Goal: Task Accomplishment & Management: Use online tool/utility

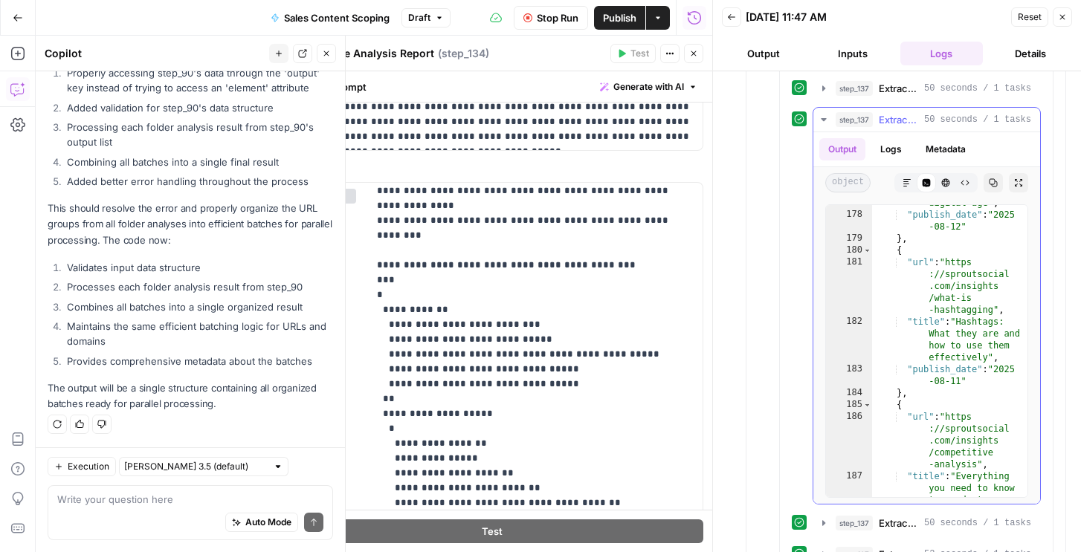
scroll to position [1437, 0]
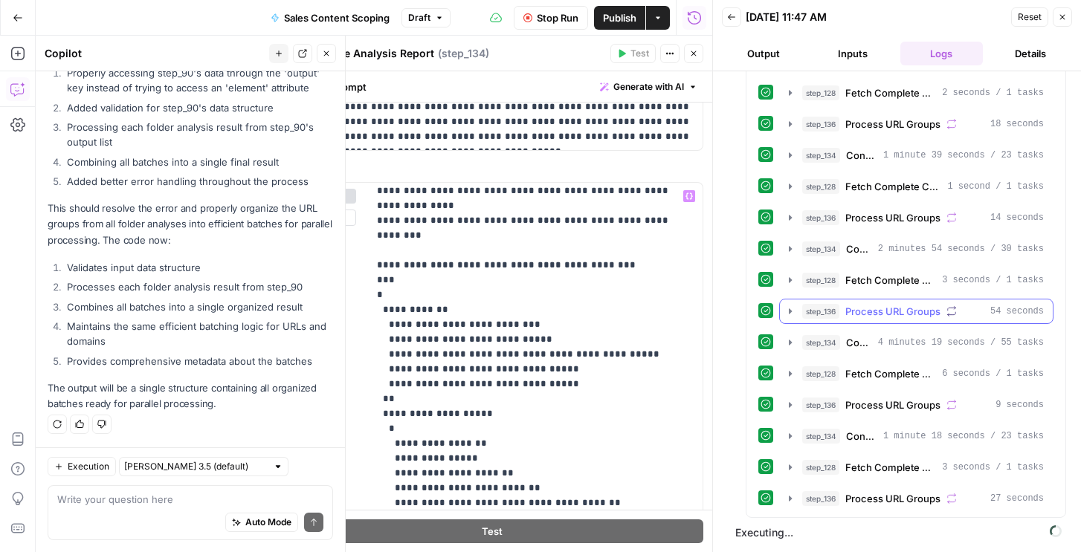
click at [828, 285] on span "step_128" at bounding box center [820, 280] width 37 height 15
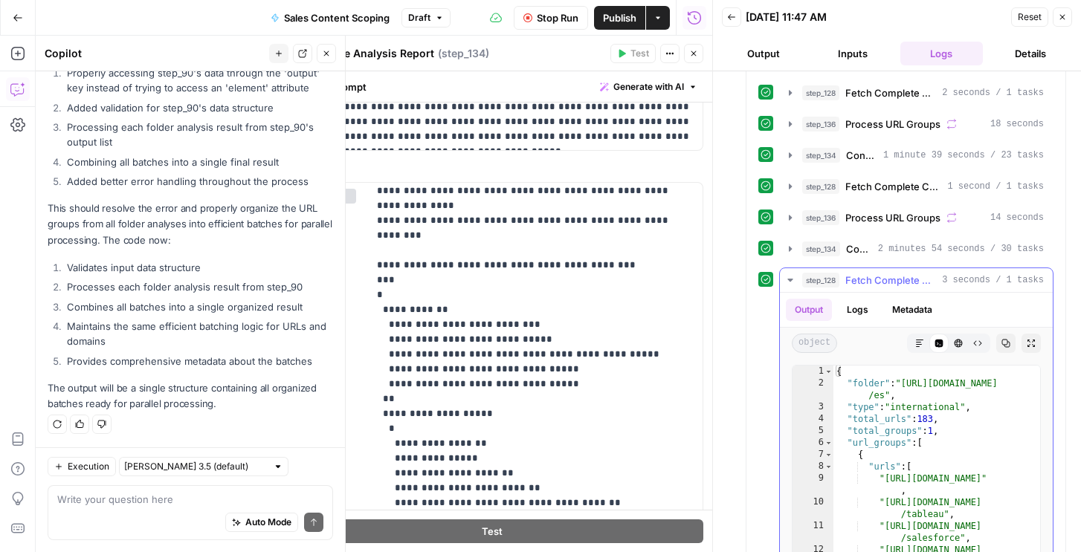
click at [828, 284] on span "step_128" at bounding box center [820, 280] width 37 height 15
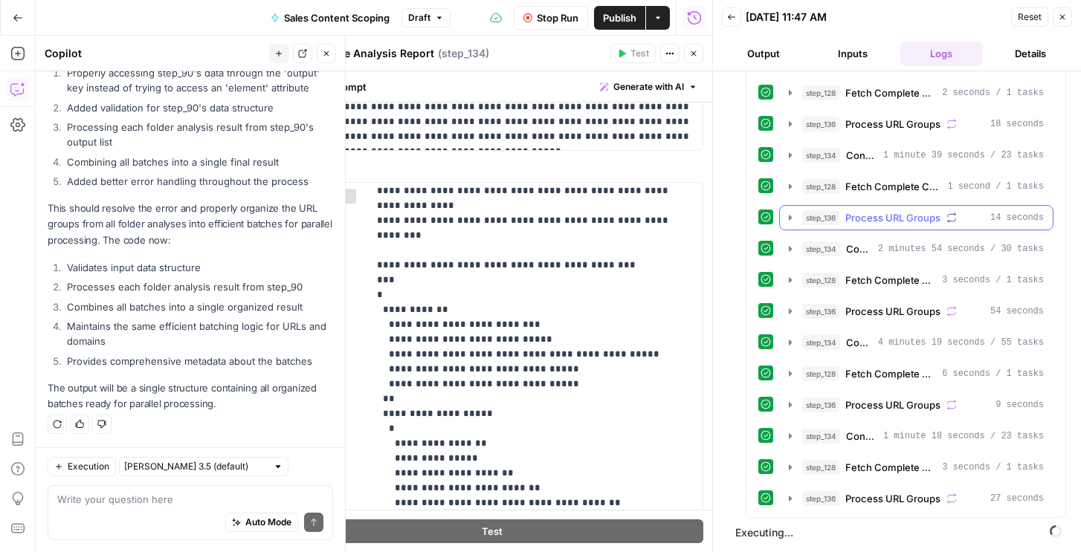
click at [827, 225] on span "step_136" at bounding box center [820, 217] width 37 height 15
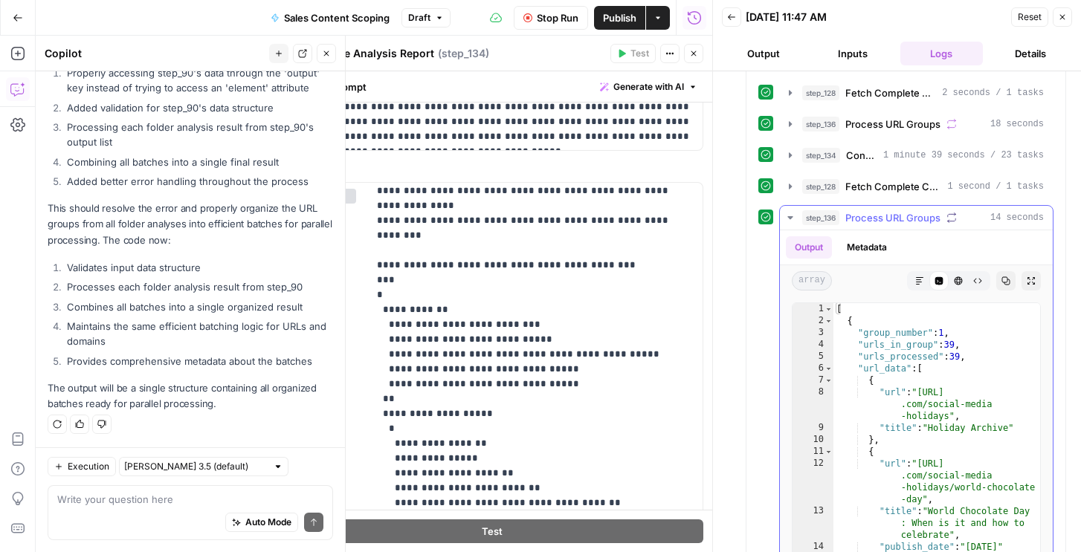
click at [827, 225] on span "step_136" at bounding box center [820, 217] width 37 height 15
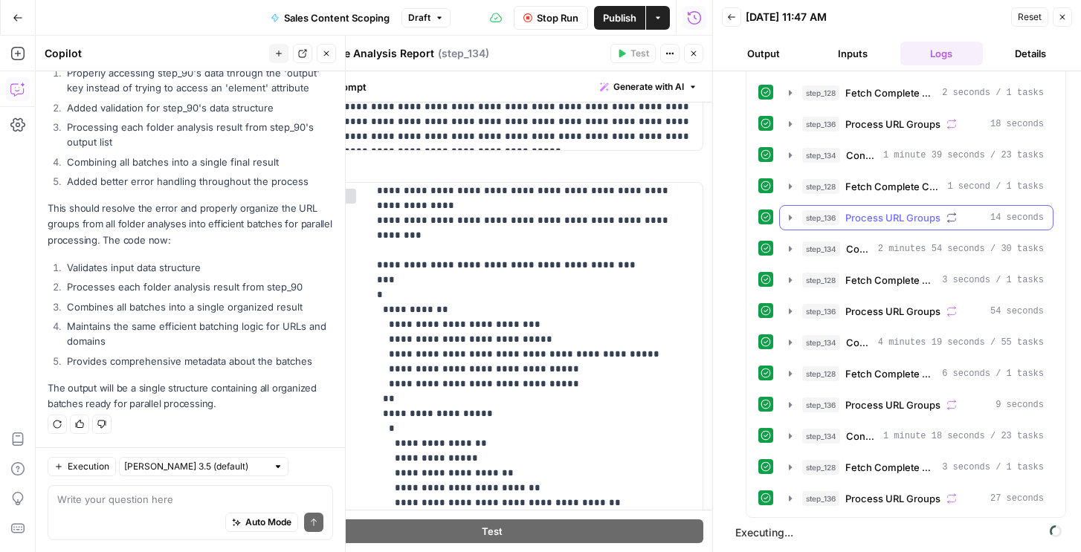
click at [839, 159] on span "step_134" at bounding box center [821, 155] width 38 height 15
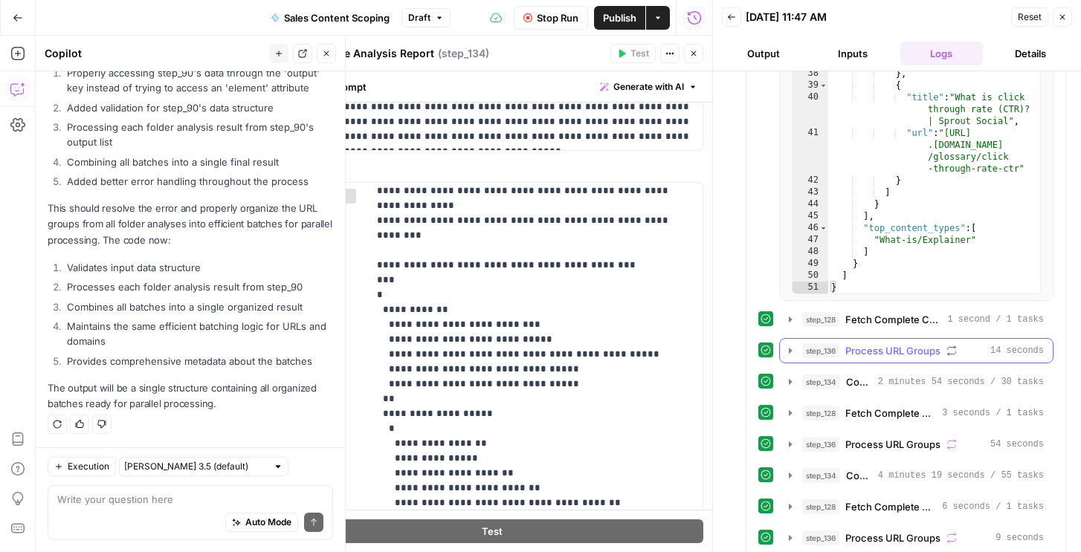
scroll to position [1810, 0]
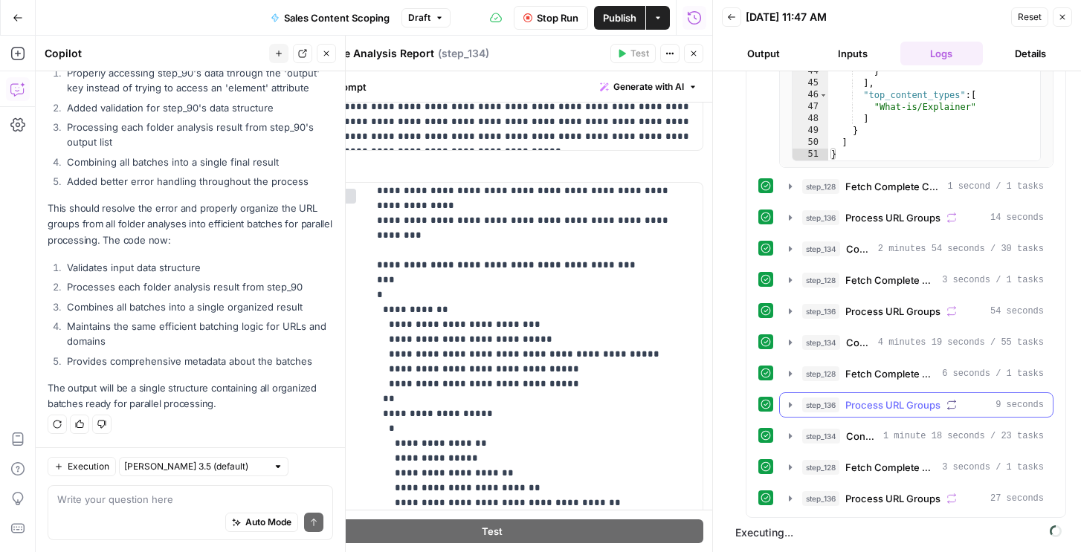
click at [857, 431] on span "Content Type Analysis Report" at bounding box center [861, 436] width 31 height 15
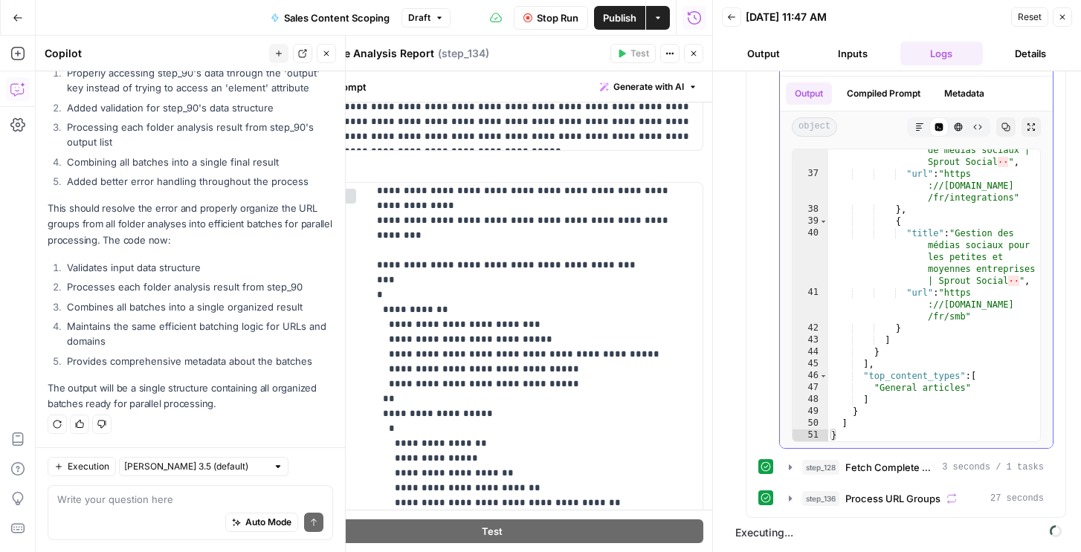
scroll to position [719, 0]
click at [864, 493] on span "Process URL Groups" at bounding box center [892, 498] width 95 height 15
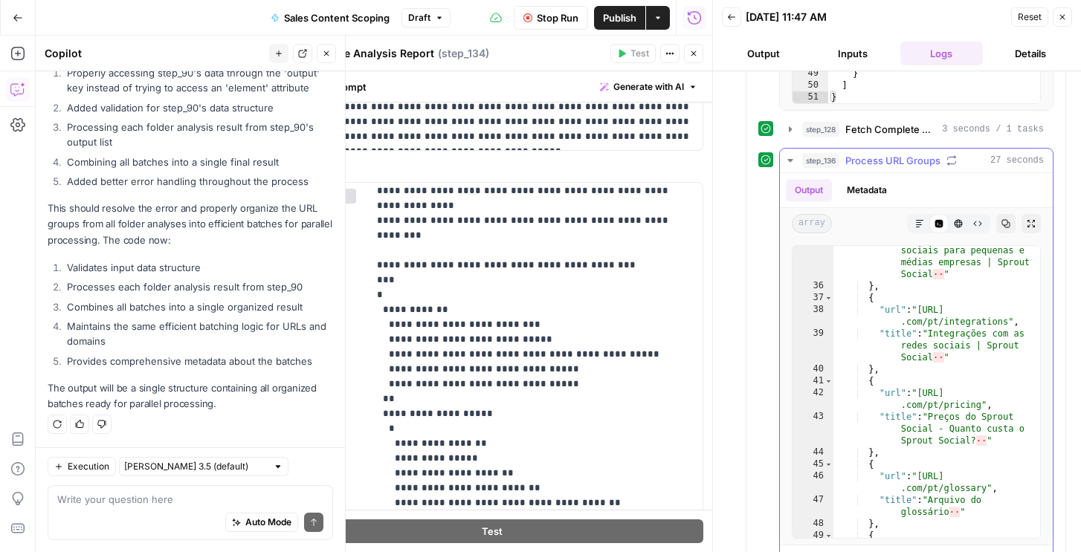
scroll to position [644, 0]
click at [756, 51] on button "Output" at bounding box center [763, 54] width 83 height 24
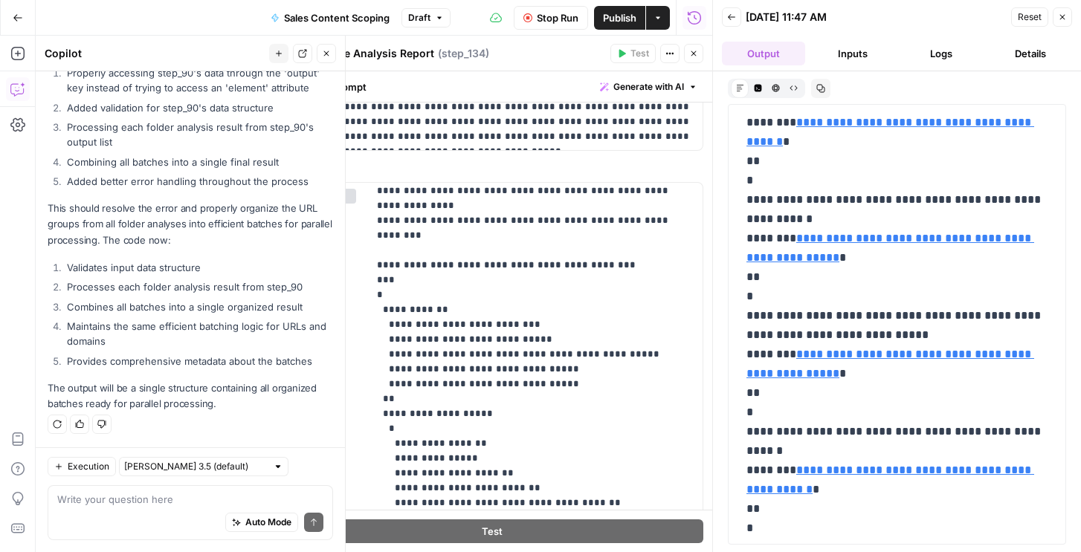
scroll to position [3873, 0]
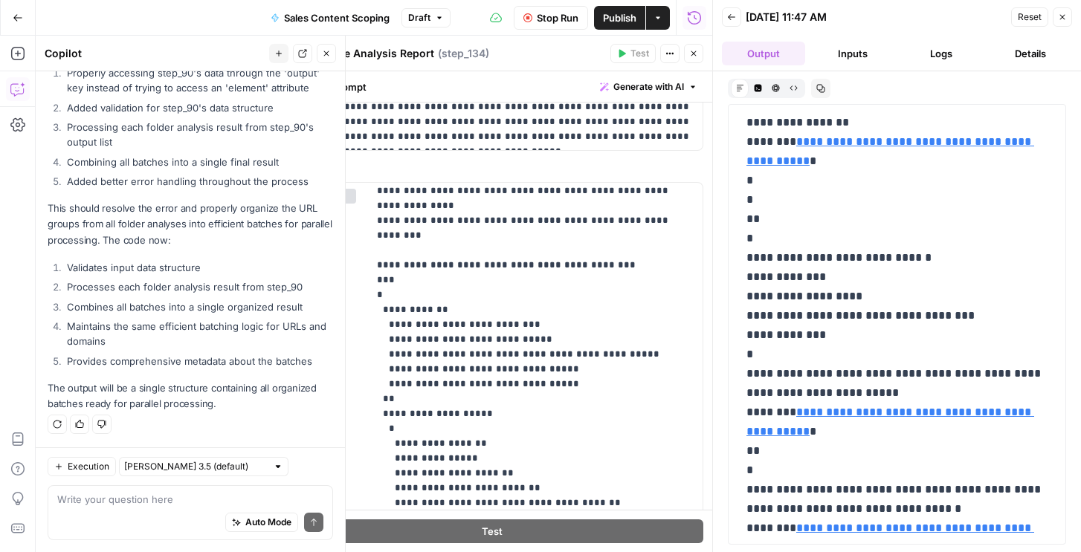
click at [1060, 16] on icon "button" at bounding box center [1062, 17] width 9 height 9
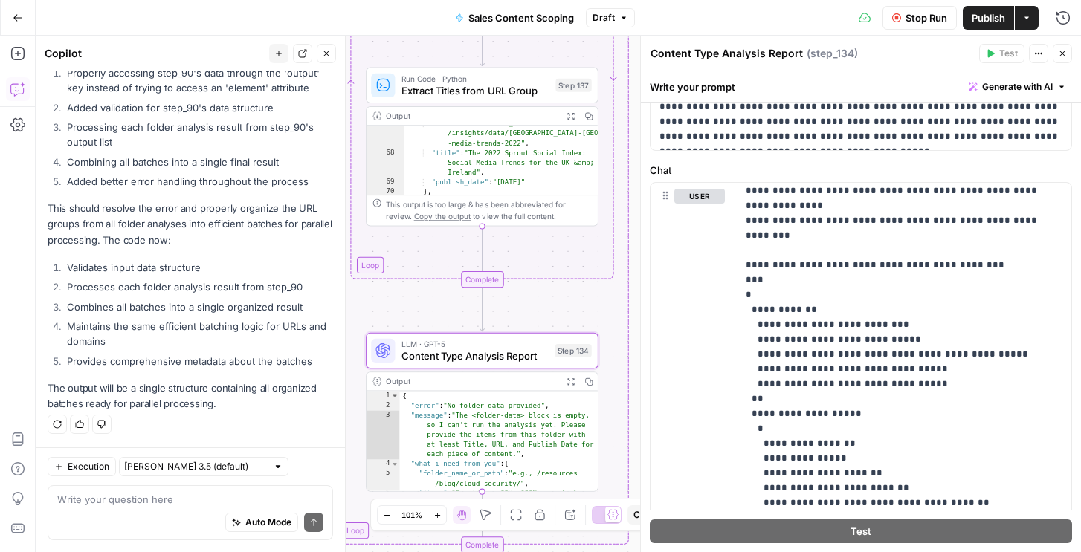
click at [914, 18] on span "Stop Run" at bounding box center [927, 17] width 42 height 15
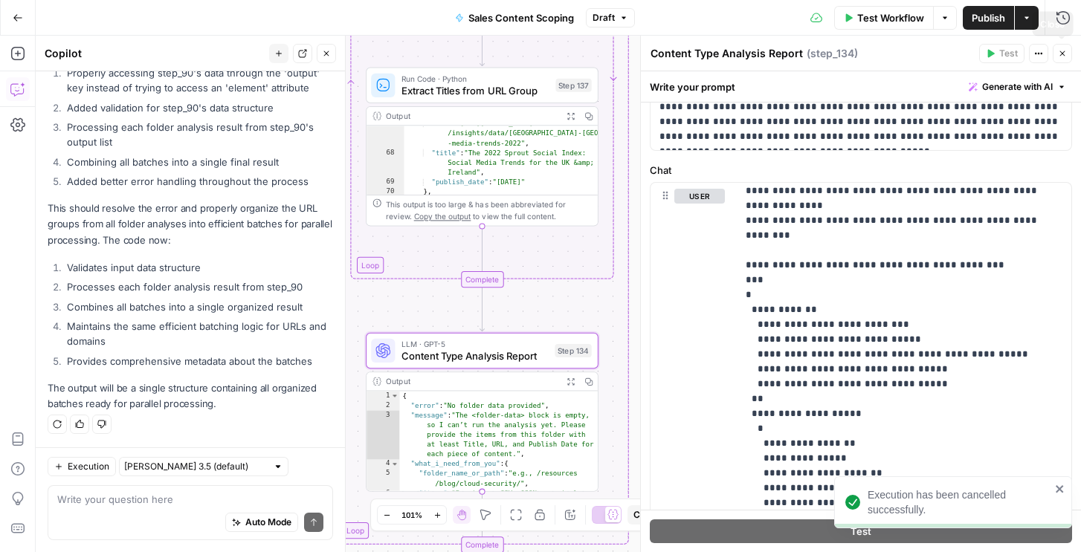
click at [1068, 51] on button "Close" at bounding box center [1062, 53] width 19 height 19
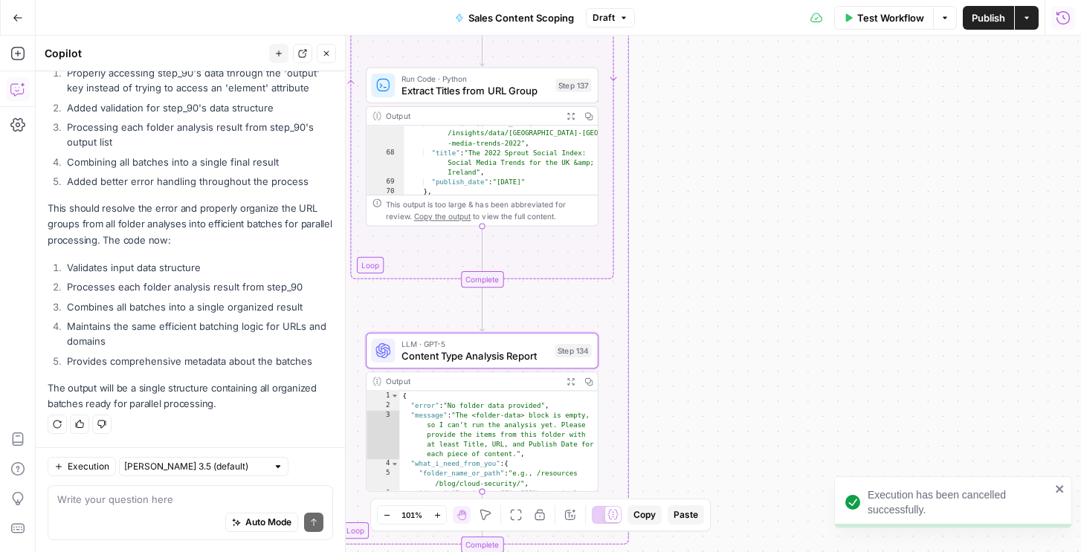
click at [1065, 9] on button "Run History" at bounding box center [1063, 18] width 24 height 24
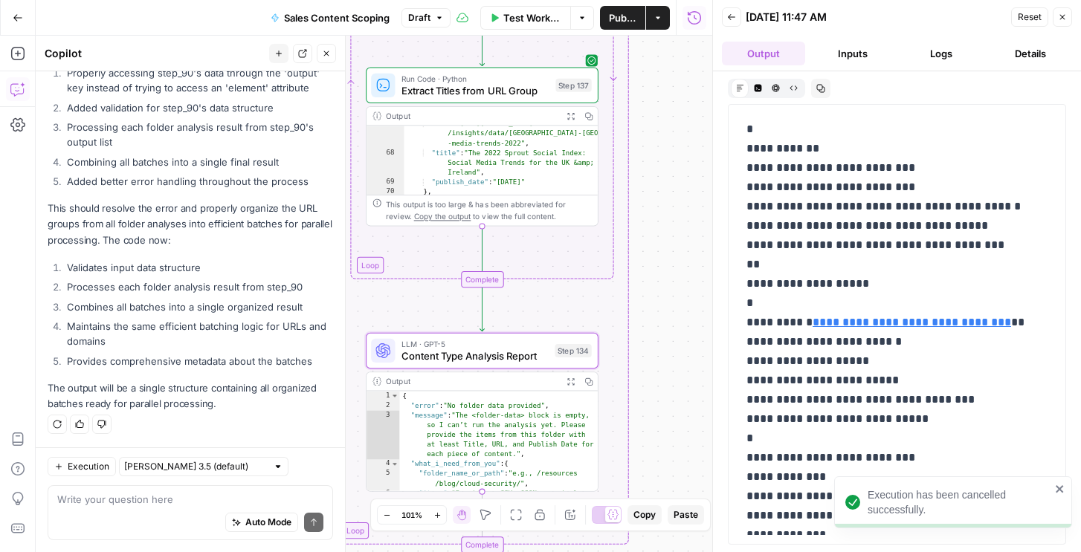
click at [946, 50] on button "Logs" at bounding box center [941, 54] width 83 height 24
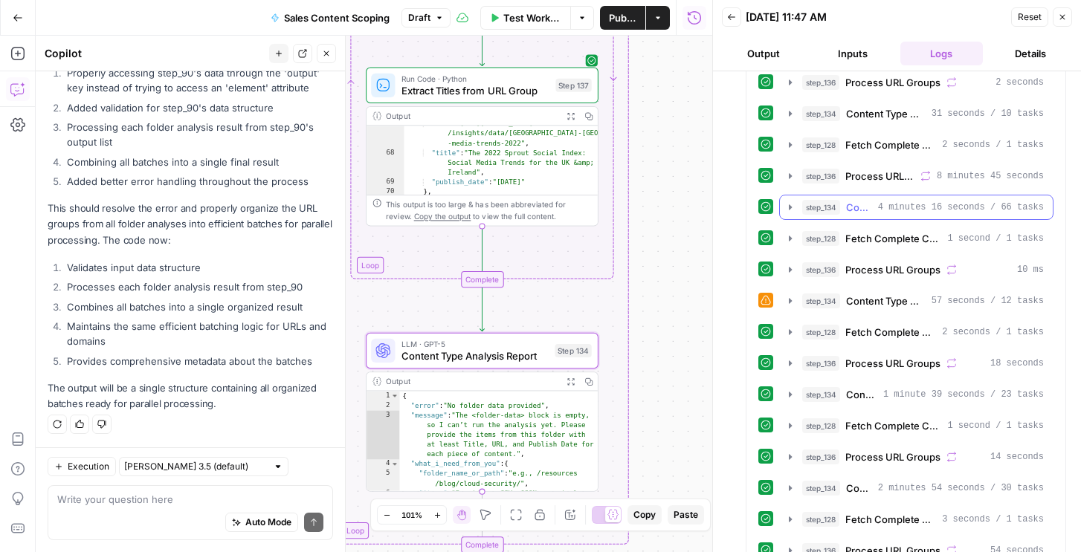
click at [856, 209] on span "Content Type Analysis Report" at bounding box center [859, 207] width 26 height 15
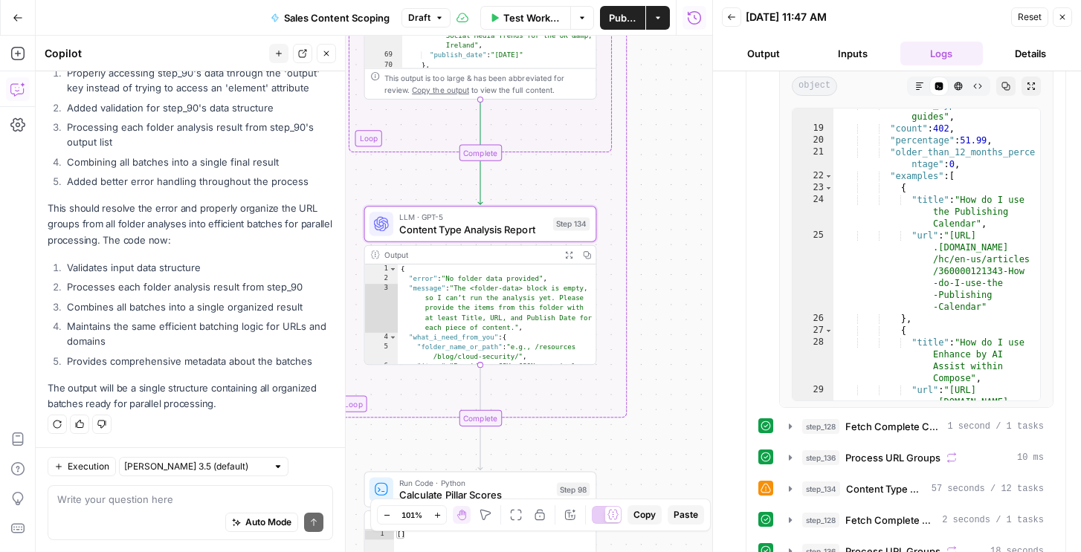
scroll to position [0, 0]
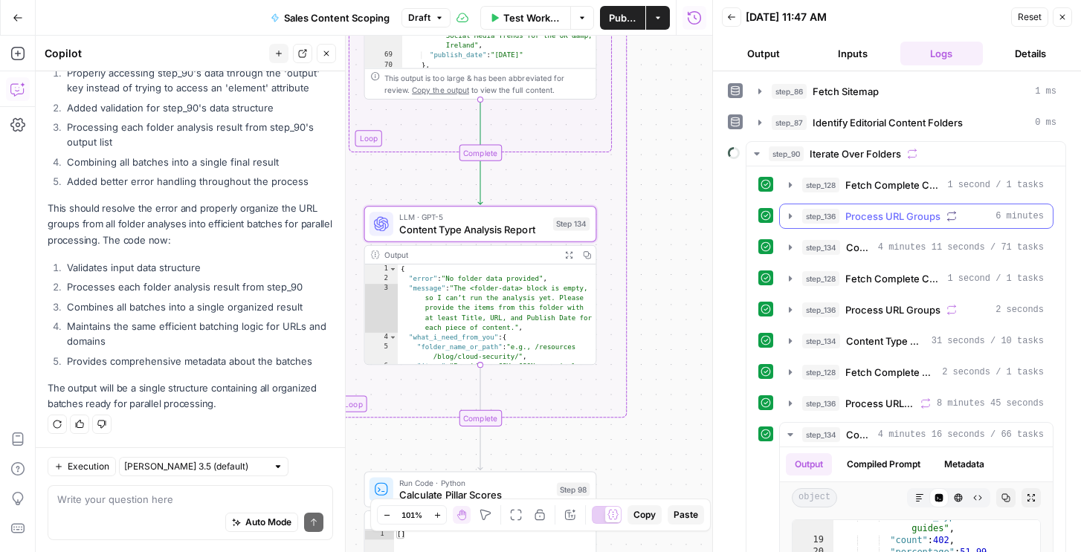
click at [856, 217] on span "Process URL Groups" at bounding box center [892, 216] width 95 height 15
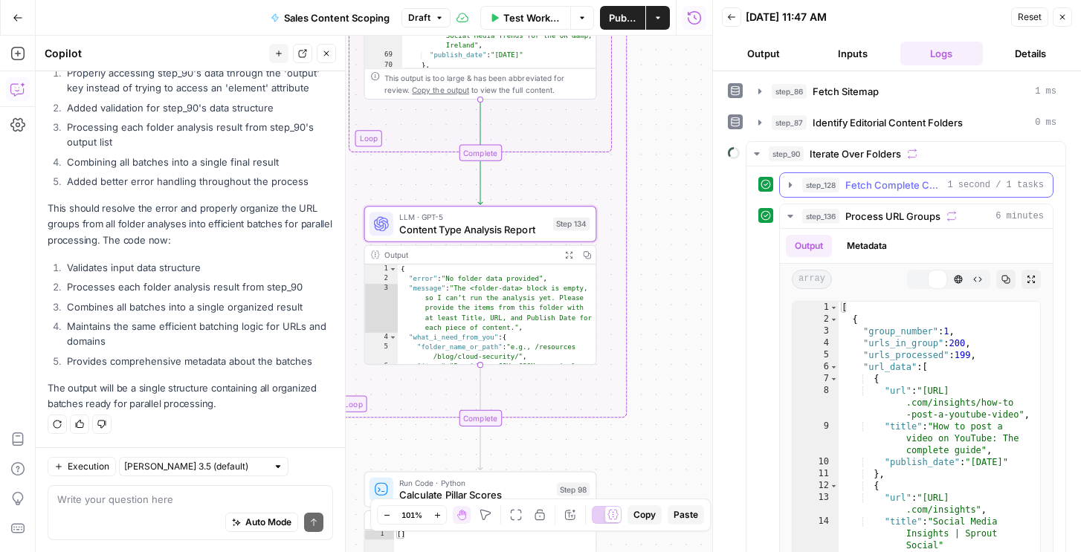
click at [857, 187] on span "Fetch Complete Content URLs" at bounding box center [893, 185] width 96 height 15
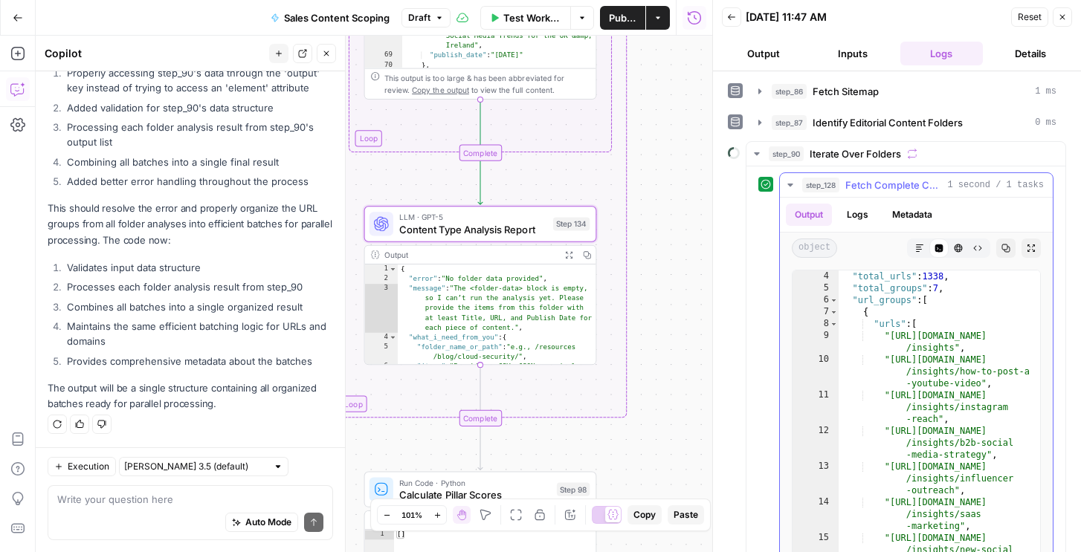
scroll to position [51, 0]
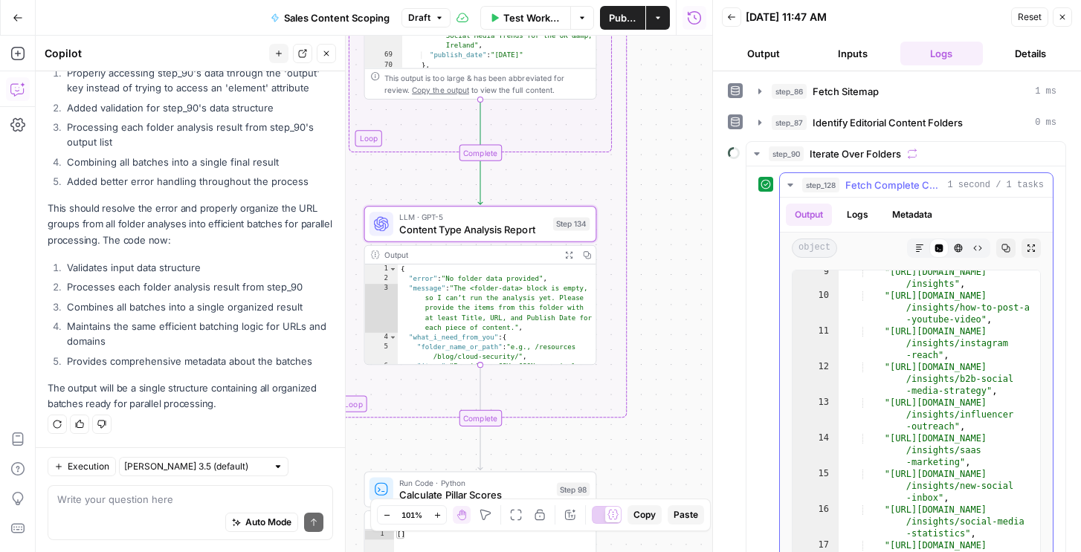
type textarea "**********"
click at [887, 398] on div ""https://sproutsocial.com /insights" , "https://sproutsocial.com /insights/how-…" at bounding box center [940, 442] width 202 height 352
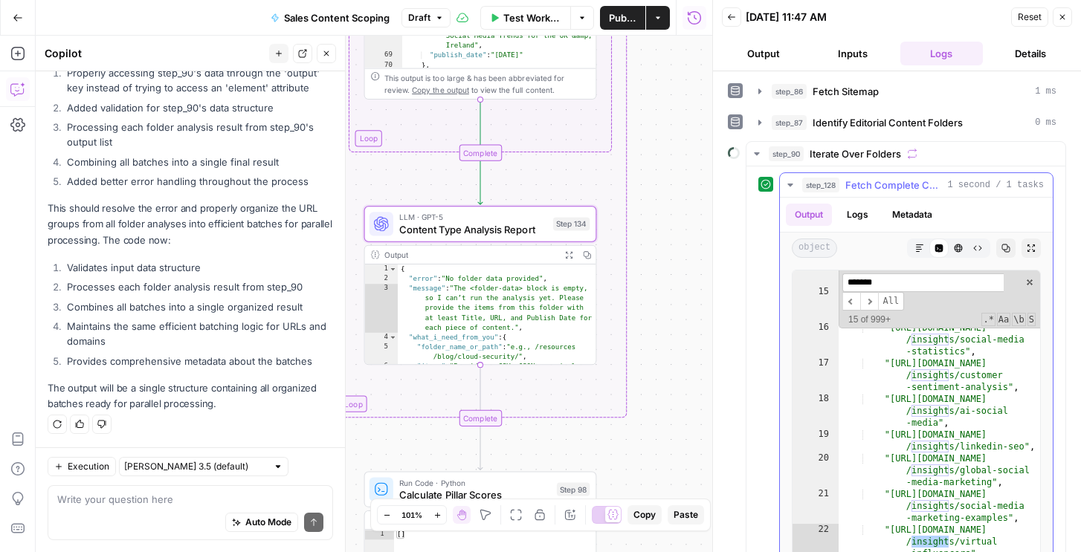
scroll to position [229, 0]
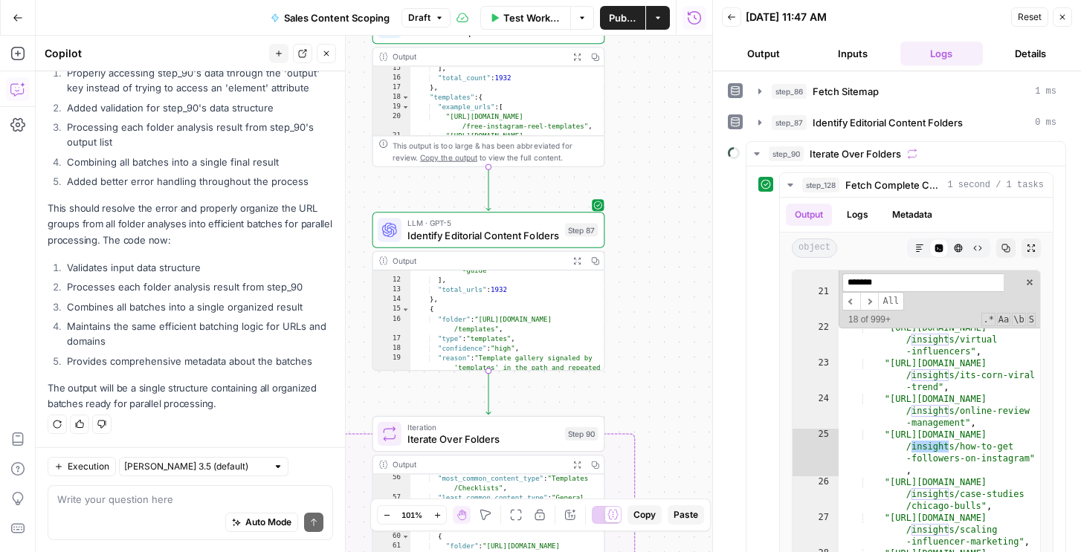
type input "*******"
type textarea "**********"
click at [528, 323] on div ""https://sproutsocial.com/insights /guides/nonprofit-social-media -guide" ] , "…" at bounding box center [507, 332] width 194 height 170
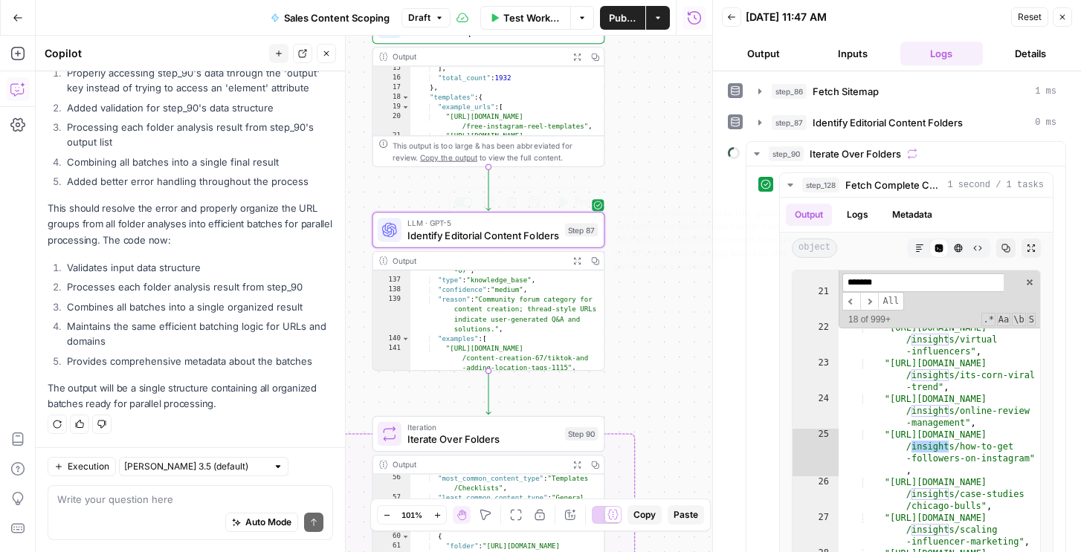
click at [526, 242] on span "Identify Editorial Content Folders" at bounding box center [483, 235] width 152 height 15
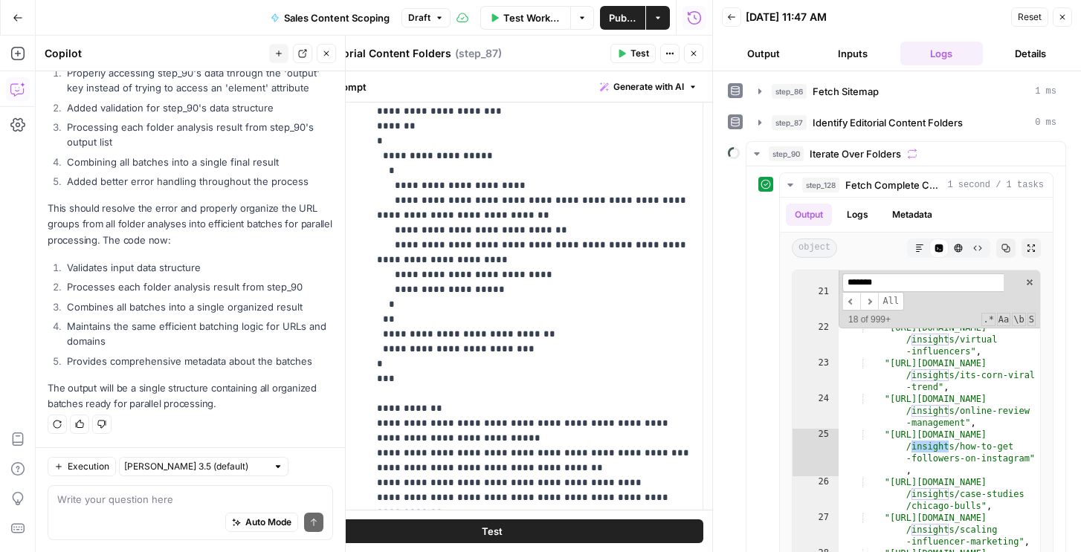
scroll to position [565, 0]
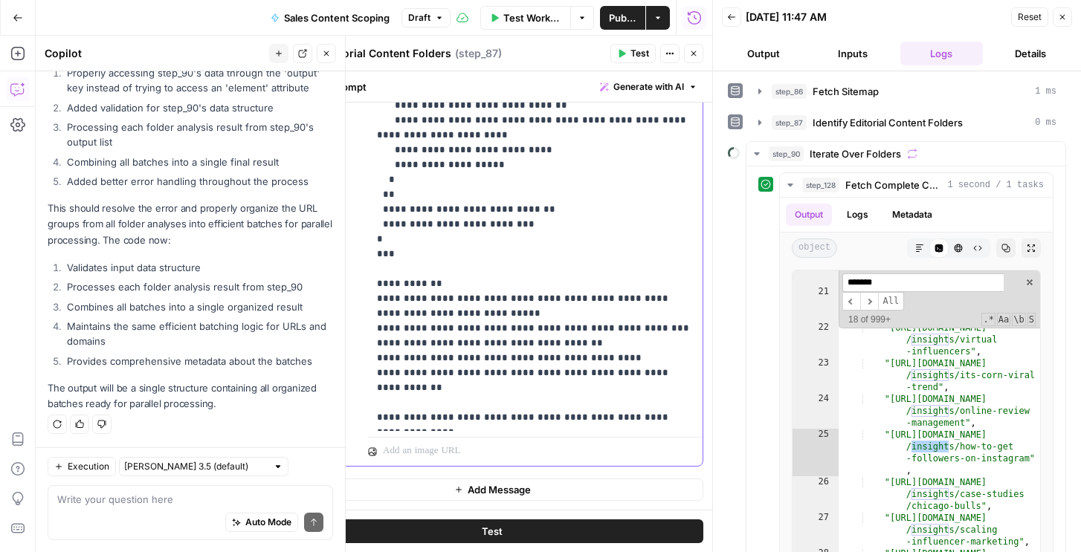
click at [280, 50] on icon "button" at bounding box center [278, 53] width 9 height 9
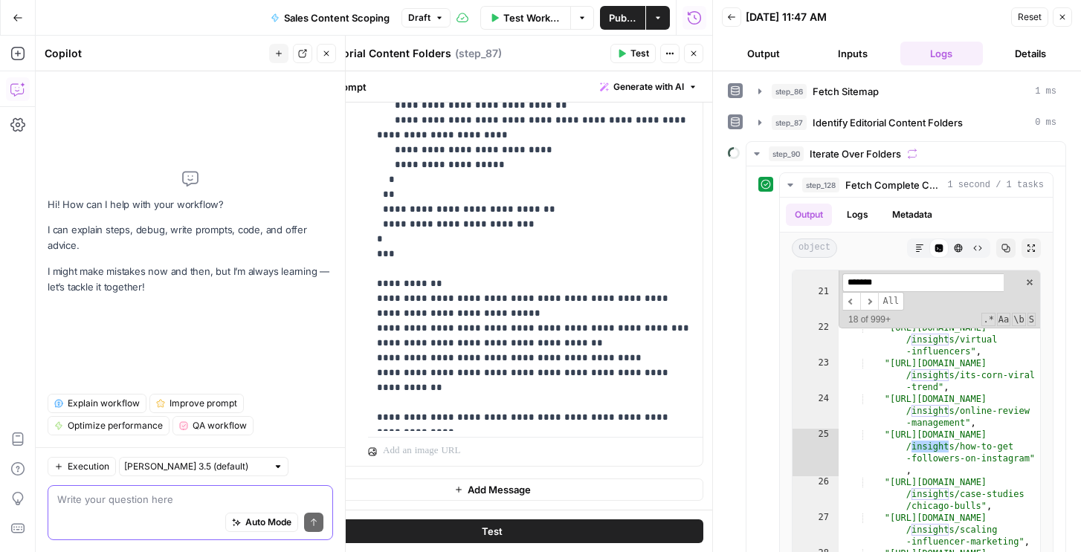
click at [74, 498] on textarea at bounding box center [190, 499] width 266 height 15
type textarea "i"
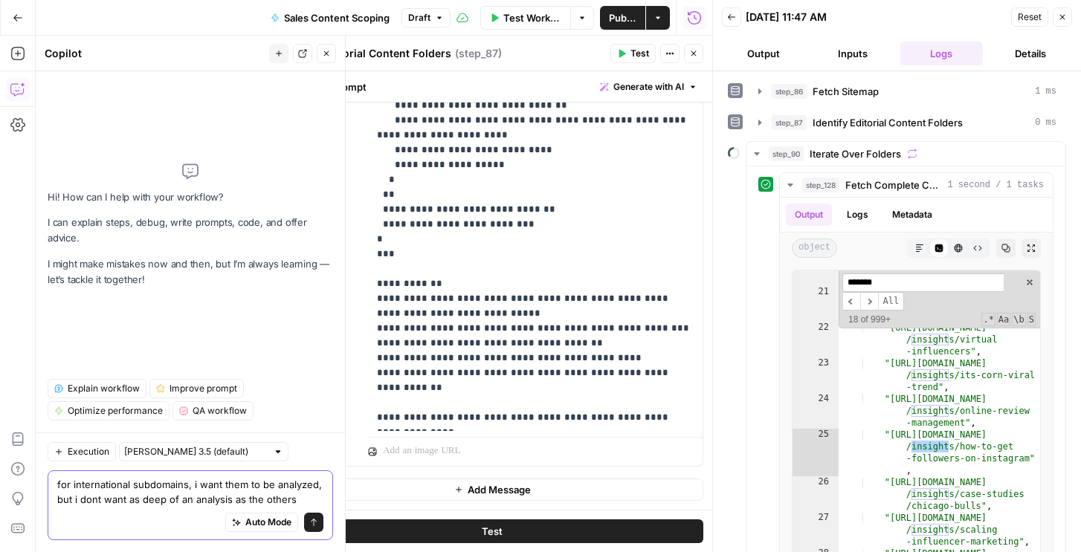
type textarea "for international subdomains, i want them to be analyzed, but i dont want as de…"
click at [924, 142] on button "step_90 Iterate Over Folders" at bounding box center [906, 154] width 319 height 24
click at [924, 126] on span "Identify Editorial Content Folders" at bounding box center [888, 122] width 150 height 15
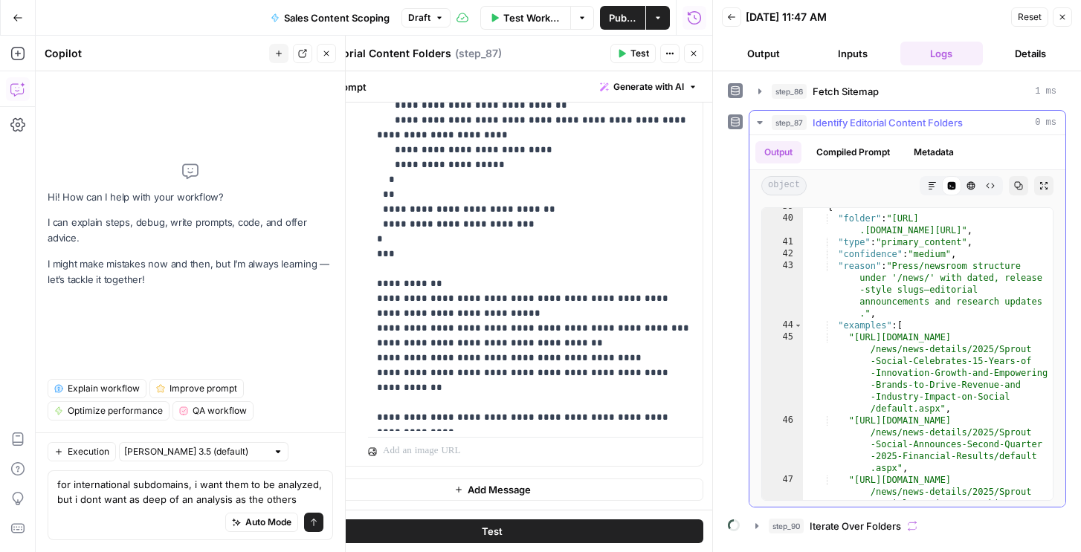
scroll to position [916, 0]
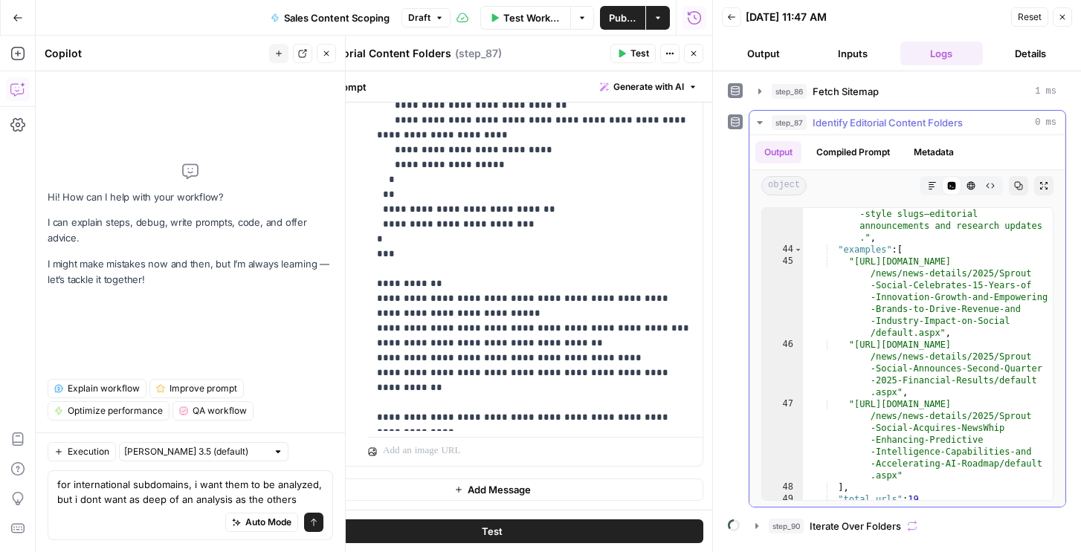
type textarea "**********"
click at [918, 378] on div ""reason" : "Press/newsroom structure under '/news/' with dated, release -style …" at bounding box center [928, 366] width 250 height 364
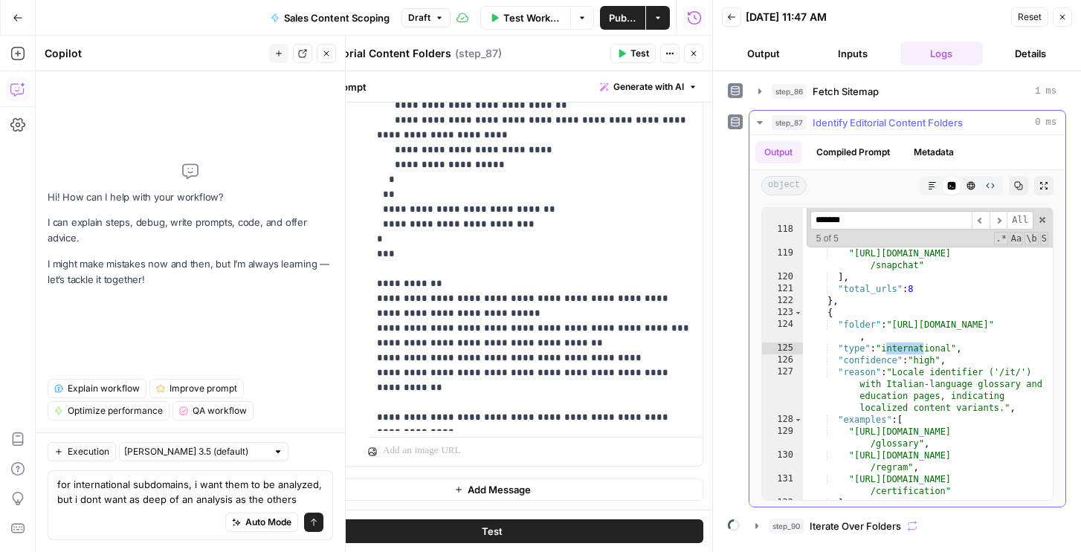
scroll to position [2518, 0]
type input "*******"
click at [258, 501] on textarea "for international subdomains, i want them to be analyzed, but i dont want as de…" at bounding box center [190, 492] width 266 height 30
click at [302, 498] on textarea "for international subdomains, i want them to be analyzed, but i dont want as de…" at bounding box center [190, 492] width 266 height 30
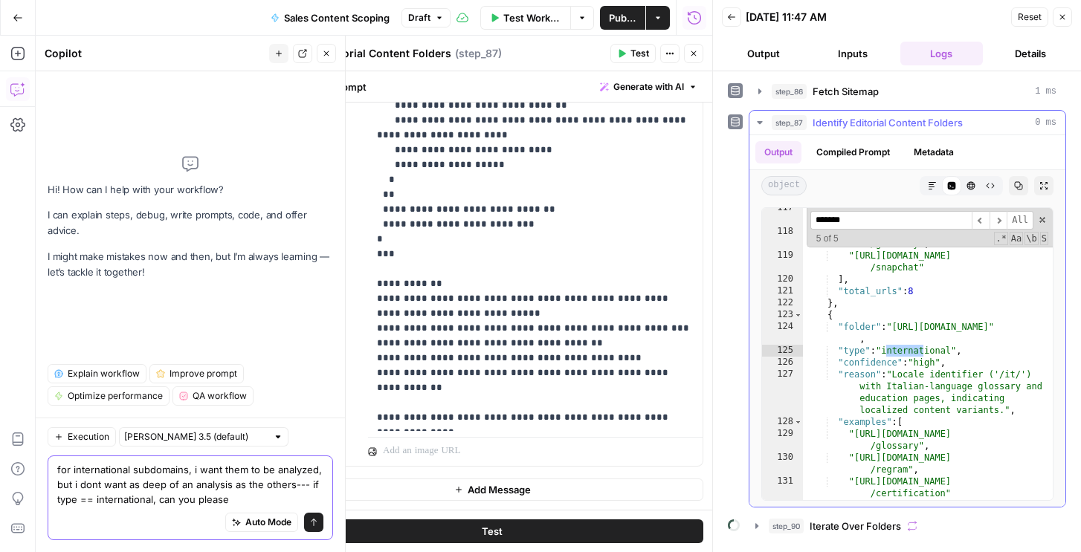
scroll to position [2516, 0]
type textarea "for international subdomains, i want them to be analyzed, but i dont want as de…"
click at [899, 99] on button "step_86 Fetch Sitemap 1 ms" at bounding box center [908, 92] width 316 height 24
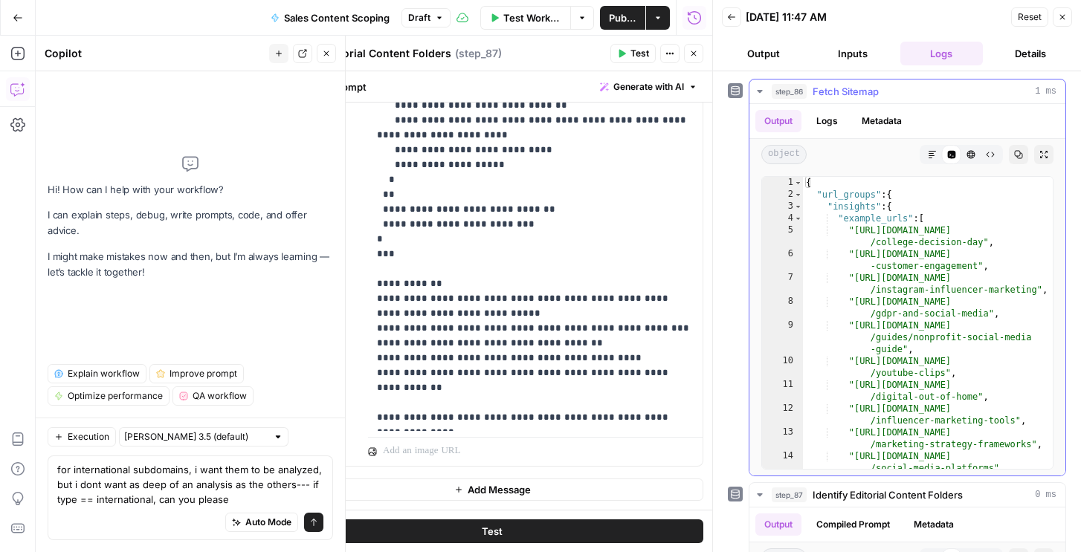
type textarea "**********"
click at [894, 271] on div "{ "url_groups" : { "insights" : { "example_urls" : [ "https://sproutsocial.com/…" at bounding box center [928, 335] width 250 height 316
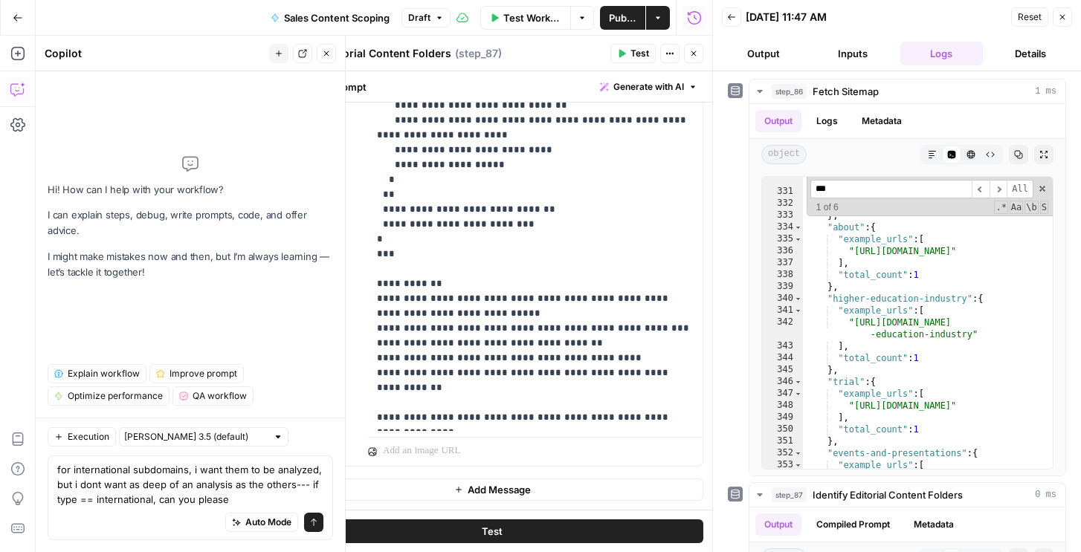
scroll to position [6201, 0]
type input "***"
click at [240, 502] on textarea "for international subdomains, i want them to be analyzed, but i dont want as de…" at bounding box center [190, 484] width 266 height 45
click at [1060, 19] on icon "button" at bounding box center [1062, 17] width 5 height 5
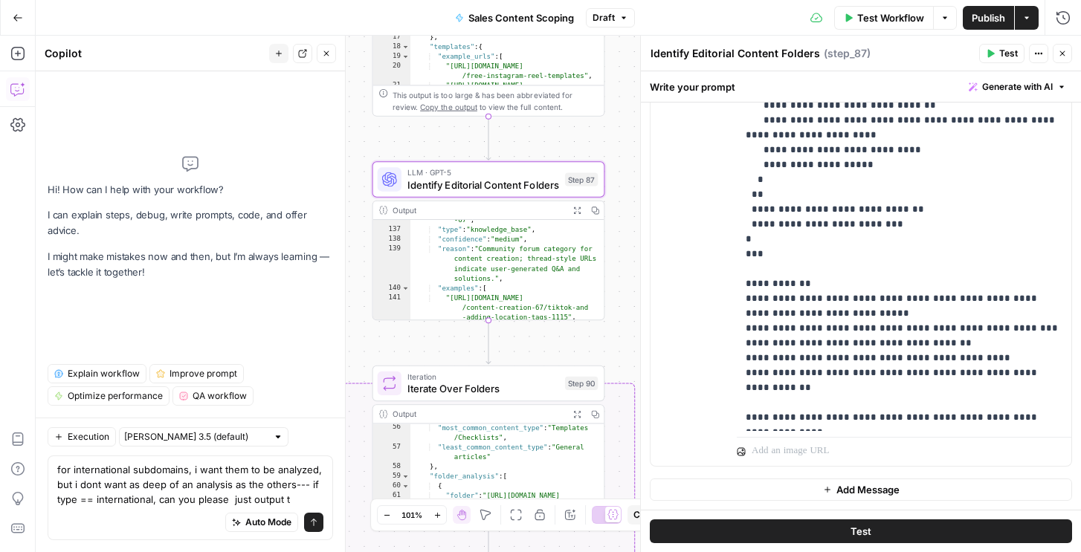
click at [529, 185] on span "Identify Editorial Content Folders" at bounding box center [483, 184] width 152 height 15
click at [544, 184] on span "Identify Editorial Content Folders" at bounding box center [483, 184] width 152 height 15
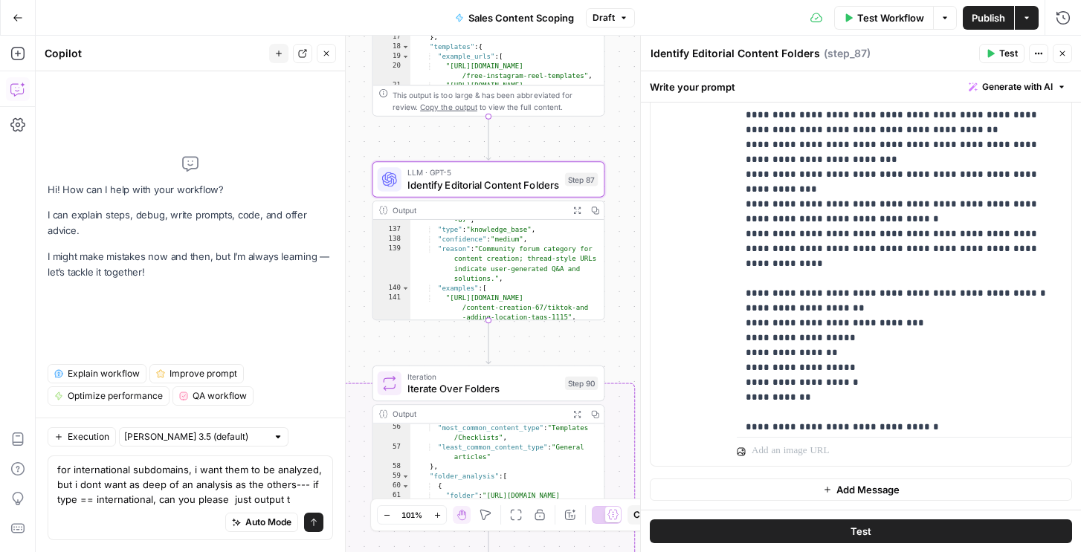
scroll to position [0, 0]
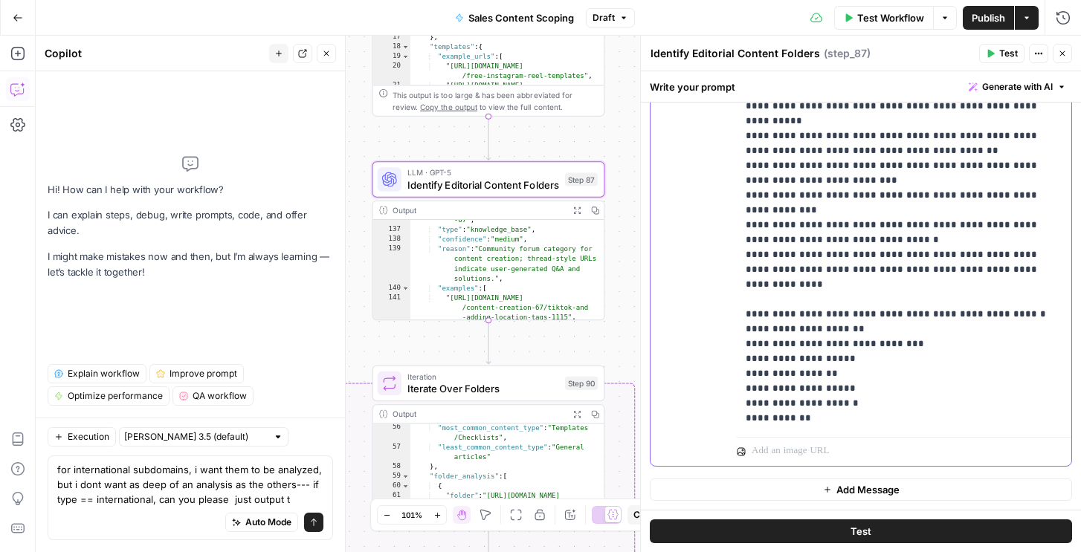
click at [880, 283] on p "**********" at bounding box center [904, 440] width 317 height 1219
click at [921, 274] on p "**********" at bounding box center [904, 440] width 317 height 1219
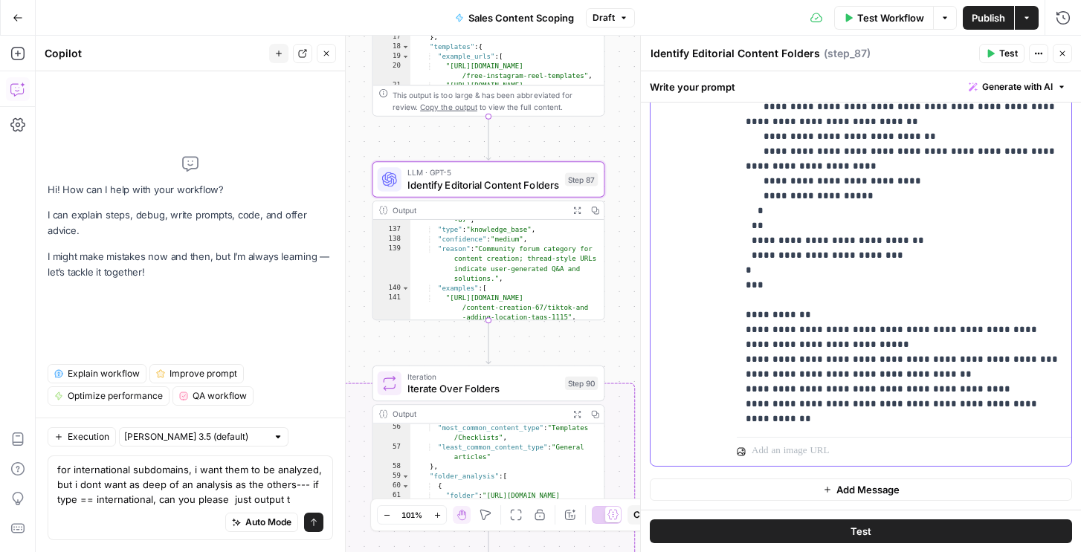
scroll to position [612, 0]
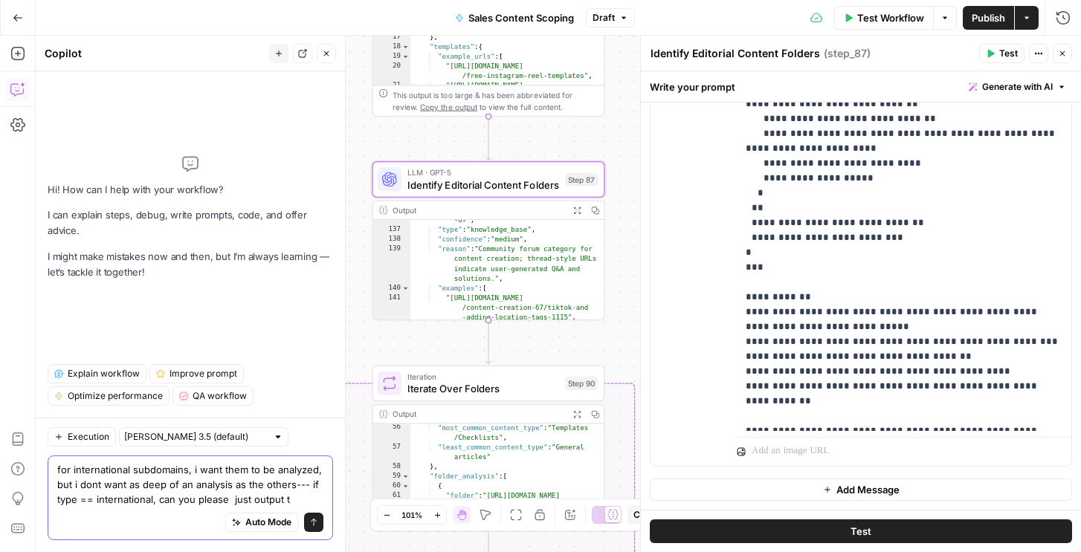
click at [164, 490] on textarea "for international subdomains, i want them to be analyzed, but i dont want as de…" at bounding box center [190, 484] width 266 height 45
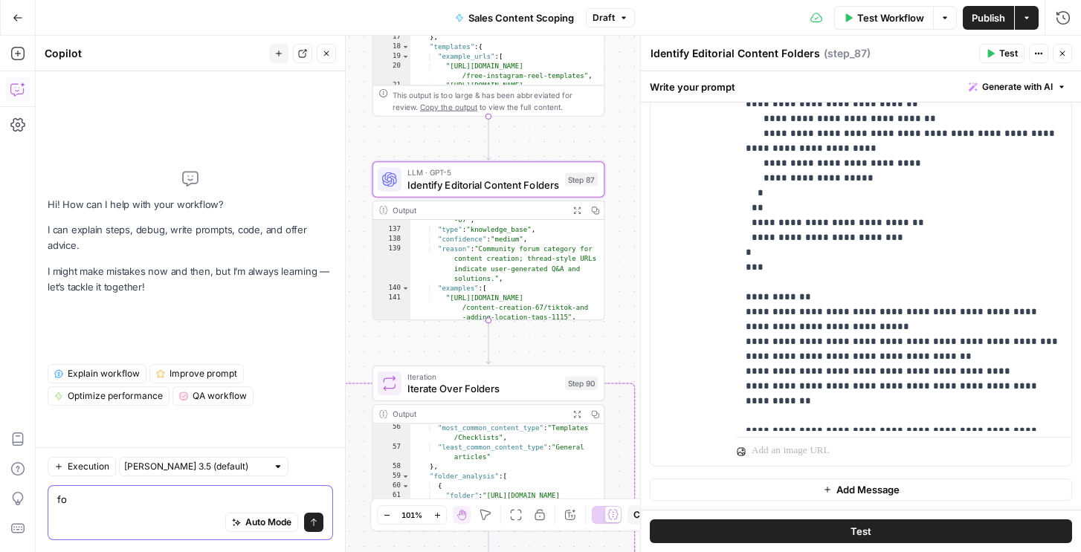
scroll to position [0, 0]
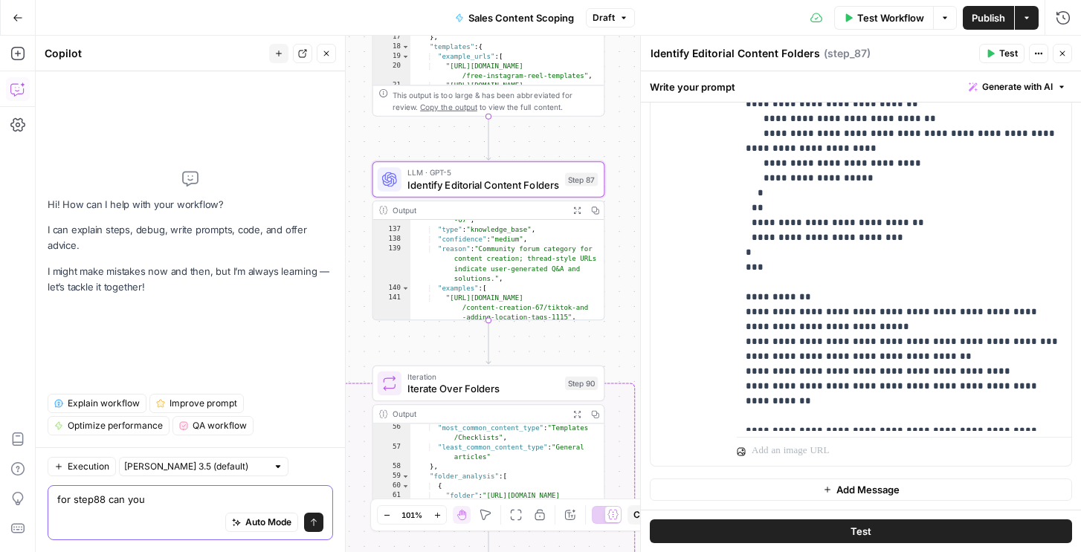
click at [101, 503] on textarea "for step88 can you" at bounding box center [190, 499] width 266 height 15
click at [156, 506] on textarea "for step87 can you" at bounding box center [190, 499] width 266 height 15
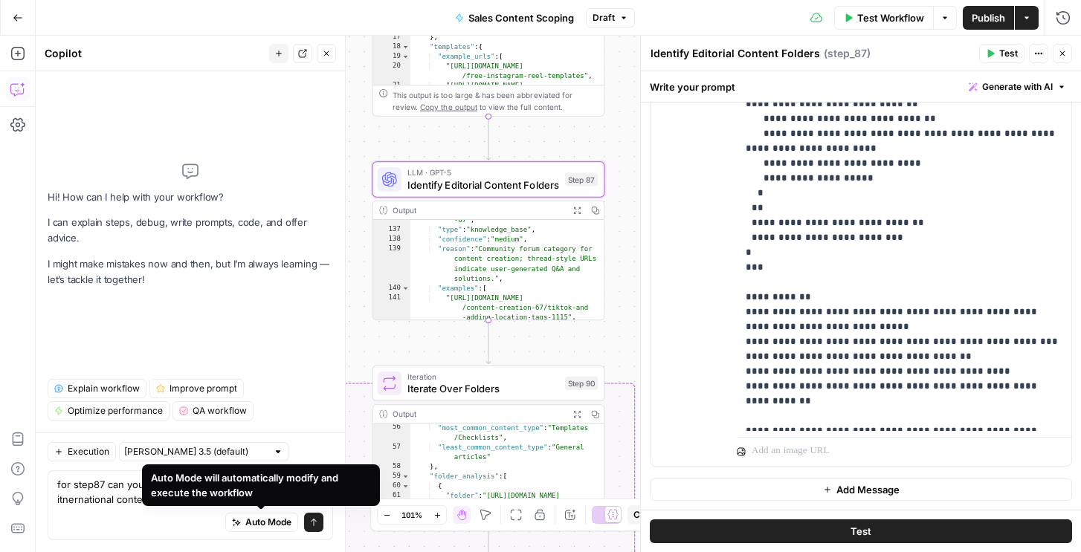
drag, startPoint x: 273, startPoint y: 501, endPoint x: 261, endPoint y: 491, distance: 15.8
click at [261, 491] on div "Auto Mode will automatically modify and execute the workflow" at bounding box center [261, 486] width 238 height 42
click at [118, 499] on textarea "for step87 can you please output as content folders and itnernational content f…" at bounding box center [190, 492] width 266 height 30
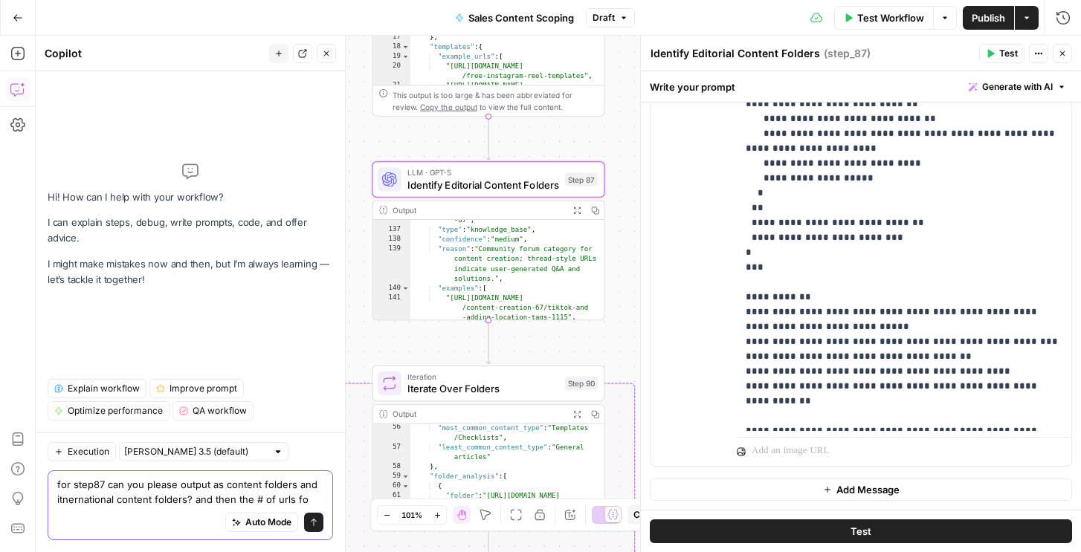
drag, startPoint x: 279, startPoint y: 501, endPoint x: 396, endPoint y: 511, distance: 117.9
click at [396, 511] on body "N Nicole G New Home T-Mobile Insights Opportunities Forge Insights Opportunitie…" at bounding box center [540, 276] width 1081 height 552
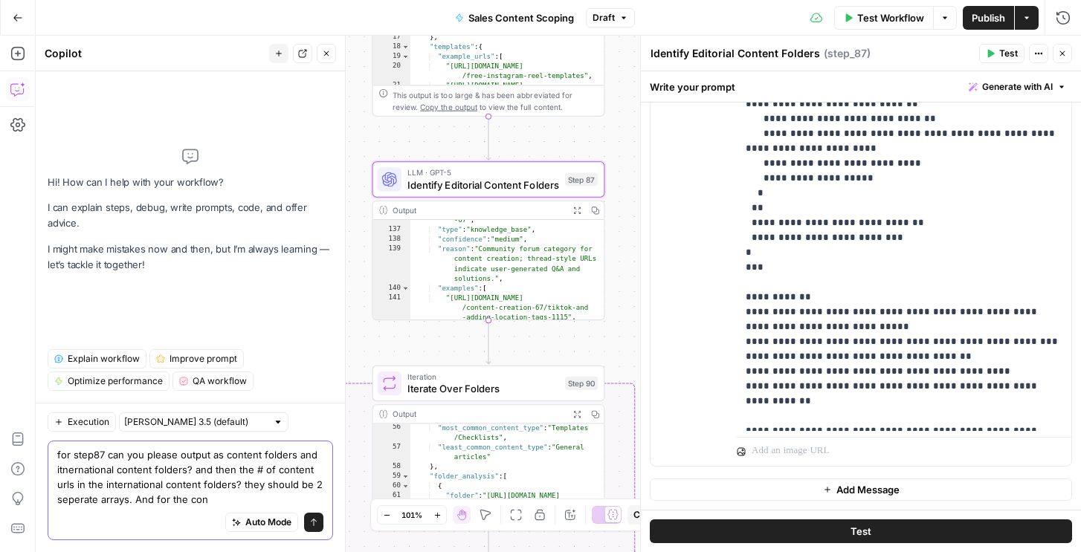
drag, startPoint x: 154, startPoint y: 499, endPoint x: 375, endPoint y: 512, distance: 221.9
click at [375, 512] on body "N Nicole G New Home T-Mobile Insights Opportunities Forge Insights Opportunitie…" at bounding box center [540, 276] width 1081 height 552
type textarea "for step87 can you please output as content folders and itnernational content f…"
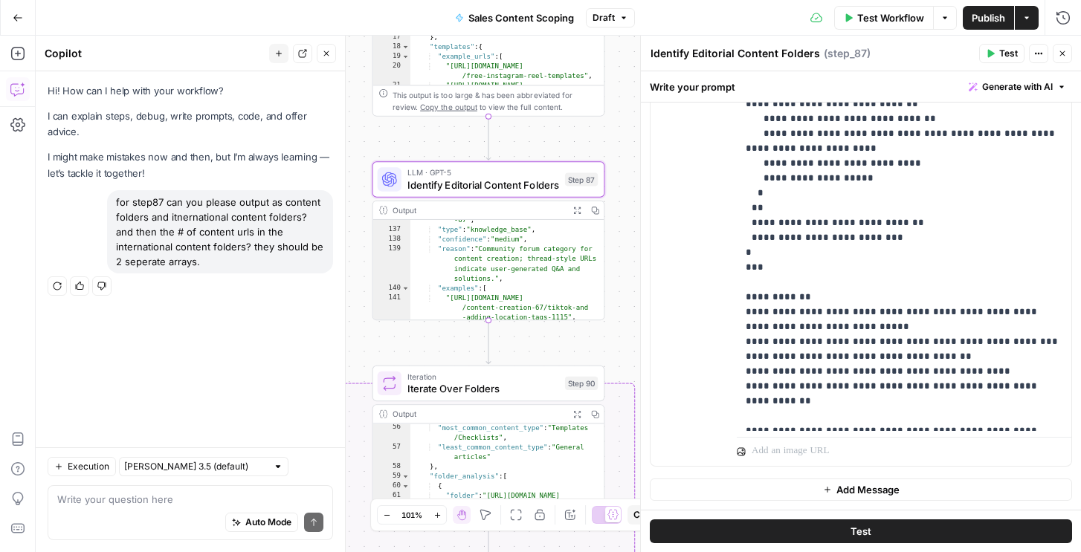
click at [212, 231] on div "for step87 can you please output as content folders and itnernational content f…" at bounding box center [220, 231] width 226 height 83
copy div "for step87 can you please output as content folders and itnernational content f…"
click at [119, 497] on textarea at bounding box center [190, 499] width 266 height 15
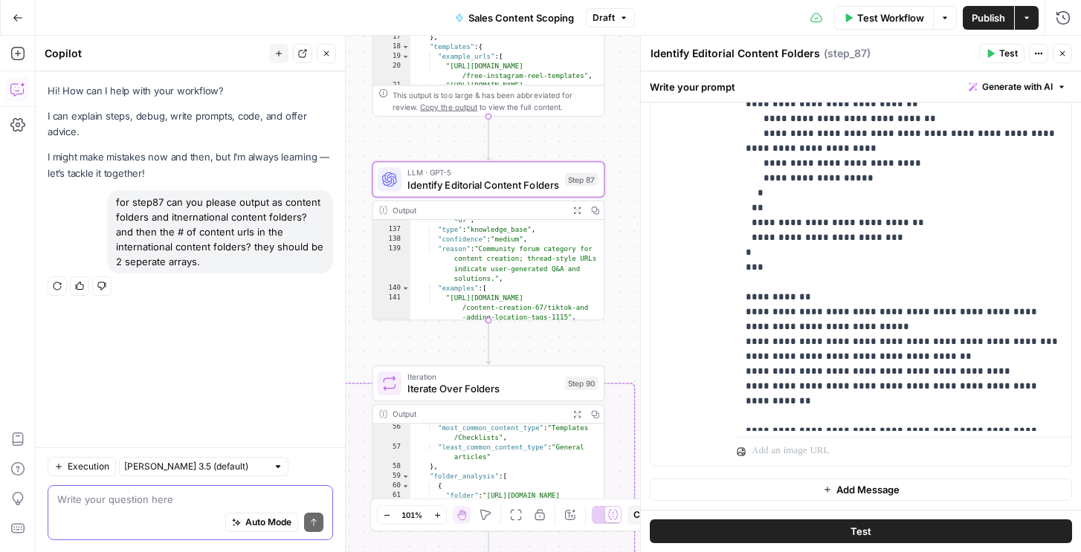
paste textarea "for step87 can you please output as content folders and itnernational content f…"
type textarea "for step87 can you please output as content folders and itnernational content f…"
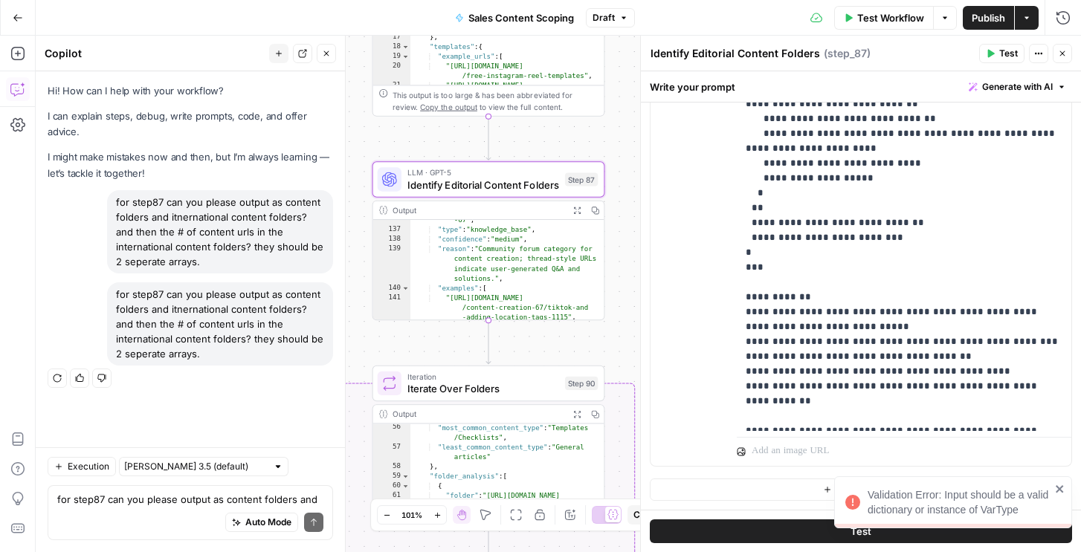
scroll to position [954, 0]
drag, startPoint x: 117, startPoint y: 291, endPoint x: 163, endPoint y: 365, distance: 87.5
click at [163, 365] on div "for step87 can you please output as content folders and itnernational content f…" at bounding box center [191, 336] width 286 height 107
copy div "for step87 can you please output as content folders and itnernational content f…"
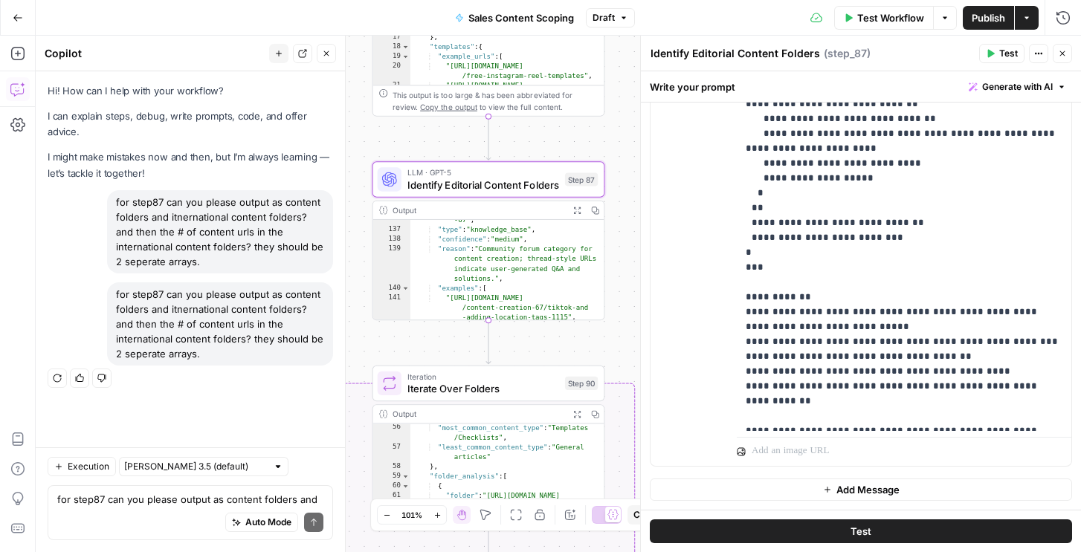
click at [1063, 51] on icon "button" at bounding box center [1062, 53] width 9 height 9
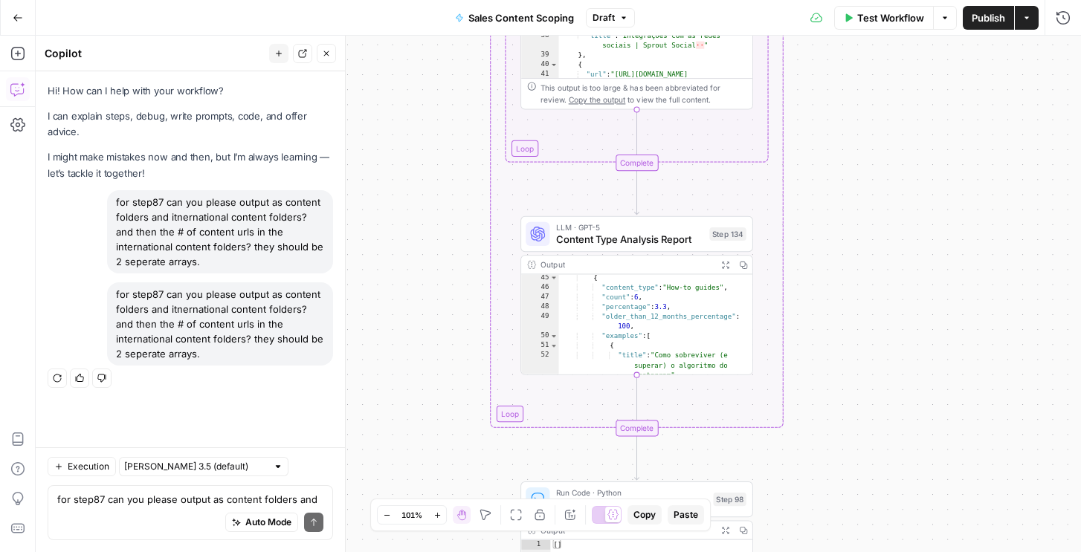
scroll to position [582, 0]
click at [1069, 17] on icon "button" at bounding box center [1063, 16] width 13 height 13
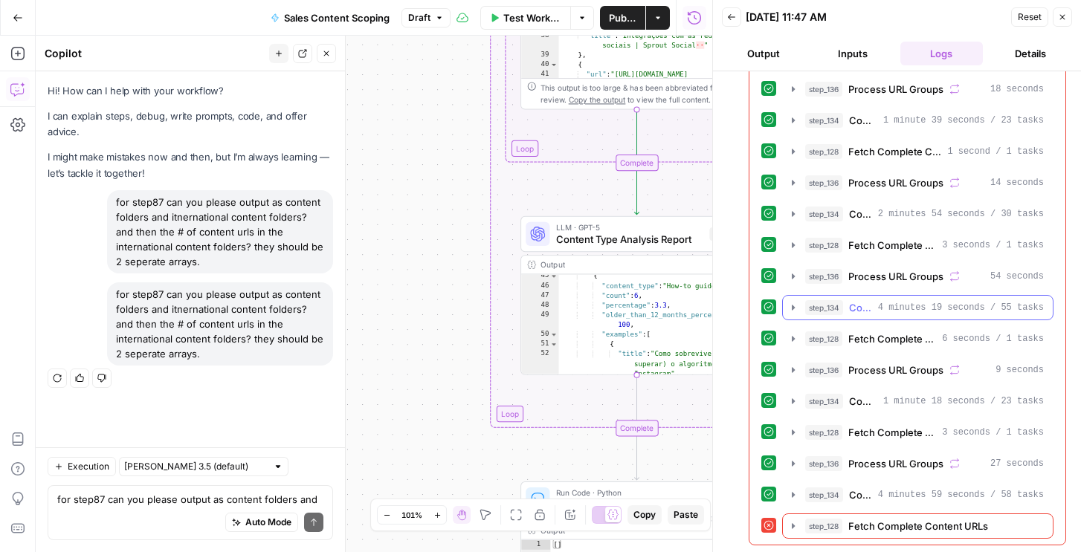
scroll to position [503, 0]
click at [895, 311] on span "4 minutes 19 seconds / 55 tasks" at bounding box center [961, 306] width 166 height 13
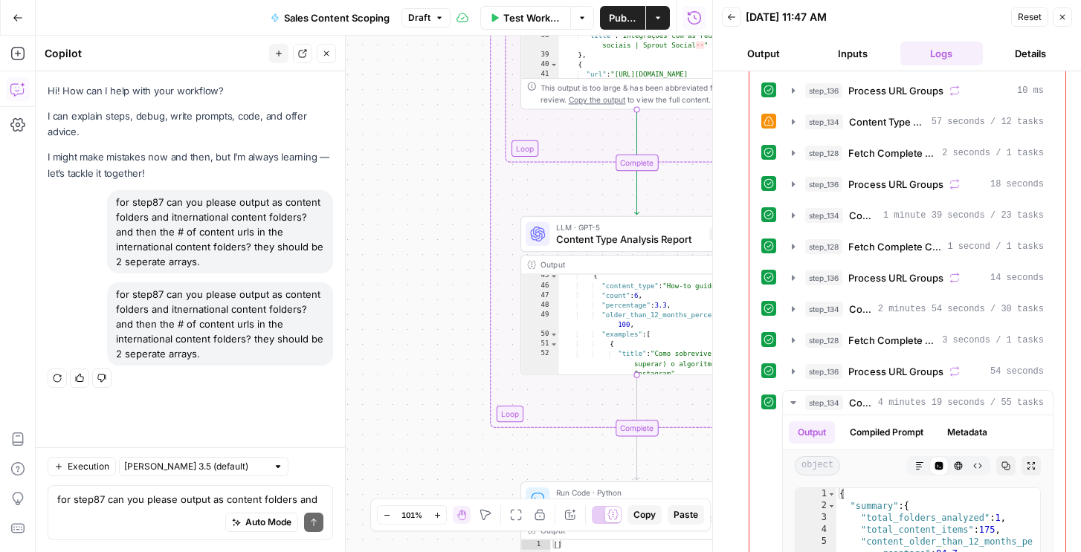
scroll to position [376, 0]
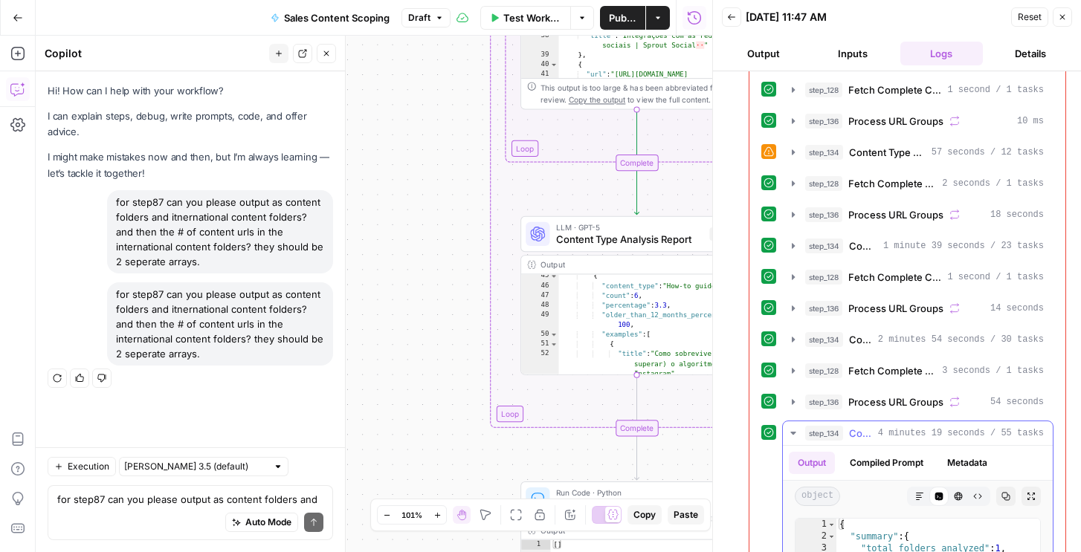
click at [826, 431] on span "step_134" at bounding box center [824, 433] width 38 height 15
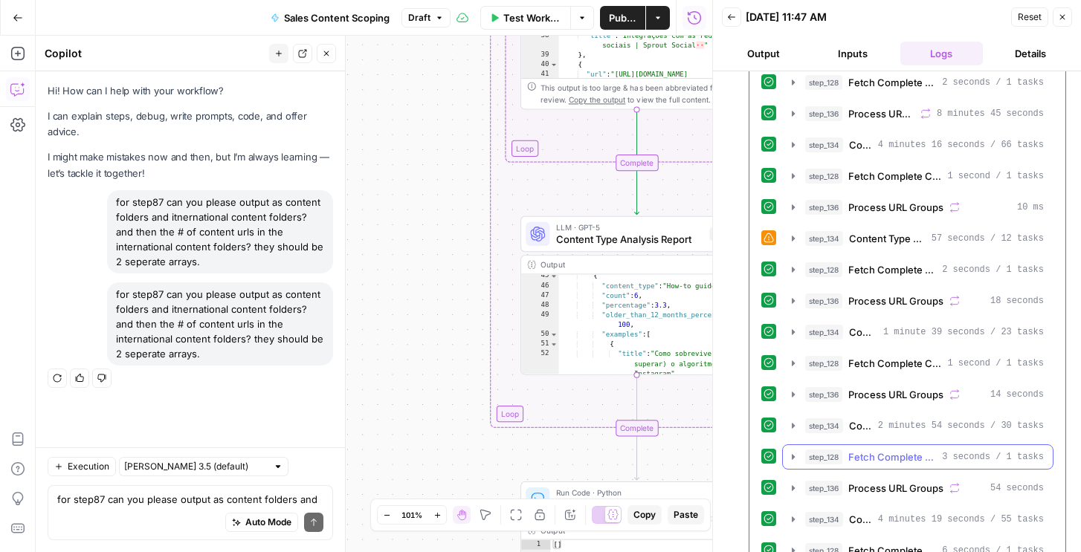
scroll to position [274, 0]
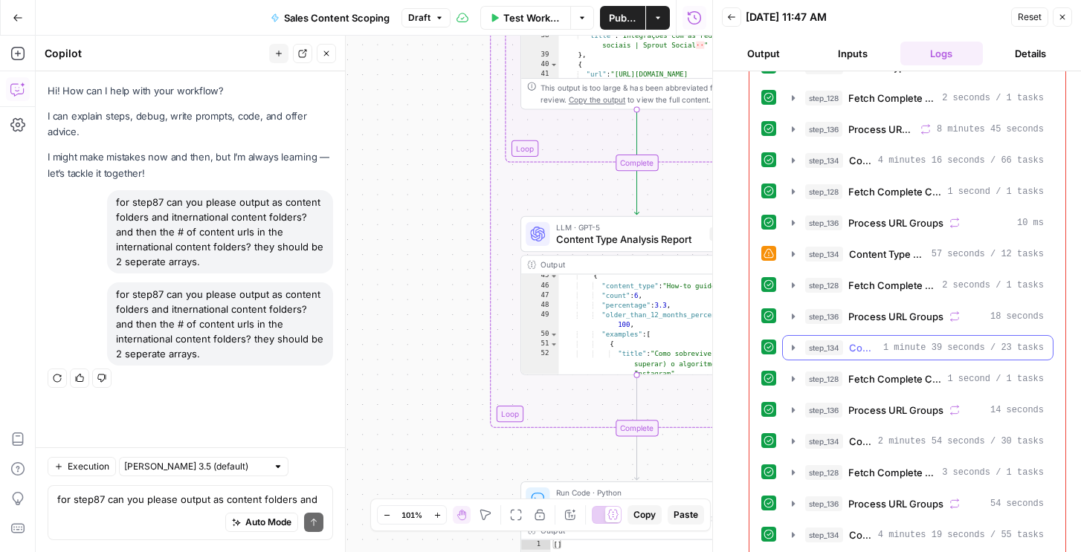
click at [850, 353] on span "Content Type Analysis Report" at bounding box center [863, 348] width 28 height 15
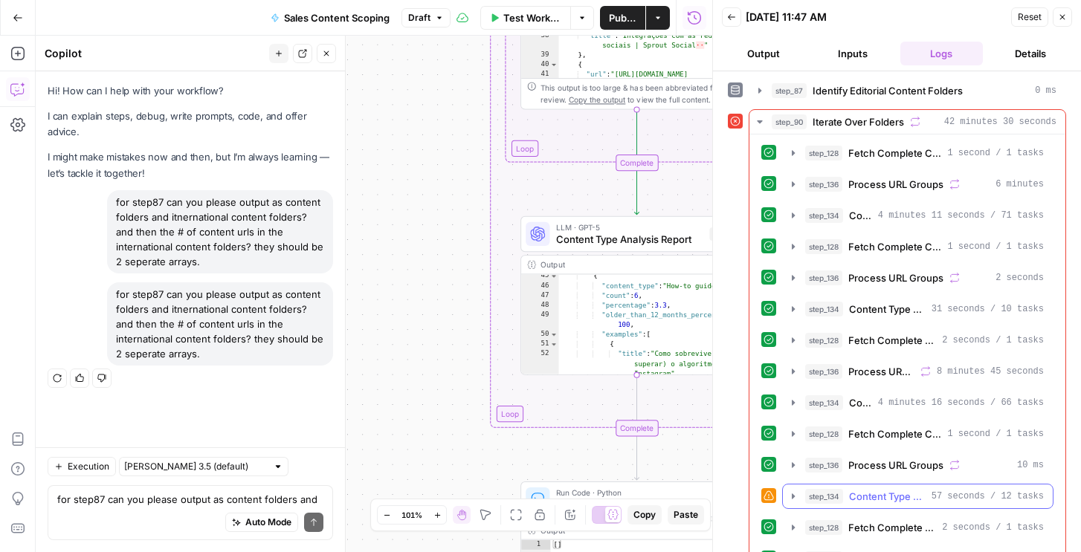
scroll to position [0, 0]
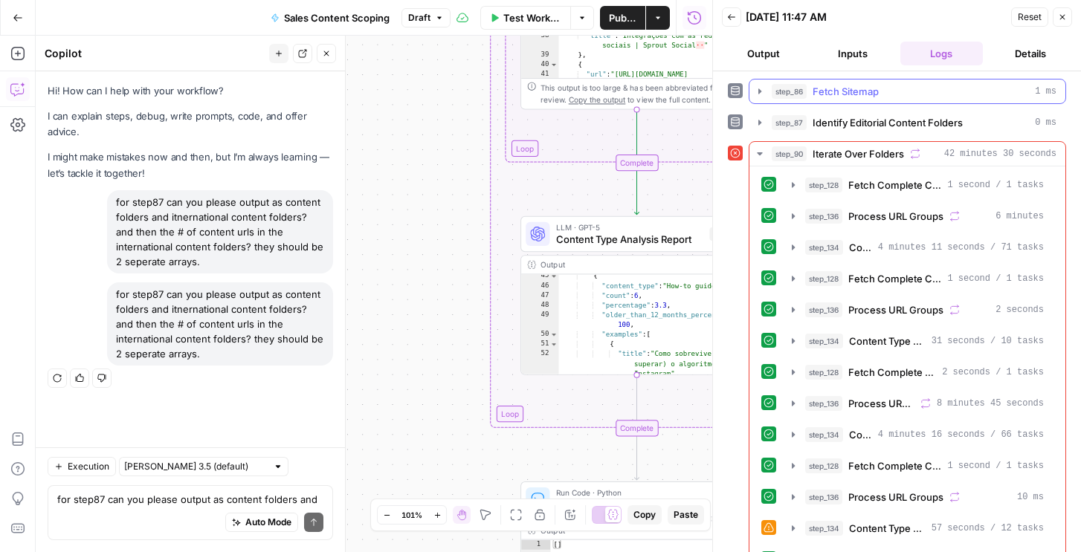
click at [807, 93] on div "step_86 Fetch Sitemap 1 ms" at bounding box center [914, 91] width 285 height 15
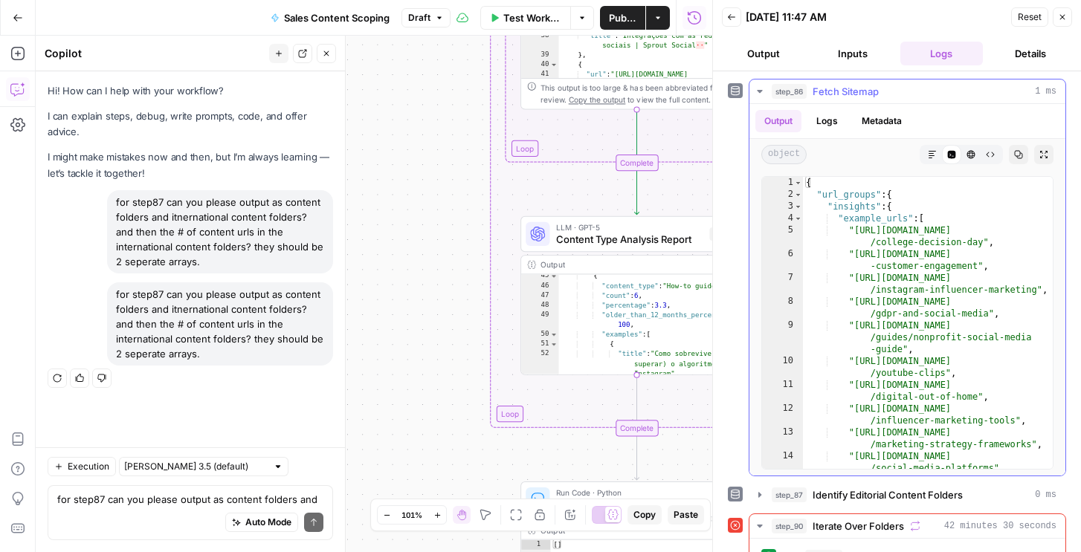
click at [807, 92] on div "step_86 Fetch Sitemap 1 ms" at bounding box center [914, 91] width 285 height 15
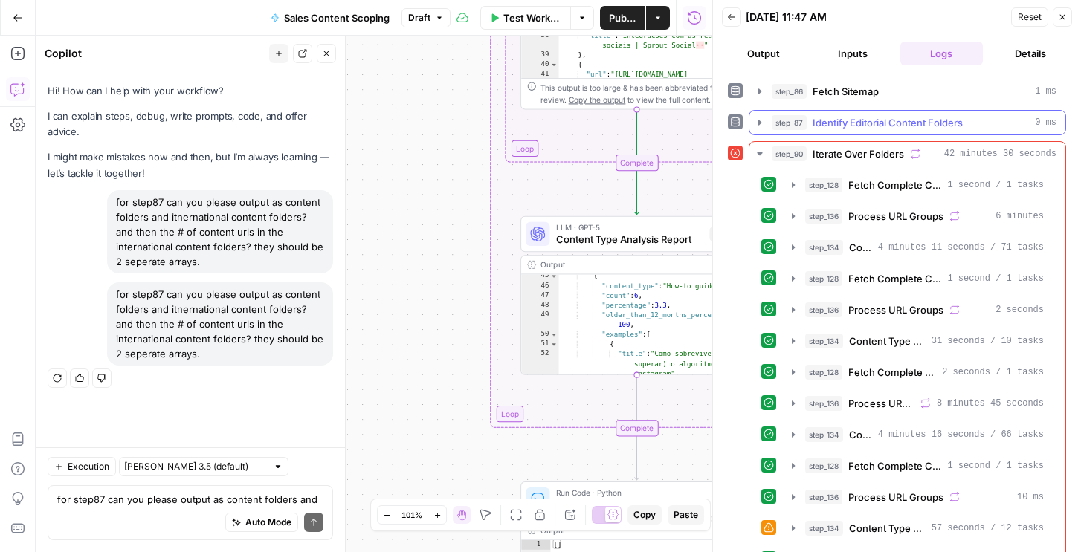
click at [802, 125] on span "step_87" at bounding box center [789, 122] width 35 height 15
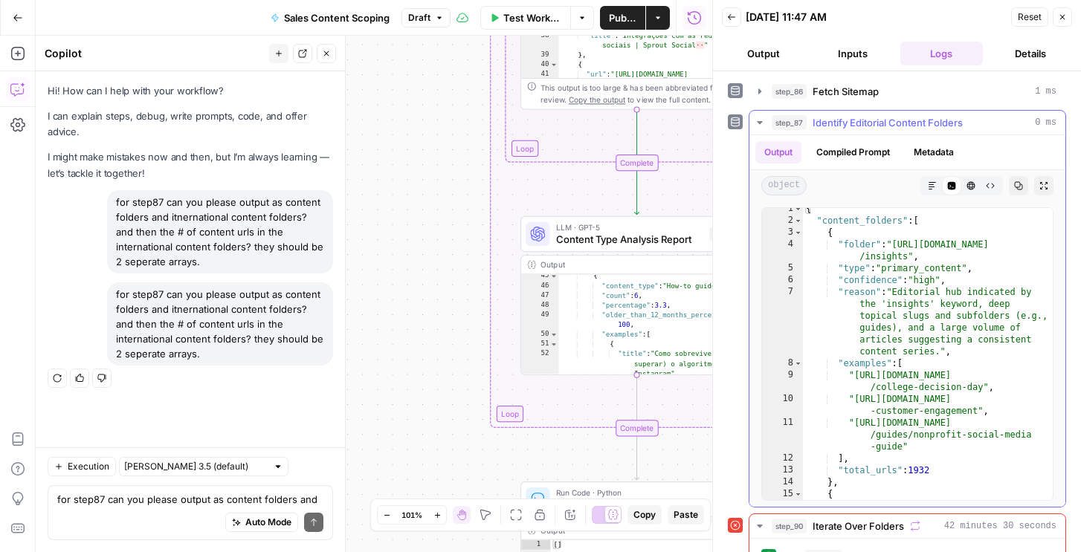
scroll to position [4, 0]
click at [845, 119] on span "Identify Editorial Content Folders" at bounding box center [888, 122] width 150 height 15
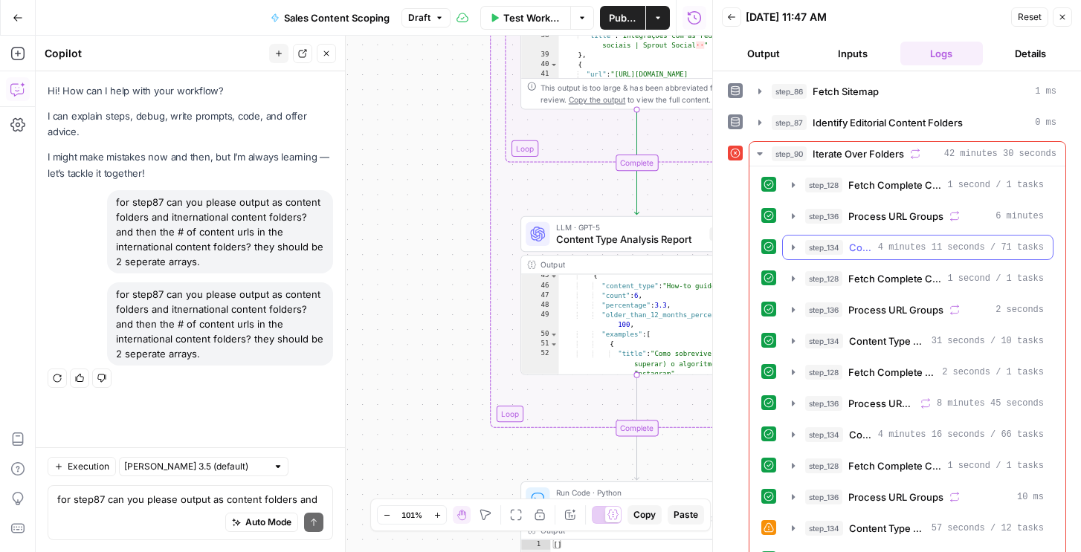
click at [848, 246] on div "step_134 Content Type Analysis Report 4 minutes 11 seconds / 71 tasks" at bounding box center [924, 247] width 239 height 15
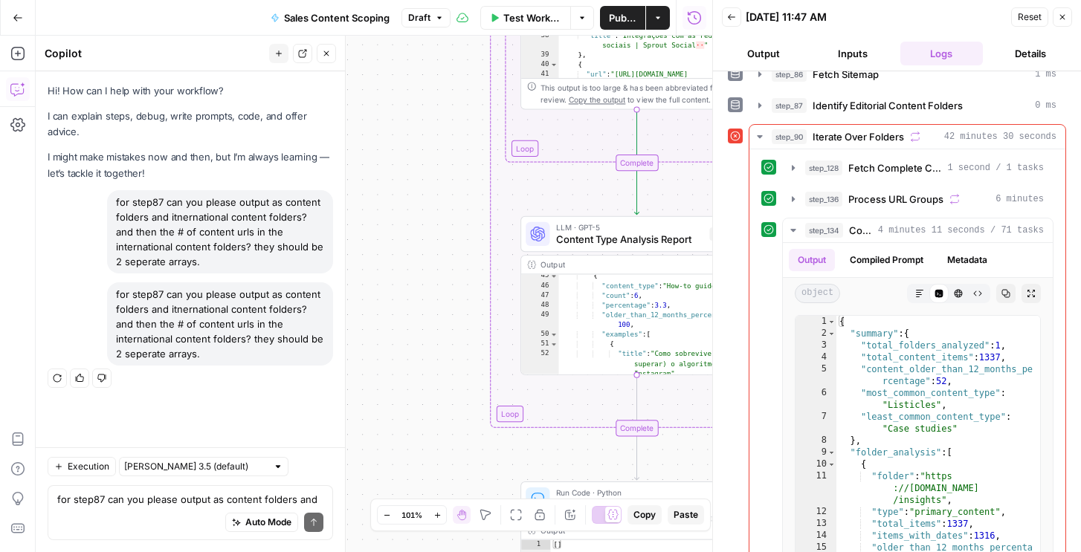
scroll to position [0, 0]
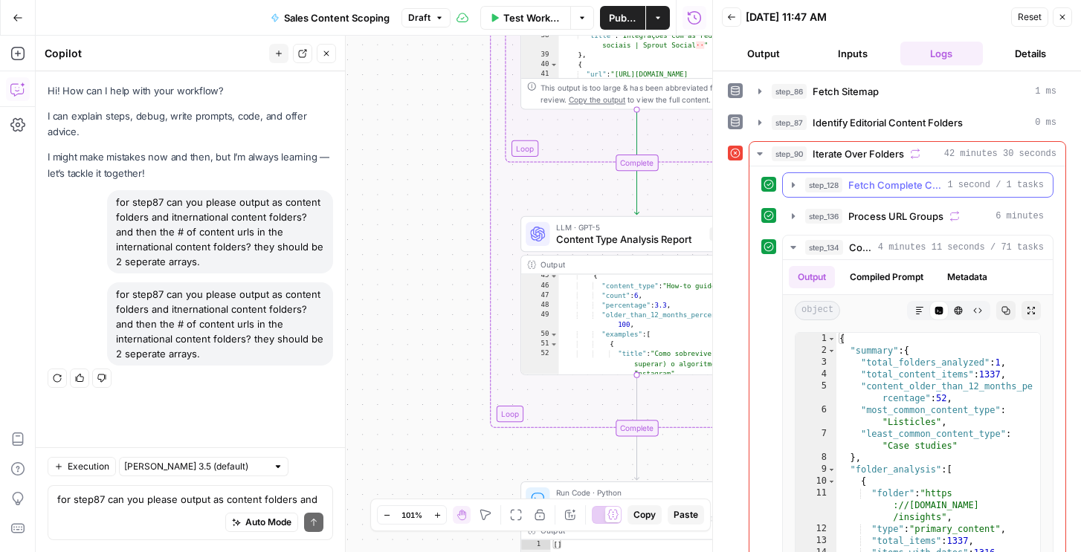
click at [870, 173] on button "step_128 Fetch Complete Content URLs 1 second / 1 tasks" at bounding box center [918, 185] width 270 height 24
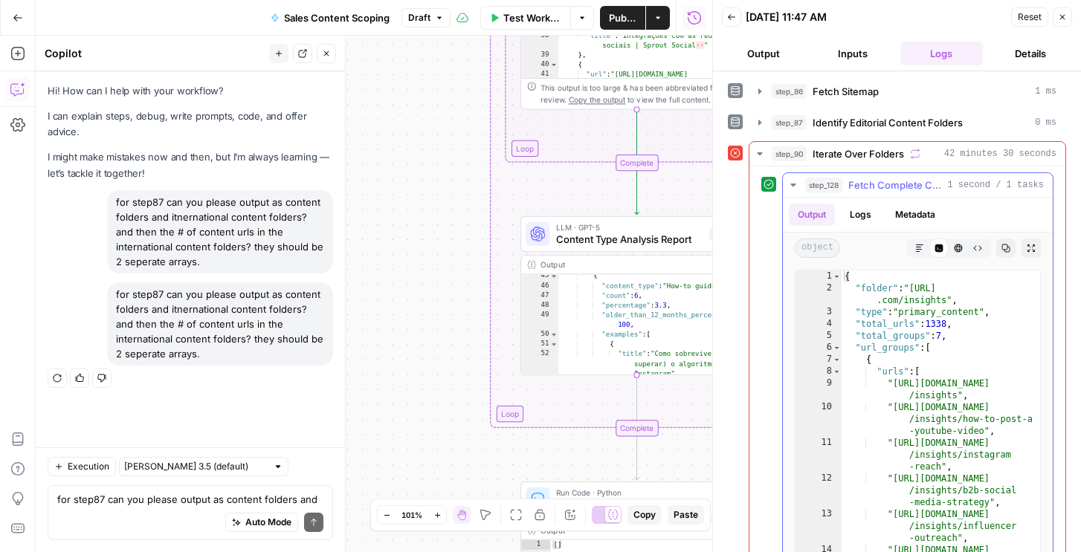
click at [887, 182] on span "Fetch Complete Content URLs" at bounding box center [894, 185] width 93 height 15
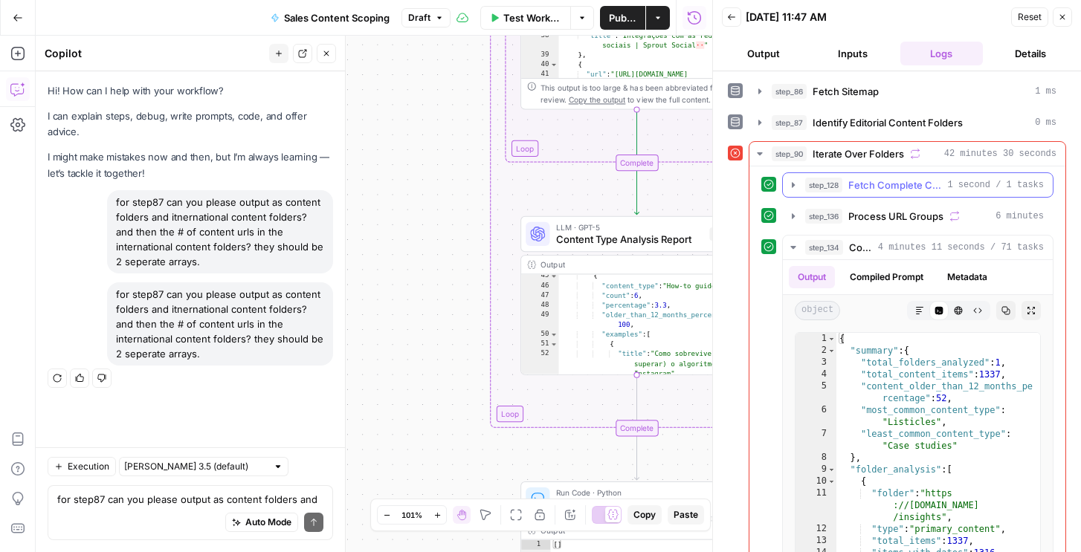
click at [887, 182] on span "Fetch Complete Content URLs" at bounding box center [894, 185] width 93 height 15
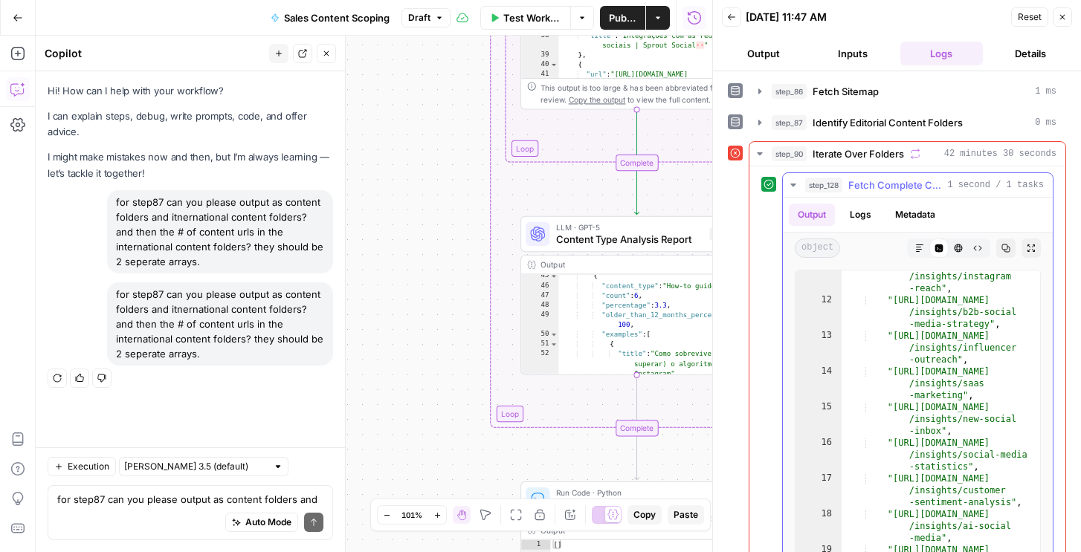
scroll to position [91, 0]
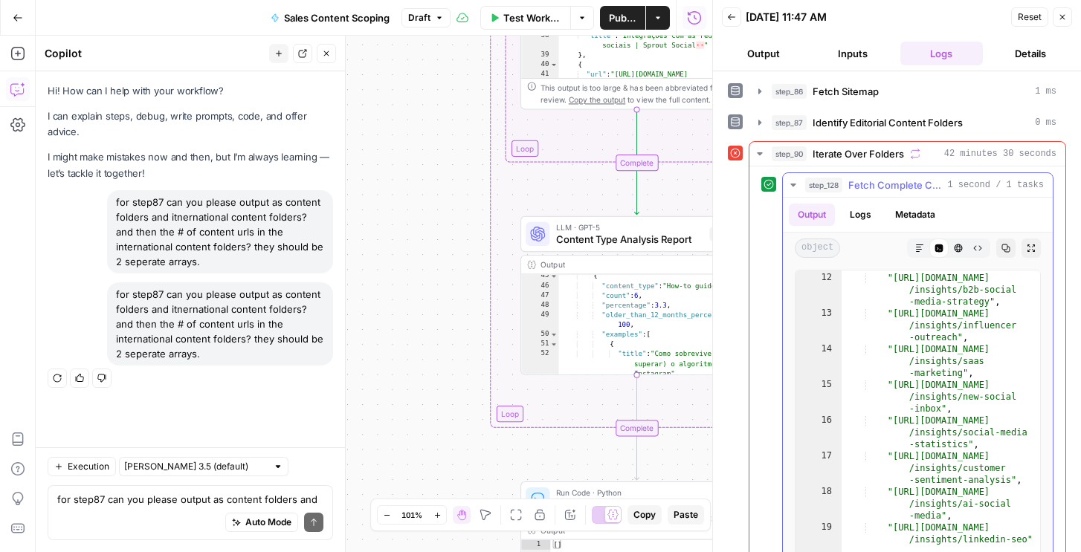
click at [912, 186] on span "Fetch Complete Content URLs" at bounding box center [894, 185] width 93 height 15
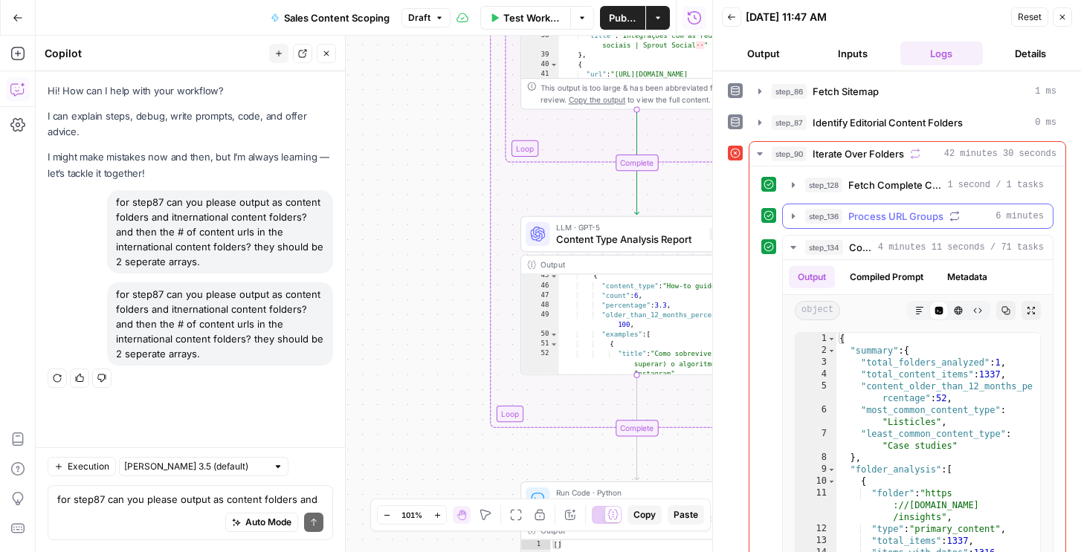
click at [887, 223] on span "Process URL Groups" at bounding box center [895, 216] width 95 height 15
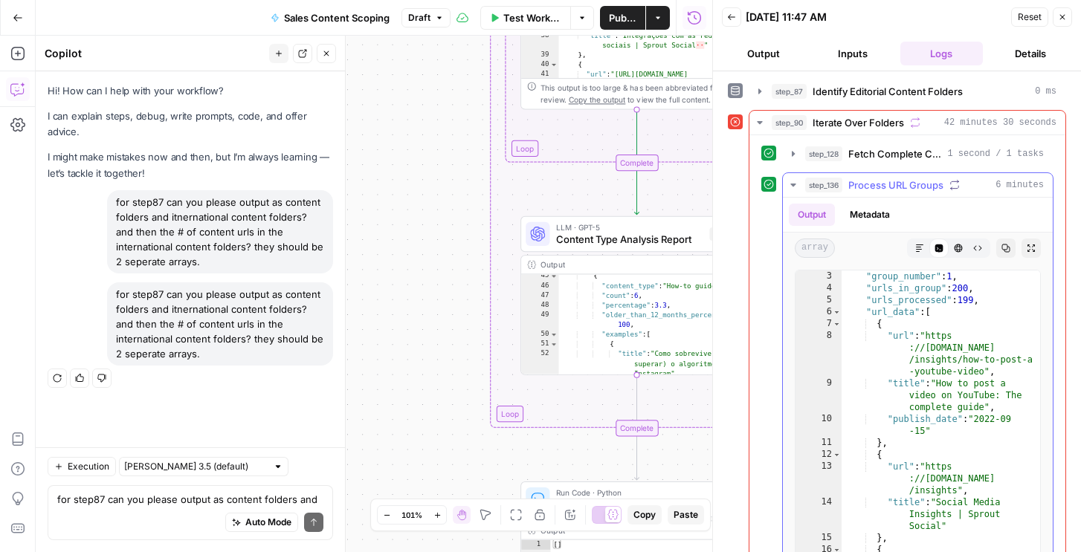
scroll to position [193, 0]
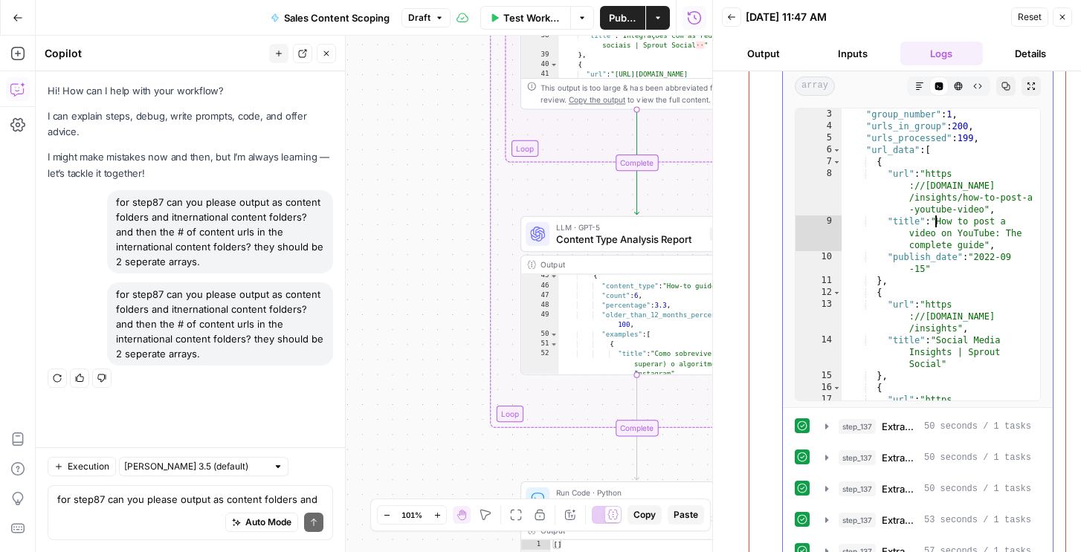
click at [935, 219] on div ""group_number" : 1 , "urls_in_group" : 200 , "urls_processed" : 199 , "url_data…" at bounding box center [941, 285] width 199 height 352
click at [940, 265] on div ""group_number" : 1 , "urls_in_group" : 200 , "urls_processed" : 199 , "url_data…" at bounding box center [941, 285] width 199 height 352
type textarea "**********"
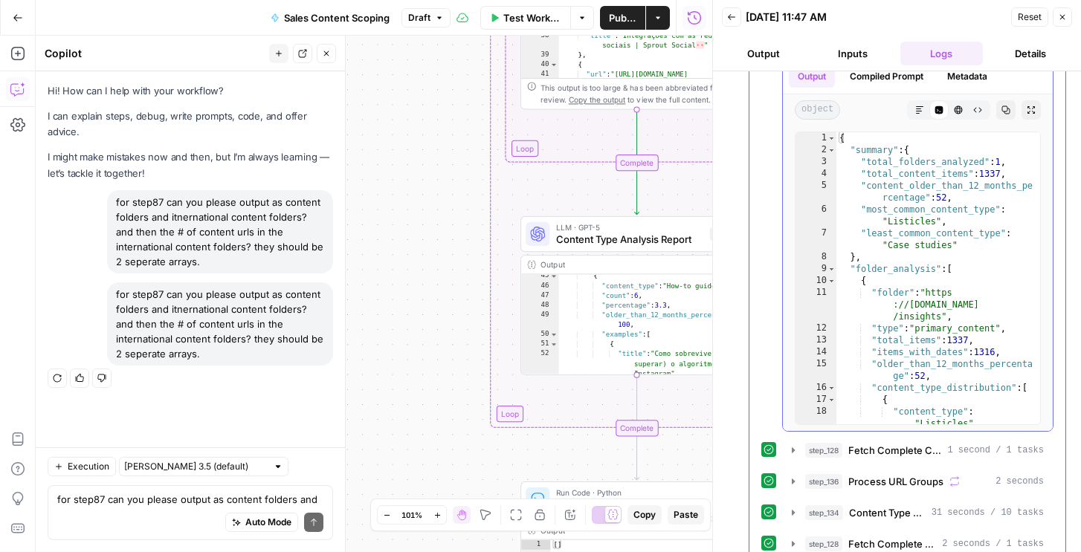
scroll to position [755, 0]
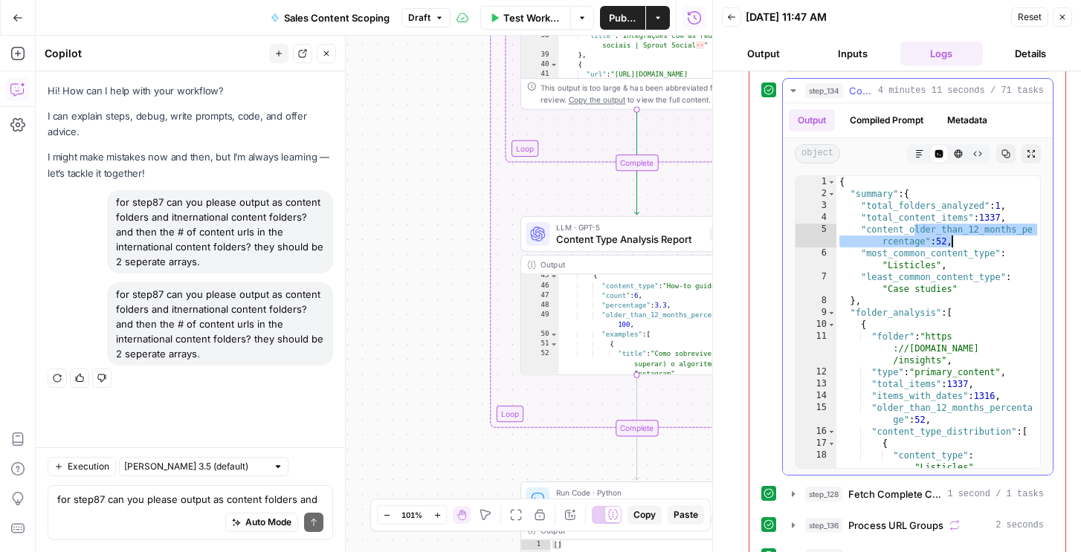
drag, startPoint x: 917, startPoint y: 229, endPoint x: 961, endPoint y: 238, distance: 44.8
click at [961, 238] on div "{ "summary" : { "total_folders_analyzed" : 1 , "total_content_items" : 1337 , "…" at bounding box center [939, 334] width 204 height 316
click at [900, 265] on div "{ "summary" : { "total_folders_analyzed" : 1 , "total_content_items" : 1337 , "…" at bounding box center [939, 334] width 204 height 316
click at [927, 257] on div "{ "summary" : { "total_folders_analyzed" : 1 , "total_content_items" : 1337 , "…" at bounding box center [939, 334] width 204 height 316
drag, startPoint x: 943, startPoint y: 265, endPoint x: 832, endPoint y: 265, distance: 110.8
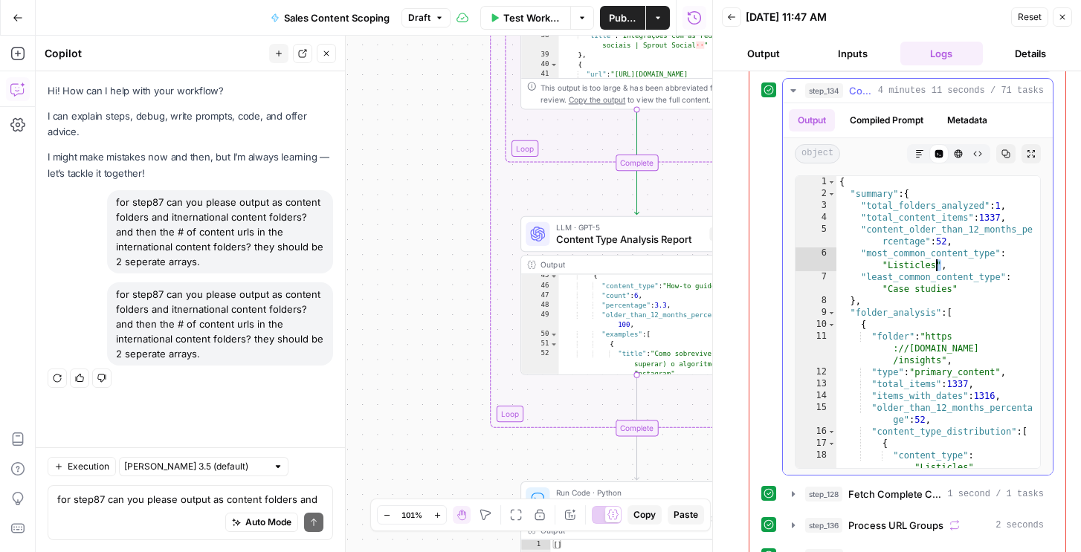
click at [832, 265] on div "**********" at bounding box center [918, 322] width 246 height 294
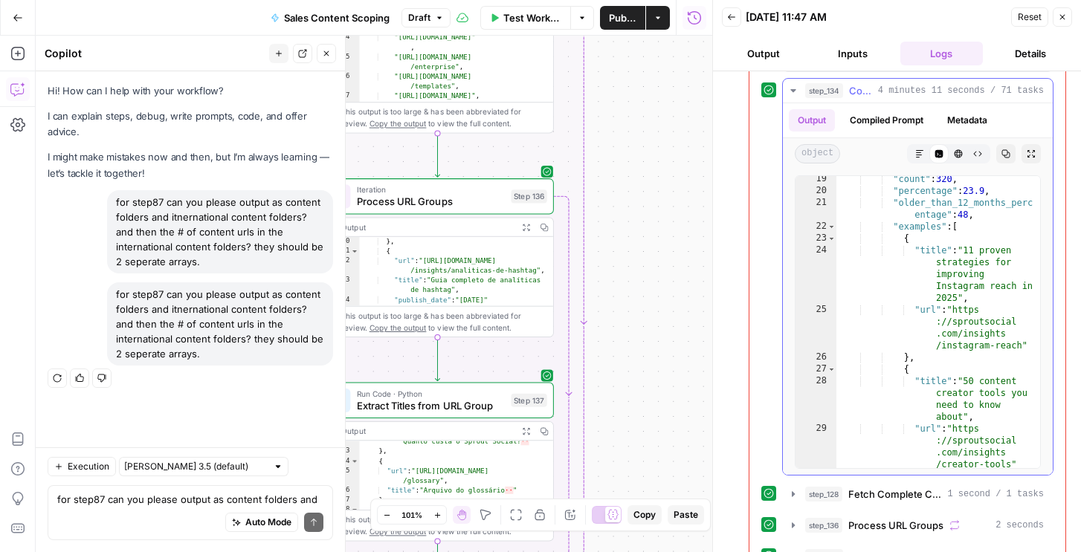
scroll to position [319, 0]
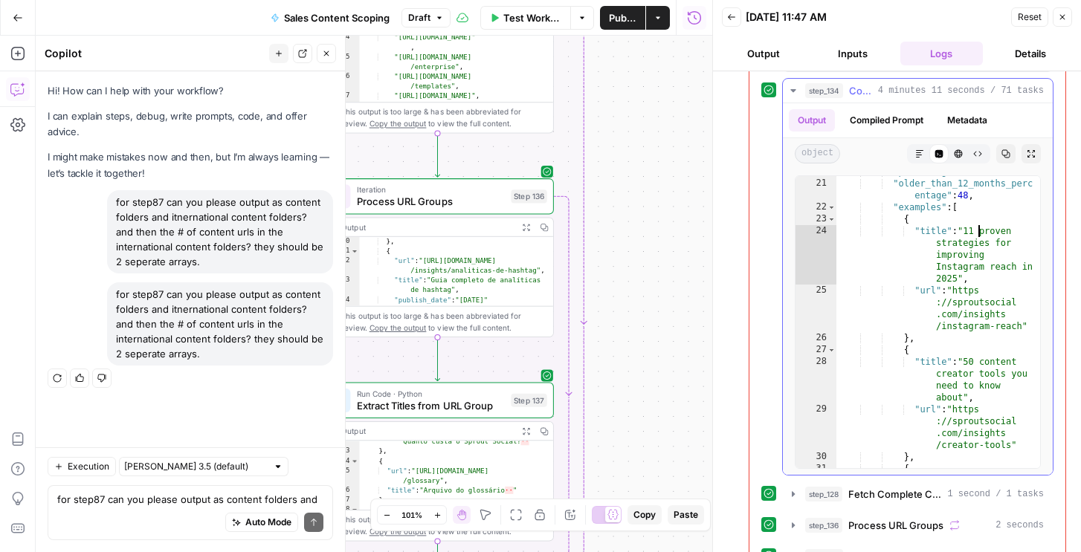
click at [976, 233] on div ""percentage" : 23.9 , "older_than_12_months_perc entage" : 48 , "examples" : [ …" at bounding box center [939, 324] width 204 height 316
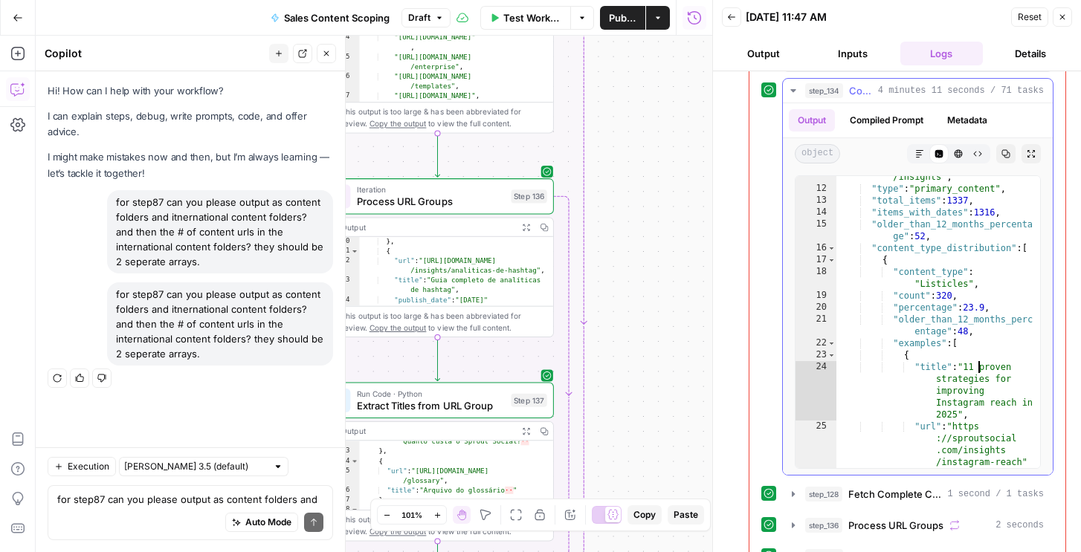
scroll to position [211, 0]
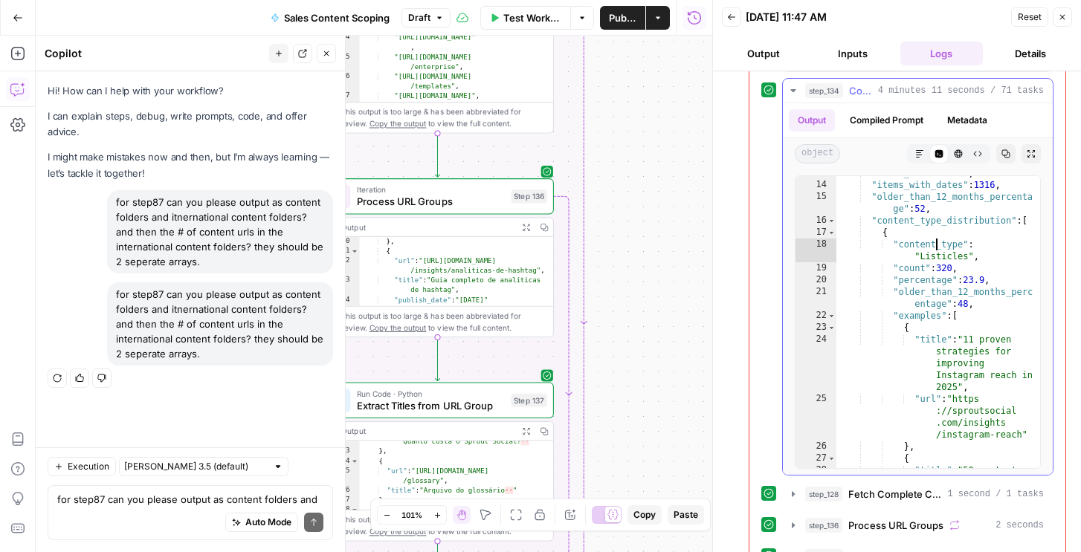
click at [934, 245] on div ""total_items" : 1337 , "items_with_dates" : 1316 , "older_than_12_months_percen…" at bounding box center [939, 343] width 204 height 352
click at [944, 268] on div ""total_items" : 1337 , "items_with_dates" : 1316 , "older_than_12_months_percen…" at bounding box center [939, 343] width 204 height 352
type textarea "**********"
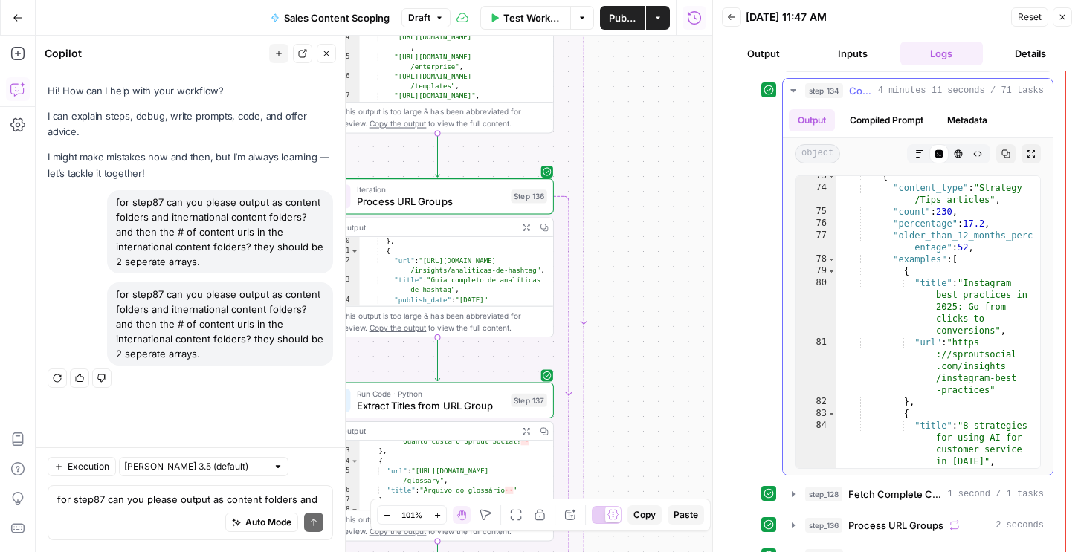
scroll to position [1861, 0]
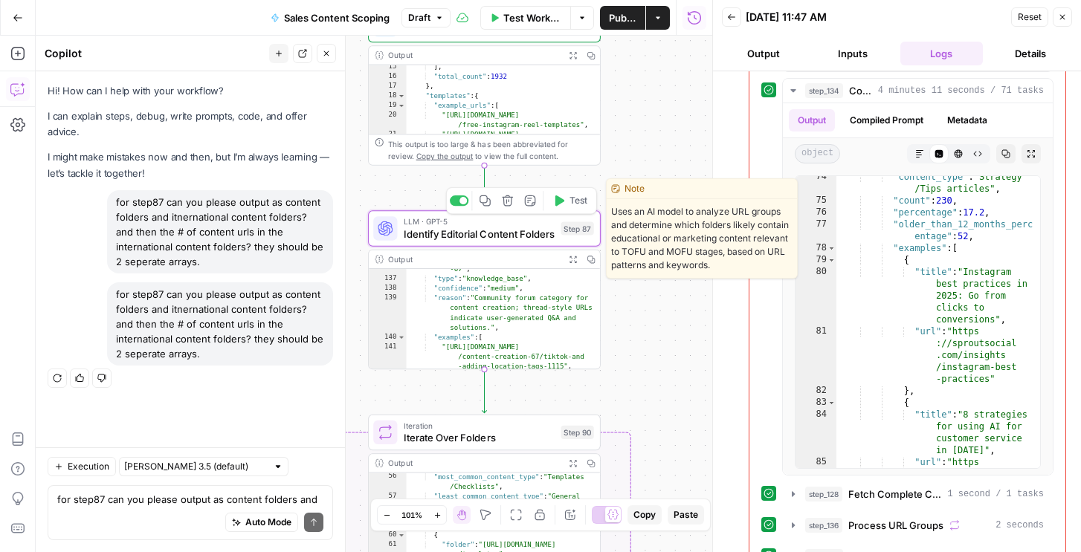
click at [511, 221] on span "LLM · GPT-5" at bounding box center [480, 222] width 152 height 12
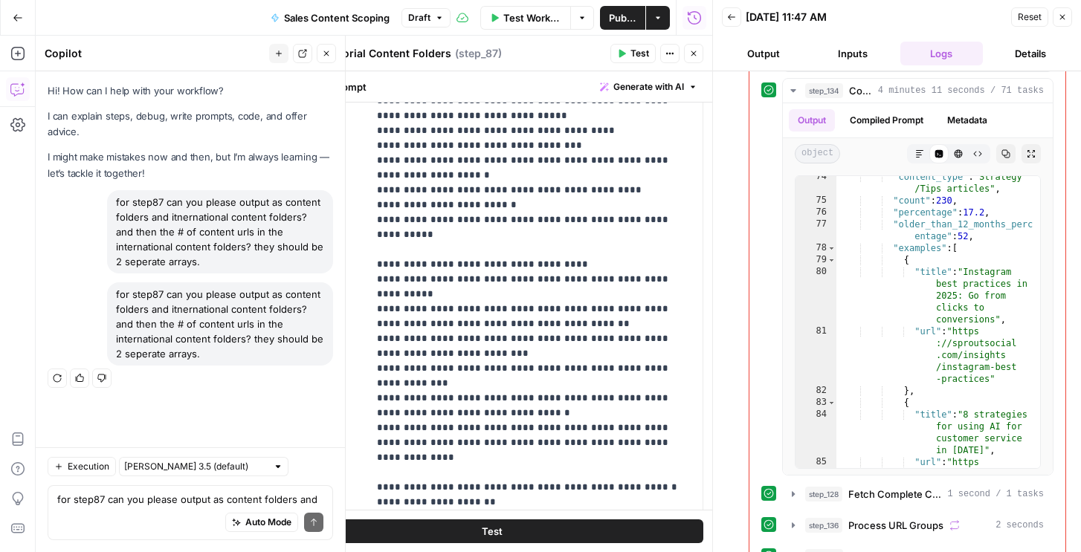
scroll to position [496, 0]
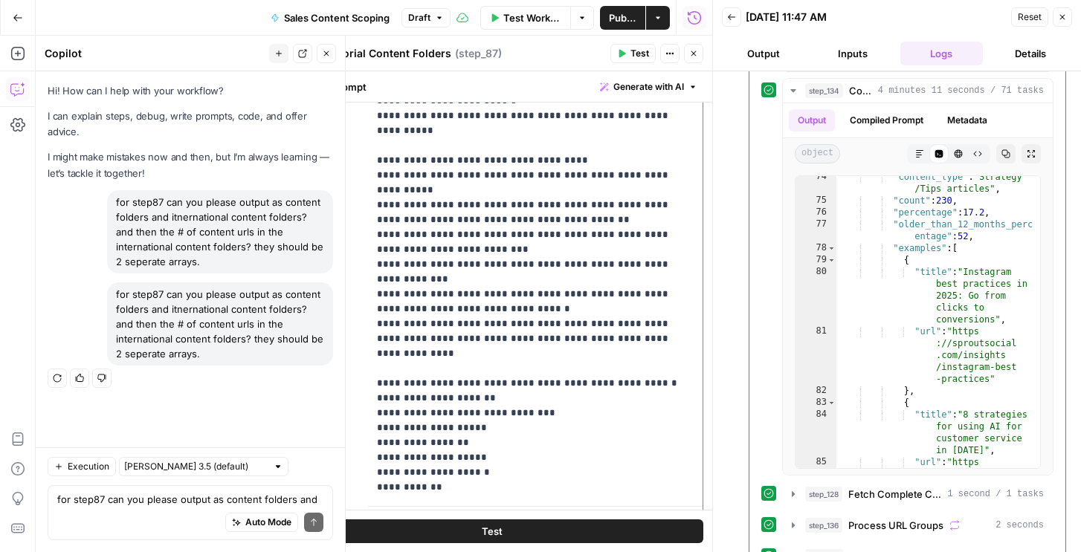
click at [494, 316] on p "**********" at bounding box center [535, 509] width 317 height 1219
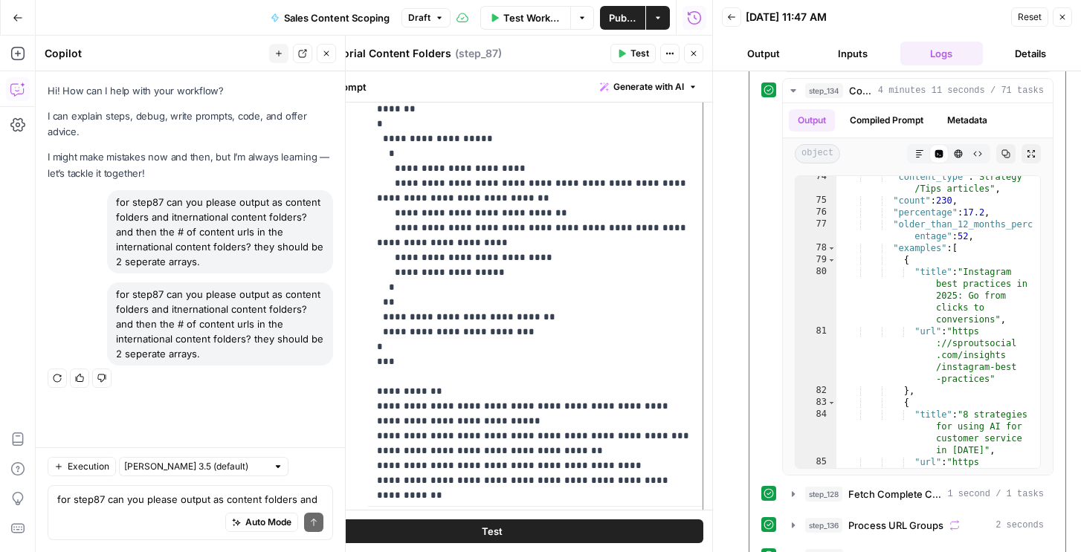
scroll to position [625, 0]
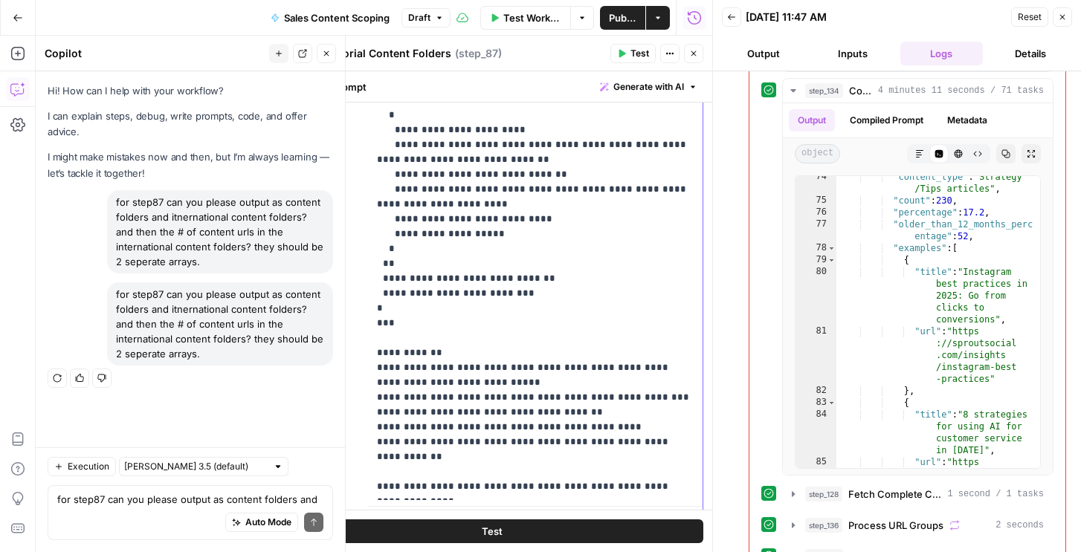
drag, startPoint x: 428, startPoint y: 437, endPoint x: 428, endPoint y: 429, distance: 8.2
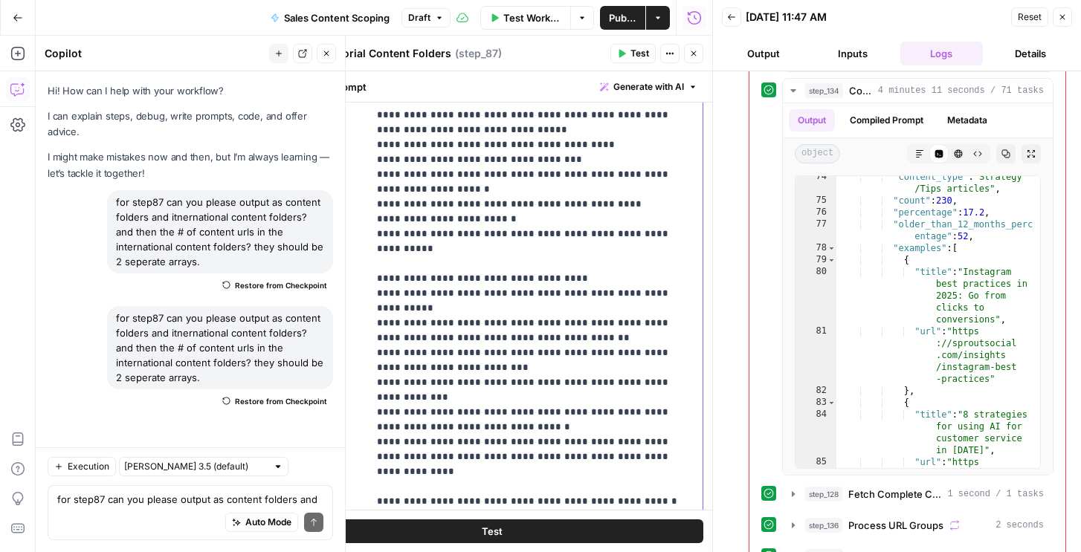
scroll to position [0, 0]
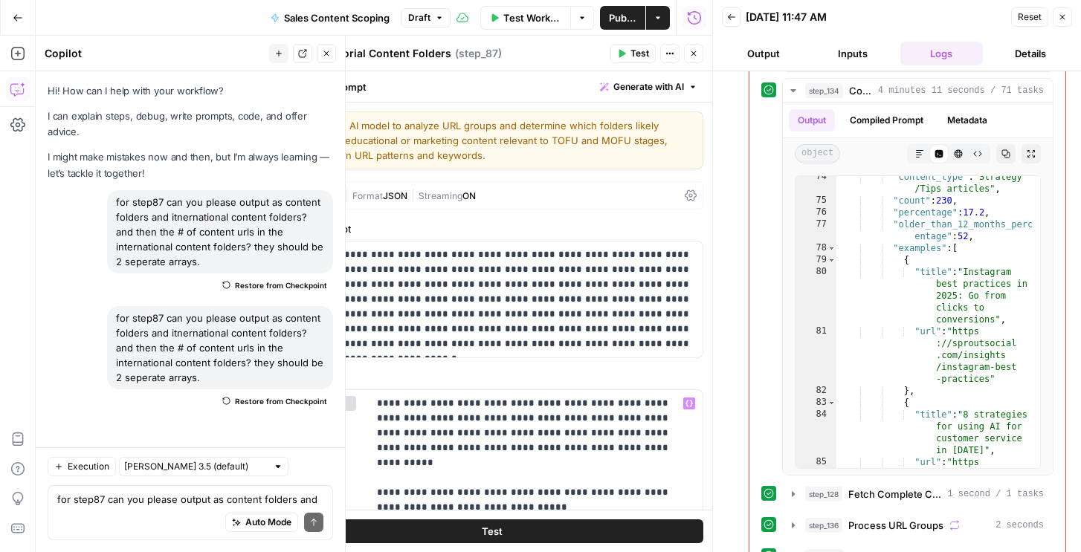
click at [1068, 16] on button "Close" at bounding box center [1062, 16] width 19 height 19
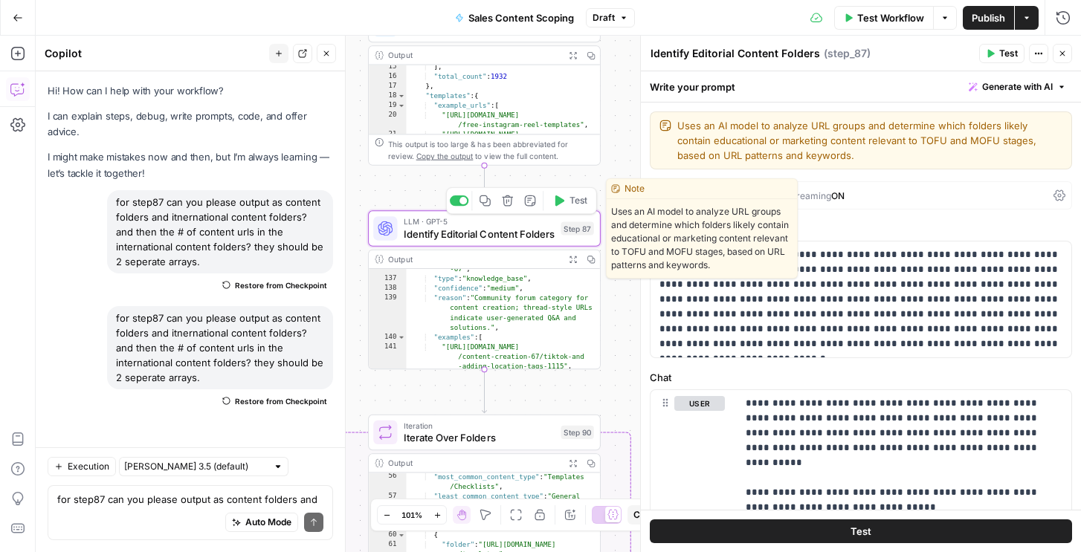
click at [573, 194] on span "Test" at bounding box center [579, 200] width 18 height 13
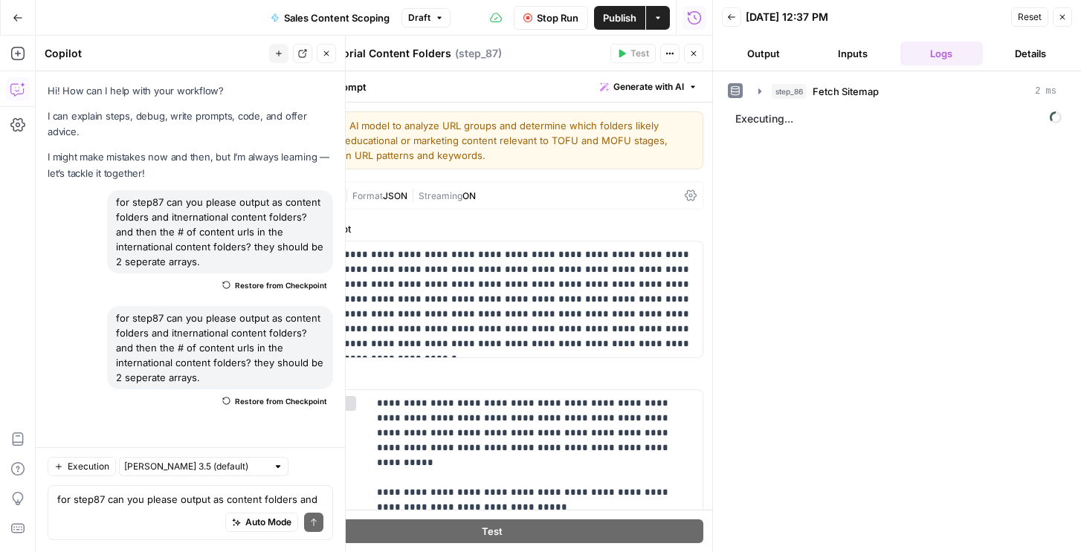
click at [695, 56] on icon "button" at bounding box center [693, 53] width 9 height 9
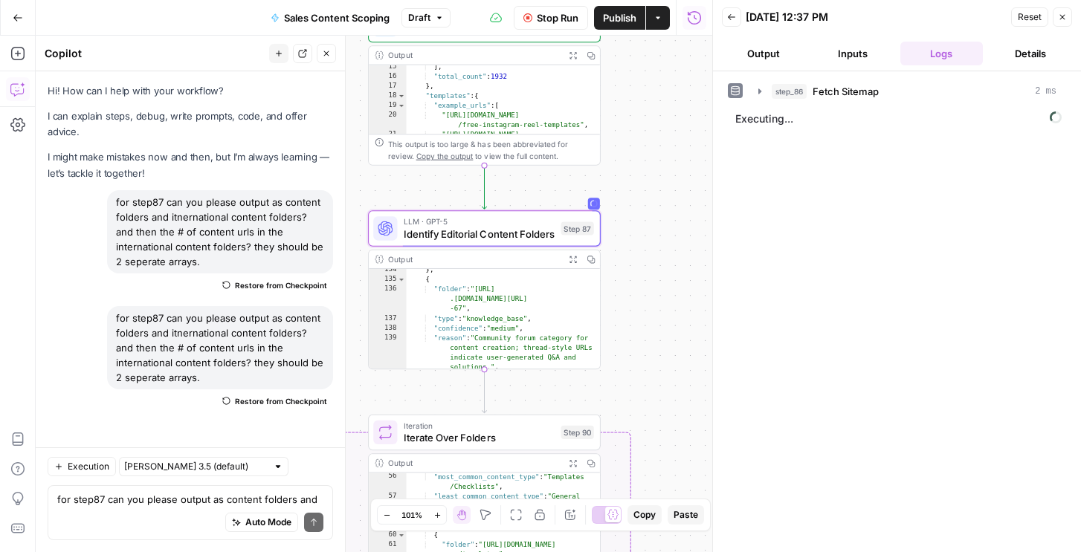
scroll to position [2179, 0]
type textarea "**********"
drag, startPoint x: 490, startPoint y: 319, endPoint x: 526, endPoint y: 321, distance: 36.5
click at [526, 321] on div "} , { "folder" : "https://community .sproutsocial.com/content-creation -67" , "…" at bounding box center [504, 325] width 194 height 120
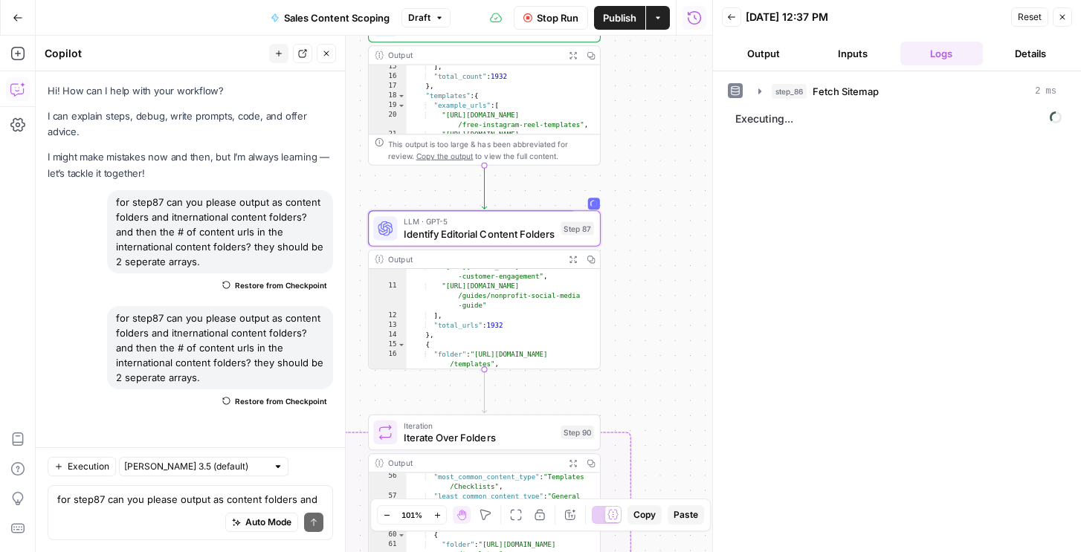
scroll to position [0, 0]
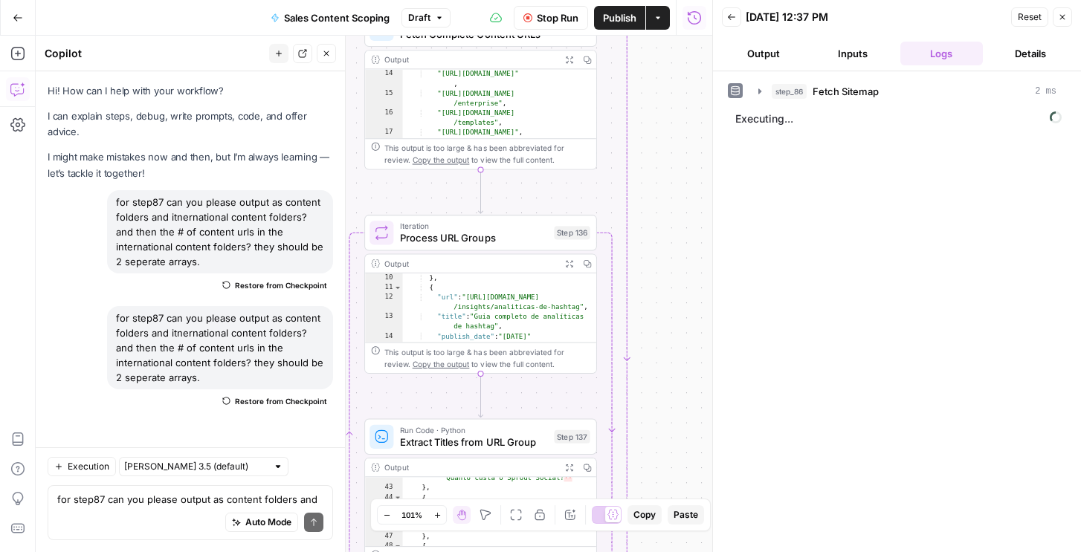
click at [329, 53] on icon "button" at bounding box center [326, 53] width 9 height 9
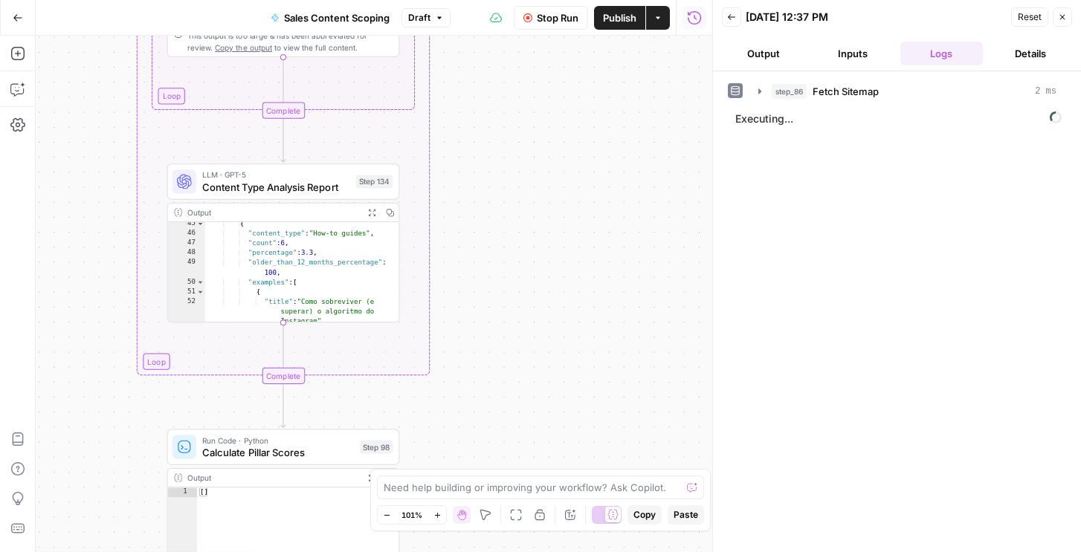
click at [260, 187] on span "Content Type Analysis Report" at bounding box center [276, 186] width 148 height 15
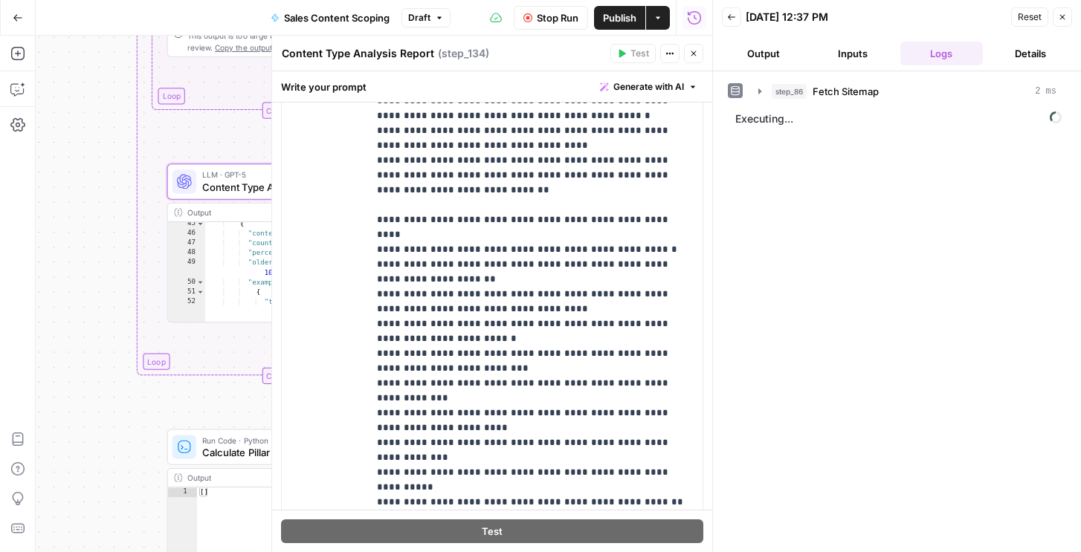
scroll to position [24, 0]
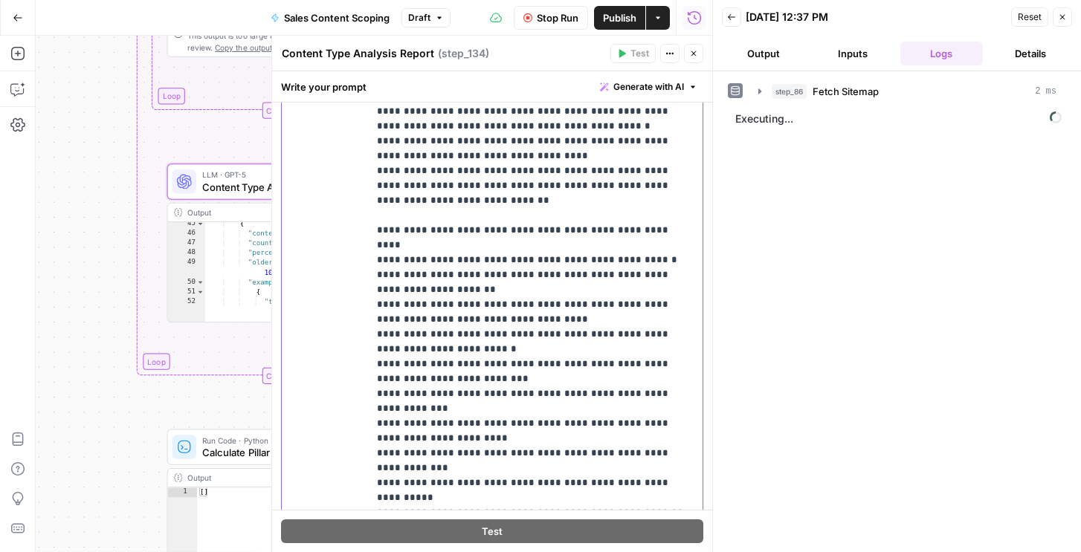
drag, startPoint x: 385, startPoint y: 199, endPoint x: 624, endPoint y: 426, distance: 329.8
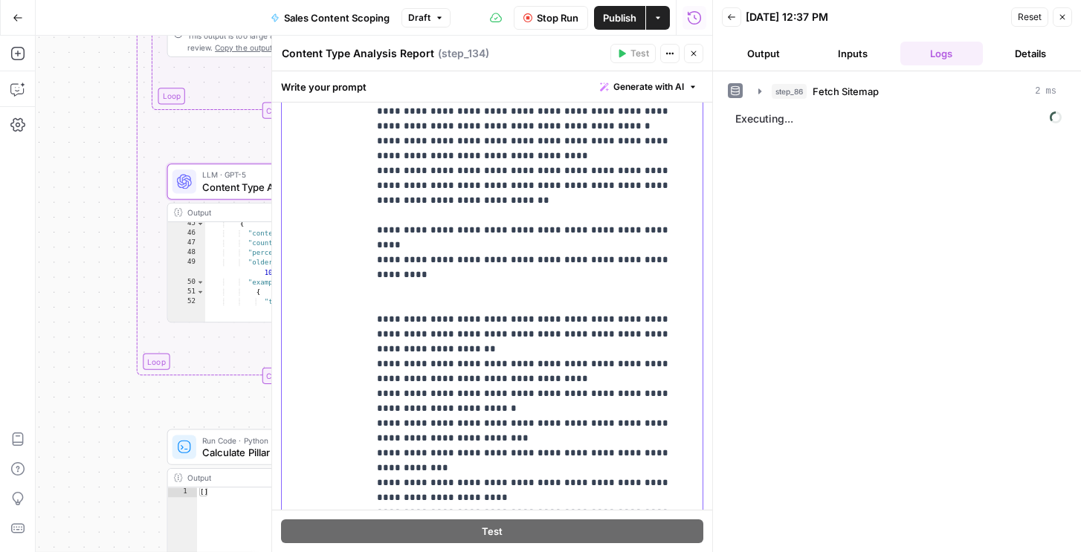
drag, startPoint x: 403, startPoint y: 274, endPoint x: 371, endPoint y: 250, distance: 39.9
click at [371, 250] on div "**********" at bounding box center [535, 291] width 335 height 606
copy p "**********"
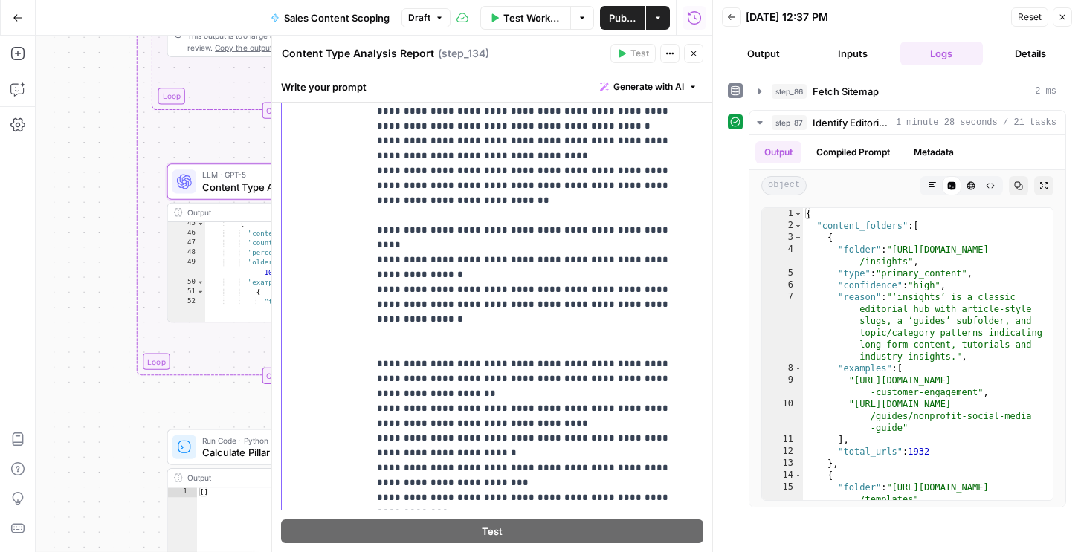
drag, startPoint x: 449, startPoint y: 202, endPoint x: 638, endPoint y: 224, distance: 190.2
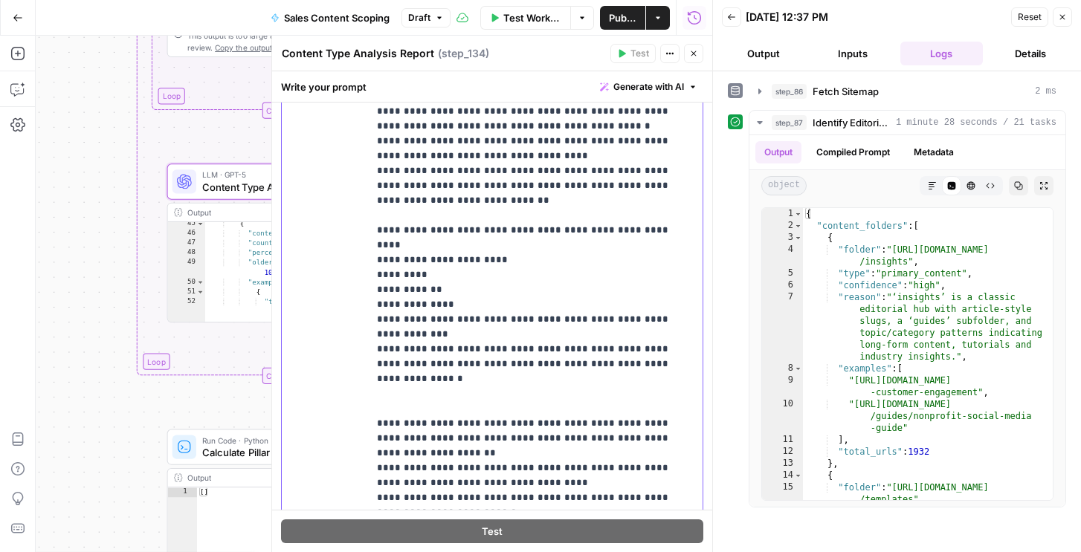
drag, startPoint x: 452, startPoint y: 257, endPoint x: 657, endPoint y: 286, distance: 206.4
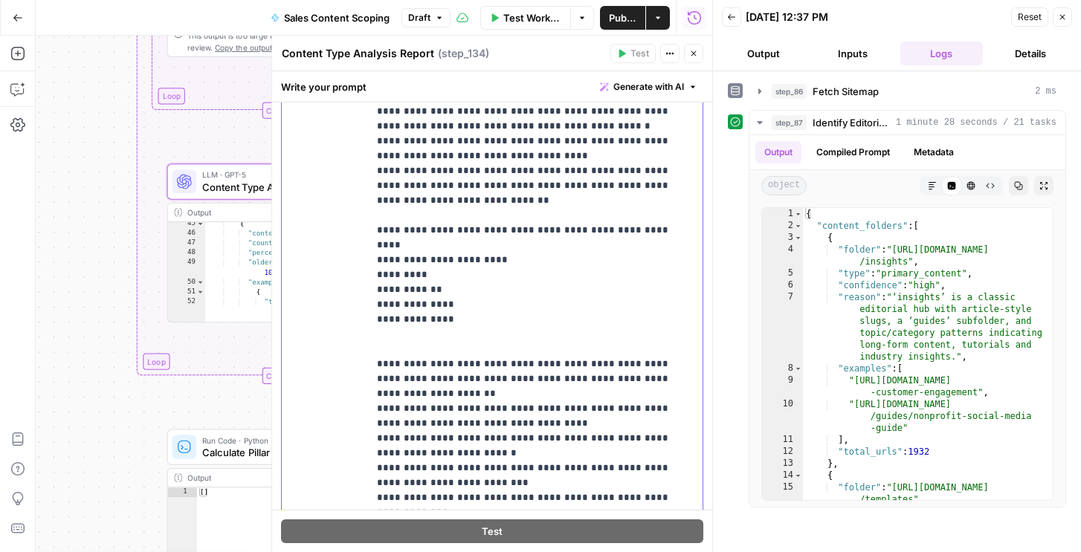
drag, startPoint x: 480, startPoint y: 187, endPoint x: 651, endPoint y: 190, distance: 170.3
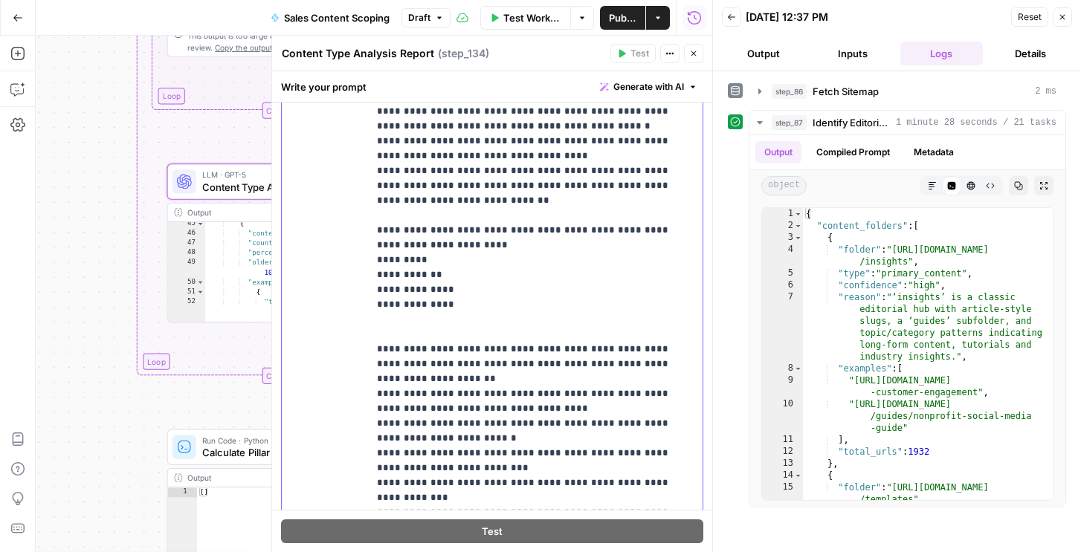
drag, startPoint x: 483, startPoint y: 184, endPoint x: 359, endPoint y: 187, distance: 124.2
click at [359, 187] on div "**********" at bounding box center [492, 308] width 421 height 641
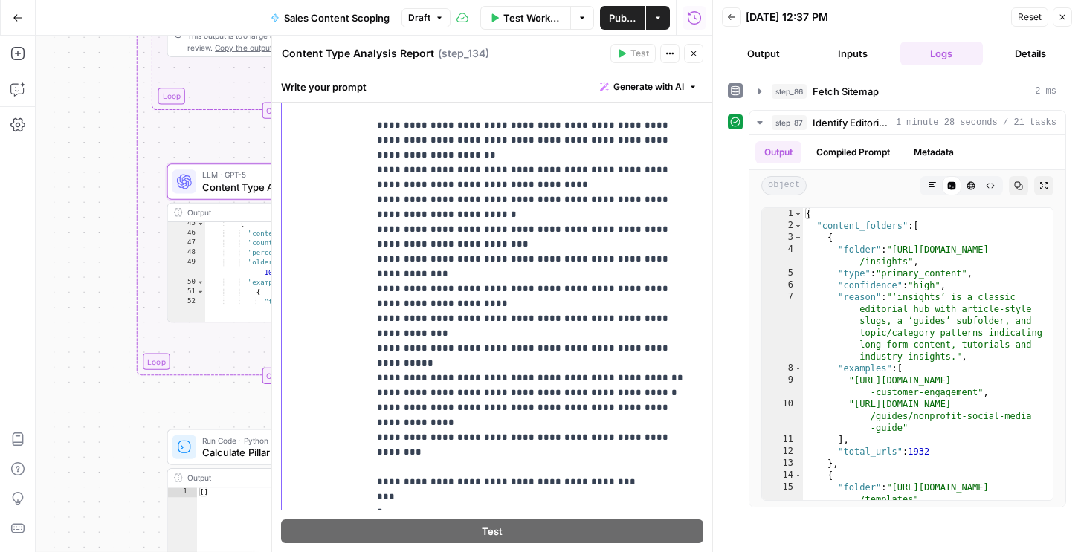
drag, startPoint x: 375, startPoint y: 303, endPoint x: 690, endPoint y: 332, distance: 316.5
click at [690, 332] on div "**********" at bounding box center [535, 291] width 335 height 606
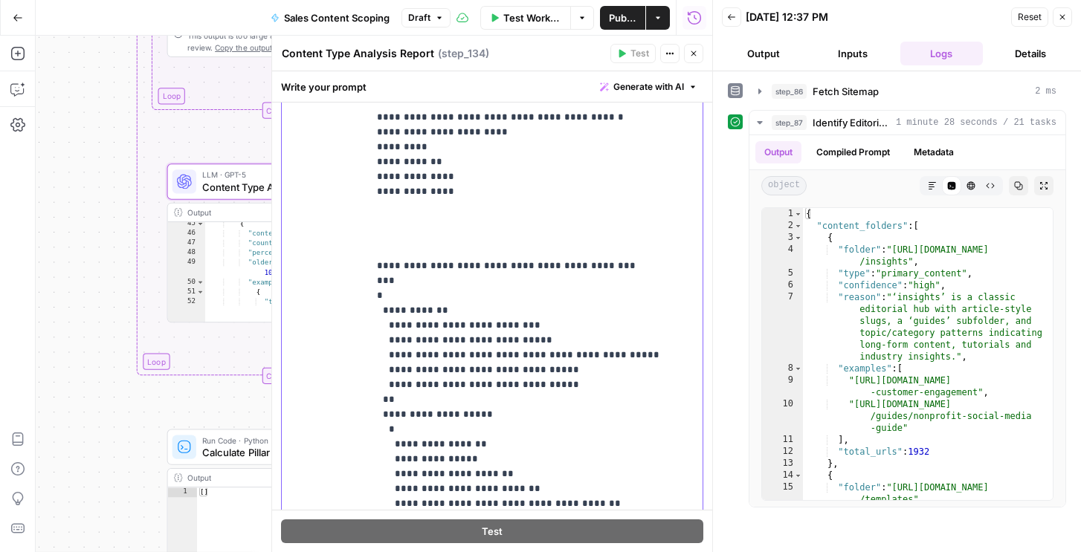
scroll to position [22, 0]
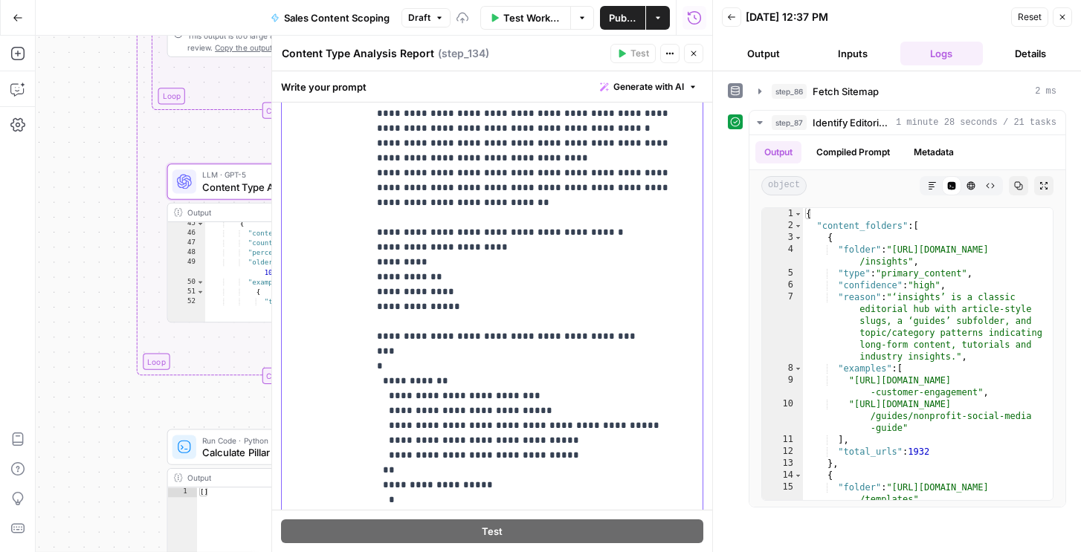
click at [555, 349] on p "**********" at bounding box center [535, 544] width 317 height 1145
click at [384, 202] on p "**********" at bounding box center [535, 544] width 317 height 1145
click at [469, 243] on p "**********" at bounding box center [535, 544] width 317 height 1145
click at [459, 270] on p "**********" at bounding box center [535, 544] width 317 height 1145
click at [469, 267] on p "**********" at bounding box center [535, 544] width 317 height 1145
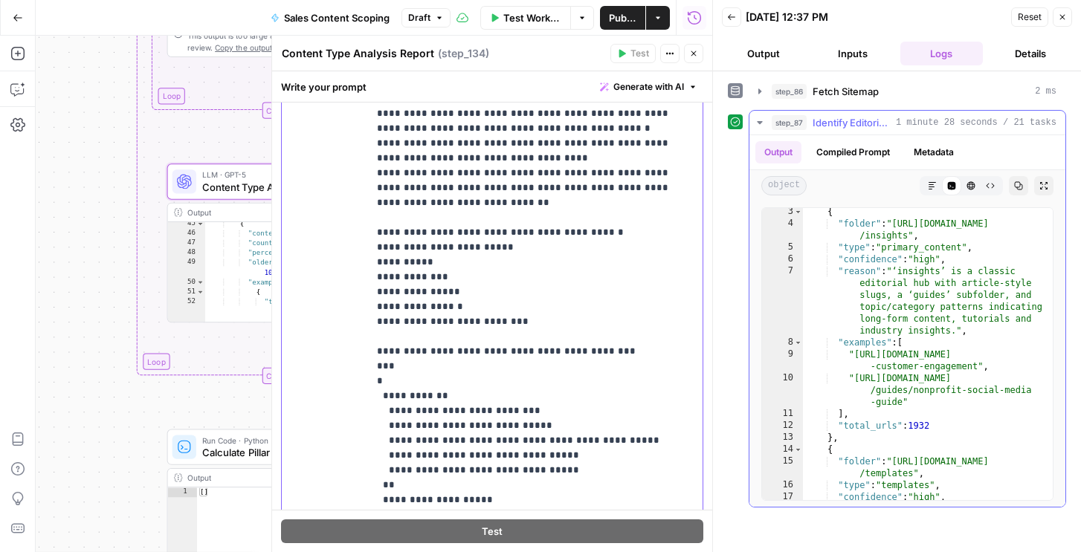
scroll to position [0, 0]
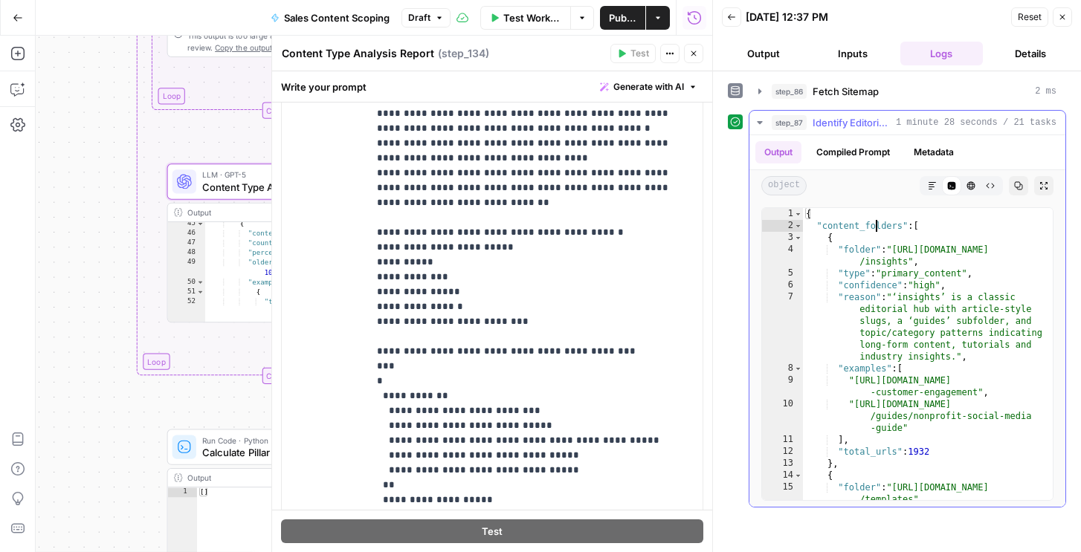
click at [877, 229] on div "{ "content_folders" : [ { "folder" : "https://sproutsocial.com /insights" , "ty…" at bounding box center [928, 366] width 250 height 316
click at [880, 270] on div "{ "content_folders" : [ { "folder" : "https://sproutsocial.com /insights" , "ty…" at bounding box center [928, 366] width 250 height 316
click at [888, 263] on div "{ "content_folders" : [ { "folder" : "https://sproutsocial.com /insights" , "ty…" at bounding box center [928, 366] width 250 height 316
type textarea "**********"
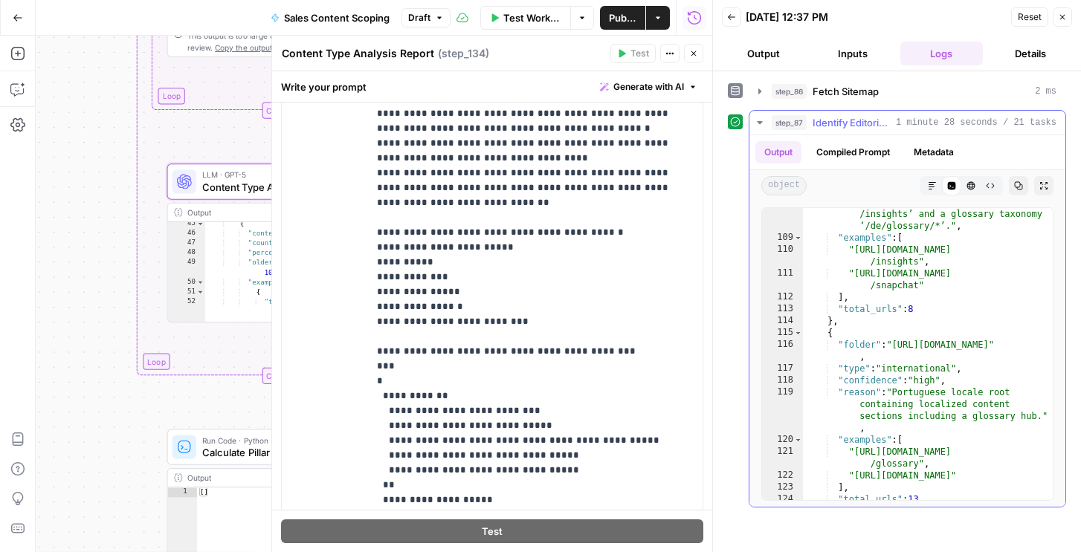
scroll to position [2203, 0]
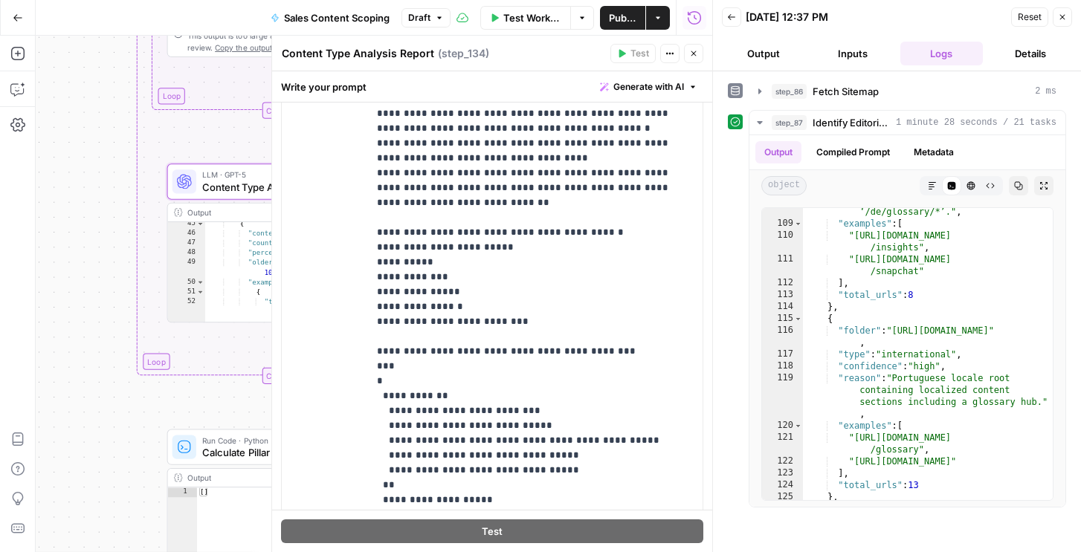
click at [1062, 19] on icon "button" at bounding box center [1062, 17] width 9 height 9
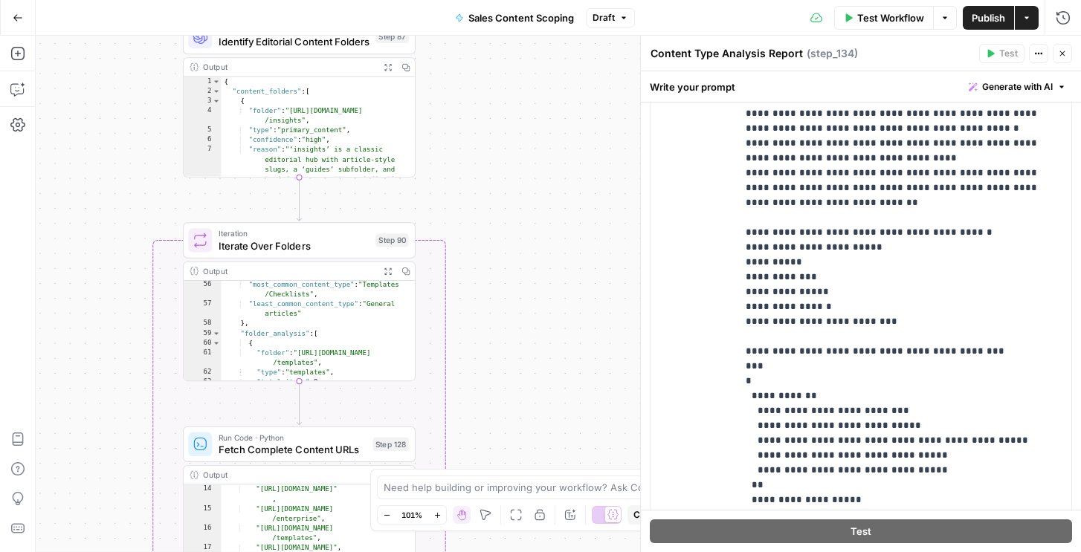
click at [358, 46] on span "Identify Editorial Content Folders" at bounding box center [295, 41] width 152 height 15
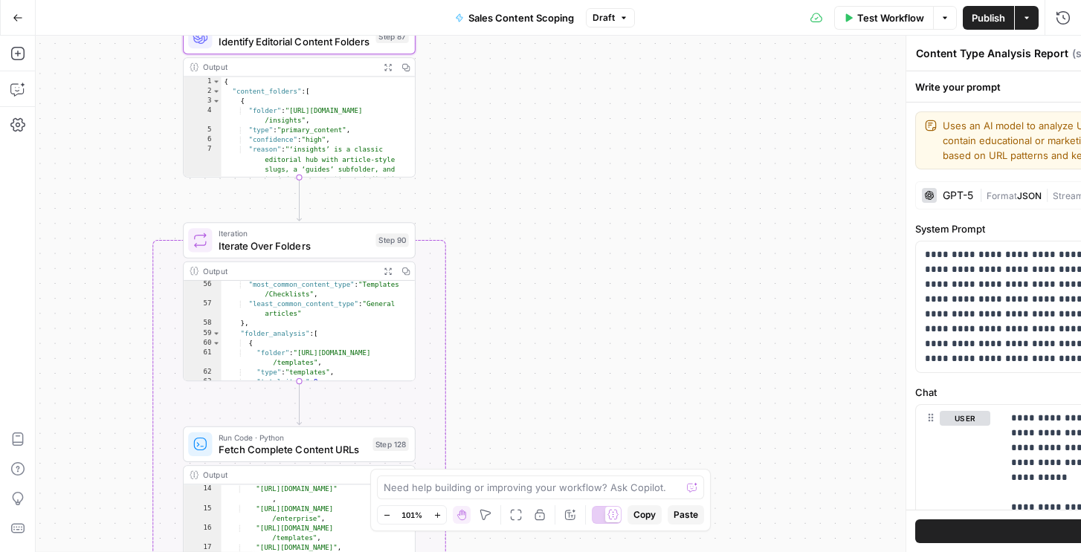
type textarea "Identify Editorial Content Folders"
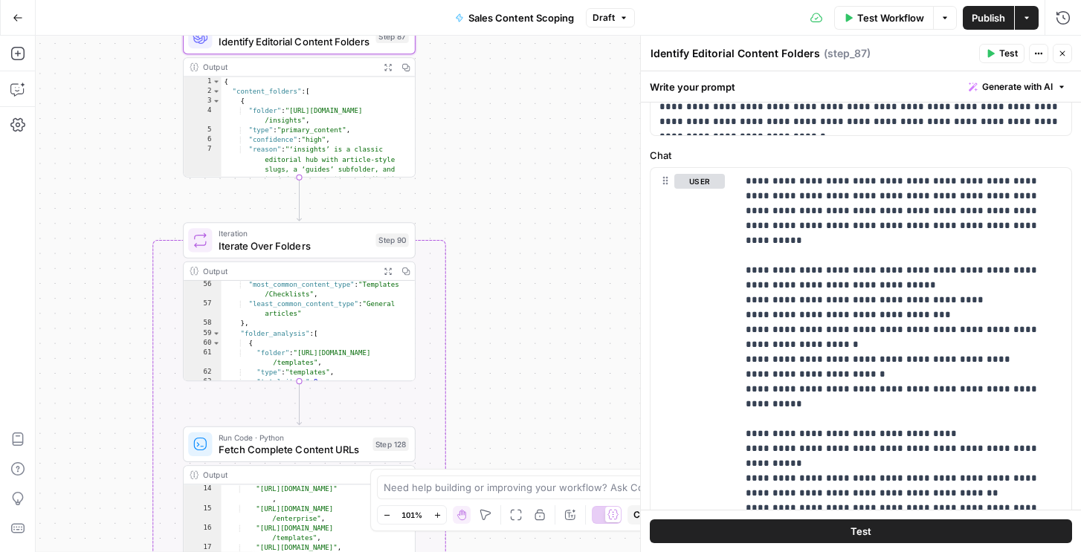
scroll to position [565, 0]
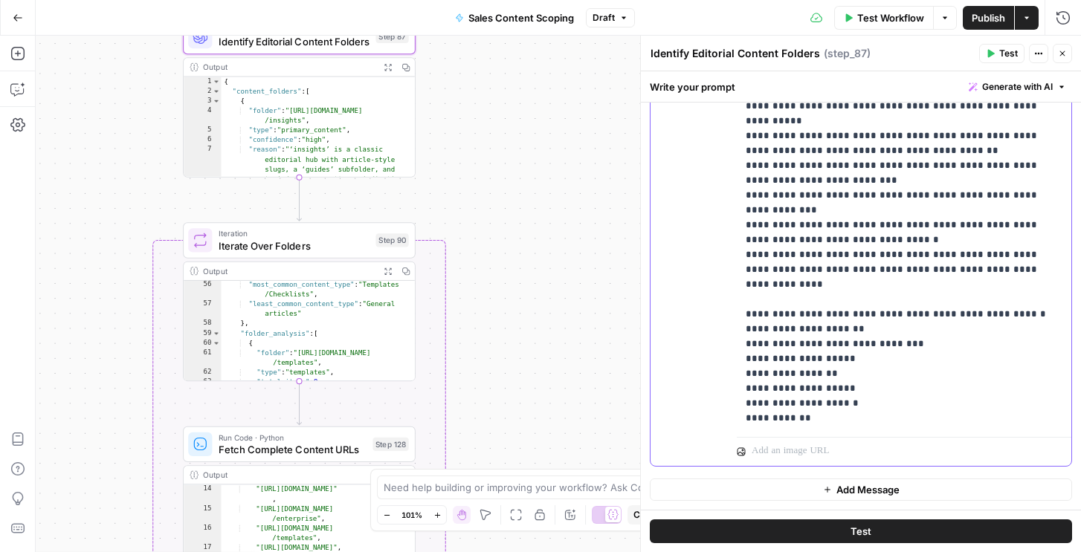
drag, startPoint x: 810, startPoint y: 349, endPoint x: 766, endPoint y: 249, distance: 109.8
click at [766, 249] on p "**********" at bounding box center [904, 455] width 317 height 1249
click at [1060, 51] on icon "button" at bounding box center [1062, 53] width 5 height 5
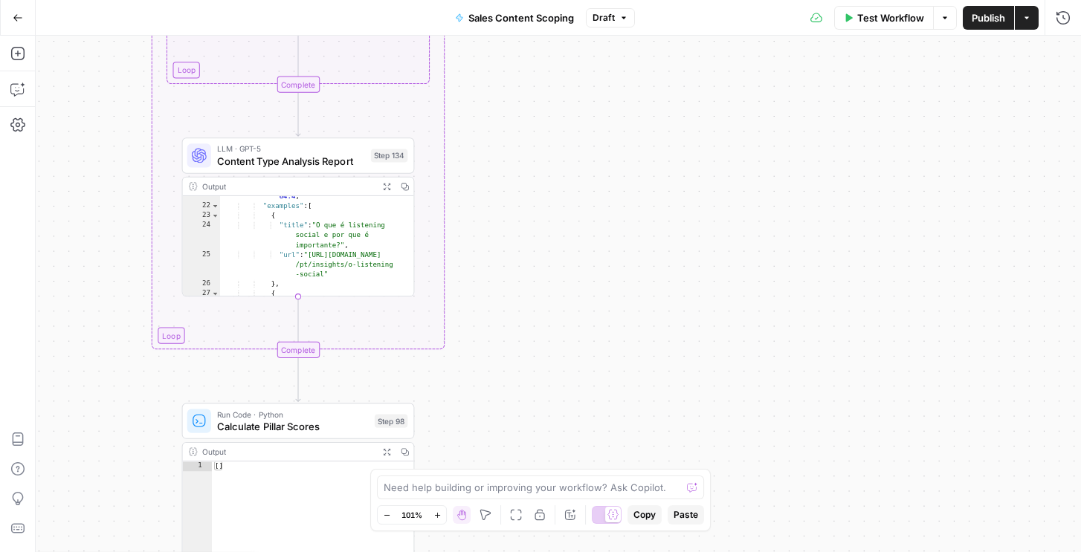
scroll to position [0, 0]
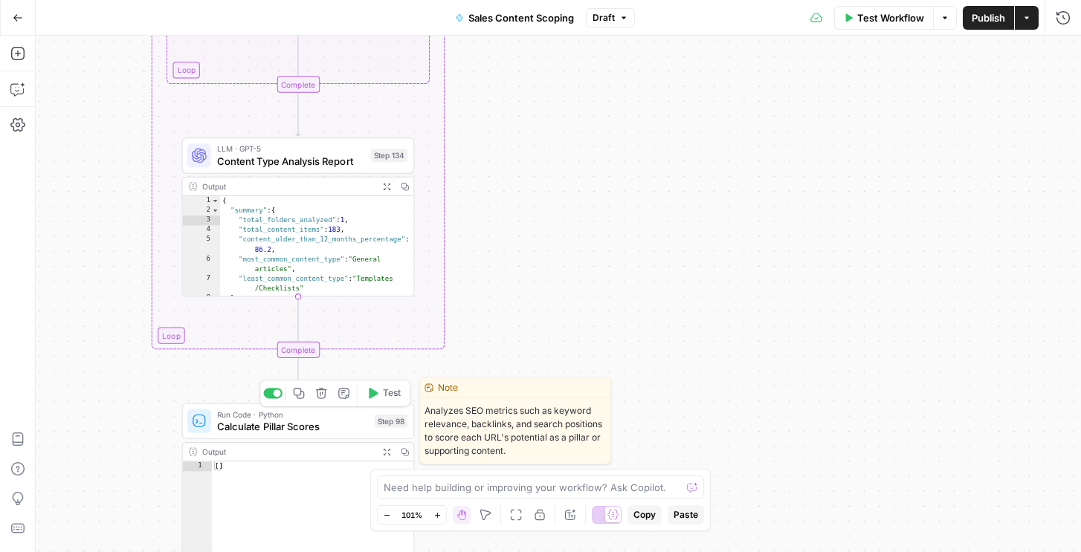
click at [325, 396] on icon "button" at bounding box center [321, 393] width 12 height 12
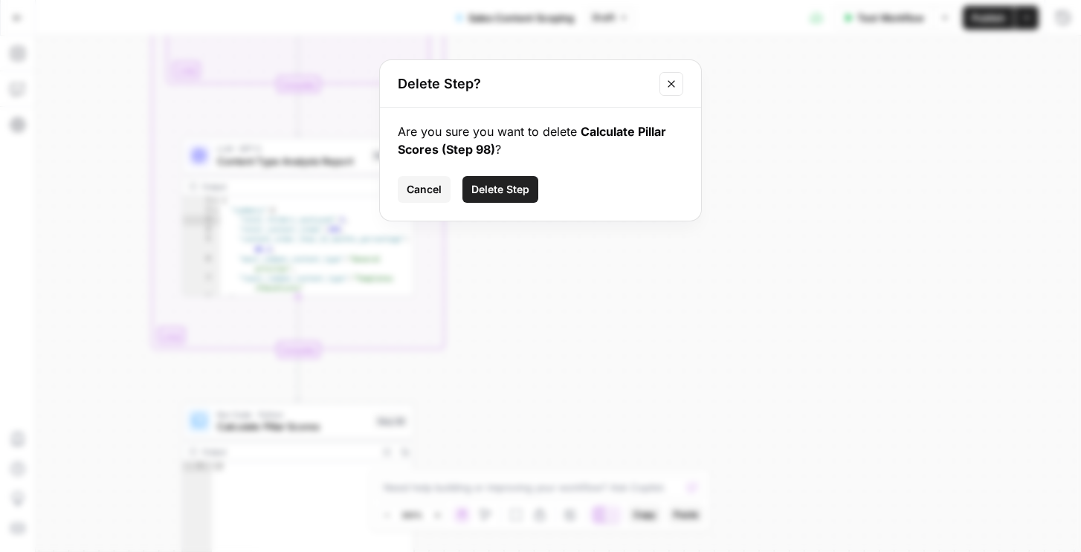
drag, startPoint x: 513, startPoint y: 175, endPoint x: 513, endPoint y: 190, distance: 14.9
click at [513, 176] on button "Delete Step" at bounding box center [500, 189] width 76 height 27
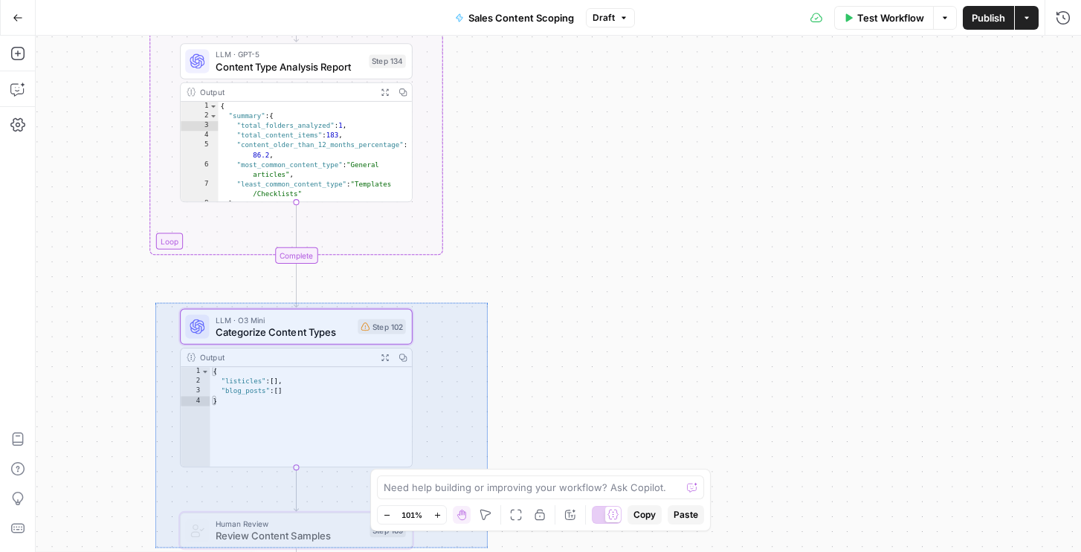
drag, startPoint x: 155, startPoint y: 303, endPoint x: 488, endPoint y: 548, distance: 413.7
click at [488, 548] on div "Workflow Set Inputs Inputs Run Code · Python Fetch Sitemap Step 86 Output Expan…" at bounding box center [558, 294] width 1045 height 517
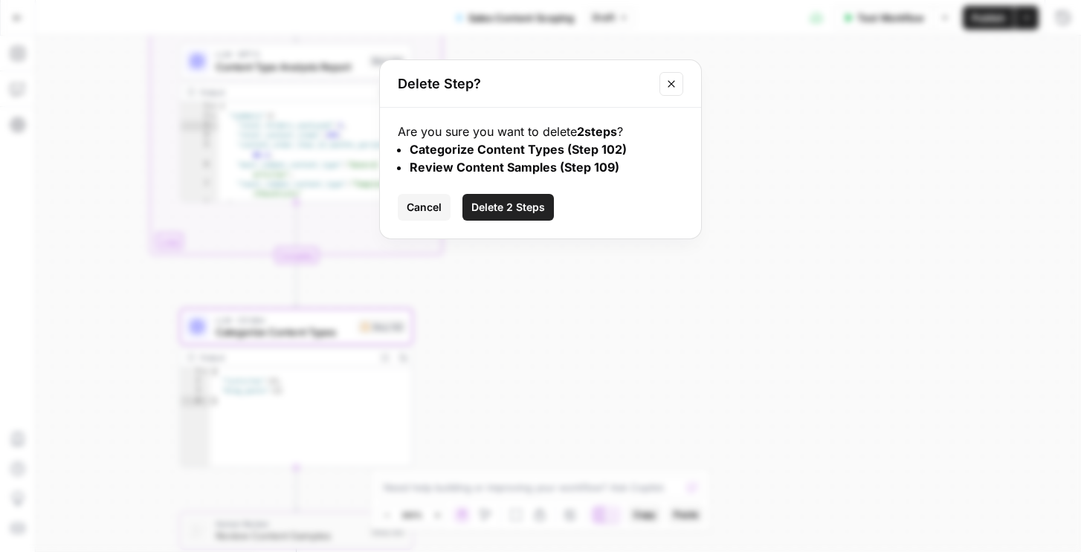
click button "Delete 2 Steps" at bounding box center [507, 207] width 91 height 27
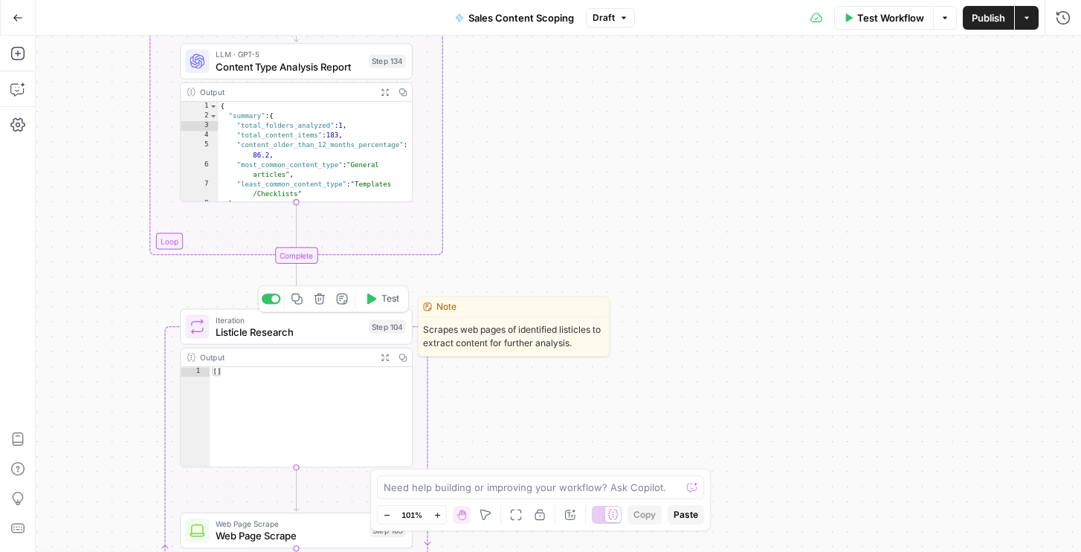
click at [318, 300] on icon "button" at bounding box center [319, 299] width 11 height 11
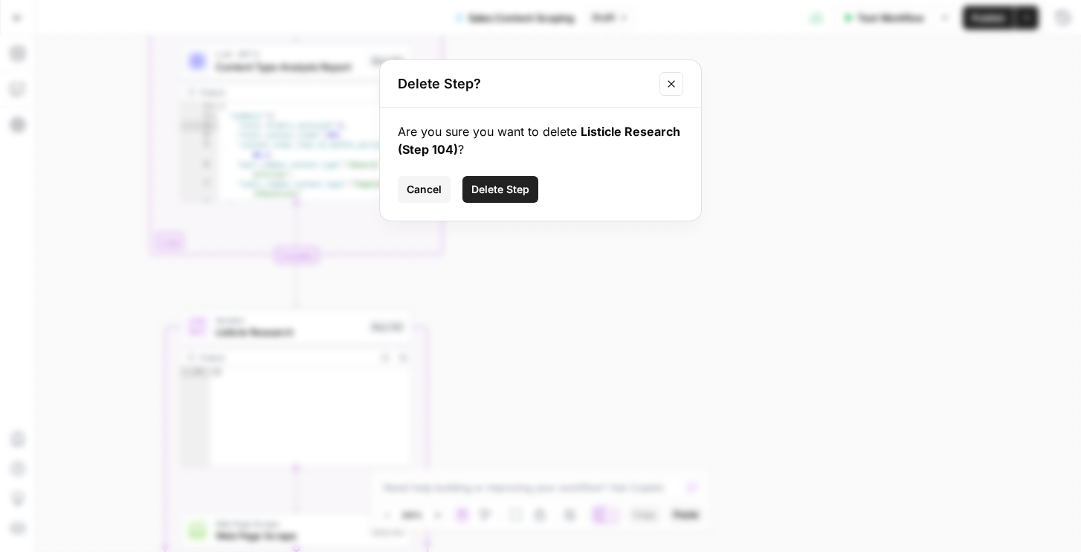
click at [477, 201] on div "Are you sure you want to delete Listicle Research (Step 104) ? Cancel Delete St…" at bounding box center [540, 164] width 321 height 113
click at [481, 197] on button "Delete Step" at bounding box center [500, 189] width 76 height 27
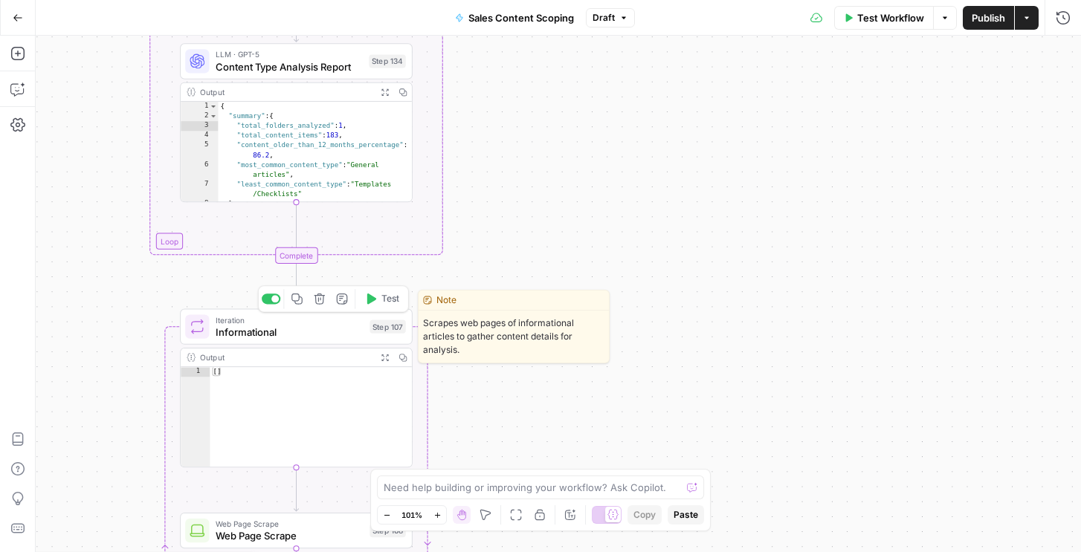
click at [312, 301] on button "Delete step" at bounding box center [319, 298] width 19 height 19
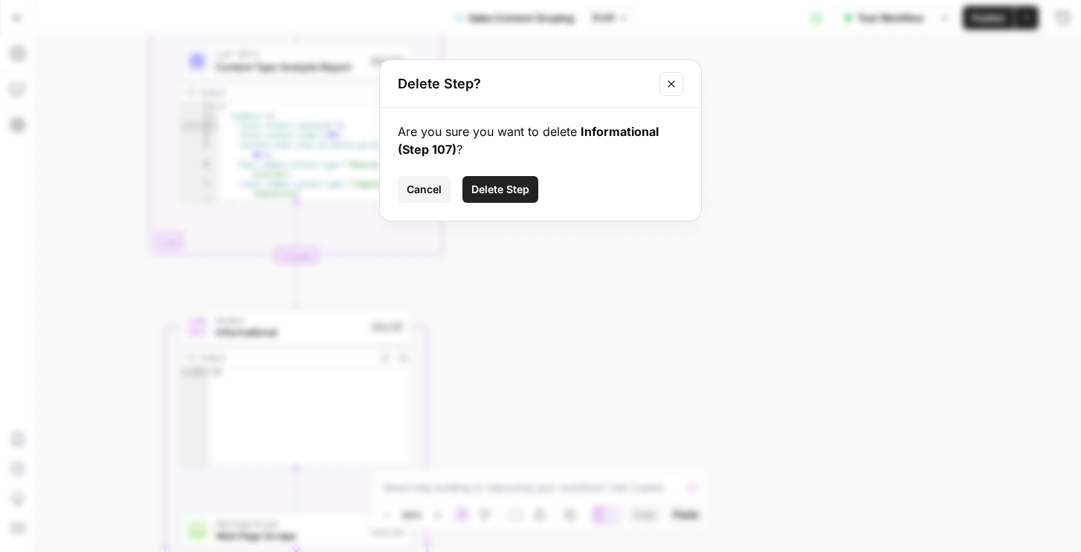
click button "Delete Step" at bounding box center [500, 189] width 76 height 27
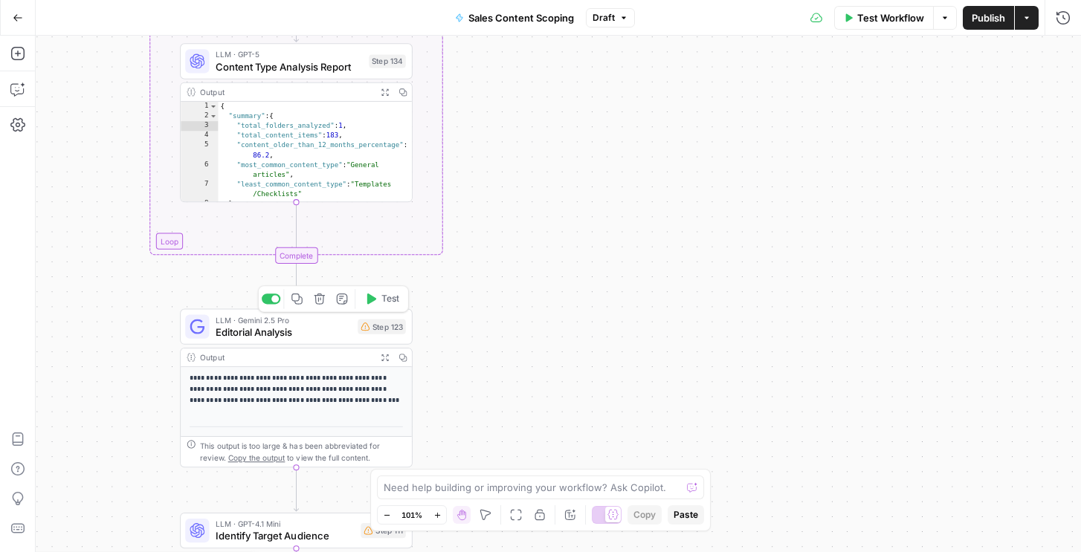
click at [318, 300] on icon "button" at bounding box center [319, 299] width 11 height 11
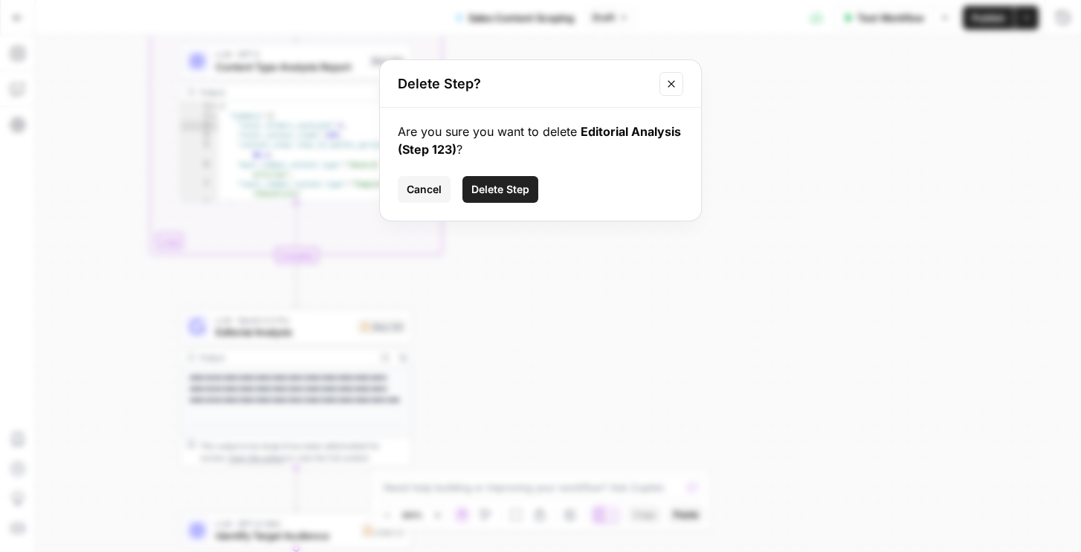
click button "Delete Step" at bounding box center [500, 189] width 76 height 27
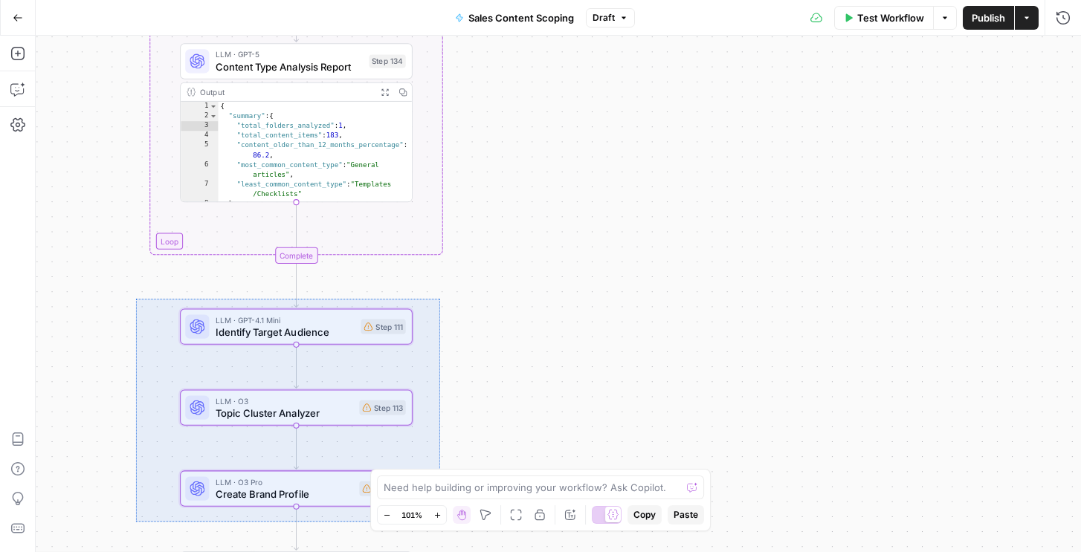
drag, startPoint x: 135, startPoint y: 299, endPoint x: 454, endPoint y: 524, distance: 389.9
click at [454, 524] on div "Workflow Set Inputs Inputs Run Code · Python Fetch Sitemap Step 86 Output Expan…" at bounding box center [558, 294] width 1045 height 517
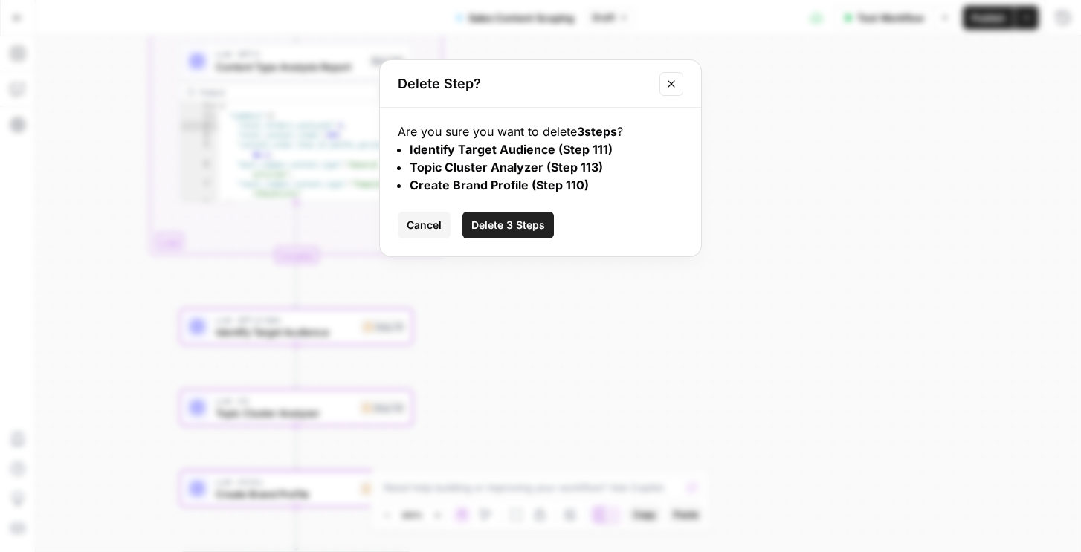
click button "Delete 3 Steps" at bounding box center [507, 225] width 91 height 27
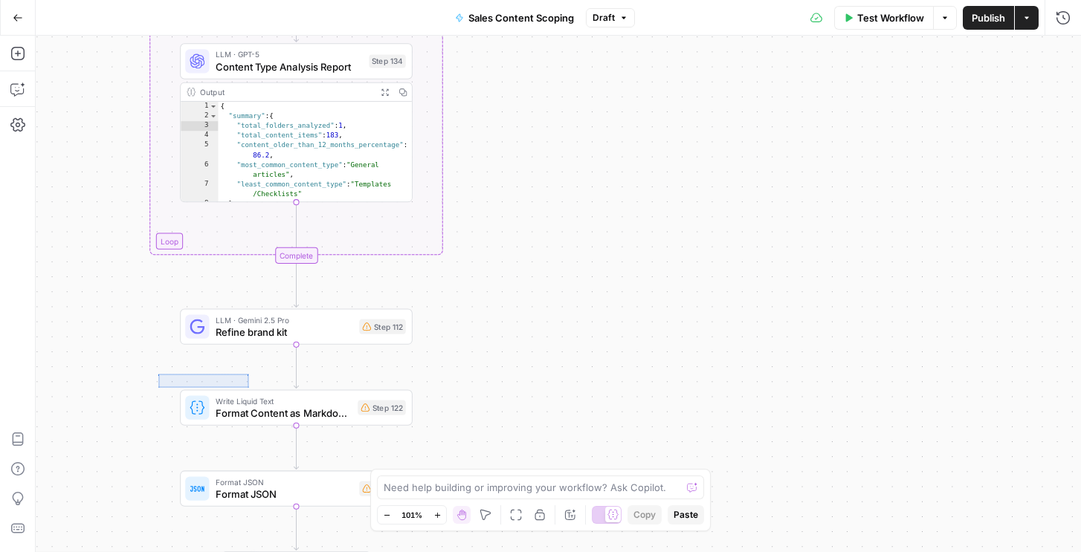
drag, startPoint x: 265, startPoint y: 401, endPoint x: 158, endPoint y: 374, distance: 110.4
click at [158, 374] on div "Workflow Set Inputs Inputs Run Code · Python Fetch Sitemap Step 86 Output Expan…" at bounding box center [558, 294] width 1045 height 517
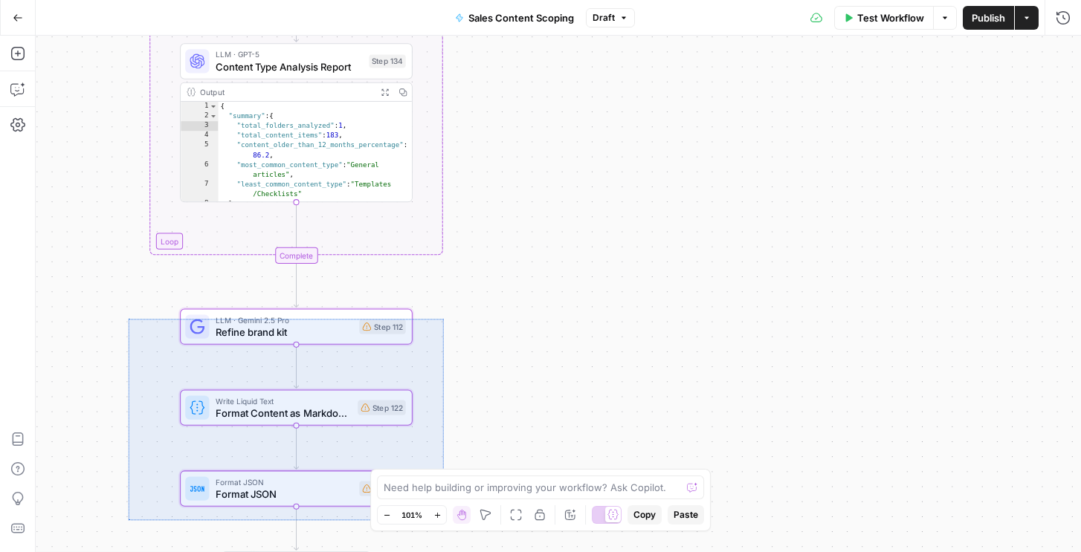
drag, startPoint x: 128, startPoint y: 319, endPoint x: 445, endPoint y: 520, distance: 375.0
click at [445, 520] on div "Workflow Set Inputs Inputs Run Code · Python Fetch Sitemap Step 86 Output Expan…" at bounding box center [558, 294] width 1045 height 517
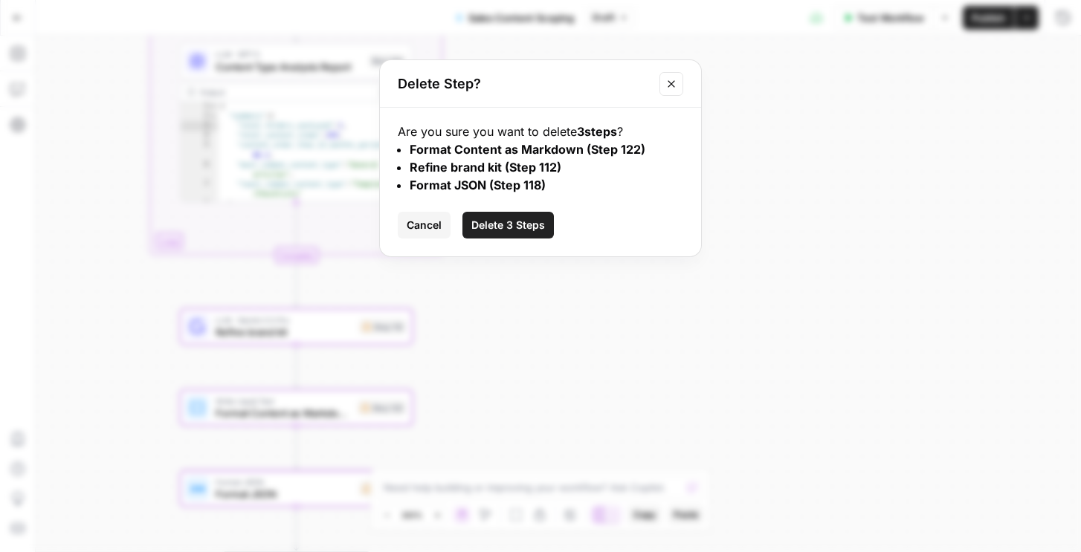
click button "Delete 3 Steps" at bounding box center [507, 225] width 91 height 27
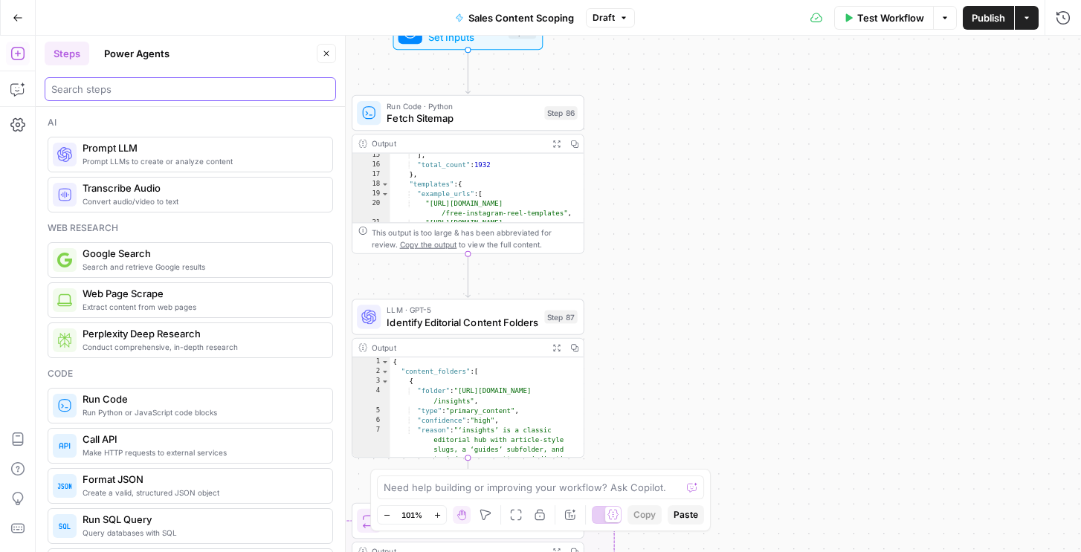
click at [80, 85] on input "search" at bounding box center [190, 89] width 278 height 15
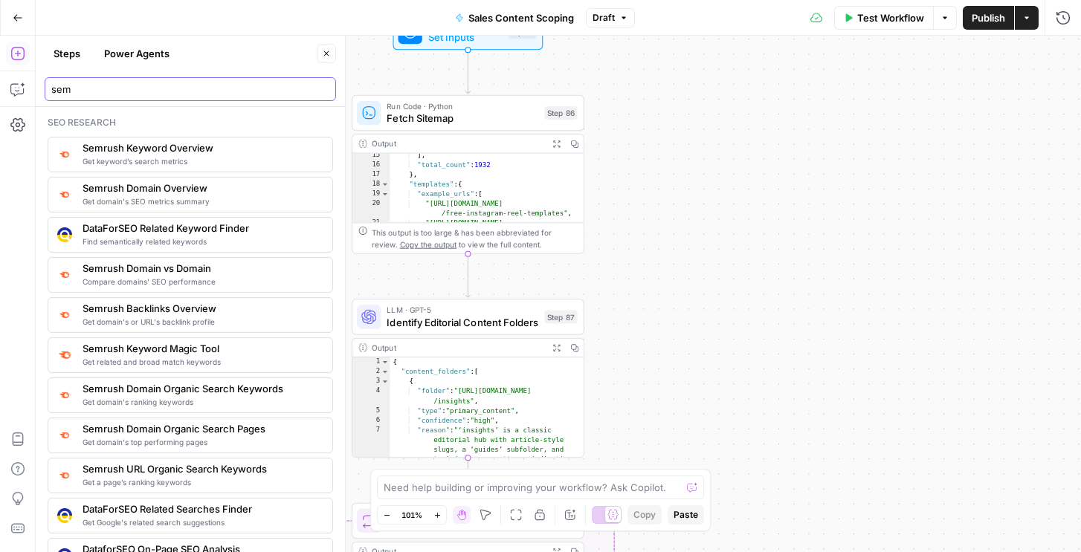
type input "sem"
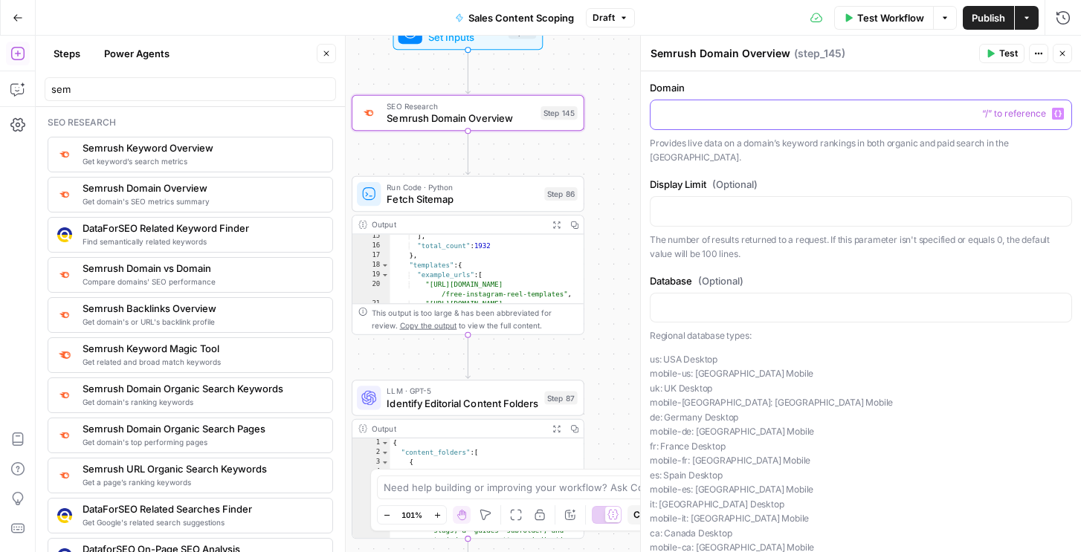
click at [752, 100] on div at bounding box center [861, 114] width 421 height 29
click at [750, 112] on p at bounding box center [861, 113] width 403 height 15
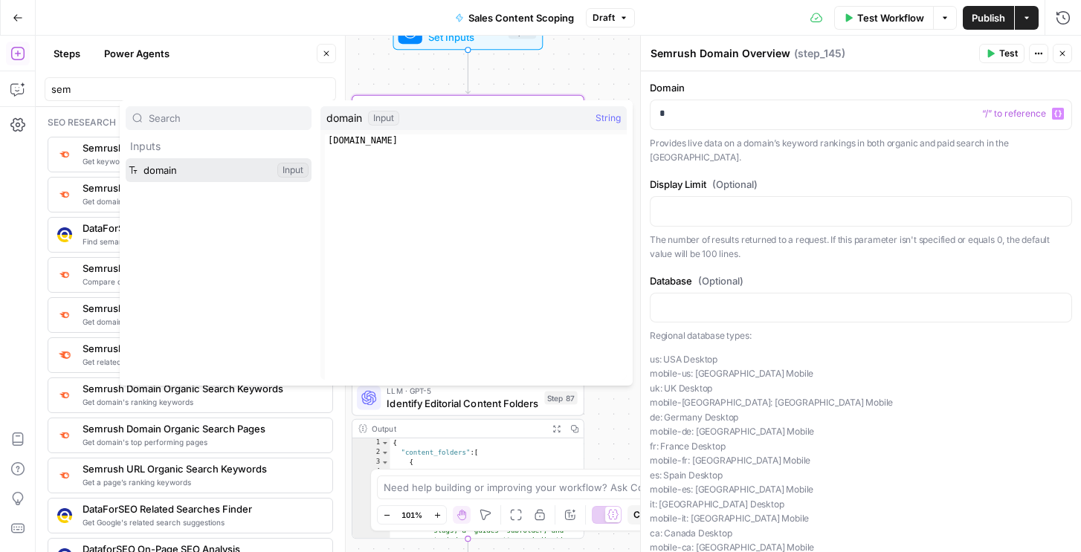
click at [178, 169] on button "Select variable domain" at bounding box center [219, 170] width 186 height 24
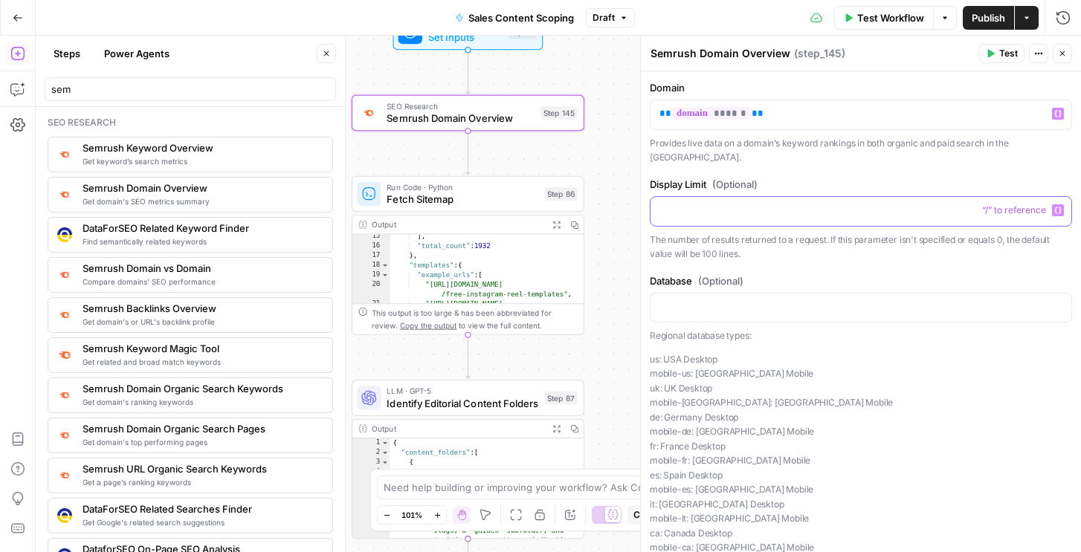
click at [825, 206] on div at bounding box center [861, 211] width 421 height 29
click at [822, 300] on p at bounding box center [861, 307] width 403 height 15
click at [996, 52] on button "Test" at bounding box center [1001, 53] width 45 height 19
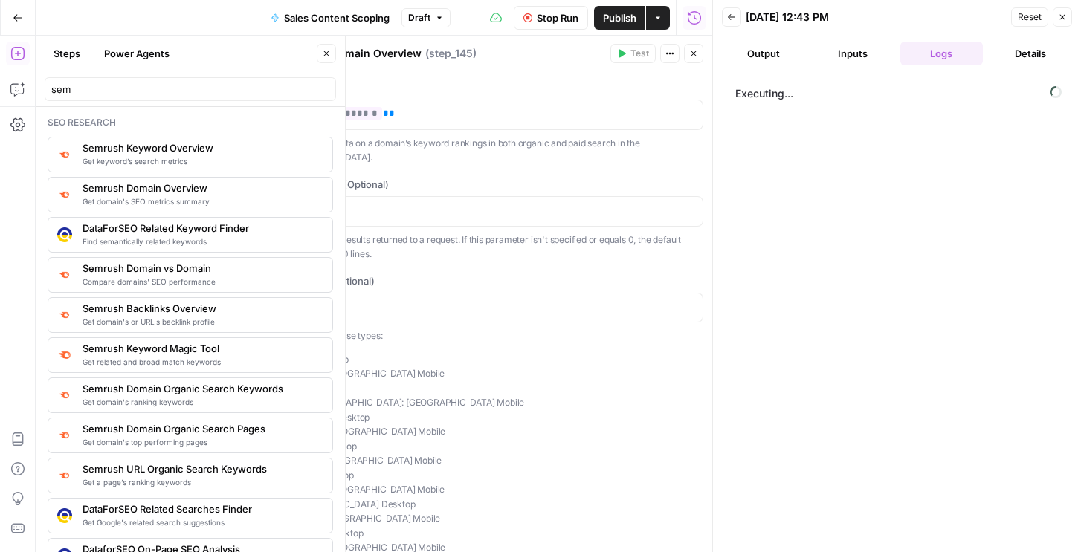
click at [697, 54] on icon "button" at bounding box center [693, 53] width 9 height 9
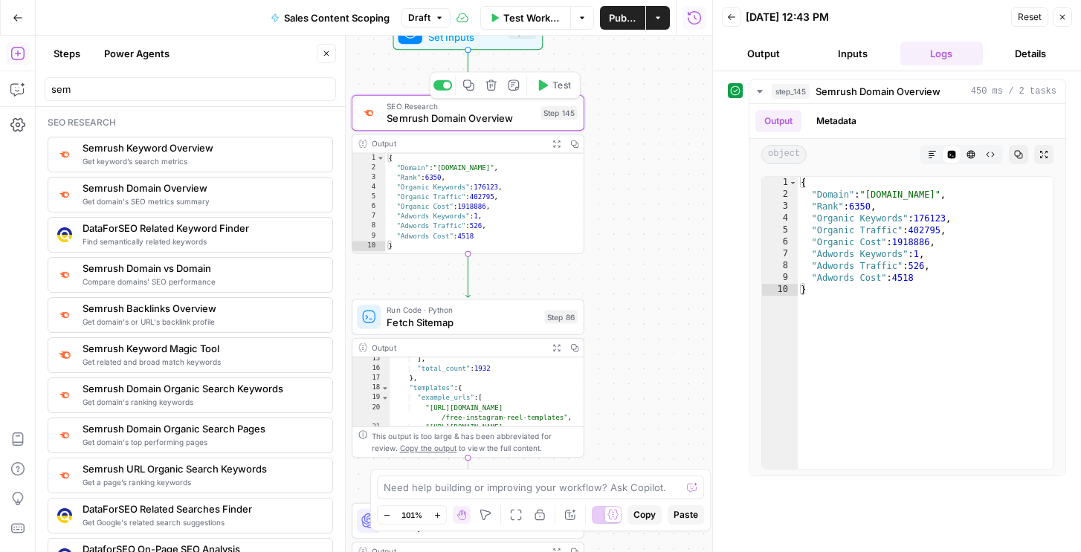
click at [493, 83] on icon "button" at bounding box center [492, 86] width 12 height 12
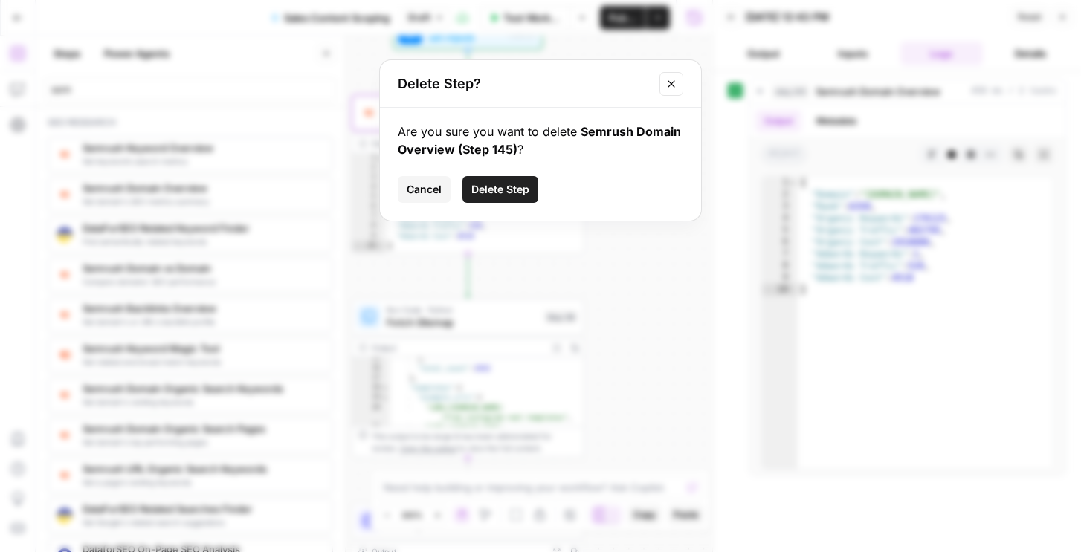
click at [494, 187] on span "Delete Step" at bounding box center [500, 189] width 58 height 15
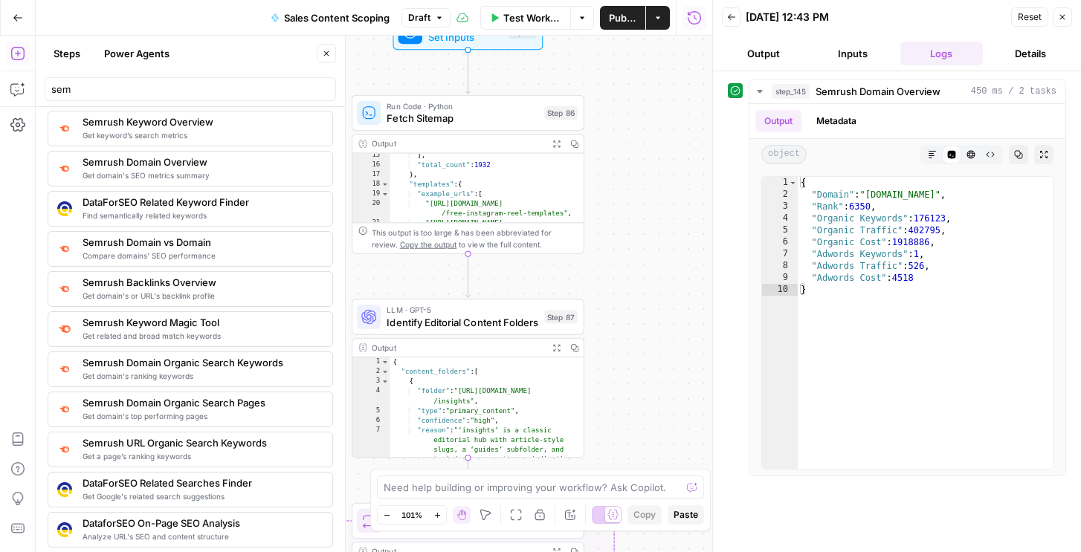
scroll to position [28, 0]
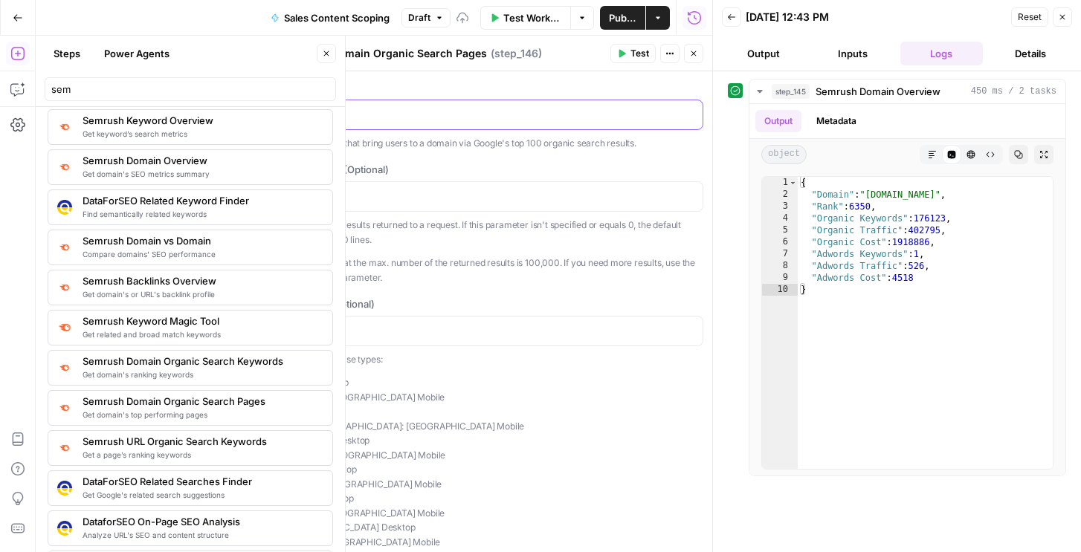
click at [462, 112] on p at bounding box center [492, 113] width 403 height 15
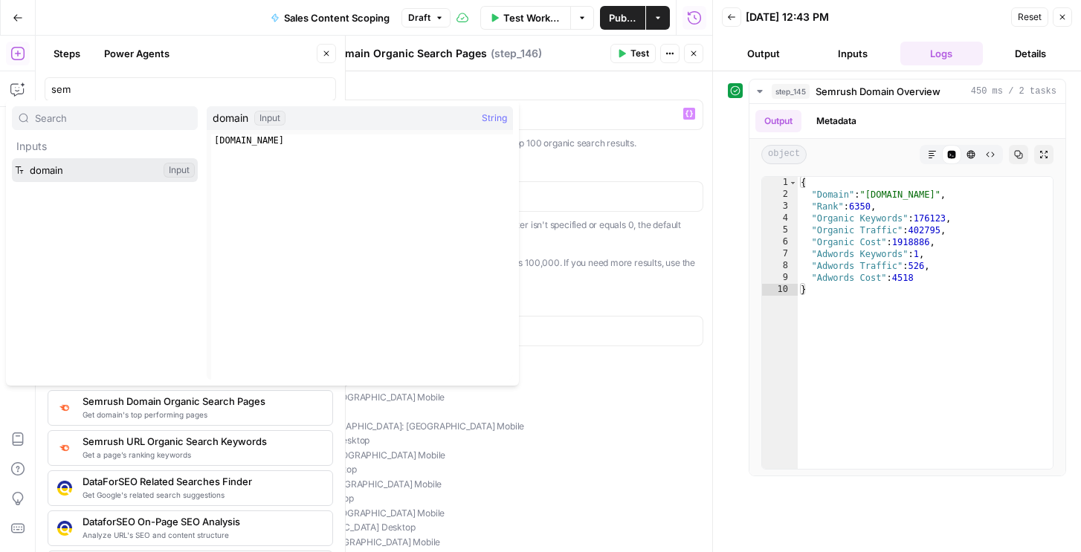
click at [78, 172] on button "Select variable domain" at bounding box center [105, 170] width 186 height 24
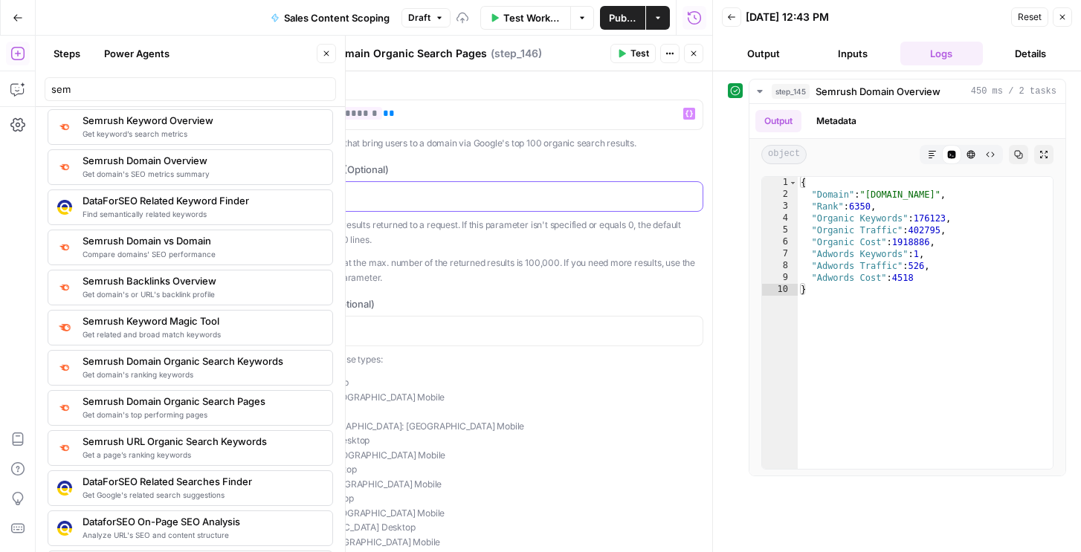
click at [405, 194] on p at bounding box center [492, 195] width 403 height 15
click at [340, 326] on p at bounding box center [492, 330] width 403 height 15
click at [1066, 15] on icon "button" at bounding box center [1062, 17] width 9 height 9
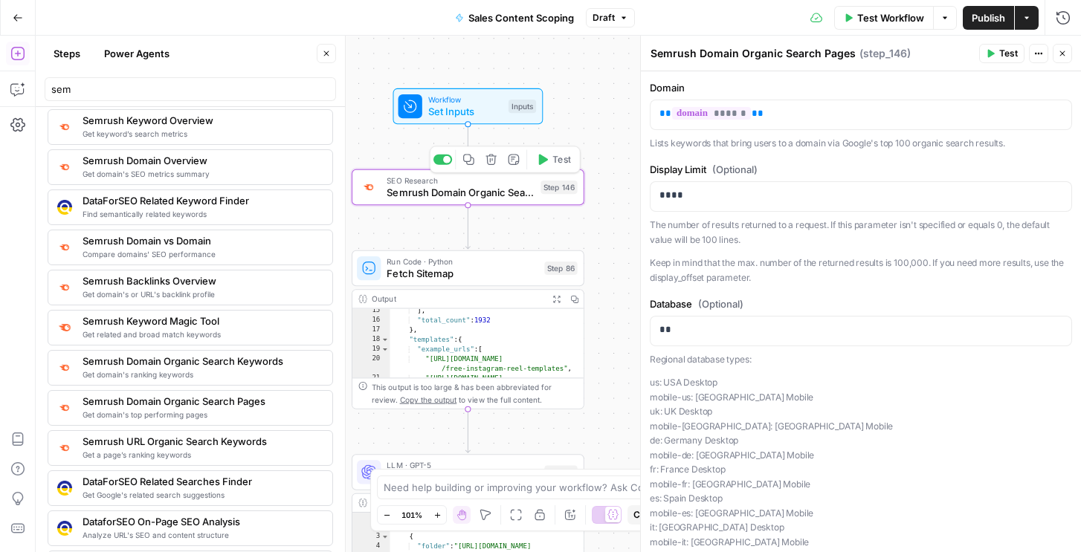
click at [554, 159] on span "Test" at bounding box center [561, 159] width 18 height 13
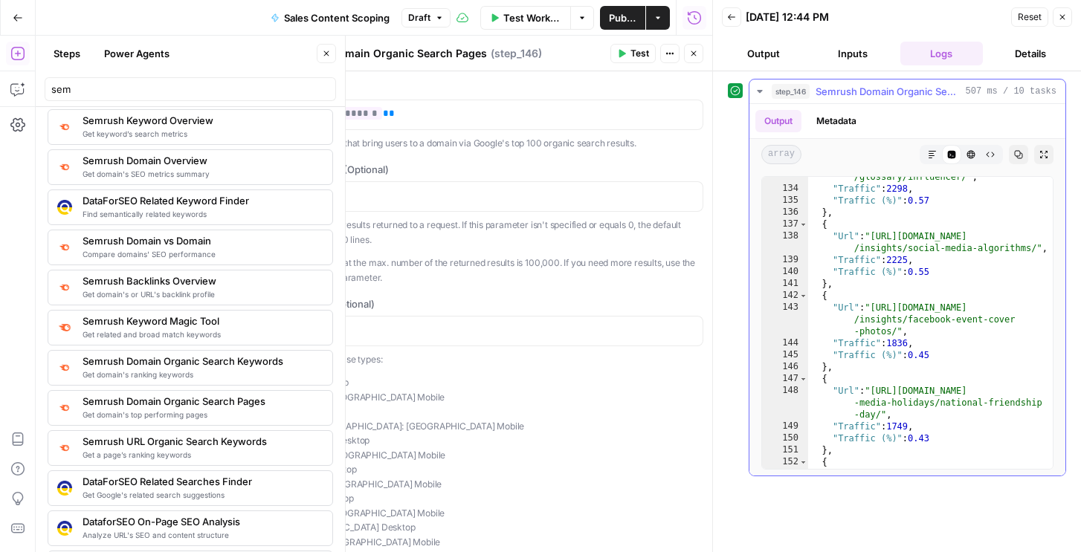
scroll to position [657, 0]
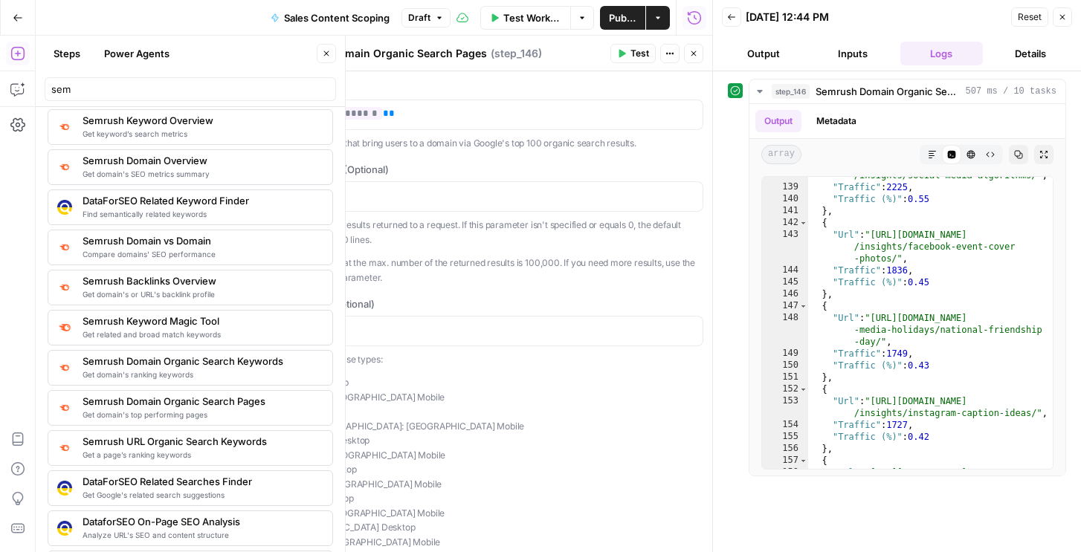
click at [692, 58] on button "Close" at bounding box center [693, 53] width 19 height 19
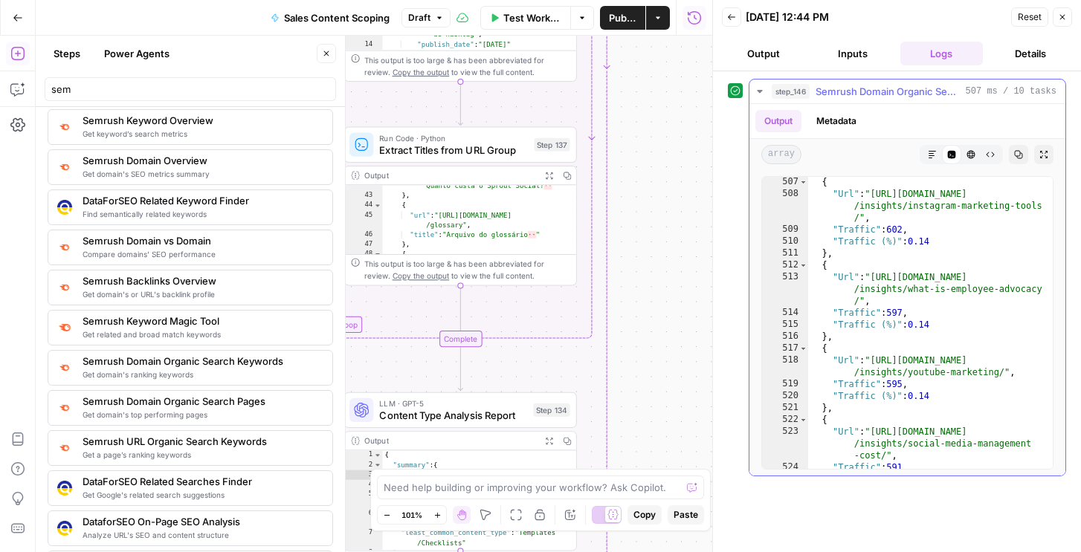
scroll to position [2444, 0]
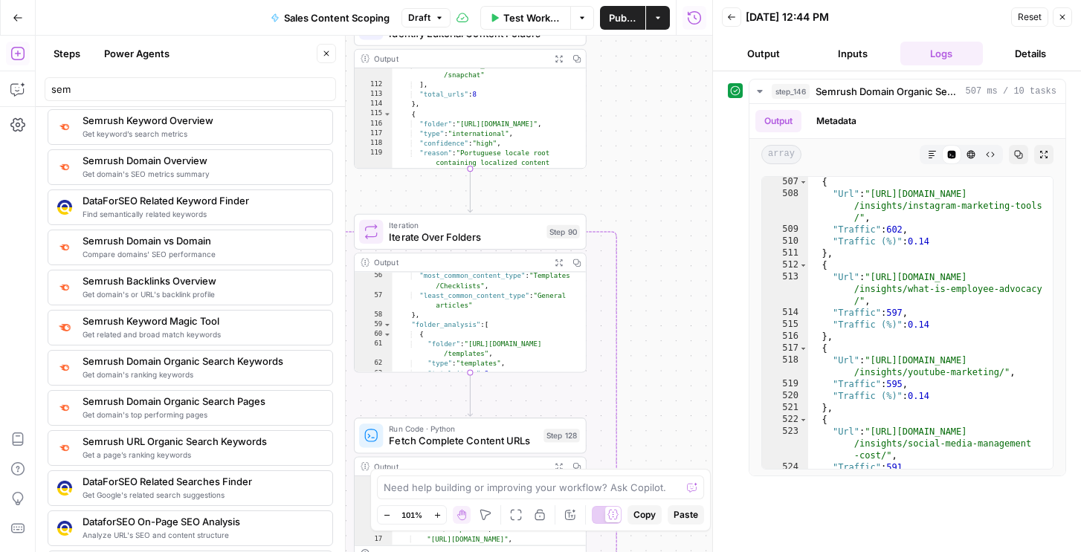
click at [1064, 16] on icon "button" at bounding box center [1062, 17] width 9 height 9
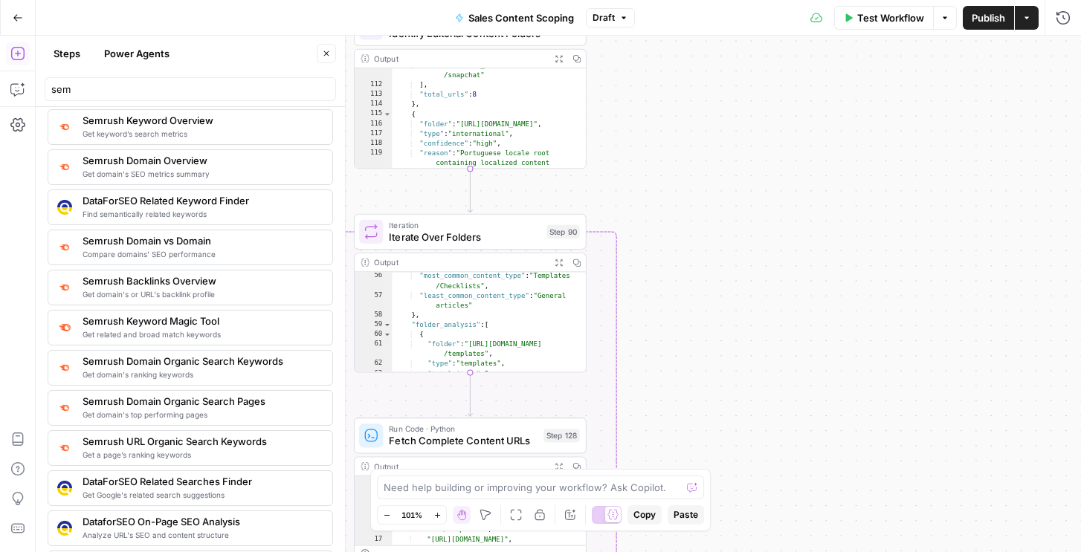
click at [323, 50] on icon "button" at bounding box center [326, 53] width 9 height 9
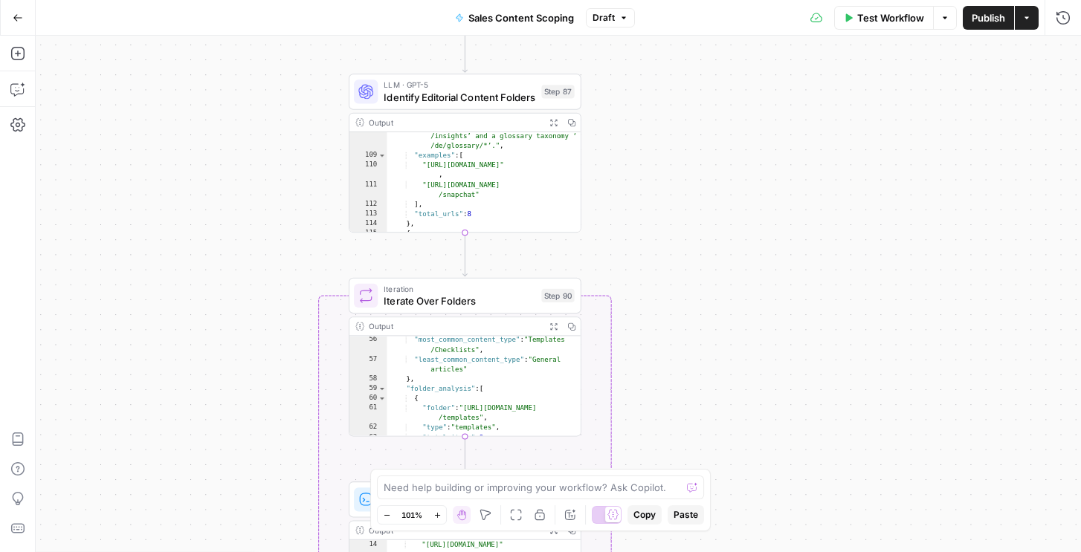
scroll to position [1721, 0]
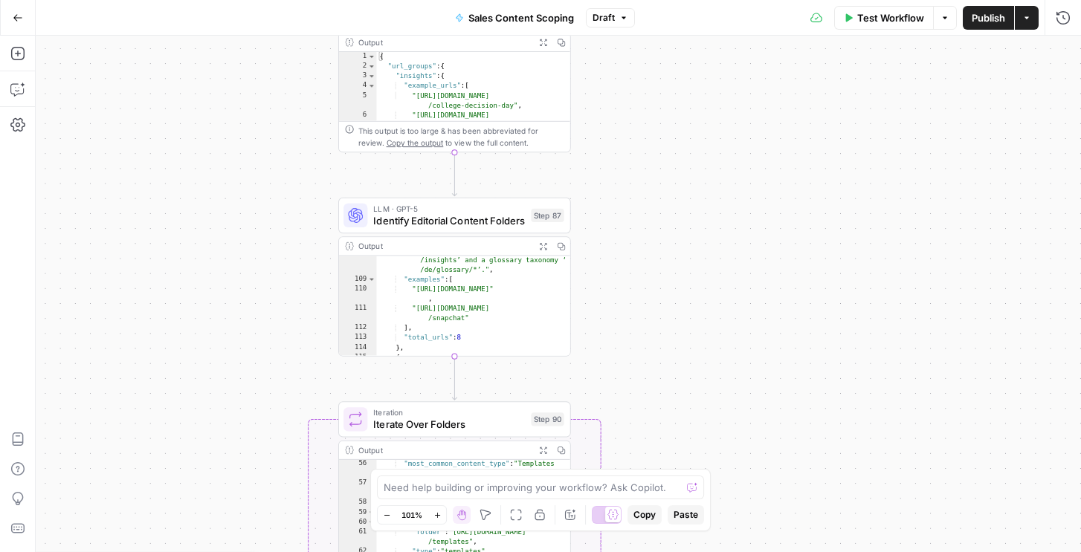
click at [460, 231] on div "LLM · GPT-5 Identify Editorial Content Folders Step 87 Copy step Delete step Ed…" at bounding box center [454, 216] width 233 height 36
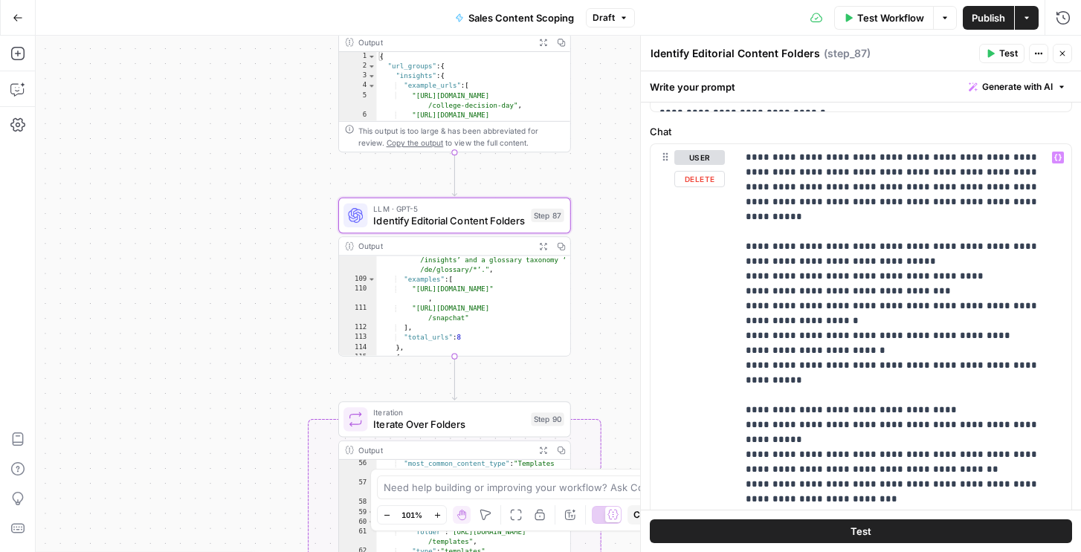
scroll to position [245, 0]
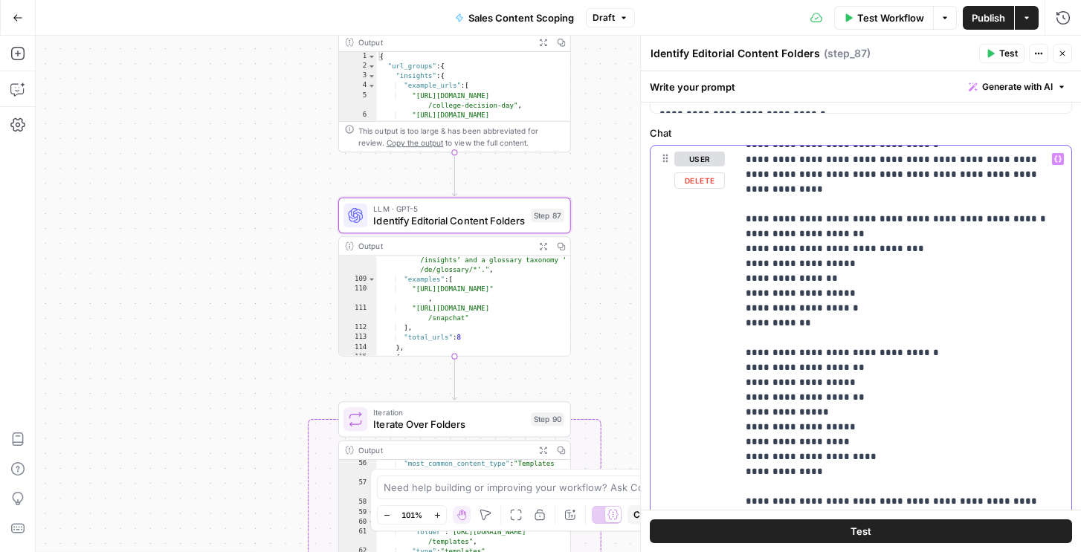
scroll to position [529, 0]
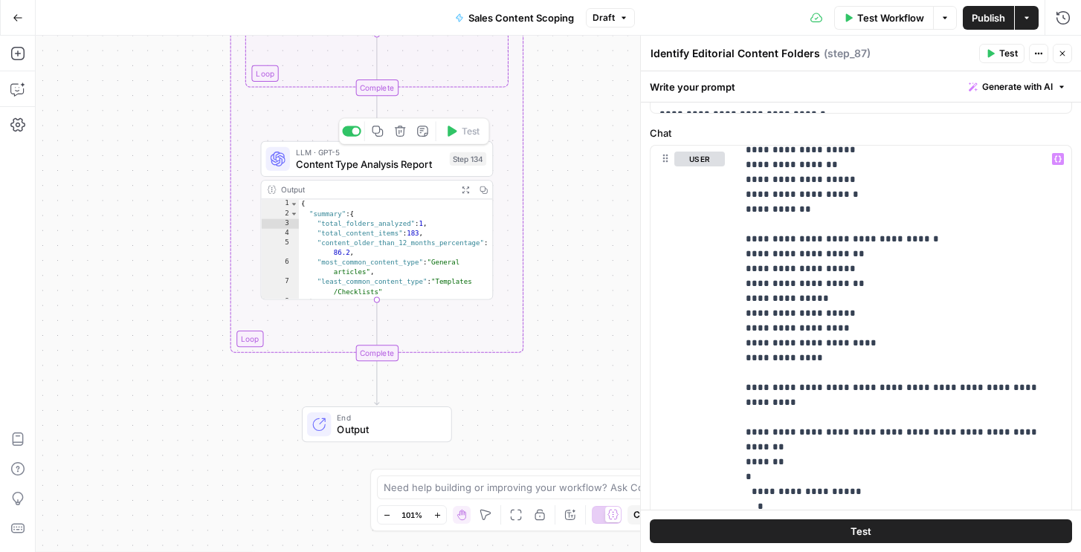
click at [435, 165] on span "Content Type Analysis Report" at bounding box center [370, 164] width 148 height 15
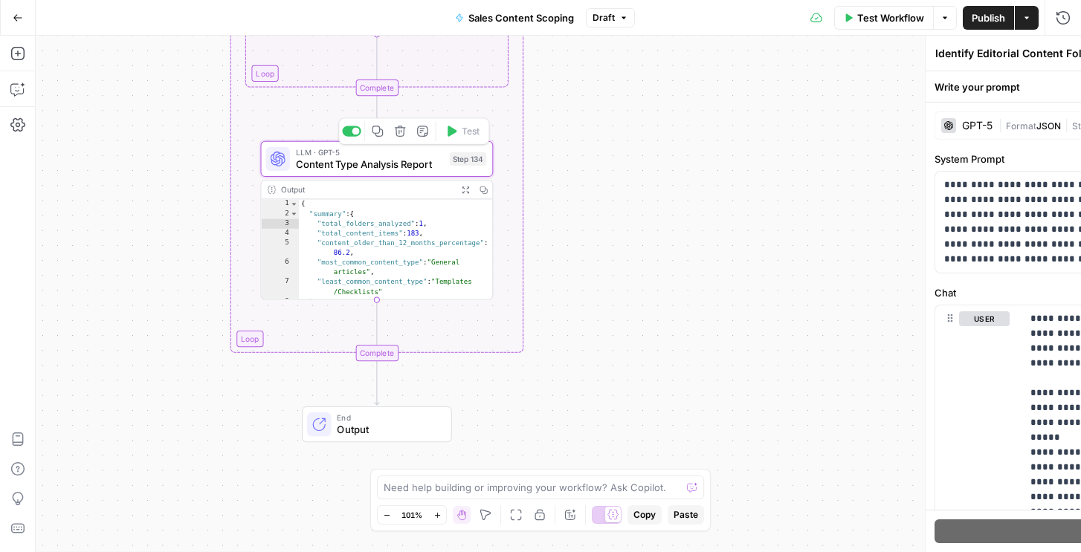
type textarea "Content Type Analysis Report"
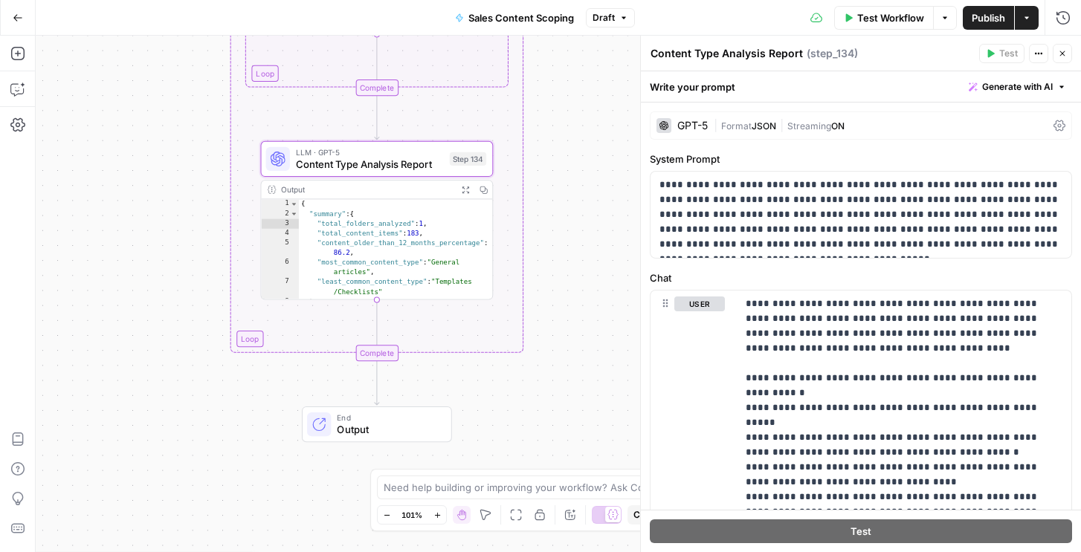
scroll to position [465, 0]
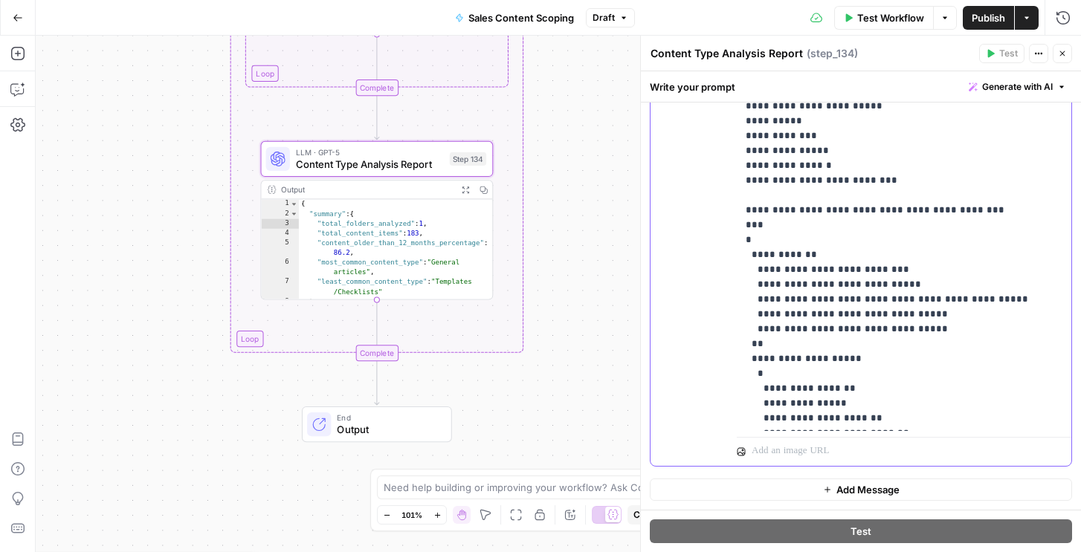
click at [810, 266] on p "**********" at bounding box center [904, 411] width 317 height 1160
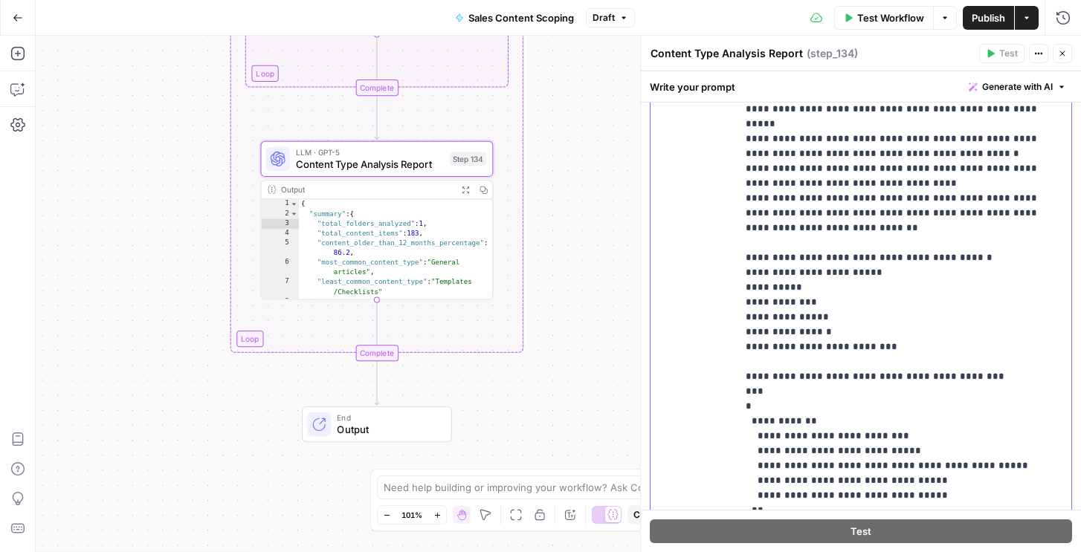
drag, startPoint x: 904, startPoint y: 303, endPoint x: 731, endPoint y: 216, distance: 193.5
click at [731, 216] on div "**********" at bounding box center [861, 312] width 421 height 641
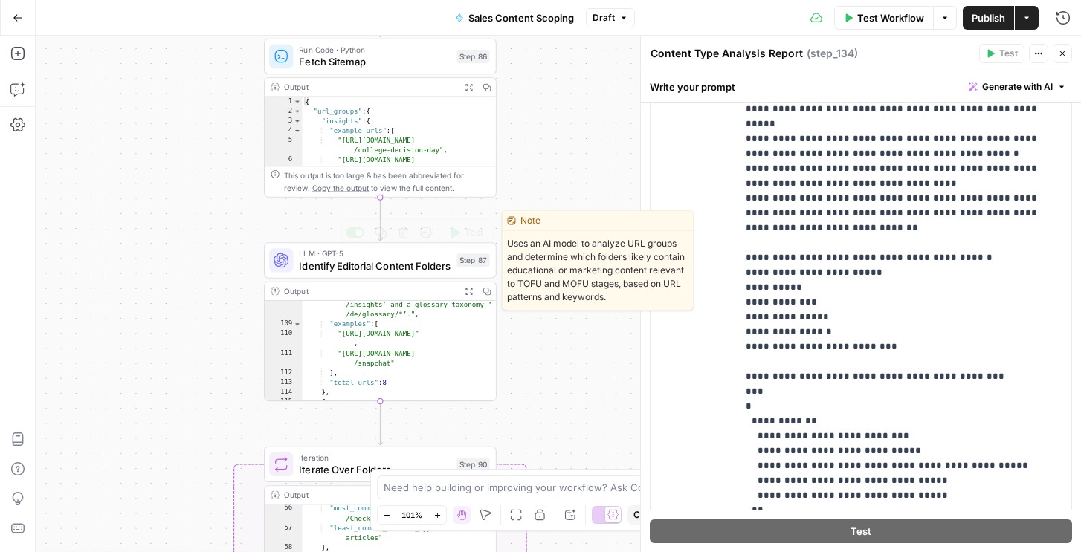
click at [361, 274] on div "LLM · GPT-5 Identify Editorial Content Folders Step 87 Copy step Delete step Ed…" at bounding box center [380, 260] width 233 height 36
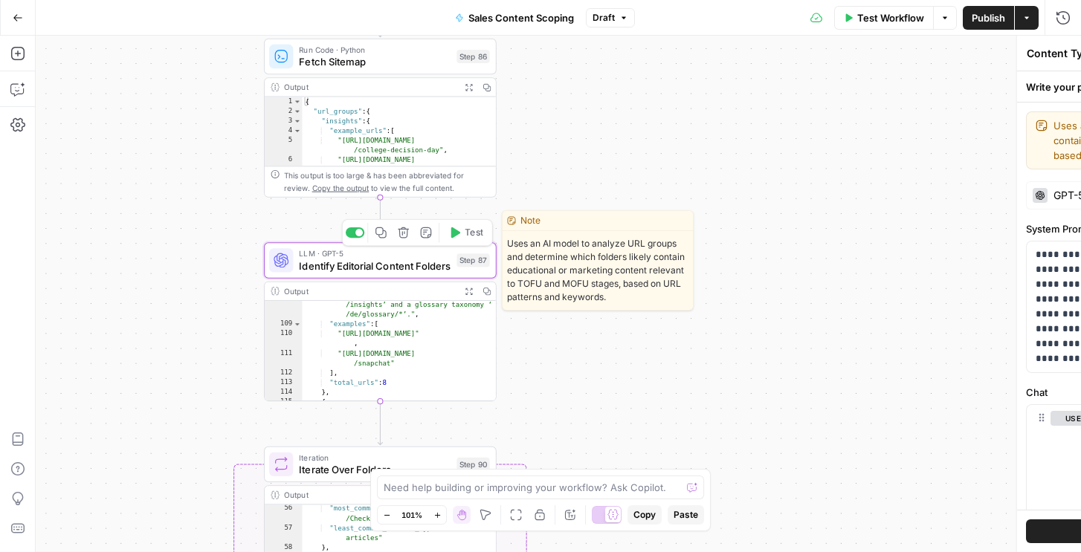
type textarea "Identify Editorial Content Folders"
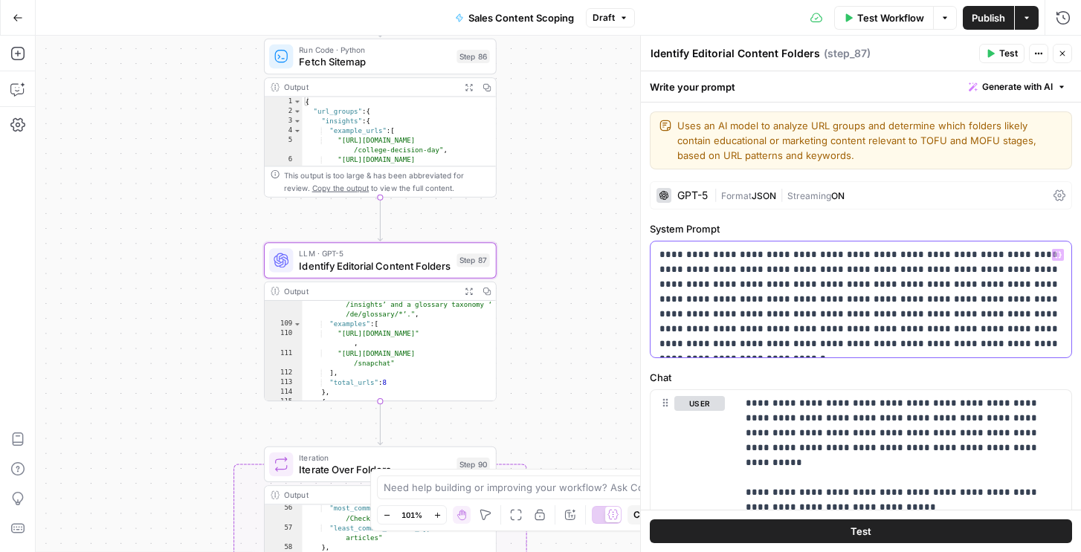
click at [789, 352] on div "**********" at bounding box center [861, 300] width 421 height 116
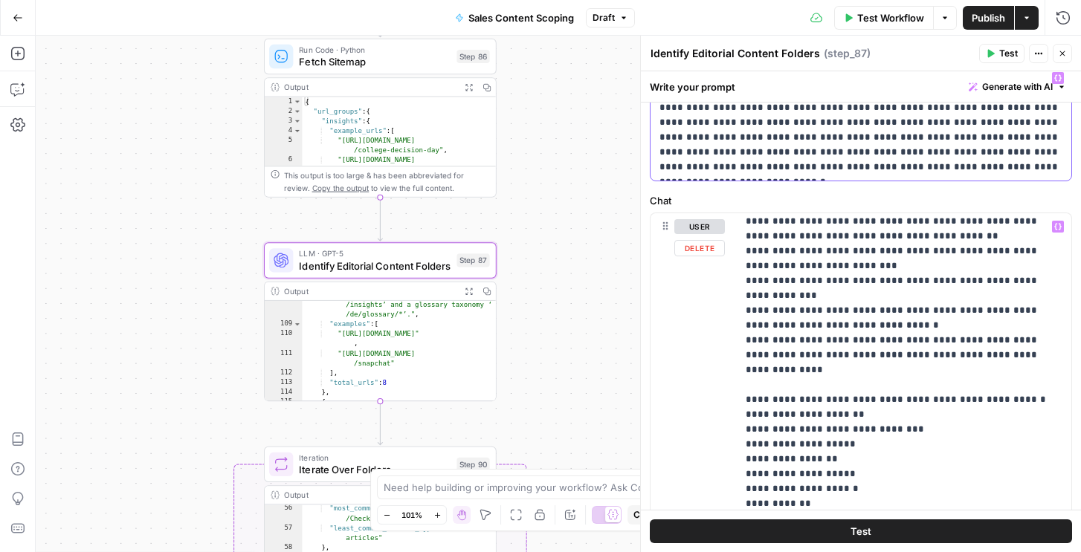
scroll to position [326, 0]
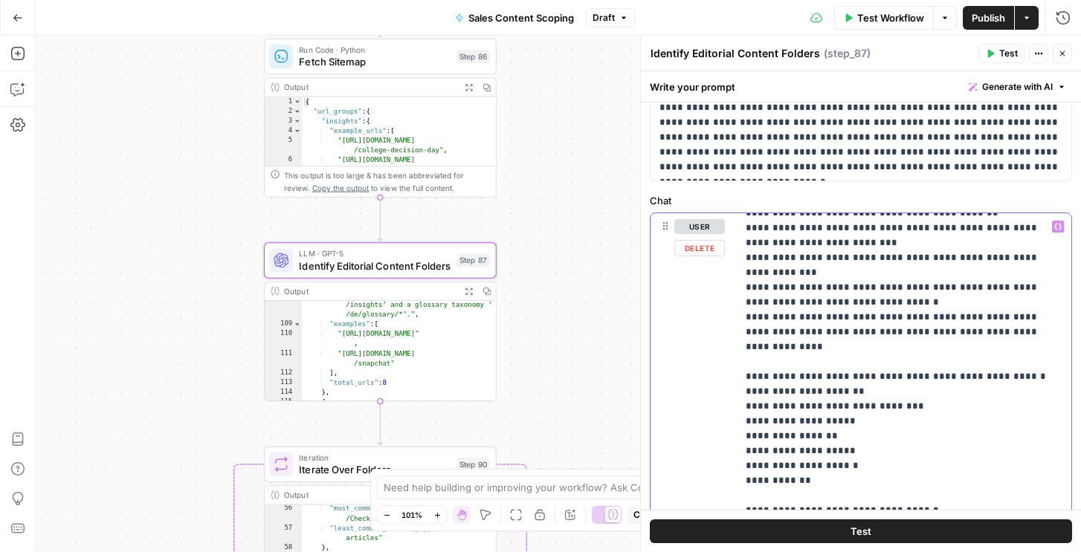
drag, startPoint x: 807, startPoint y: 405, endPoint x: 733, endPoint y: 336, distance: 101.0
click at [733, 336] on div "**********" at bounding box center [861, 533] width 421 height 641
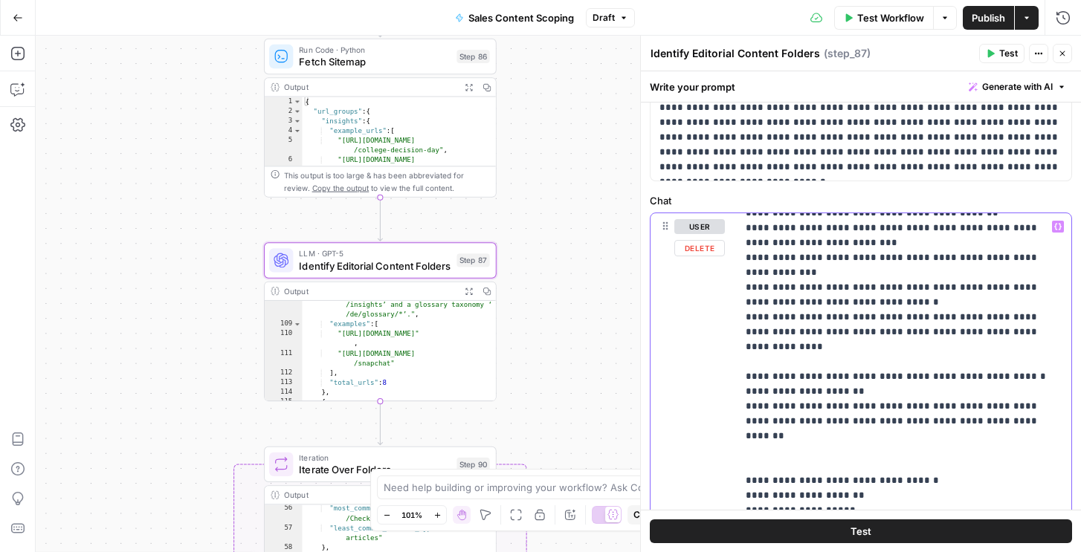
click at [825, 320] on p "**********" at bounding box center [904, 496] width 317 height 1205
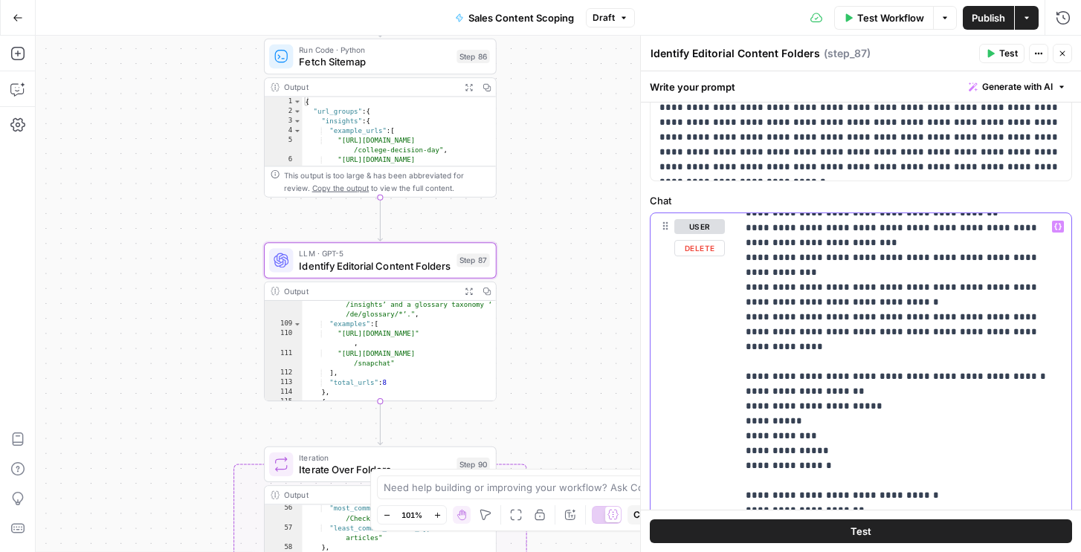
copy p "**********"
drag, startPoint x: 741, startPoint y: 316, endPoint x: 876, endPoint y: 323, distance: 134.8
click at [876, 323] on div "**********" at bounding box center [904, 516] width 335 height 606
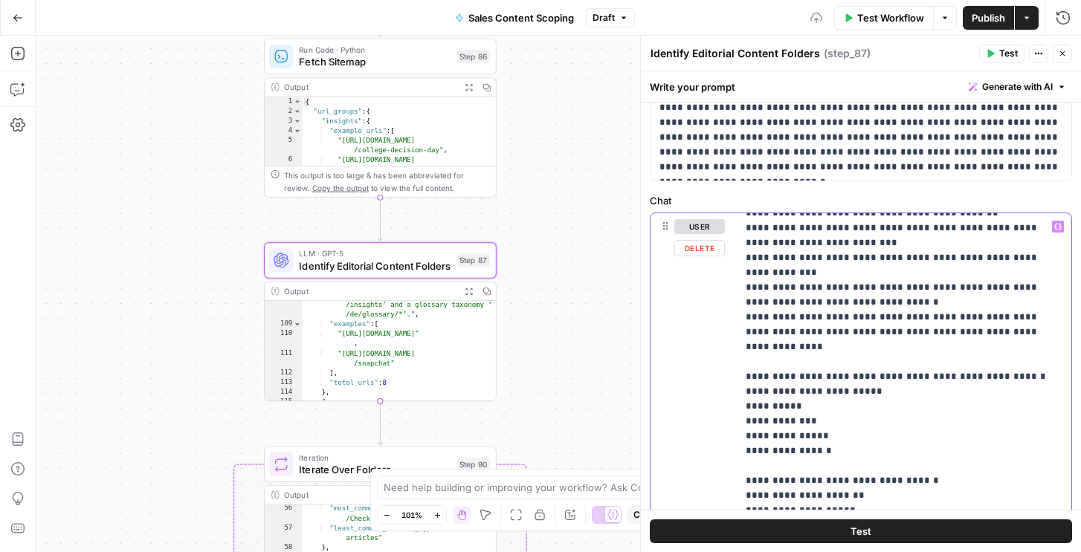
click at [822, 377] on p "**********" at bounding box center [904, 503] width 317 height 1219
click at [839, 377] on p "**********" at bounding box center [904, 503] width 317 height 1219
paste div
click at [752, 391] on p "**********" at bounding box center [904, 511] width 317 height 1234
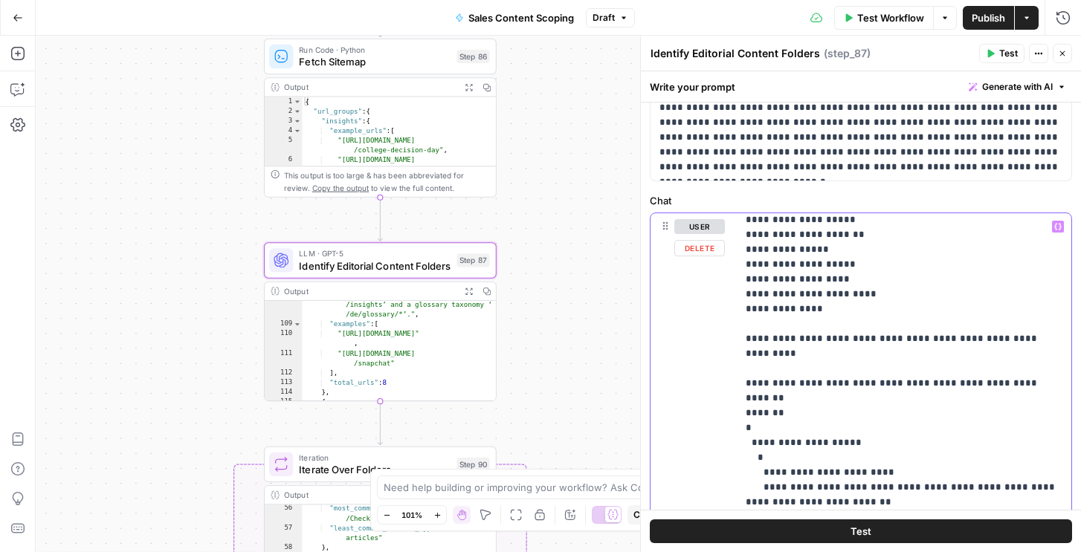
scroll to position [640, 0]
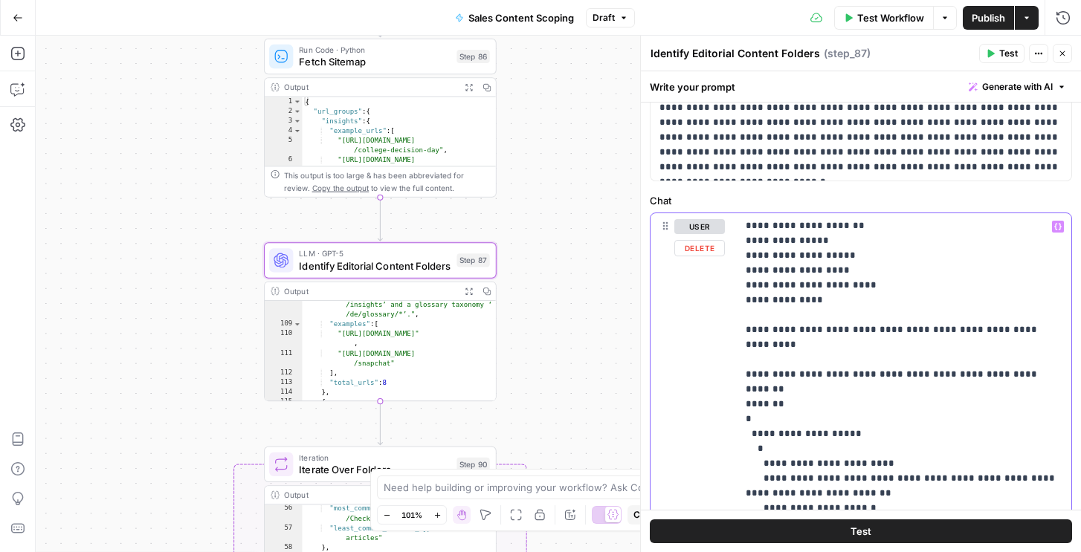
drag, startPoint x: 750, startPoint y: 387, endPoint x: 784, endPoint y: 402, distance: 36.6
click at [784, 402] on p "**********" at bounding box center [904, 196] width 317 height 1234
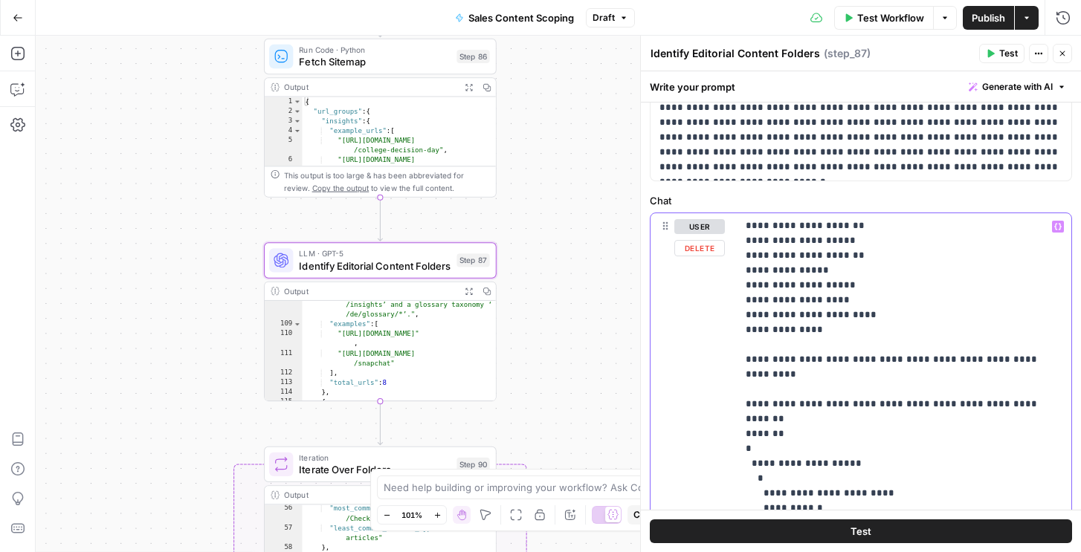
click at [771, 407] on p "**********" at bounding box center [904, 211] width 317 height 1205
click at [802, 402] on p "**********" at bounding box center [904, 211] width 317 height 1205
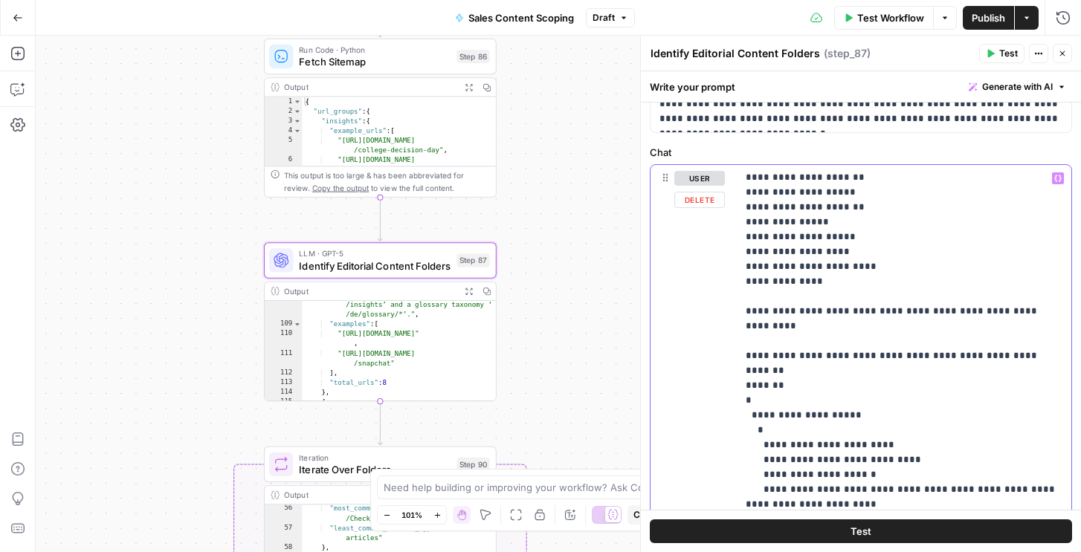
click at [864, 356] on p "**********" at bounding box center [904, 163] width 317 height 1205
click at [808, 374] on p "**********" at bounding box center [904, 163] width 317 height 1205
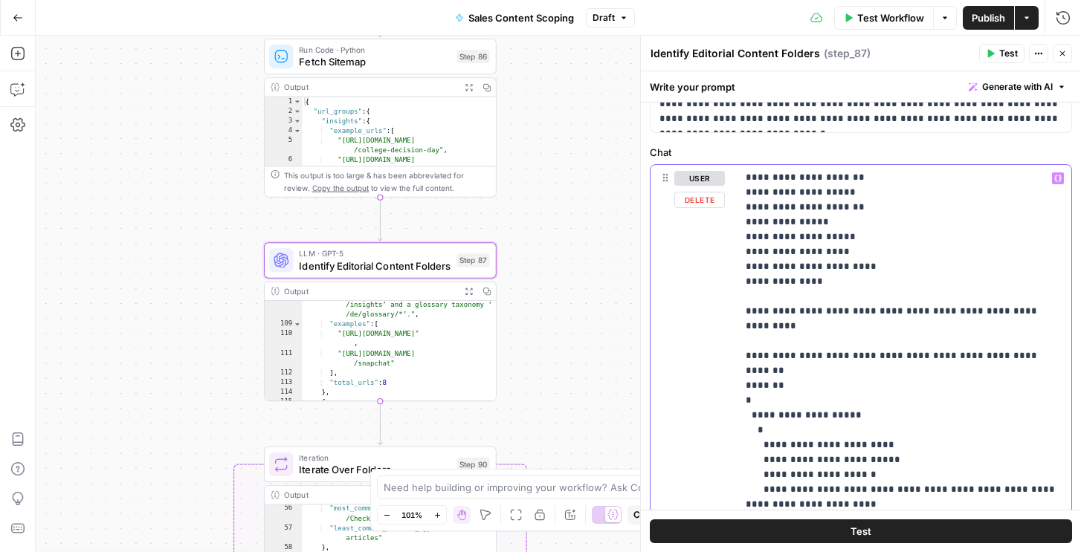
click at [808, 374] on p "**********" at bounding box center [904, 163] width 317 height 1205
click at [868, 371] on p "**********" at bounding box center [904, 163] width 317 height 1205
drag, startPoint x: 868, startPoint y: 370, endPoint x: 729, endPoint y: 367, distance: 139.8
click at [729, 367] on div "**********" at bounding box center [861, 485] width 421 height 641
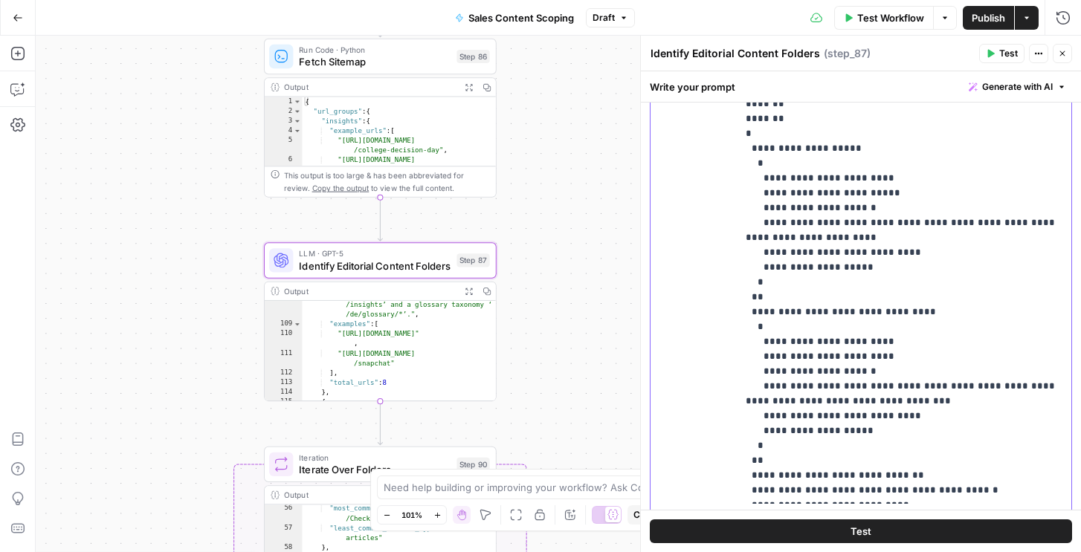
scroll to position [509, 0]
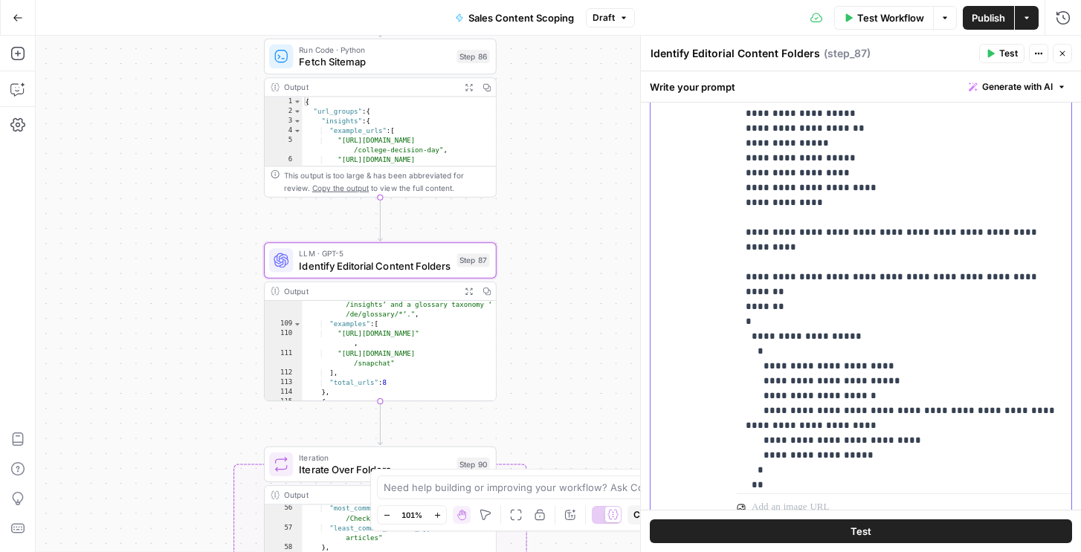
scroll to position [412, 0]
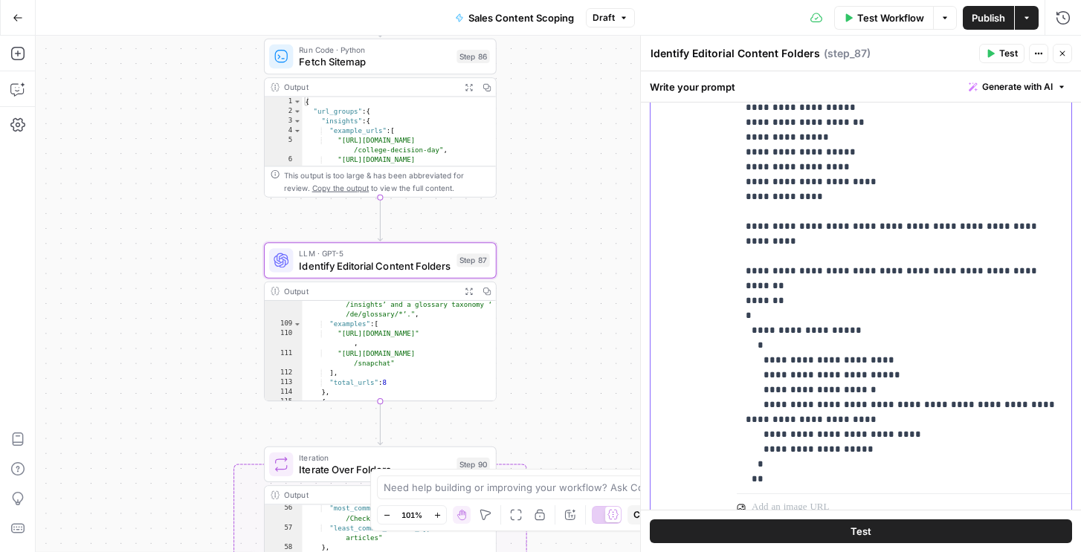
click at [820, 424] on p "**********" at bounding box center [904, 78] width 317 height 1205
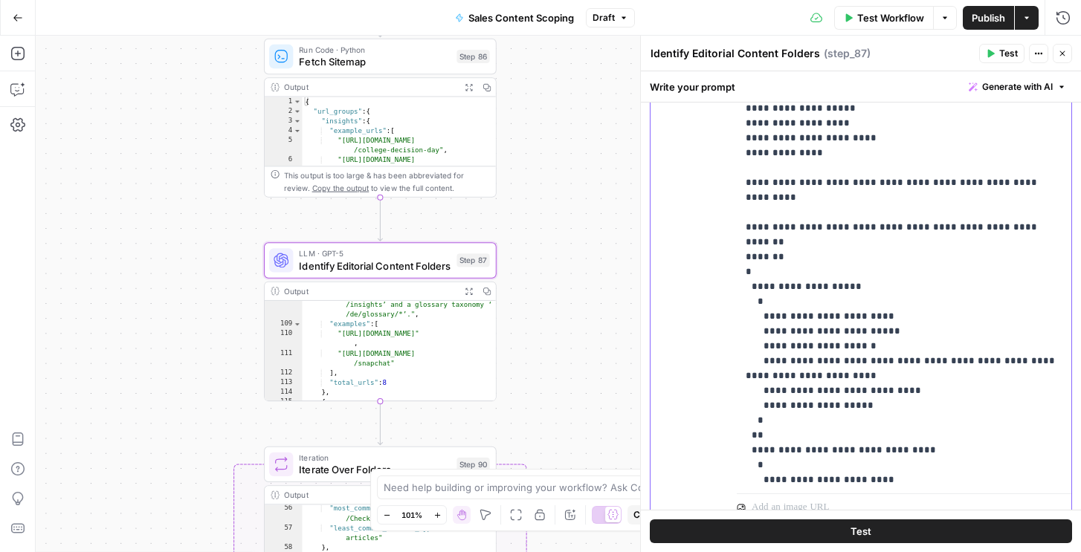
scroll to position [483, 0]
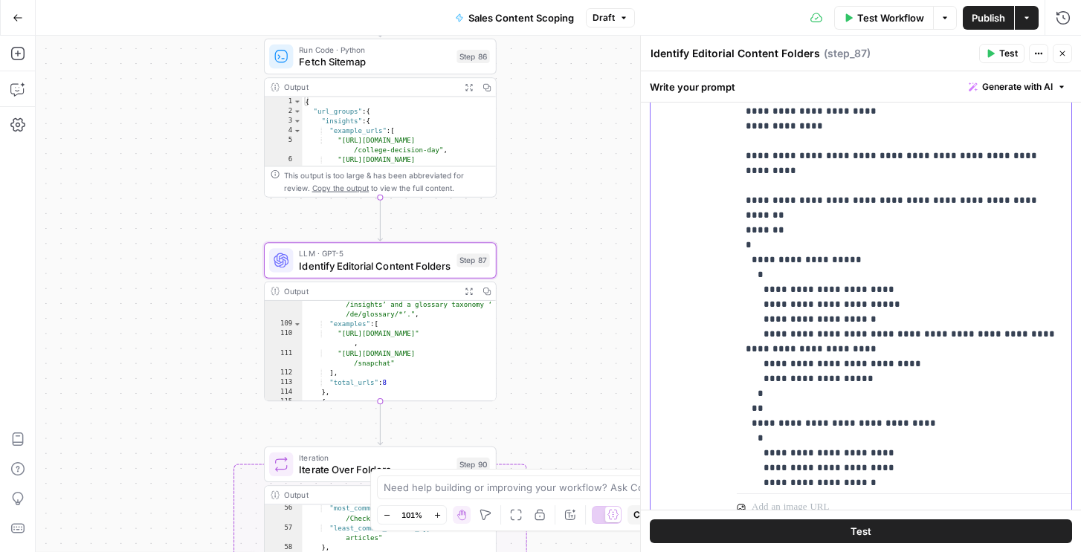
click at [796, 376] on p "**********" at bounding box center [904, 7] width 317 height 1205
click at [839, 378] on p "**********" at bounding box center [904, 7] width 317 height 1205
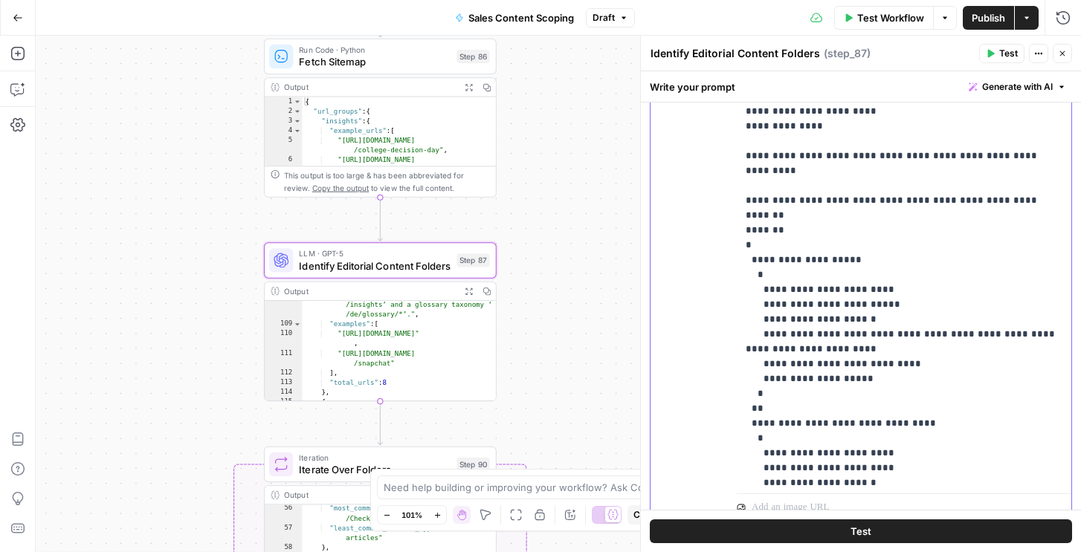
click at [839, 378] on p "**********" at bounding box center [904, 7] width 317 height 1205
click at [863, 210] on p "**********" at bounding box center [904, 7] width 317 height 1205
click at [863, 215] on p "**********" at bounding box center [904, 7] width 317 height 1205
drag, startPoint x: 877, startPoint y: 213, endPoint x: 691, endPoint y: 213, distance: 186.6
click at [691, 213] on div "**********" at bounding box center [861, 202] width 421 height 641
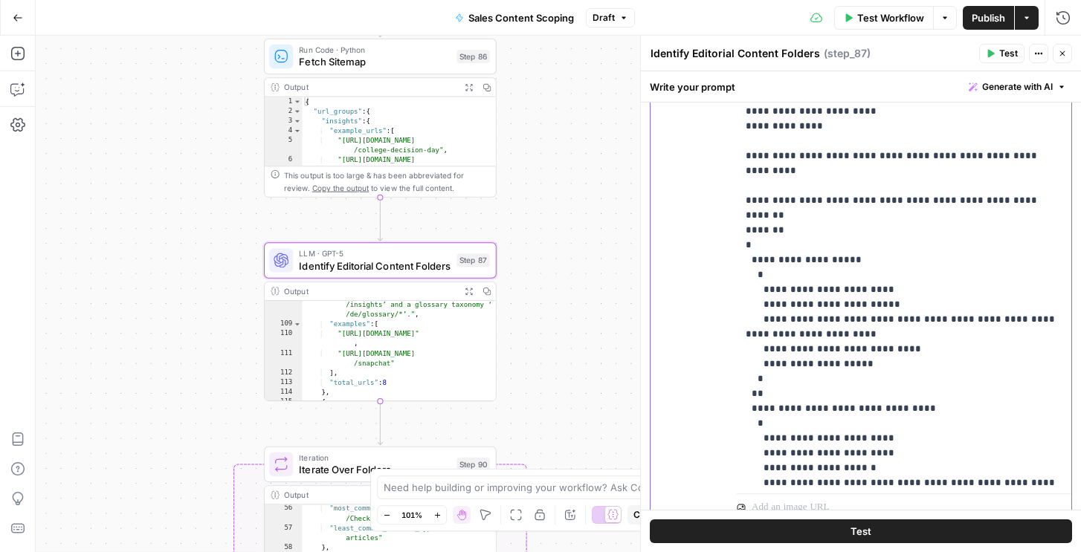
click at [772, 258] on p "**********" at bounding box center [904, 0] width 317 height 1190
drag, startPoint x: 828, startPoint y: 364, endPoint x: 709, endPoint y: 362, distance: 119.0
click at [709, 362] on div "**********" at bounding box center [861, 202] width 421 height 641
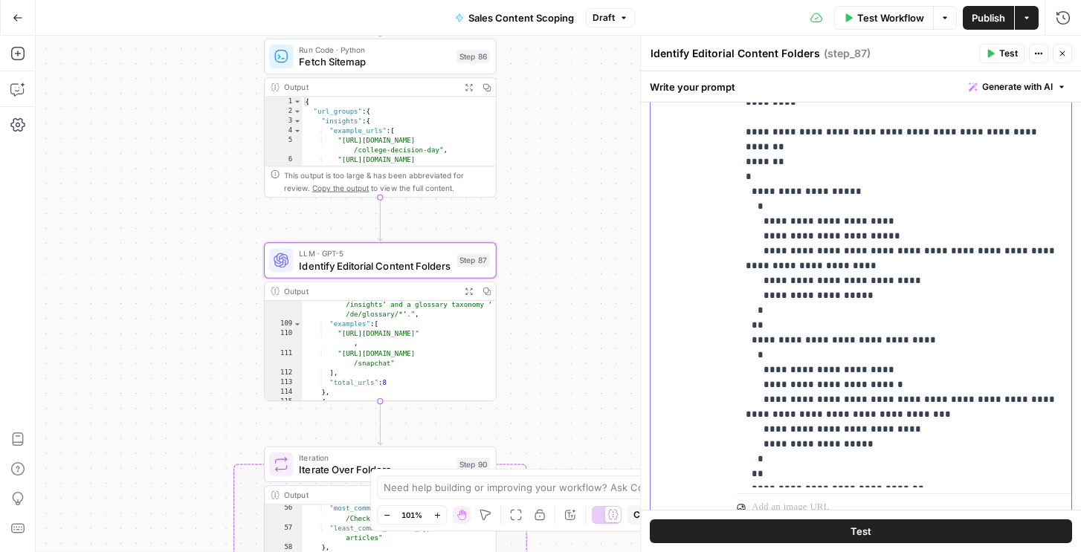
scroll to position [550, 0]
drag, startPoint x: 918, startPoint y: 311, endPoint x: 745, endPoint y: 295, distance: 174.0
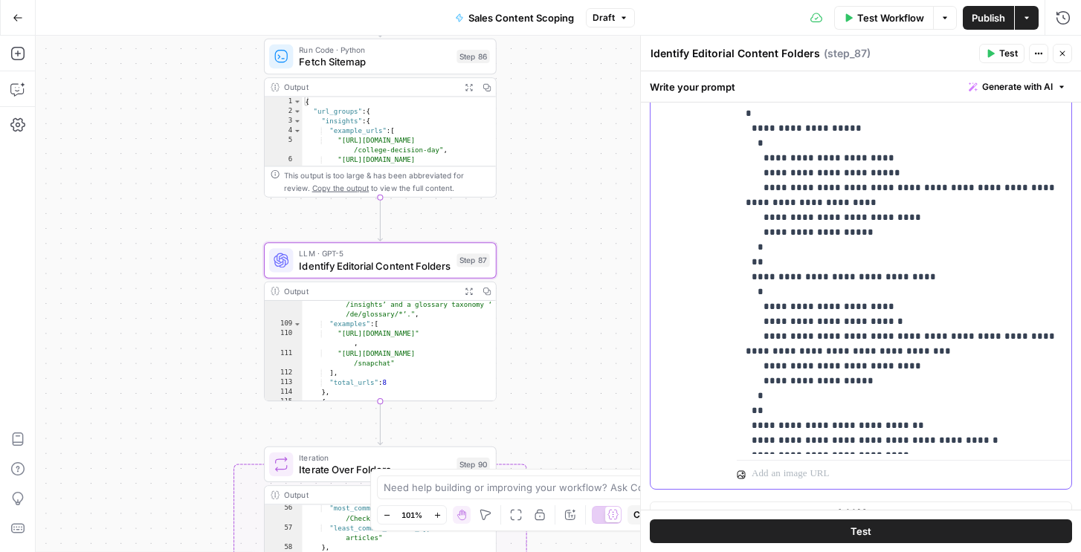
scroll to position [565, 0]
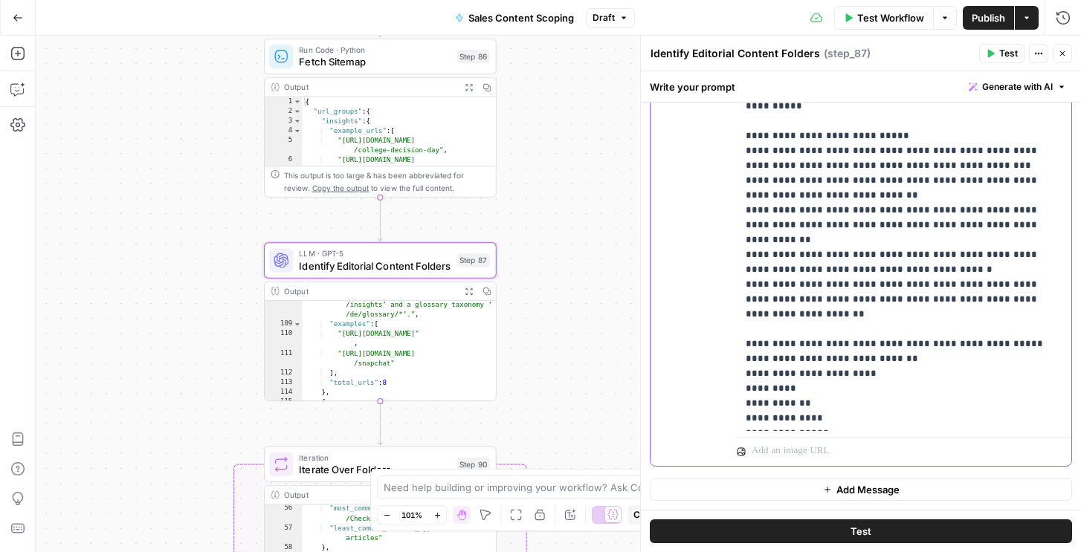
scroll to position [0, 0]
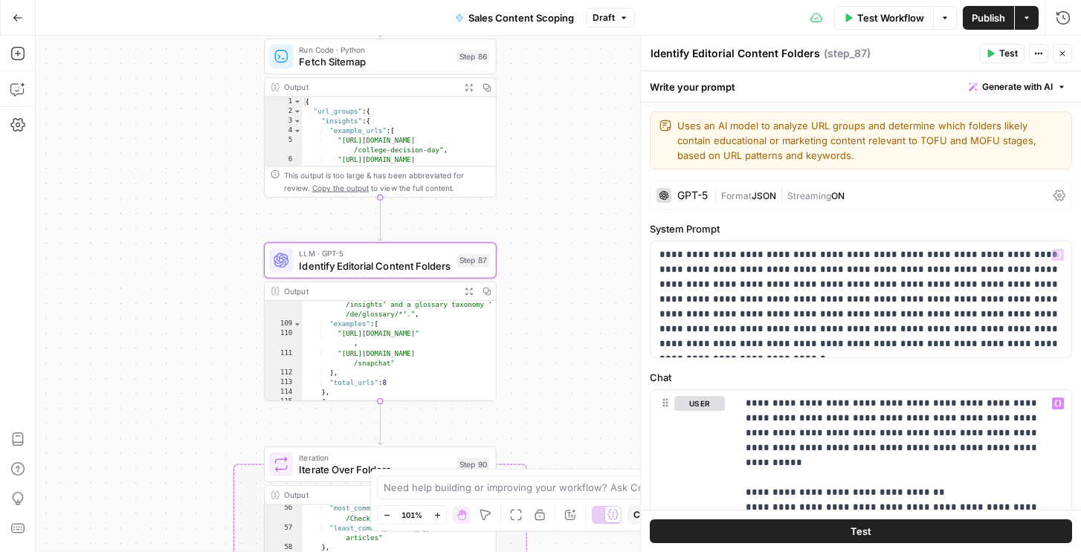
click at [742, 192] on span "Format" at bounding box center [736, 195] width 30 height 11
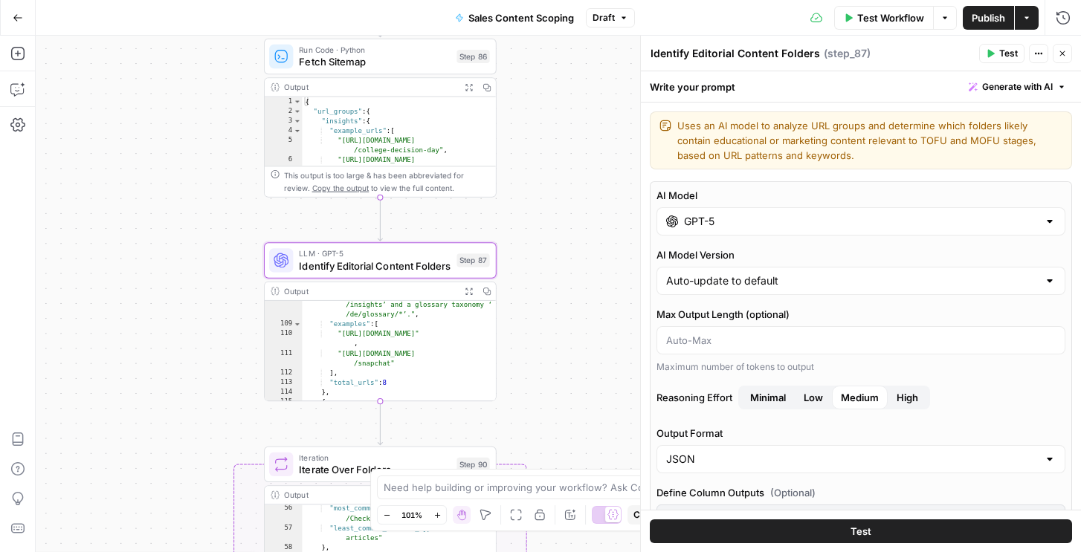
click at [696, 215] on input "GPT-5" at bounding box center [861, 221] width 354 height 15
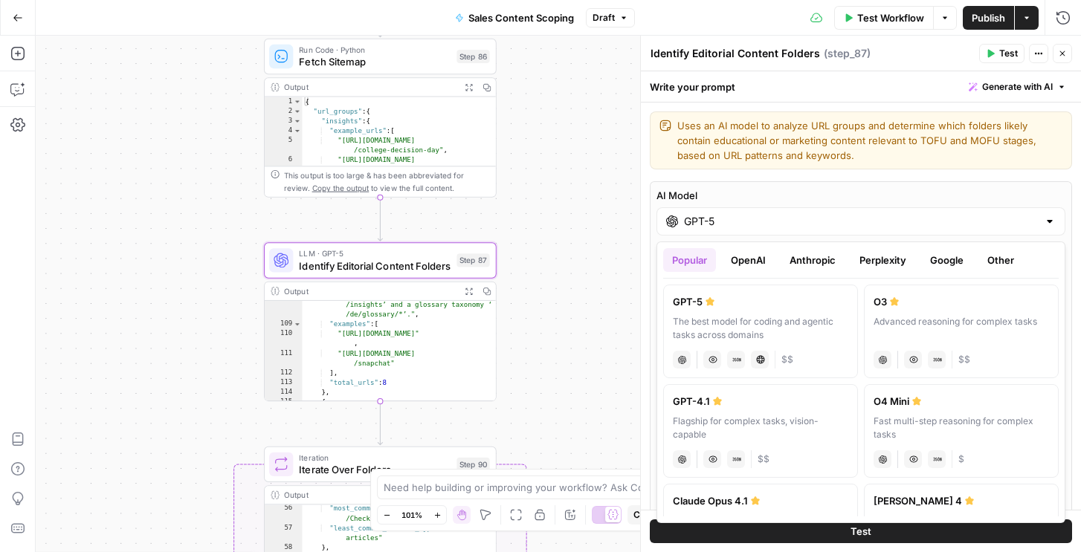
click at [944, 268] on button "Google" at bounding box center [946, 260] width 51 height 24
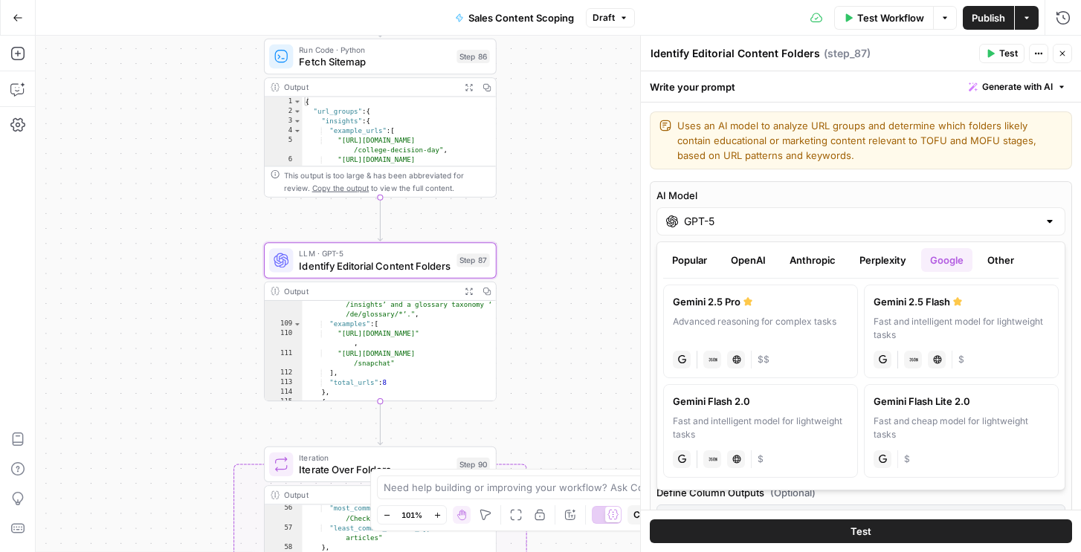
click at [779, 309] on label "Gemini 2.5 Pro Advanced reasoning for complex tasks gemini JSON Mode Live Web R…" at bounding box center [760, 332] width 195 height 94
type input "Gemini 2.5 Pro"
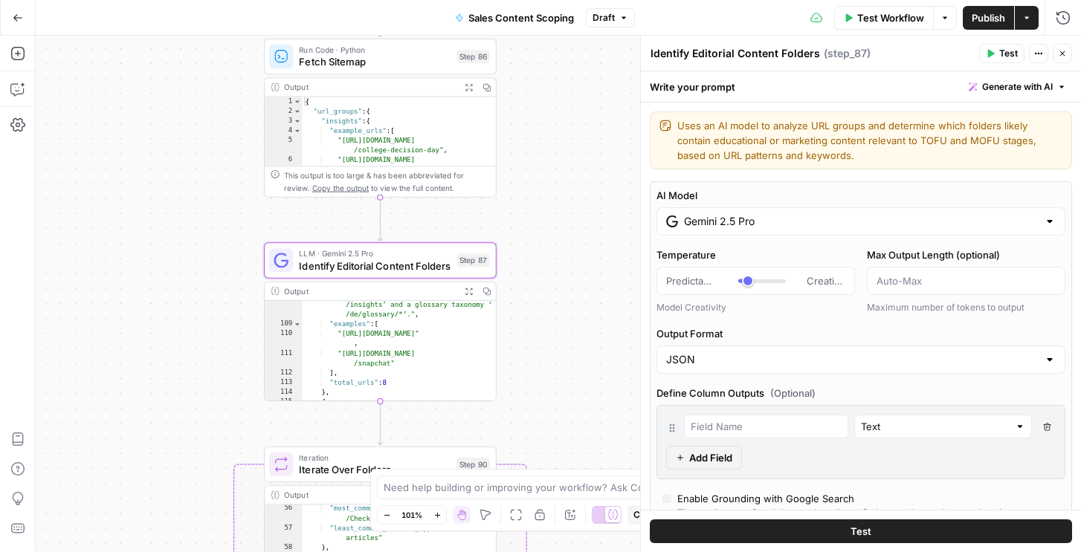
click at [999, 52] on button "Test" at bounding box center [1001, 53] width 45 height 19
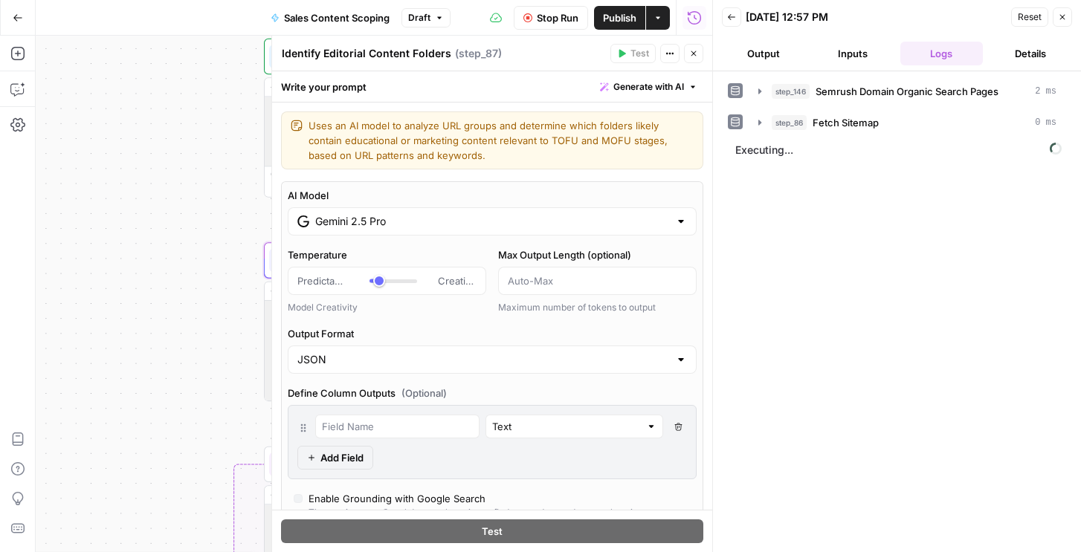
click at [692, 56] on icon "button" at bounding box center [693, 53] width 9 height 9
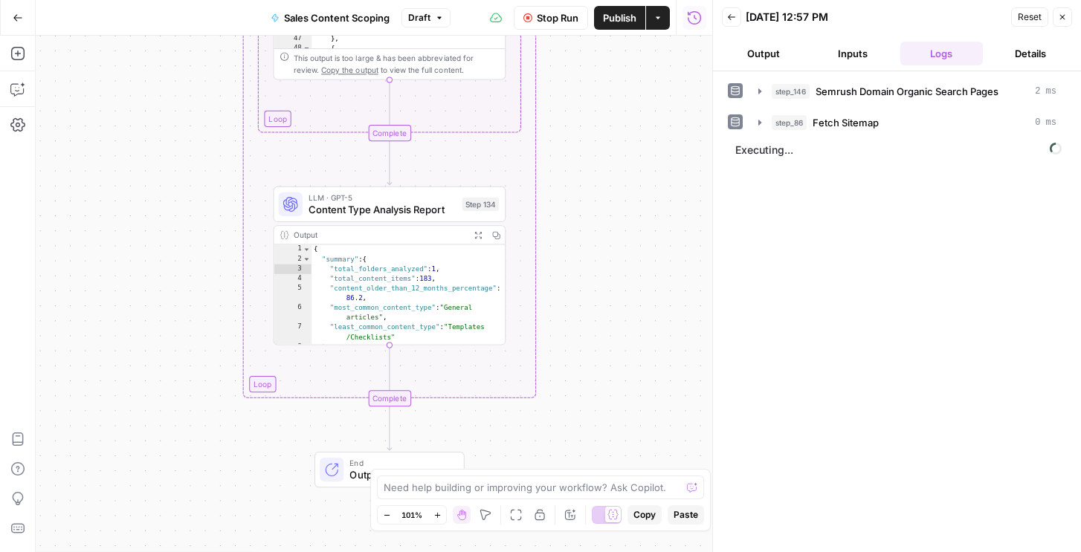
click at [416, 219] on div "LLM · GPT-5 Content Type Analysis Report Step 134 Copy step Delete step Add Not…" at bounding box center [390, 205] width 233 height 36
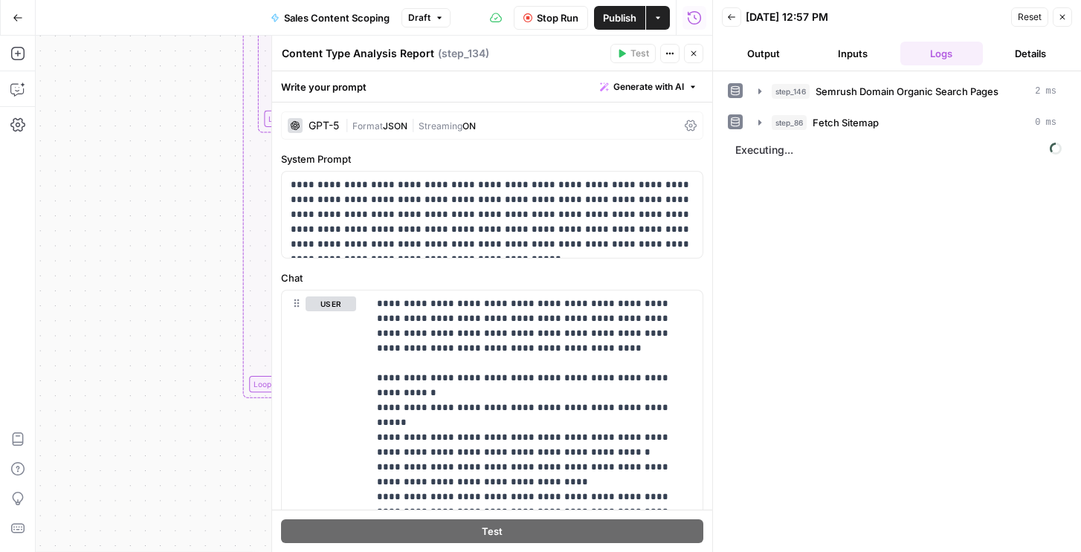
click at [419, 131] on span "|" at bounding box center [412, 124] width 11 height 15
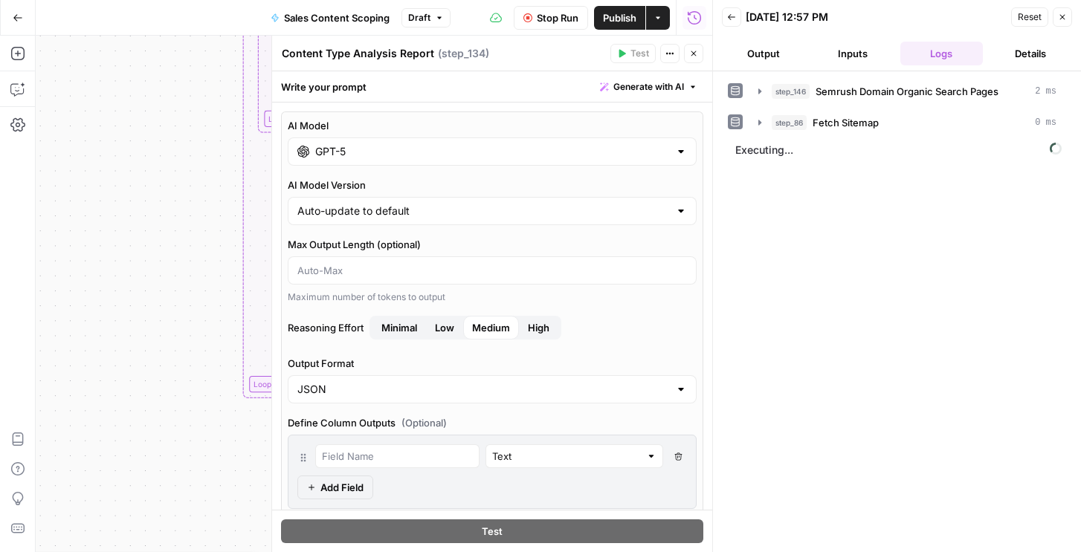
click at [538, 147] on input "GPT-5" at bounding box center [492, 151] width 354 height 15
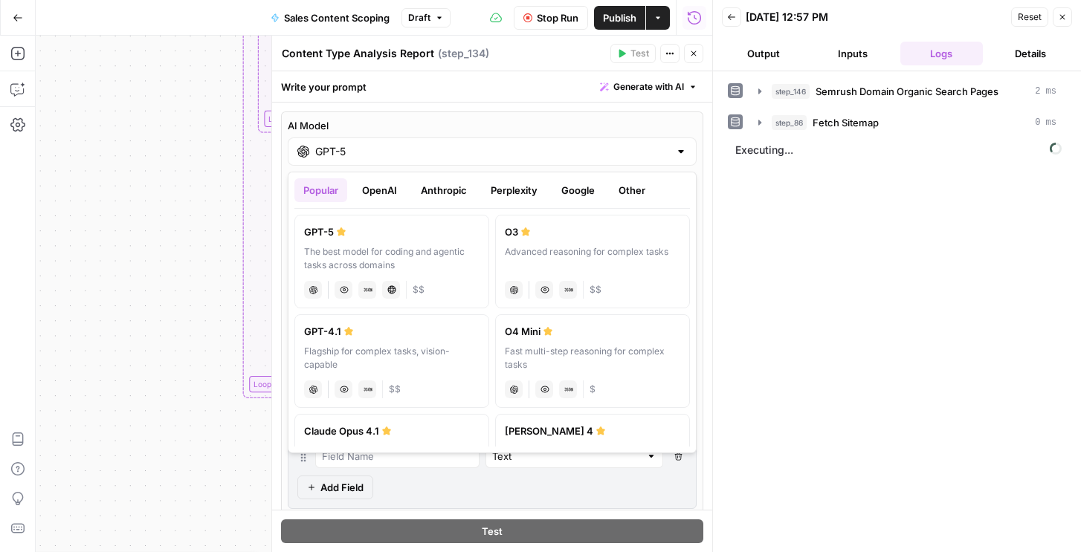
click at [636, 193] on button "Other" at bounding box center [632, 190] width 45 height 24
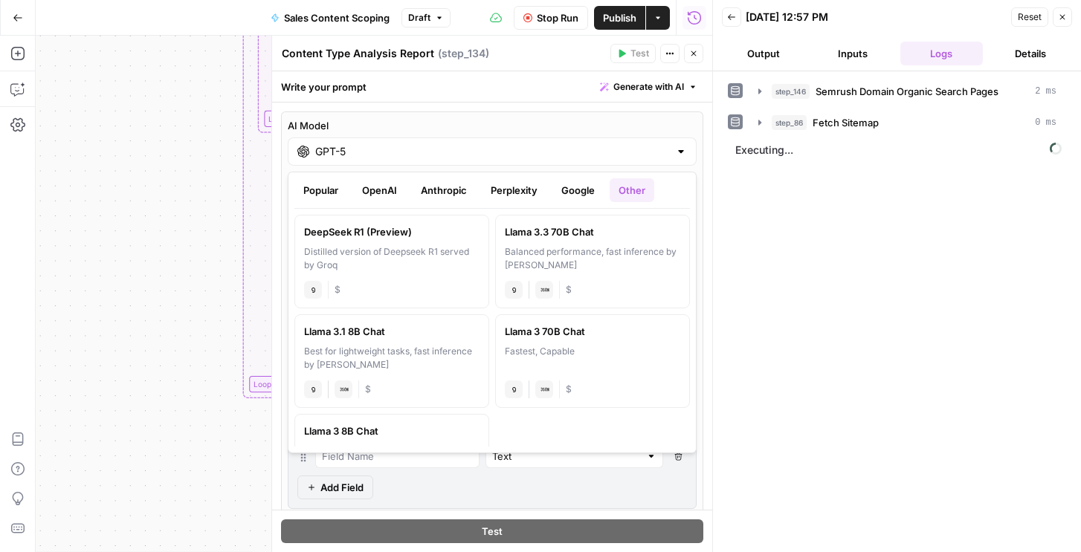
scroll to position [54, 0]
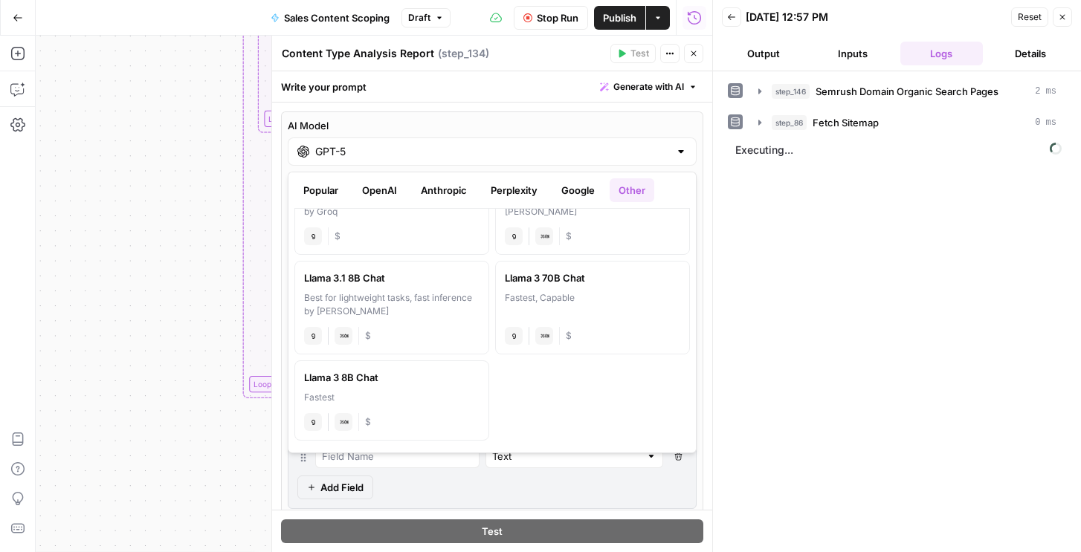
click at [570, 190] on button "Google" at bounding box center [577, 190] width 51 height 24
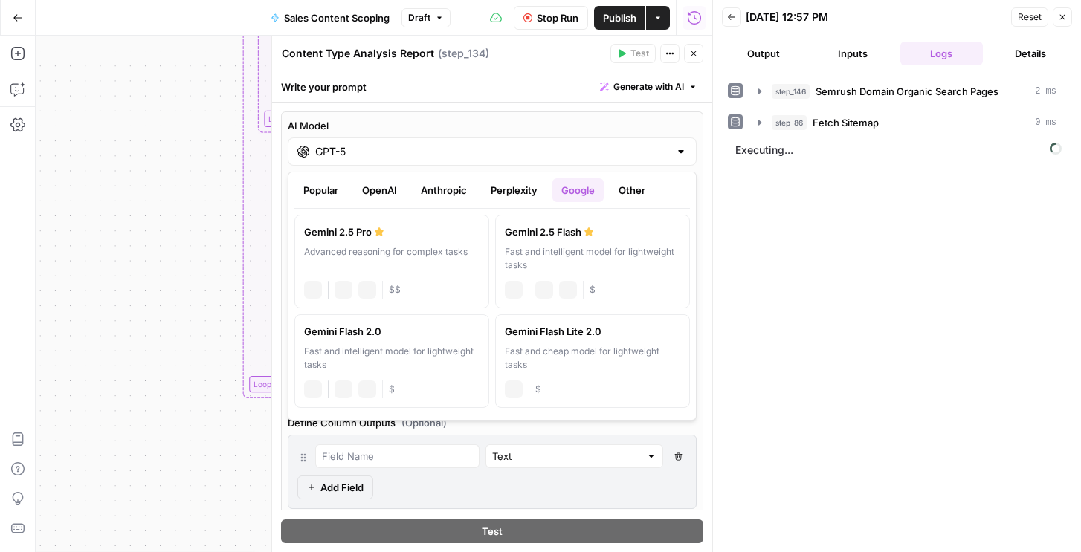
scroll to position [0, 0]
click at [357, 196] on button "OpenAI" at bounding box center [379, 190] width 53 height 24
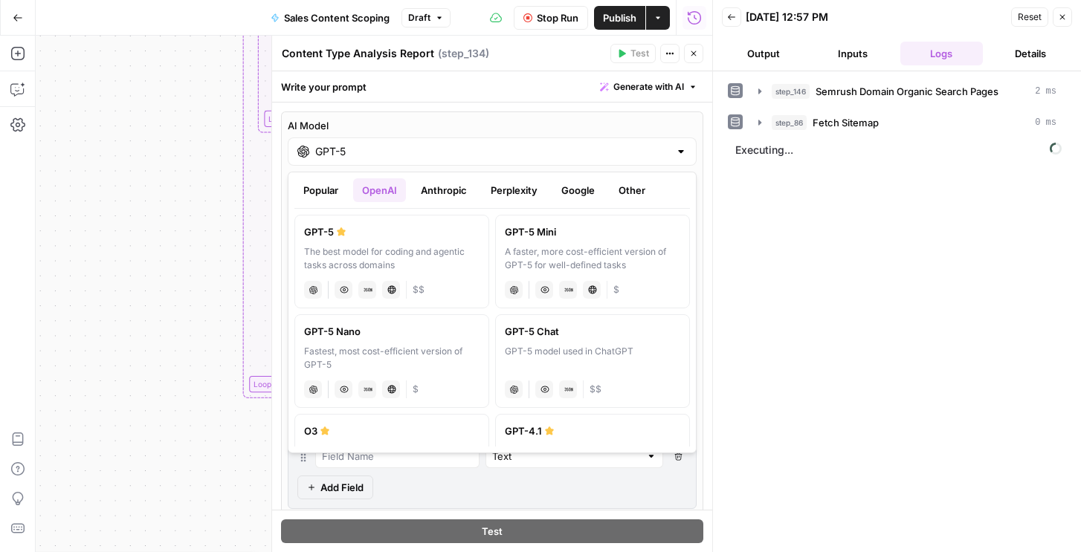
click at [693, 54] on icon "button" at bounding box center [694, 53] width 5 height 5
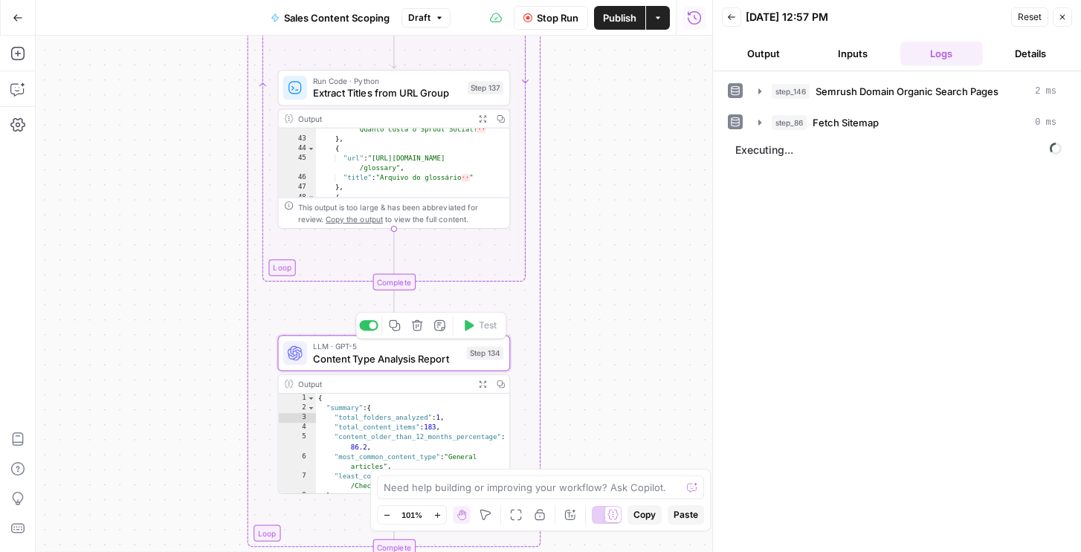
click at [464, 351] on div "LLM · GPT-5 Content Type Analysis Report Step 134 Copy step Delete step Add Not…" at bounding box center [393, 353] width 221 height 25
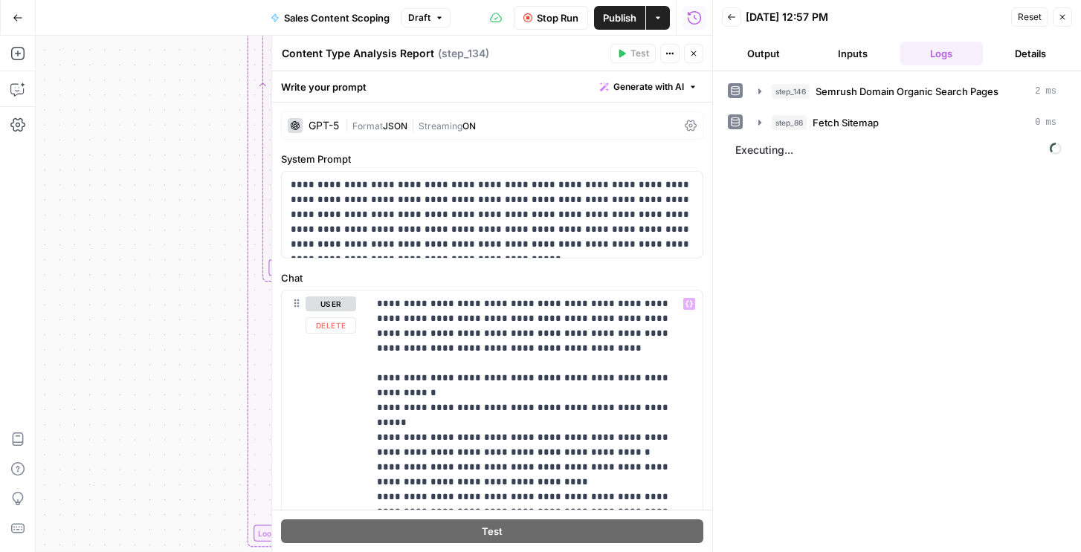
click at [432, 129] on span "Streaming" at bounding box center [441, 125] width 44 height 11
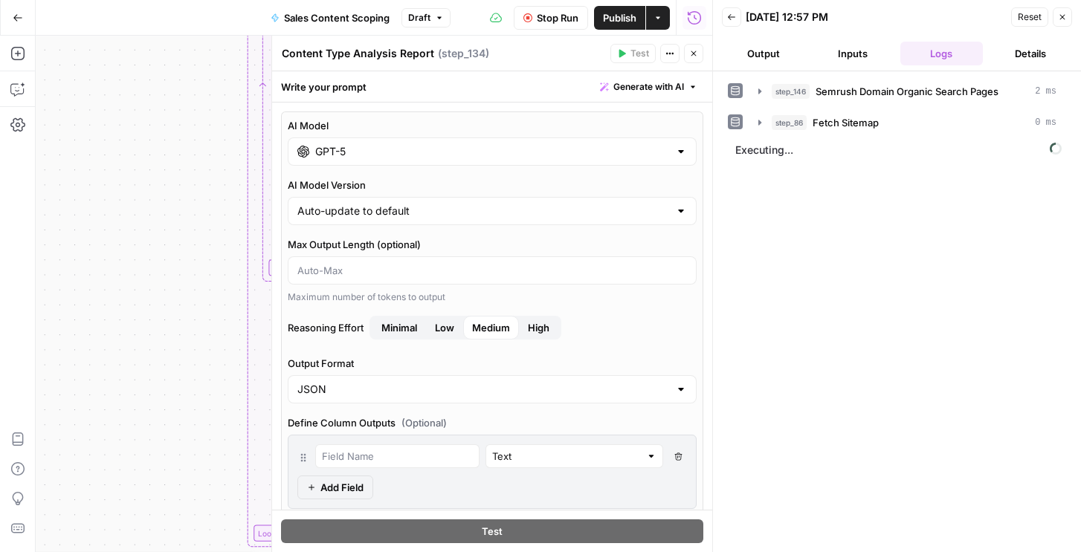
click at [361, 157] on input "GPT-5" at bounding box center [492, 151] width 354 height 15
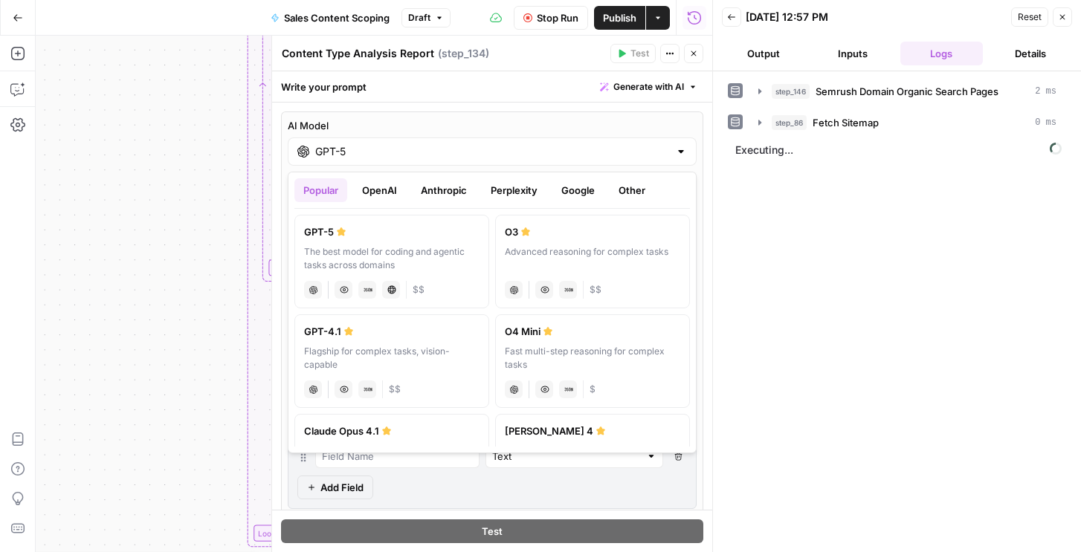
click at [392, 190] on button "OpenAI" at bounding box center [379, 190] width 53 height 24
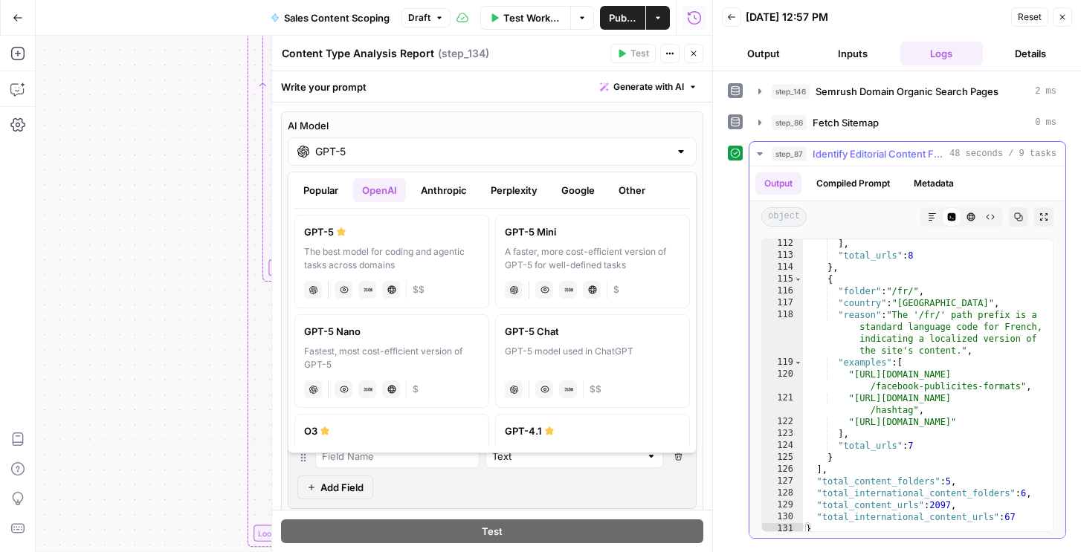
scroll to position [2440, 0]
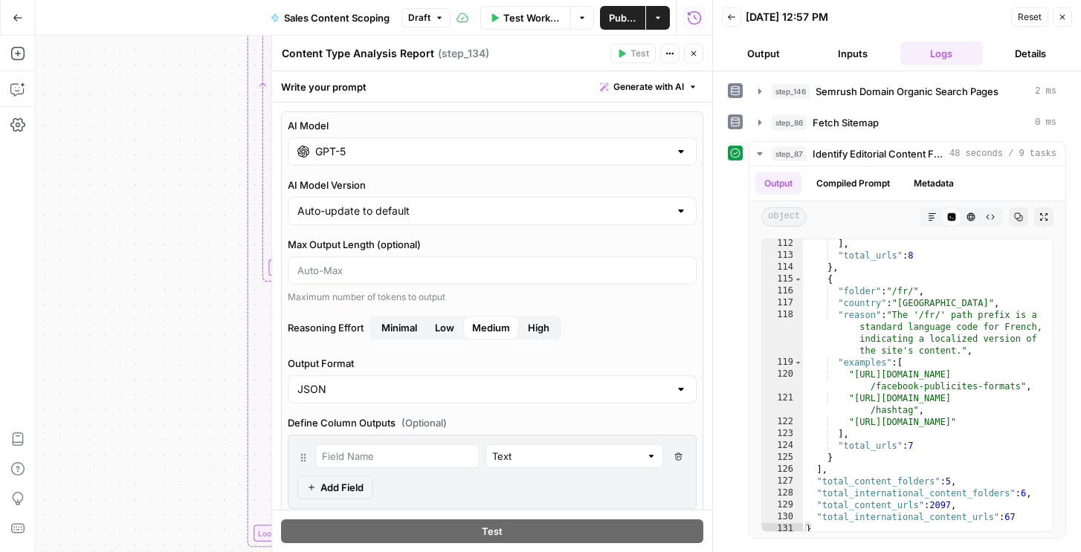
click at [696, 58] on button "Close" at bounding box center [693, 53] width 19 height 19
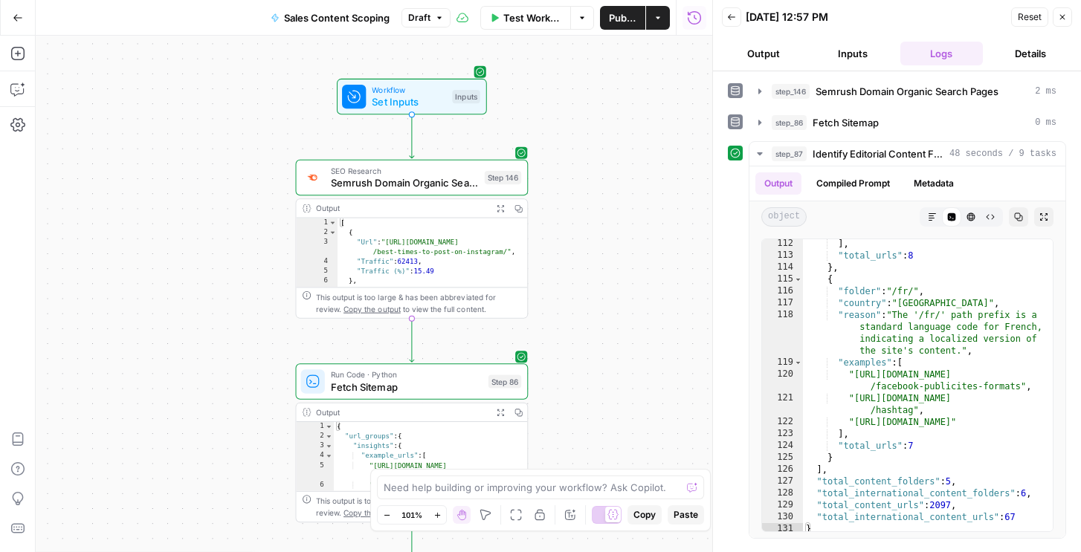
click at [458, 372] on span "Run Code · Python" at bounding box center [407, 375] width 152 height 12
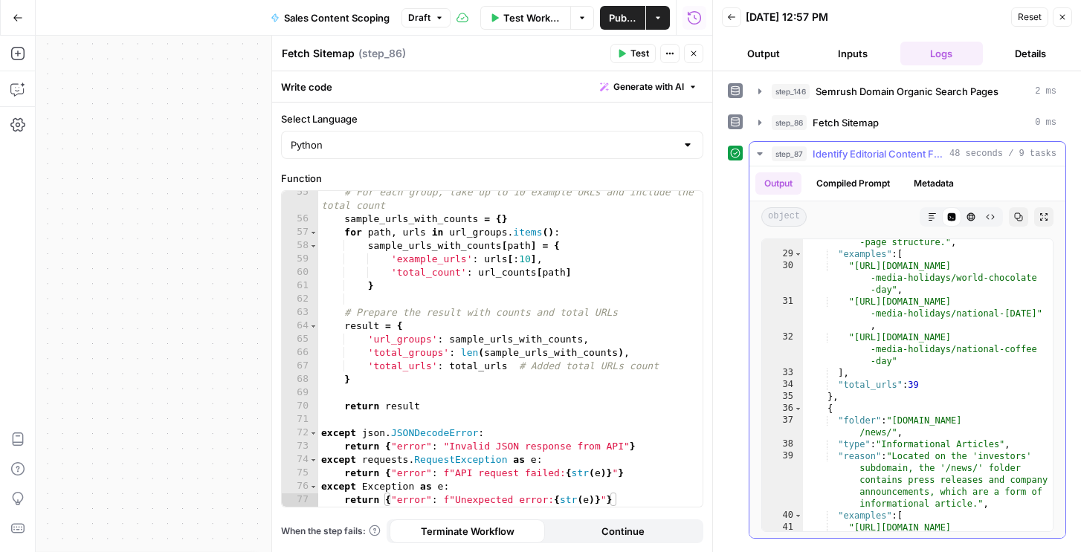
scroll to position [561, 0]
click at [689, 54] on button "Close" at bounding box center [693, 53] width 19 height 19
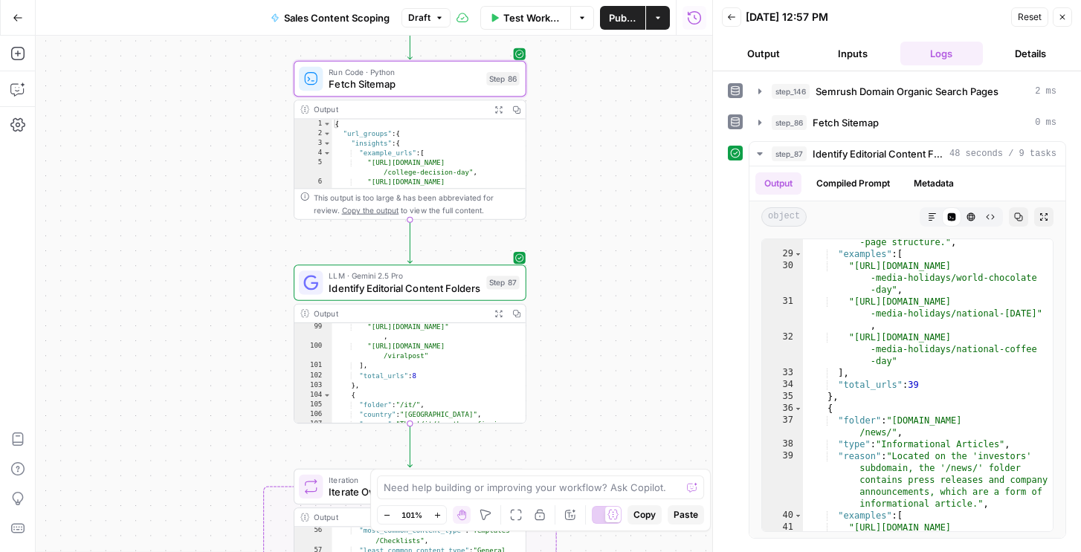
click at [434, 293] on span "Identify Editorial Content Folders" at bounding box center [405, 287] width 152 height 15
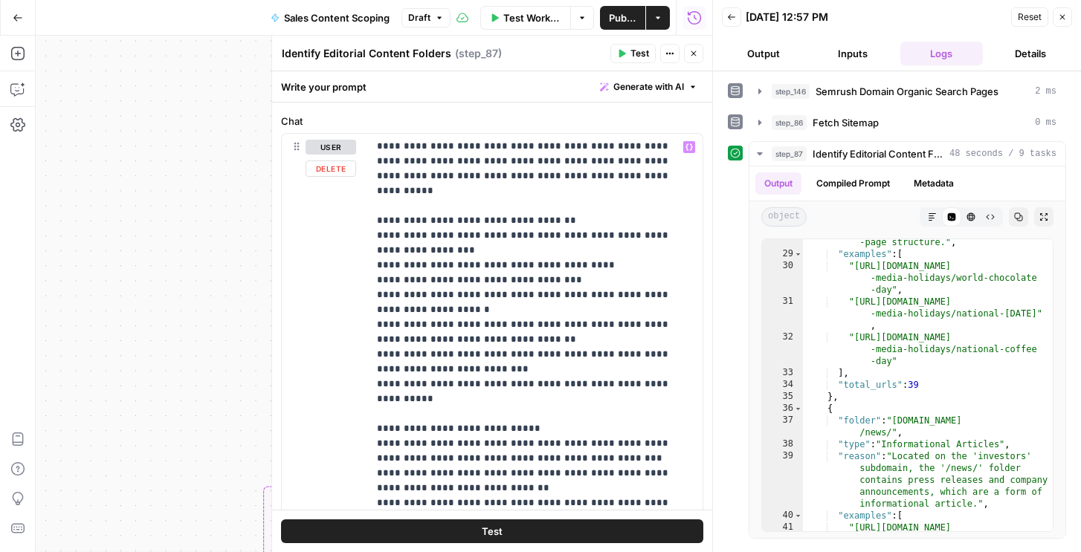
scroll to position [173, 0]
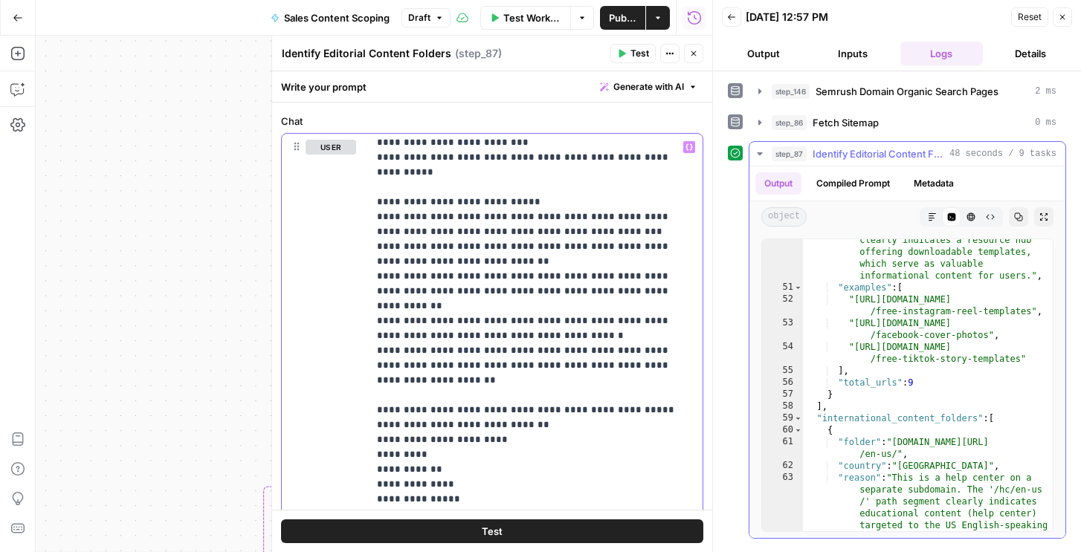
scroll to position [1158, 0]
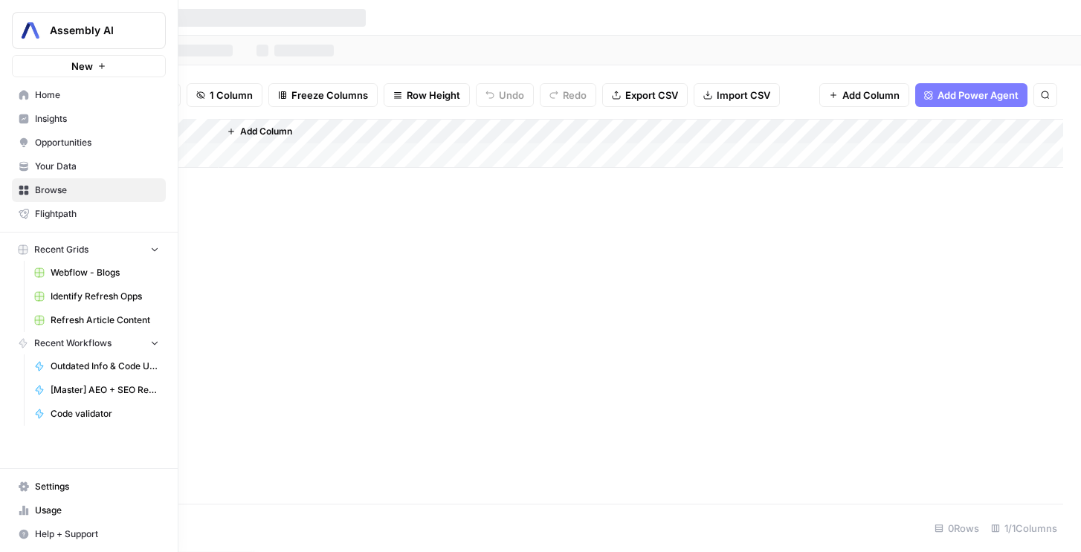
click at [119, 366] on span "Outdated Info & Code Updater" at bounding box center [105, 366] width 109 height 13
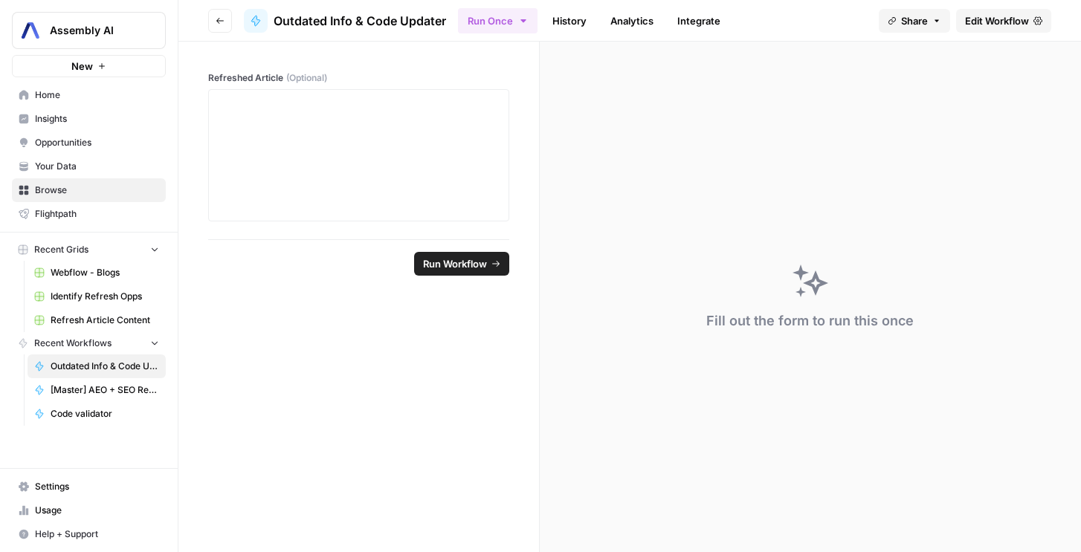
click at [1007, 13] on span "Edit Workflow" at bounding box center [997, 20] width 64 height 15
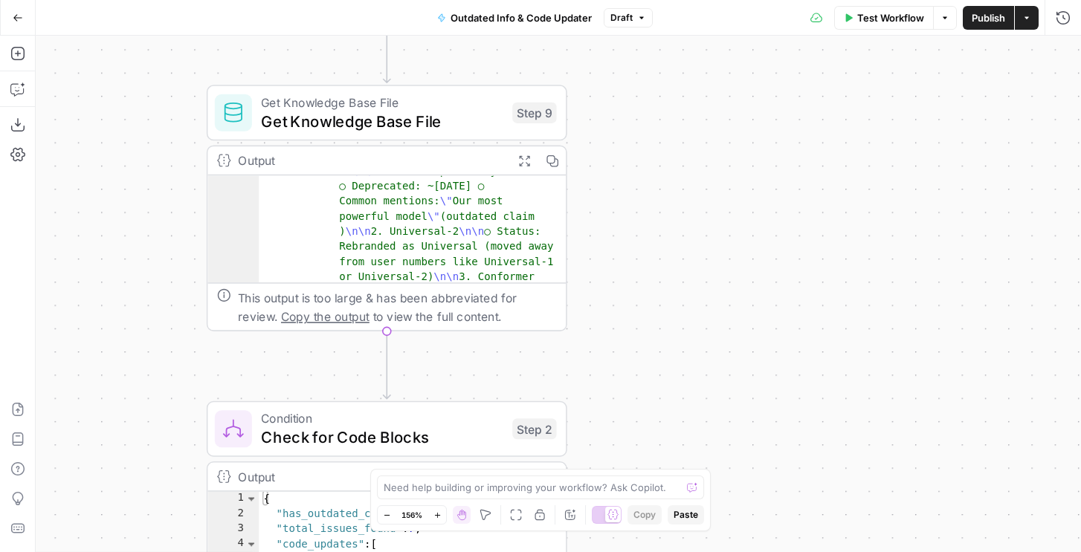
scroll to position [332, 0]
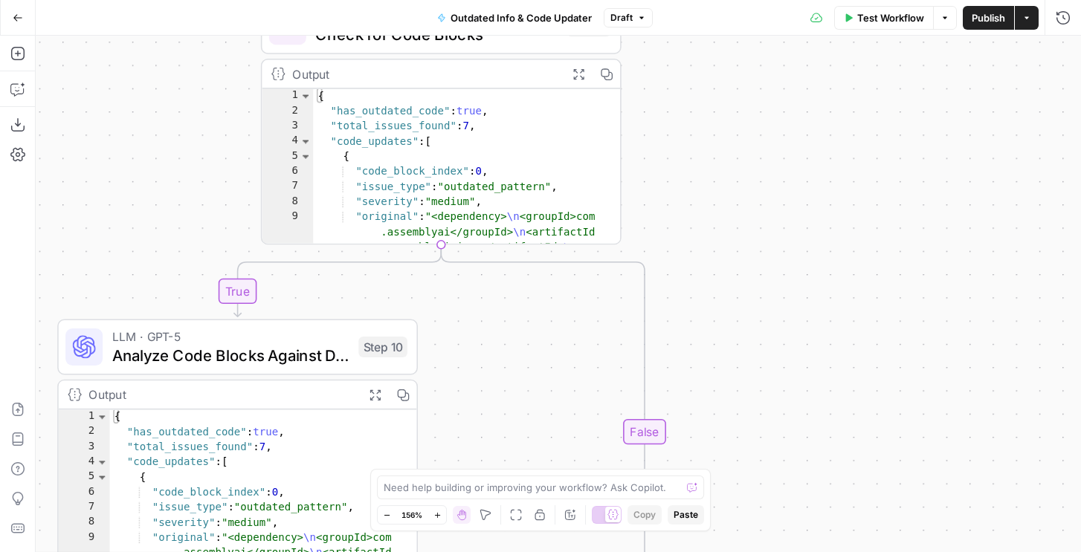
type textarea "**********"
click at [465, 114] on div "{ "has_outdated_code" : true , "total_issues_found" : 7 , "code_updates" : [ { …" at bounding box center [467, 213] width 308 height 248
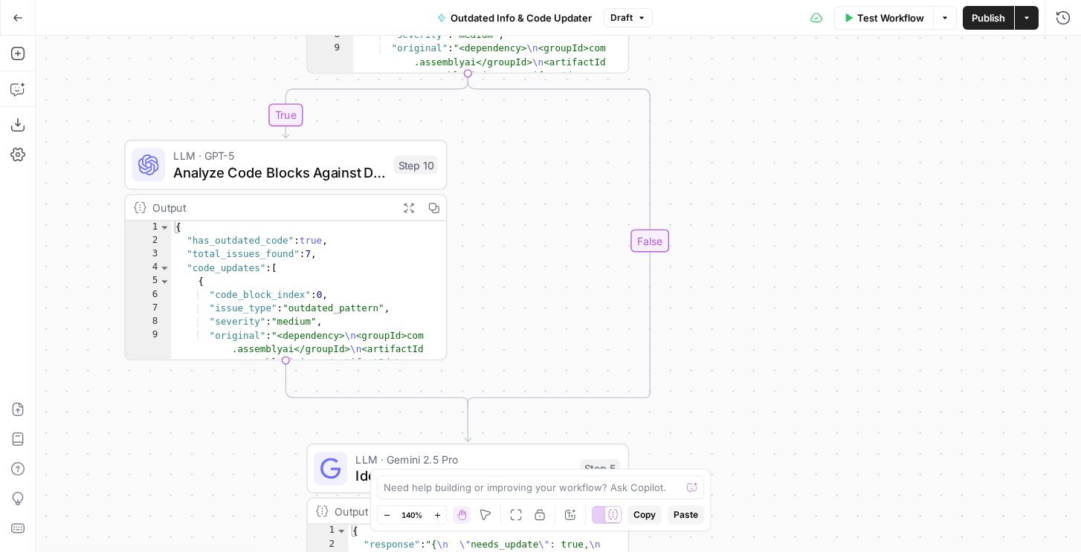
scroll to position [25, 0]
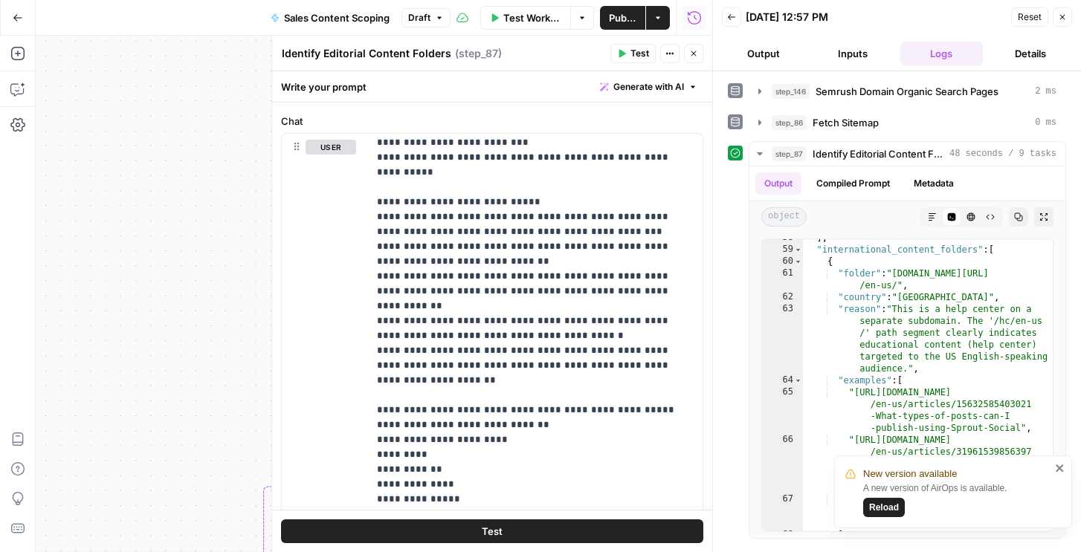
click at [1062, 468] on icon "close" at bounding box center [1060, 468] width 10 height 12
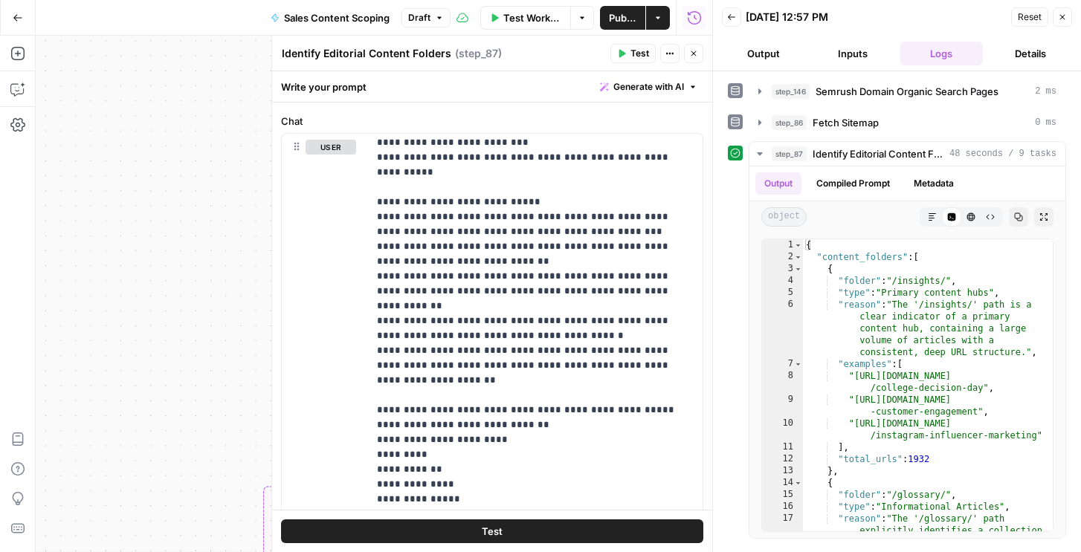
click at [1066, 13] on icon "button" at bounding box center [1062, 17] width 9 height 9
click at [619, 20] on icon "button" at bounding box center [623, 17] width 9 height 9
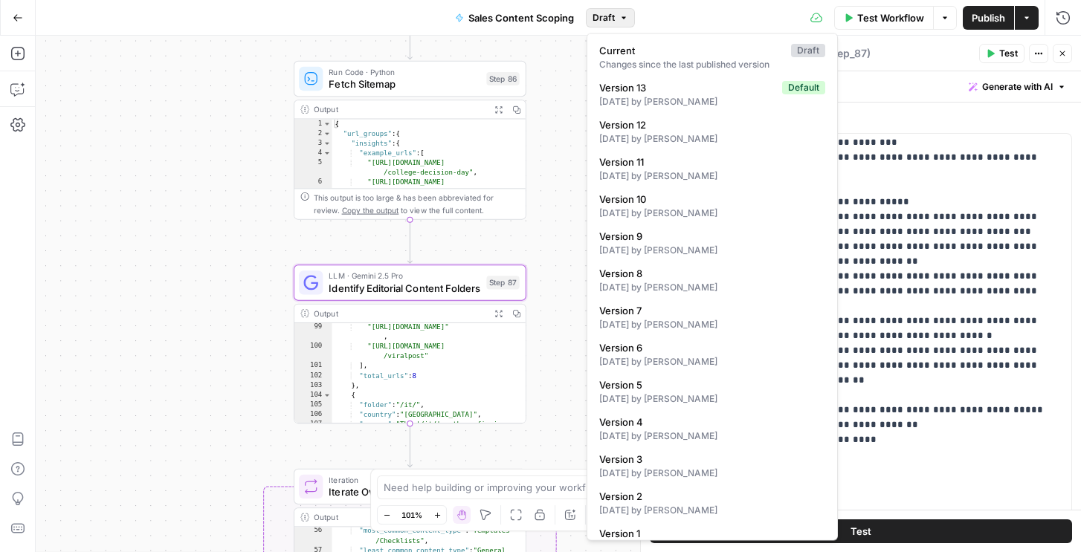
click at [994, 21] on span "Publish" at bounding box center [988, 17] width 33 height 15
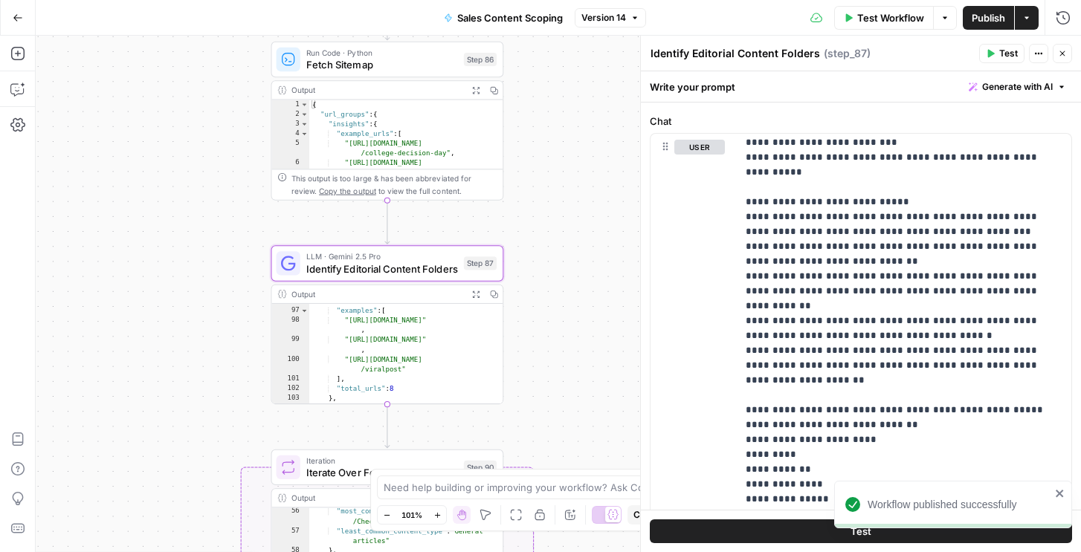
scroll to position [1682, 0]
click at [405, 59] on span "Fetch Sitemap" at bounding box center [382, 64] width 152 height 15
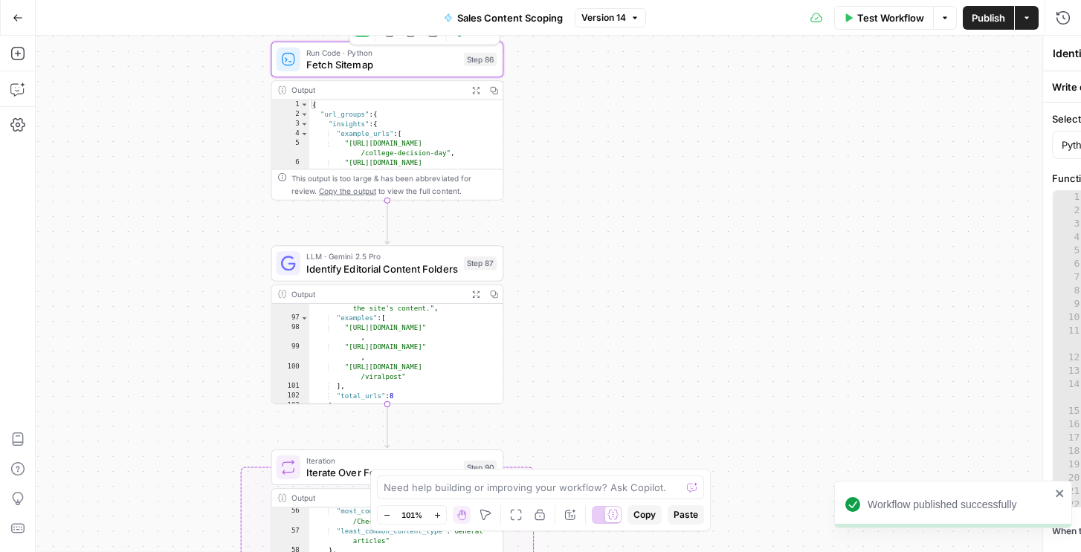
type textarea "Fetch Sitemap"
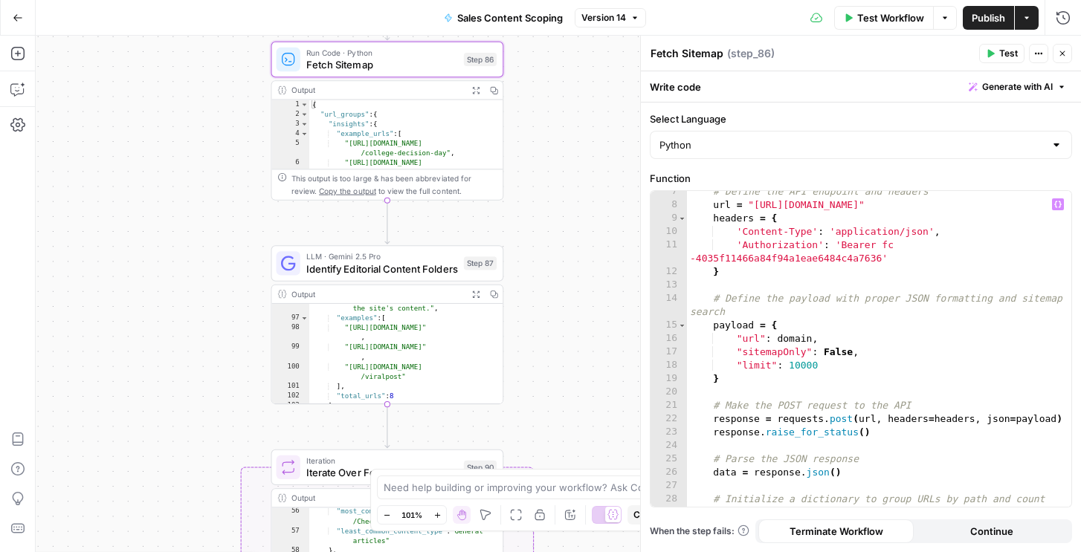
scroll to position [0, 0]
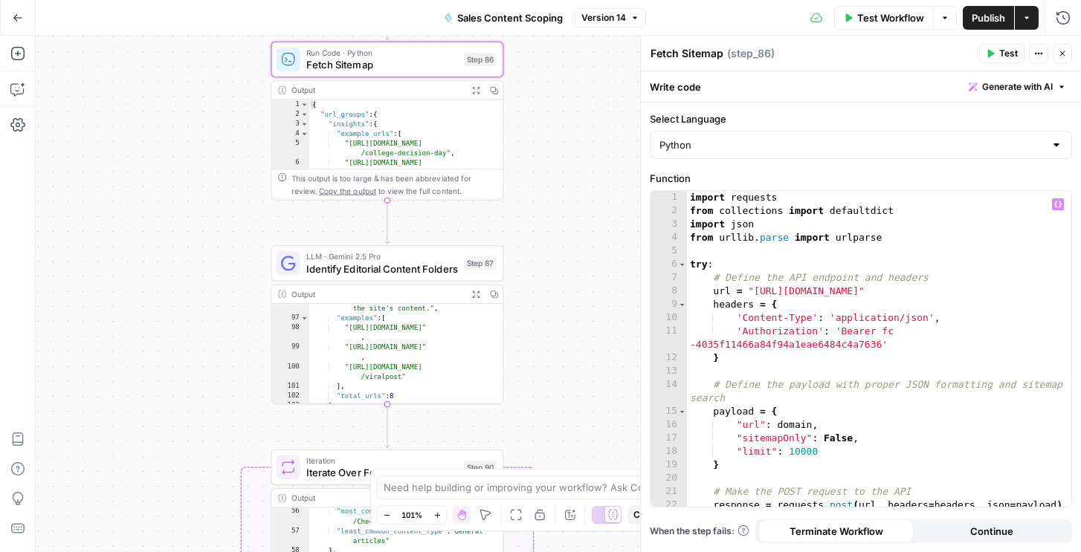
click at [802, 450] on div "import requests from collections import defaultdict import json from urllib . p…" at bounding box center [879, 362] width 384 height 343
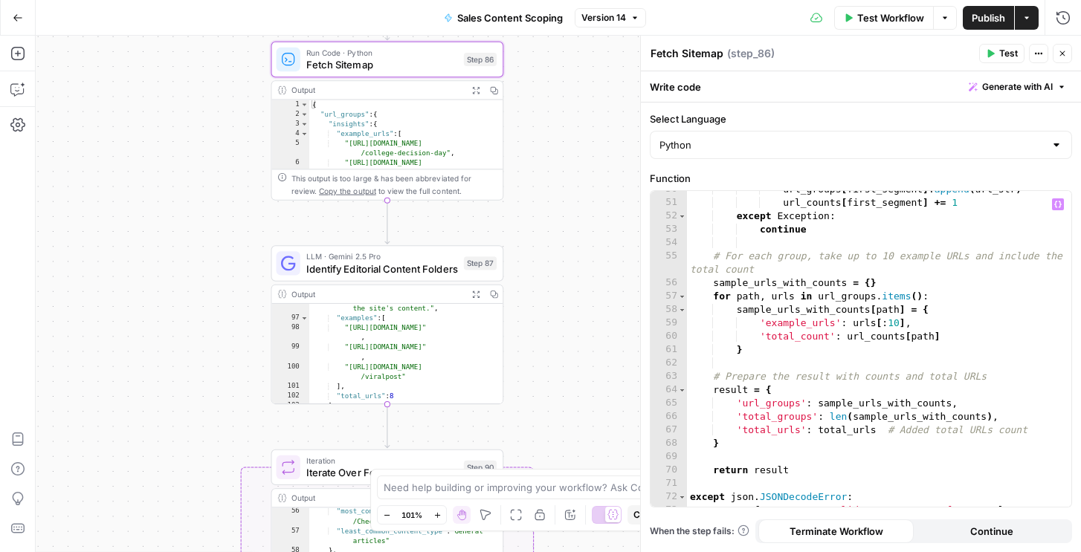
scroll to position [733, 0]
click at [887, 318] on div "url_groups [ first_segment ] . append ( url_str ) url_counts [ first_segment ] …" at bounding box center [879, 352] width 384 height 343
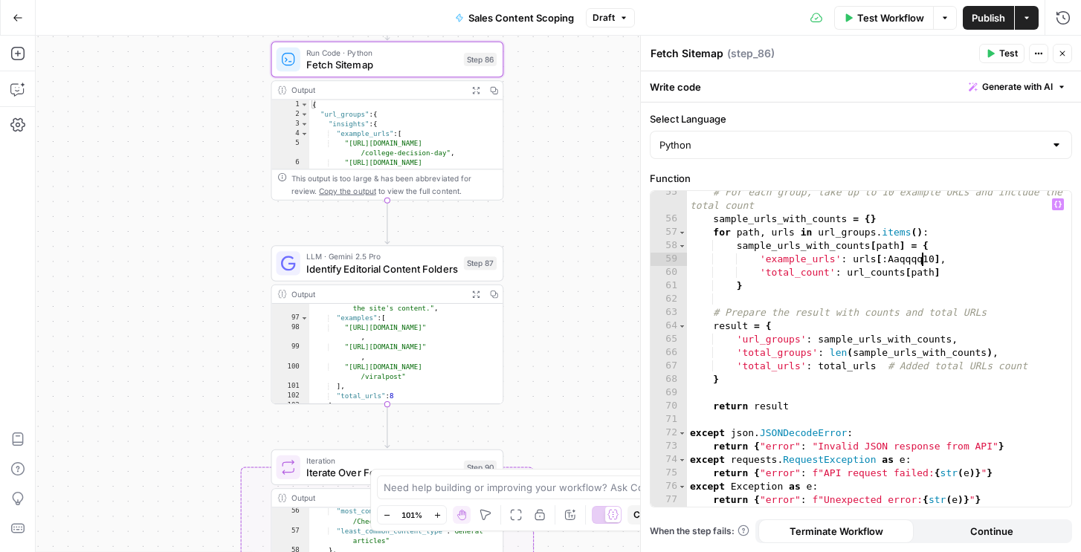
scroll to position [0, 18]
type textarea "**********"
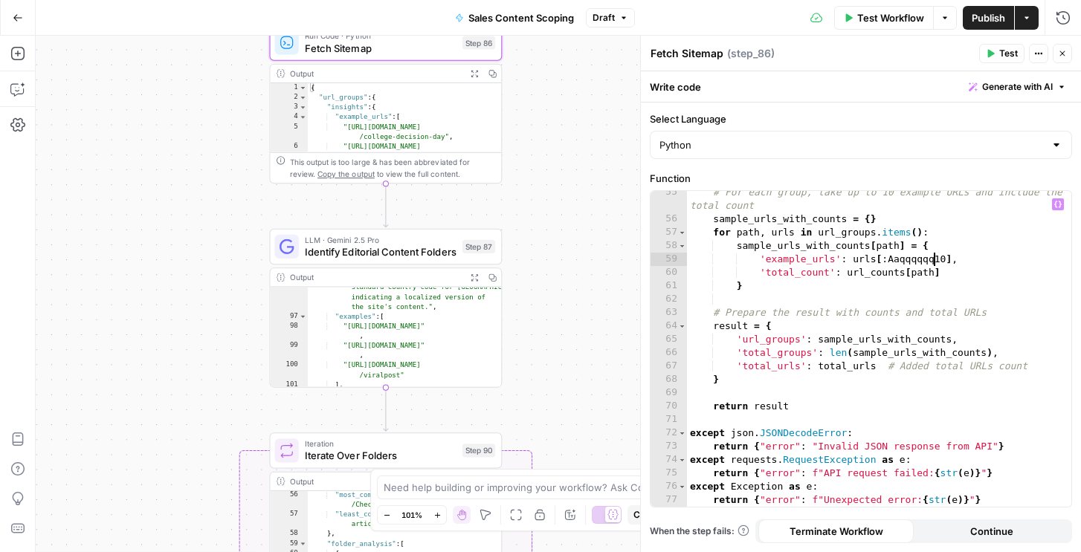
scroll to position [1665, 0]
click at [895, 395] on div "# For each group, take up to 10 example URLs and include the total count sample…" at bounding box center [879, 364] width 384 height 356
click at [18, 91] on icon "button" at bounding box center [17, 91] width 4 height 1
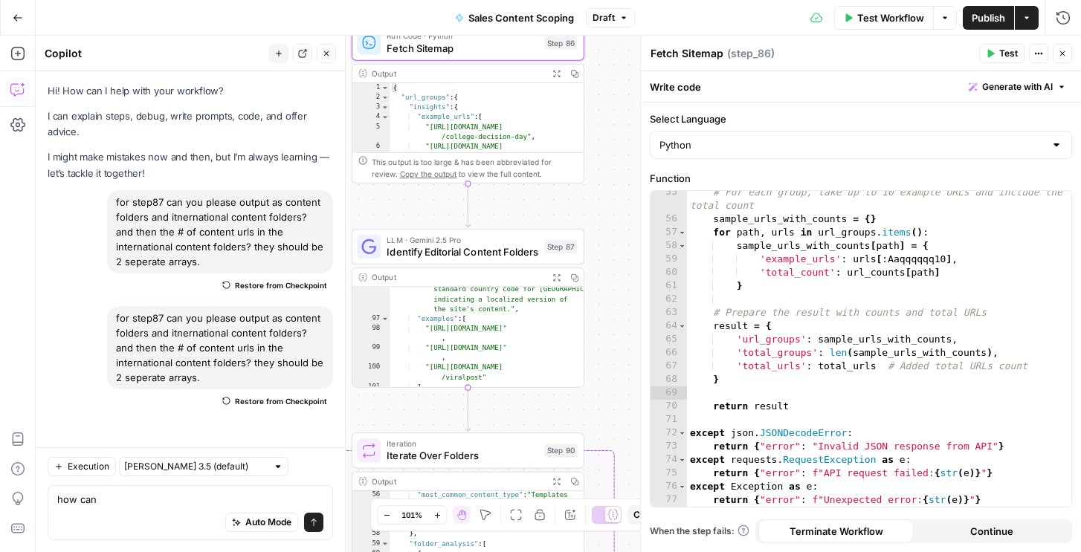
type textarea "w"
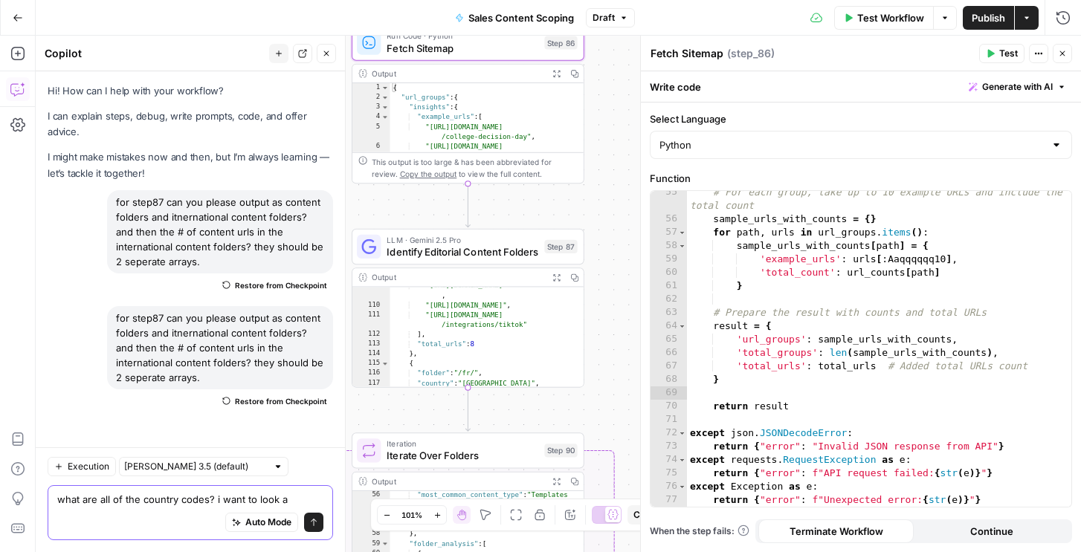
scroll to position [1871, 0]
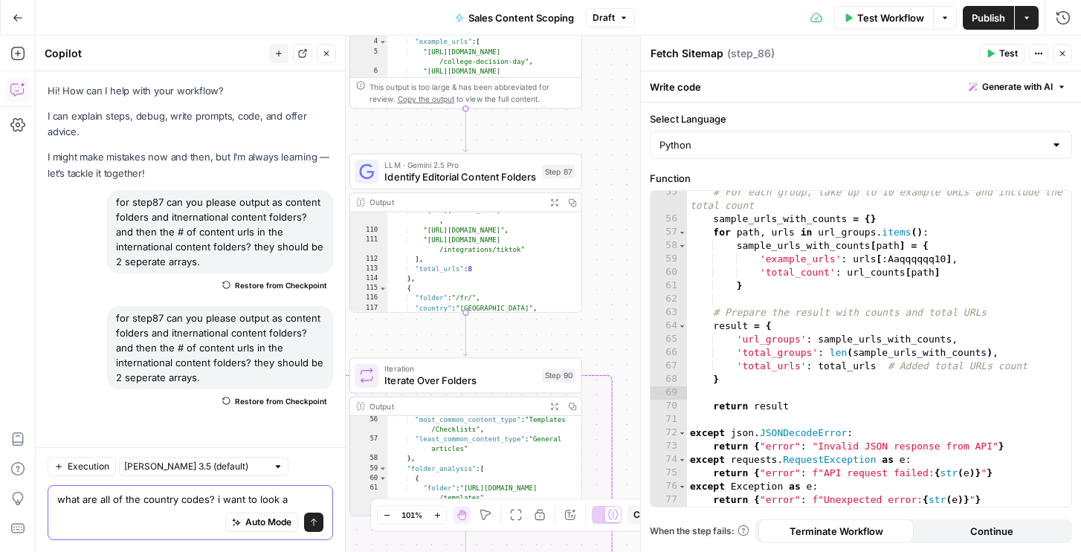
click at [155, 504] on textarea "what are all of the country codes? i want to look a" at bounding box center [190, 499] width 266 height 15
click at [285, 497] on textarea "what are all of the country codes? i want to look a" at bounding box center [190, 499] width 266 height 15
drag, startPoint x: 288, startPoint y: 498, endPoint x: 216, endPoint y: 498, distance: 71.4
click at [216, 498] on textarea "what are all of the country codes? i want to look a" at bounding box center [190, 499] width 266 height 15
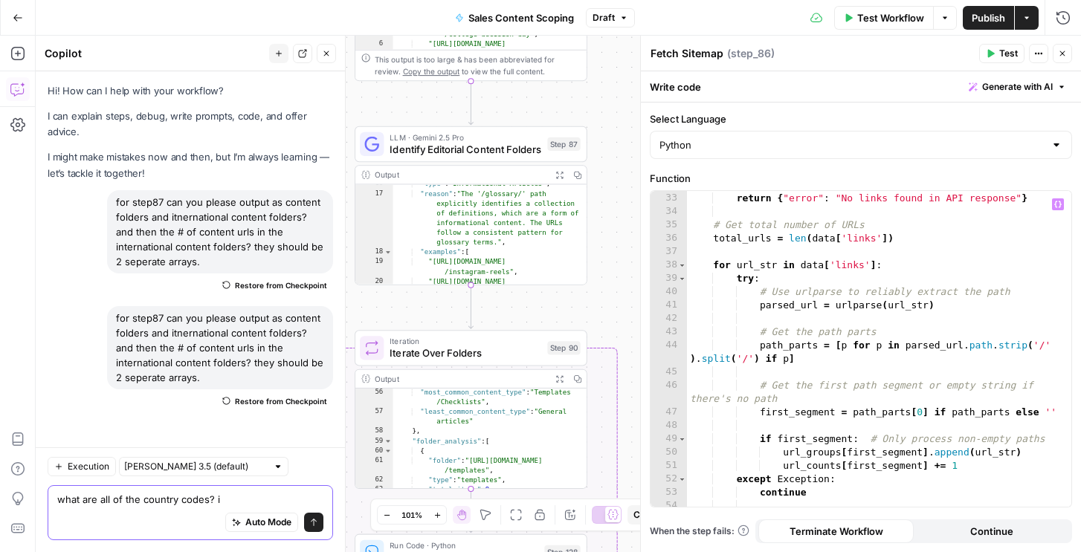
scroll to position [584, 0]
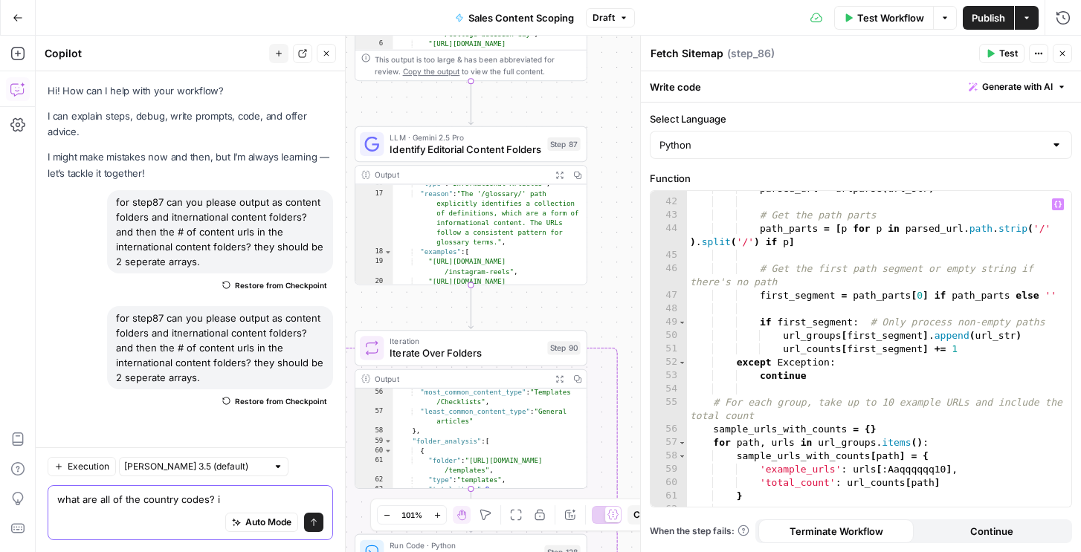
type textarea "what are all of the country codes? i"
click at [958, 385] on div "parsed_url = urlparse ( url_str ) # Get the path parts path_parts = [ p for p i…" at bounding box center [879, 353] width 384 height 343
type textarea "**********"
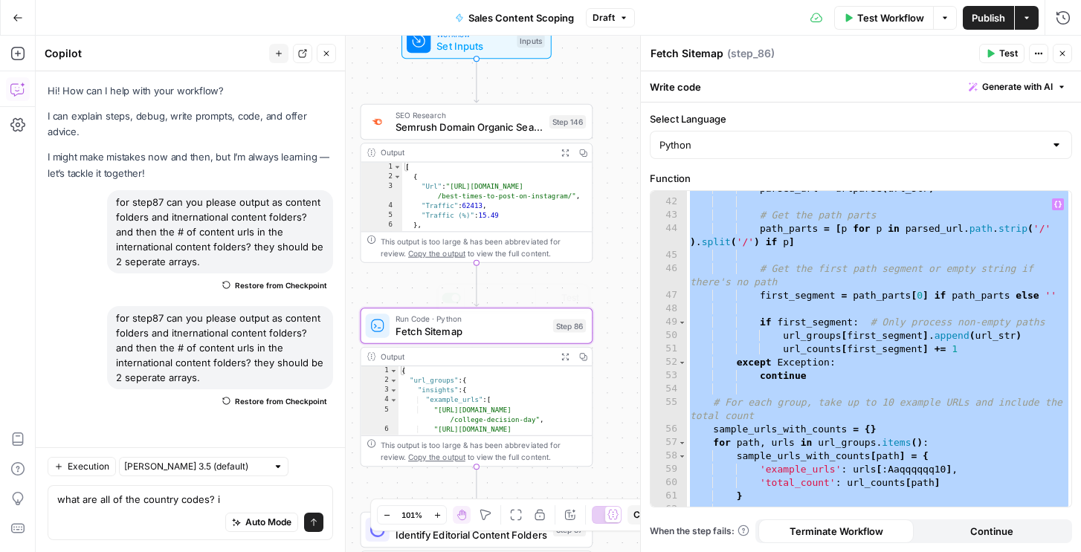
click at [506, 400] on div "{ "url_groups" : { "insights" : { "example_urls" : [ "https://sproutsocial.com/…" at bounding box center [496, 417] width 194 height 100
type textarea "* *"
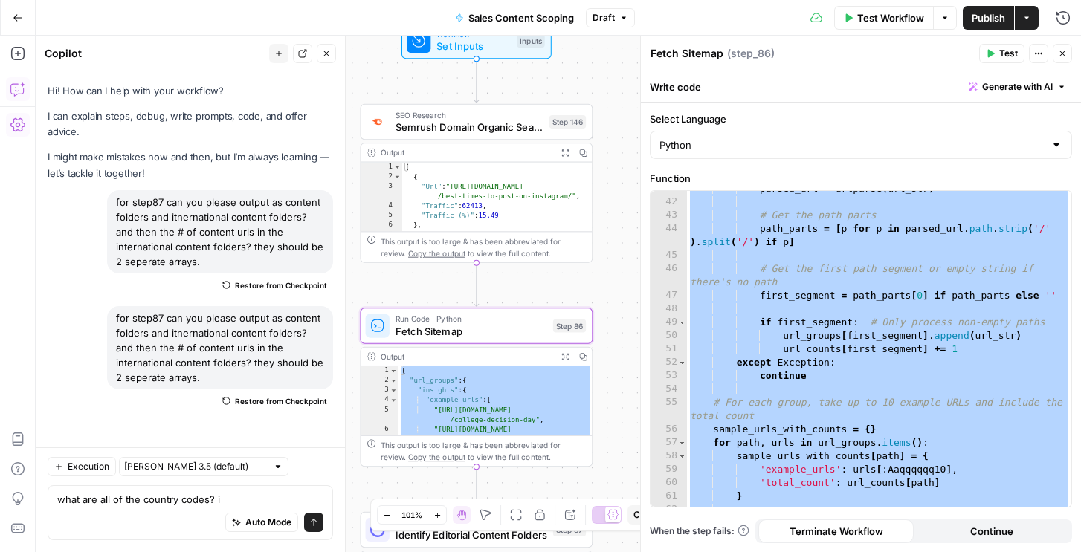
click at [12, 126] on icon "button" at bounding box center [17, 124] width 15 height 15
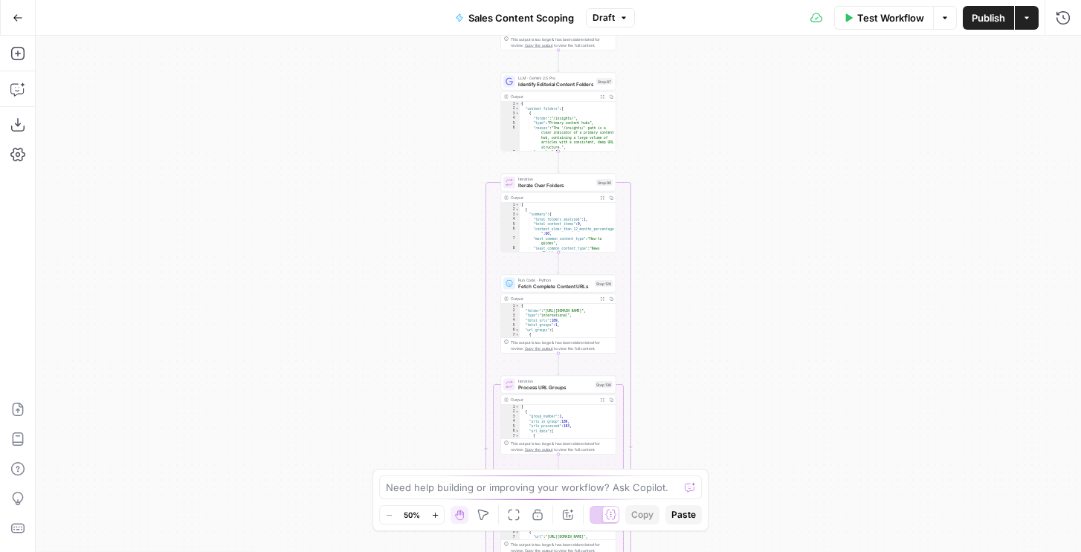
click at [622, 20] on icon "button" at bounding box center [623, 17] width 9 height 9
click at [18, 132] on button "Download as JSON" at bounding box center [18, 125] width 24 height 24
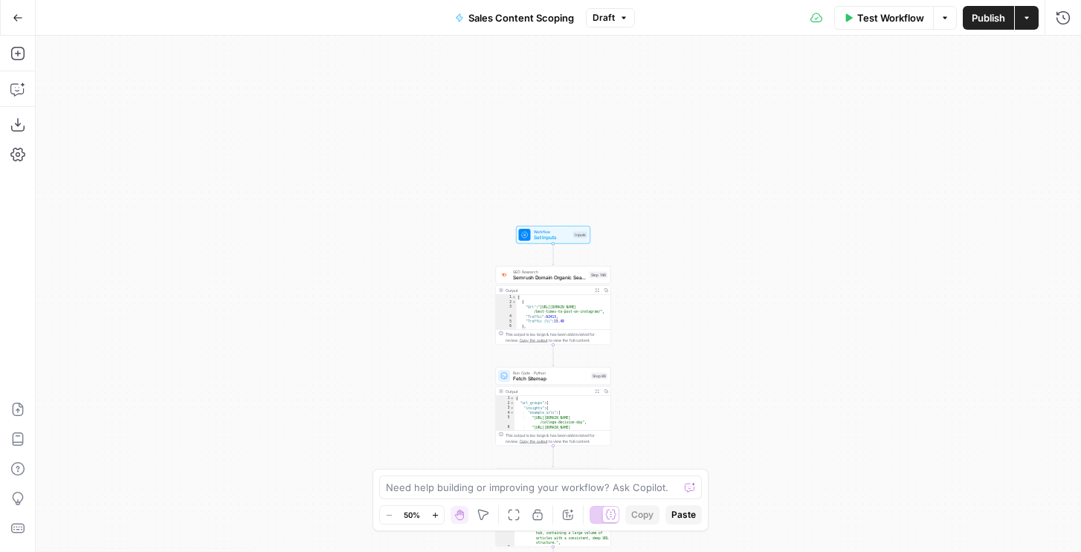
click at [531, 372] on span "Run Code · Python" at bounding box center [550, 373] width 75 height 6
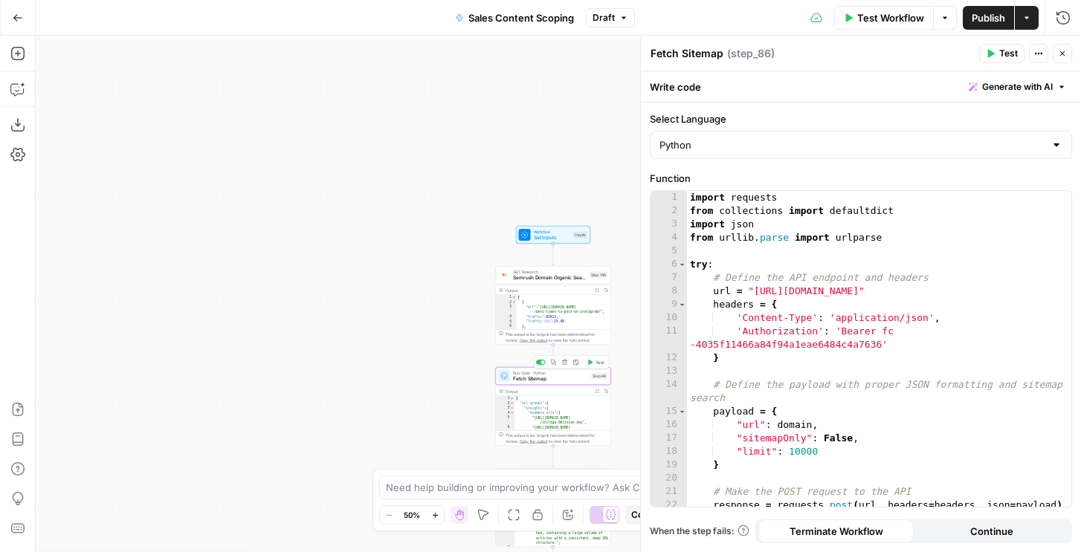
type textarea "*"
click at [780, 359] on div "import requests from collections import defaultdict import json from urllib . p…" at bounding box center [879, 362] width 384 height 343
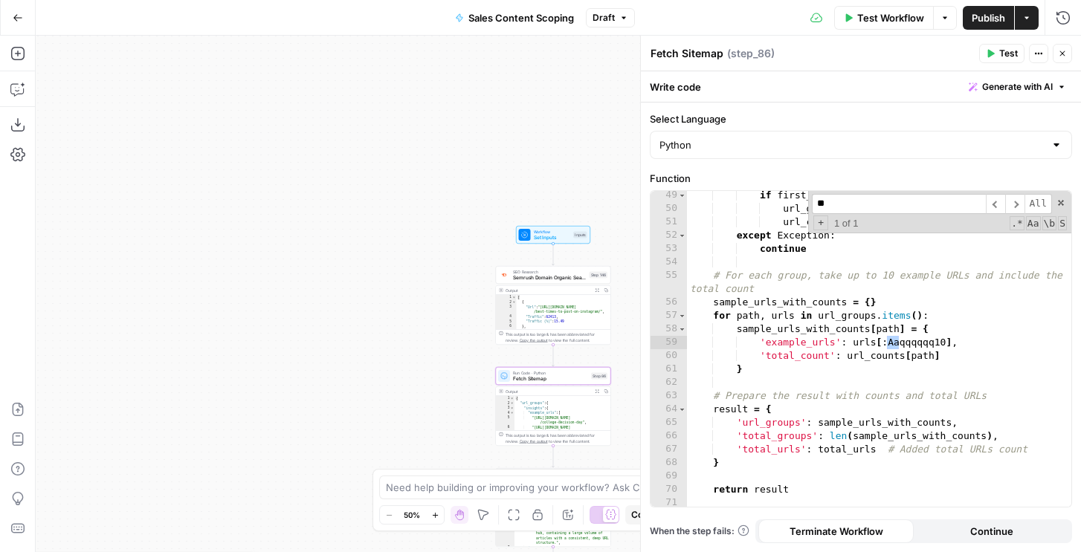
scroll to position [712, 0]
type input "***"
click at [915, 339] on div "if first_segment : # Only process non-empty paths url_groups [ first_segment ] …" at bounding box center [879, 360] width 384 height 343
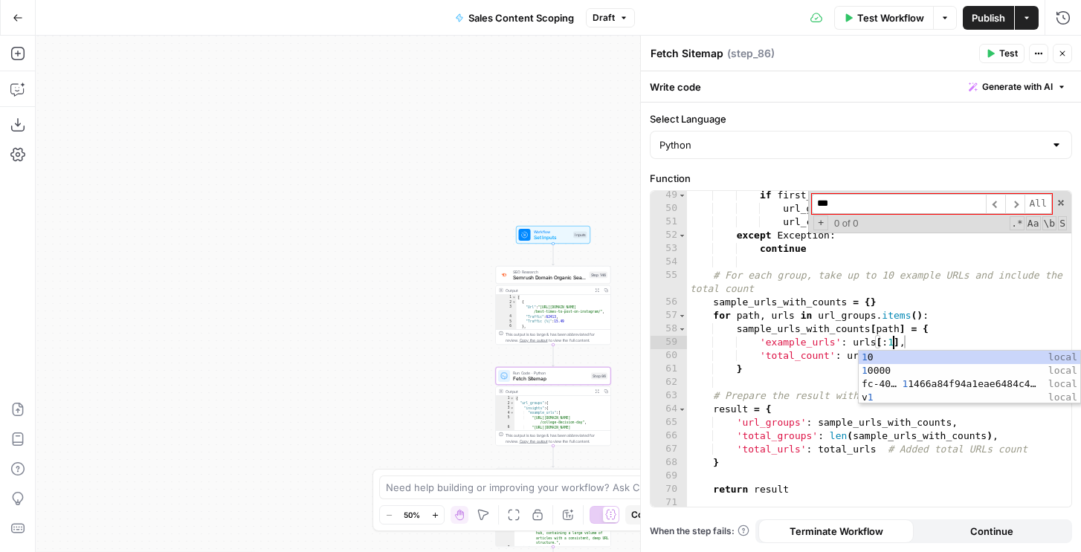
scroll to position [0, 16]
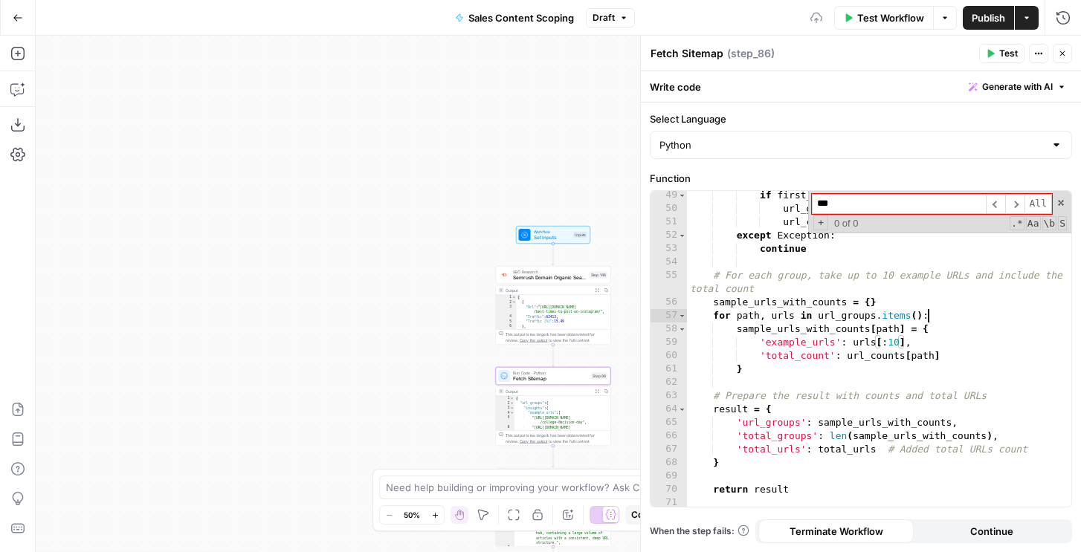
click at [950, 312] on div "if first_segment : # Only process non-empty paths url_groups [ first_segment ] …" at bounding box center [879, 360] width 384 height 343
type textarea "**********"
click at [1058, 51] on icon "button" at bounding box center [1062, 53] width 9 height 9
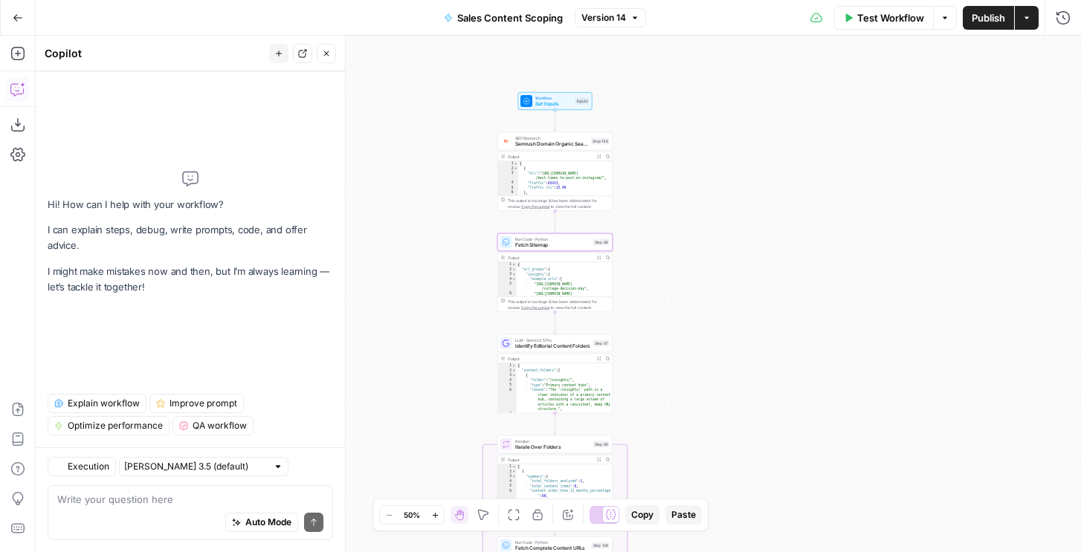
click at [12, 83] on icon "button" at bounding box center [17, 89] width 15 height 15
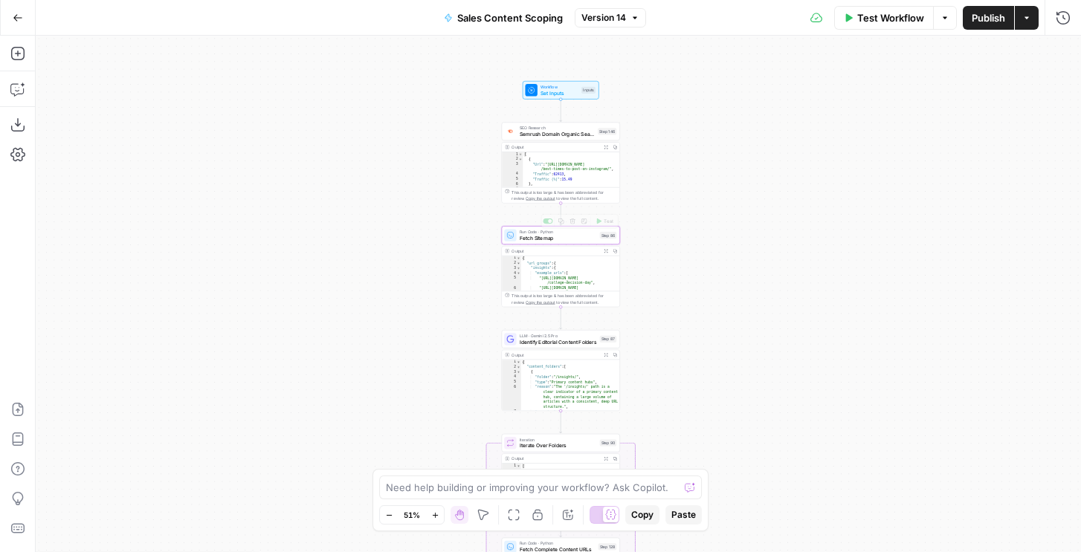
click at [594, 240] on span "Fetch Sitemap" at bounding box center [558, 237] width 77 height 7
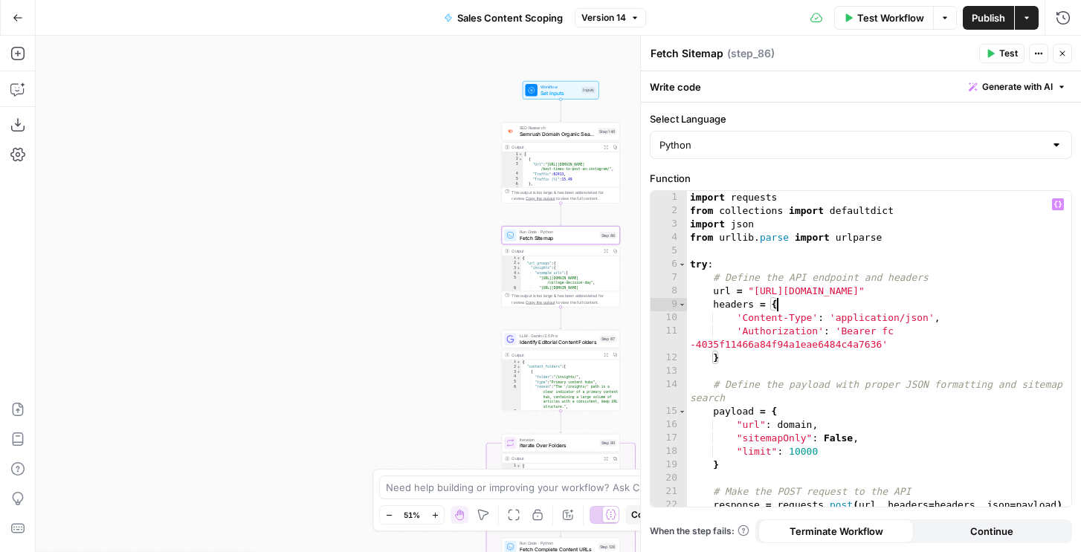
click at [893, 300] on div "import requests from collections import defaultdict import json from urllib . p…" at bounding box center [879, 362] width 384 height 343
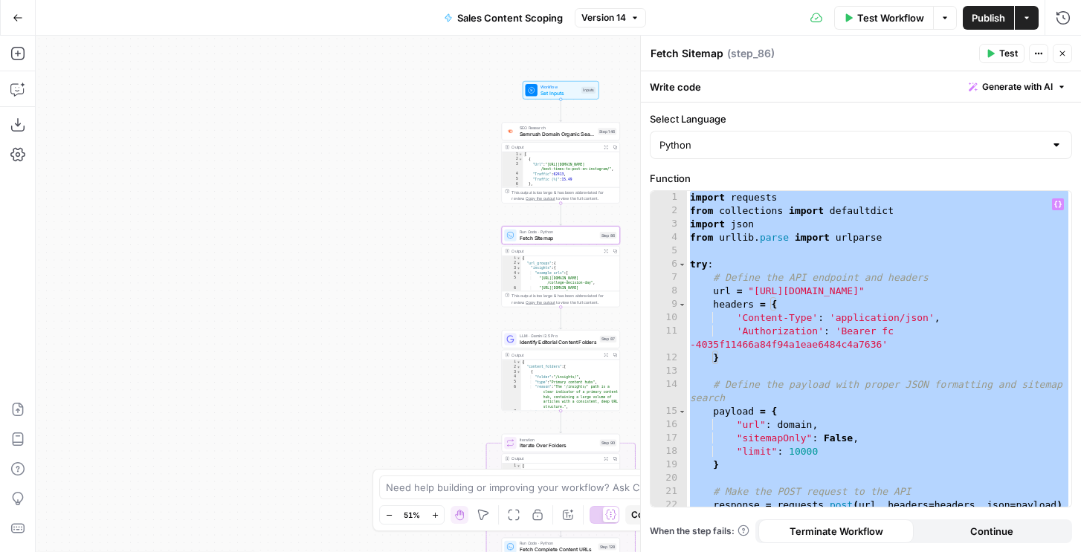
paste textarea
type textarea "**********"
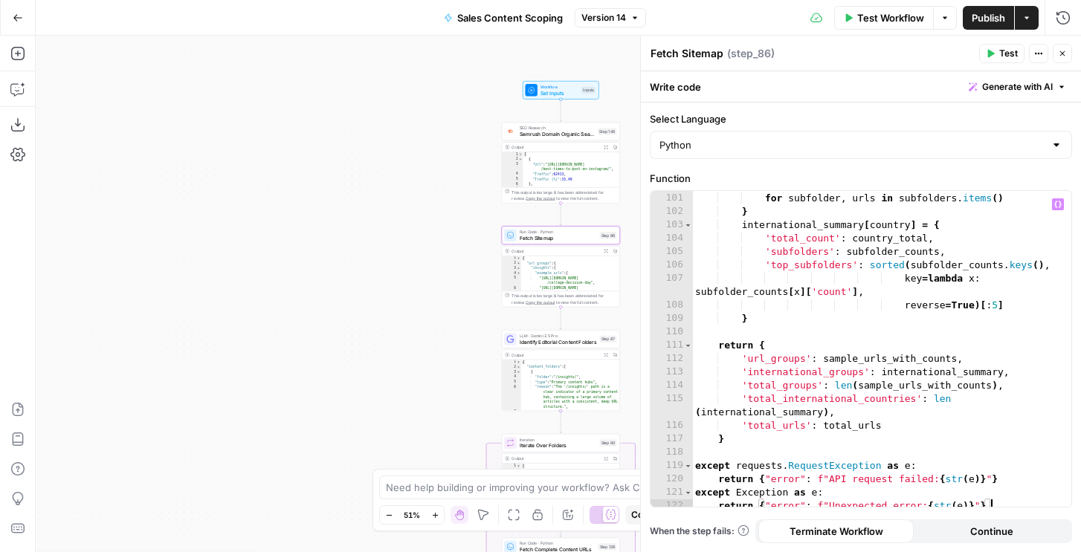
scroll to position [1531, 0]
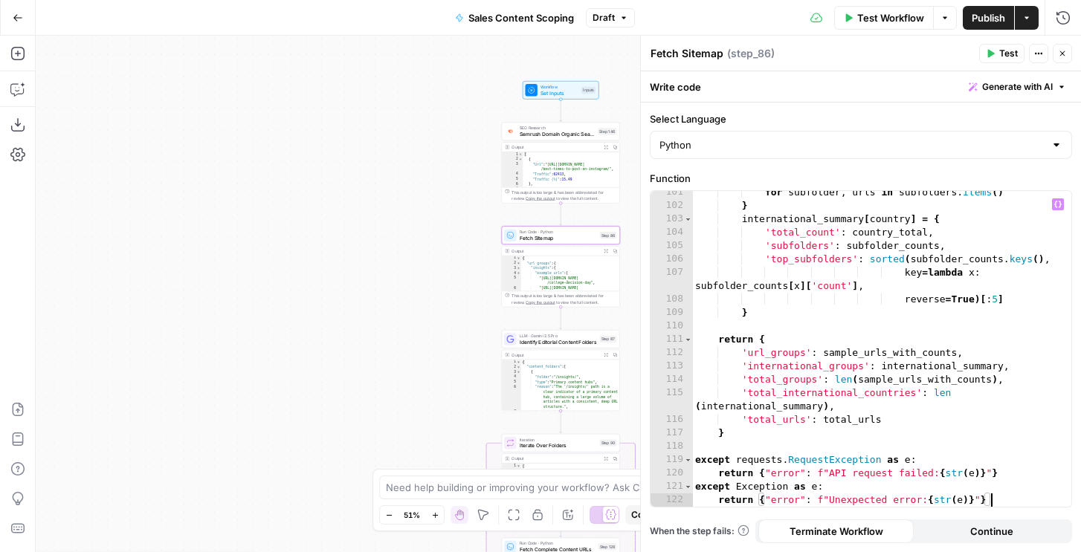
click at [999, 56] on span "Test" at bounding box center [1008, 53] width 19 height 13
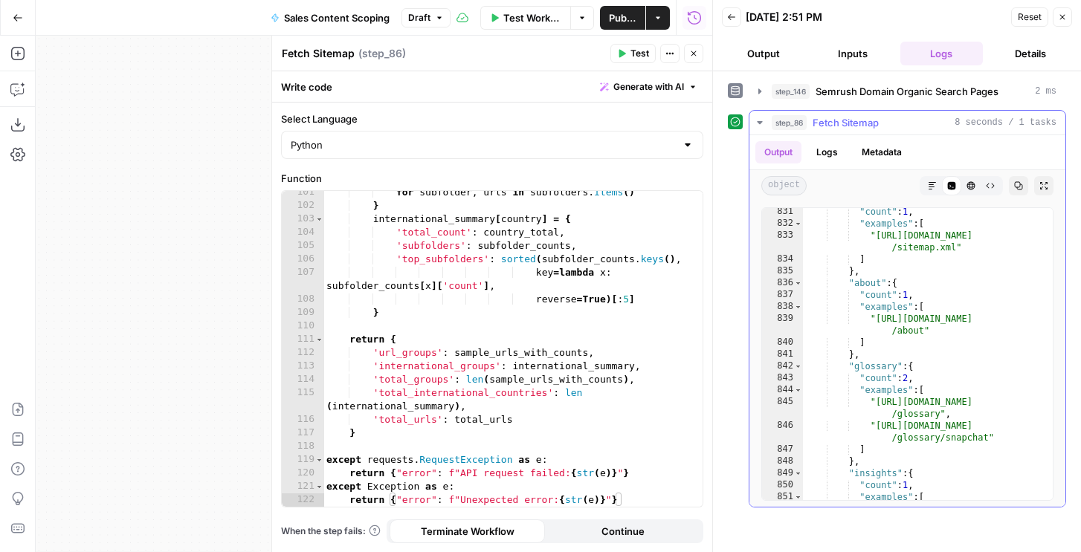
scroll to position [12958, 0]
type textarea "*"
click at [857, 259] on div ""count" : 1 , "examples" : [ "https://sproutsocial.com/de /sitemap.xml" ] } , "…" at bounding box center [928, 370] width 250 height 328
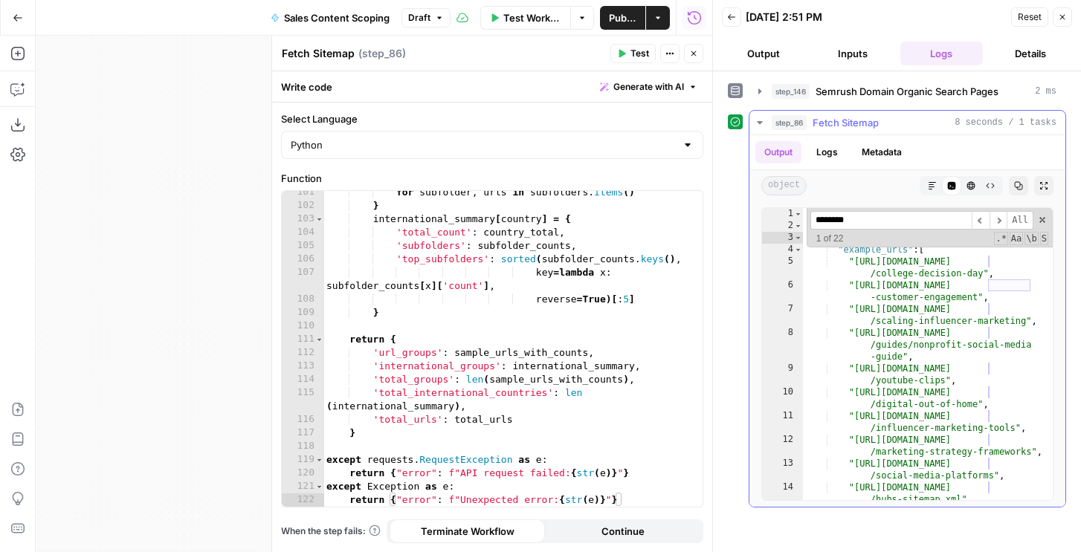
scroll to position [0, 0]
type input "********"
click at [1063, 19] on icon "button" at bounding box center [1062, 17] width 9 height 9
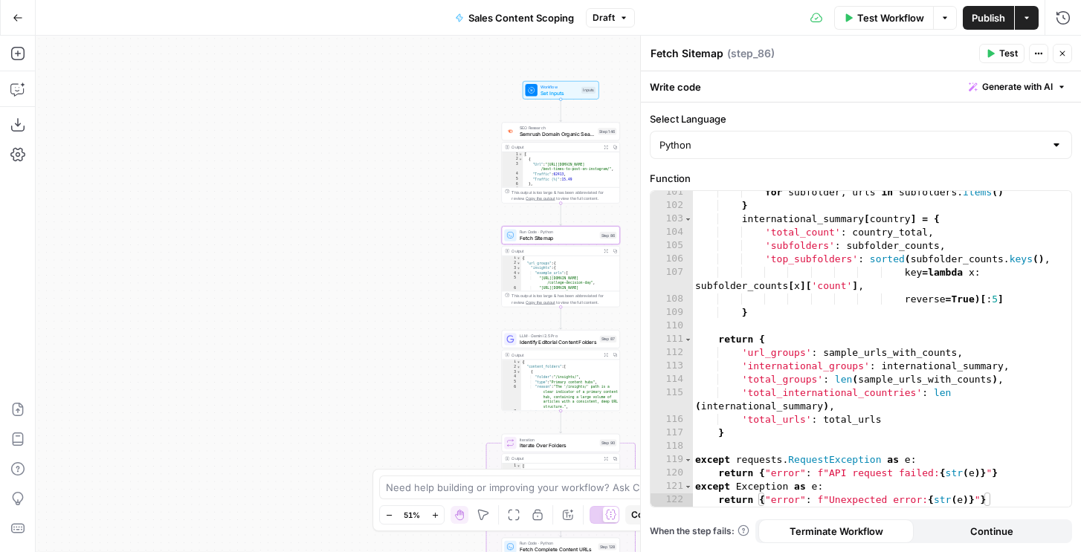
click at [535, 344] on span "Identify Editorial Content Folders" at bounding box center [558, 341] width 77 height 7
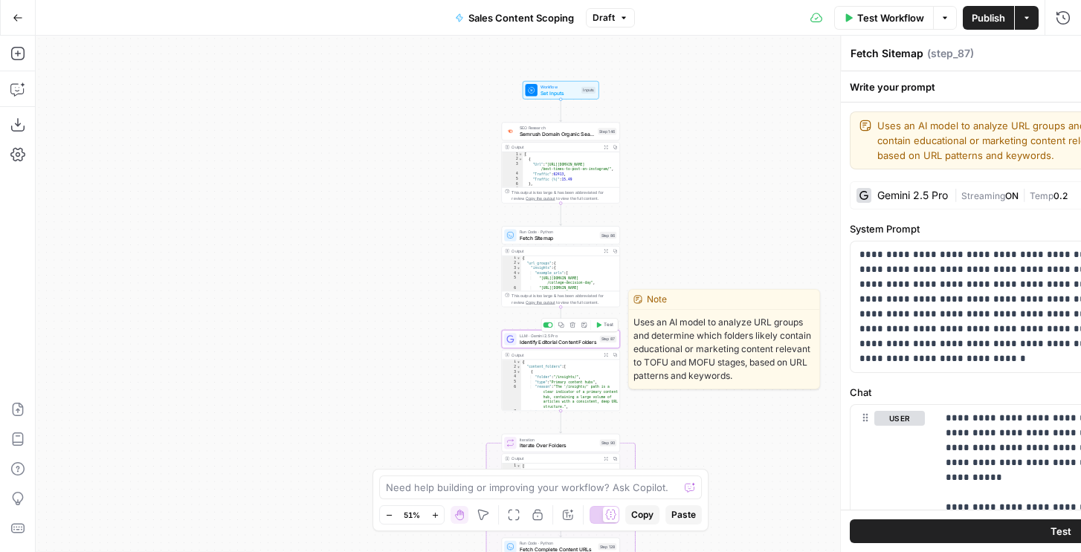
type textarea "Identify Editorial Content Folders"
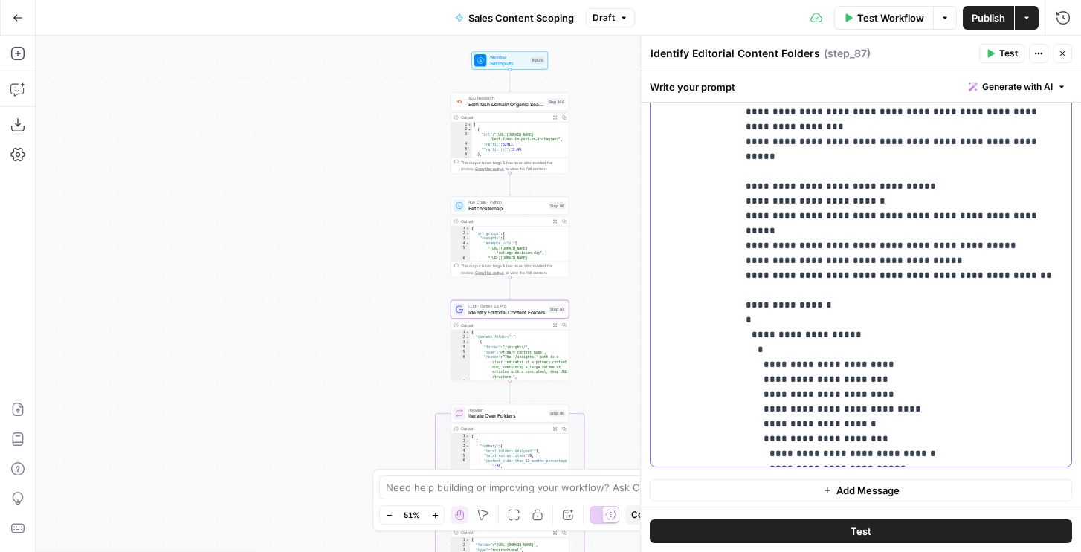
scroll to position [225, 0]
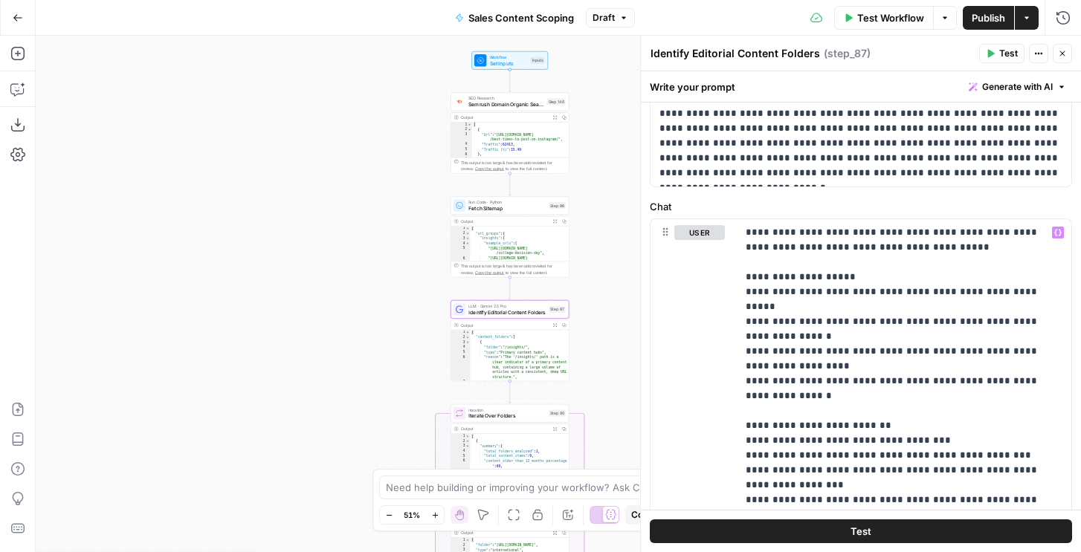
click at [991, 56] on icon "button" at bounding box center [990, 53] width 9 height 9
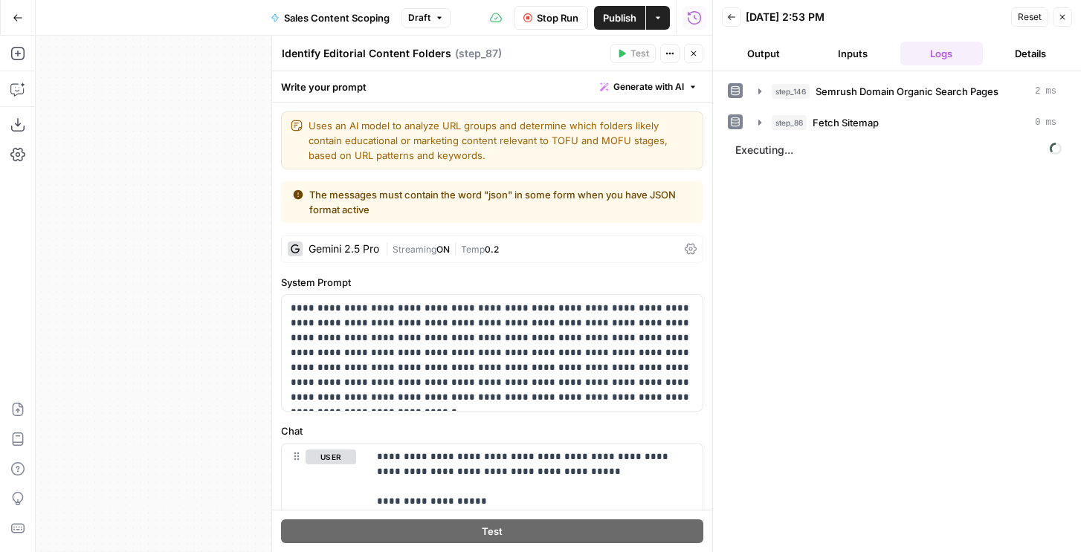
click at [559, 19] on span "Stop Run" at bounding box center [558, 17] width 42 height 15
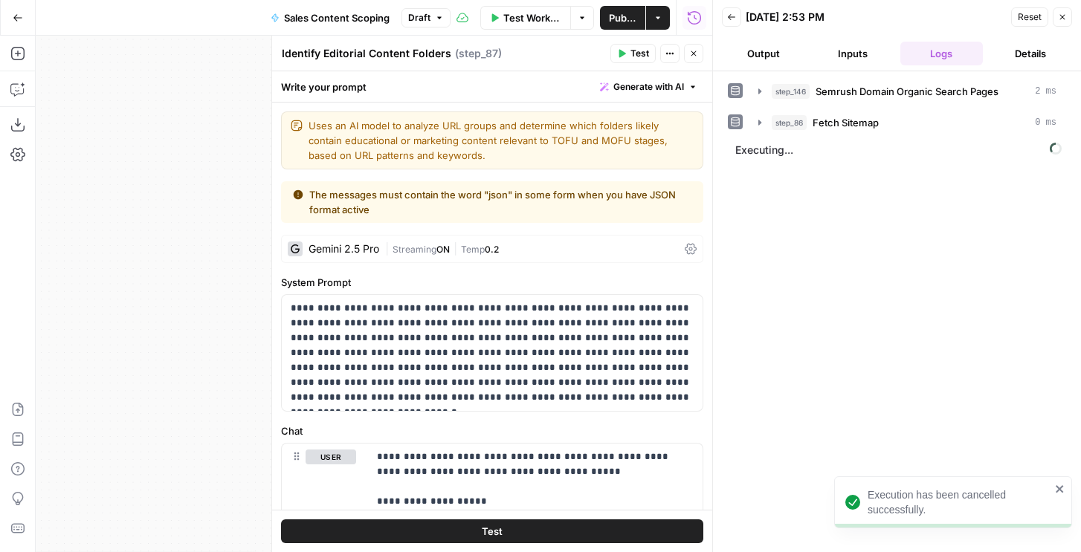
click at [399, 248] on span "Streaming" at bounding box center [415, 249] width 44 height 11
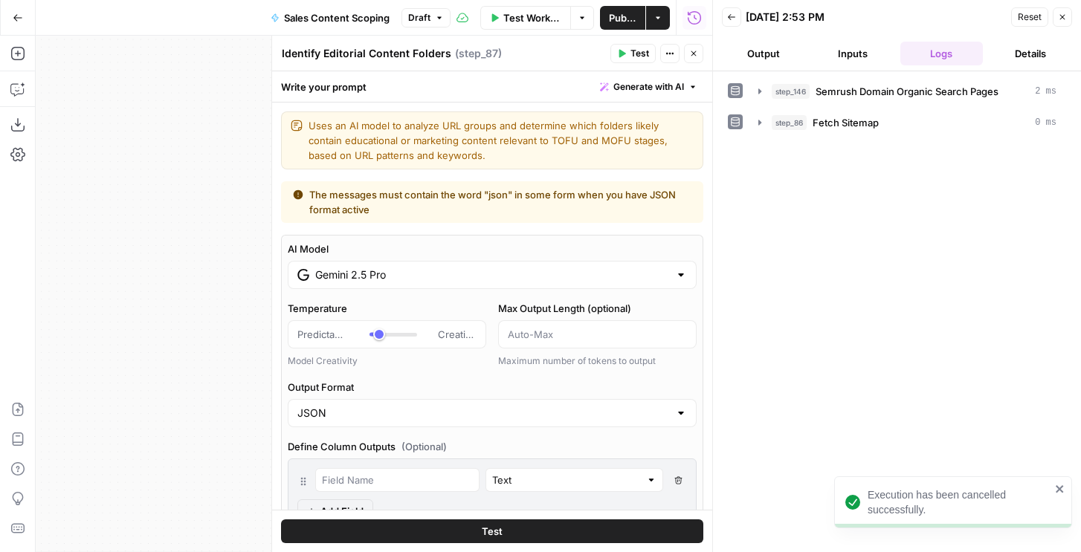
click at [344, 278] on input "Gemini 2.5 Pro" at bounding box center [492, 275] width 354 height 15
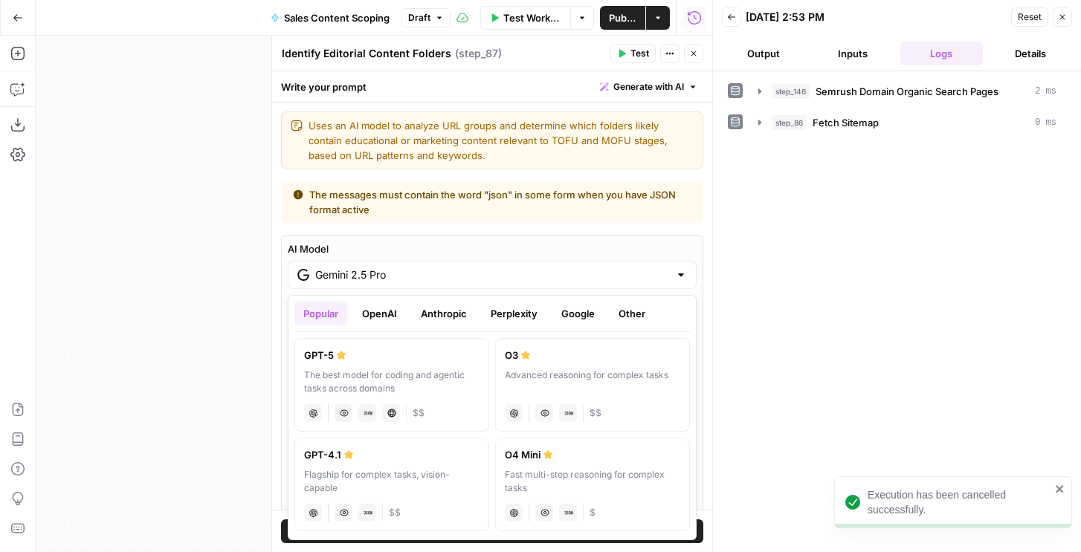
click at [374, 309] on button "OpenAI" at bounding box center [379, 314] width 53 height 24
click at [388, 357] on div "GPT-5" at bounding box center [391, 355] width 175 height 15
type input "GPT-5"
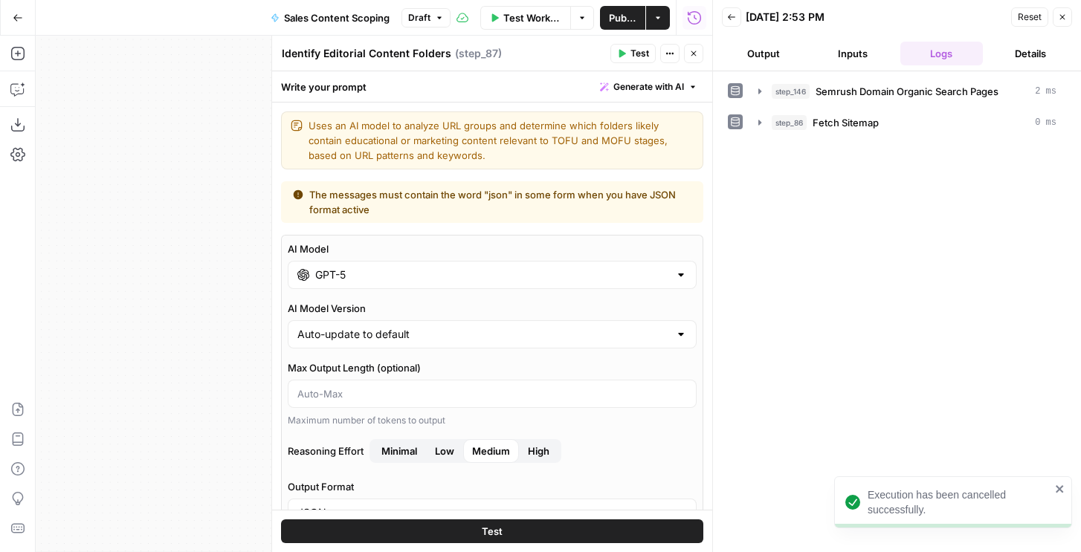
scroll to position [306, 0]
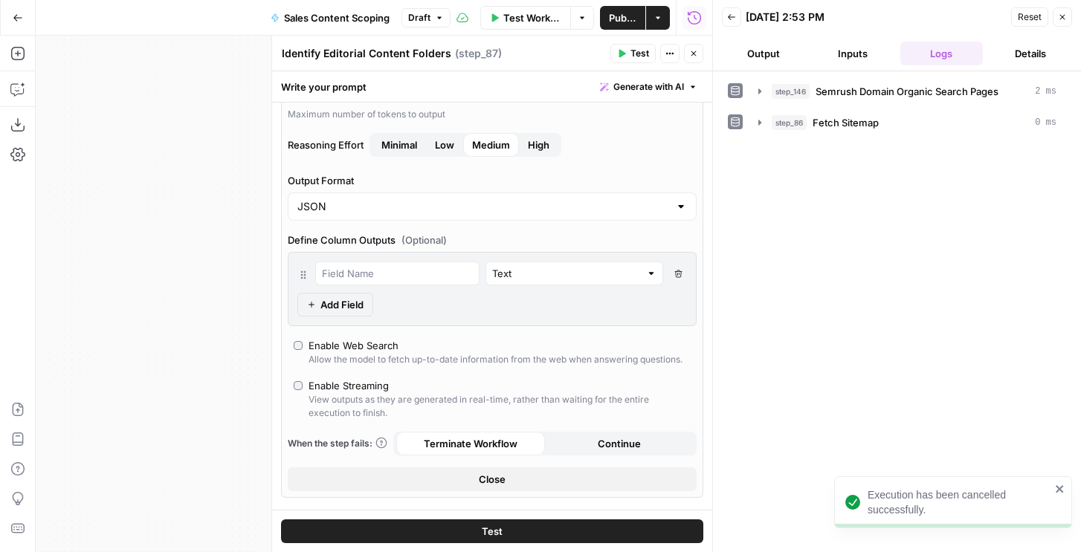
click at [541, 144] on span "High" at bounding box center [539, 145] width 22 height 15
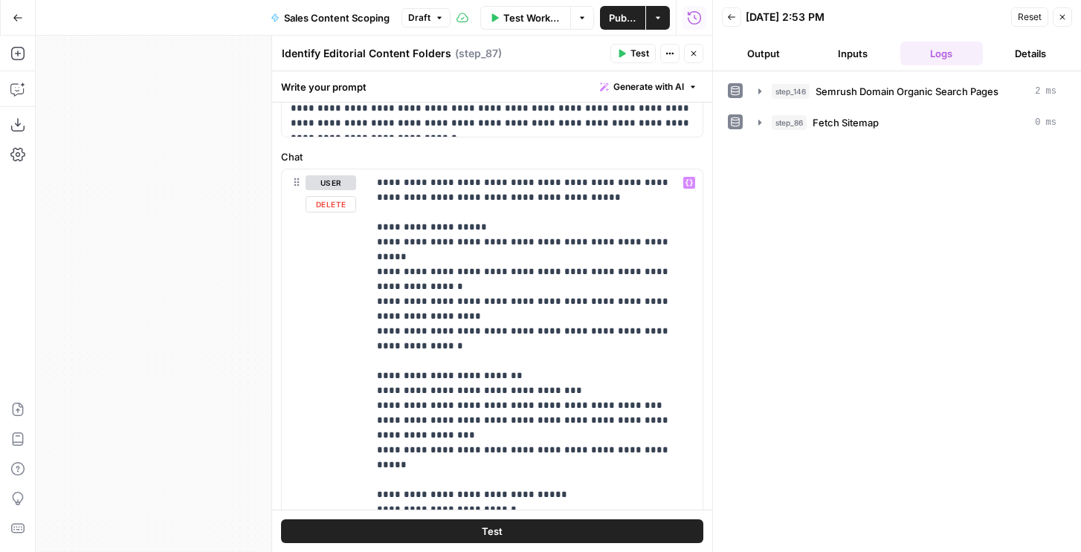
scroll to position [673, 0]
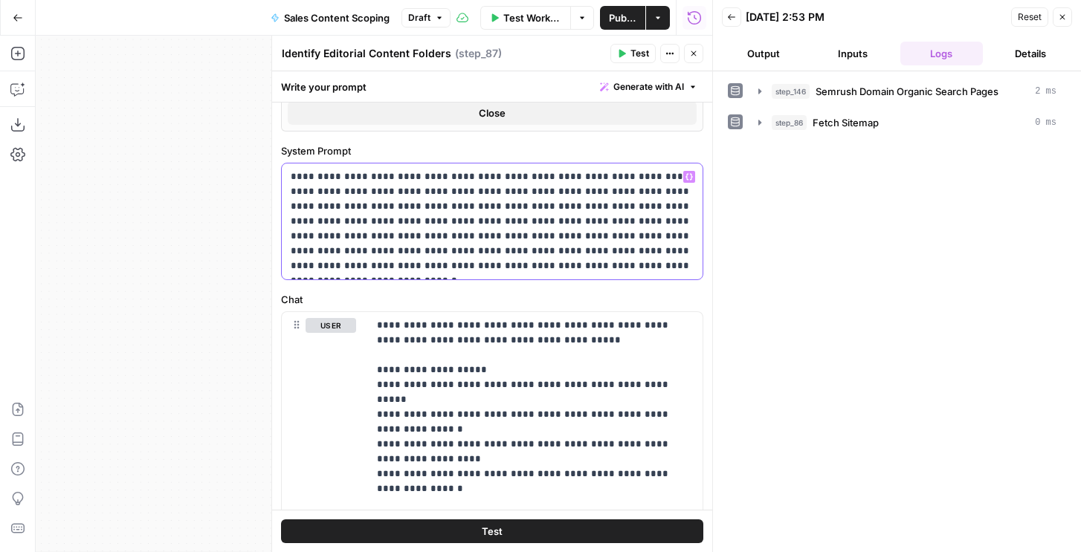
click at [455, 261] on p "**********" at bounding box center [492, 222] width 403 height 104
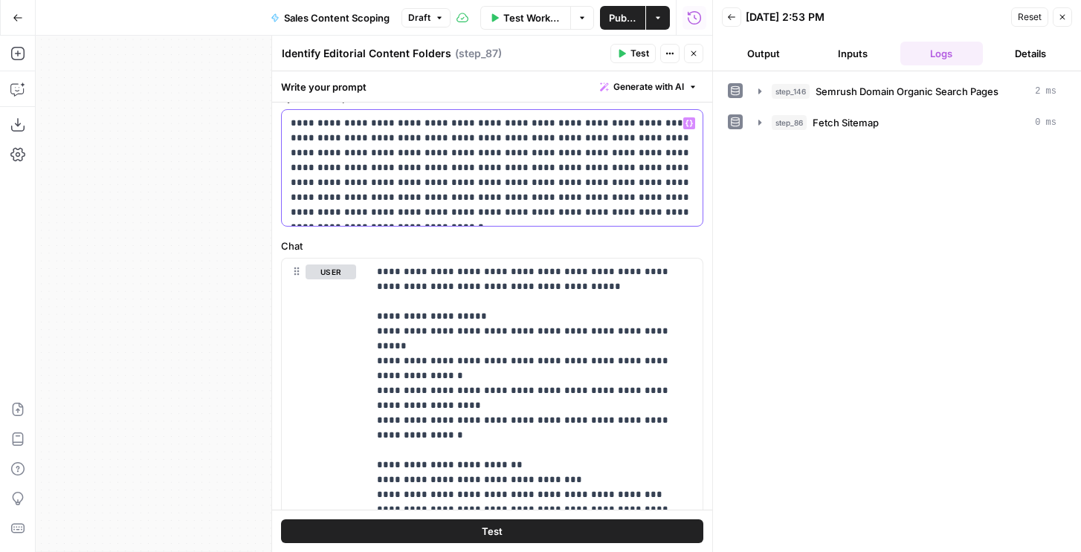
scroll to position [619, 0]
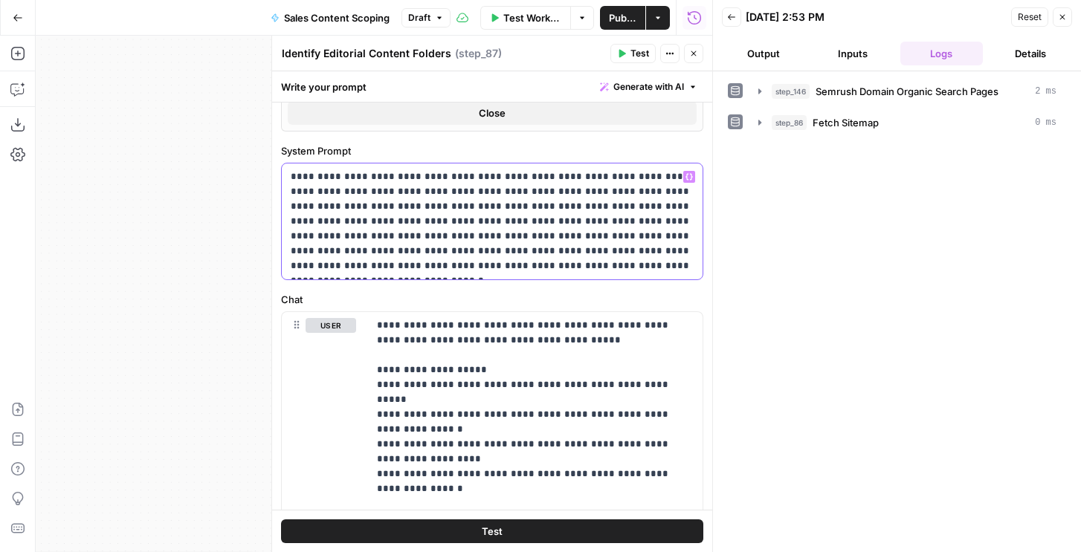
click at [432, 269] on p "**********" at bounding box center [492, 222] width 403 height 104
click at [618, 56] on icon "button" at bounding box center [621, 53] width 9 height 9
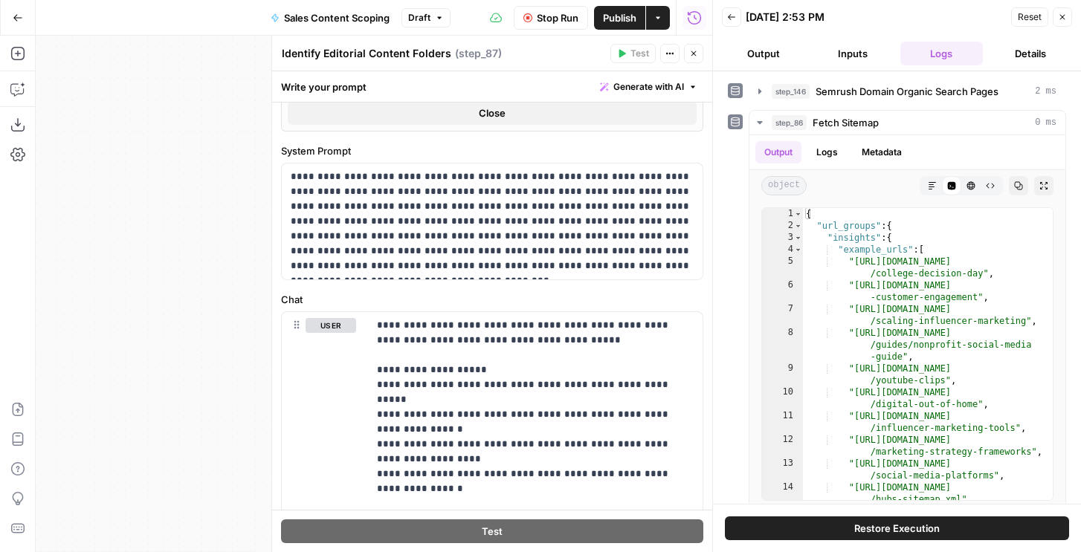
click at [691, 57] on icon "button" at bounding box center [693, 53] width 9 height 9
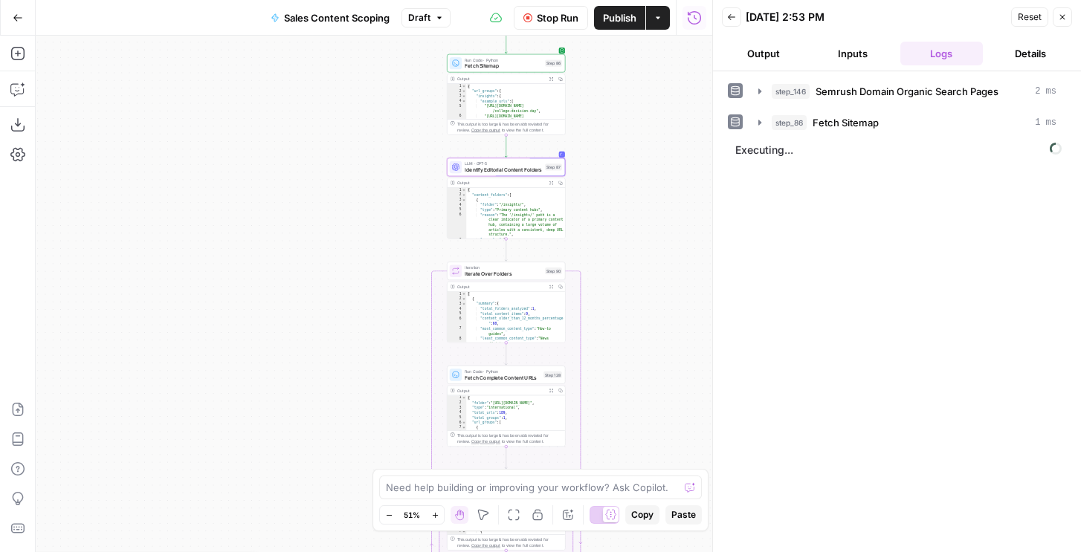
click at [778, 50] on button "Output" at bounding box center [763, 54] width 83 height 24
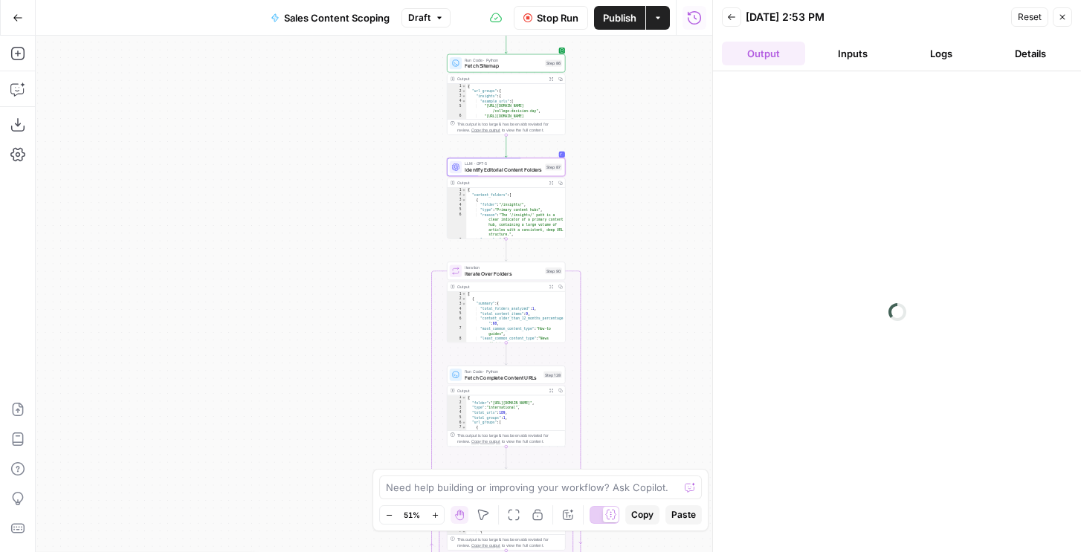
click at [927, 45] on button "Logs" at bounding box center [941, 54] width 83 height 24
click at [938, 54] on button "Logs" at bounding box center [941, 54] width 83 height 24
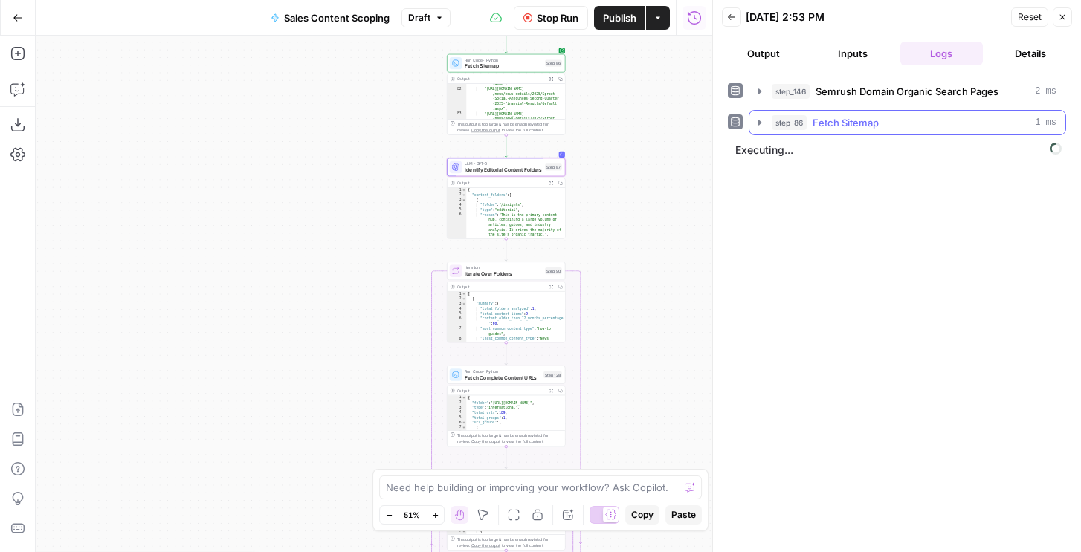
click at [870, 129] on span "Fetch Sitemap" at bounding box center [846, 122] width 66 height 15
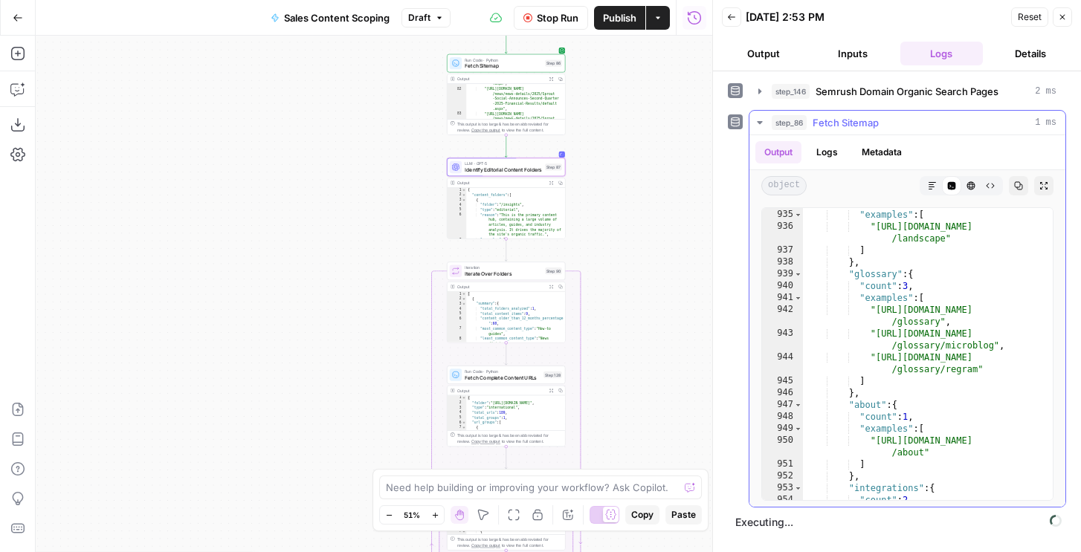
scroll to position [14347, 0]
type textarea "*"
click at [1002, 384] on div ""count" : 1 , "examples" : [ "[URL][DOMAIN_NAME] /landscape" ] } , "glossary" :…" at bounding box center [928, 355] width 250 height 316
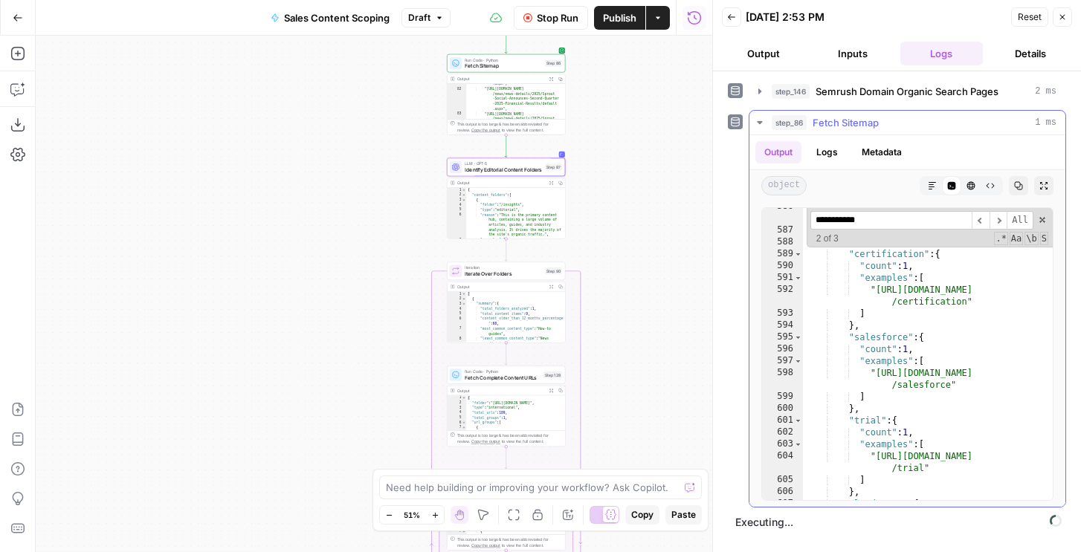
scroll to position [9525, 0]
type input "**********"
click at [21, 126] on icon "button" at bounding box center [17, 124] width 15 height 15
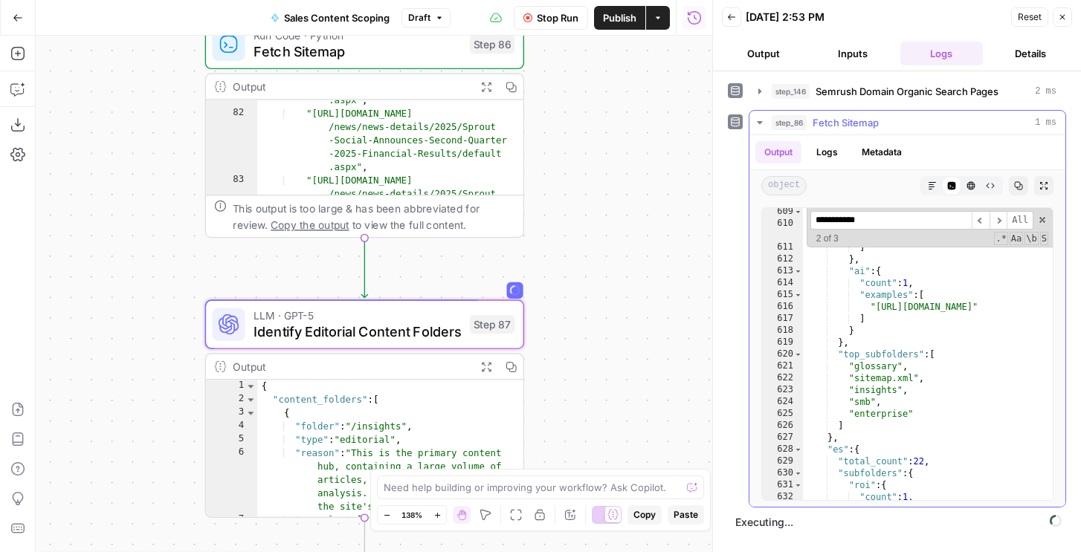
scroll to position [9964, 0]
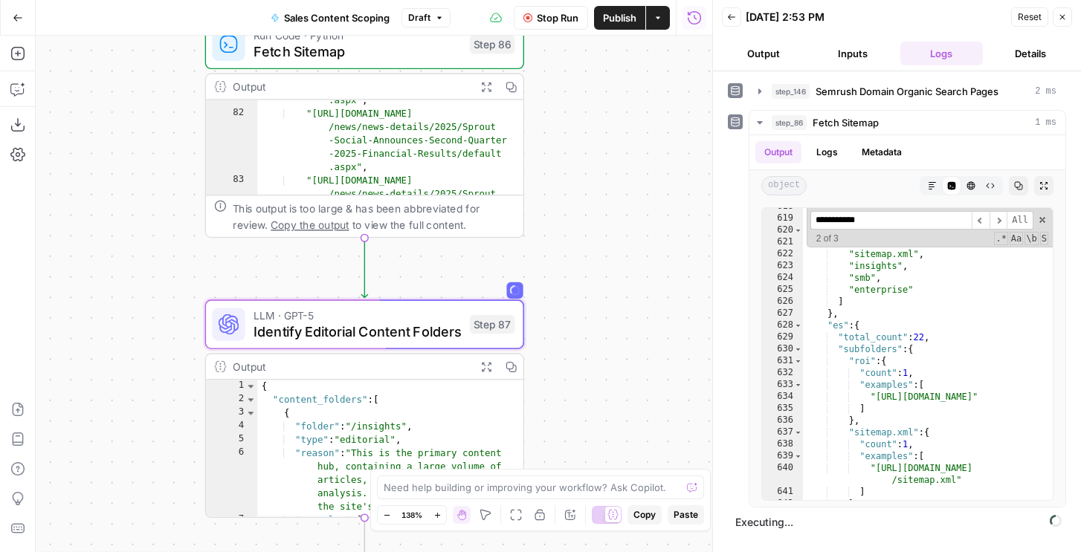
click at [489, 362] on icon "button" at bounding box center [486, 367] width 10 height 10
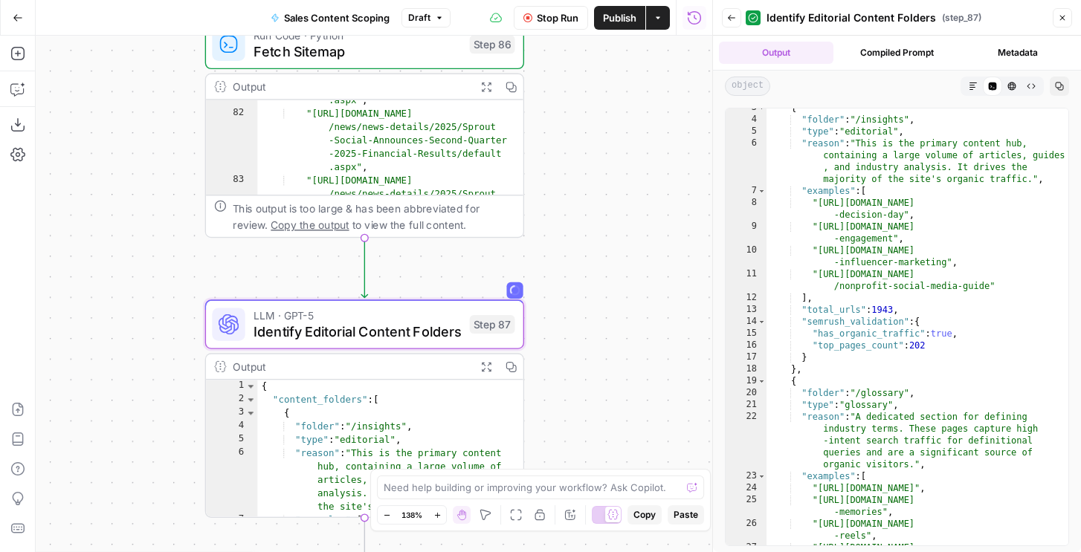
scroll to position [0, 0]
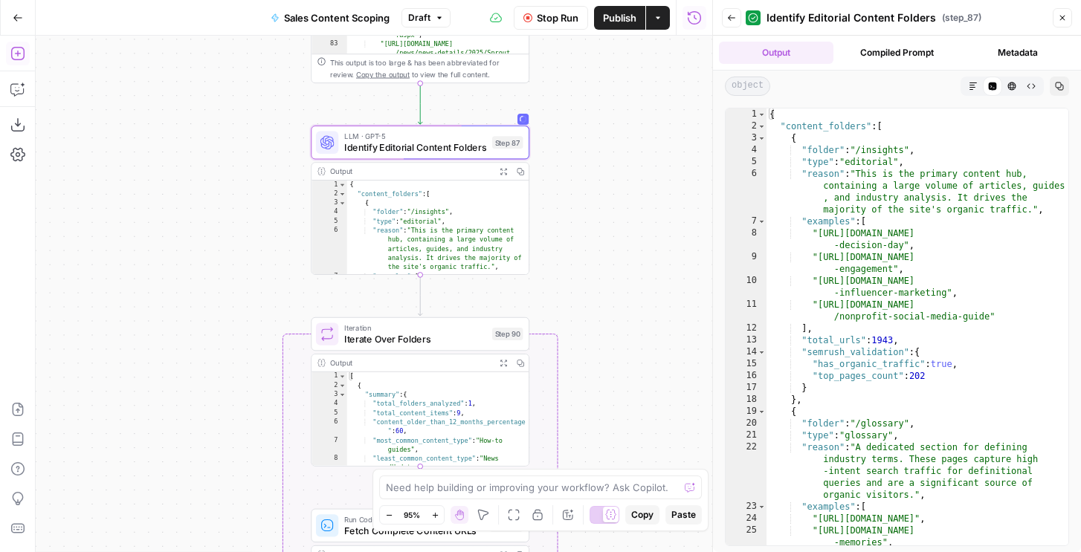
click at [19, 57] on icon "button" at bounding box center [17, 53] width 15 height 15
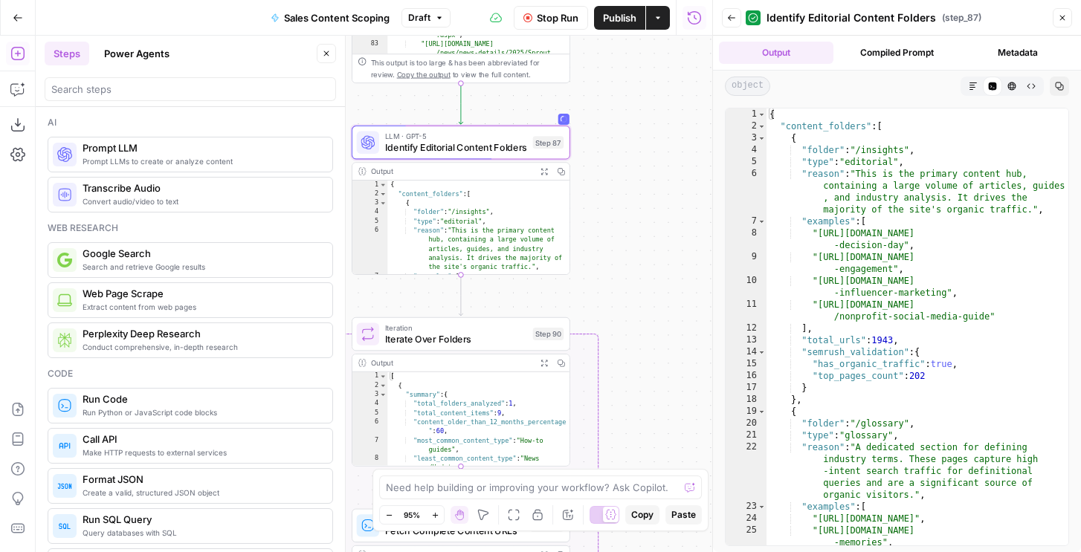
click at [731, 16] on icon "button" at bounding box center [731, 17] width 9 height 9
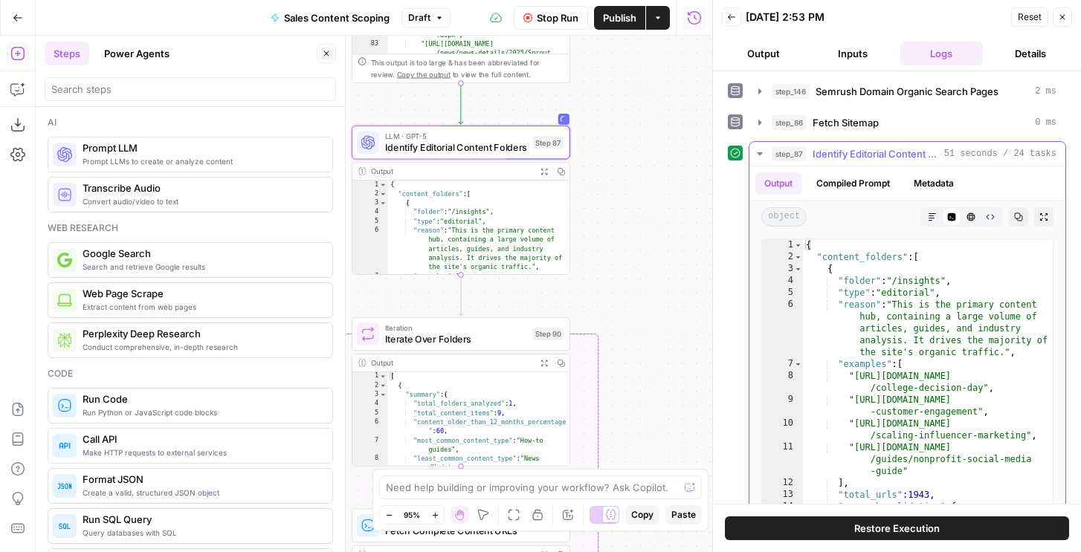
click at [866, 149] on span "Identify Editorial Content Folders" at bounding box center [876, 153] width 126 height 15
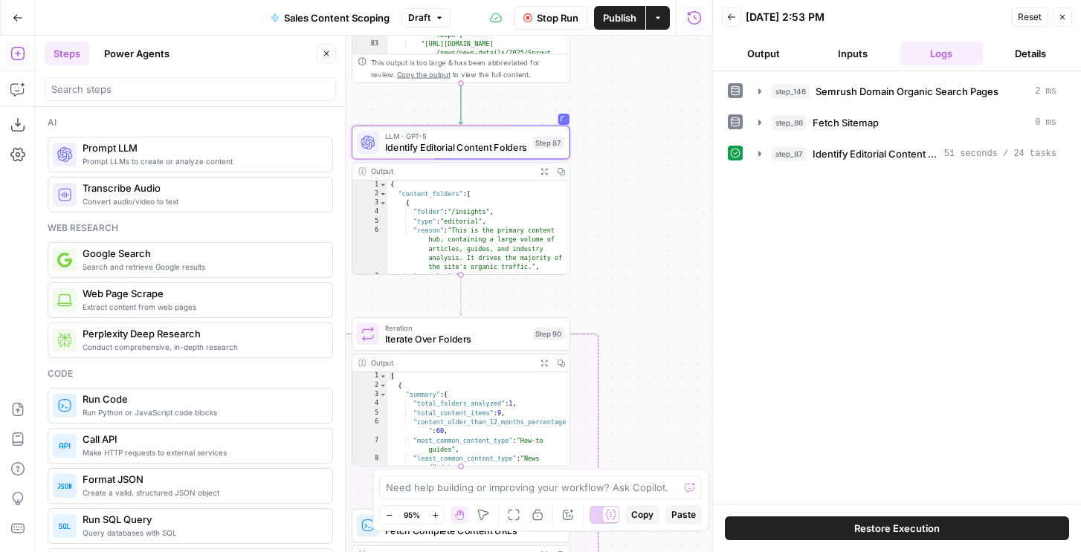
click at [1066, 10] on button "Close" at bounding box center [1062, 16] width 19 height 19
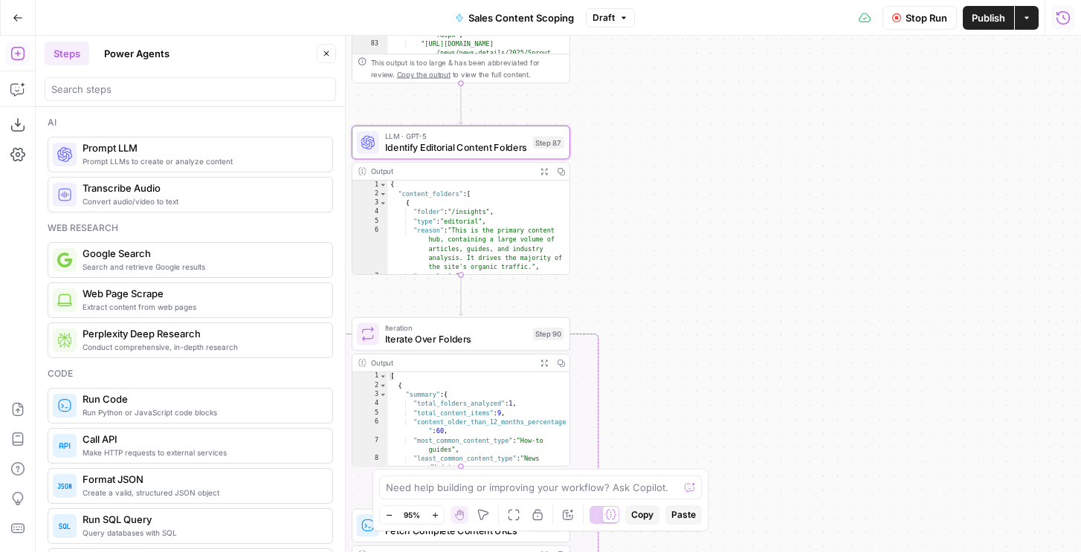
click at [1071, 15] on button "Run History" at bounding box center [1063, 18] width 24 height 24
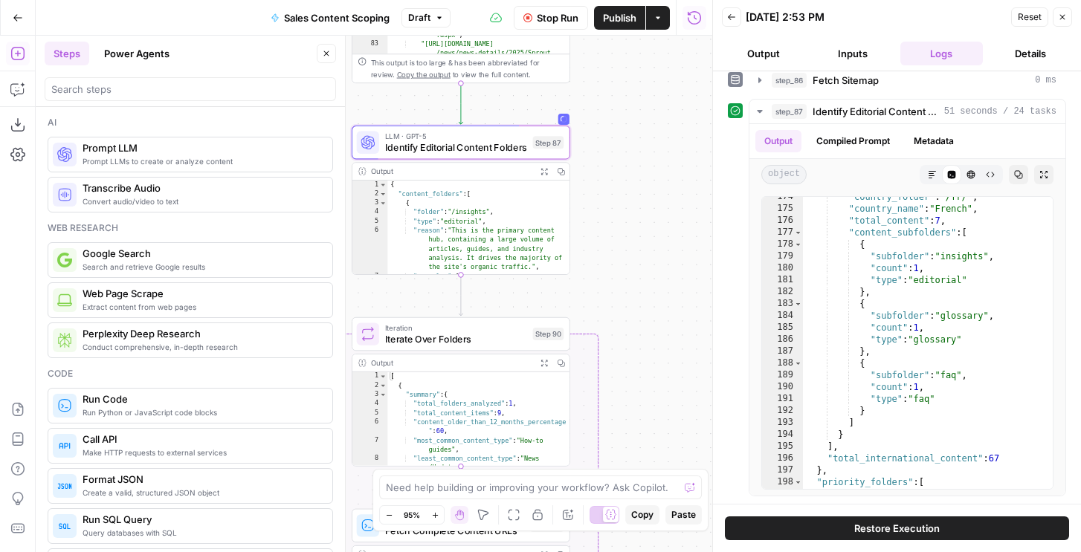
scroll to position [2611, 0]
click at [567, 28] on button "Stop Run" at bounding box center [551, 18] width 74 height 24
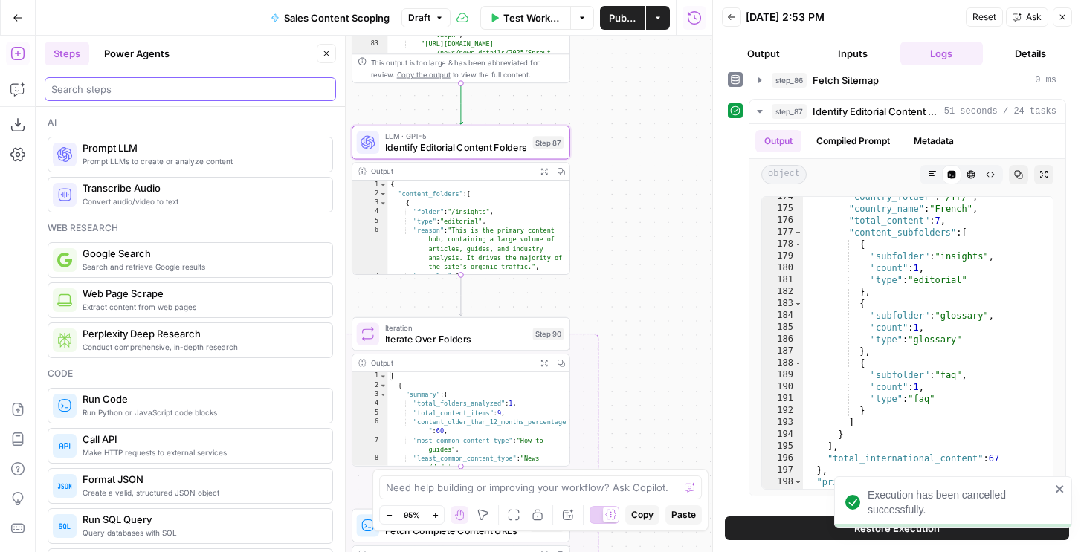
click at [257, 86] on input "search" at bounding box center [190, 89] width 278 height 15
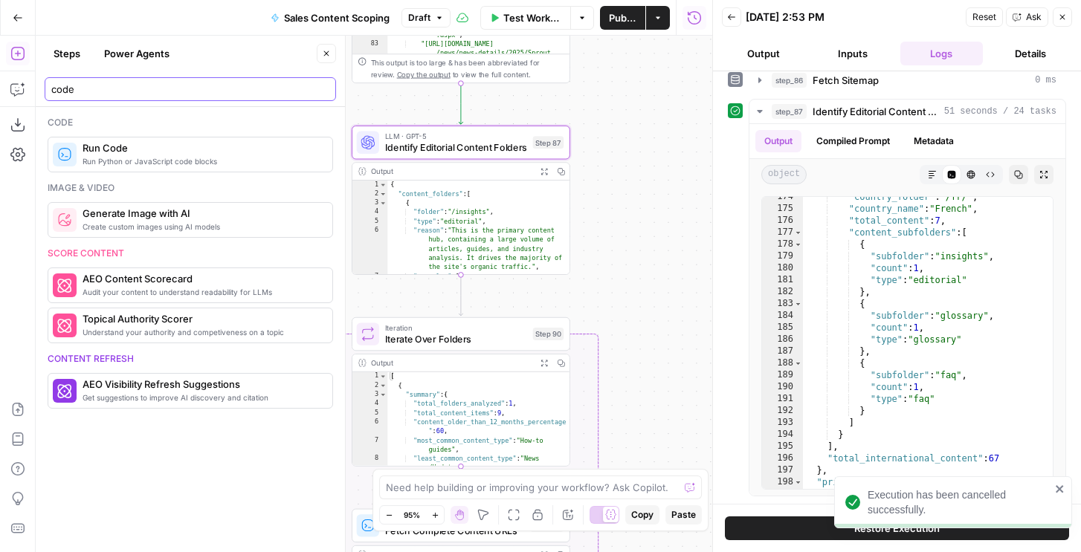
type input "code"
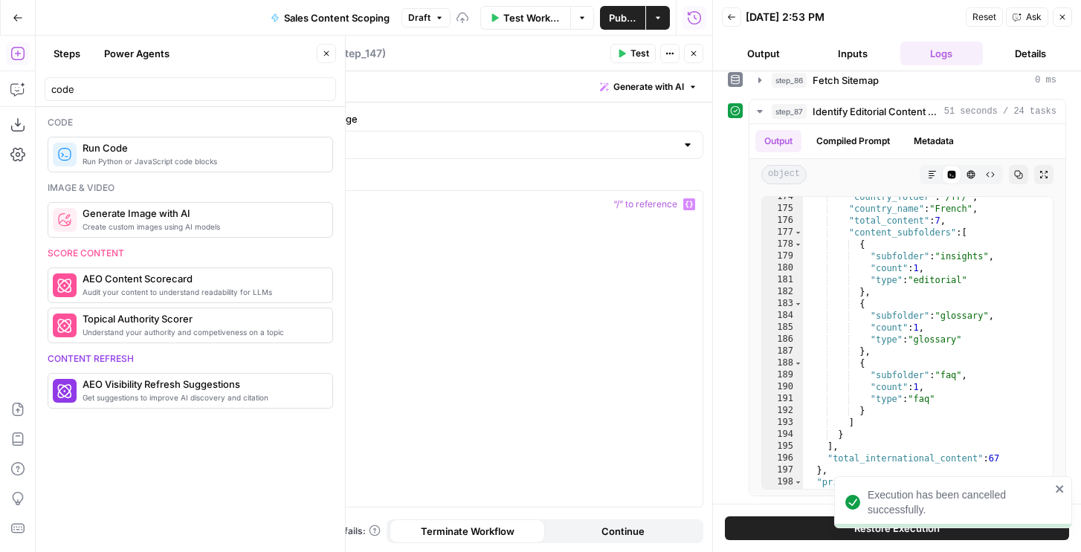
click at [490, 250] on div at bounding box center [507, 362] width 390 height 343
paste textarea "*"
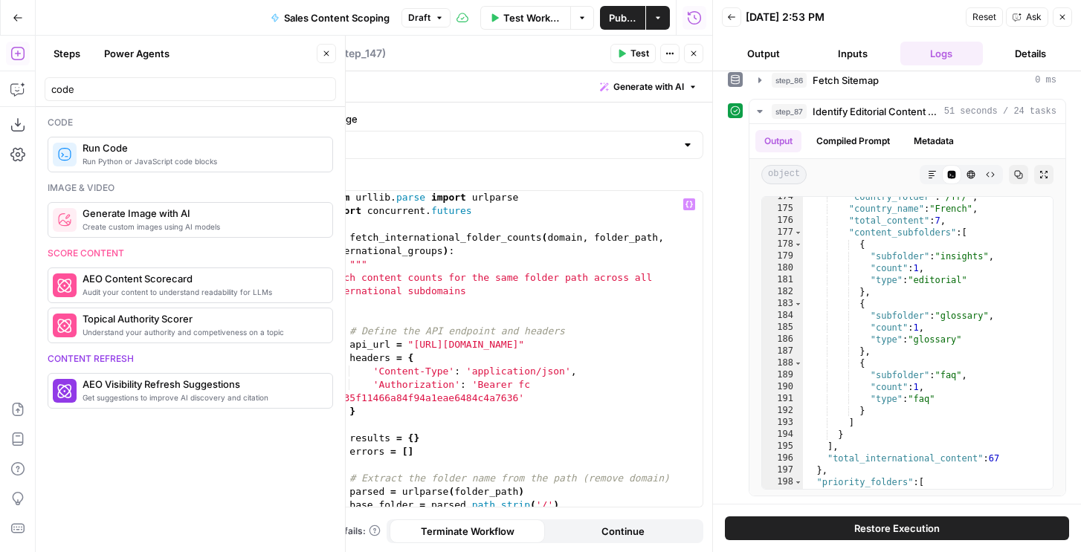
scroll to position [0, 0]
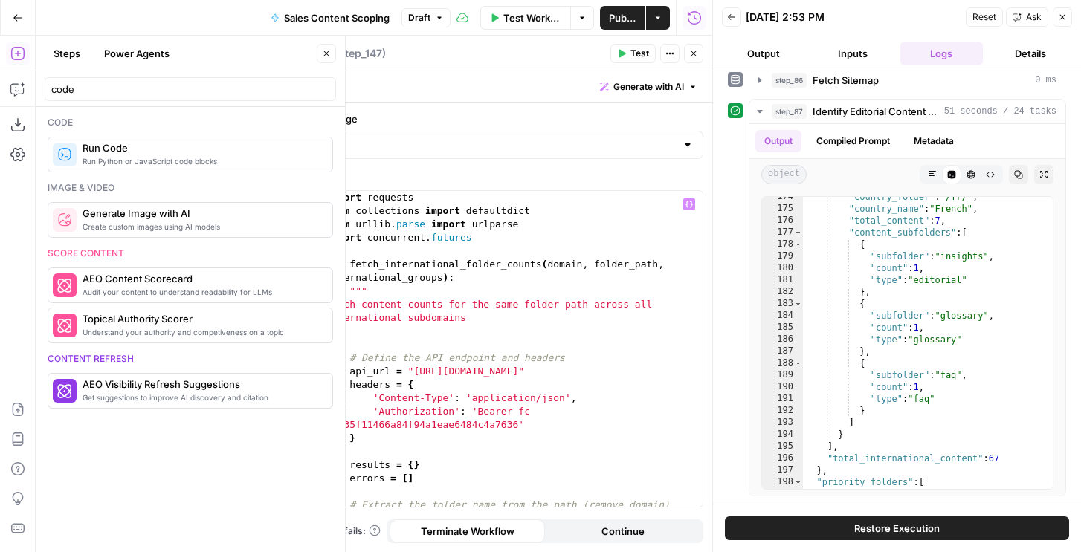
click at [634, 43] on header "Run Code Run Code ( step_147 ) Test Actions Close" at bounding box center [492, 54] width 440 height 36
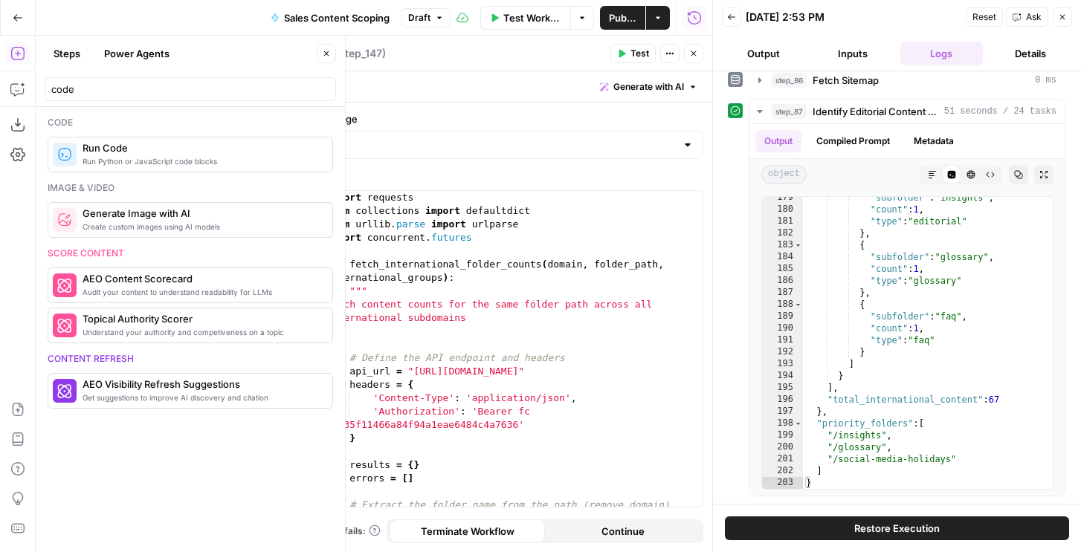
click at [645, 57] on span "Test" at bounding box center [640, 53] width 19 height 13
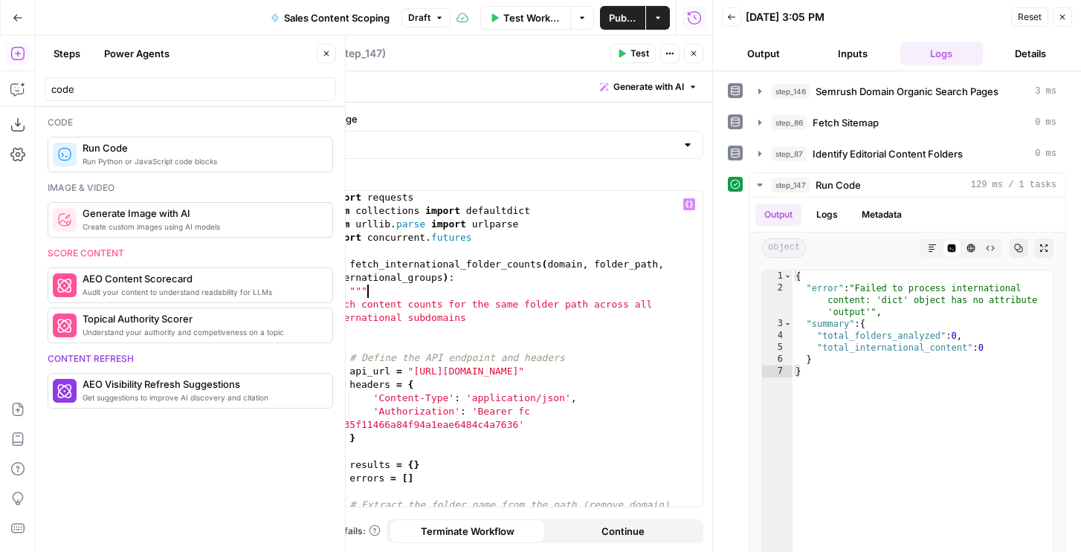
click at [571, 294] on div "import requests from collections import defaultdict from [GEOGRAPHIC_DATA] . pa…" at bounding box center [512, 362] width 379 height 343
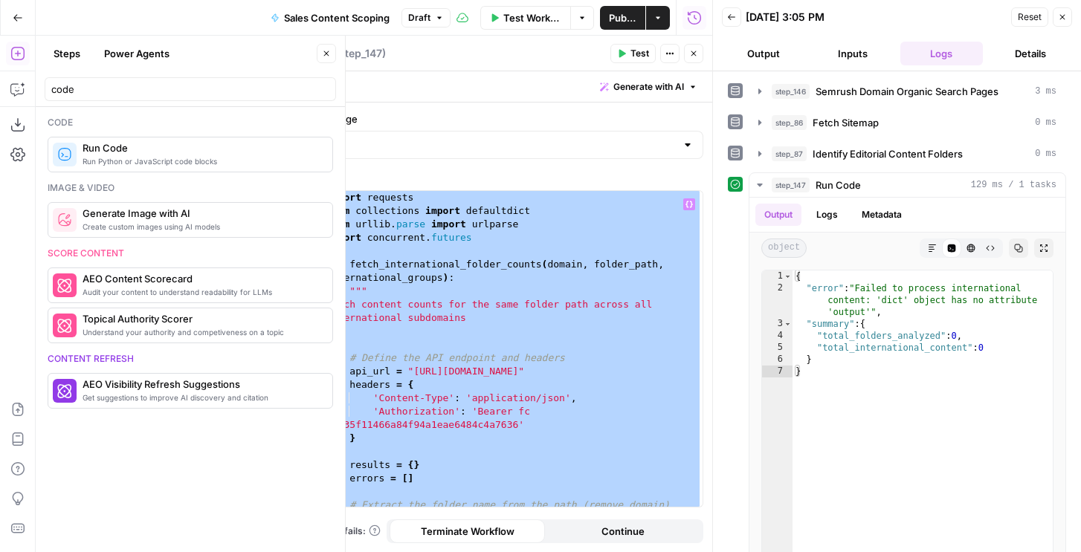
paste textarea "**********"
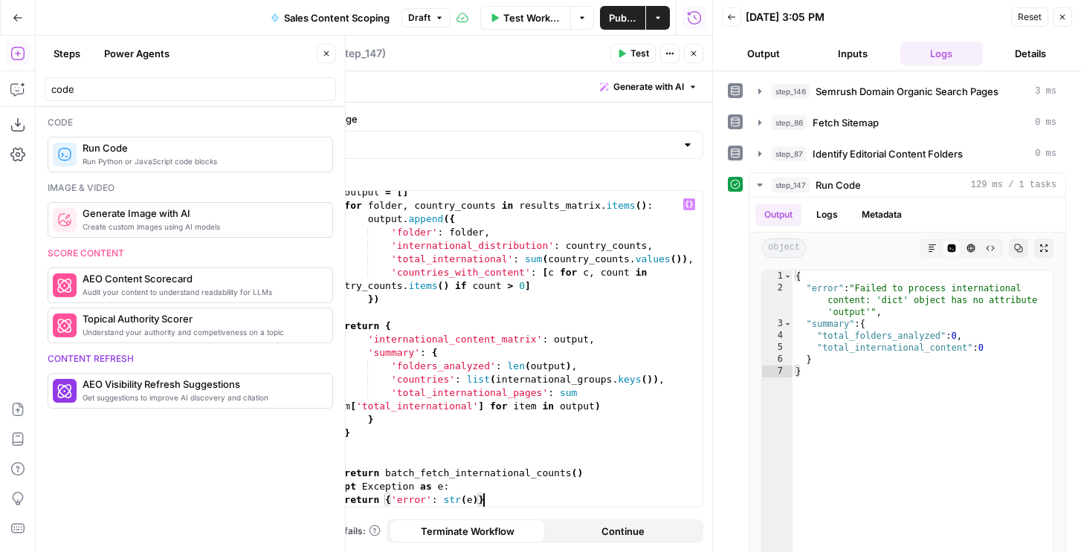
scroll to position [634, 0]
click at [636, 54] on span "Test" at bounding box center [640, 53] width 19 height 13
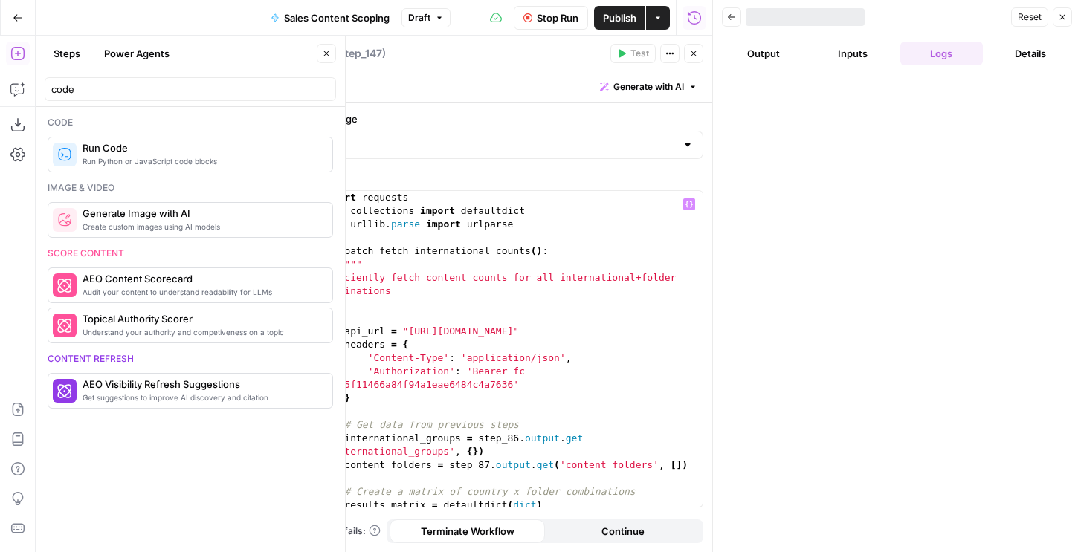
scroll to position [0, 0]
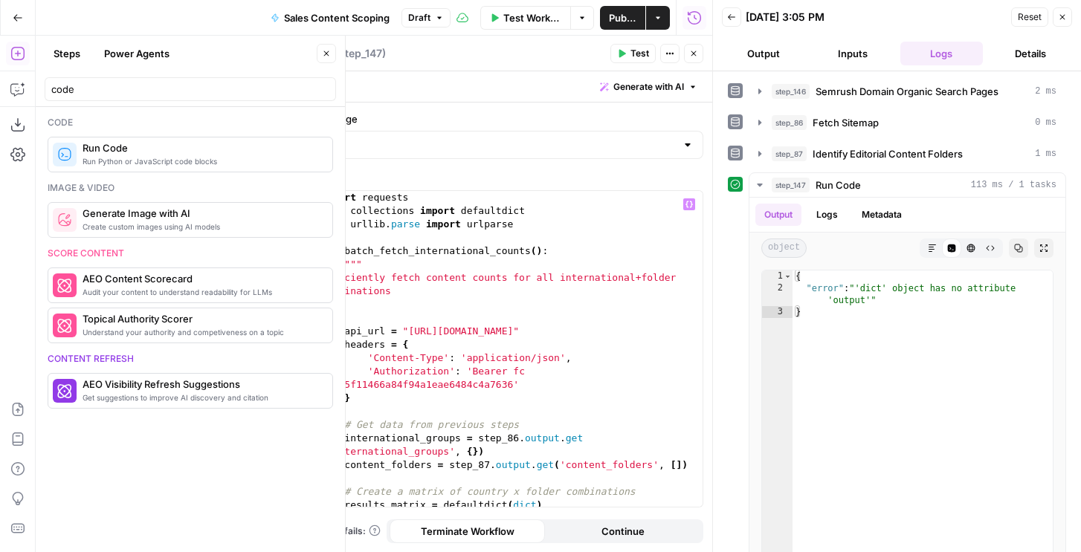
type textarea "***"
click at [573, 266] on div "import requests from collections import defaultdict from [GEOGRAPHIC_DATA] . pa…" at bounding box center [510, 362] width 384 height 343
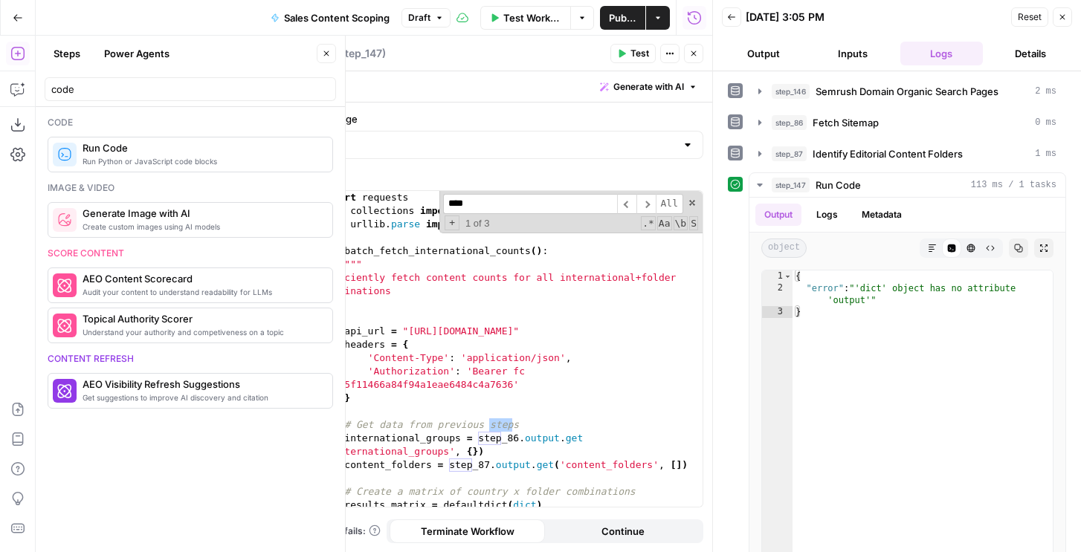
type input "****"
click at [514, 436] on div "import requests from collections import defaultdict from [GEOGRAPHIC_DATA] . pa…" at bounding box center [510, 362] width 384 height 343
type textarea "**********"
click at [813, 163] on button "step_87 Identify Editorial Content Folders 1 ms" at bounding box center [908, 154] width 316 height 24
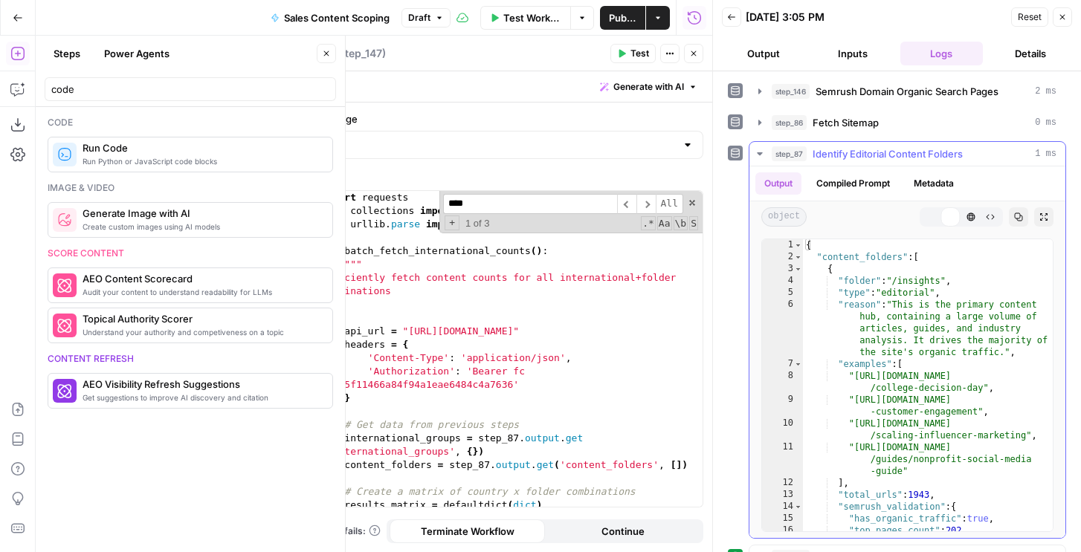
type textarea "**********"
click at [848, 321] on div "{ "content_folders" : [ { "folder" : "/insights" , "type" : "editorial" , "reas…" at bounding box center [928, 397] width 250 height 316
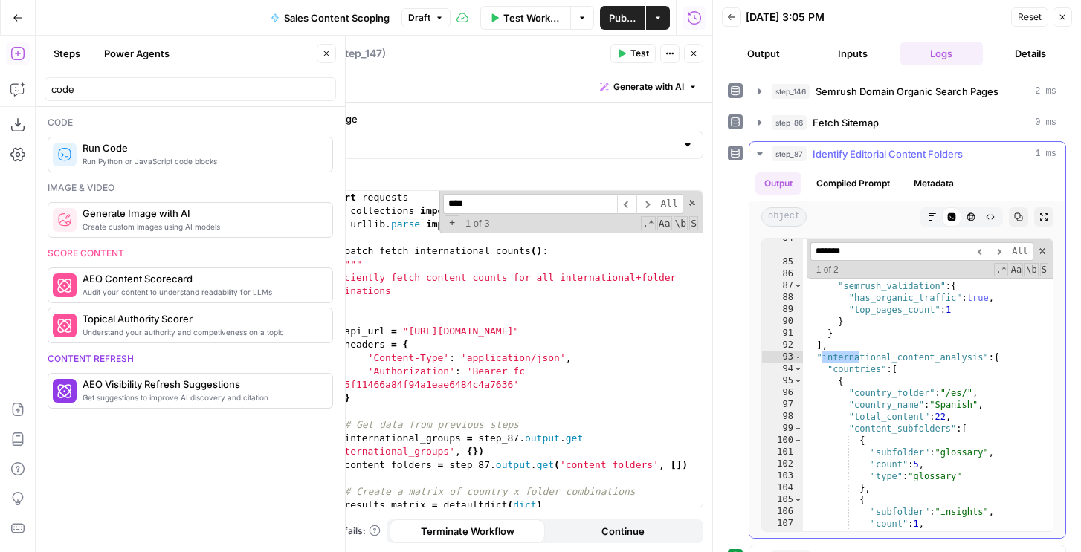
scroll to position [1518, 0]
type input "*******"
click at [871, 127] on span "Fetch Sitemap" at bounding box center [846, 122] width 66 height 15
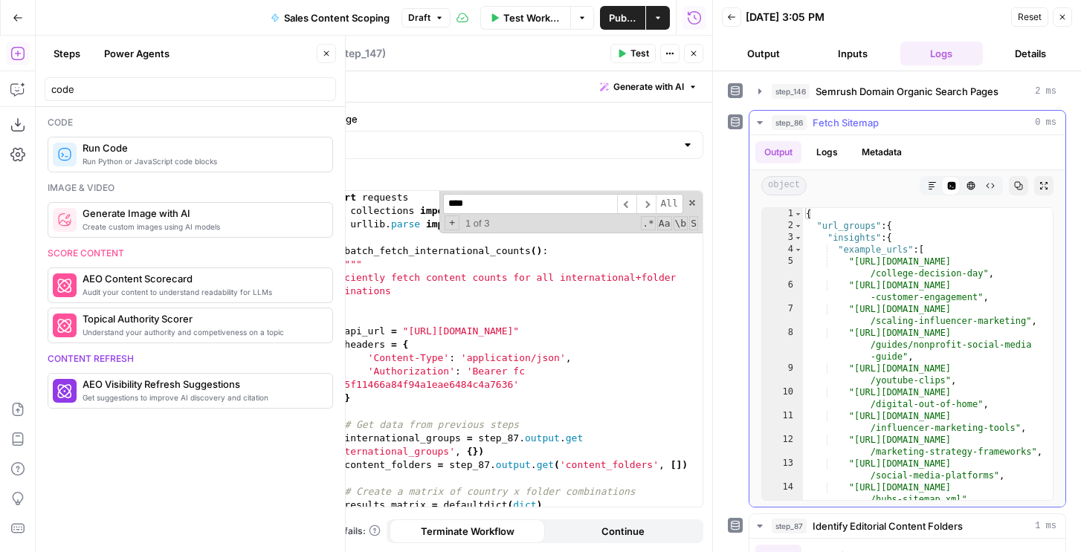
type textarea "**********"
click at [882, 296] on div "{ "url_groups" : { "insights" : { "example_urls" : [ "[URL][DOMAIN_NAME] /colle…" at bounding box center [928, 366] width 250 height 316
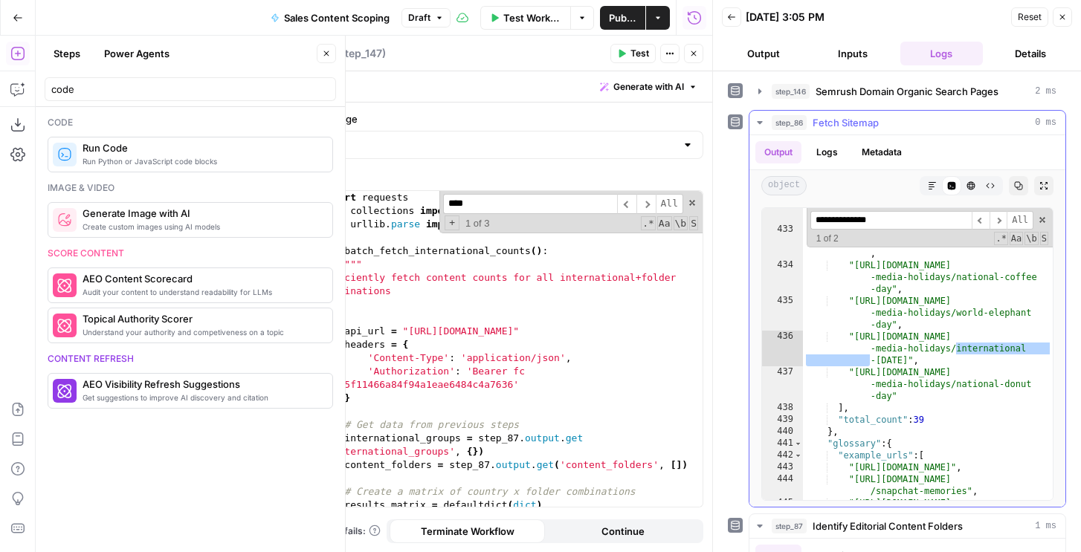
scroll to position [8836, 0]
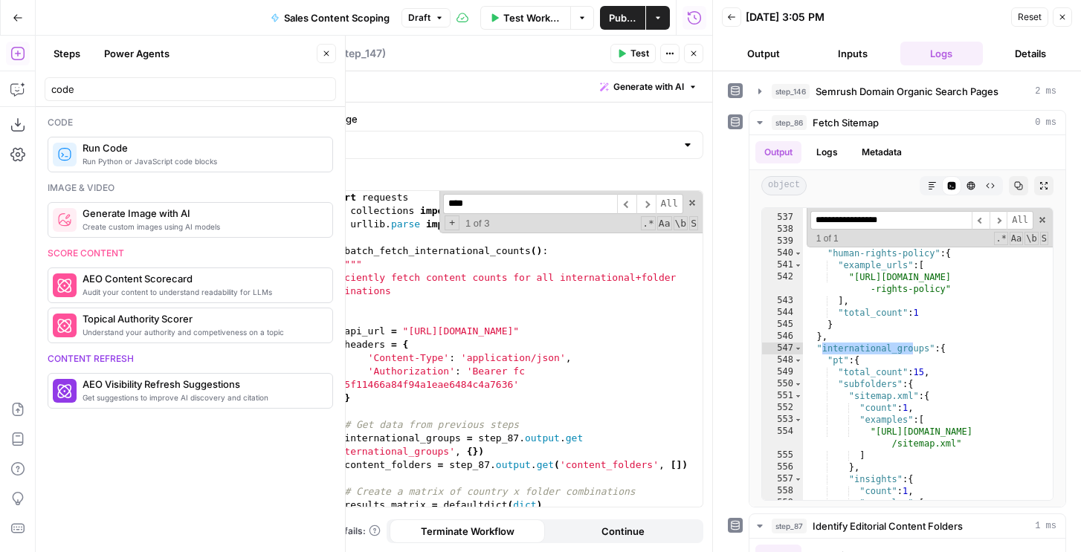
type input "**********"
click at [515, 433] on div "import requests from collections import defaultdict from [GEOGRAPHIC_DATA] . pa…" at bounding box center [510, 362] width 384 height 343
click at [434, 355] on div "import requests from collections import defaultdict from [GEOGRAPHIC_DATA] . pa…" at bounding box center [510, 362] width 384 height 343
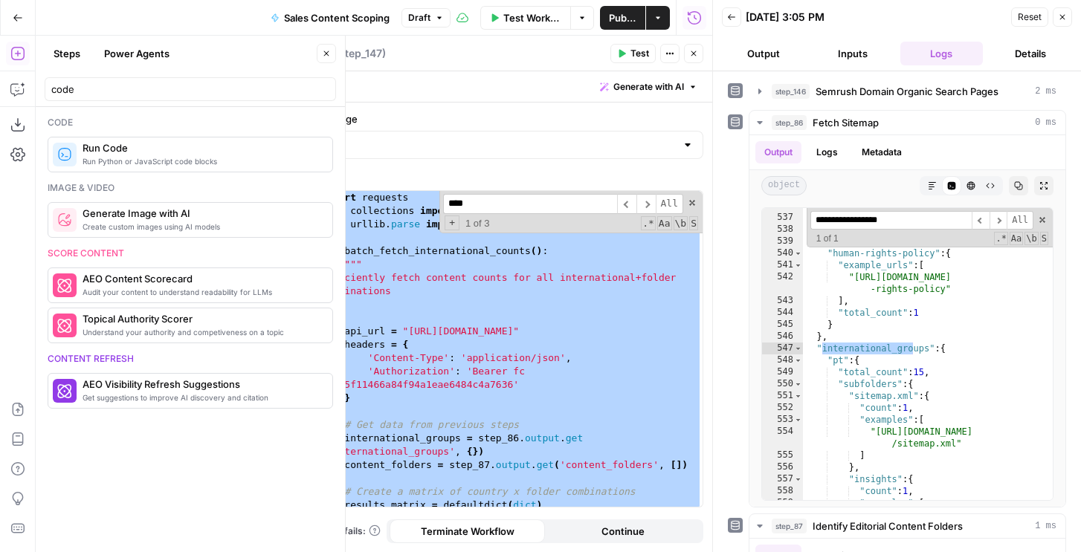
type textarea "**********"
click at [24, 80] on button "Copilot" at bounding box center [18, 89] width 24 height 24
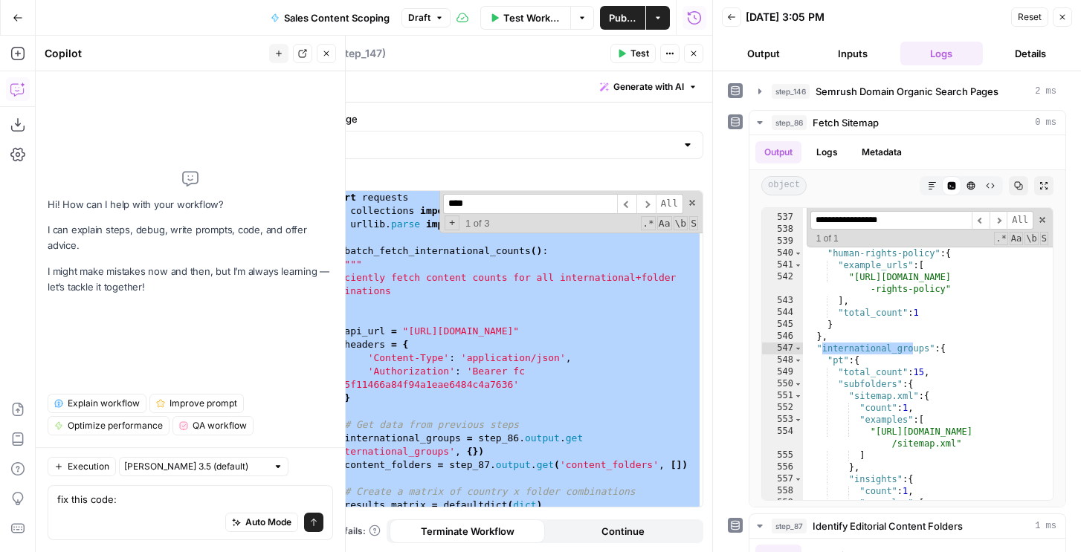
type textarea "fix this code: import requests from collections import defaultdict from [GEOGRA…"
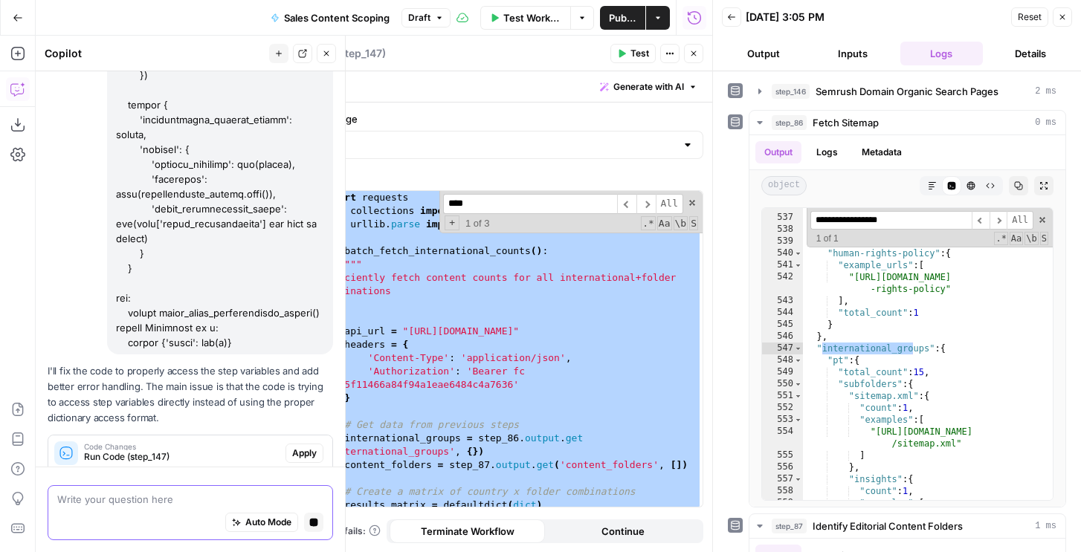
scroll to position [1237, 0]
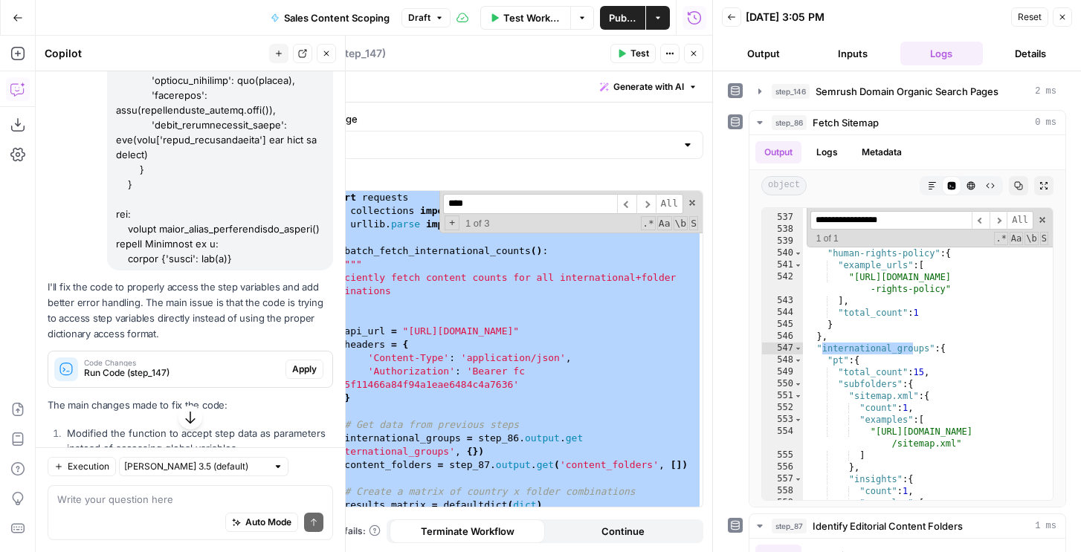
click at [303, 363] on span "Apply" at bounding box center [304, 369] width 25 height 13
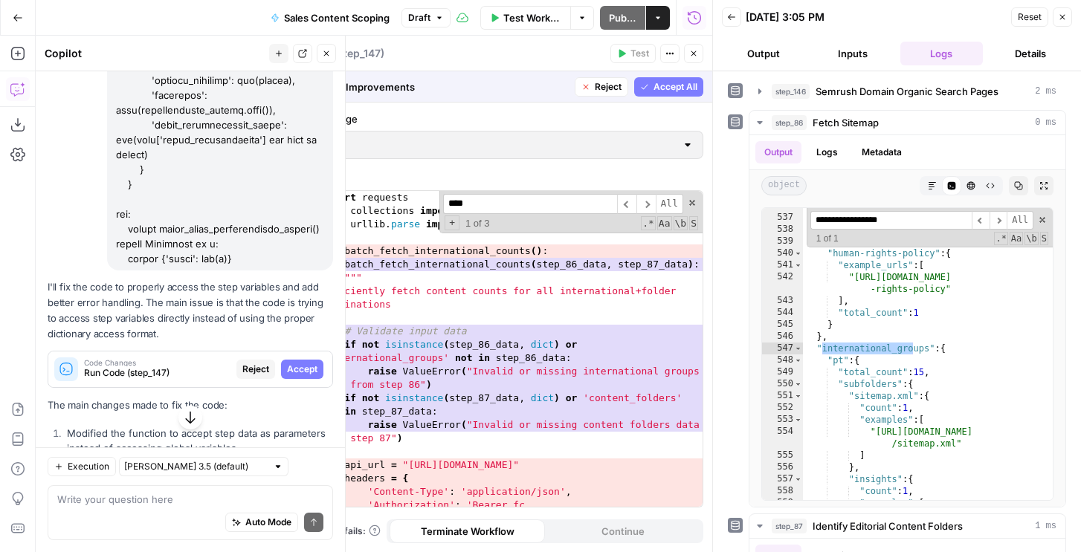
click at [667, 88] on span "Accept All" at bounding box center [676, 86] width 44 height 13
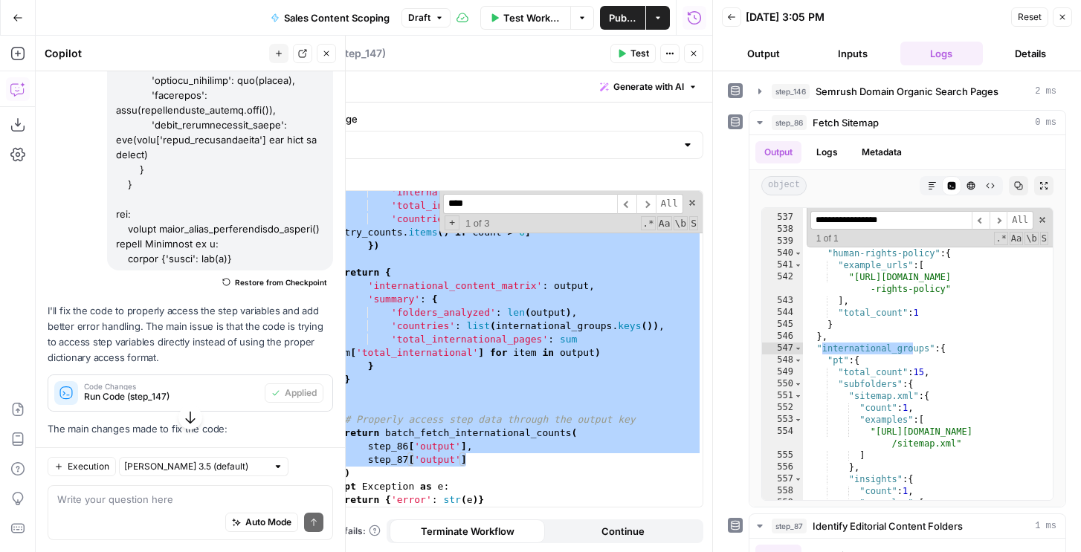
scroll to position [715, 0]
click at [1065, 19] on icon "button" at bounding box center [1062, 17] width 9 height 9
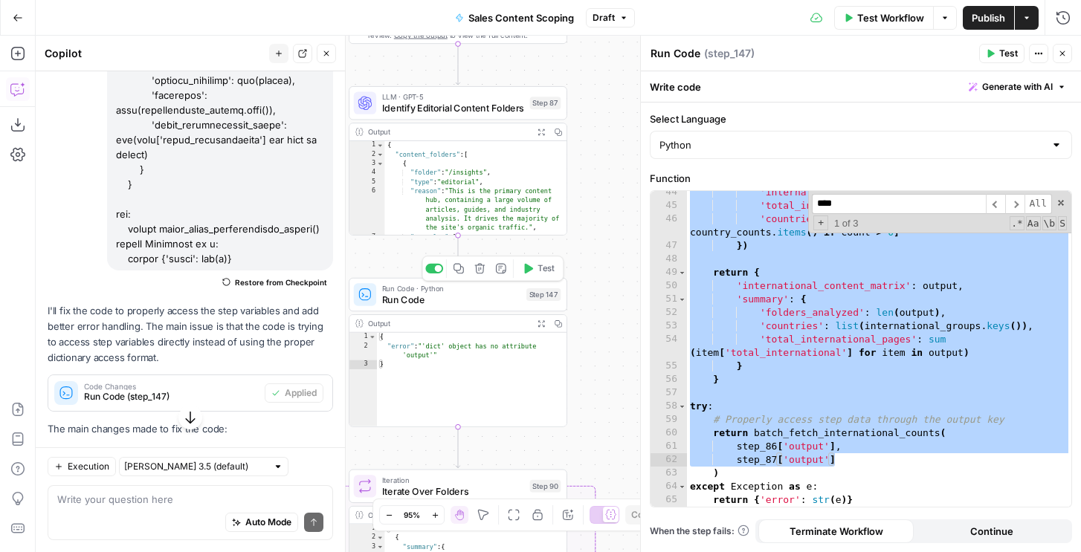
click at [541, 274] on span "Test" at bounding box center [546, 268] width 17 height 13
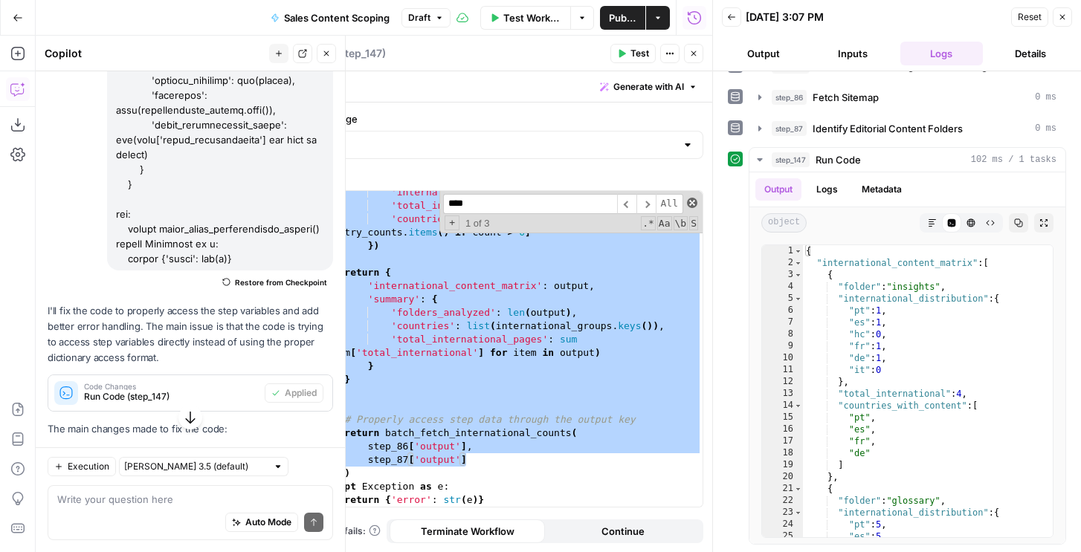
click at [693, 204] on span at bounding box center [692, 203] width 10 height 10
type textarea "**********"
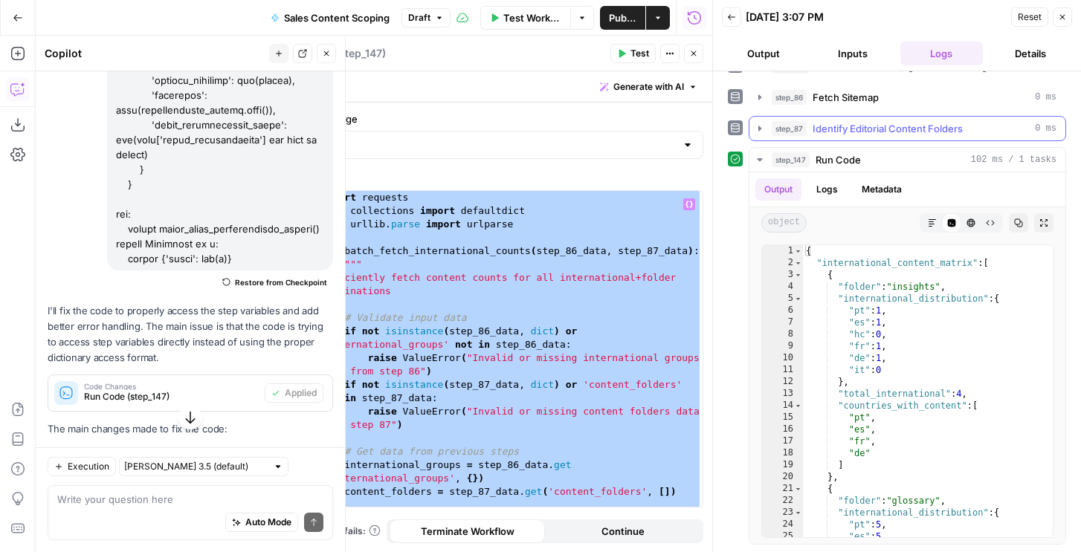
click at [806, 117] on button "step_87 Identify Editorial Content Folders 0 ms" at bounding box center [908, 129] width 316 height 24
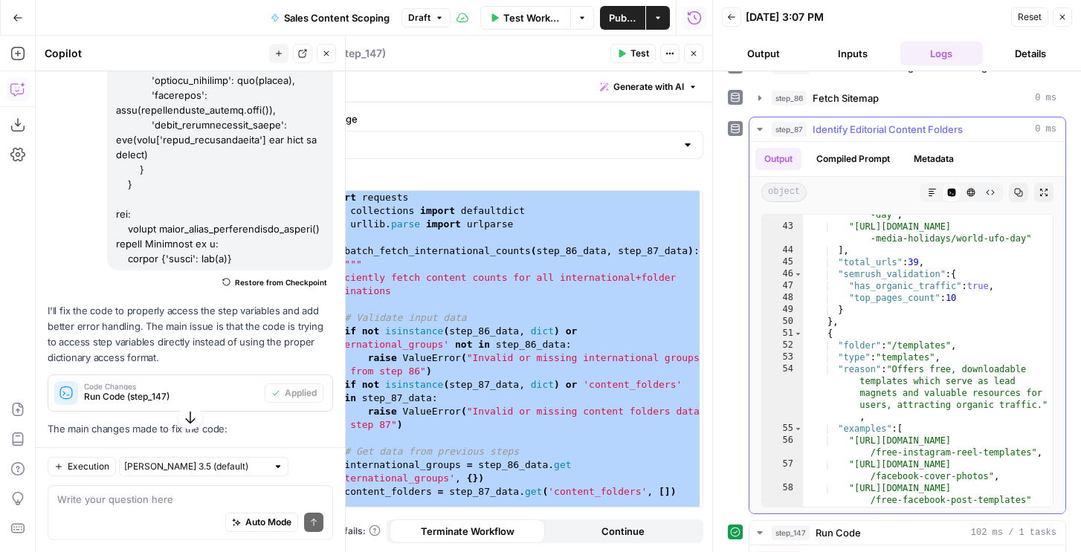
scroll to position [814, 0]
type textarea "**********"
click at [881, 407] on div ""https://sproutsocial.com/social -media-holidays/national-hot-dog -day" , "http…" at bounding box center [928, 355] width 250 height 340
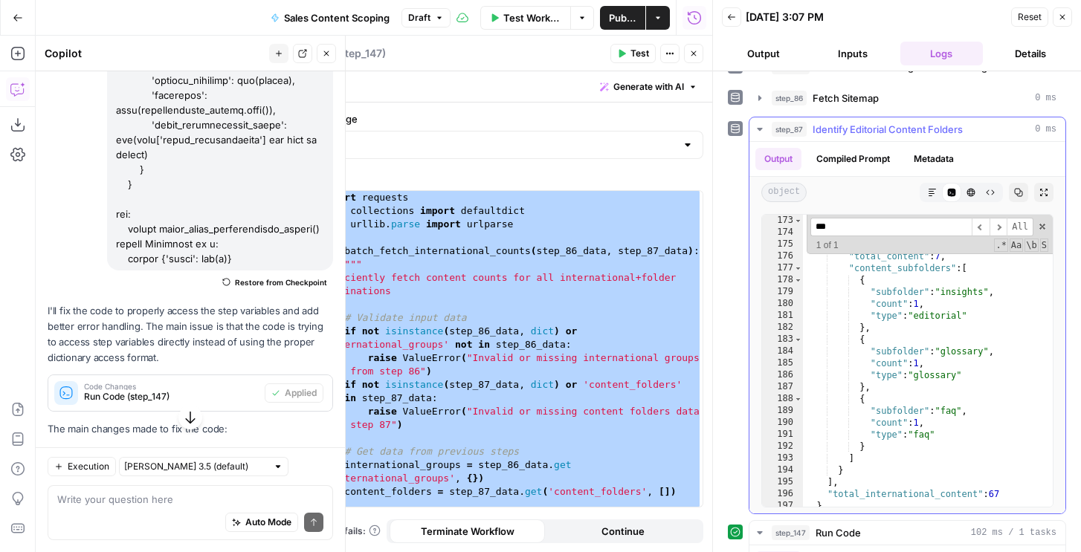
scroll to position [2670, 0]
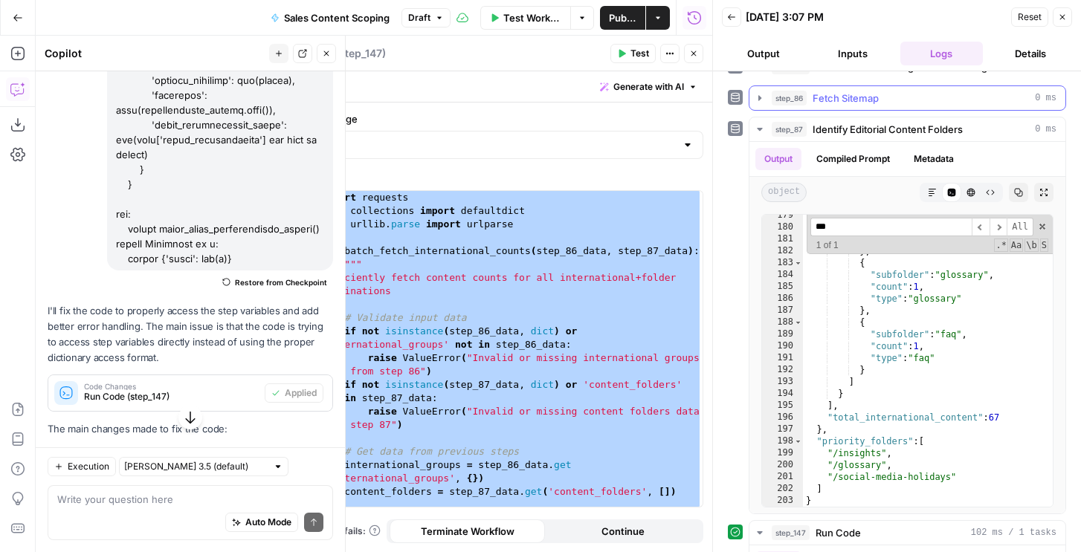
type input "***"
click at [867, 103] on span "Fetch Sitemap" at bounding box center [846, 98] width 66 height 15
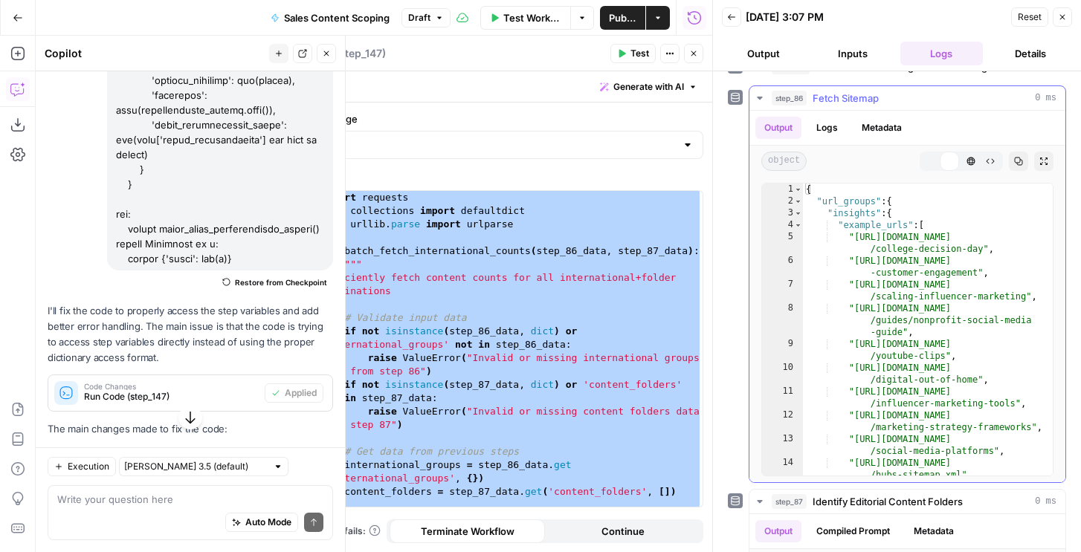
type textarea "**********"
click at [846, 311] on div "{ "url_groups" : { "insights" : { "example_urls" : [ "https://sproutsocial.com/…" at bounding box center [928, 342] width 250 height 316
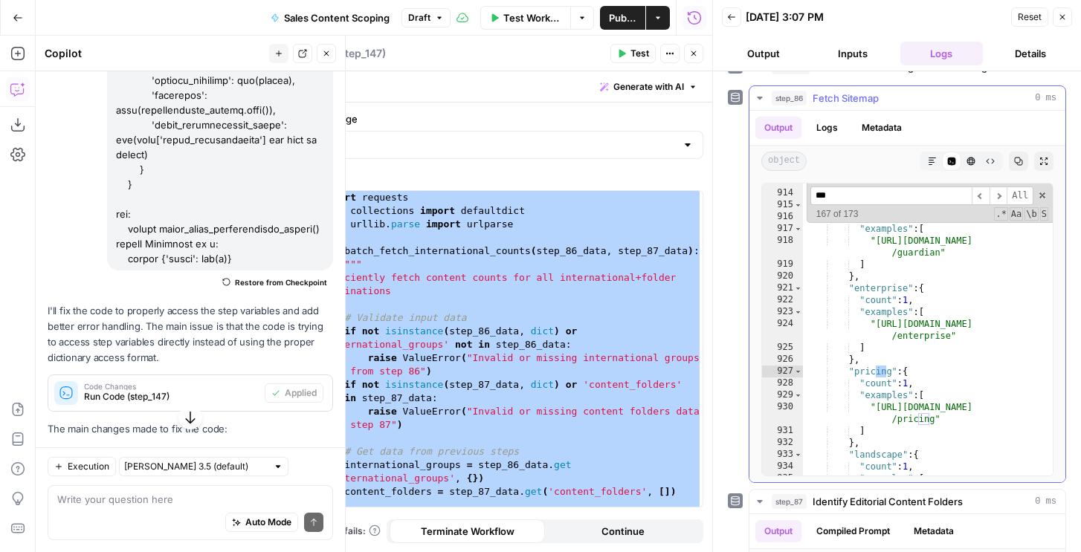
scroll to position [0, 0]
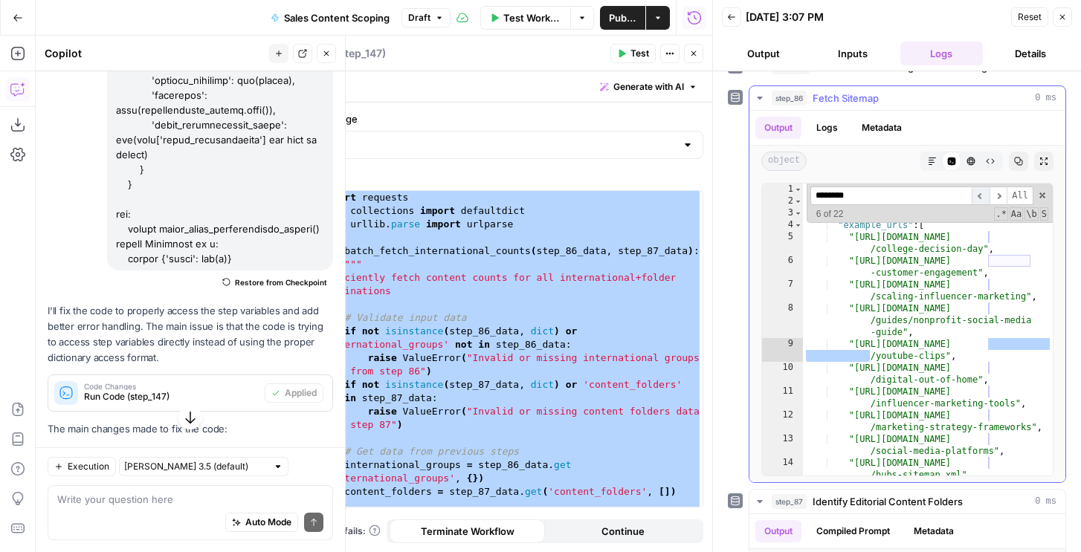
type input "********"
click at [980, 190] on span "​" at bounding box center [981, 196] width 18 height 19
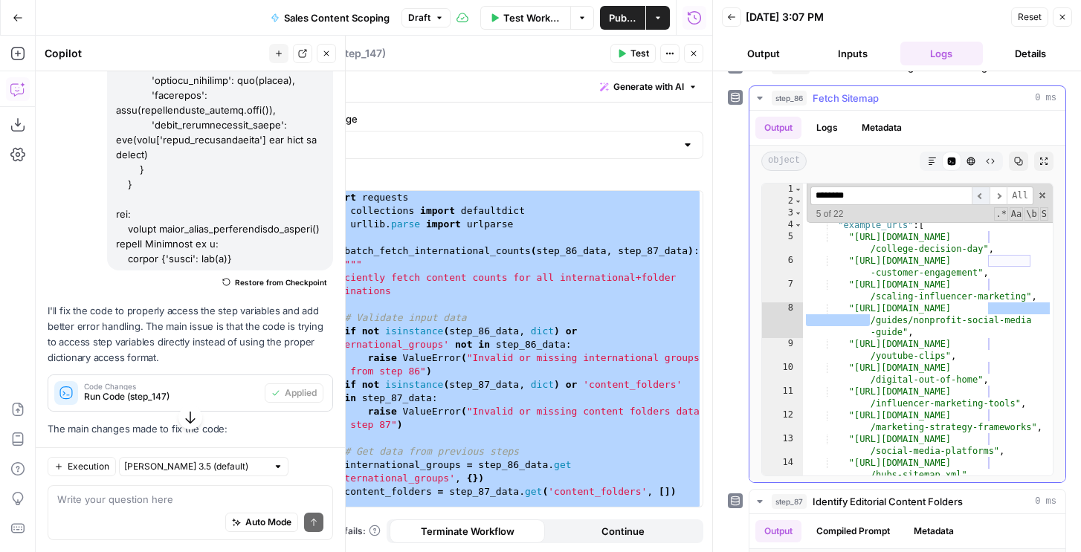
click at [980, 190] on span "​" at bounding box center [981, 196] width 18 height 19
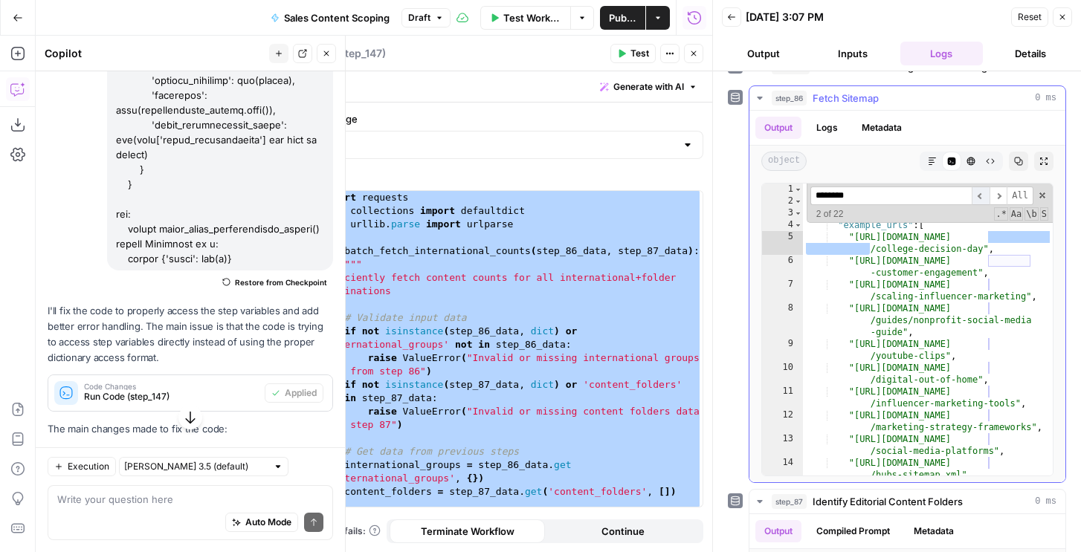
click at [980, 190] on span "​" at bounding box center [981, 196] width 18 height 19
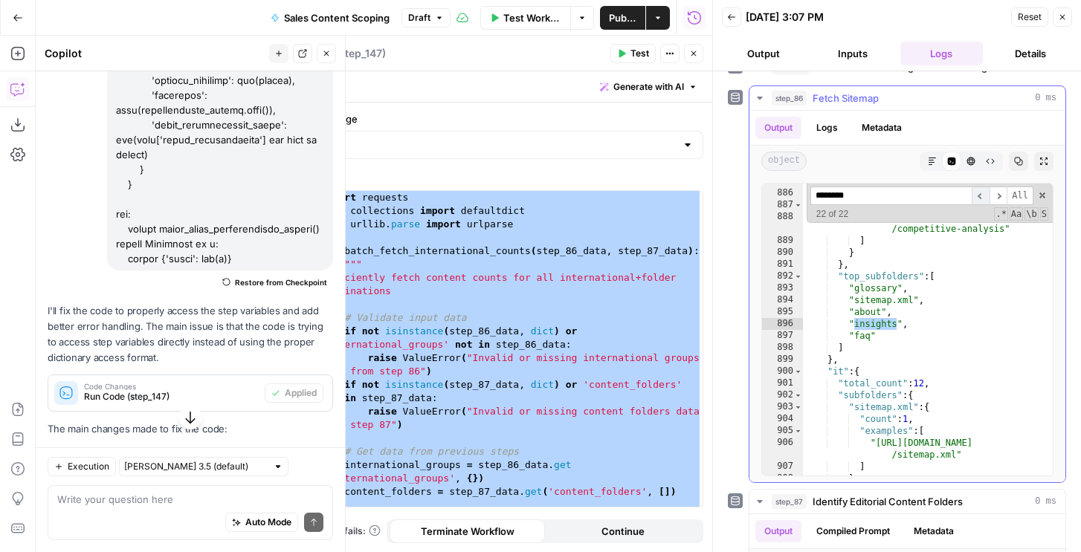
click at [980, 190] on span "​" at bounding box center [981, 196] width 18 height 19
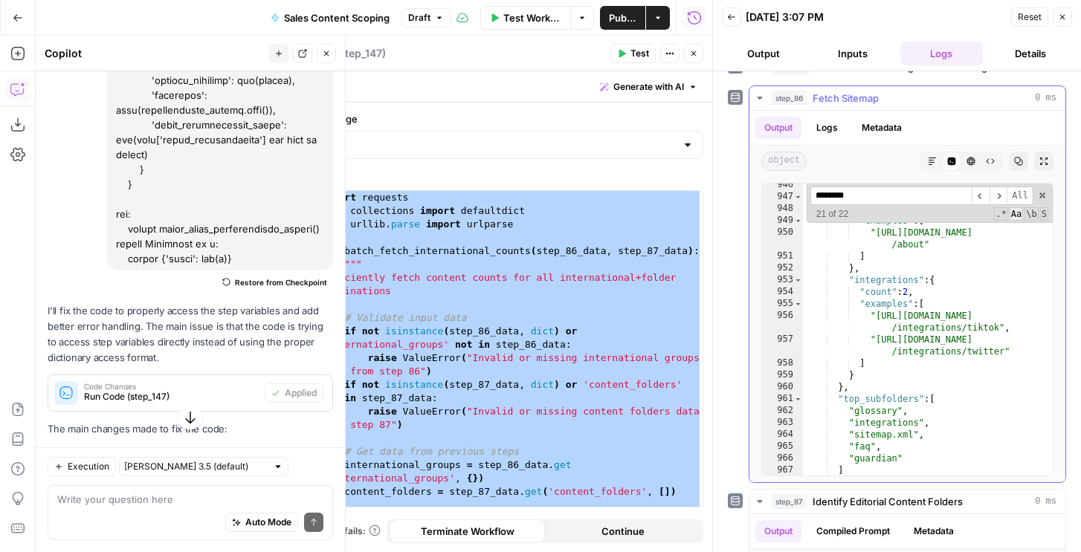
scroll to position [14537, 0]
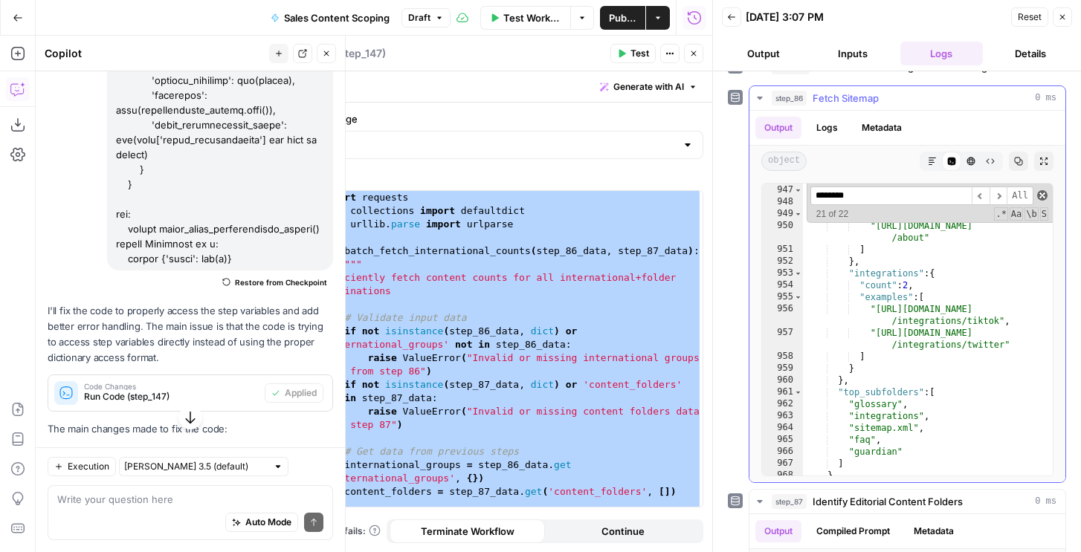
click at [1043, 196] on span at bounding box center [1042, 195] width 10 height 10
type textarea "**********"
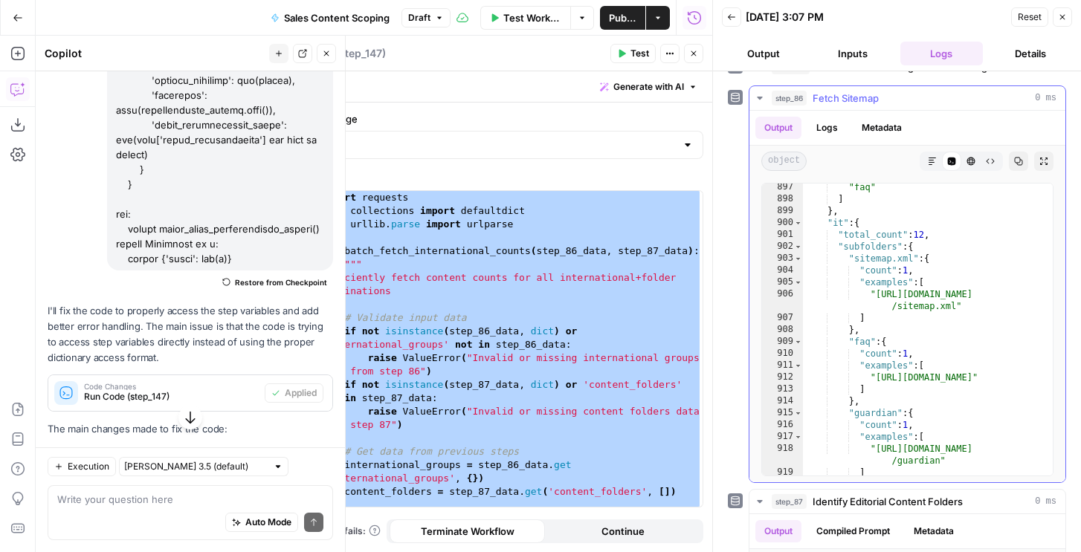
scroll to position [13776, 0]
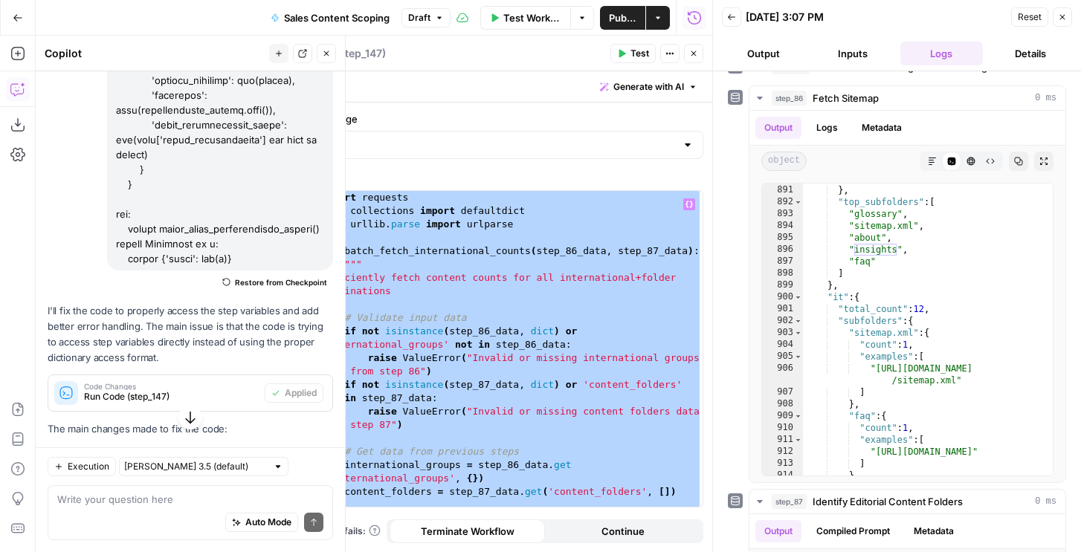
click at [596, 322] on div "import requests from collections import defaultdict from urllib . parse import …" at bounding box center [510, 362] width 384 height 343
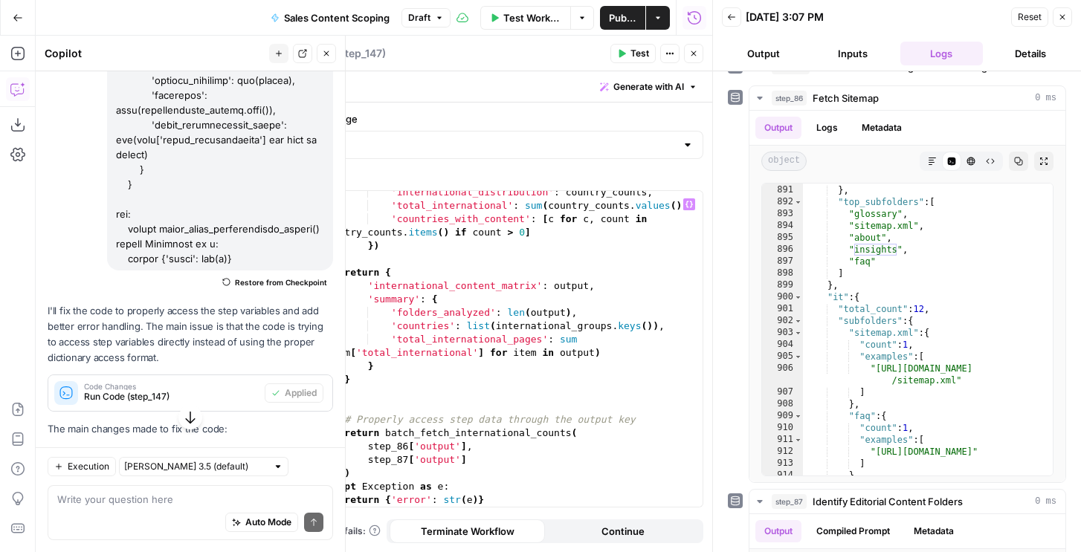
scroll to position [715, 0]
click at [581, 304] on div "'international_distribution' : country_counts , 'total_international' : sum ( c…" at bounding box center [510, 357] width 384 height 343
type textarea "**********"
click at [101, 511] on div "Auto Mode Send" at bounding box center [190, 523] width 266 height 33
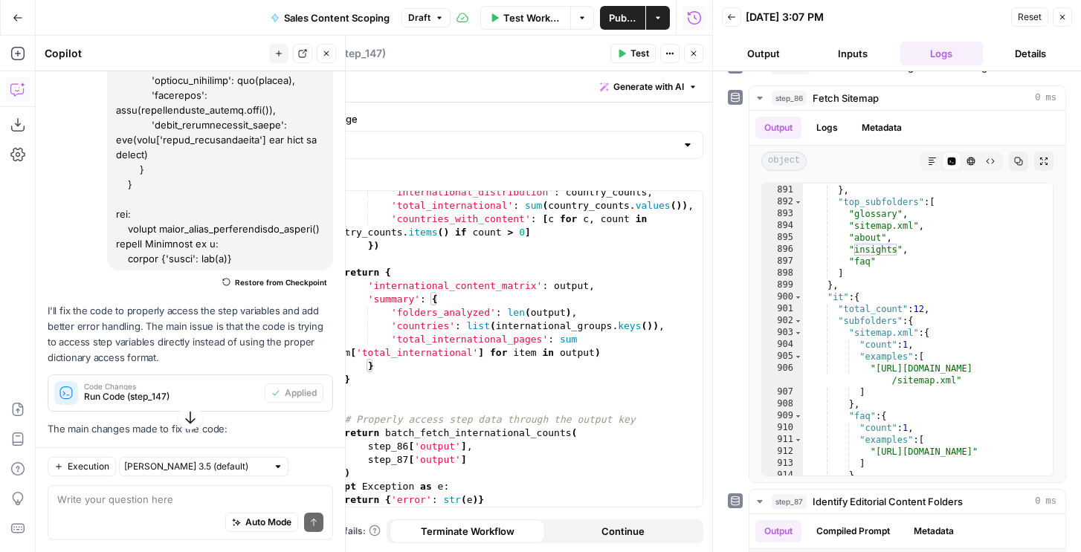
click at [106, 507] on div "Auto Mode Send" at bounding box center [190, 523] width 266 height 33
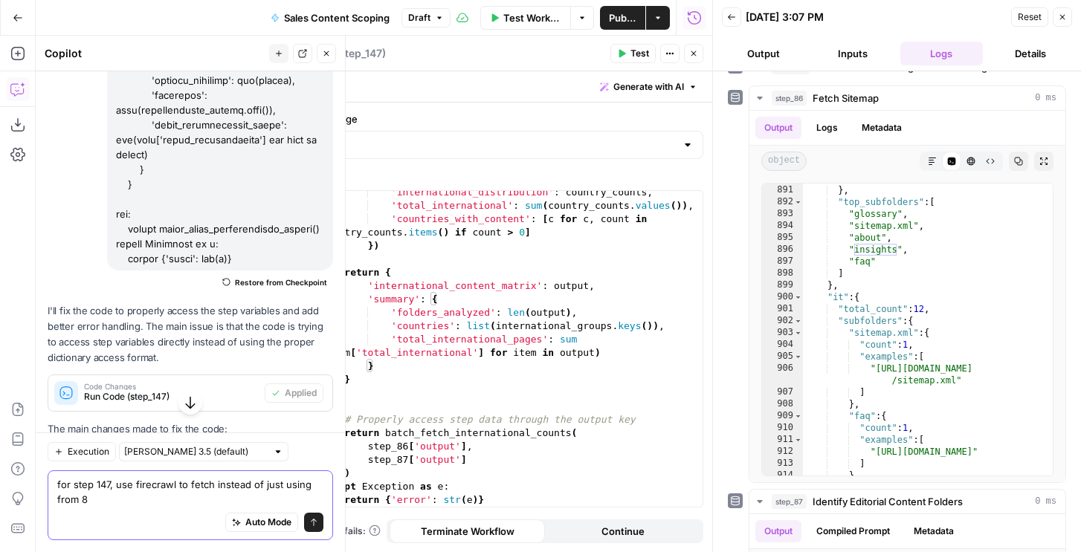
type textarea "for step 147, use firecrawl to fetch instead of just using from 86"
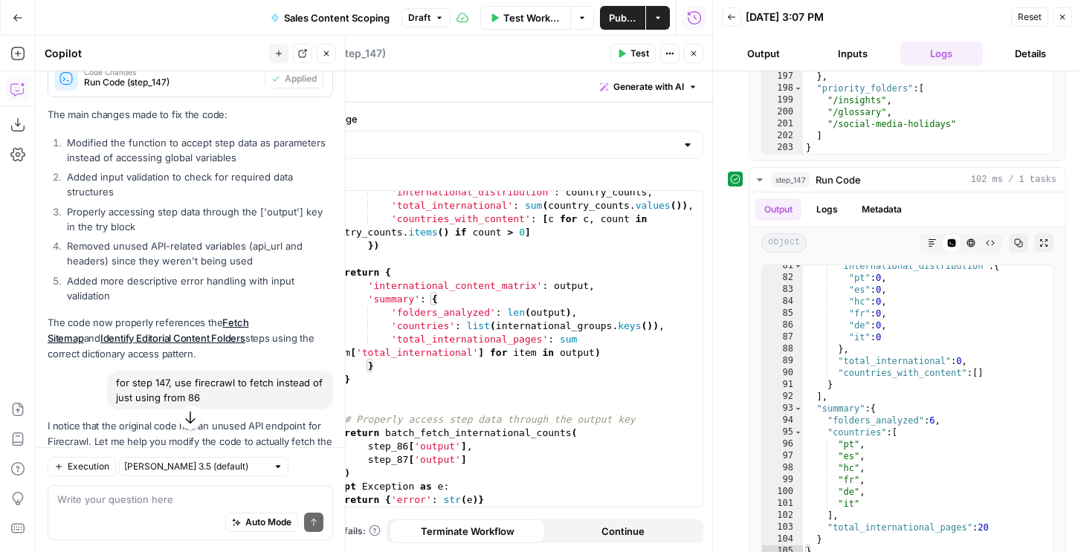
scroll to position [1878, 0]
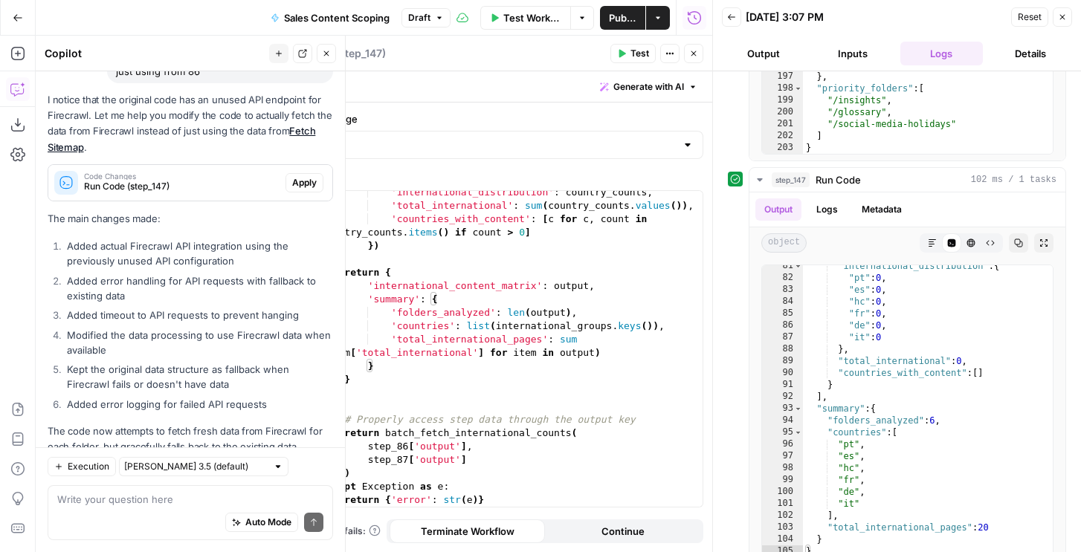
click at [306, 176] on span "Apply" at bounding box center [304, 182] width 25 height 13
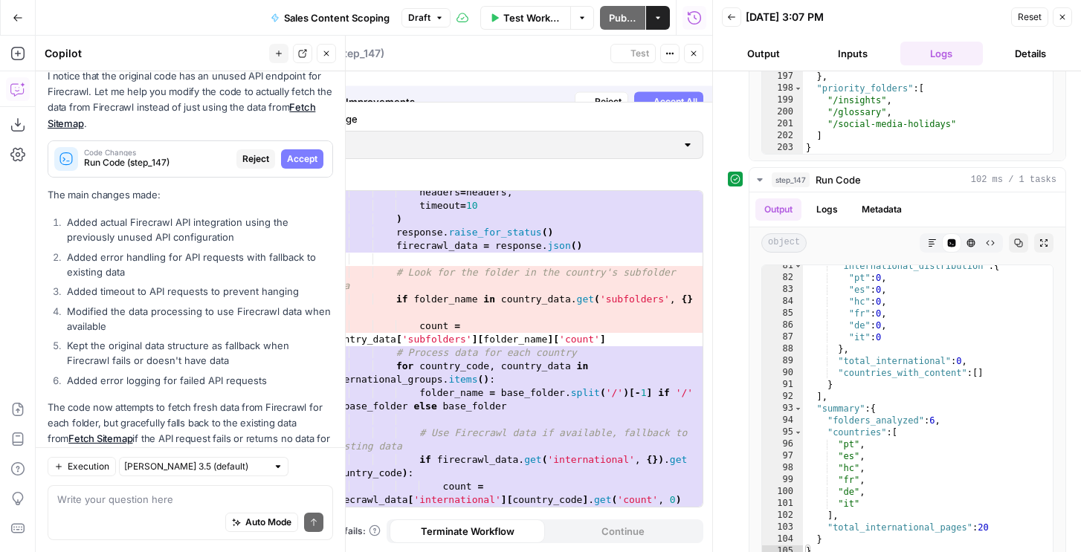
scroll to position [728, 0]
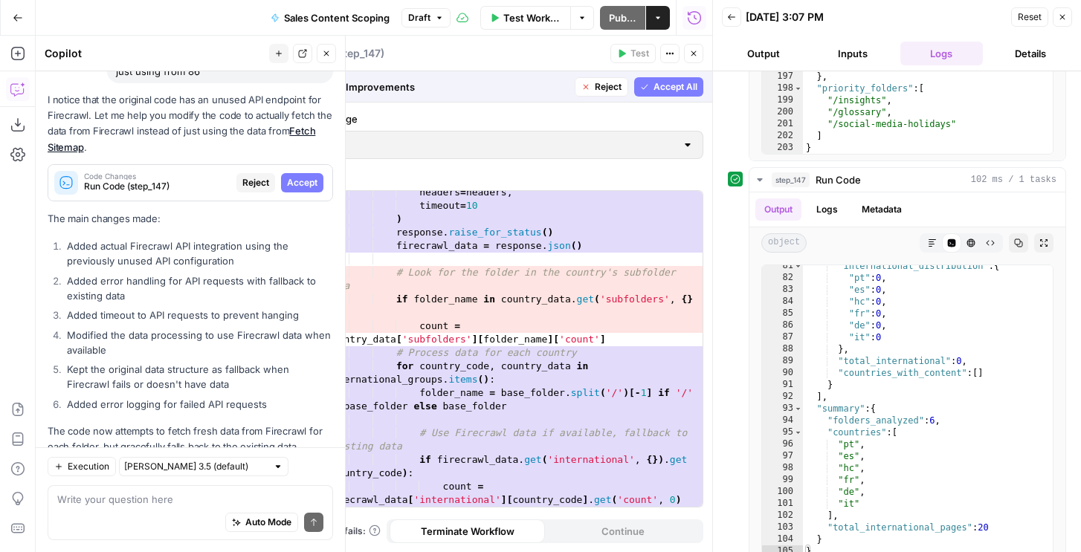
click at [674, 88] on span "Accept All" at bounding box center [676, 86] width 44 height 13
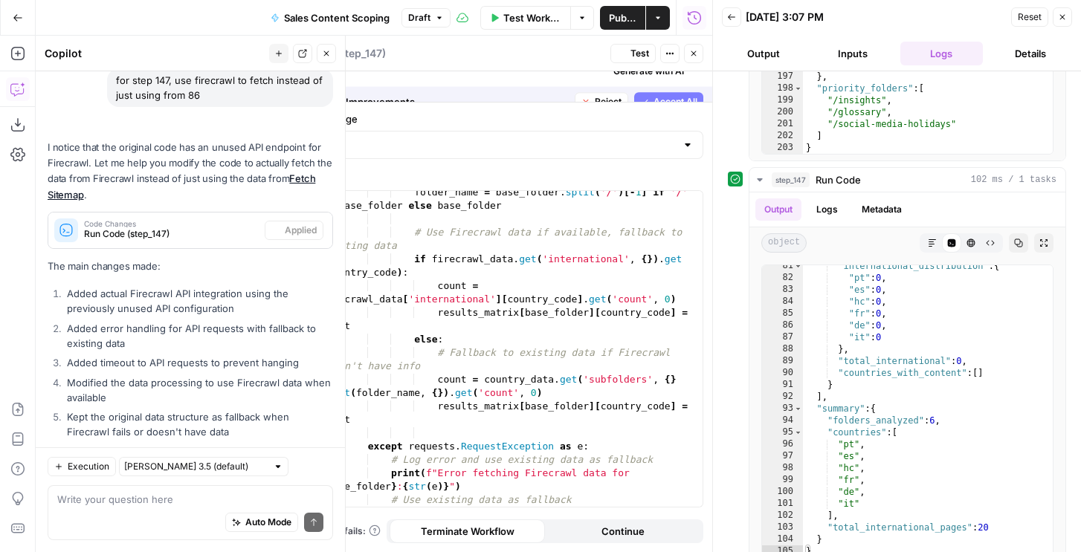
scroll to position [1902, 0]
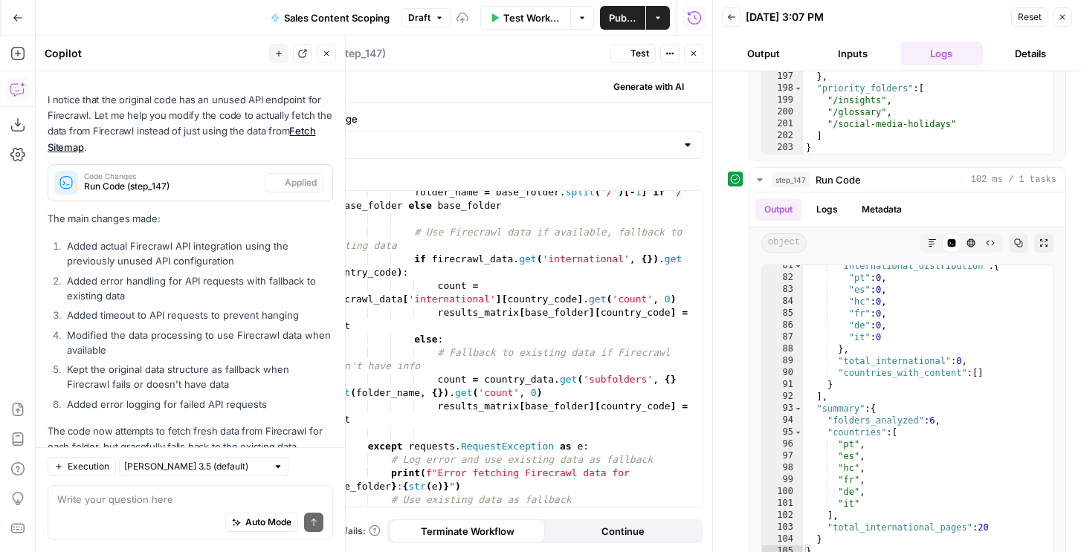
click at [639, 55] on span "Test" at bounding box center [640, 53] width 19 height 13
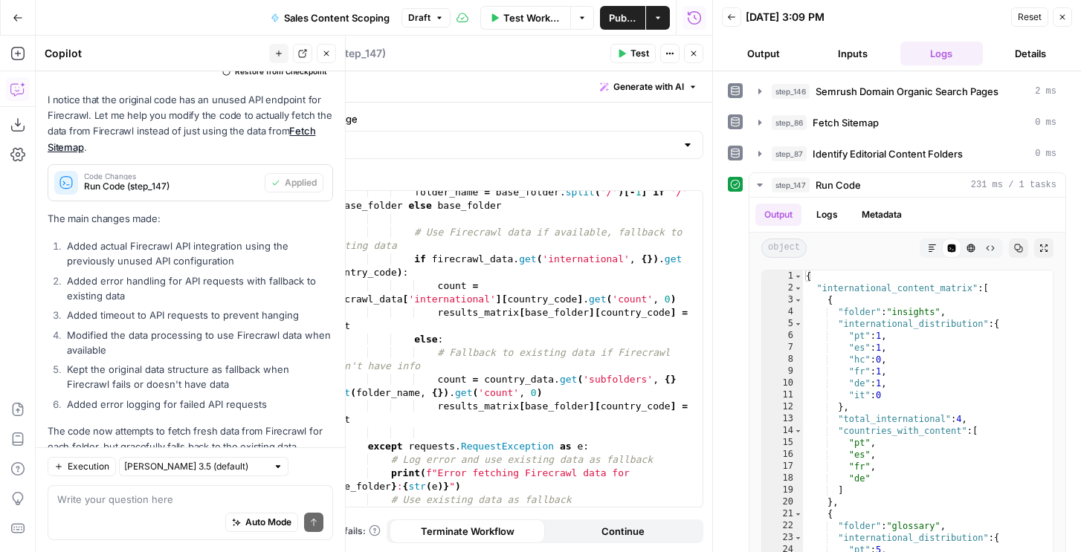
click at [636, 52] on span "Test" at bounding box center [640, 53] width 19 height 13
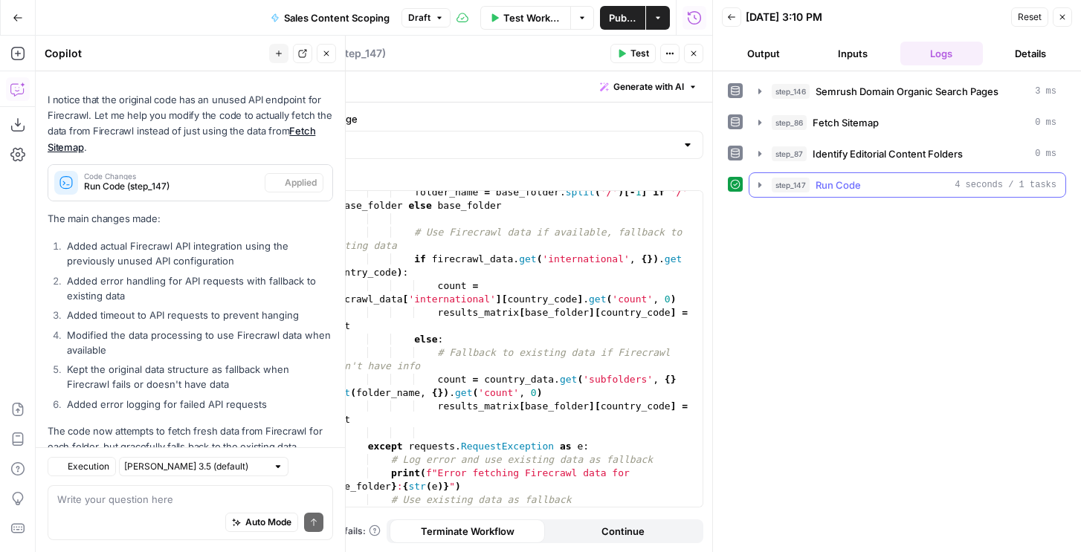
click at [938, 177] on button "step_147 Run Code 4 seconds / 1 tasks" at bounding box center [908, 185] width 316 height 24
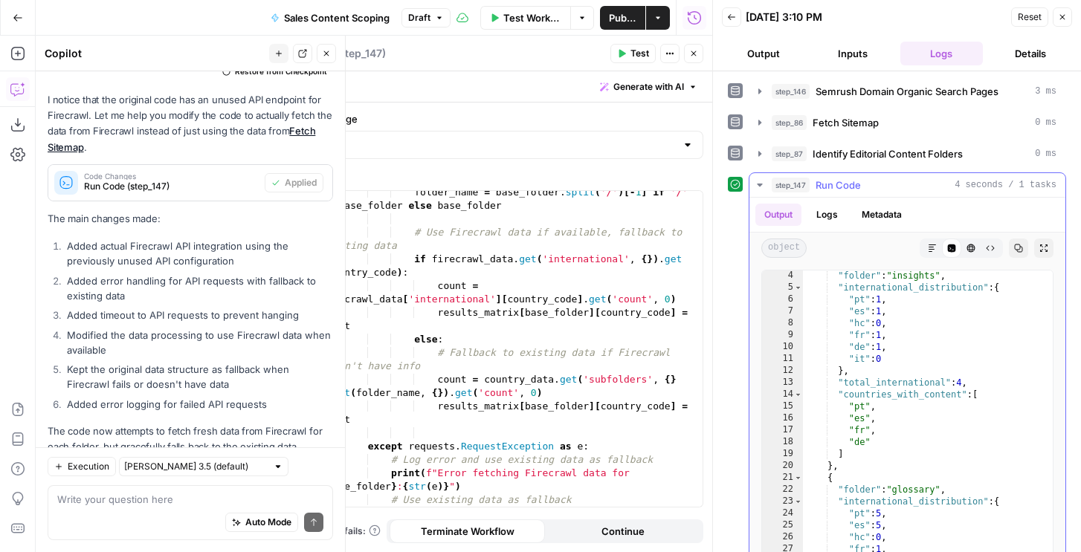
scroll to position [0, 0]
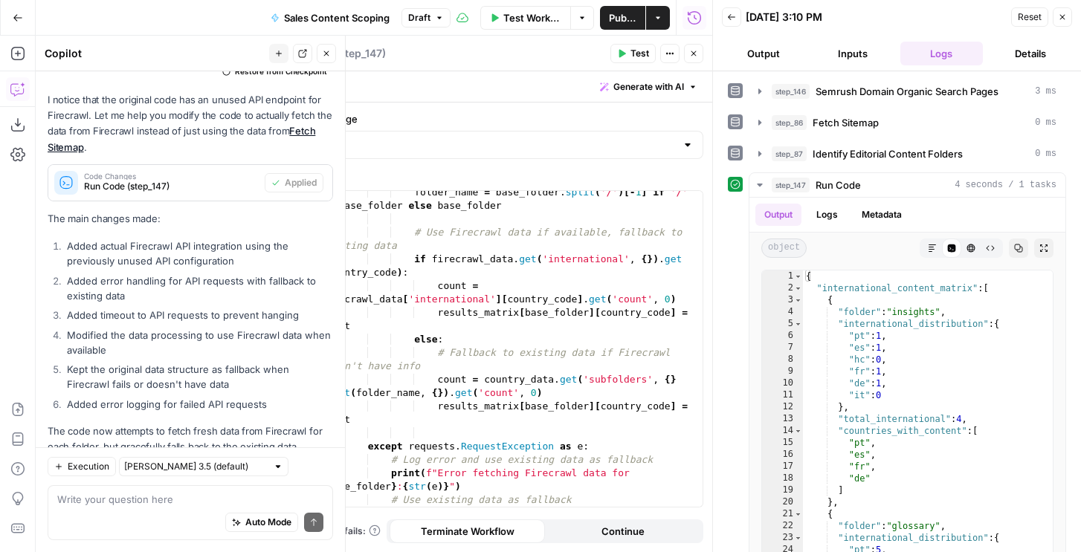
click at [647, 312] on div "folder_name = base_folder . split ( '/' ) [ - 1 ] if '/' in base_folder else ba…" at bounding box center [510, 371] width 384 height 370
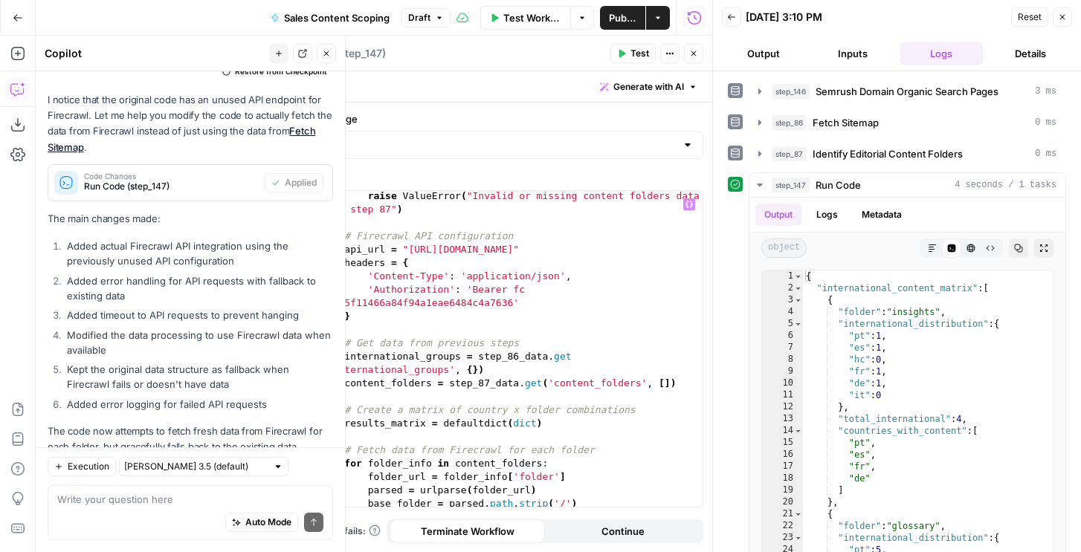
scroll to position [215, 0]
click at [140, 498] on textarea at bounding box center [190, 499] width 266 height 15
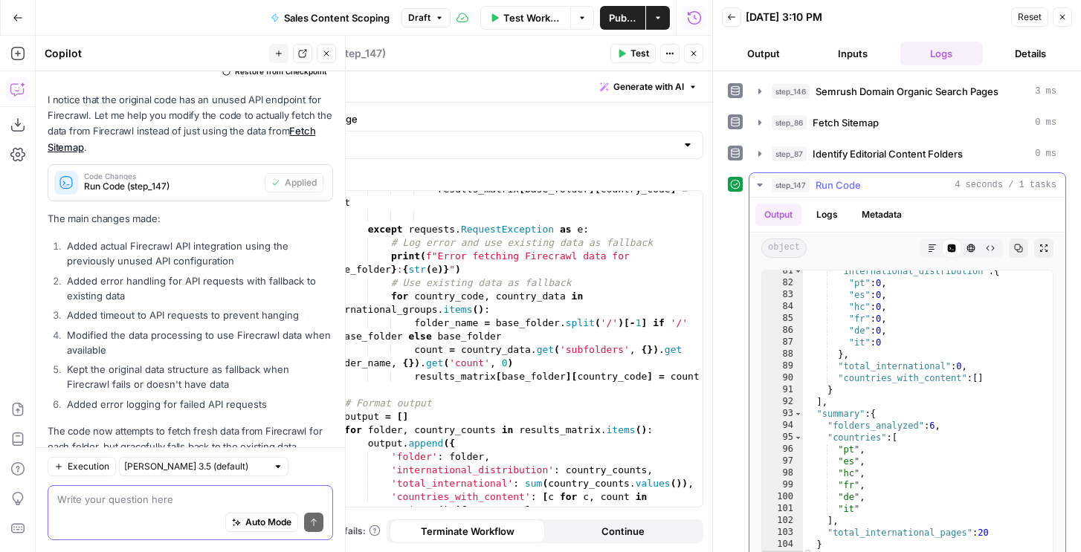
scroll to position [25, 0]
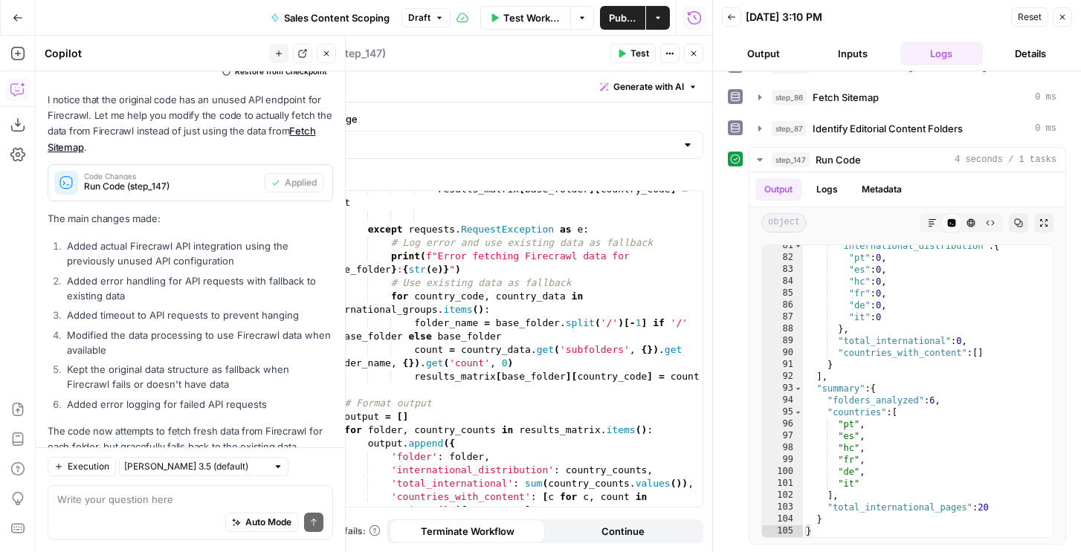
type textarea "**********"
click at [507, 362] on div "results_matrix [ base_folder ] [ country_code ] = count except requests . Reque…" at bounding box center [510, 368] width 384 height 370
click at [161, 504] on textarea at bounding box center [190, 499] width 266 height 15
type textarea "optimize the code"
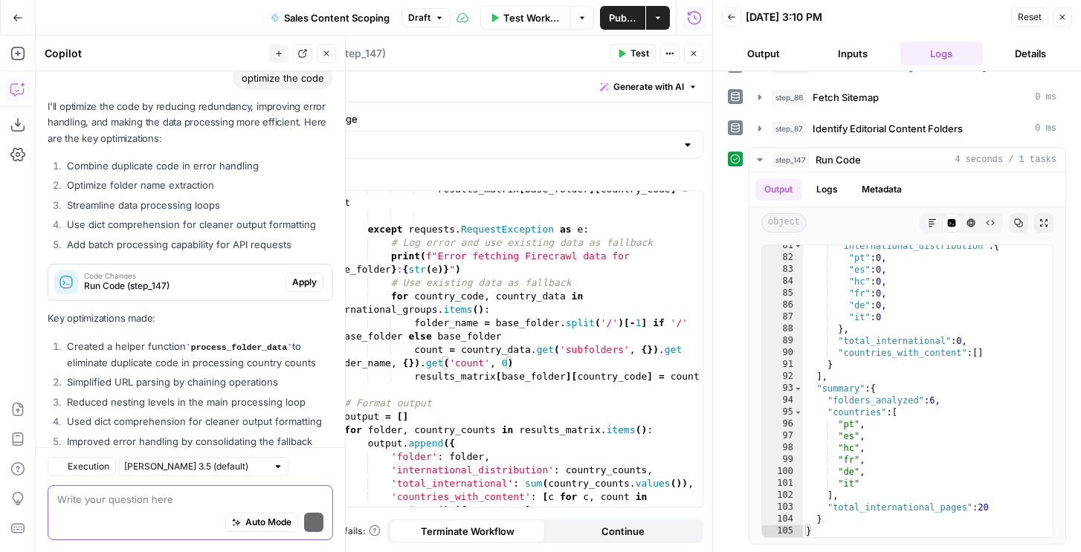
scroll to position [2422, 0]
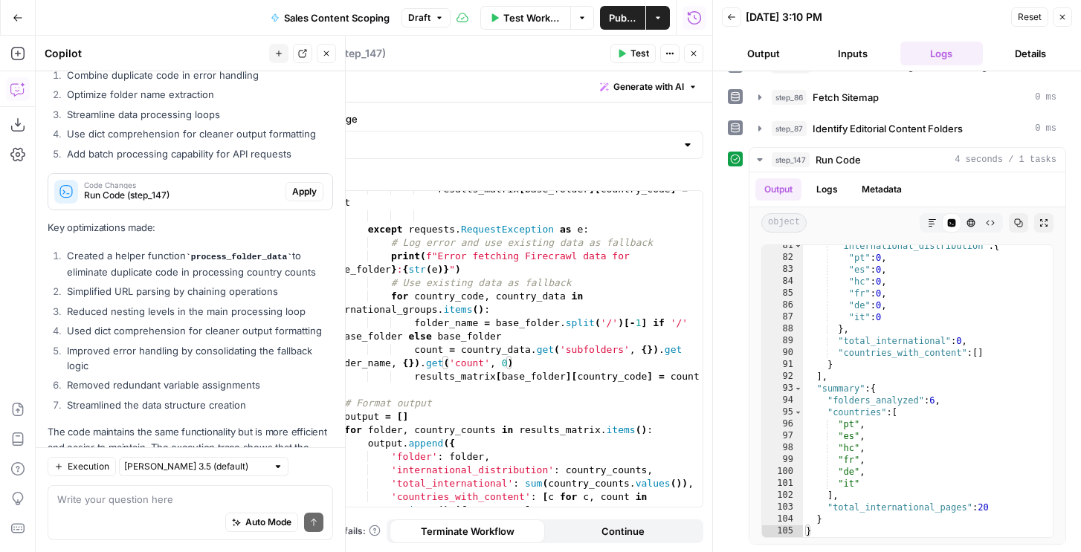
click at [297, 185] on span "Apply" at bounding box center [304, 191] width 25 height 13
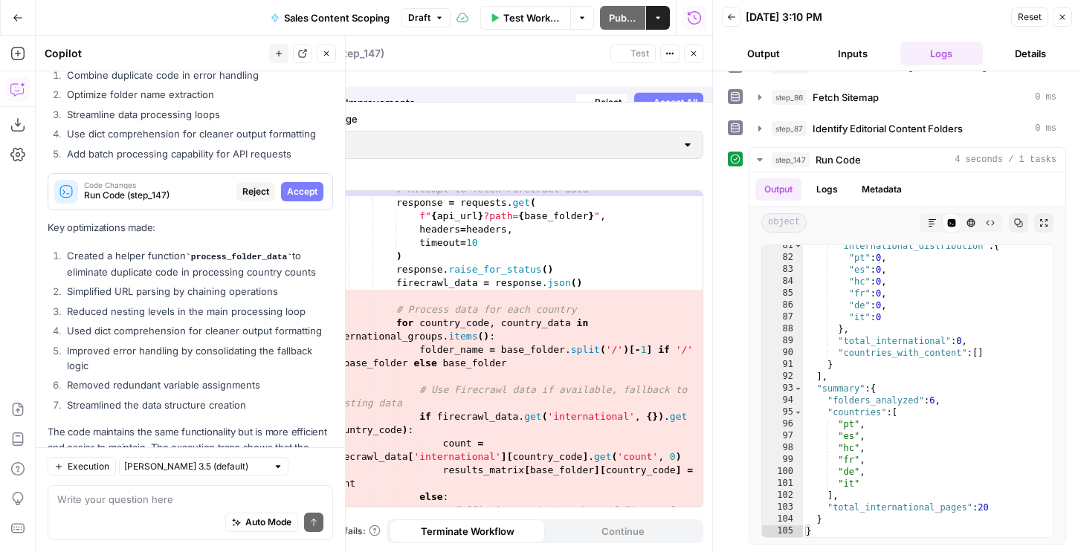
scroll to position [958, 0]
click at [657, 95] on button "Accept All" at bounding box center [668, 86] width 69 height 19
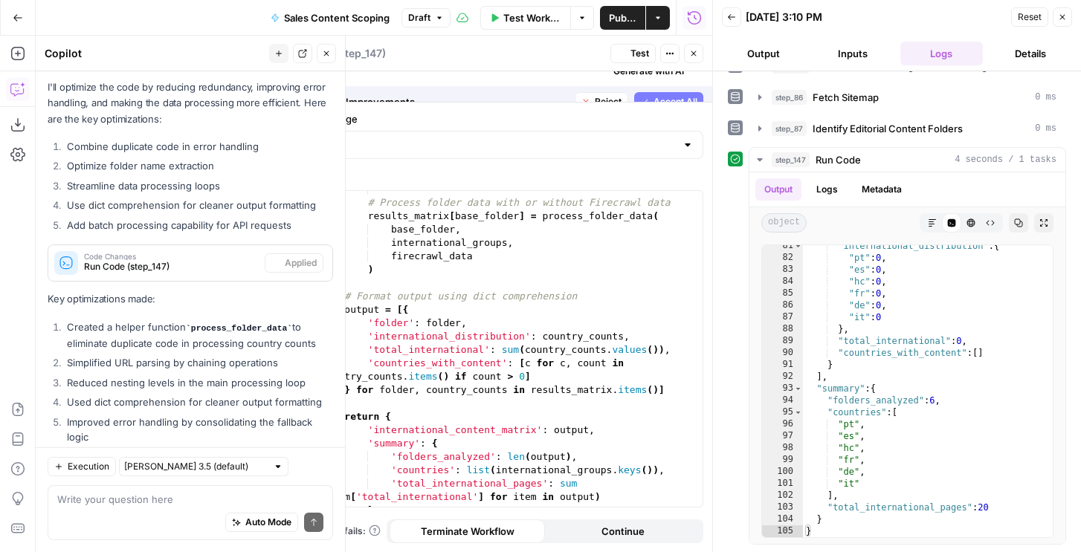
scroll to position [2446, 0]
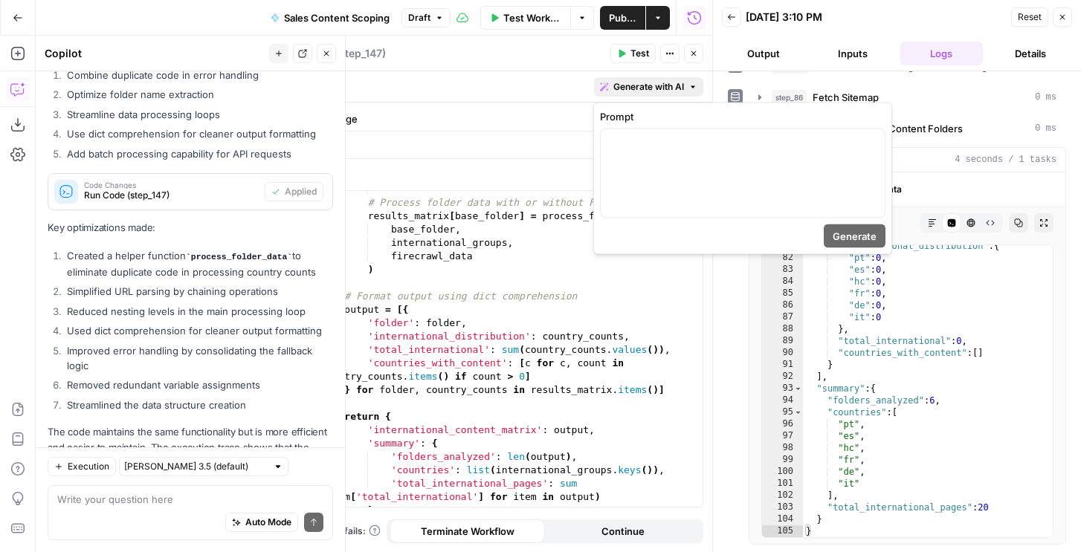
drag, startPoint x: 642, startPoint y: 85, endPoint x: 644, endPoint y: 59, distance: 26.1
click at [645, 62] on div "**********" at bounding box center [491, 294] width 441 height 517
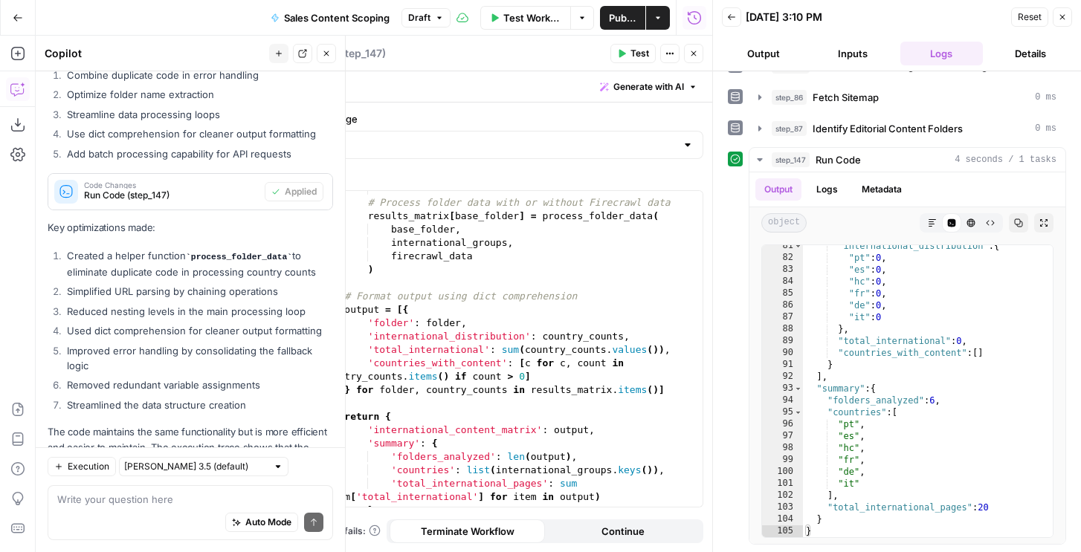
click at [642, 57] on span "Test" at bounding box center [640, 53] width 19 height 13
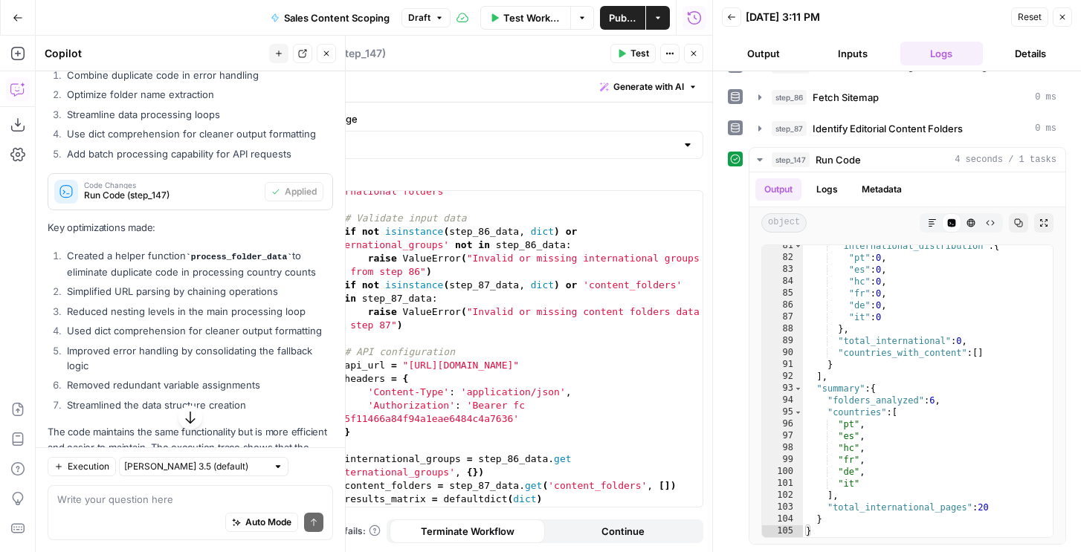
scroll to position [2182, 0]
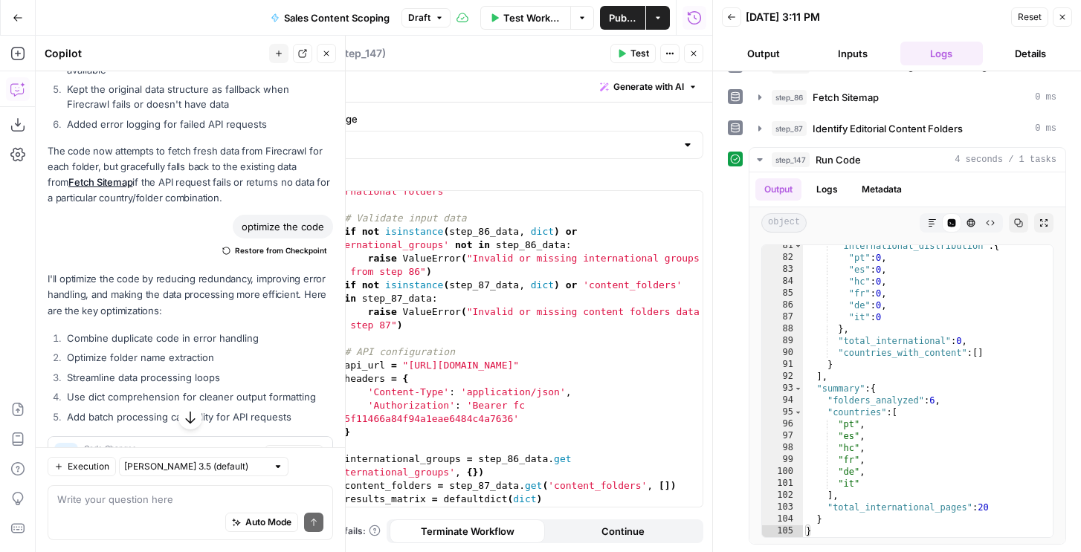
click at [132, 521] on div "Auto Mode Send" at bounding box center [190, 523] width 266 height 33
click at [130, 497] on textarea at bounding box center [190, 499] width 266 height 15
type textarea "is it getting the number of pages in each url"
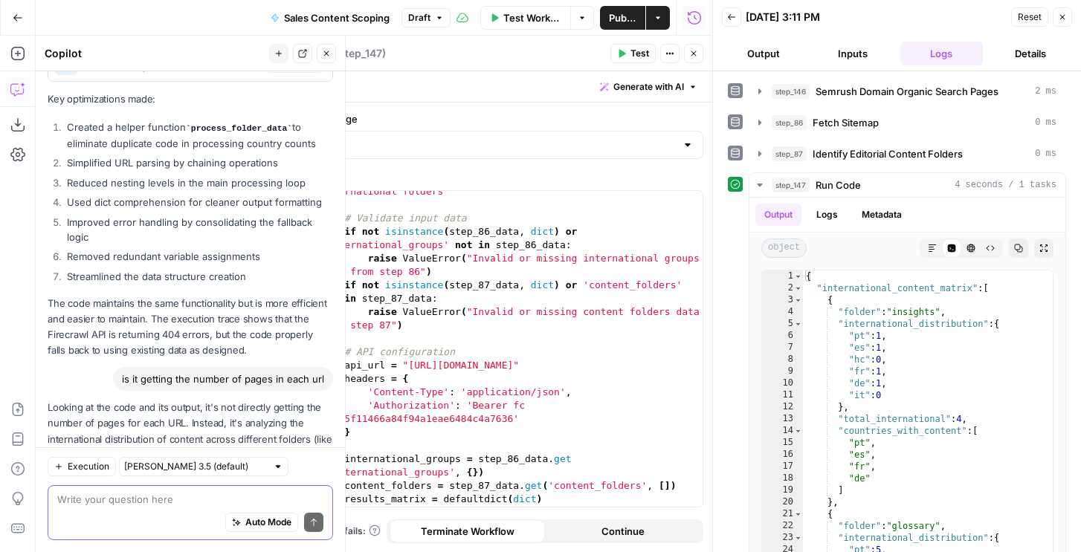
scroll to position [2803, 0]
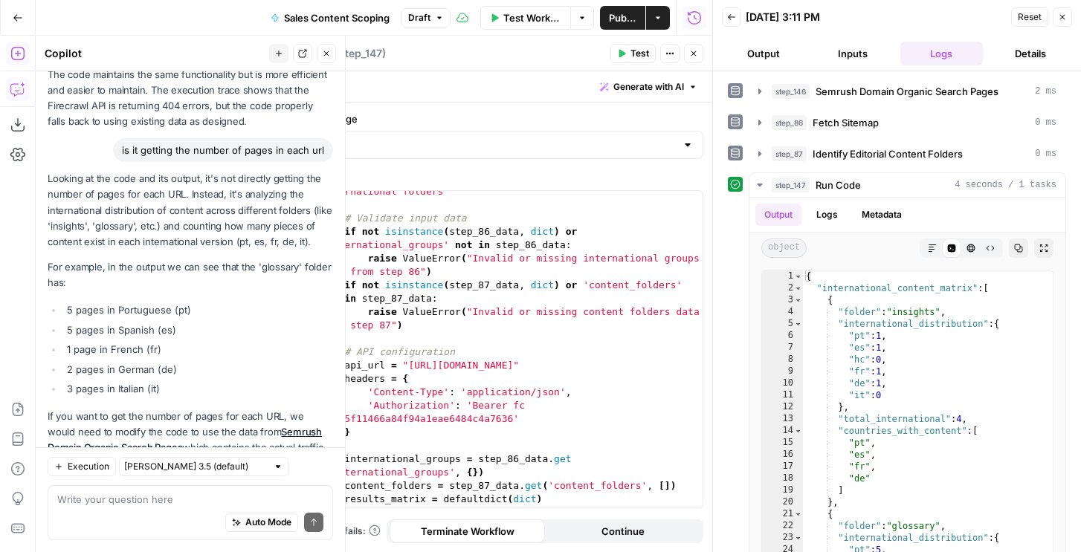
click at [16, 57] on icon "button" at bounding box center [17, 53] width 15 height 15
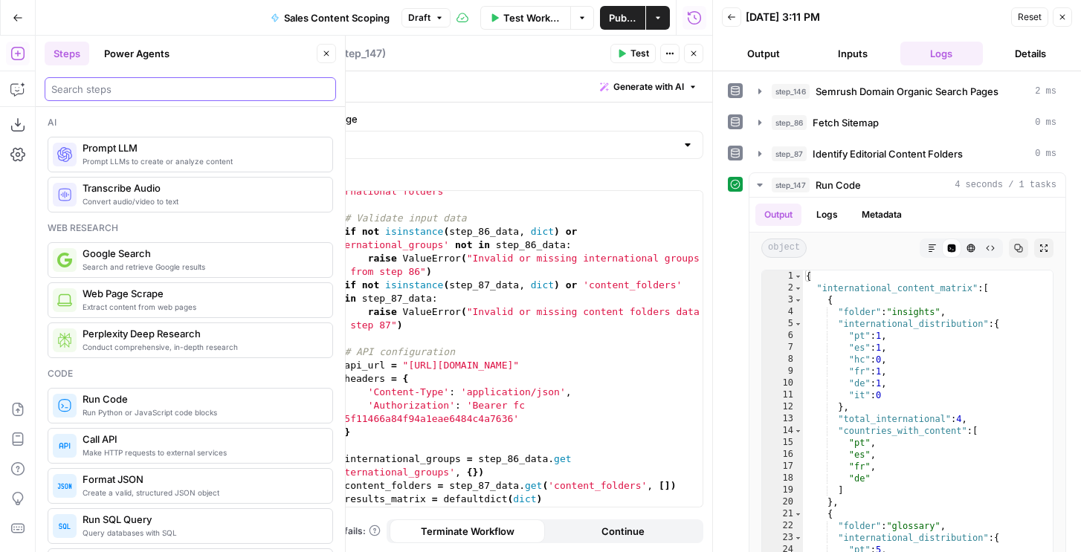
click at [68, 87] on input "search" at bounding box center [190, 89] width 278 height 15
type input "folder"
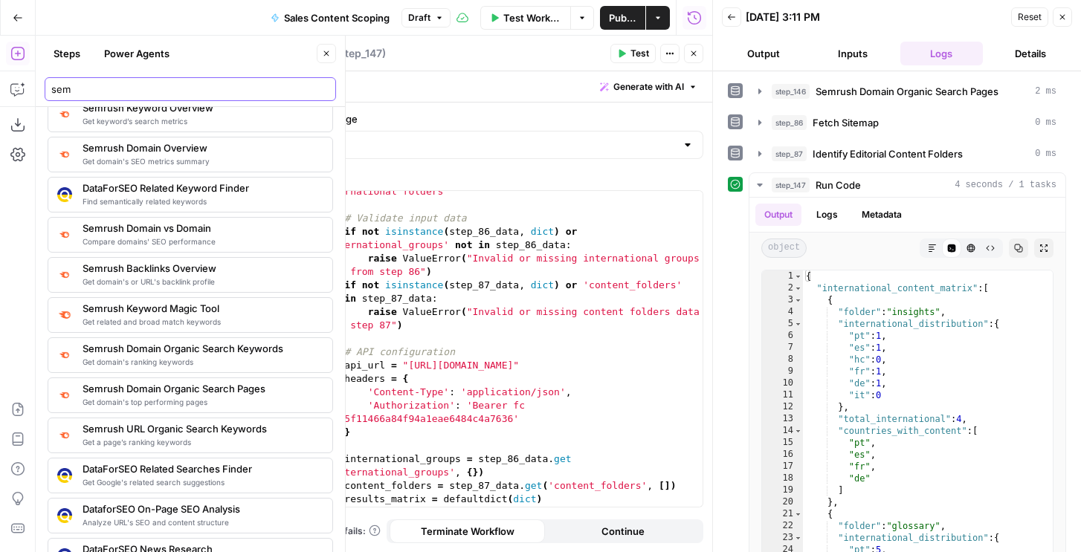
scroll to position [59, 0]
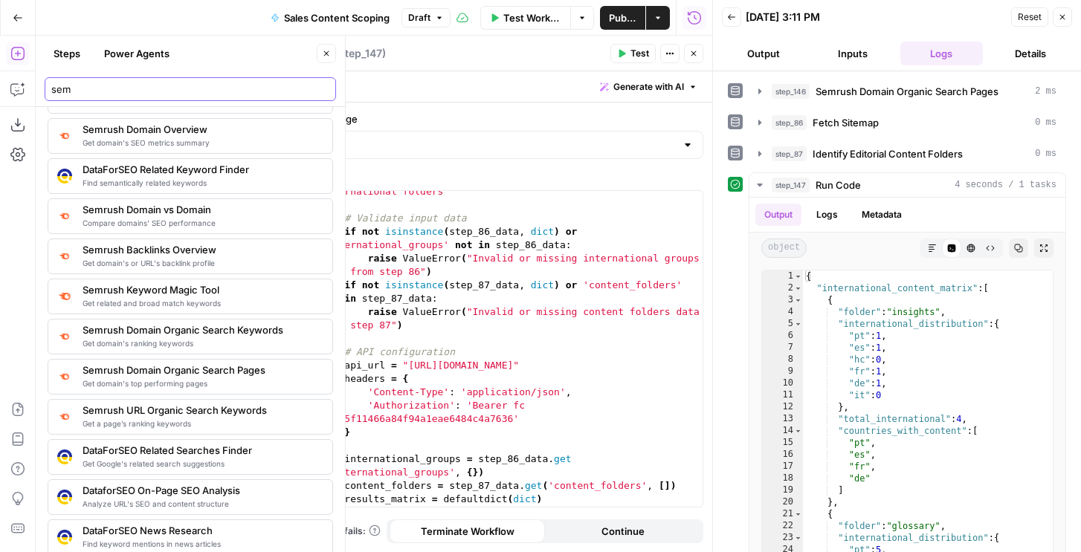
type input "sem"
click at [1057, 16] on button "Close" at bounding box center [1062, 16] width 19 height 19
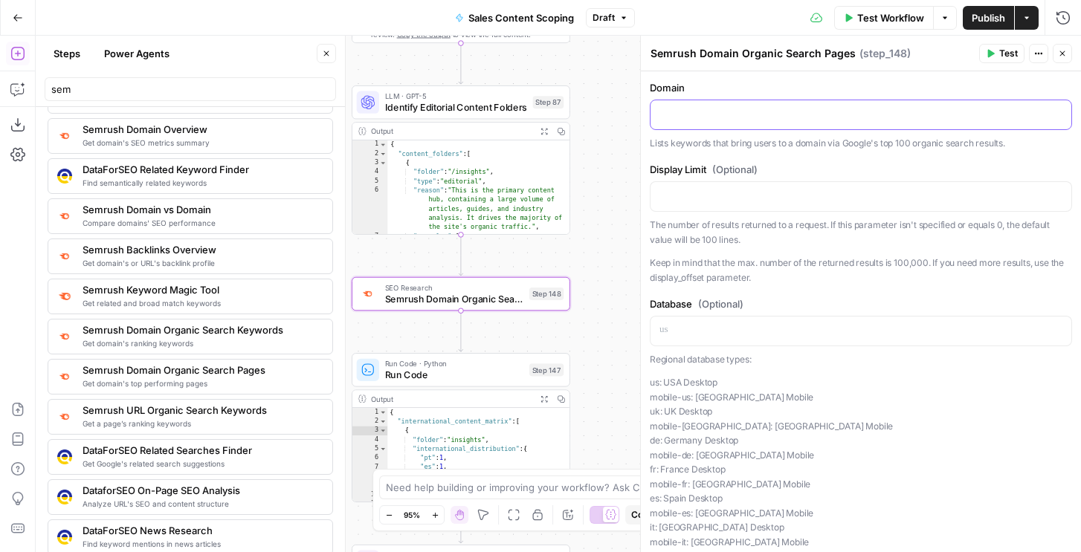
click at [715, 103] on div at bounding box center [861, 114] width 421 height 29
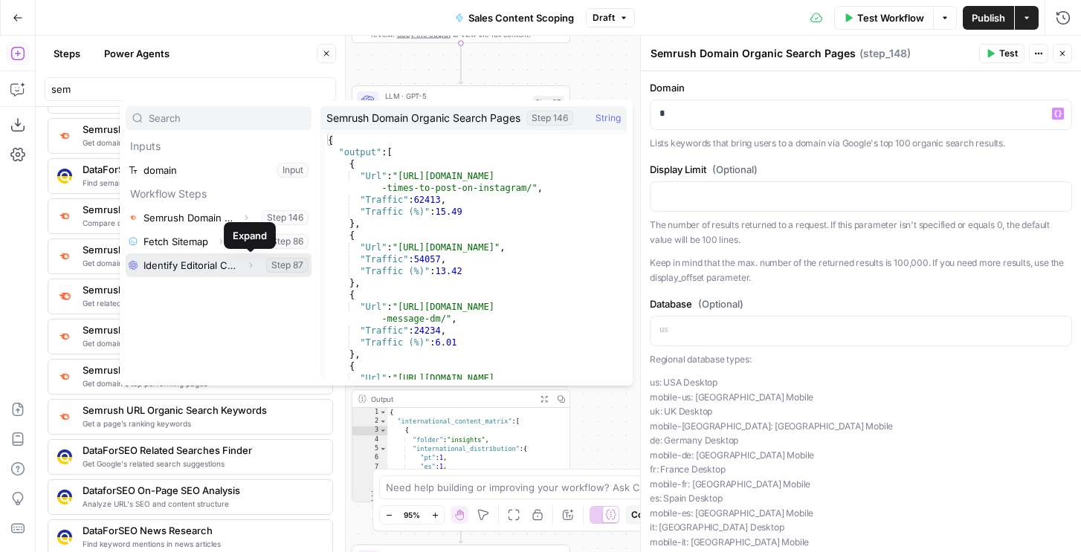
click at [241, 262] on button "Expand" at bounding box center [250, 265] width 19 height 19
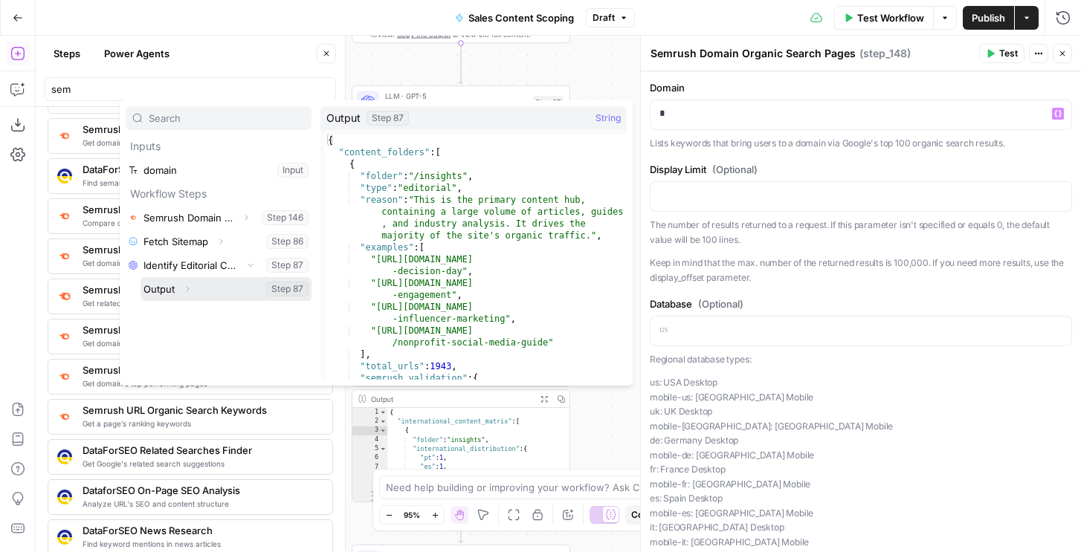
click at [186, 286] on icon "button" at bounding box center [187, 289] width 9 height 9
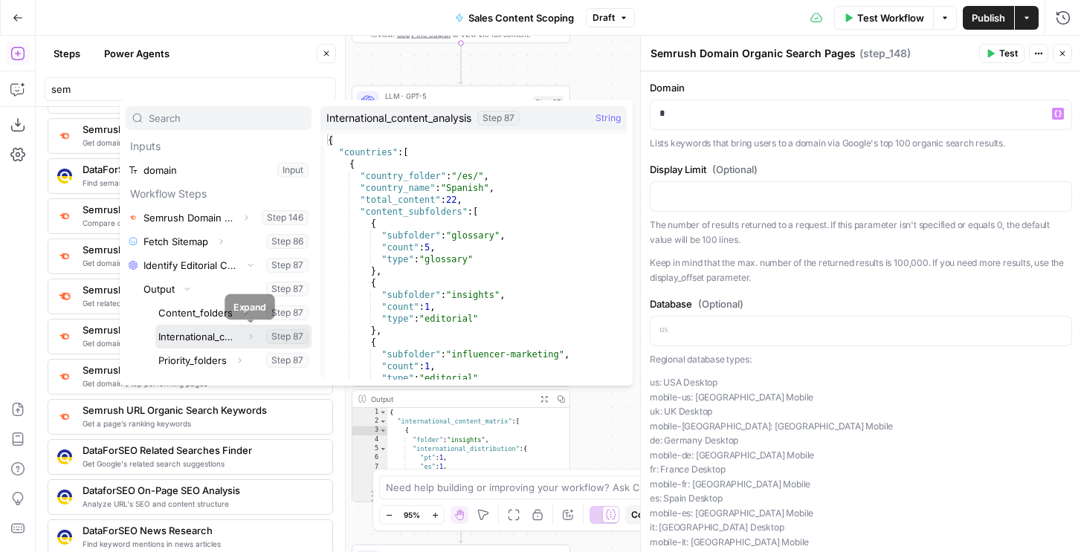
click at [254, 335] on icon "button" at bounding box center [250, 336] width 9 height 9
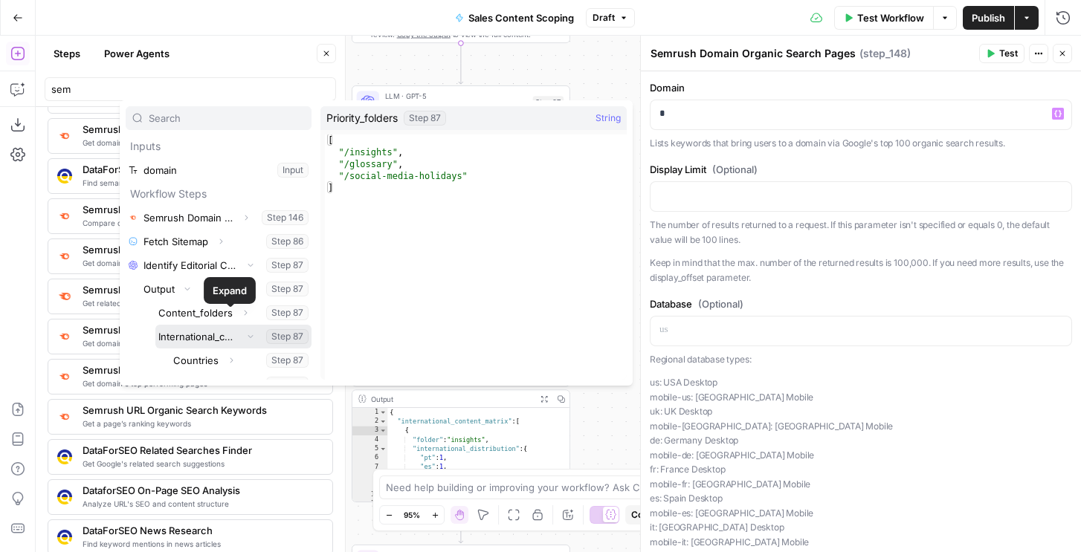
scroll to position [40, 0]
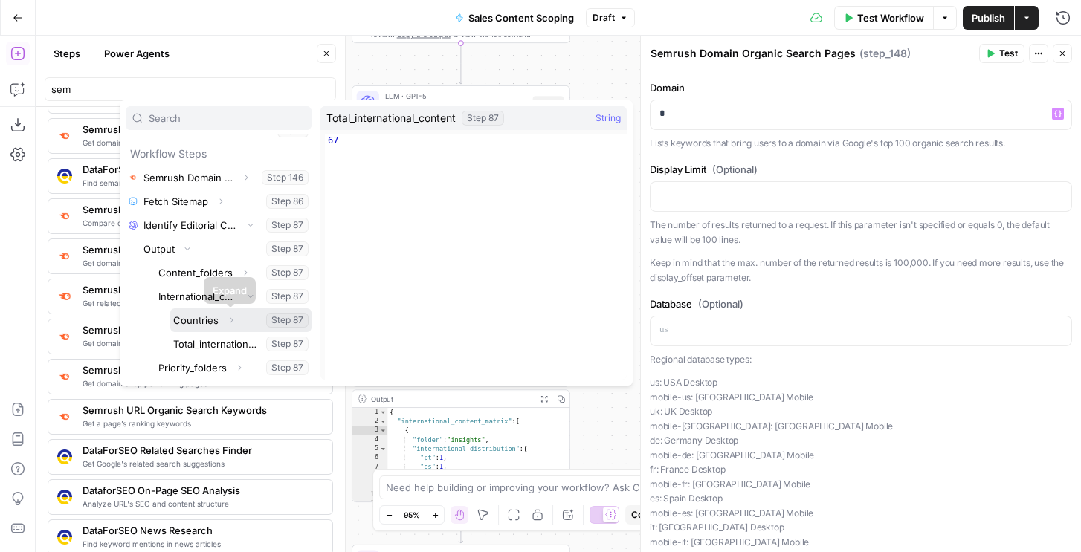
click at [229, 320] on icon "button" at bounding box center [231, 320] width 9 height 9
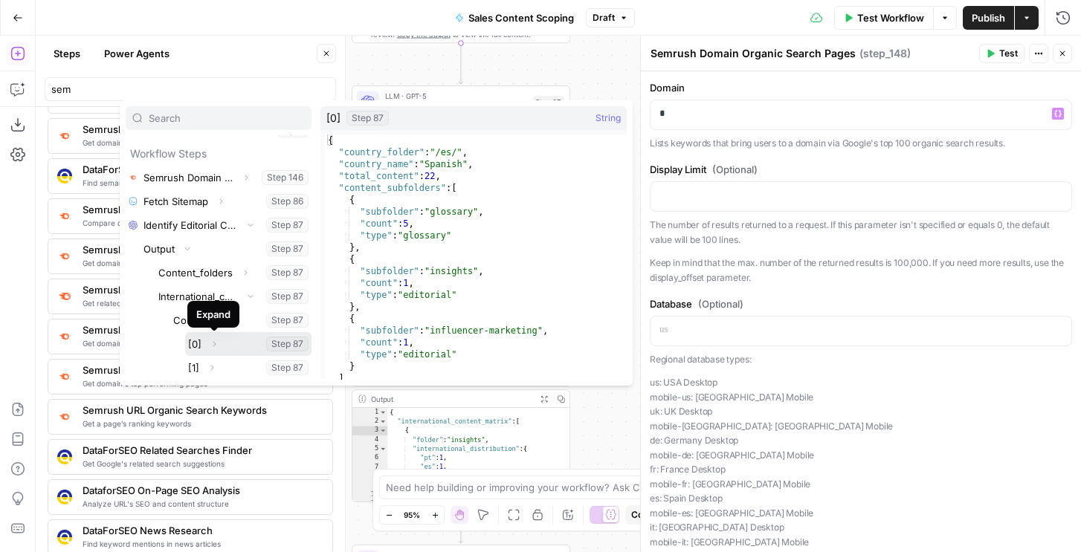
click at [213, 344] on icon "button" at bounding box center [214, 344] width 9 height 9
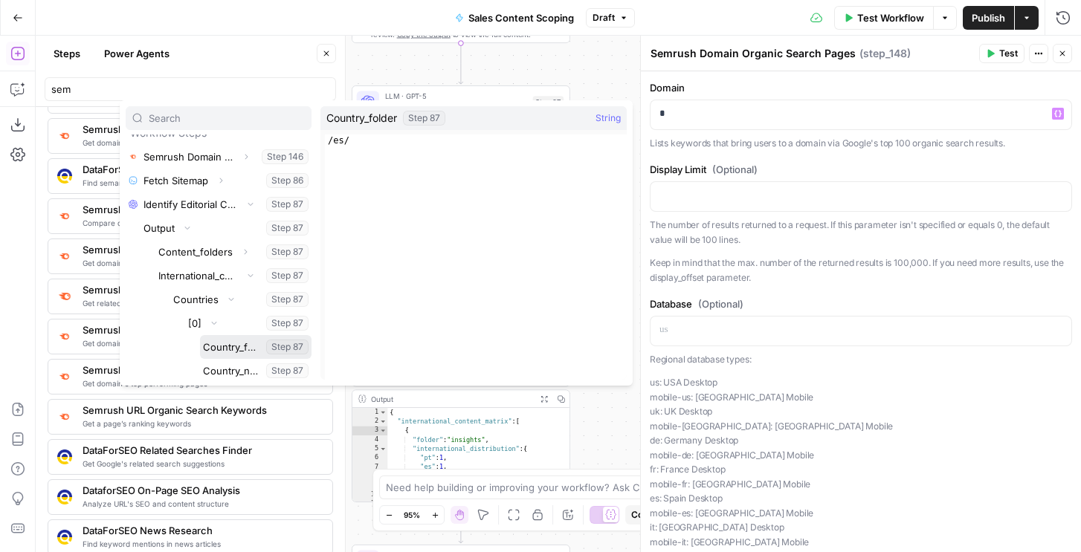
click at [224, 340] on button "Select variable Country_folder" at bounding box center [256, 347] width 112 height 24
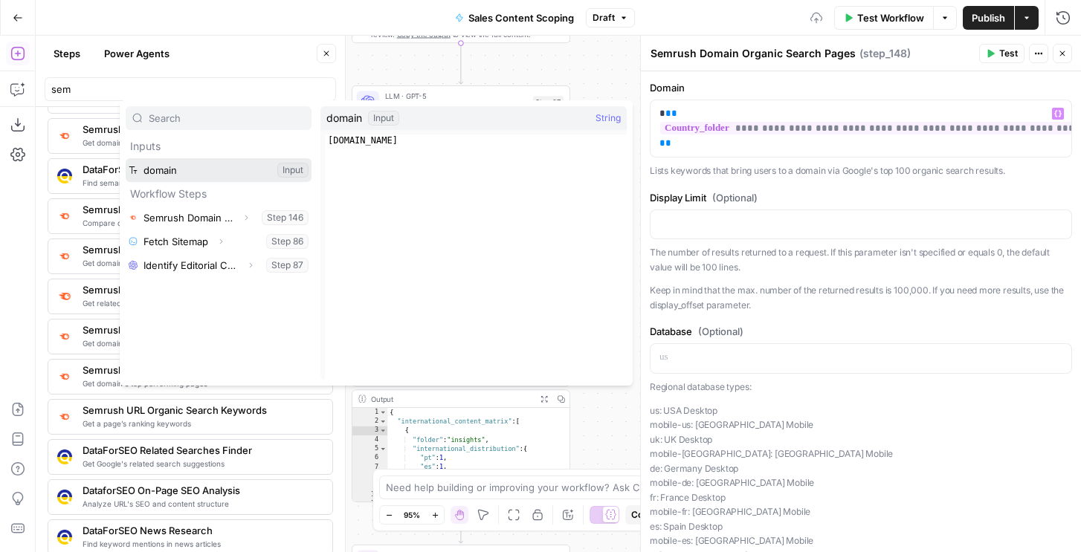
click at [248, 164] on button "Select variable domain" at bounding box center [219, 170] width 186 height 24
click at [719, 146] on p "**********" at bounding box center [861, 128] width 403 height 45
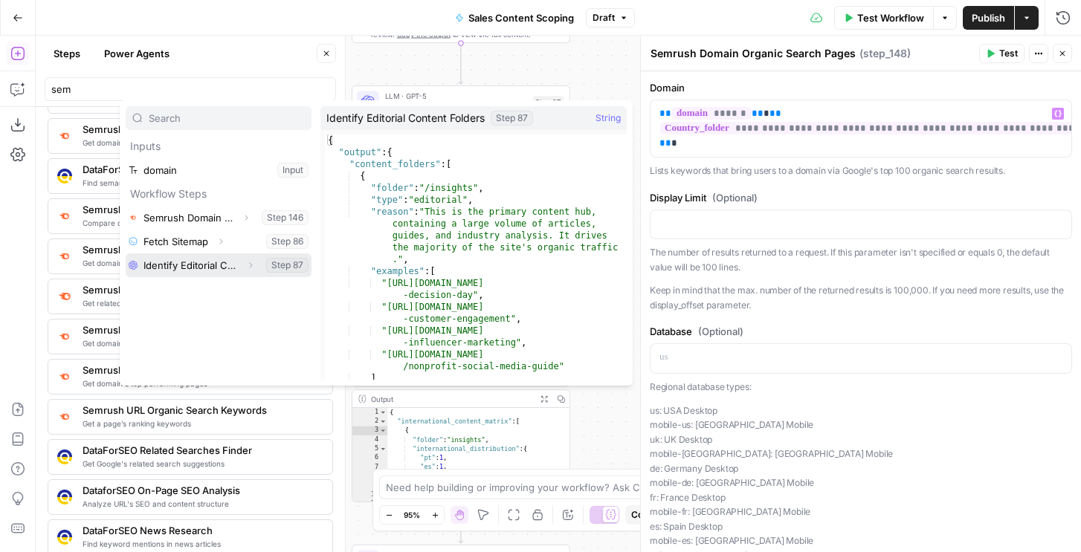
click at [248, 268] on icon "button" at bounding box center [250, 265] width 9 height 9
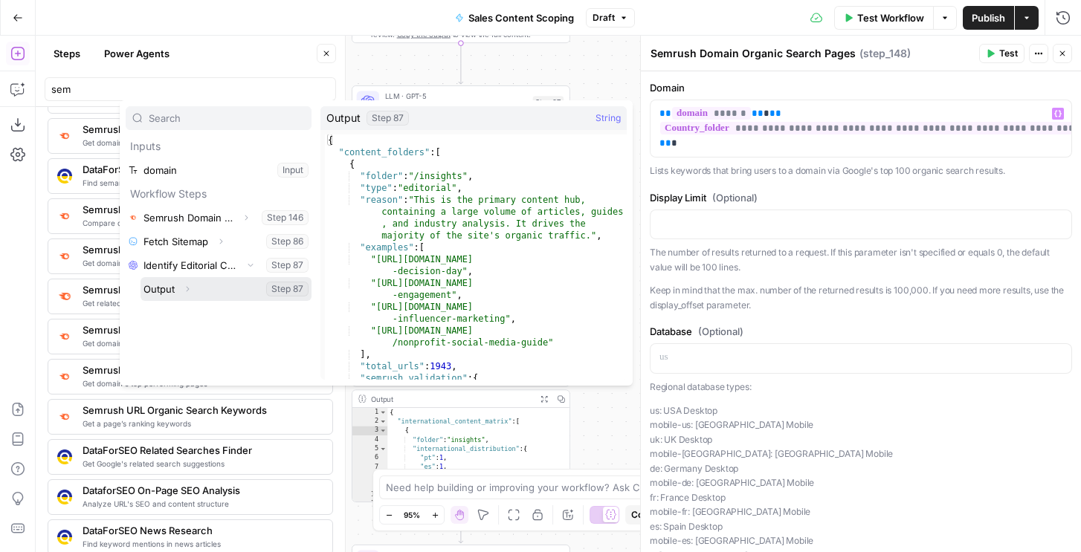
click at [187, 290] on icon "button" at bounding box center [188, 289] width 3 height 5
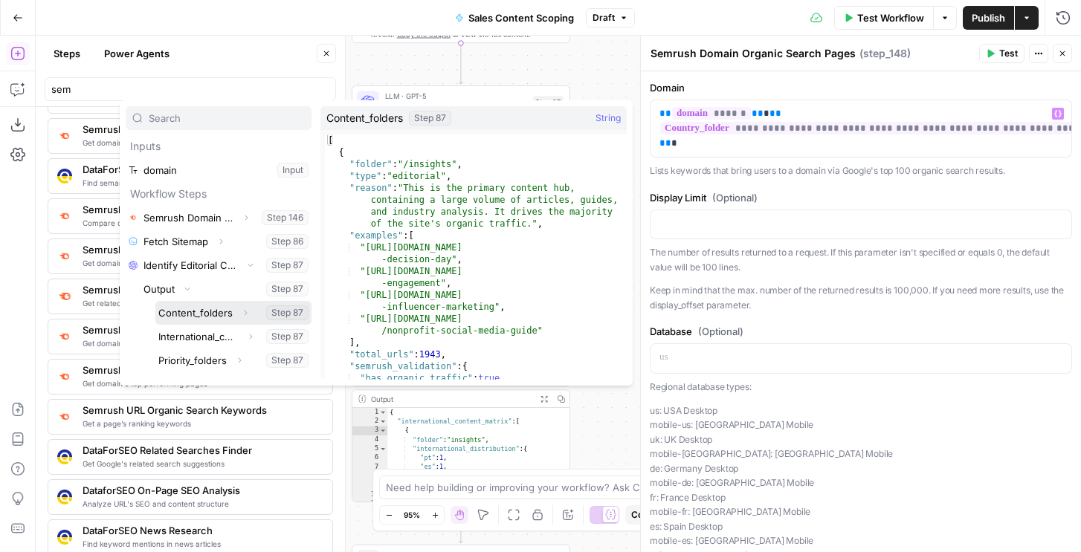
click at [245, 311] on icon "button" at bounding box center [246, 313] width 3 height 5
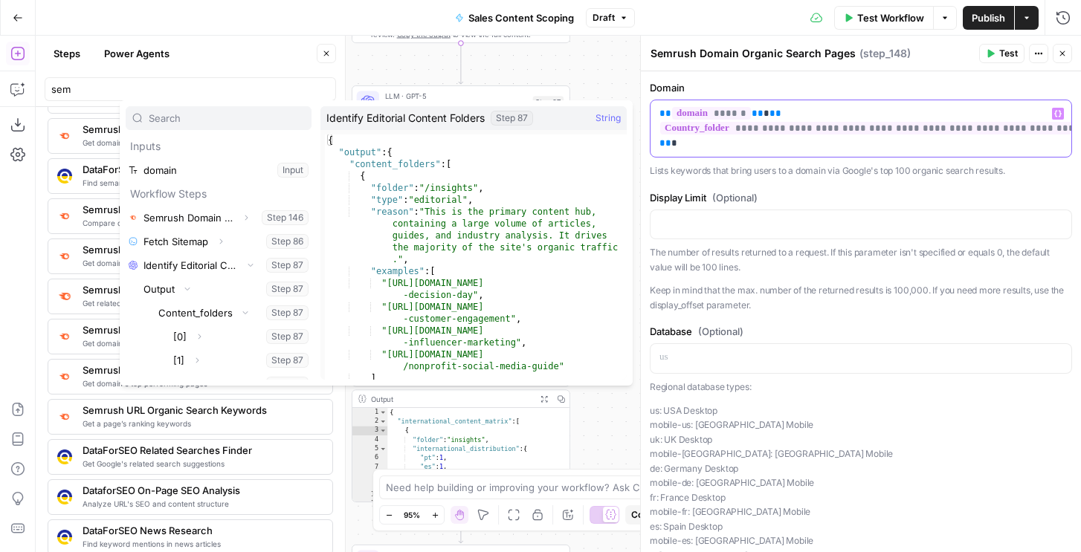
click at [700, 150] on p "**********" at bounding box center [861, 128] width 403 height 45
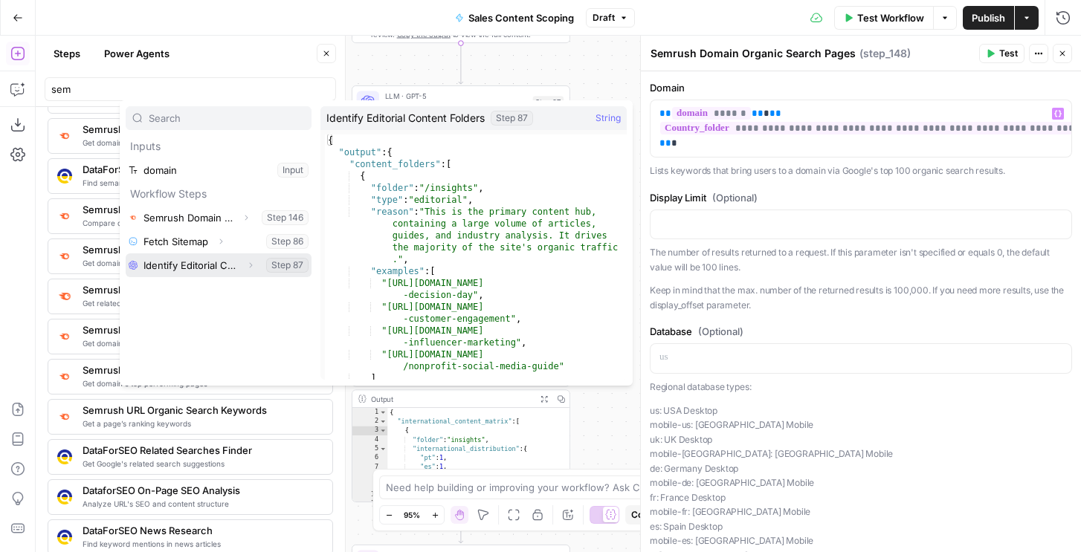
click at [247, 261] on icon "button" at bounding box center [250, 265] width 9 height 9
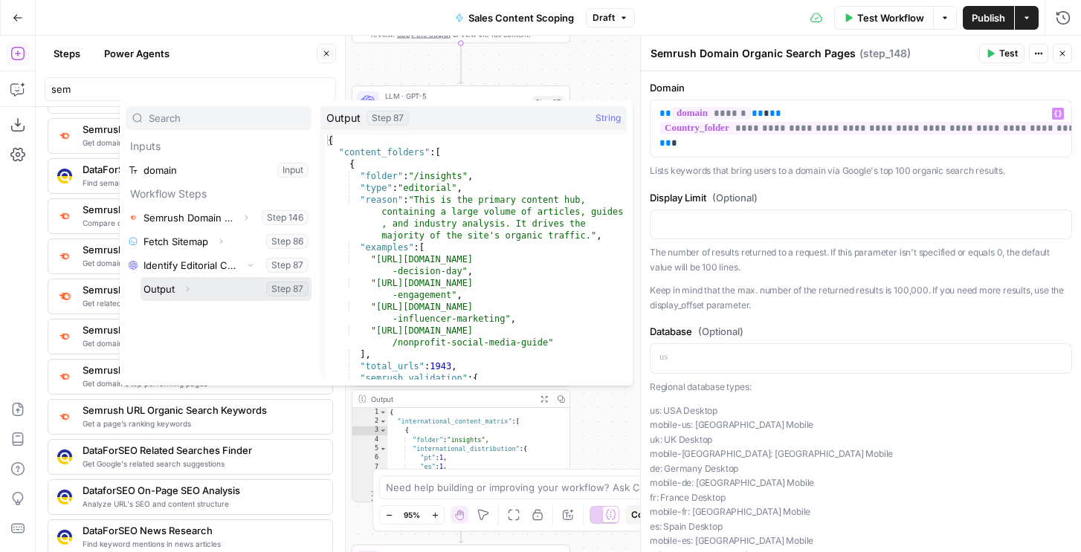
click at [191, 289] on span "Expand" at bounding box center [191, 289] width 1 height 1
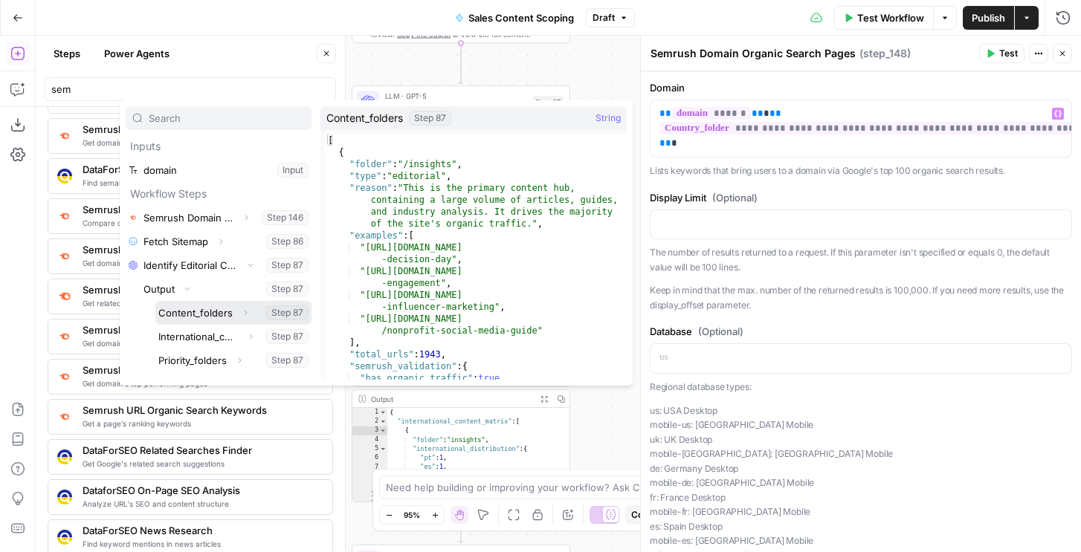
click at [245, 310] on icon "button" at bounding box center [245, 313] width 9 height 9
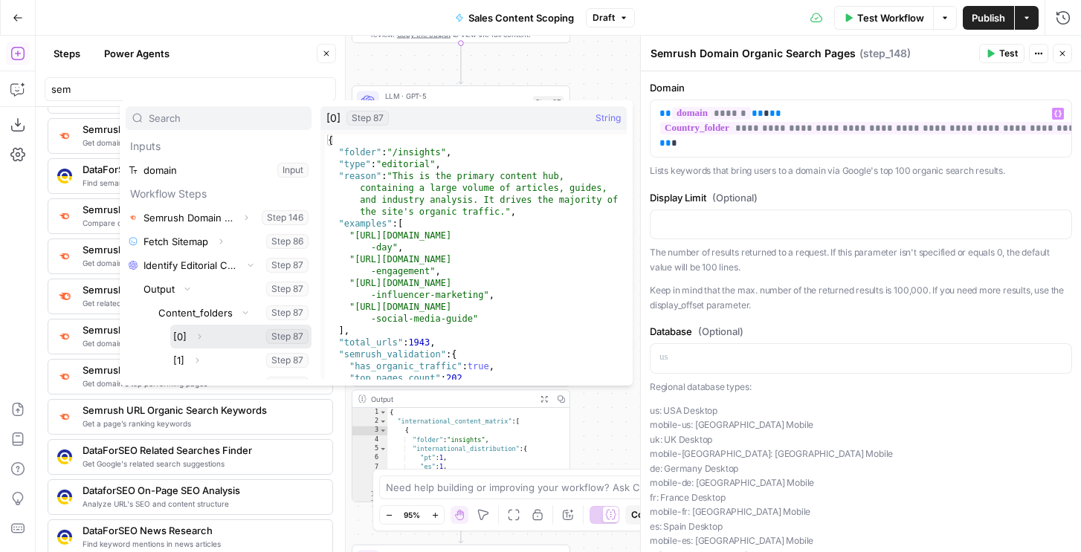
click at [202, 337] on icon "button" at bounding box center [199, 336] width 9 height 9
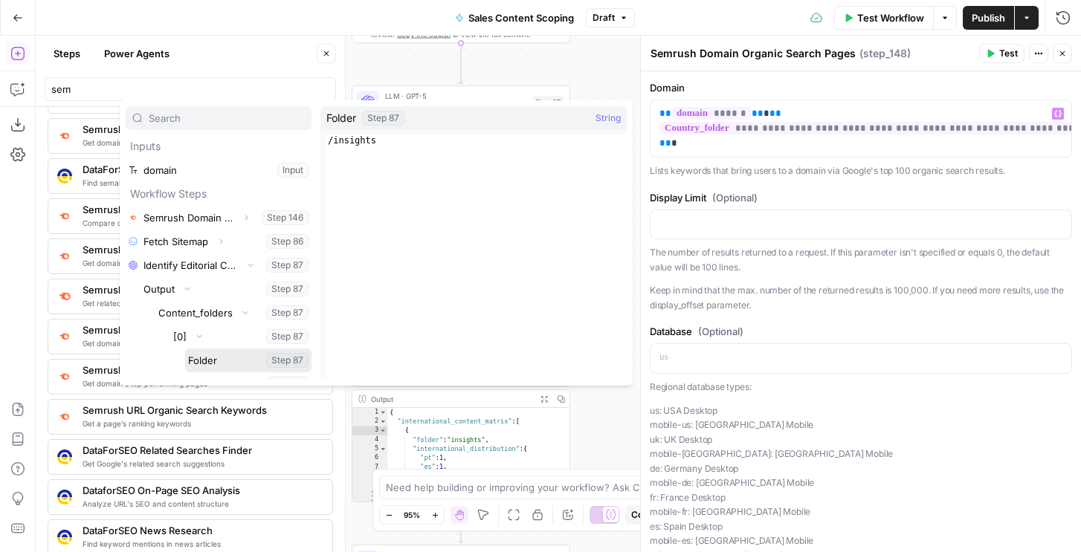
click at [204, 364] on button "Select variable Folder" at bounding box center [248, 361] width 126 height 24
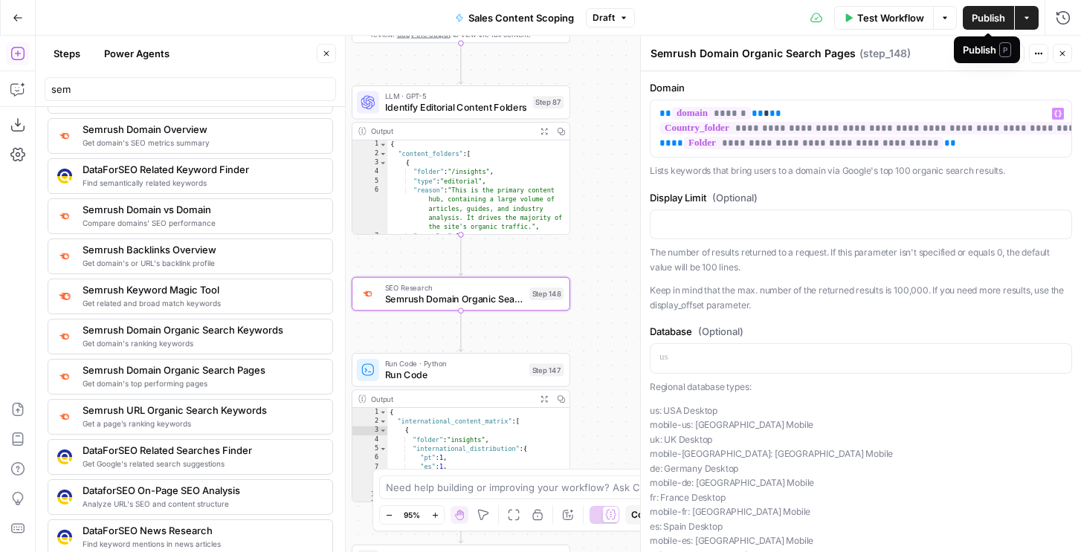
click at [1005, 45] on span "P" at bounding box center [1005, 49] width 12 height 15
click at [1006, 57] on span "Test" at bounding box center [1008, 53] width 19 height 13
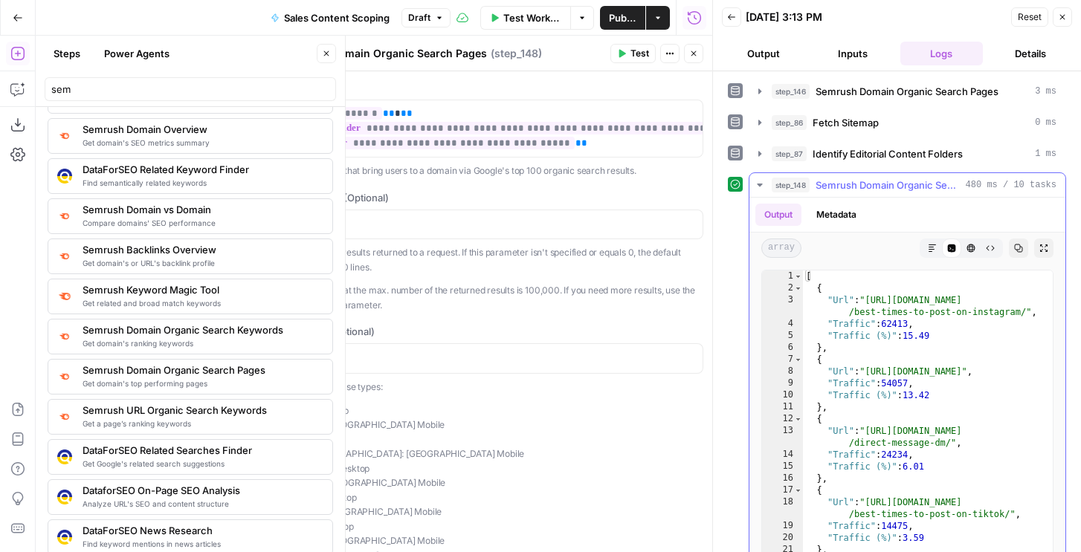
scroll to position [21, 0]
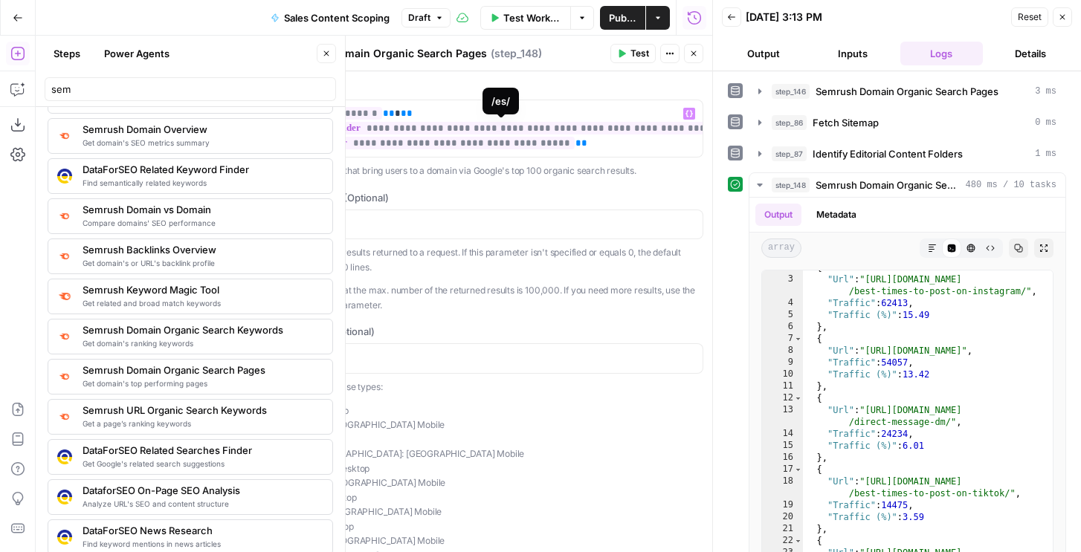
click at [620, 126] on span "**********" at bounding box center [527, 128] width 472 height 13
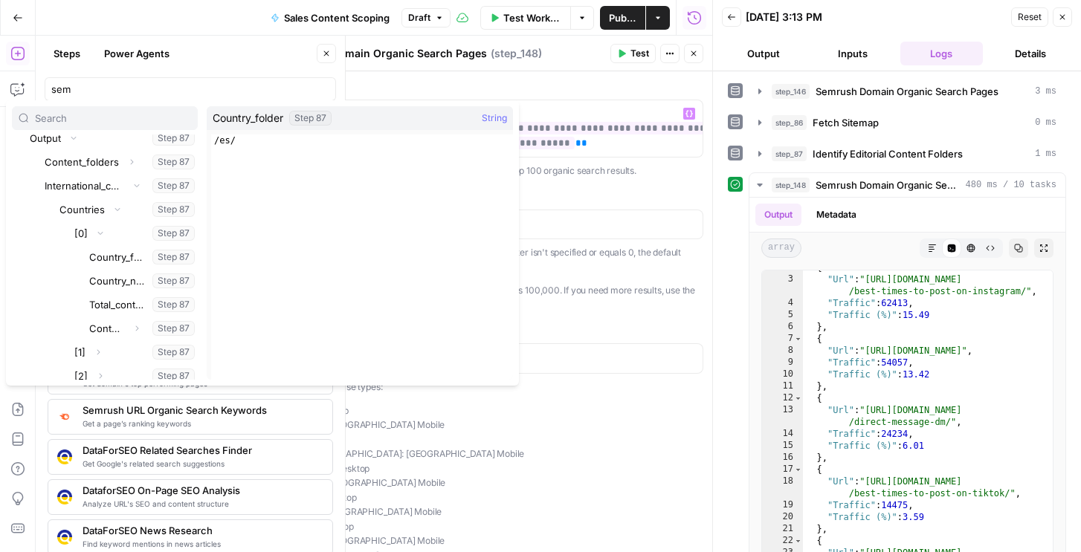
click at [631, 300] on p "Keep in mind that the max. number of the returned results is 100,000. If you ne…" at bounding box center [492, 297] width 422 height 29
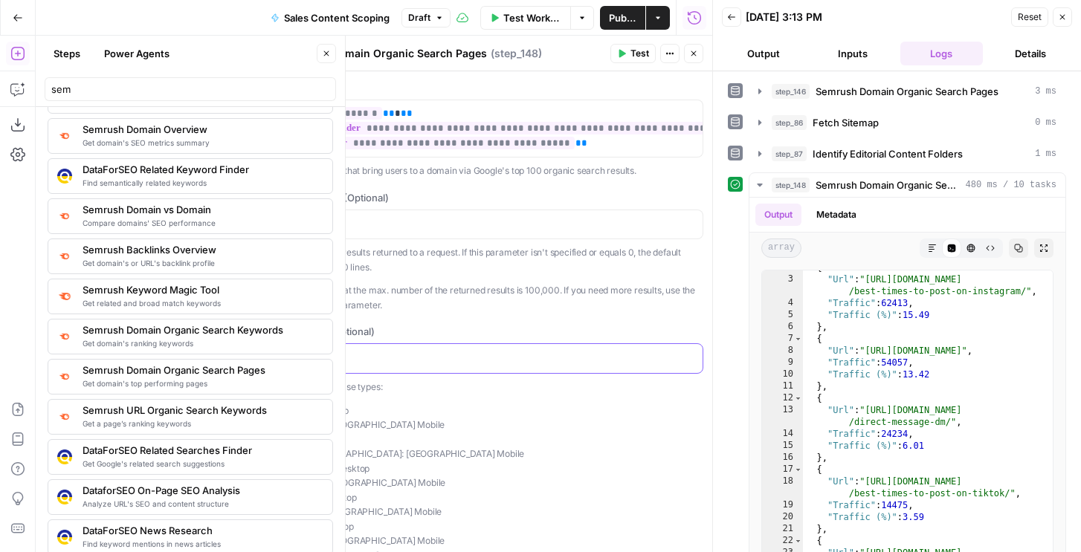
click at [485, 347] on div at bounding box center [492, 358] width 421 height 29
click at [1059, 18] on icon "button" at bounding box center [1062, 17] width 9 height 9
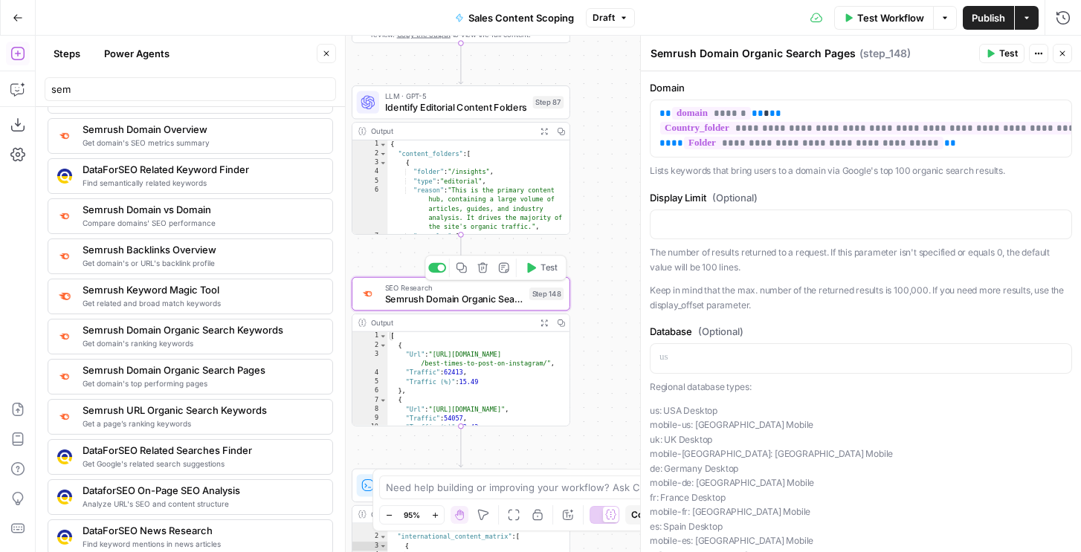
click at [483, 274] on button "Delete step" at bounding box center [483, 268] width 19 height 19
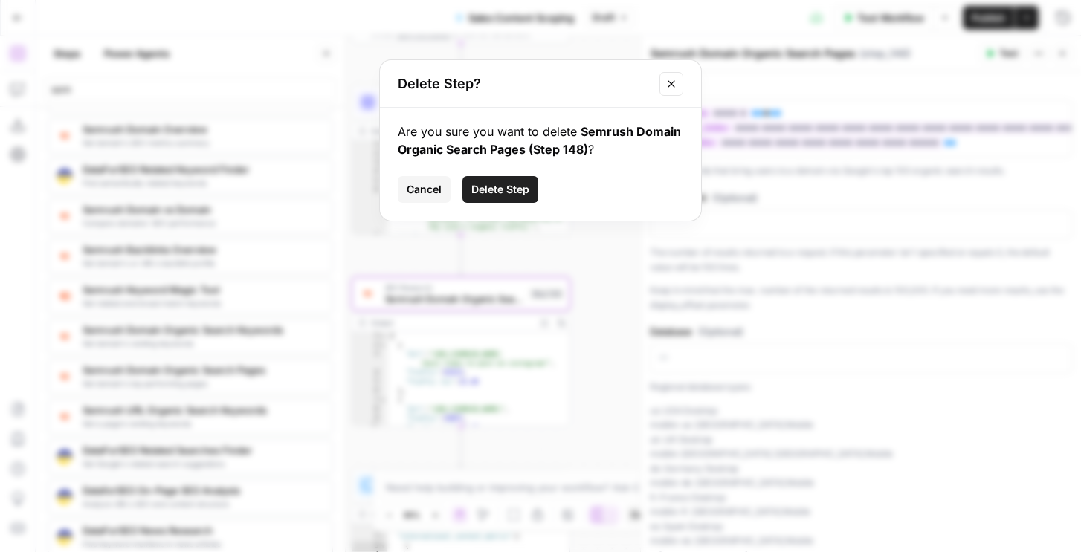
click at [512, 184] on span "Delete Step" at bounding box center [500, 189] width 58 height 15
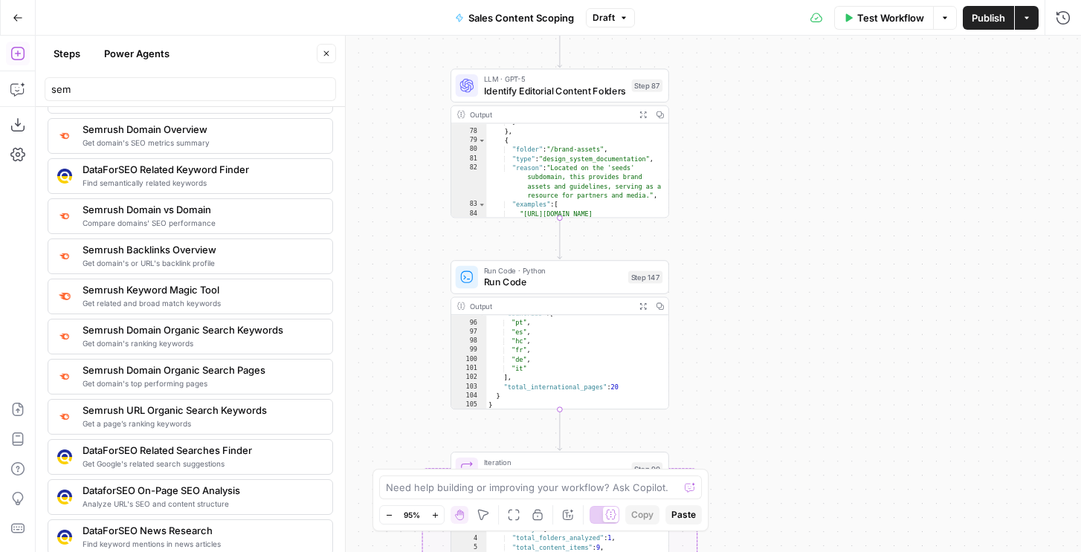
scroll to position [1098, 0]
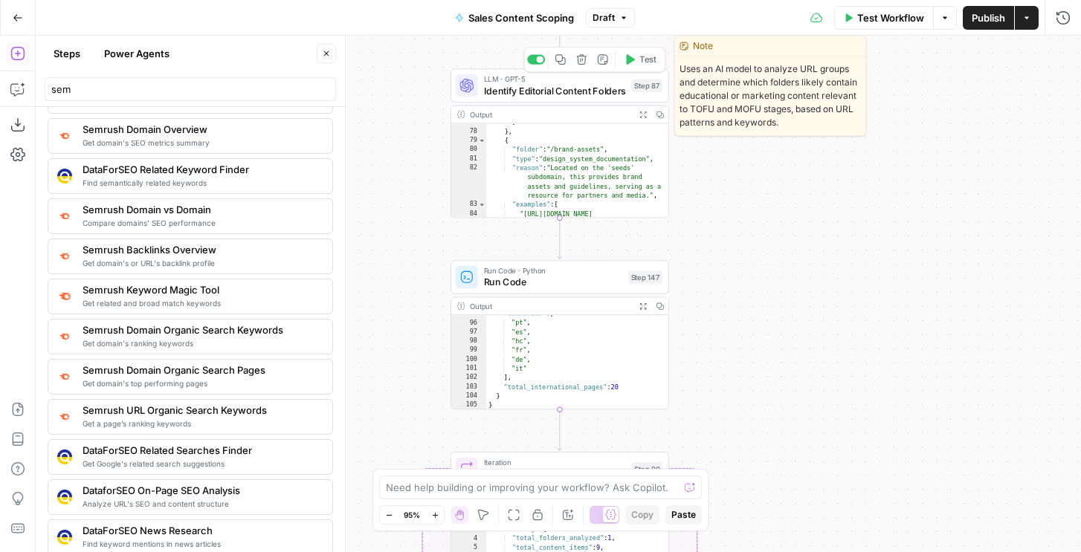
click at [599, 86] on span "Identify Editorial Content Folders" at bounding box center [555, 90] width 142 height 14
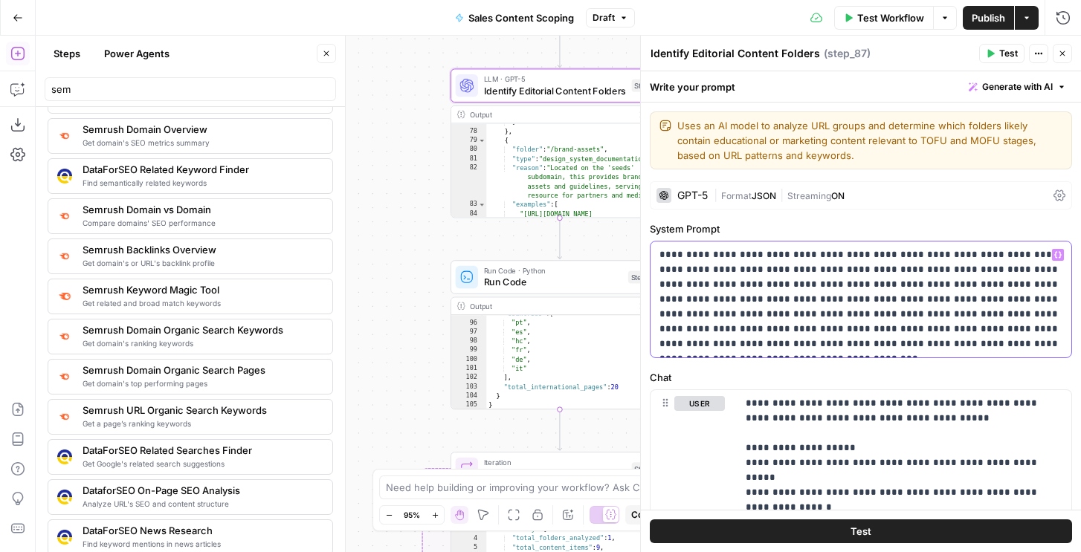
click at [854, 257] on p "**********" at bounding box center [861, 300] width 403 height 104
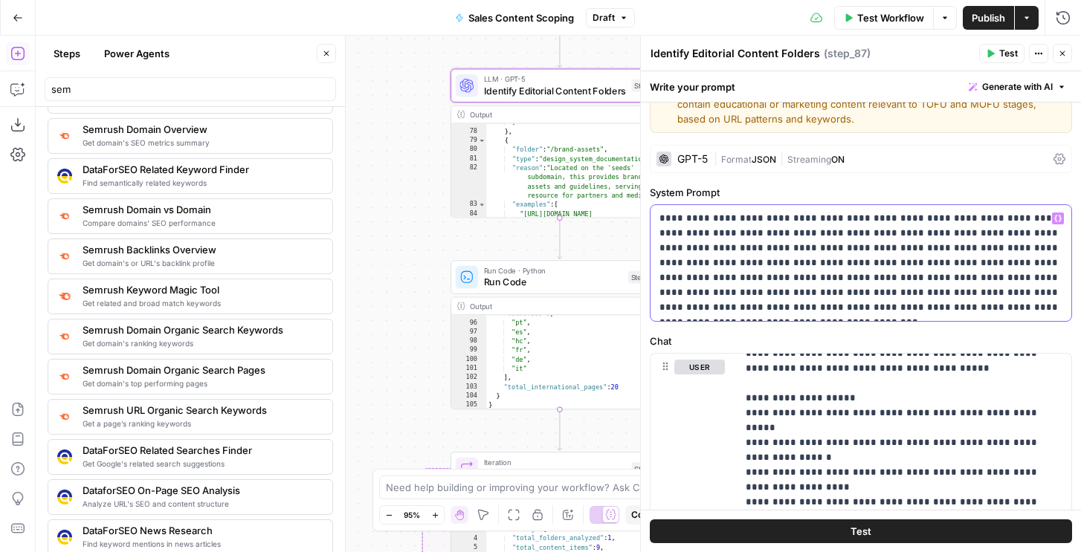
scroll to position [26, 0]
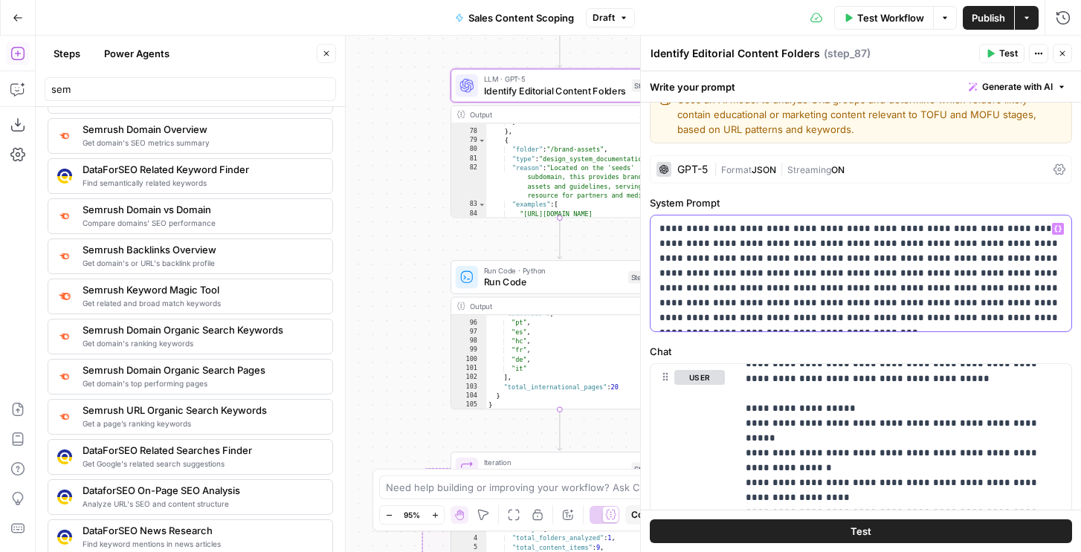
click at [908, 266] on p "**********" at bounding box center [861, 274] width 403 height 104
click at [895, 290] on p "**********" at bounding box center [861, 274] width 403 height 104
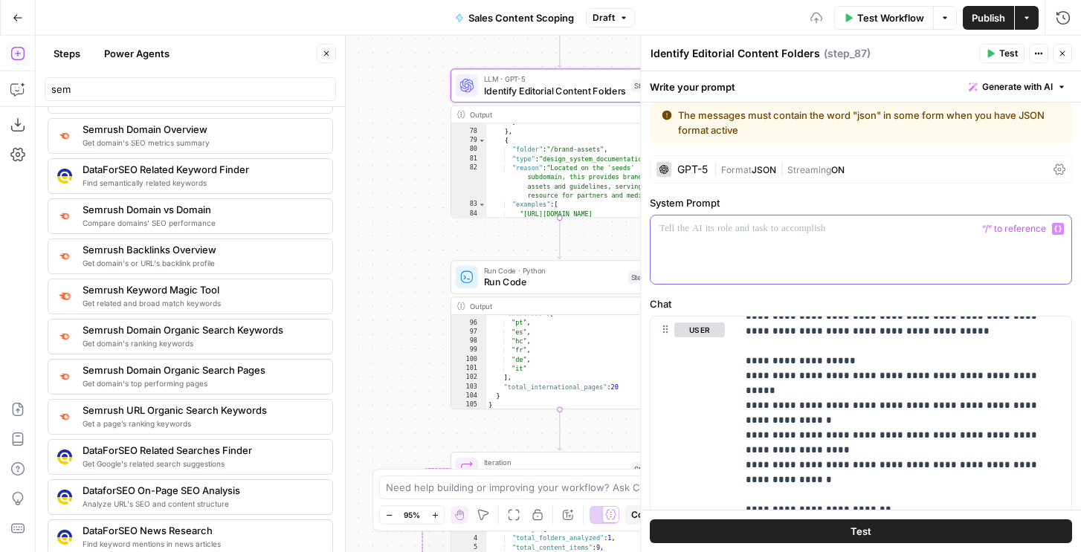
scroll to position [0, 0]
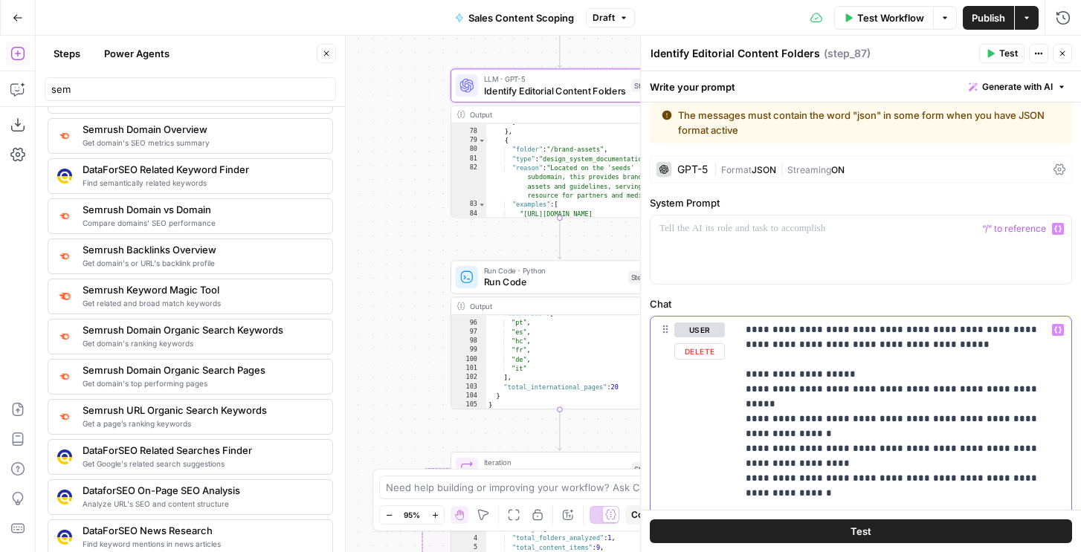
drag, startPoint x: 919, startPoint y: 345, endPoint x: 737, endPoint y: 323, distance: 183.5
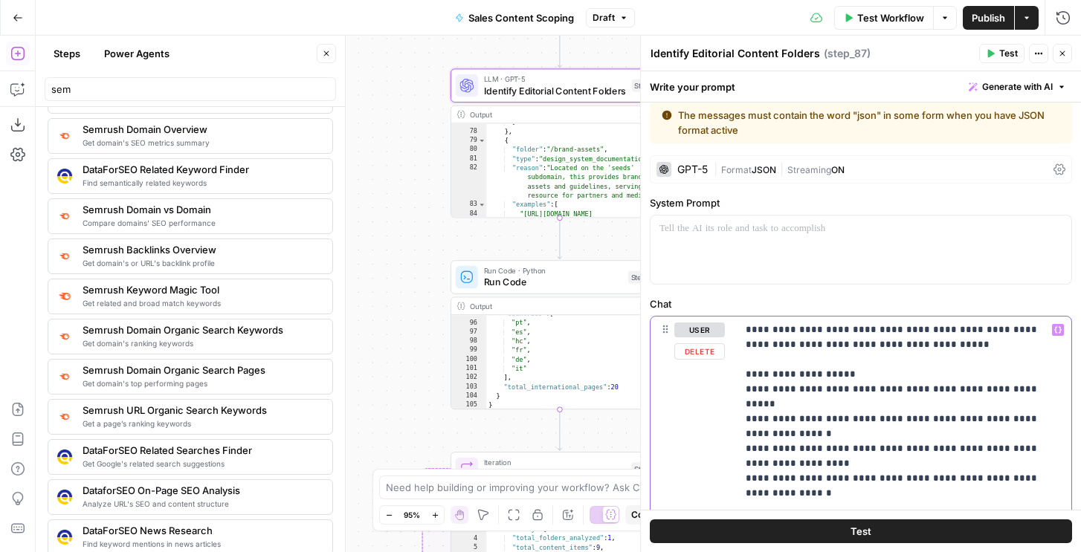
copy p "**********"
click at [722, 242] on div at bounding box center [861, 250] width 421 height 68
paste div
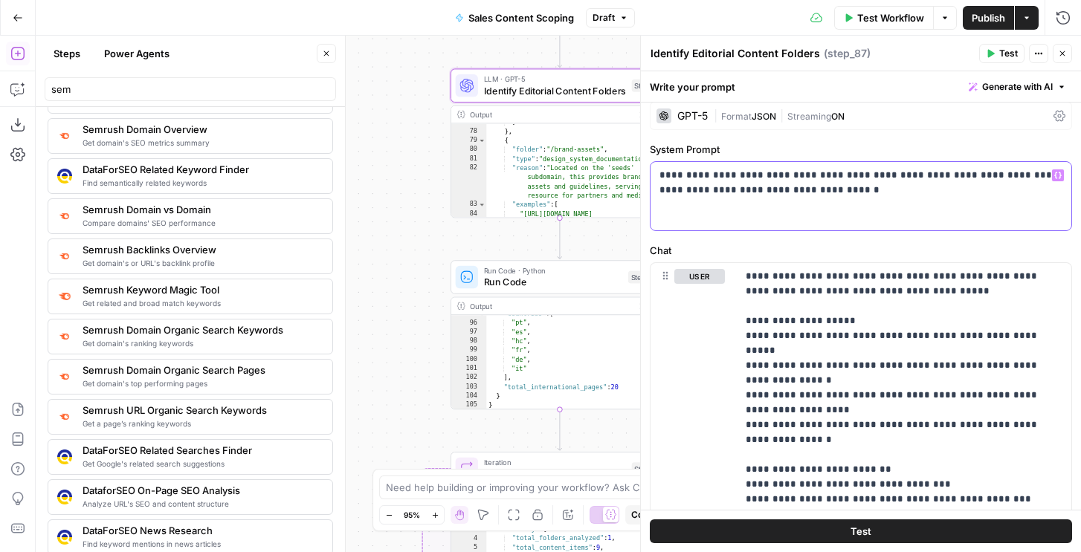
scroll to position [26, 0]
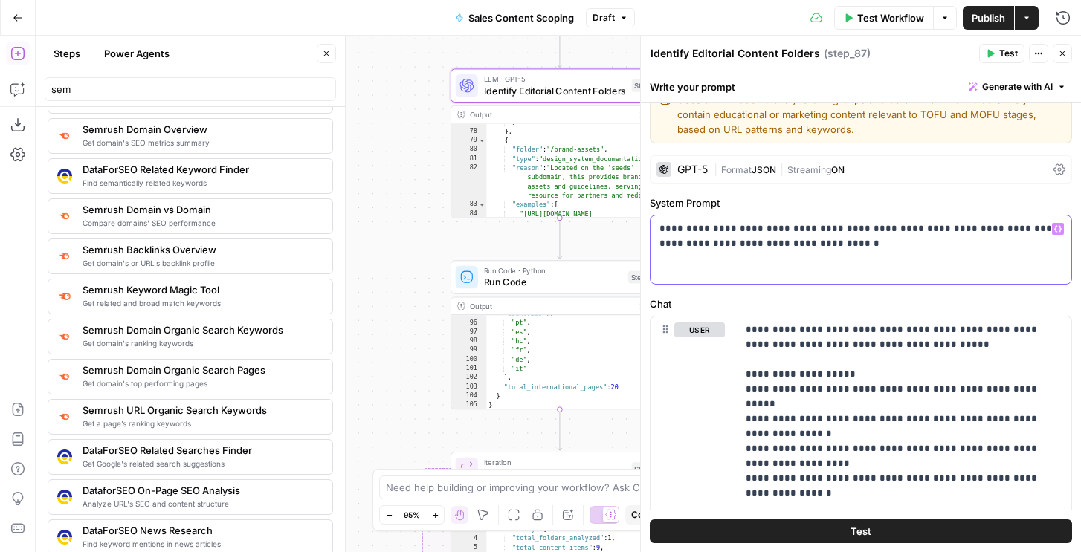
click at [816, 245] on p "**********" at bounding box center [861, 237] width 403 height 30
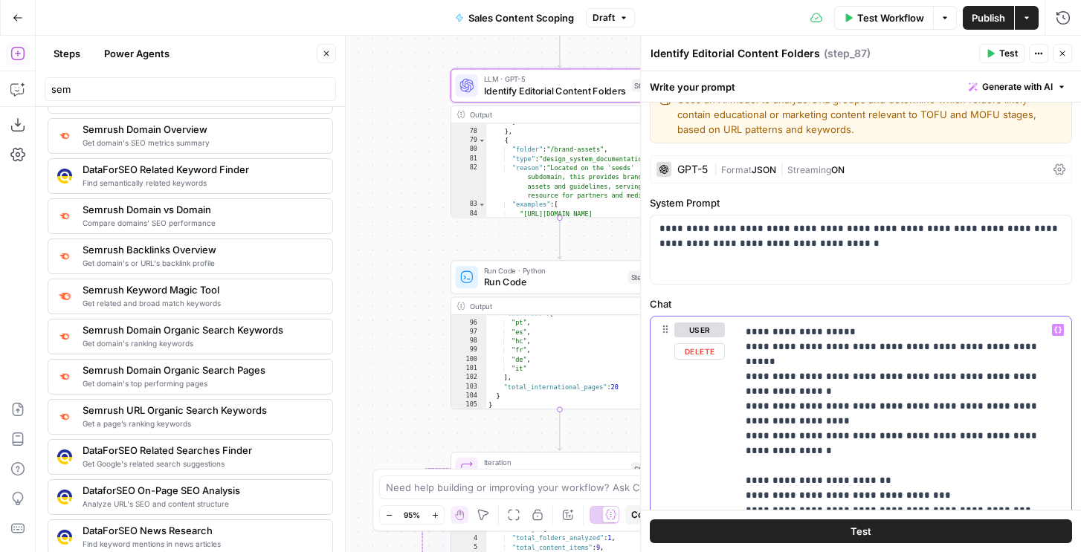
scroll to position [0, 0]
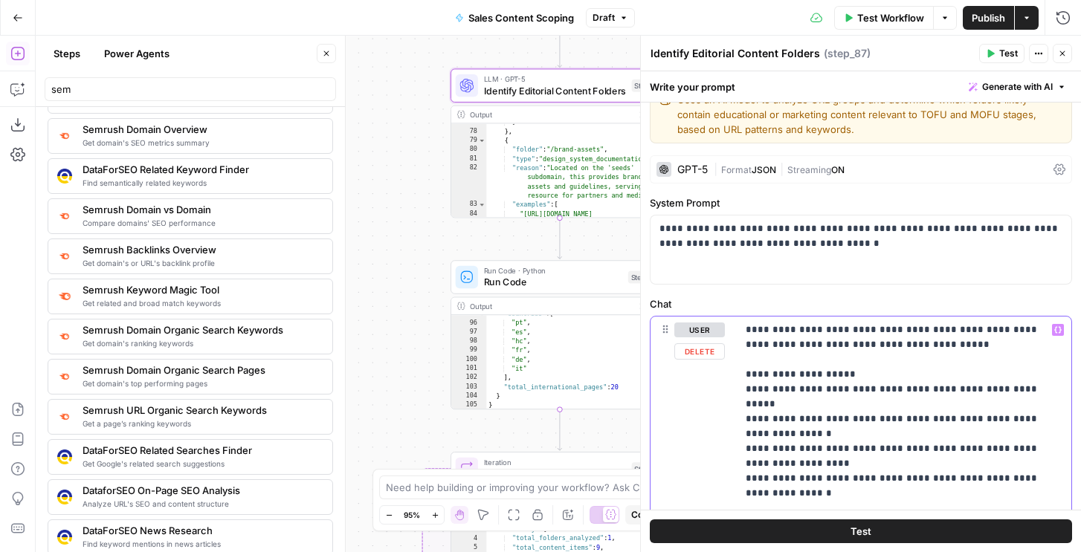
drag, startPoint x: 786, startPoint y: 465, endPoint x: 738, endPoint y: 394, distance: 85.6
copy p "**********"
click at [746, 225] on p "**********" at bounding box center [861, 237] width 403 height 30
click at [708, 233] on p "**********" at bounding box center [861, 237] width 403 height 30
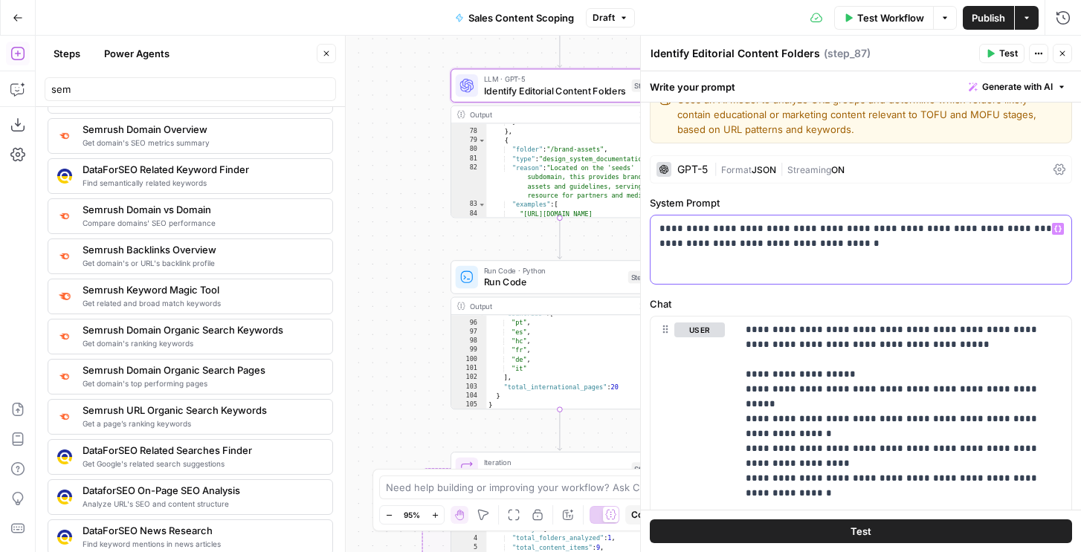
click at [728, 242] on p "**********" at bounding box center [861, 237] width 403 height 30
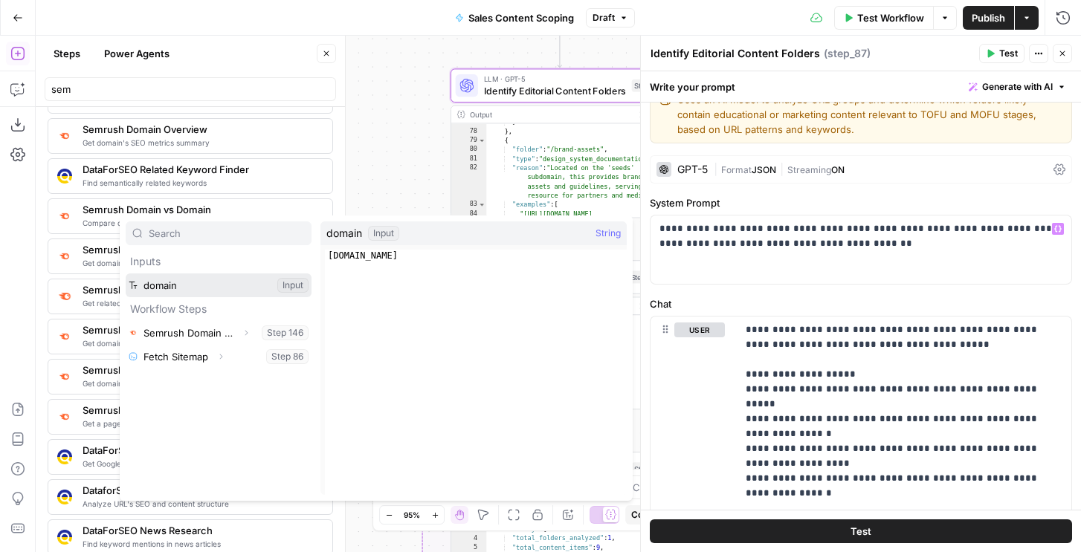
click at [194, 291] on button "Select variable domain" at bounding box center [219, 286] width 186 height 24
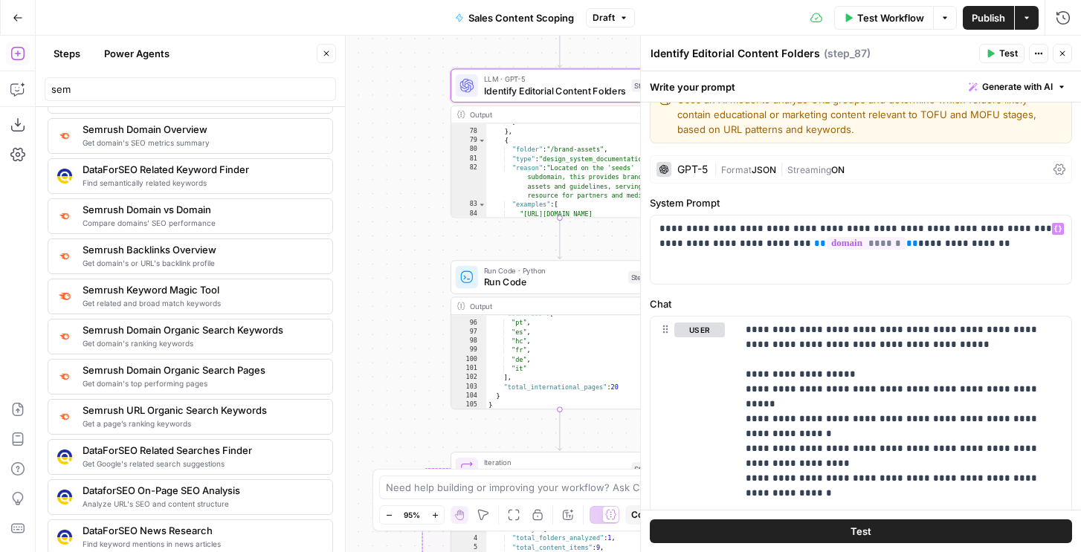
click at [993, 57] on icon "button" at bounding box center [990, 53] width 9 height 9
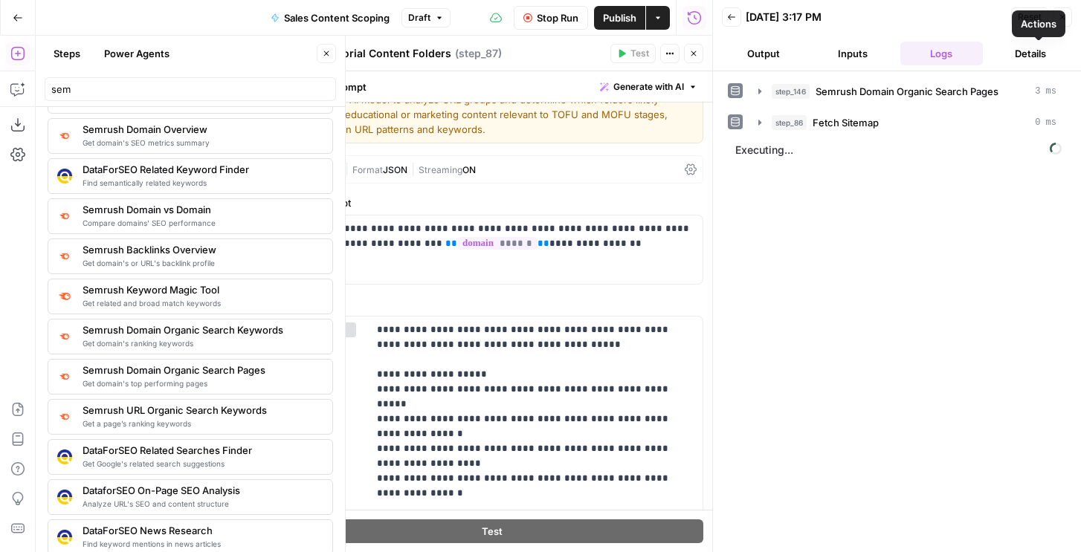
click at [1062, 51] on button "Details" at bounding box center [1030, 54] width 83 height 24
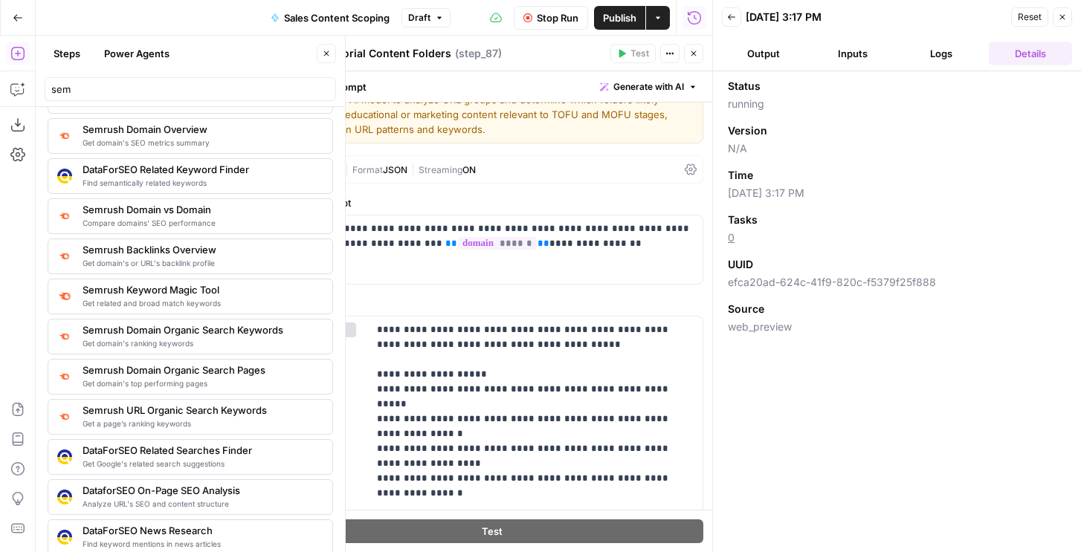
click at [1066, 12] on button "Close" at bounding box center [1062, 16] width 19 height 19
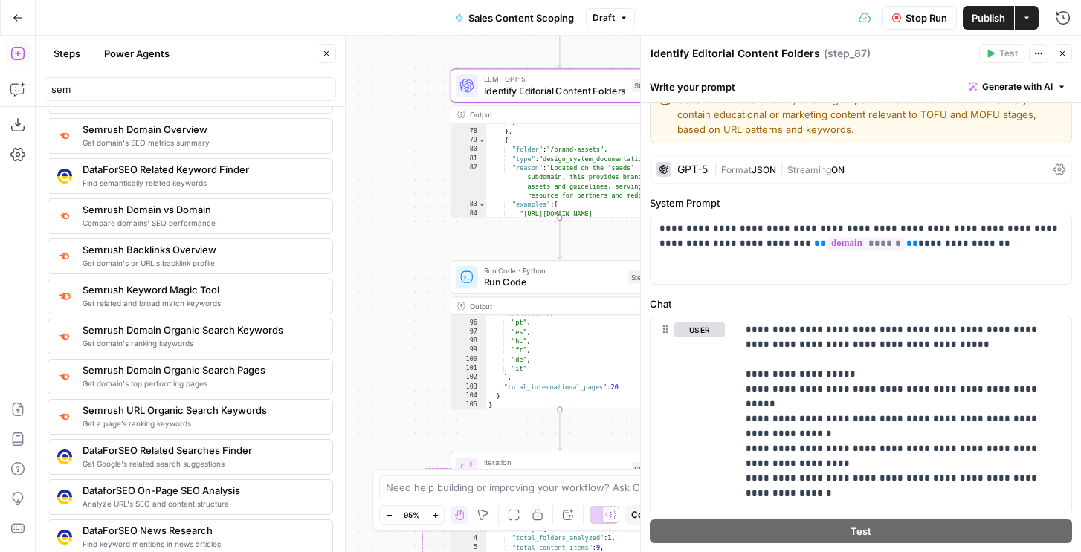
click at [1068, 51] on button "Close" at bounding box center [1062, 53] width 19 height 19
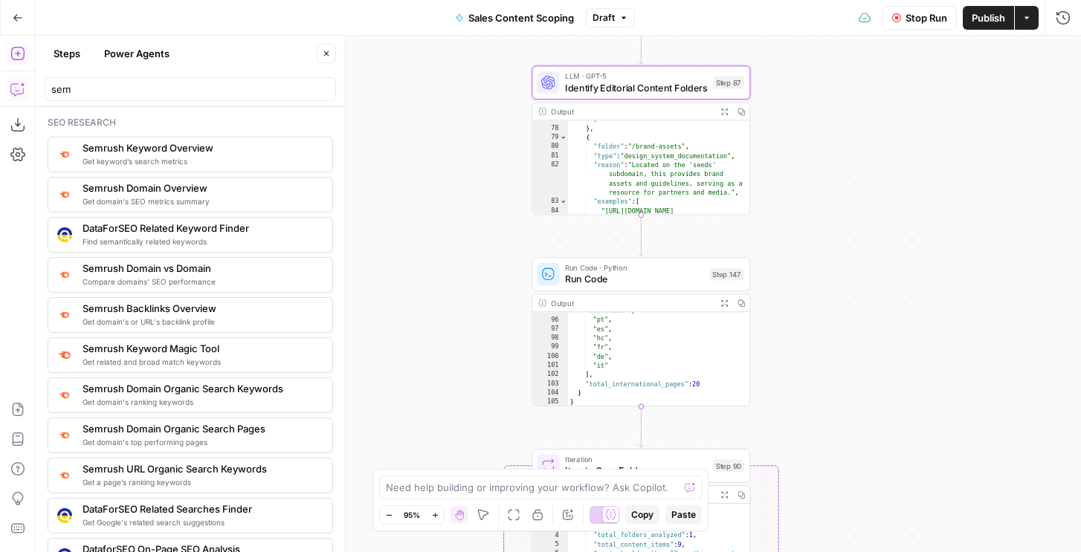
click at [17, 90] on icon "button" at bounding box center [17, 89] width 15 height 15
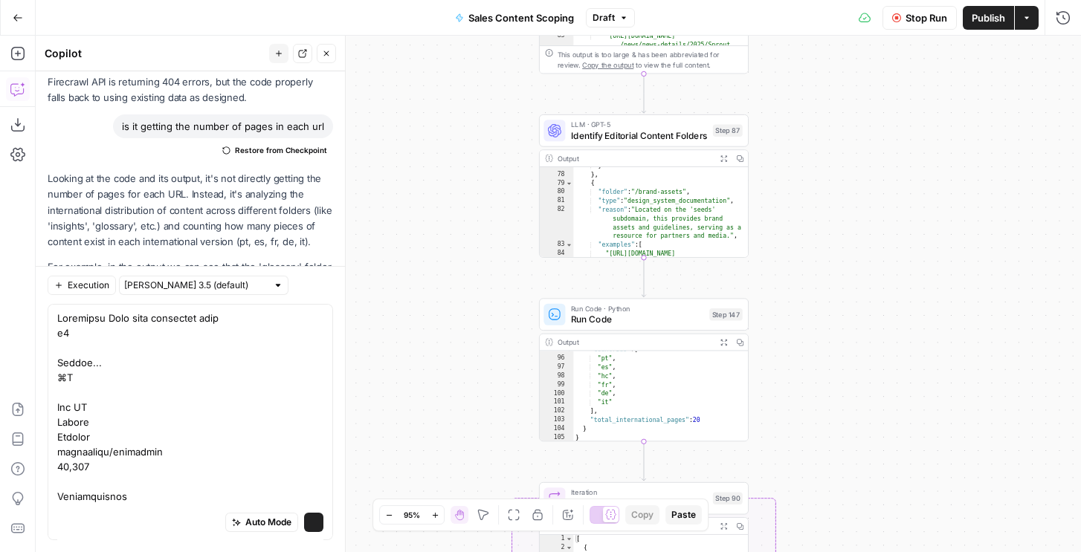
scroll to position [4067, 0]
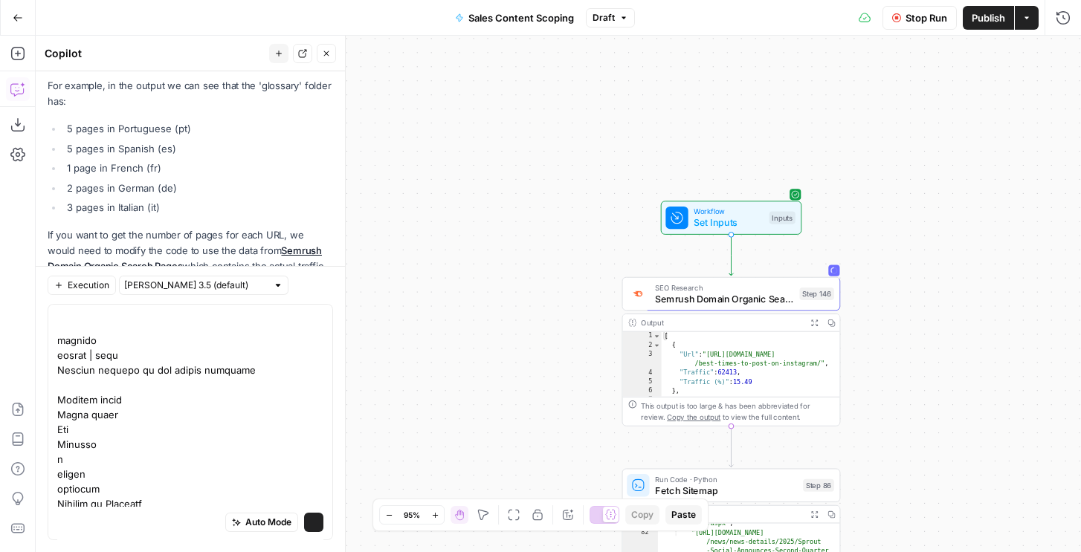
type textarea "Firecrawl Docs home pagelight logo v1 Search... ⌘K Ask AI Status Support mendab…"
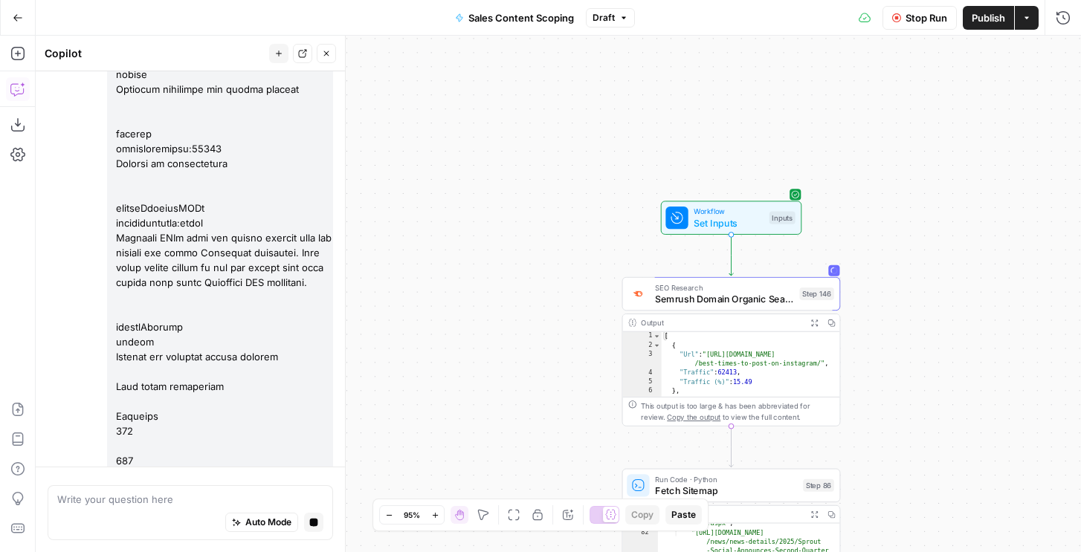
scroll to position [6527, 0]
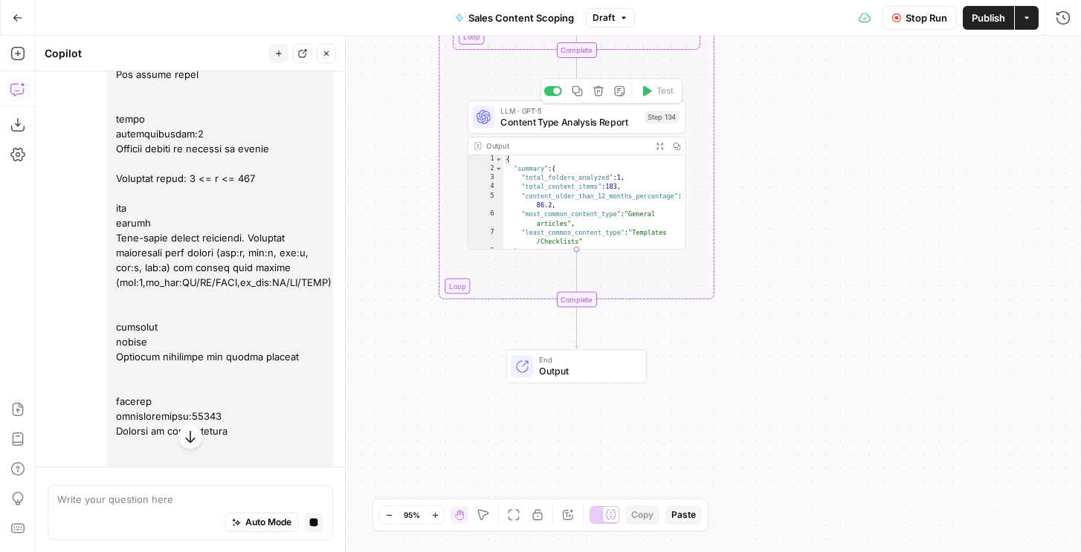
click at [612, 130] on div "LLM · GPT-5 Content Type Analysis Report Step 134 Copy step Delete step Add Not…" at bounding box center [577, 116] width 219 height 33
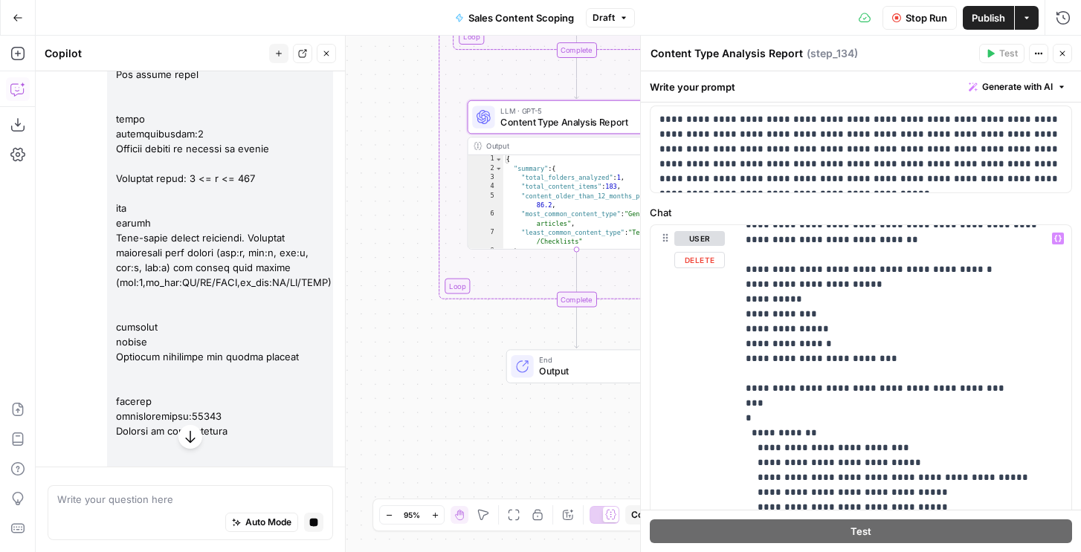
scroll to position [225, 0]
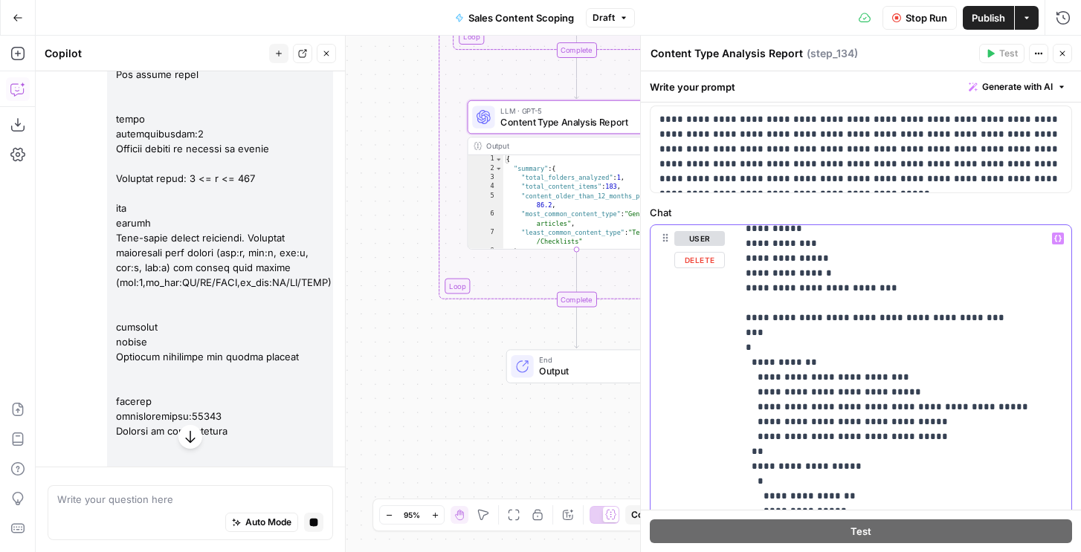
scroll to position [297, 0]
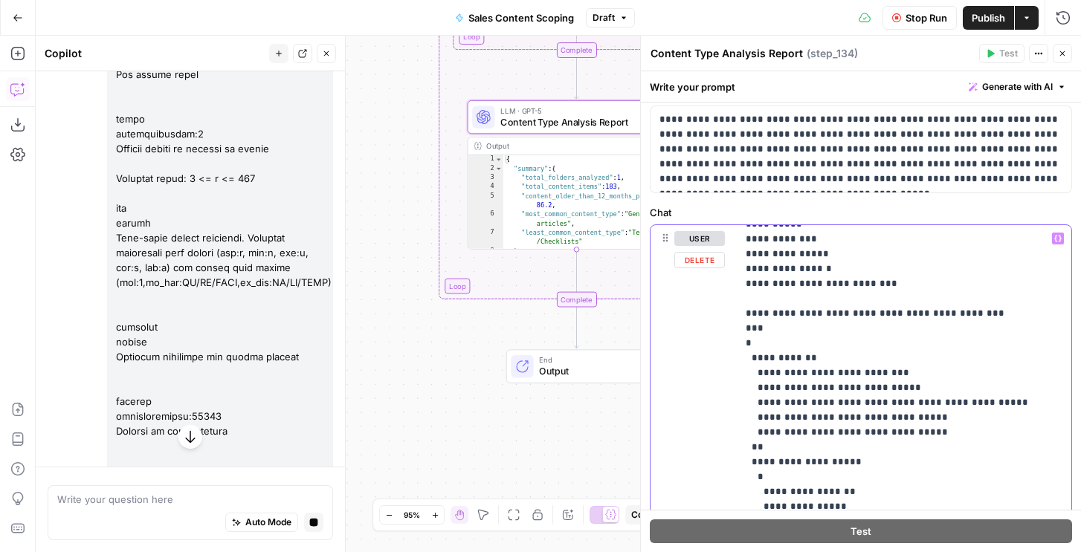
click at [828, 248] on p "**********" at bounding box center [904, 515] width 317 height 1160
click at [756, 233] on p "**********" at bounding box center [904, 515] width 317 height 1160
click at [789, 236] on p "**********" at bounding box center [904, 515] width 317 height 1160
drag, startPoint x: 786, startPoint y: 238, endPoint x: 795, endPoint y: 238, distance: 8.9
click at [787, 238] on p "**********" at bounding box center [904, 515] width 317 height 1160
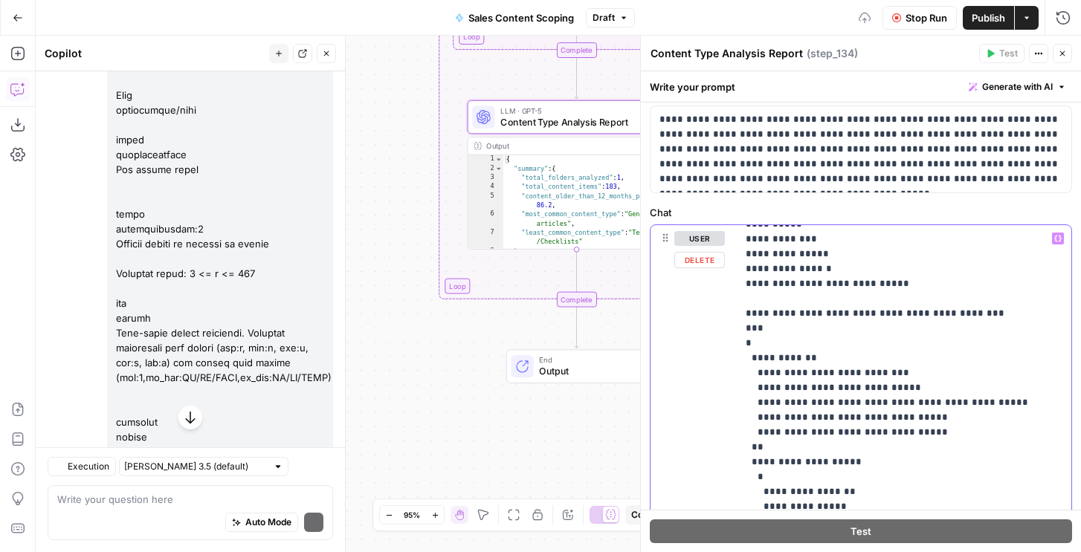
scroll to position [6622, 0]
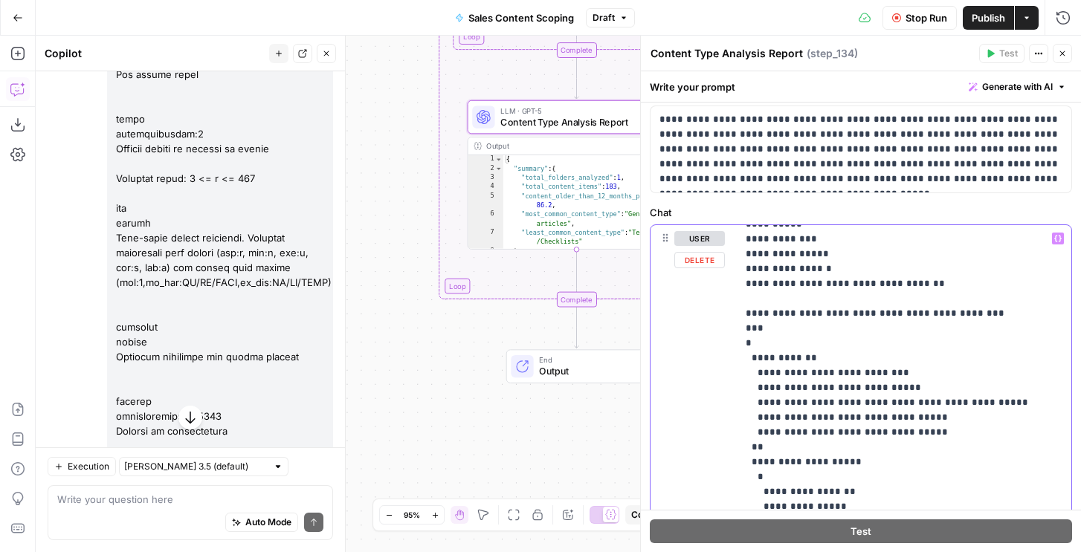
click at [844, 239] on p "**********" at bounding box center [904, 515] width 317 height 1160
click at [892, 239] on p "**********" at bounding box center [904, 515] width 317 height 1160
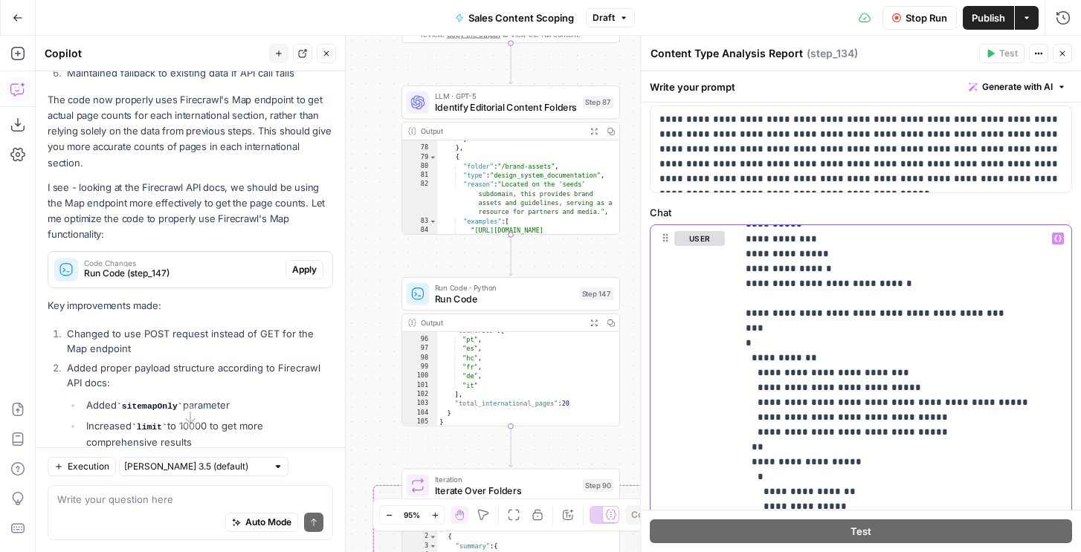
scroll to position [7850, 0]
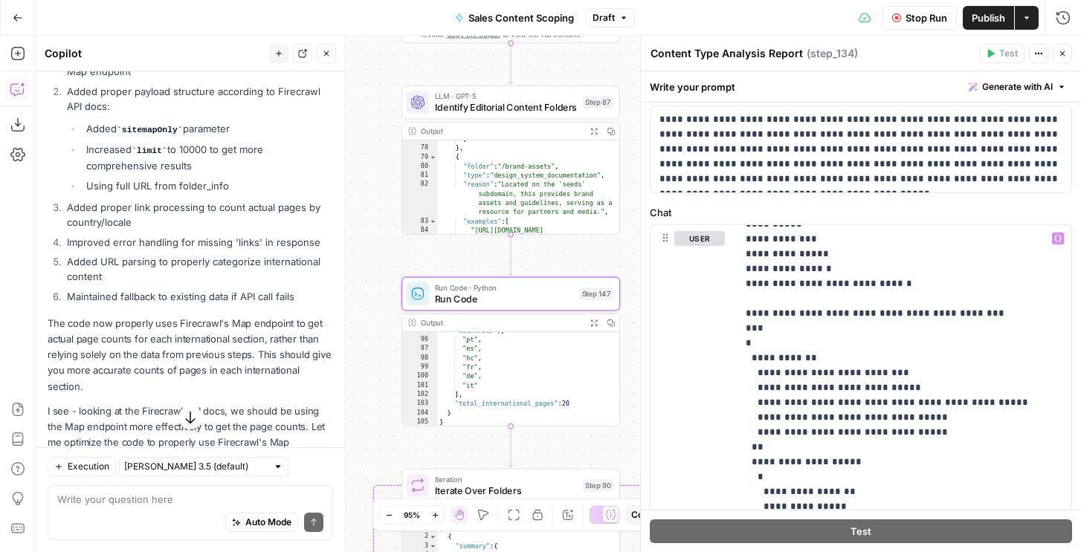
click at [302, 487] on span "Apply" at bounding box center [304, 493] width 25 height 13
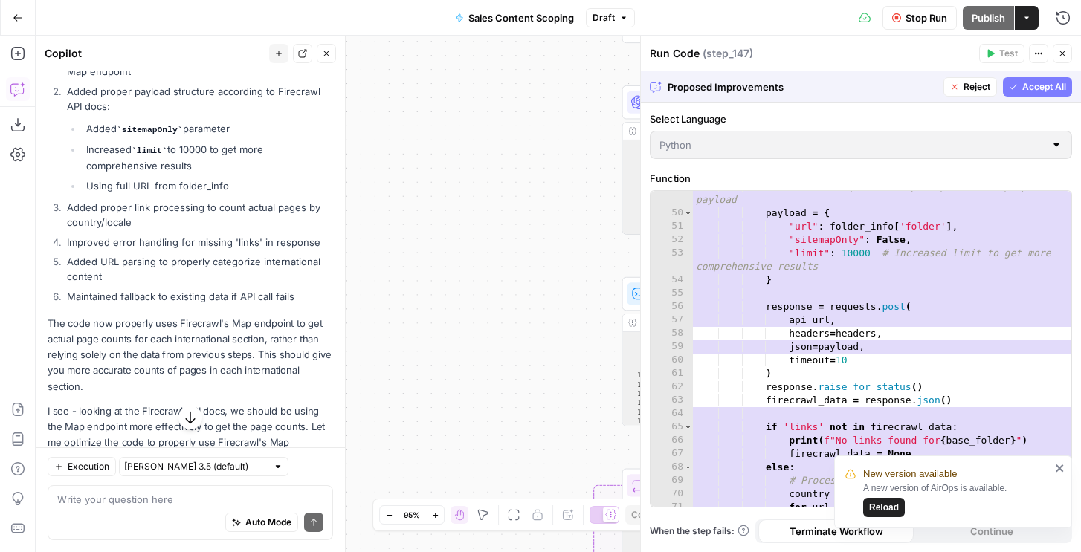
scroll to position [880, 0]
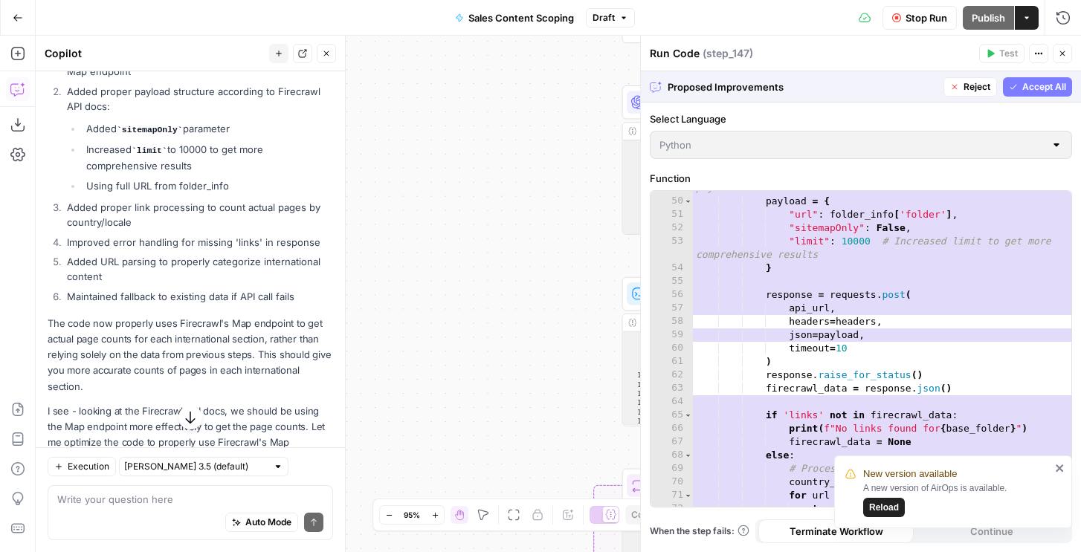
click at [1037, 86] on span "Accept All" at bounding box center [1044, 86] width 44 height 13
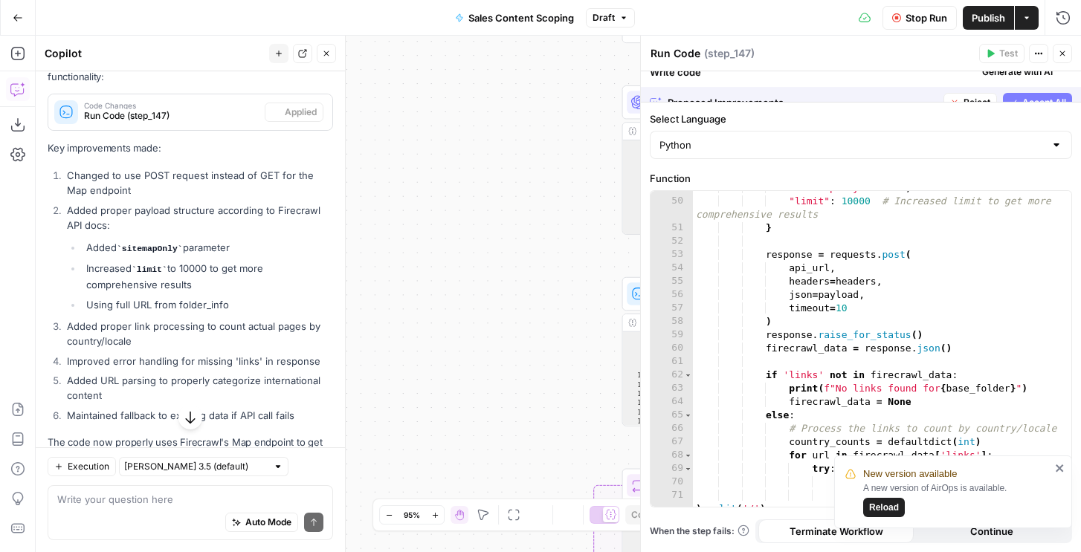
scroll to position [7850, 0]
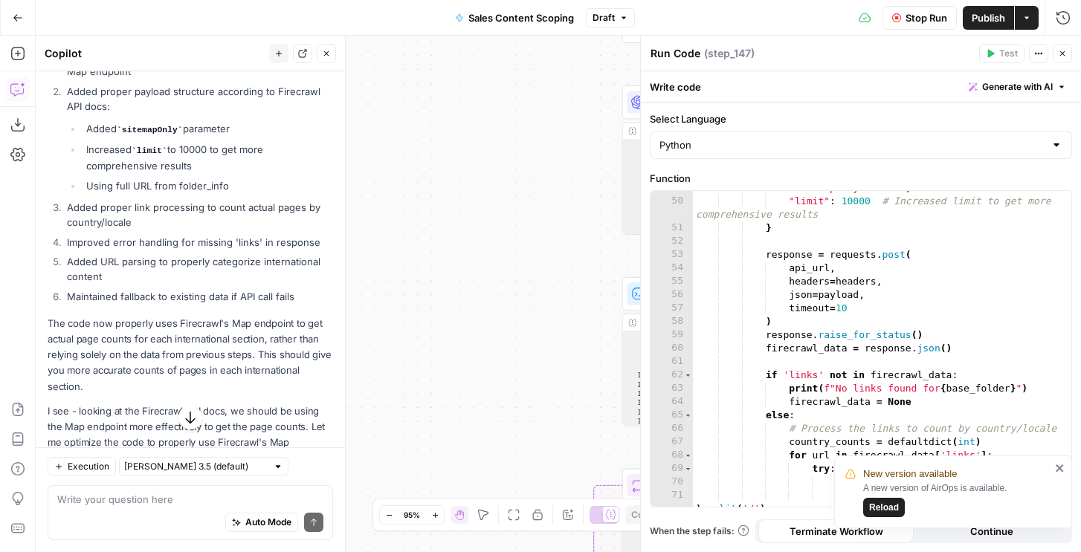
click at [932, 20] on span "Stop Run" at bounding box center [927, 17] width 42 height 15
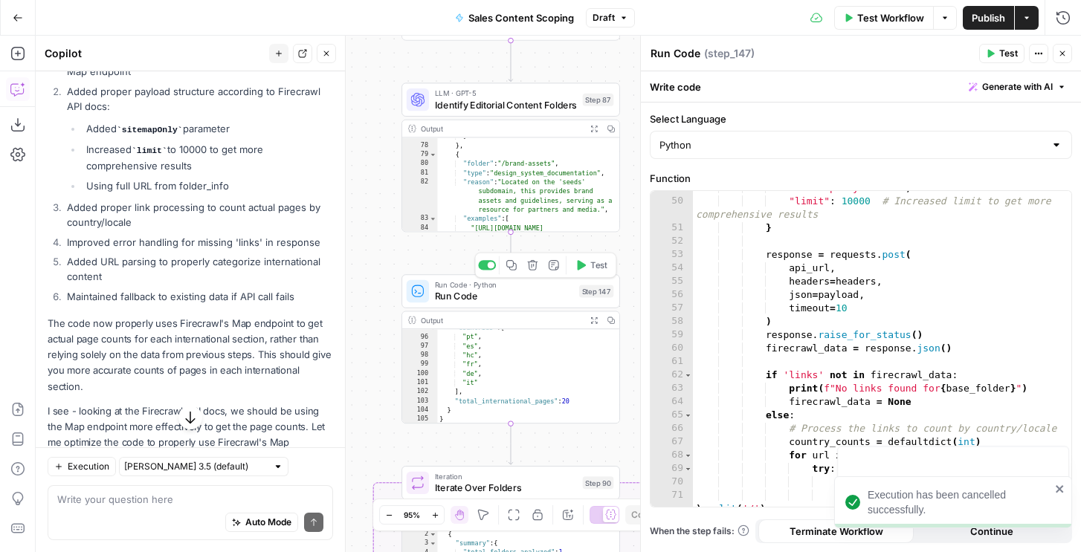
click at [587, 262] on button "Test" at bounding box center [592, 266] width 44 height 19
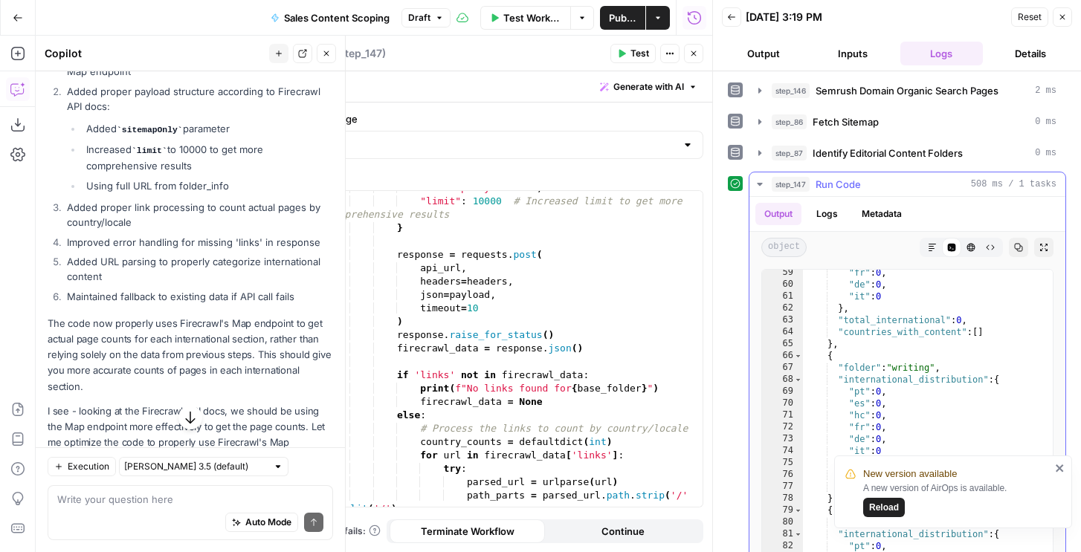
scroll to position [705, 0]
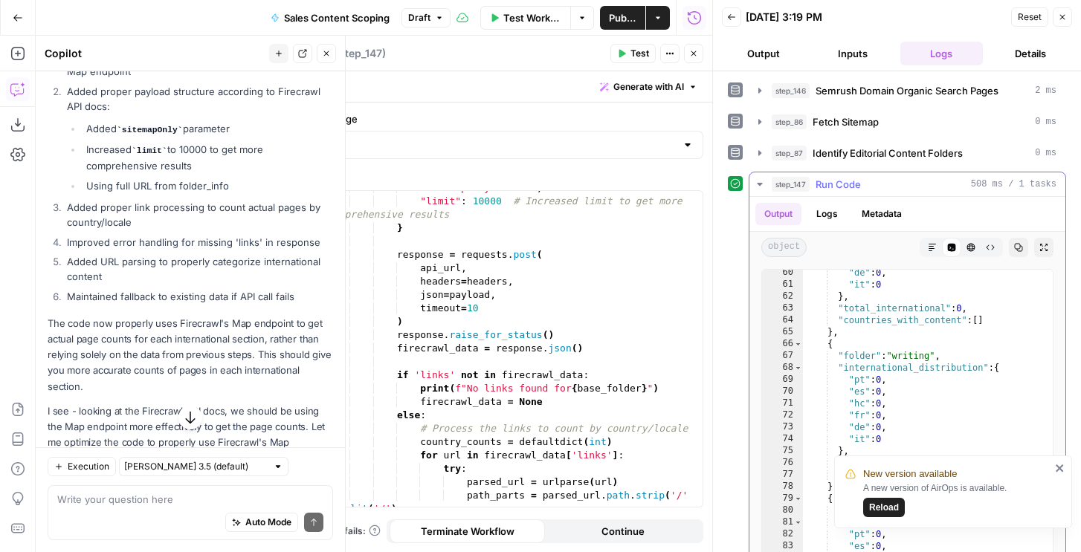
click at [828, 216] on button "Logs" at bounding box center [827, 214] width 39 height 22
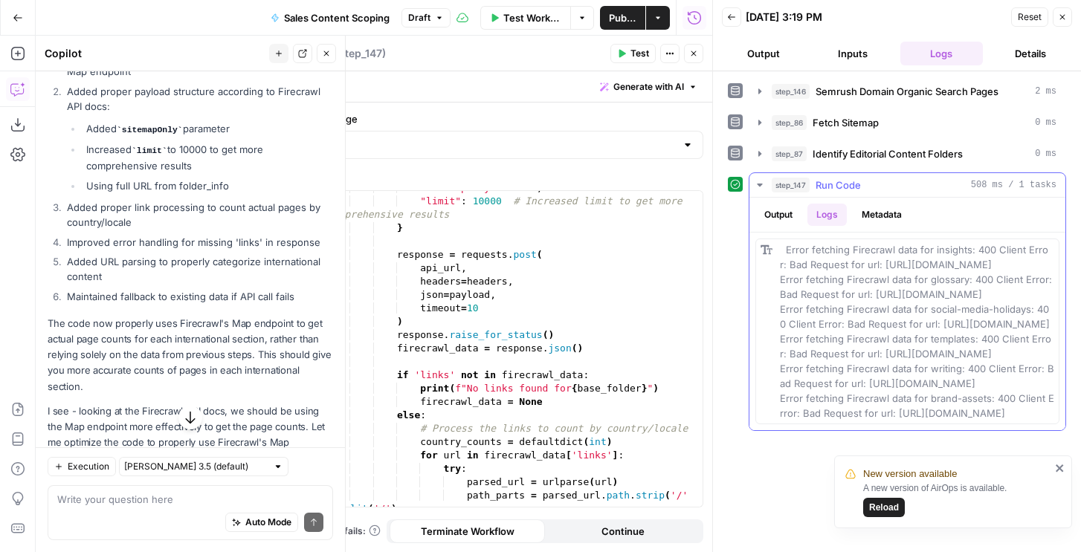
scroll to position [0, 0]
drag, startPoint x: 784, startPoint y: 245, endPoint x: 1057, endPoint y: 433, distance: 330.8
click at [1057, 425] on div "Error fetching Firecrawl data for insights: 400 Client Error: Bad Request for u…" at bounding box center [907, 332] width 304 height 186
copy span "Error fetching Firecrawl data for insights: 400 Client Error: Bad Request for u…"
click at [203, 497] on textarea at bounding box center [190, 499] width 266 height 15
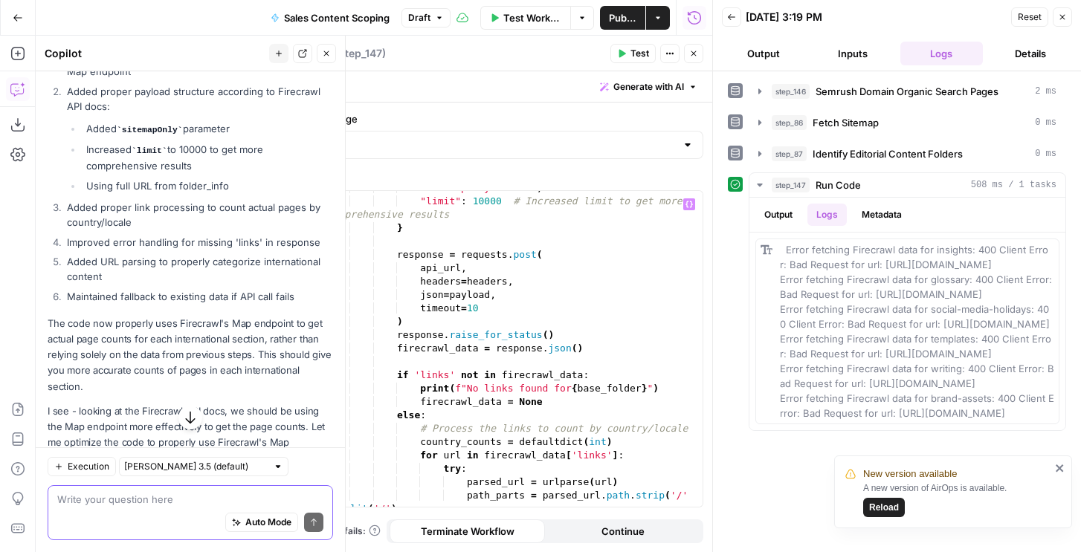
paste textarea "Error fetching Firecrawl data for insights: 400 Client Error: Bad Request for u…"
type textarea "Error fetching Firecrawl data for insights: 400 Client Error: Bad Request for u…"
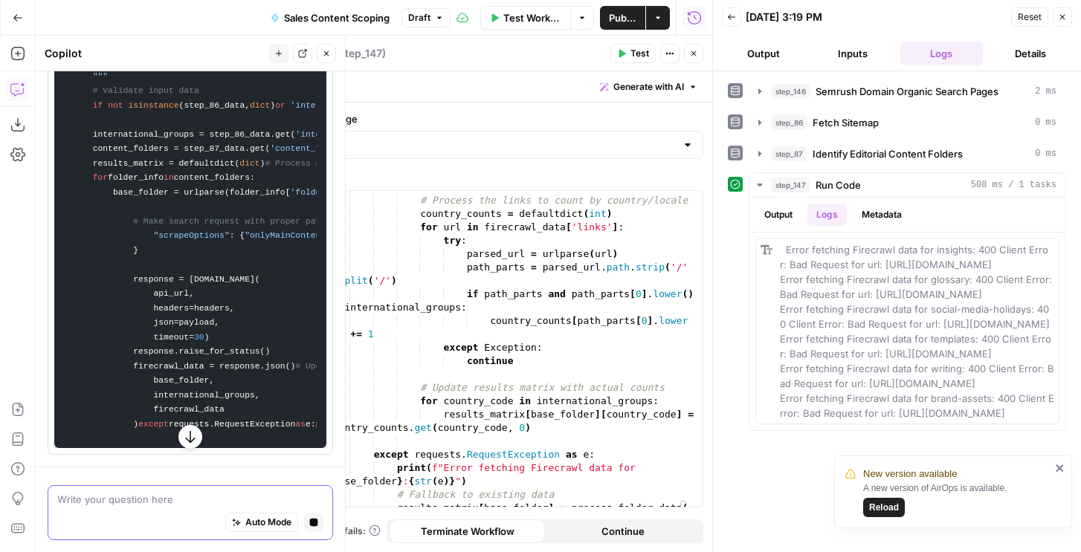
scroll to position [9479, 0]
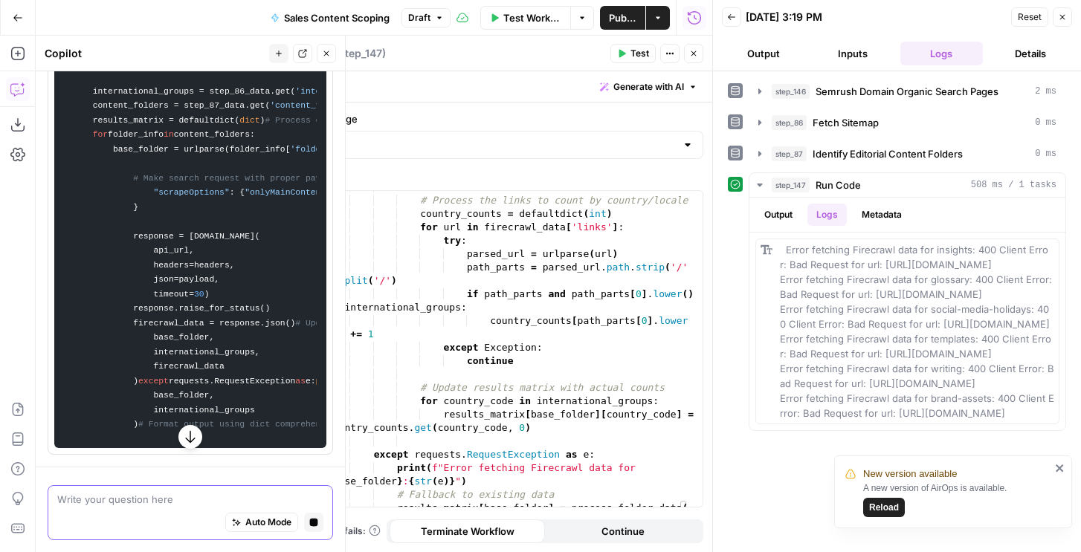
click at [312, 526] on icon "button" at bounding box center [314, 523] width 8 height 8
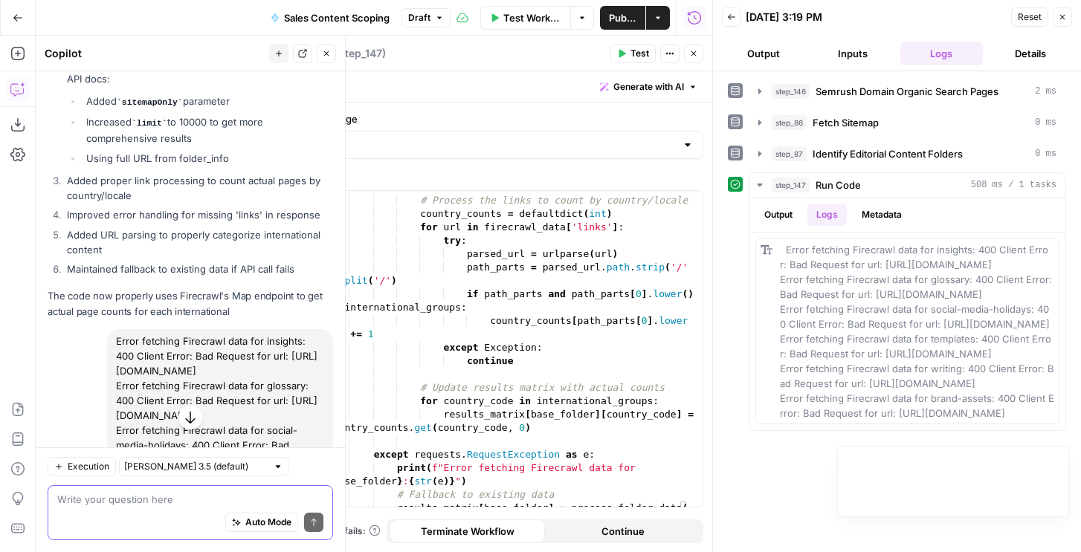
scroll to position [8573, 0]
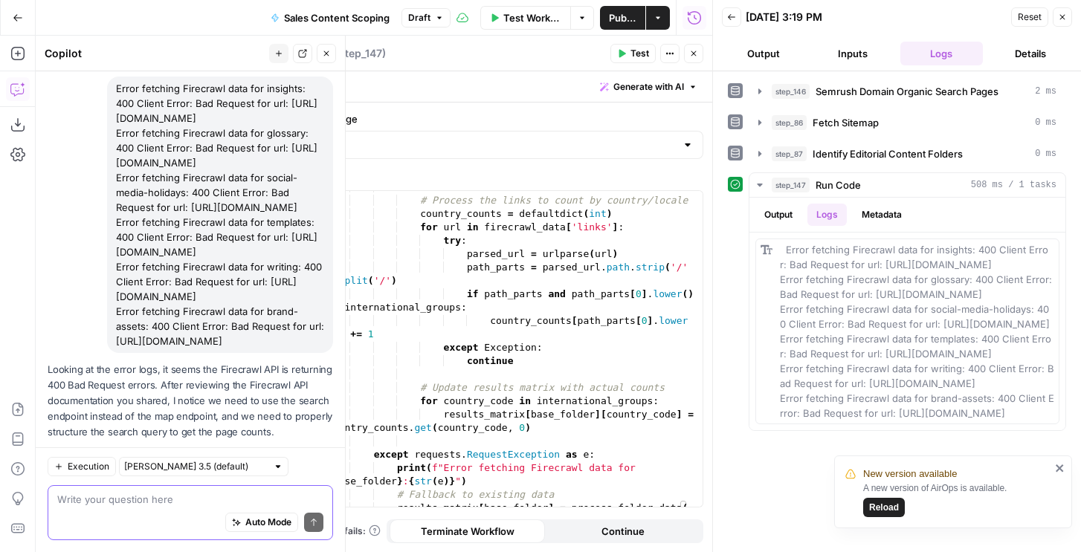
click at [89, 503] on textarea at bounding box center [190, 499] width 266 height 15
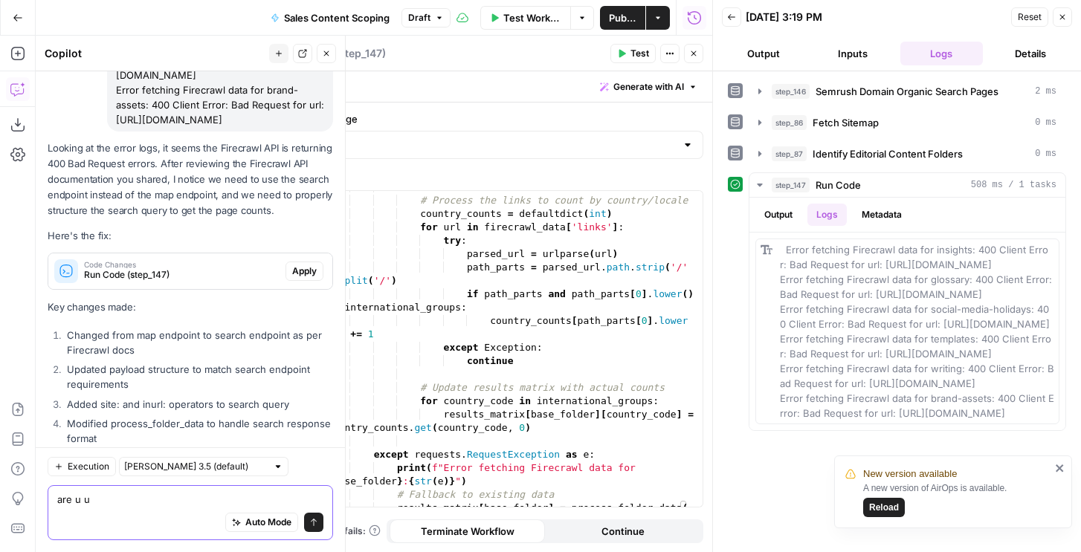
scroll to position [8868, 0]
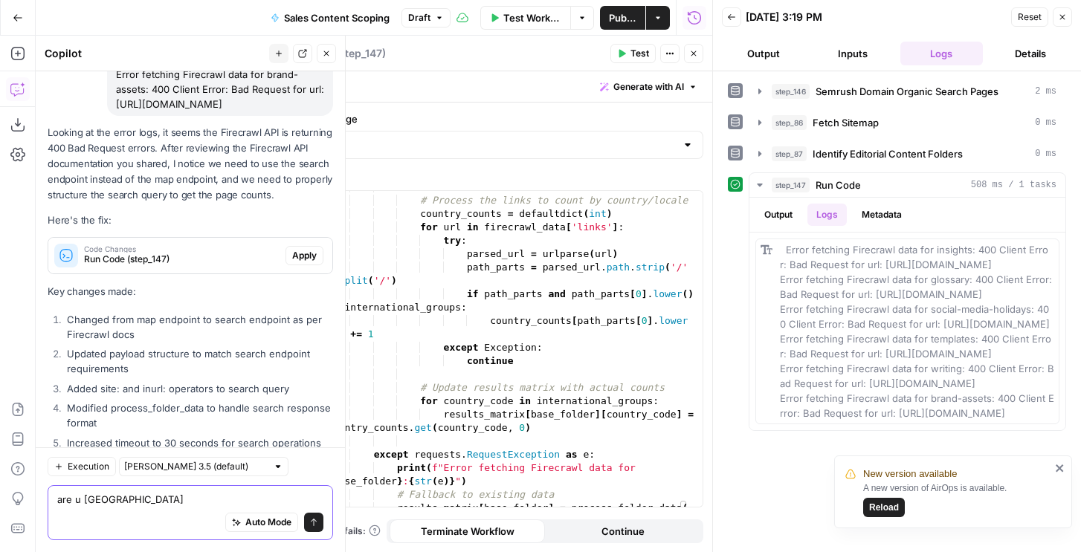
type textarea "are u us"
type textarea "**********"
click at [504, 341] on div "else : # Process the links to count by country/locale country_counts = defaultd…" at bounding box center [513, 352] width 378 height 343
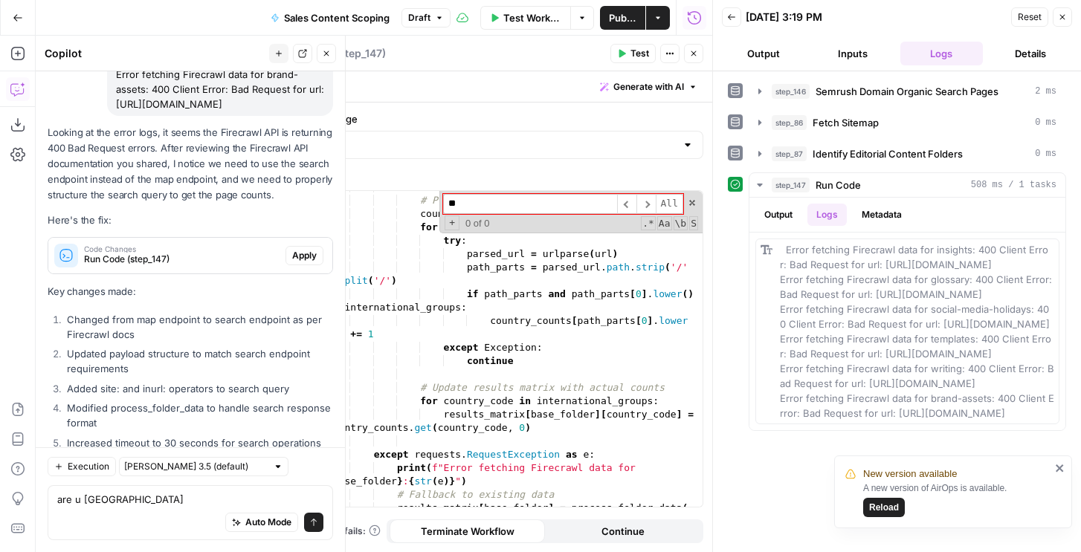
type input "*"
type input "******"
click at [188, 495] on textarea "are u us" at bounding box center [190, 499] width 266 height 15
type textarea "are u using domain too tho"
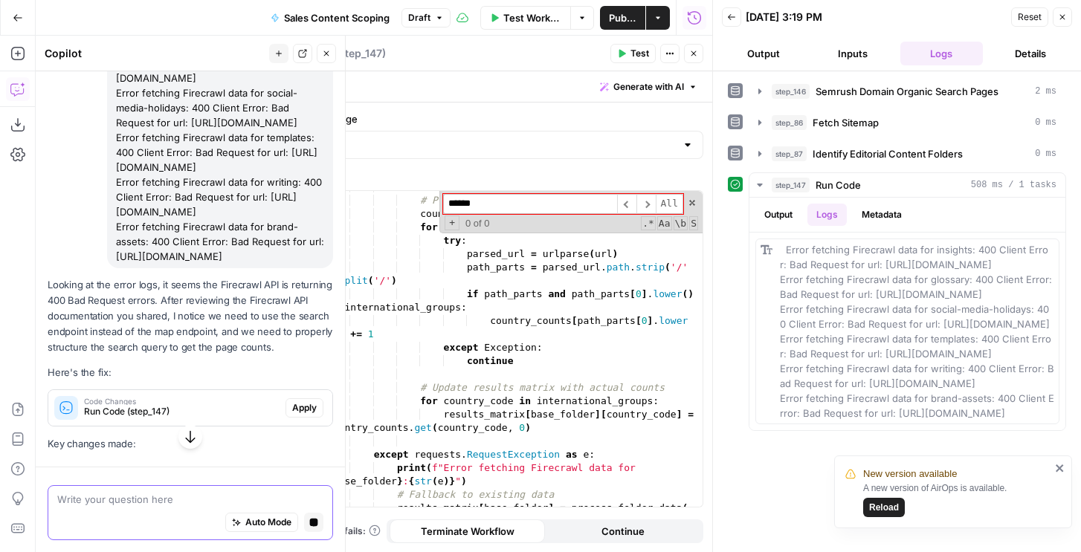
scroll to position [8598, 0]
click at [689, 199] on span at bounding box center [692, 203] width 10 height 10
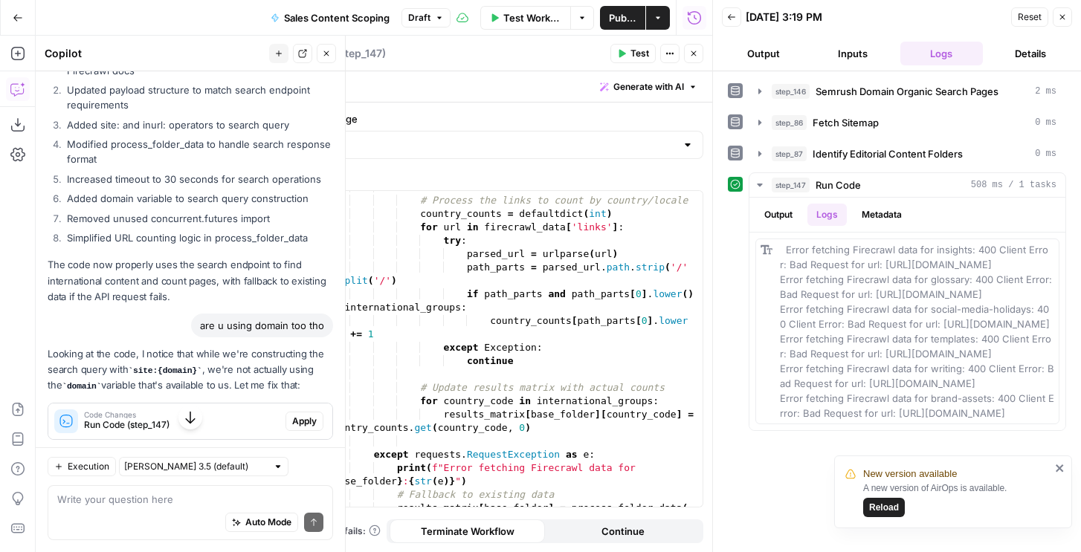
scroll to position [9219, 0]
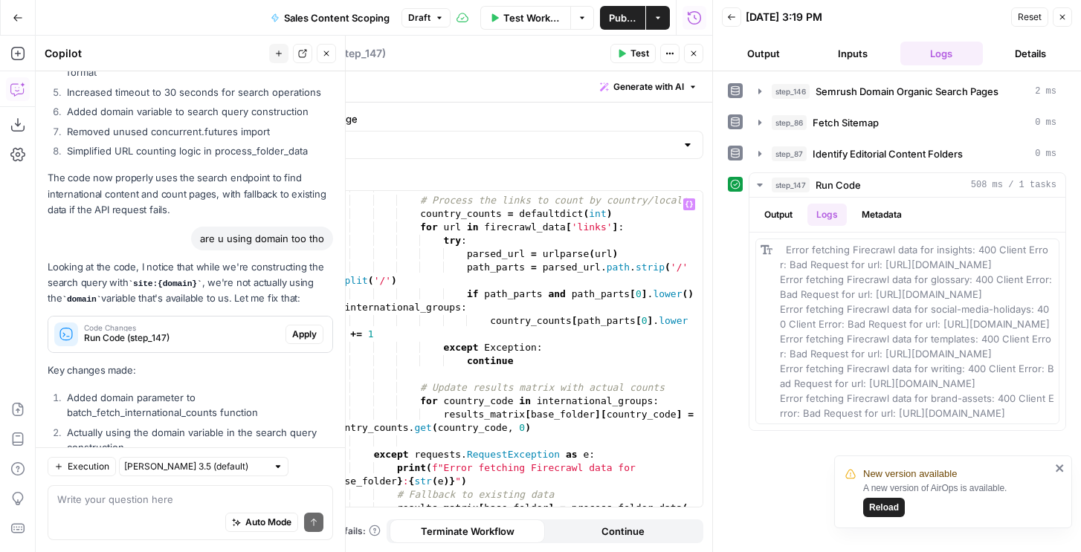
click at [303, 328] on span "Apply" at bounding box center [304, 334] width 25 height 13
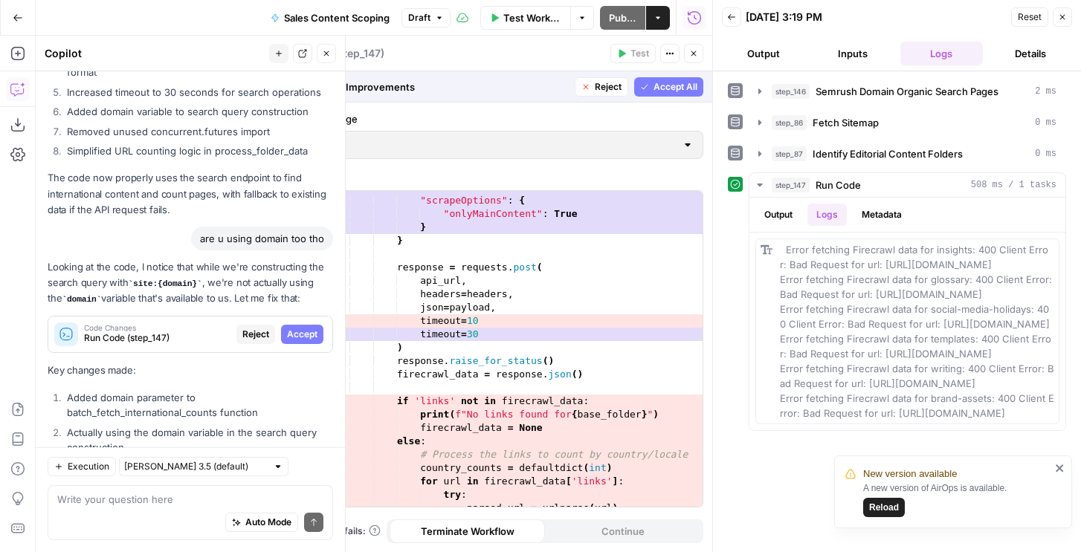
click at [684, 92] on span "Accept All" at bounding box center [676, 86] width 44 height 13
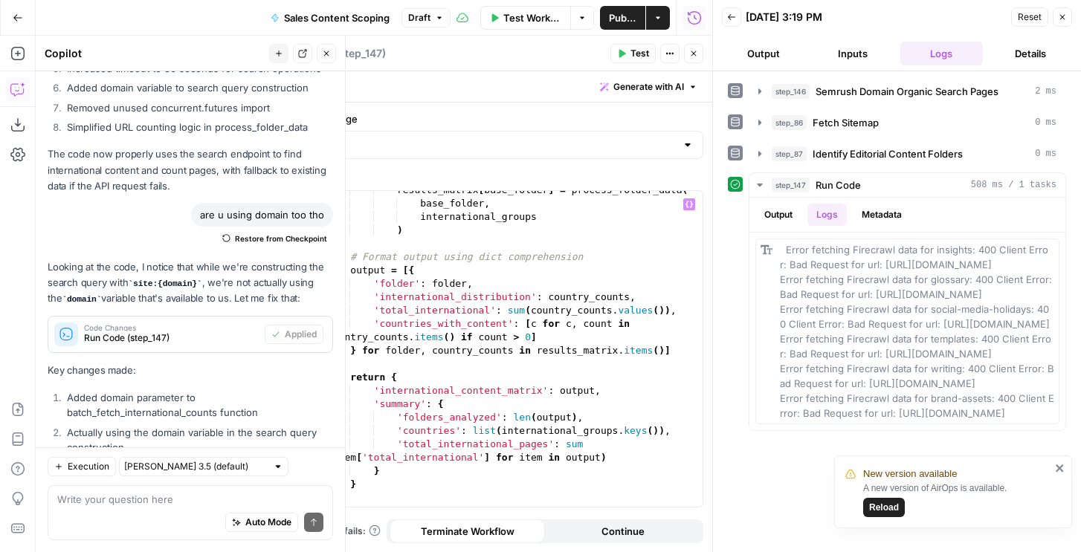
scroll to position [1384, 0]
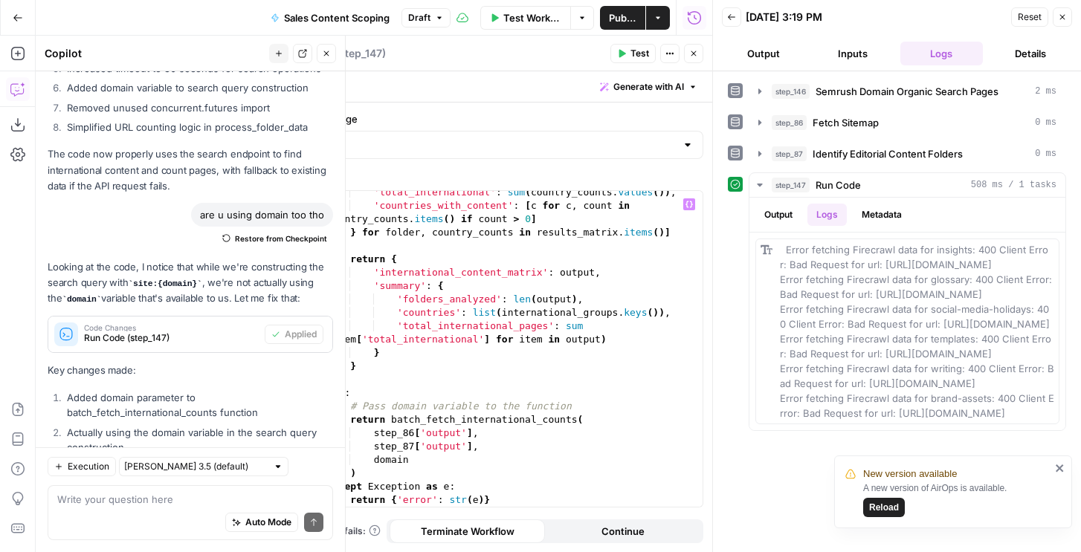
type textarea "**********"
click at [483, 314] on div "'total_international' : sum ( country_counts . values ( )) , 'countries_with_co…" at bounding box center [513, 357] width 378 height 343
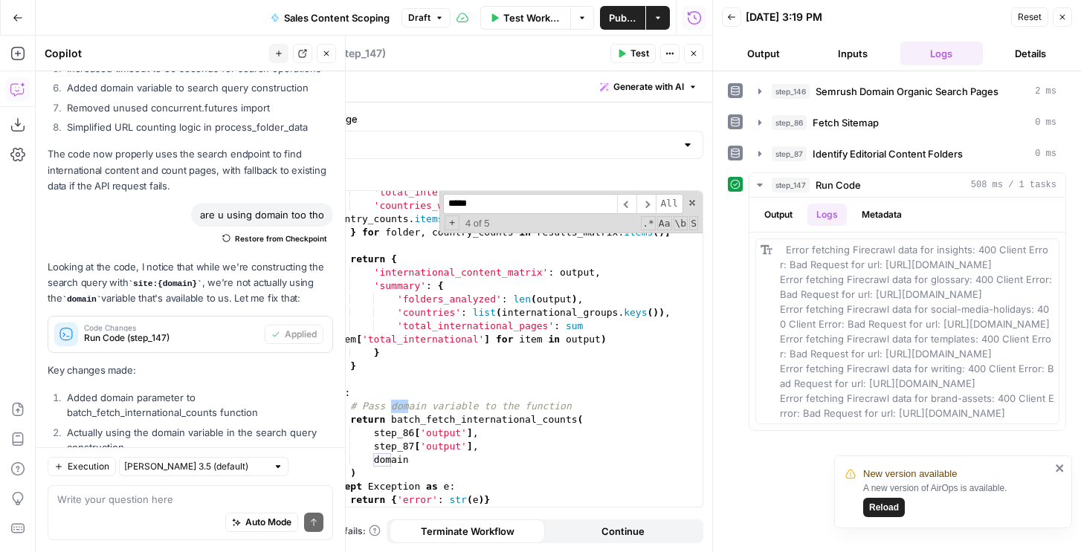
type input "******"
click at [646, 61] on button "Test" at bounding box center [632, 53] width 45 height 19
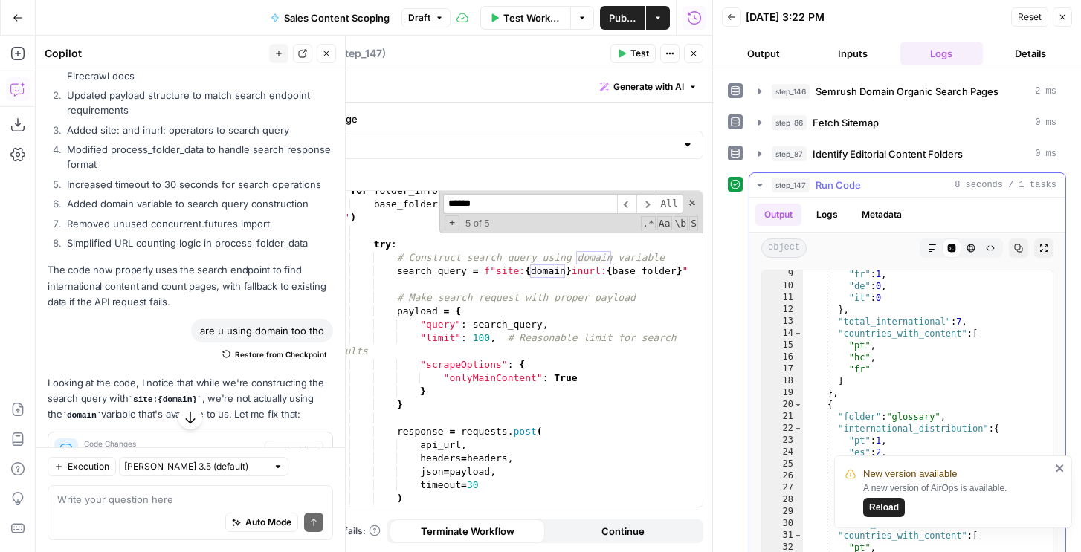
scroll to position [243, 0]
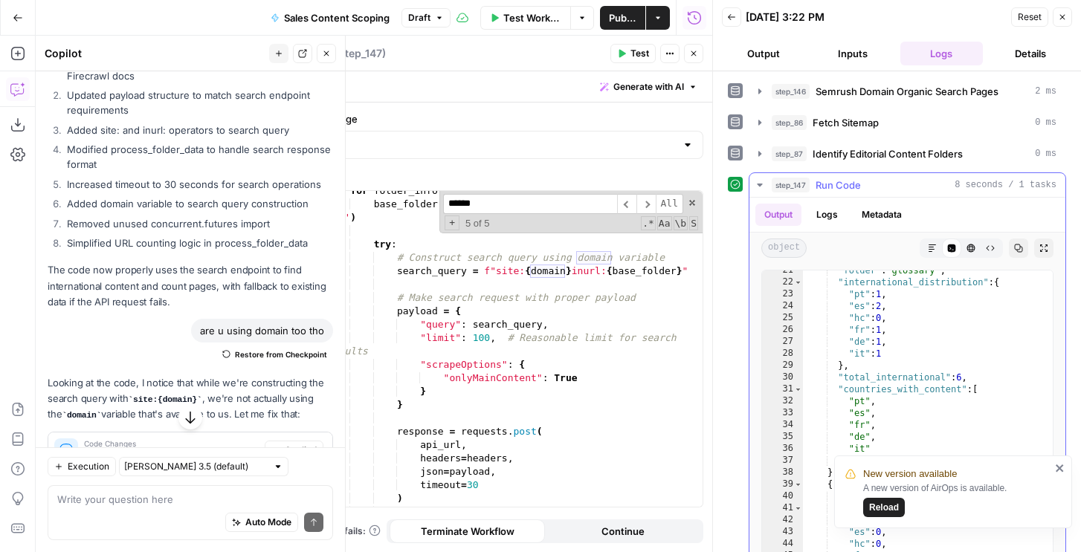
click at [826, 205] on button "Logs" at bounding box center [827, 215] width 39 height 22
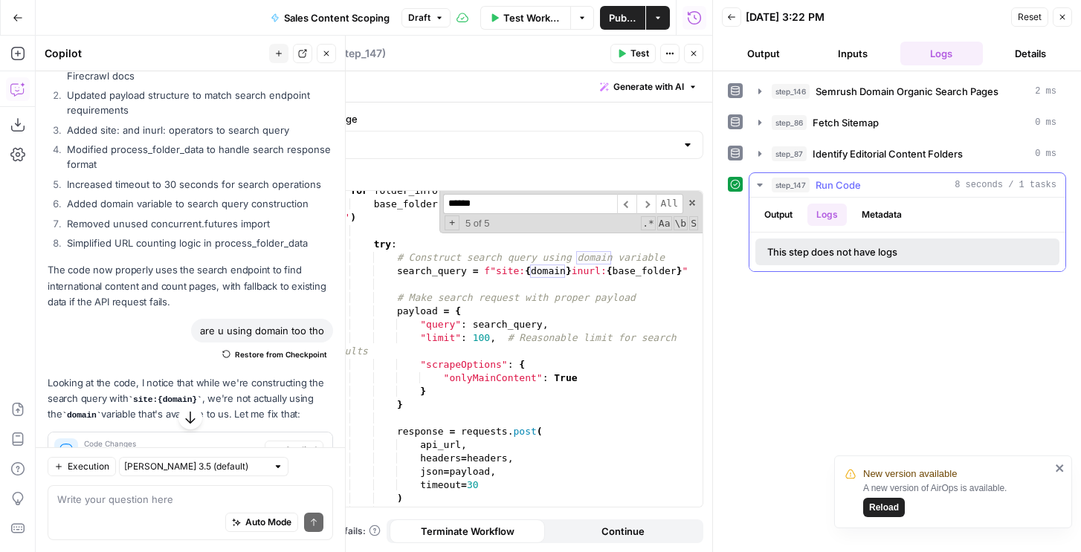
click at [783, 214] on button "Output" at bounding box center [778, 215] width 46 height 22
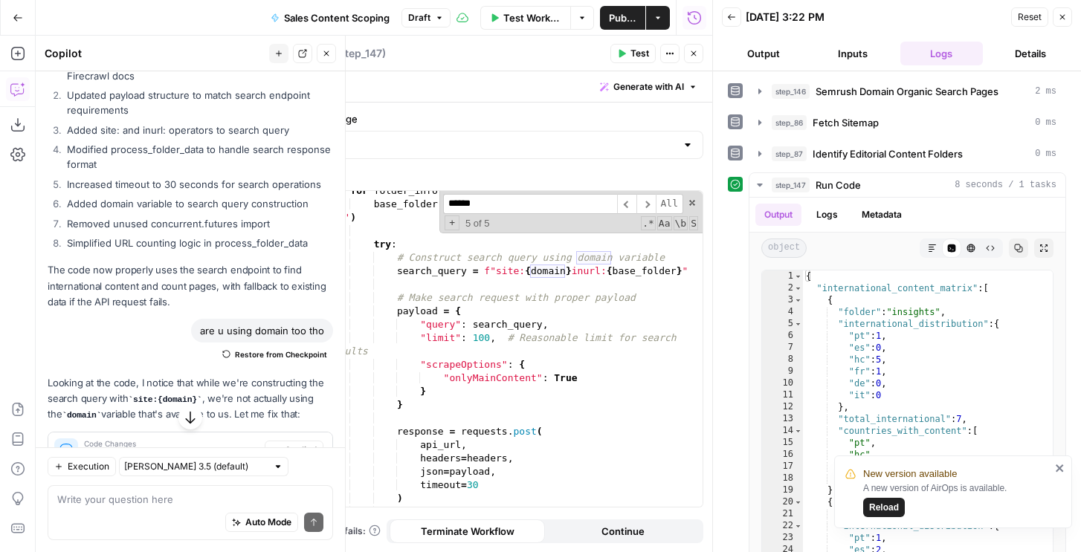
click at [1057, 465] on icon "close" at bounding box center [1060, 468] width 10 height 12
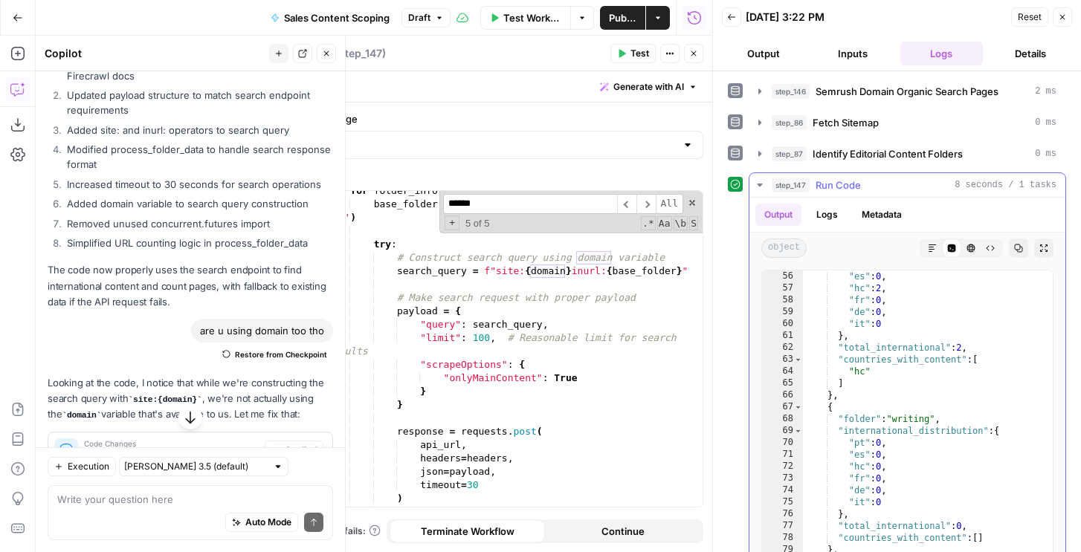
scroll to position [664, 0]
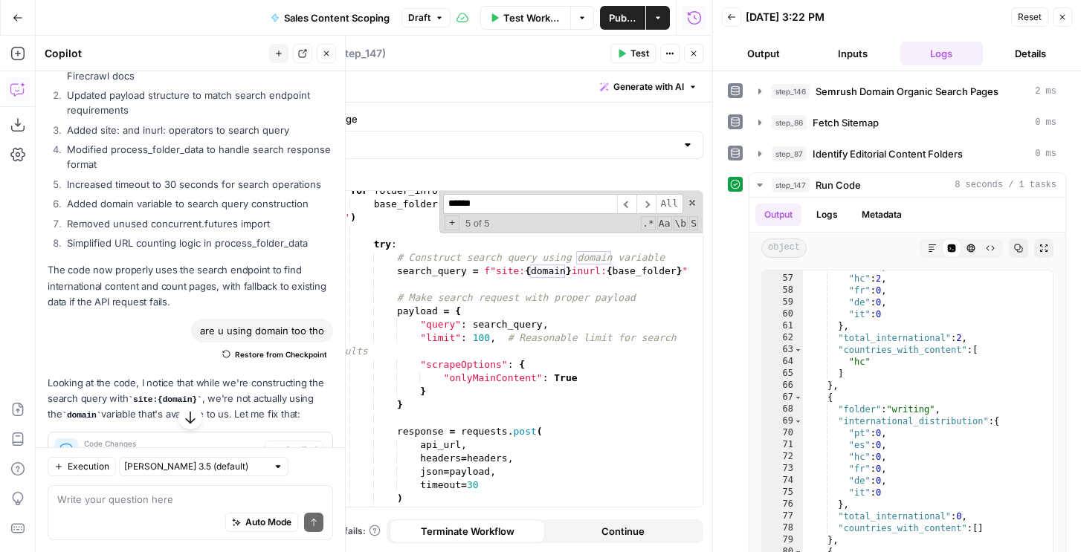
click at [531, 371] on div "for folder_info in content_folders : base_folder = urlparse ( folder_info [ 'fo…" at bounding box center [513, 355] width 378 height 343
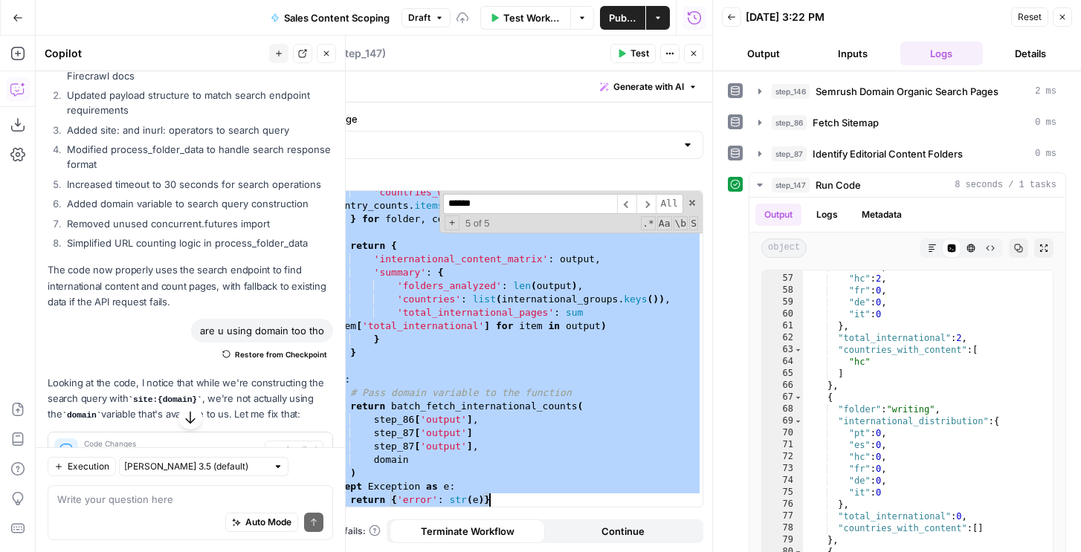
click at [497, 382] on div "'countries_with_content' : [ c for c , count in country_counts . items ( ) if c…" at bounding box center [513, 364] width 378 height 356
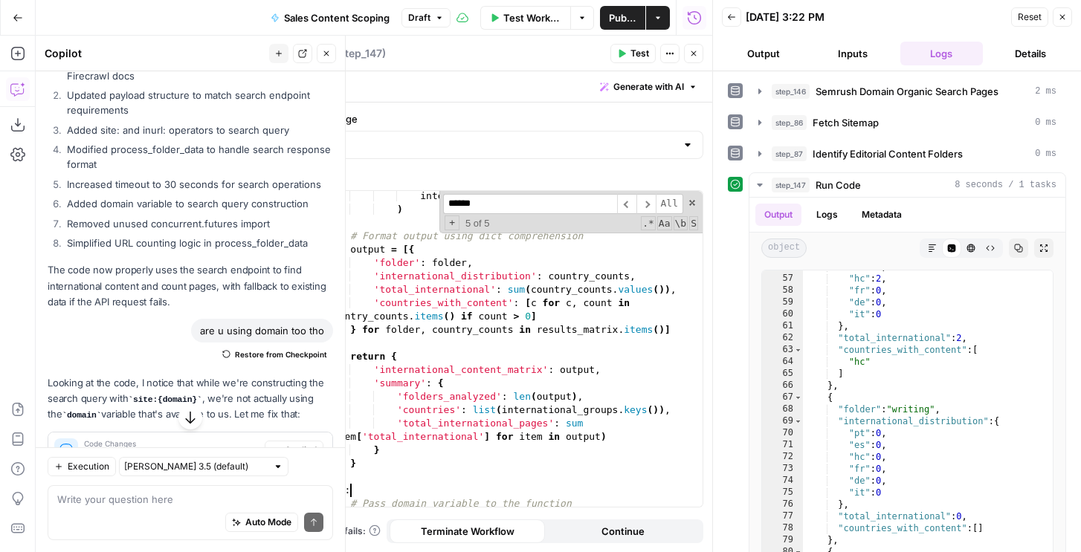
scroll to position [1769, 0]
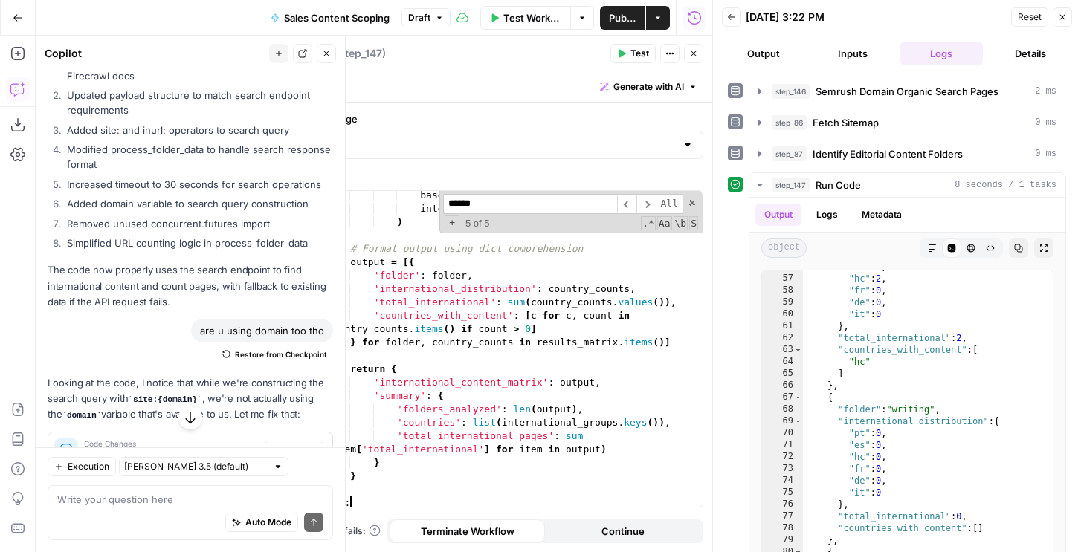
click at [494, 371] on div "base_folder , international_groups ) # Format output using dict comprehension o…" at bounding box center [513, 360] width 378 height 343
type textarea "********"
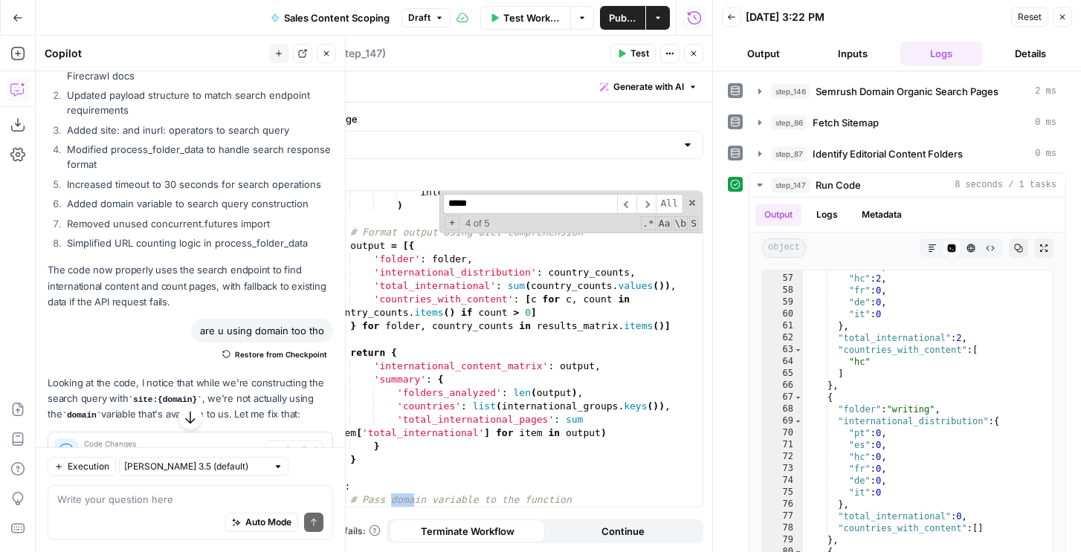
type input "******"
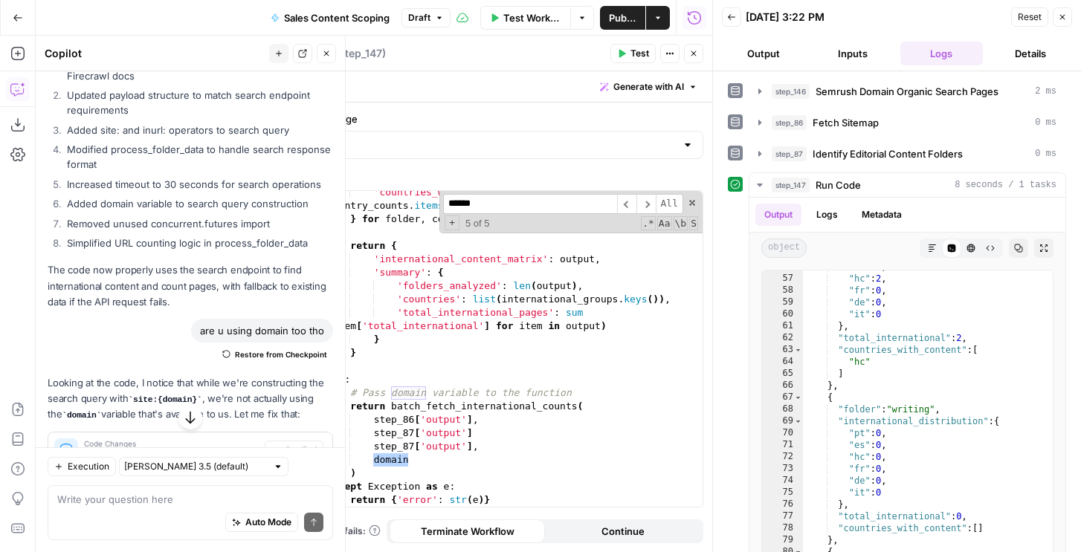
scroll to position [1892, 0]
click at [486, 370] on div "'countries_with_content' : [ c for c , count in country_counts . items ( ) if c…" at bounding box center [513, 364] width 378 height 356
type textarea "**********"
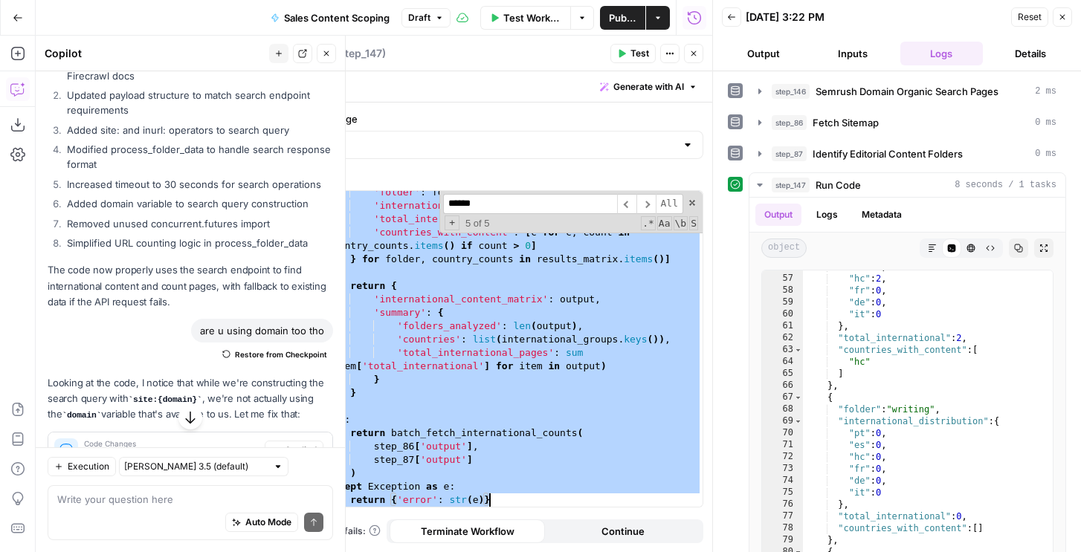
scroll to position [9126, 0]
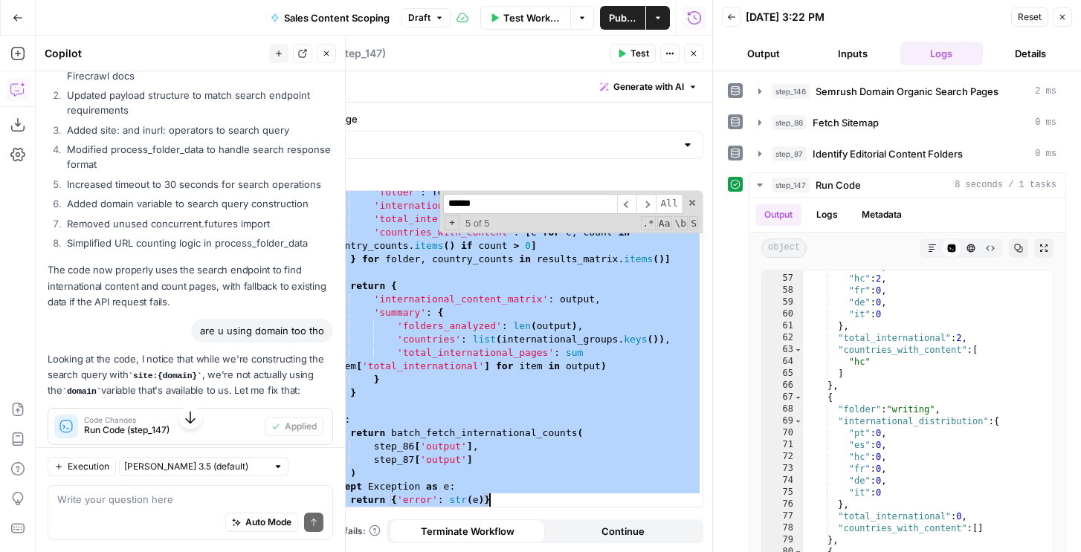
click at [537, 196] on input "******" at bounding box center [530, 204] width 174 height 20
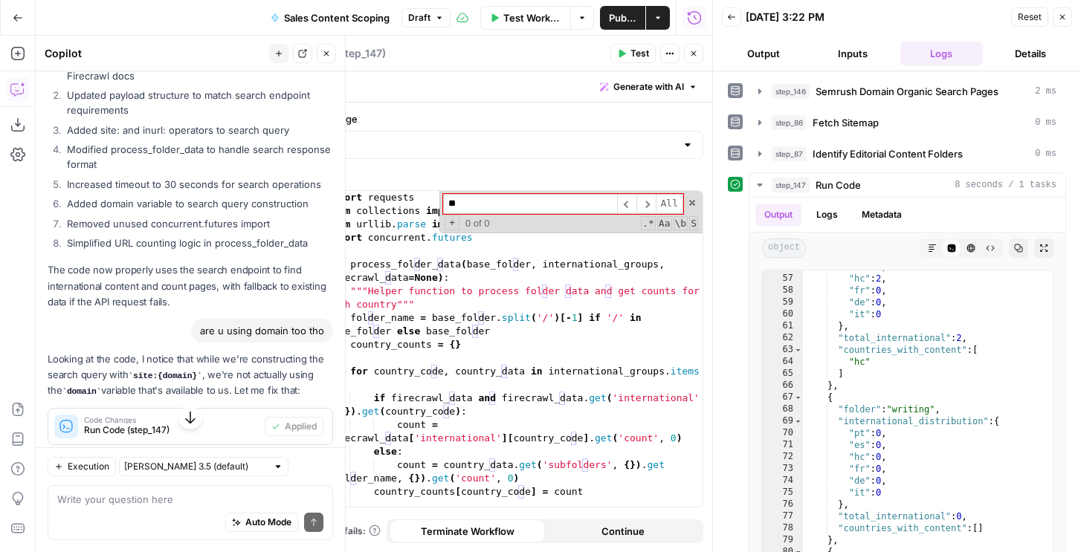
scroll to position [0, 0]
type input "******"
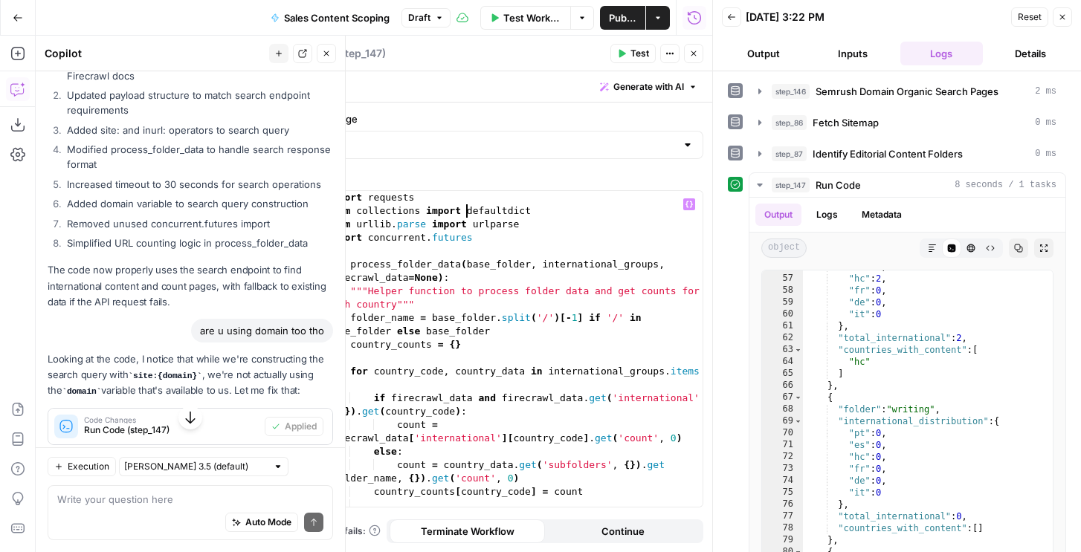
click at [433, 309] on div "import requests from collections import defaultdict from urllib . parse import …" at bounding box center [513, 362] width 378 height 343
type textarea "**********"
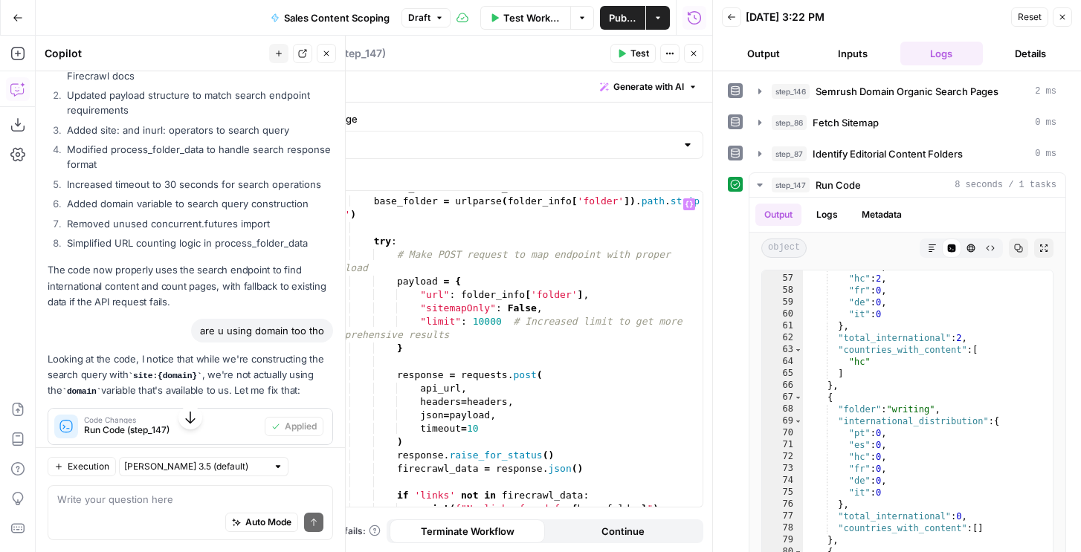
scroll to position [762, 0]
click at [1057, 24] on button "Close" at bounding box center [1062, 16] width 19 height 19
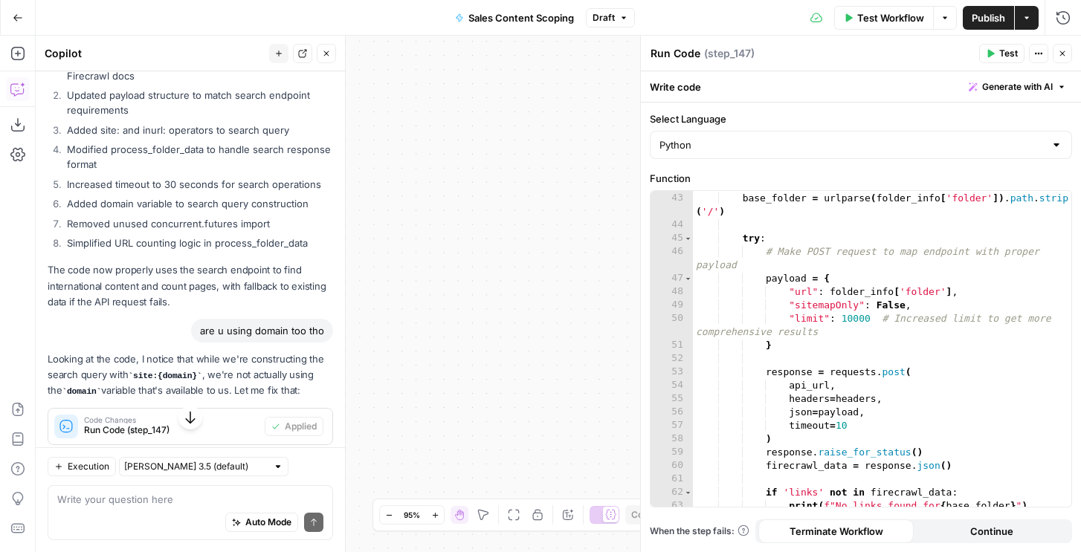
click at [324, 54] on icon "button" at bounding box center [326, 53] width 9 height 9
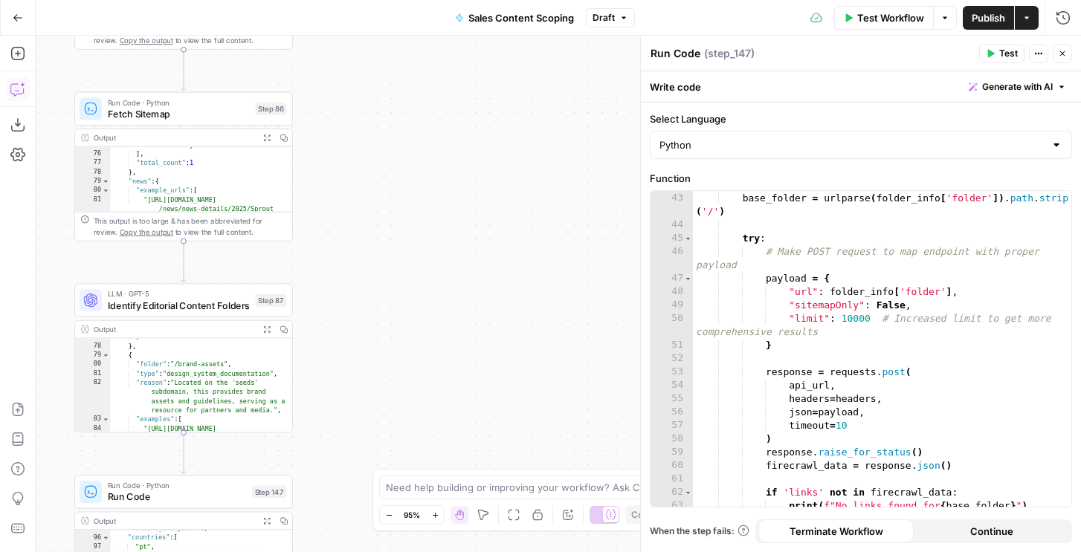
scroll to position [1060, 0]
click at [215, 109] on span "Fetch Sitemap" at bounding box center [179, 114] width 142 height 14
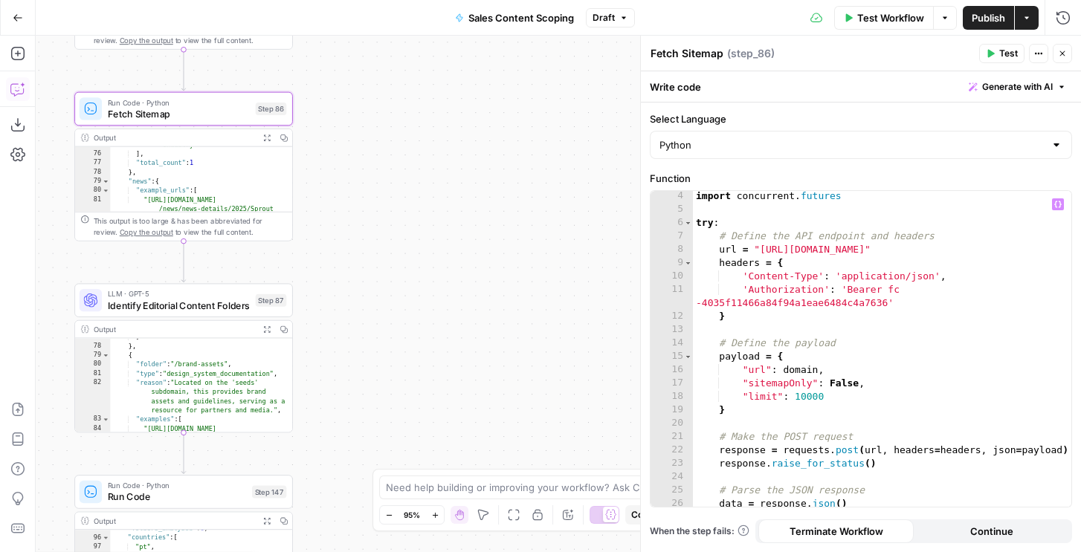
scroll to position [58, 0]
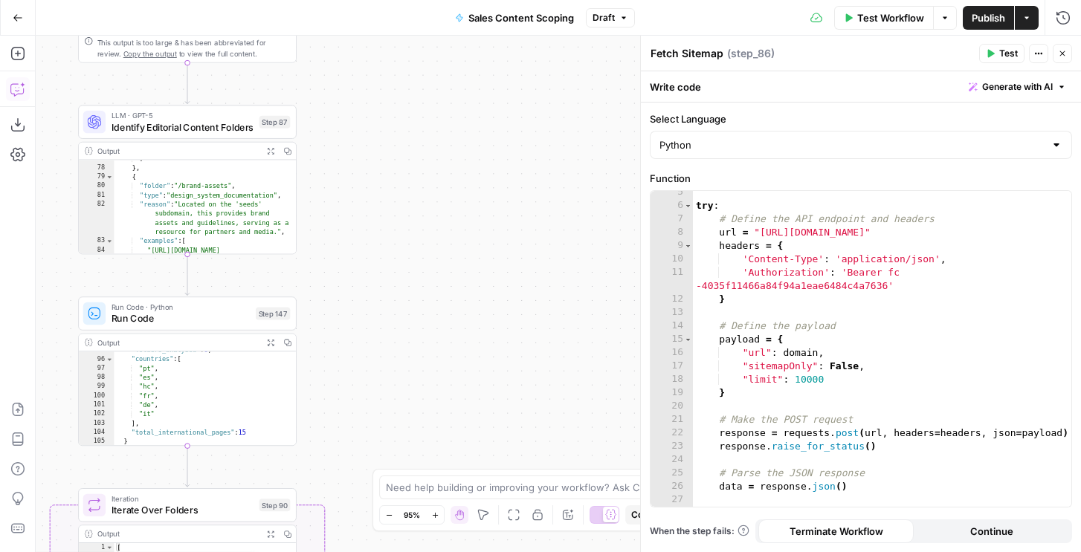
click at [203, 320] on span "Run Code" at bounding box center [181, 319] width 139 height 14
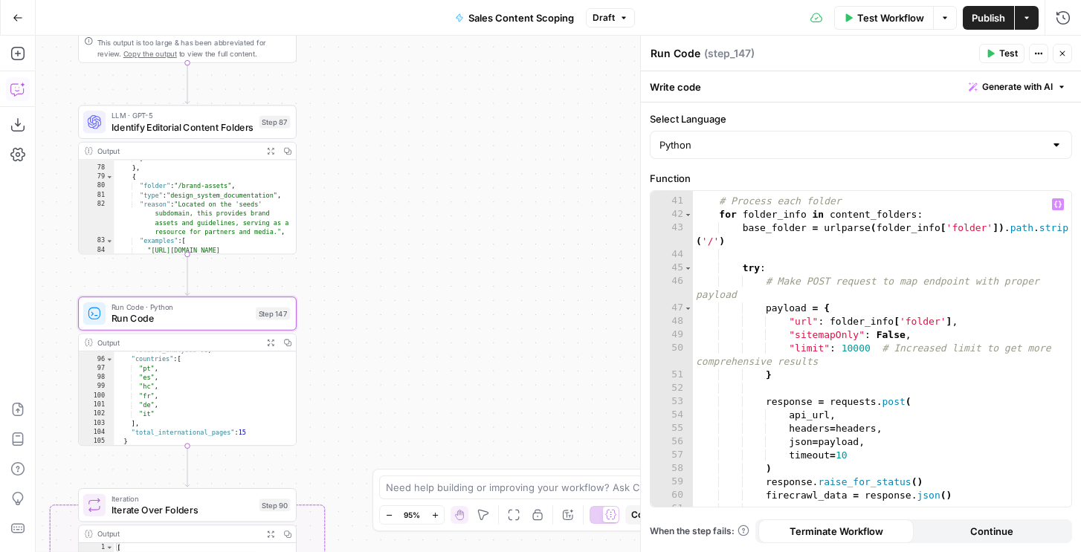
scroll to position [787, 0]
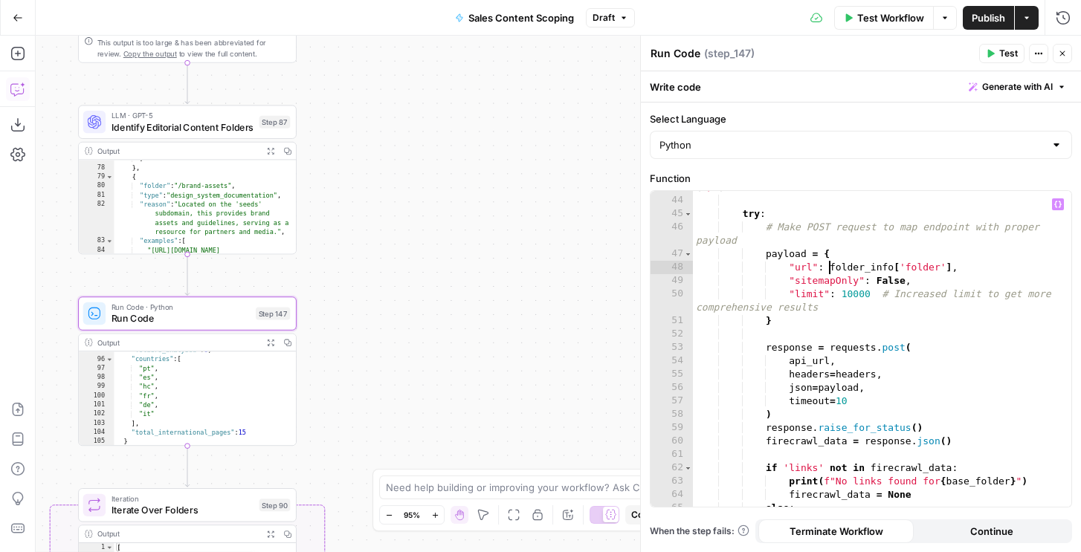
click at [831, 267] on div "base_folder = urlparse ( folder_info [ 'folder' ]) . path . strip ( '/' ) try :…" at bounding box center [882, 345] width 378 height 356
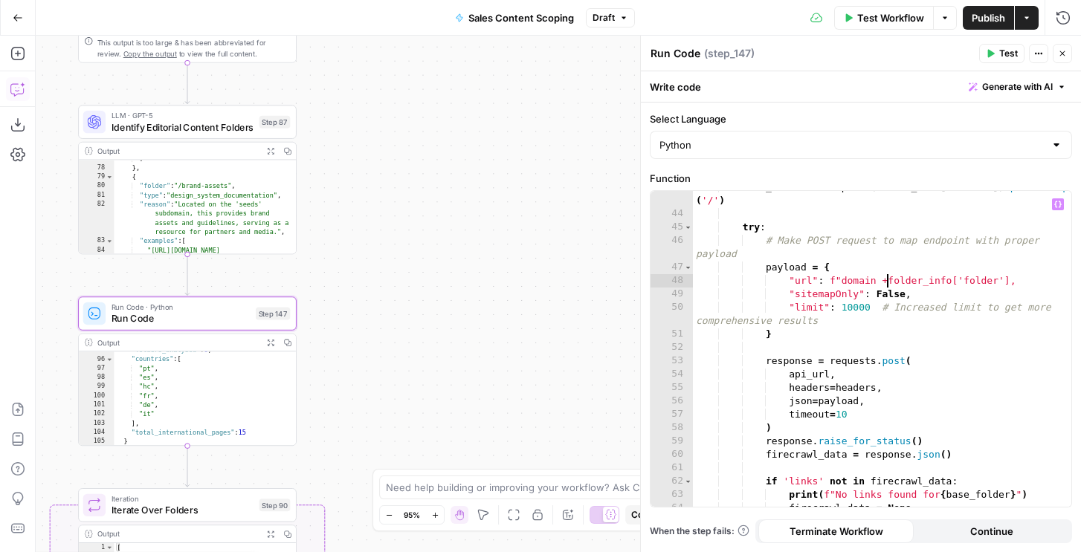
scroll to position [0, 15]
type textarea "**********"
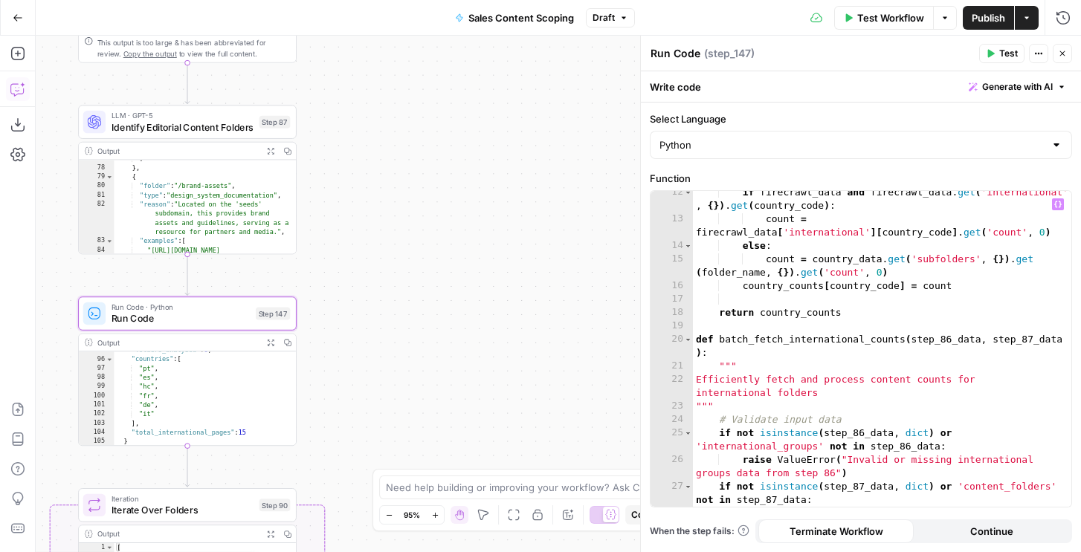
scroll to position [146, 0]
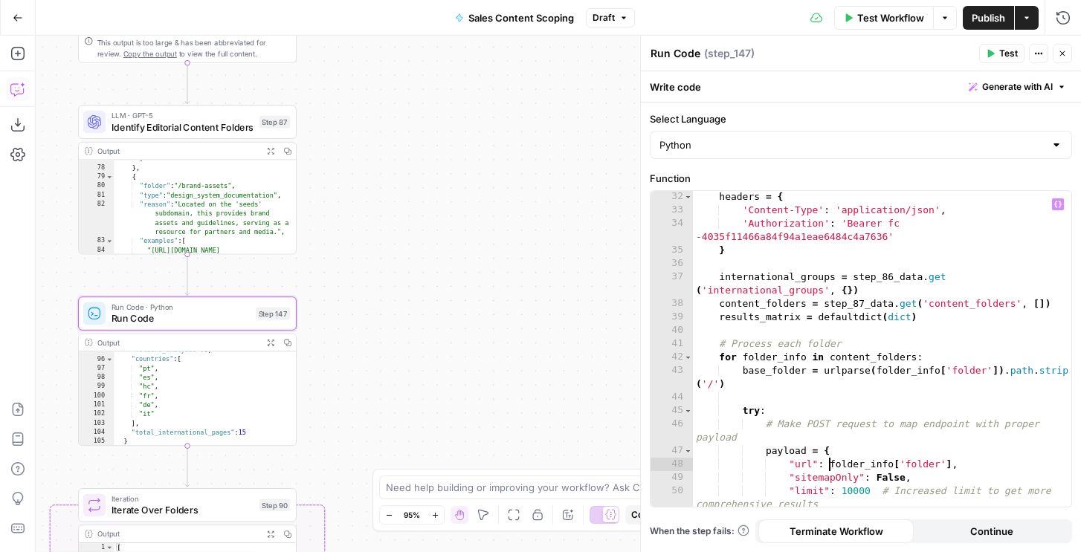
scroll to position [648, 0]
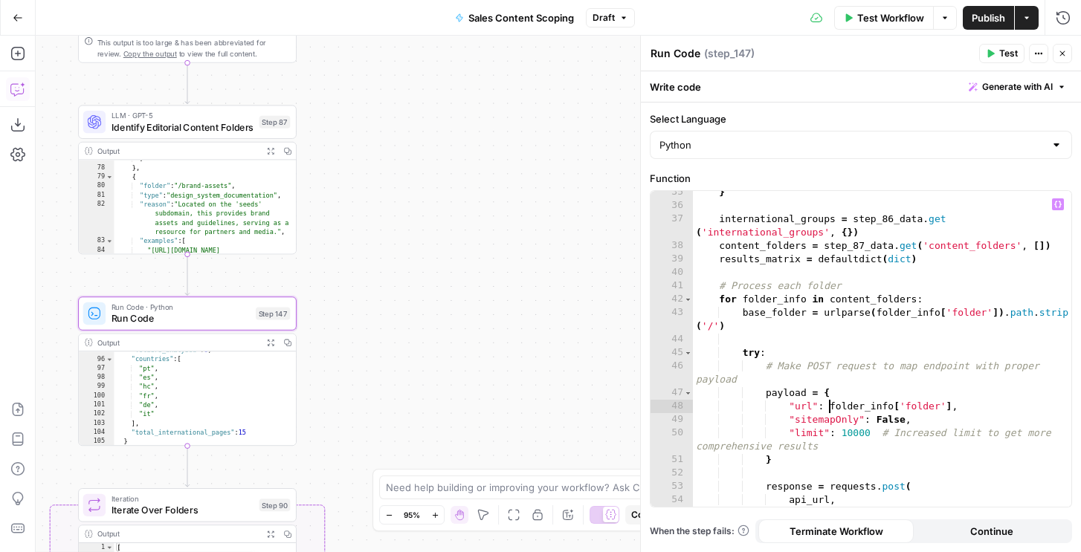
click at [832, 410] on div "} international_groups = step_86_data . get ( 'international_groups' , { }) con…" at bounding box center [882, 357] width 378 height 343
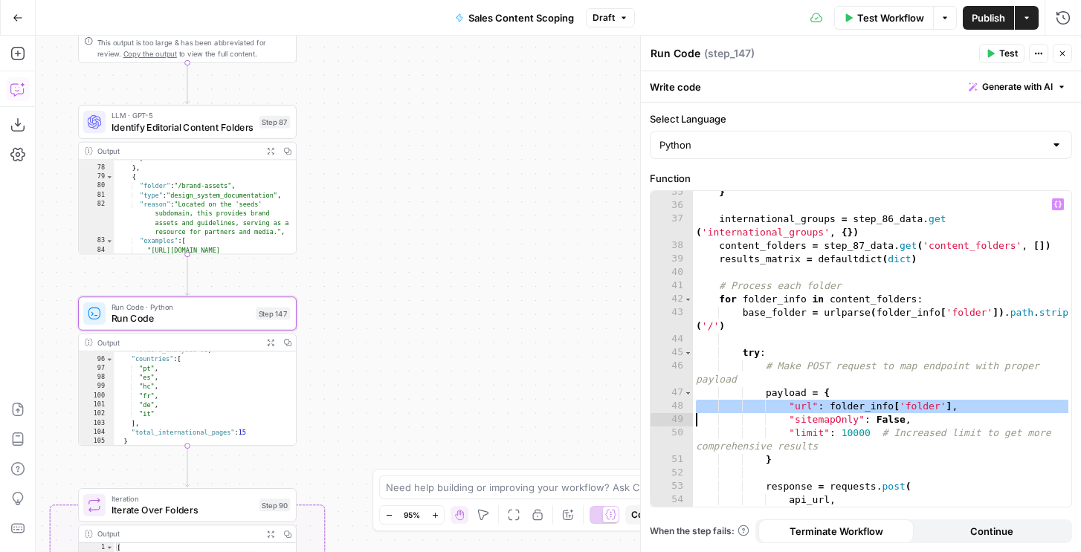
click at [779, 349] on div "} international_groups = step_86_data . get ( 'international_groups' , { }) con…" at bounding box center [882, 357] width 378 height 343
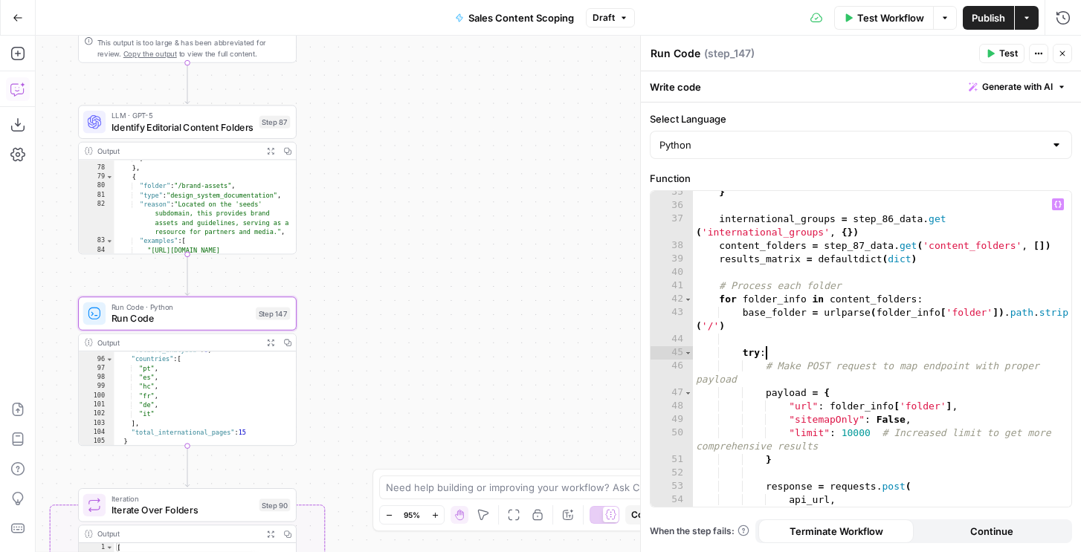
click at [758, 245] on div "} international_groups = step_86_data . get ( 'international_groups' , { }) con…" at bounding box center [882, 357] width 378 height 343
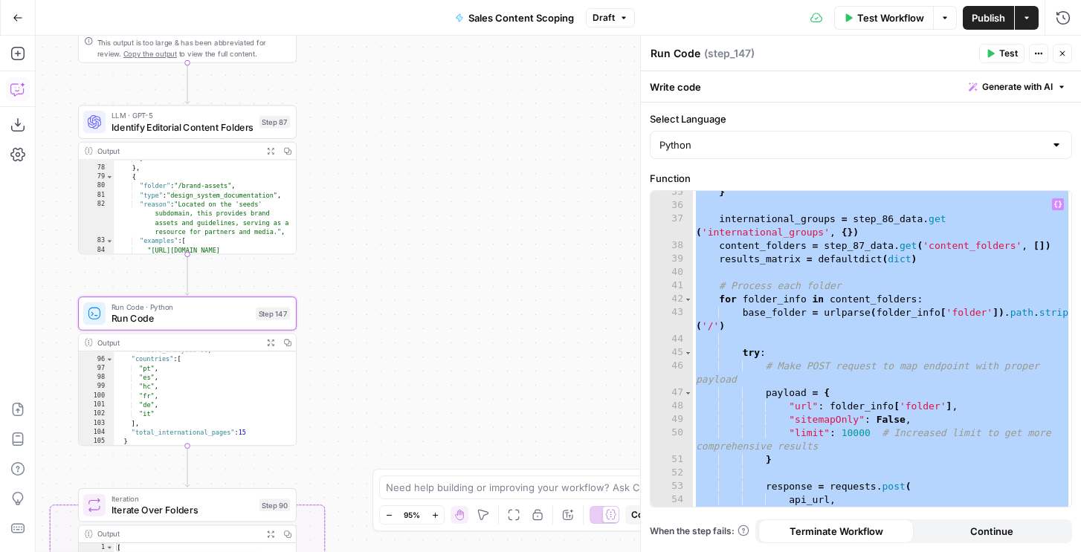
type textarea "**********"
click at [13, 86] on icon "button" at bounding box center [17, 89] width 15 height 15
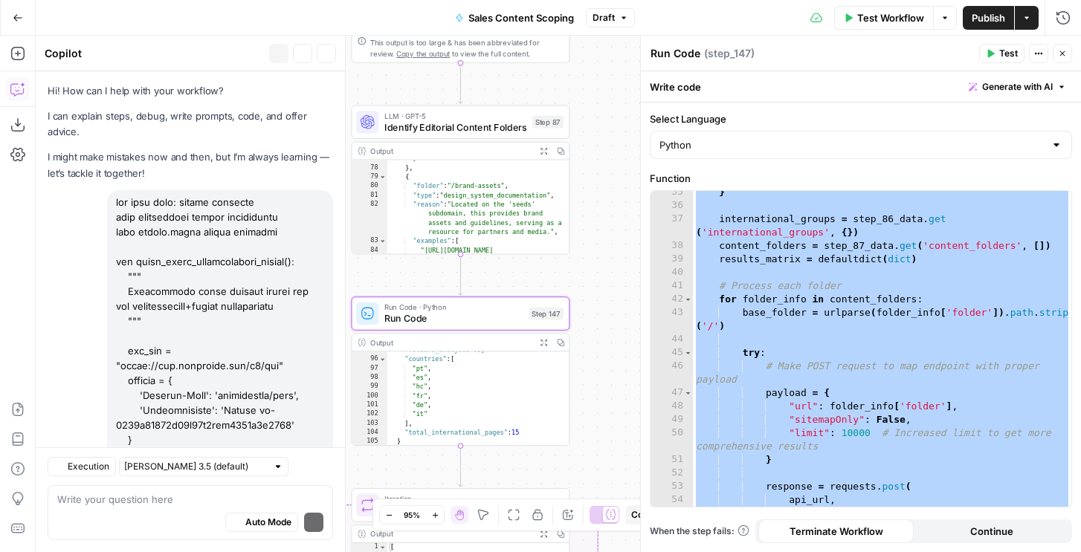
scroll to position [9219, 0]
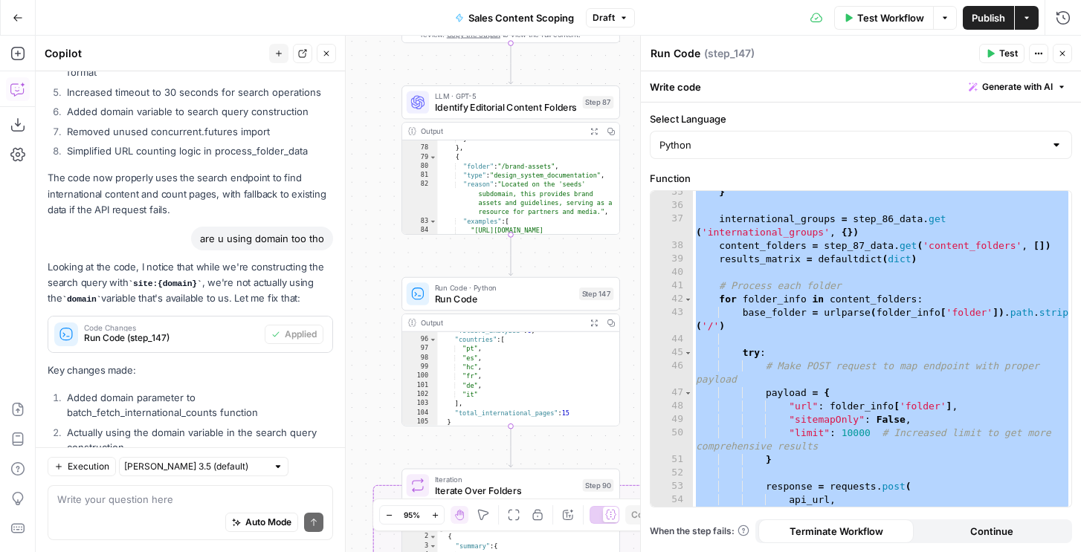
click at [277, 51] on icon "button" at bounding box center [278, 53] width 9 height 9
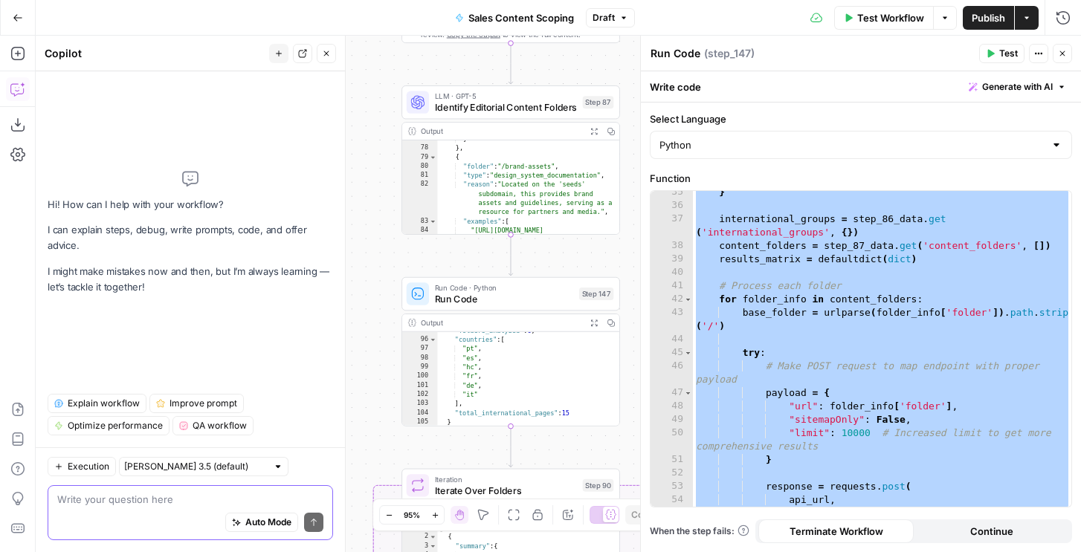
click at [74, 502] on textarea at bounding box center [190, 499] width 266 height 15
click at [197, 503] on textarea "for 147, we are trying to get sproutsoci" at bounding box center [190, 499] width 266 height 15
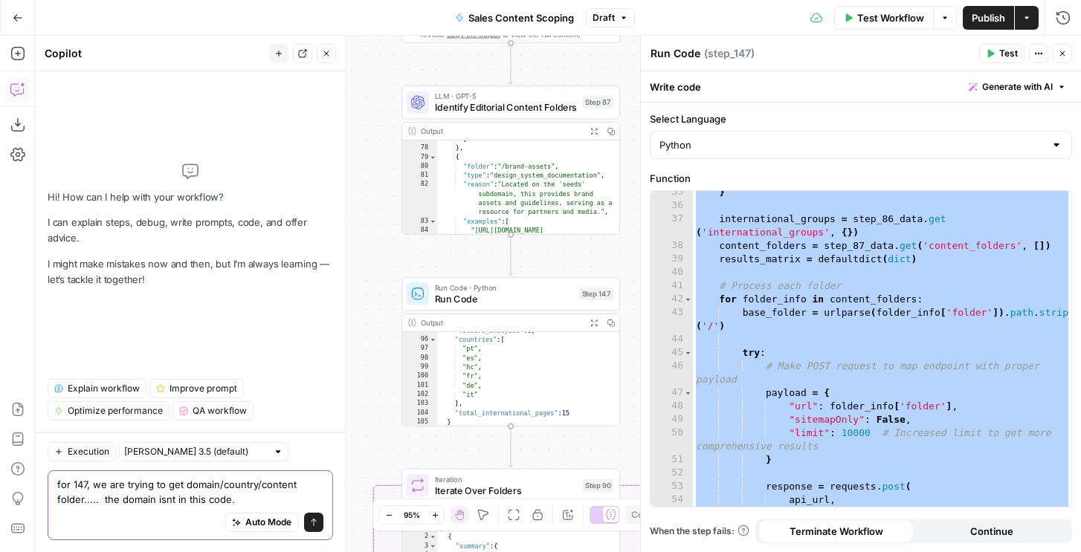
type textarea "for 147, we are trying to get domain/country/content folder..... the domain isn…"
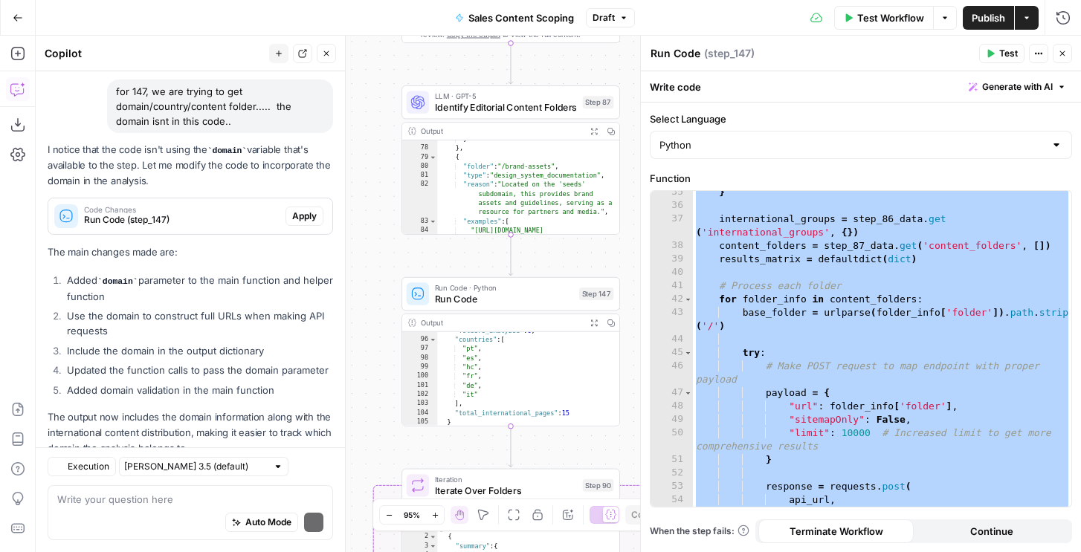
scroll to position [154, 0]
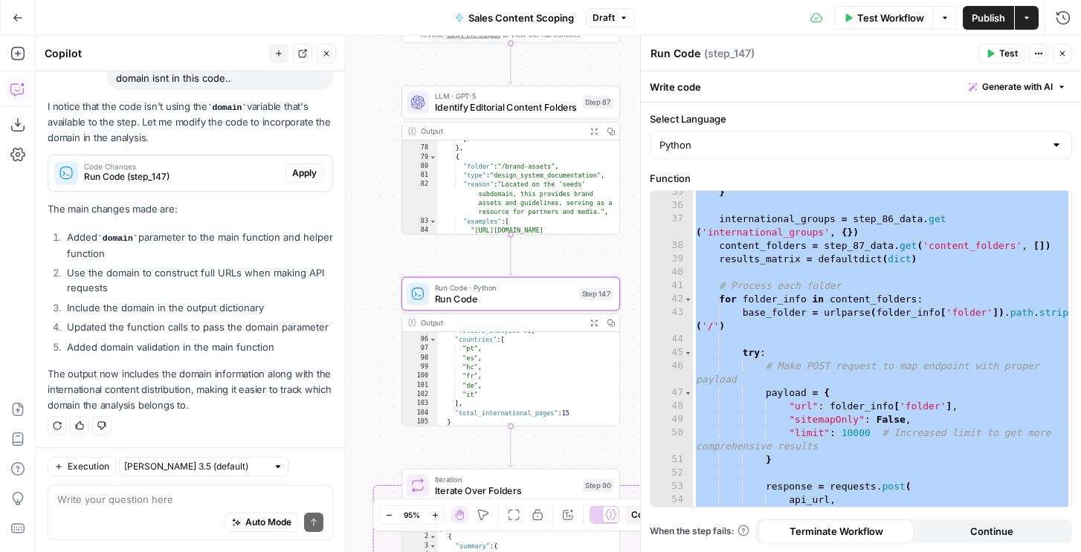
click at [286, 172] on button "Apply" at bounding box center [305, 173] width 38 height 19
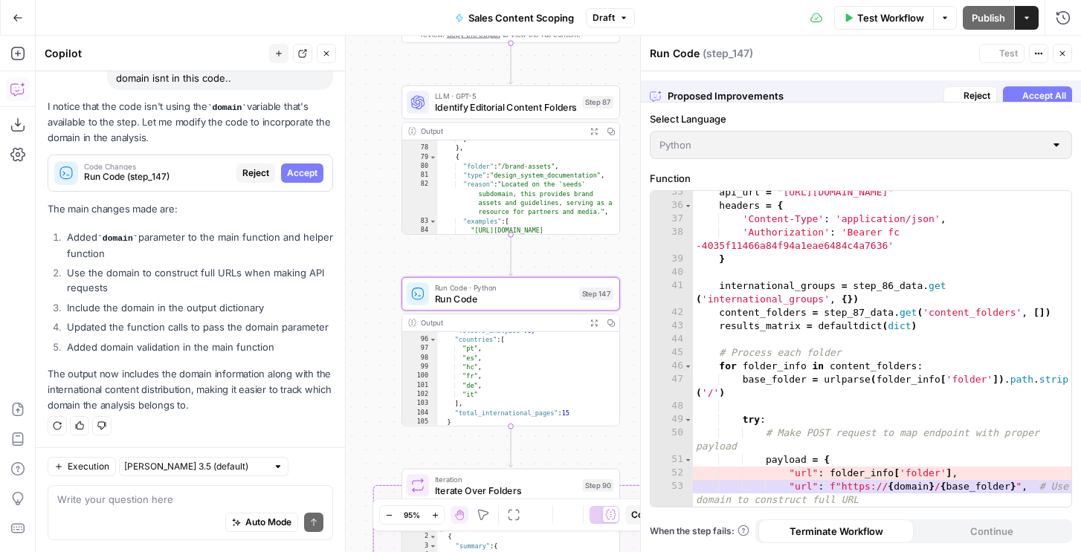
scroll to position [661, 0]
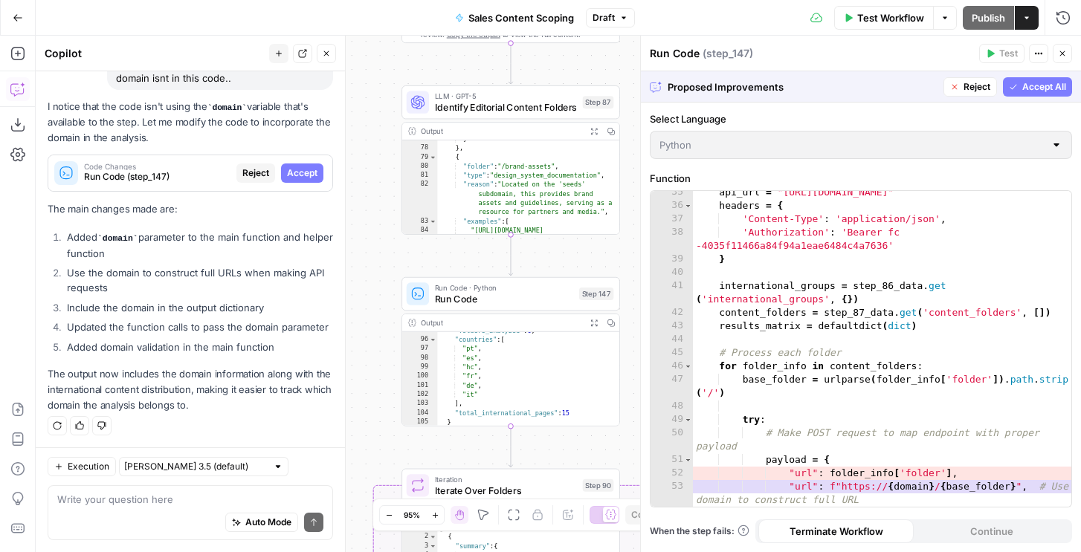
click at [1053, 81] on span "Accept All" at bounding box center [1044, 86] width 44 height 13
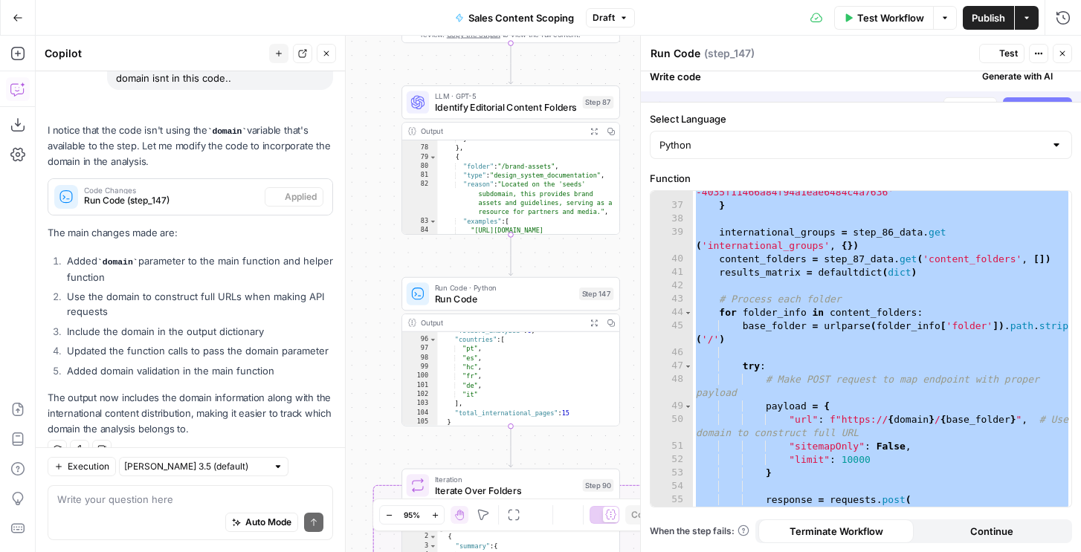
scroll to position [178, 0]
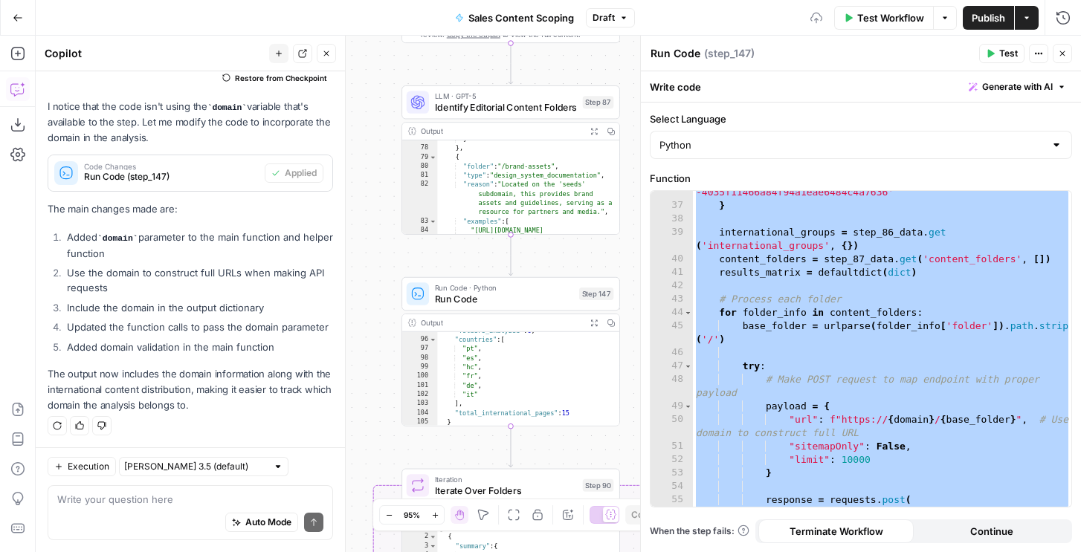
click at [993, 50] on icon "button" at bounding box center [990, 53] width 9 height 9
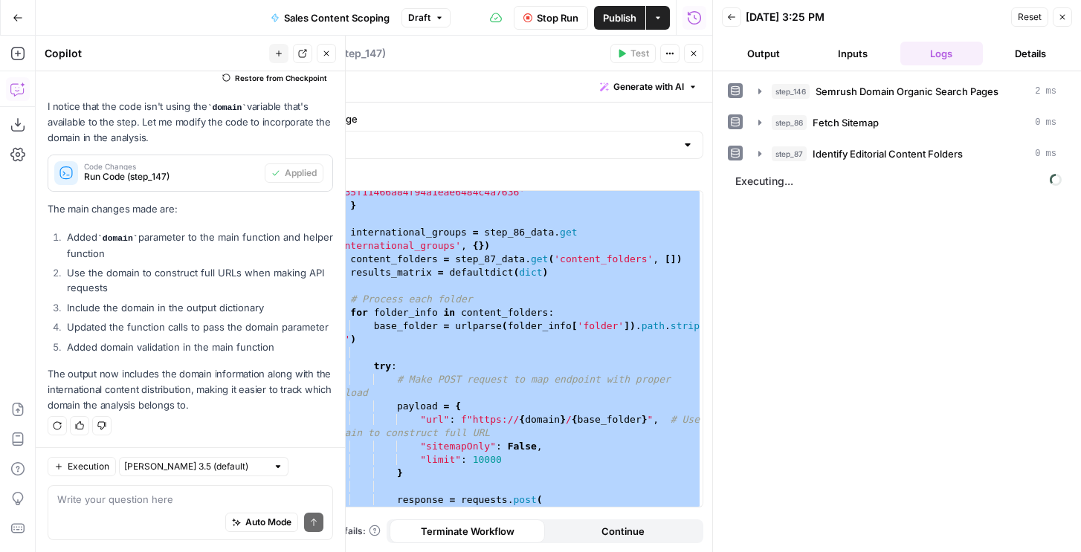
click at [1066, 22] on button "Close" at bounding box center [1062, 16] width 19 height 19
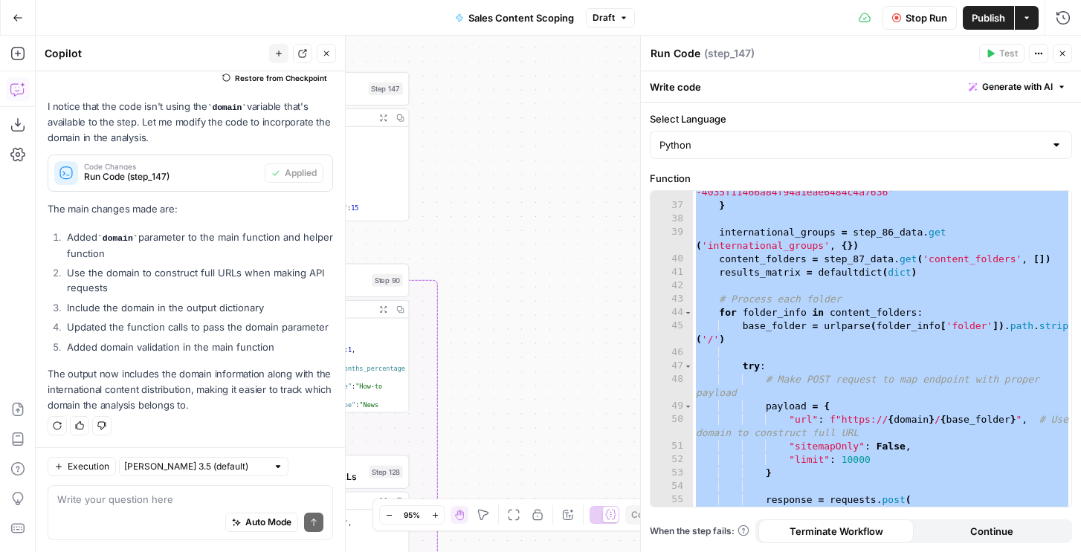
click at [1065, 56] on icon "button" at bounding box center [1062, 53] width 9 height 9
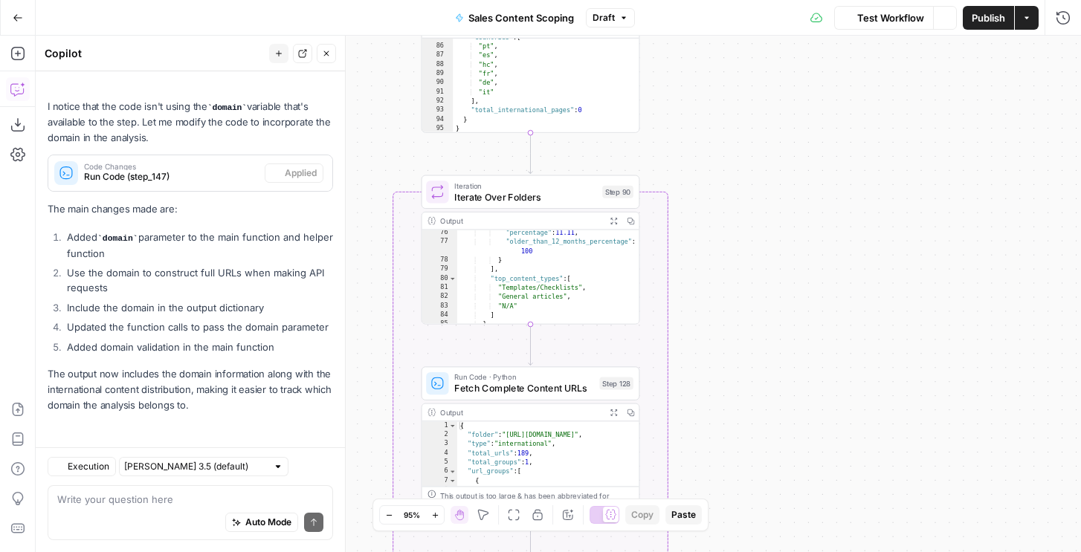
scroll to position [998, 0]
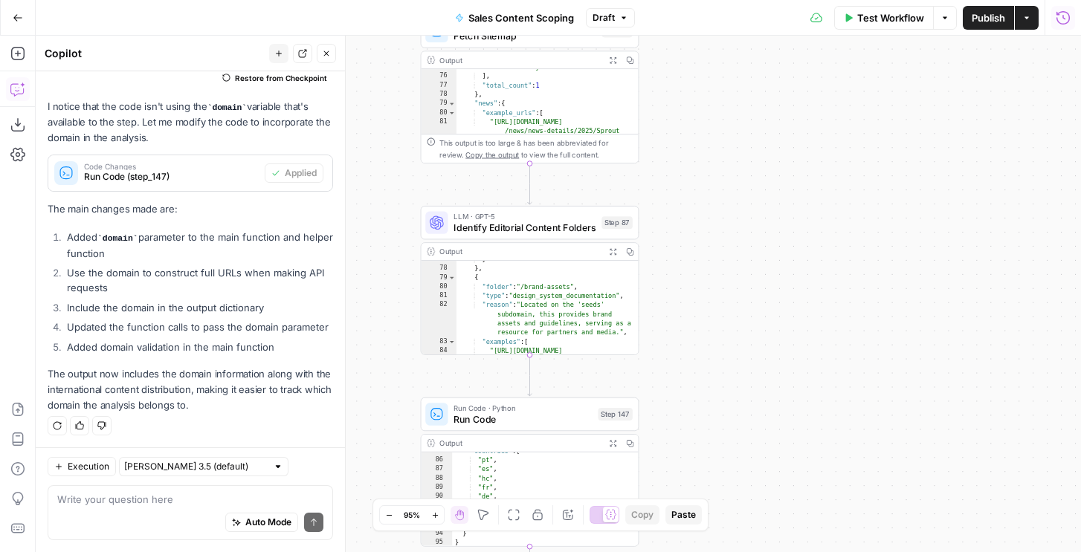
click at [1062, 20] on icon "button" at bounding box center [1063, 17] width 15 height 15
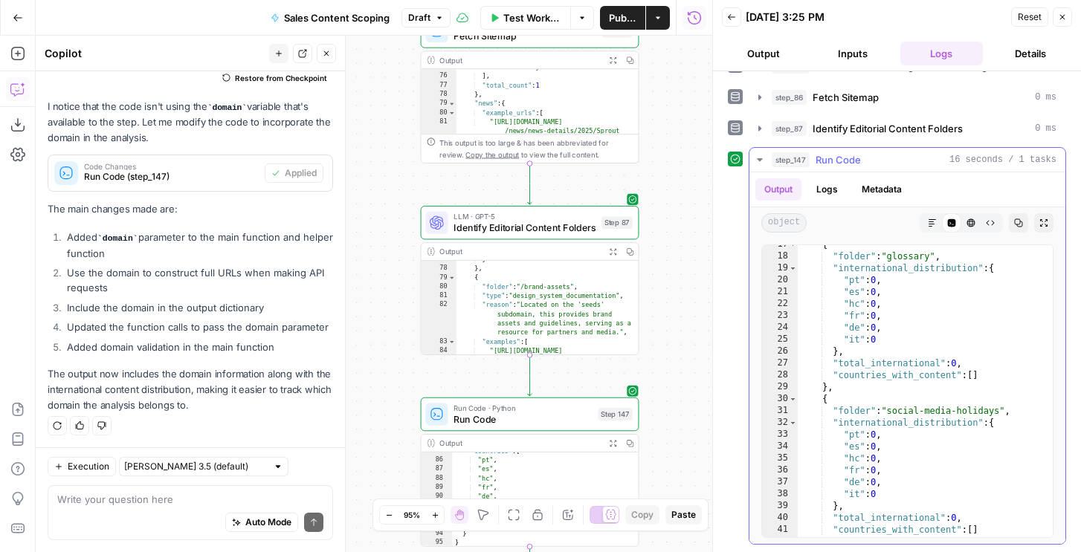
scroll to position [318, 0]
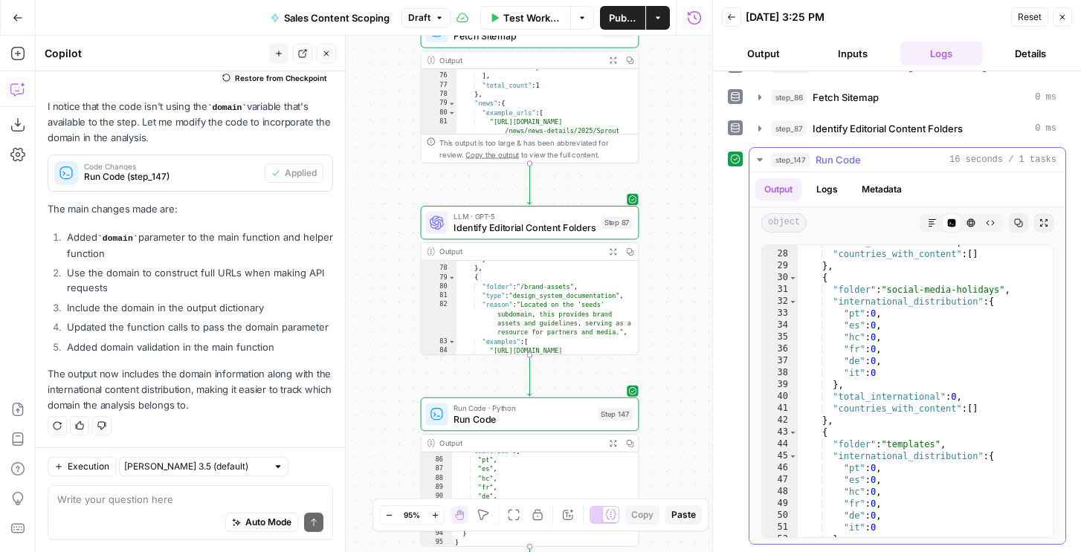
click at [833, 193] on button "Logs" at bounding box center [827, 189] width 39 height 22
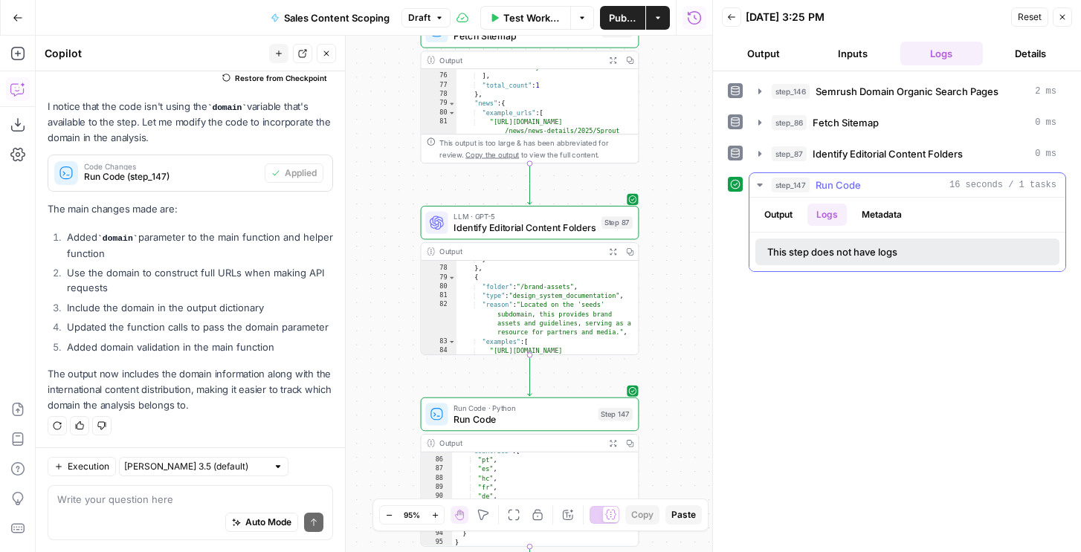
scroll to position [0, 0]
click at [882, 216] on button "Metadata" at bounding box center [882, 215] width 58 height 22
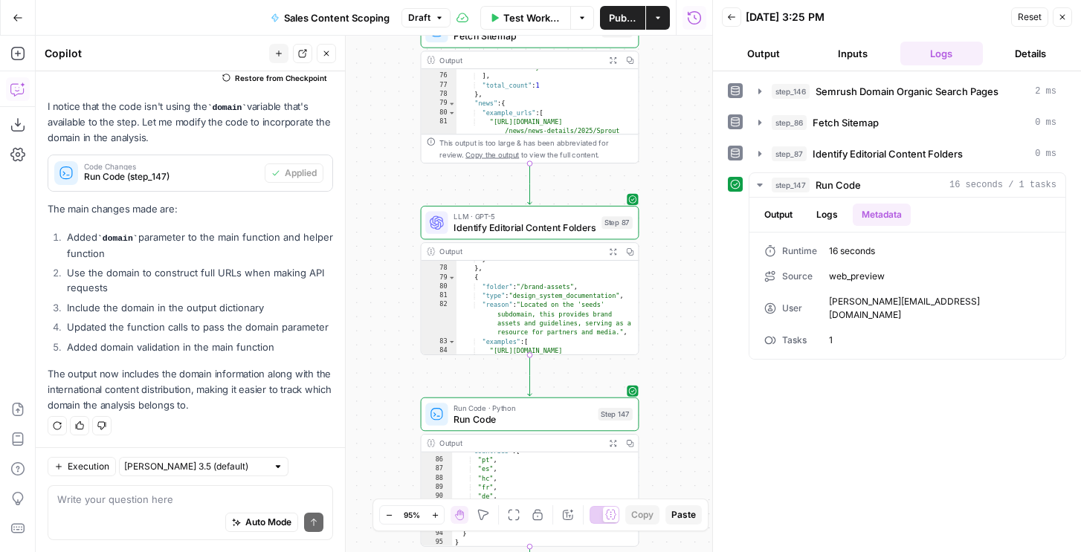
click at [164, 512] on div "Auto Mode Send" at bounding box center [190, 523] width 266 height 33
type textarea "add error logs"
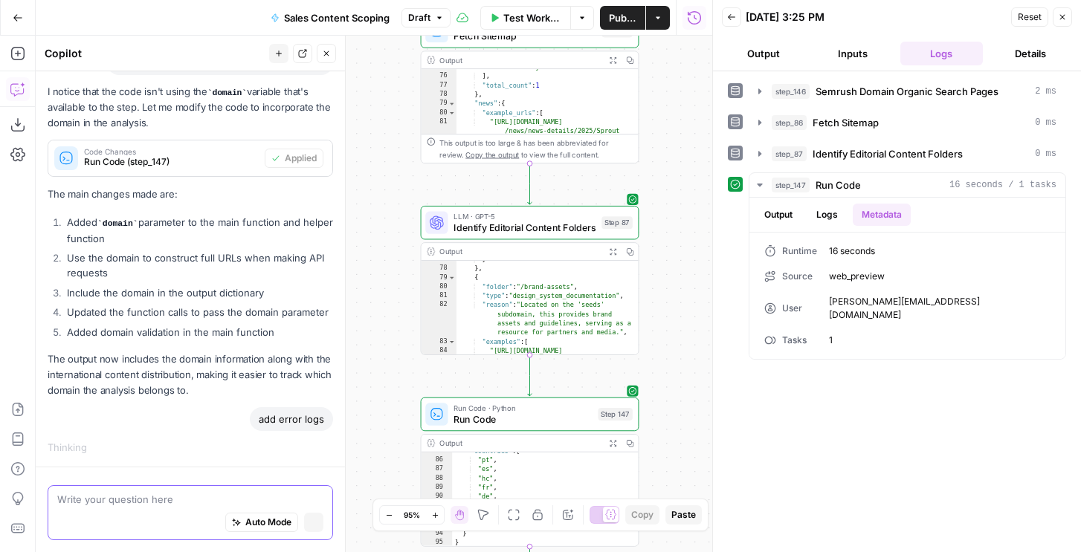
scroll to position [167, 0]
click at [828, 216] on button "Logs" at bounding box center [827, 215] width 39 height 22
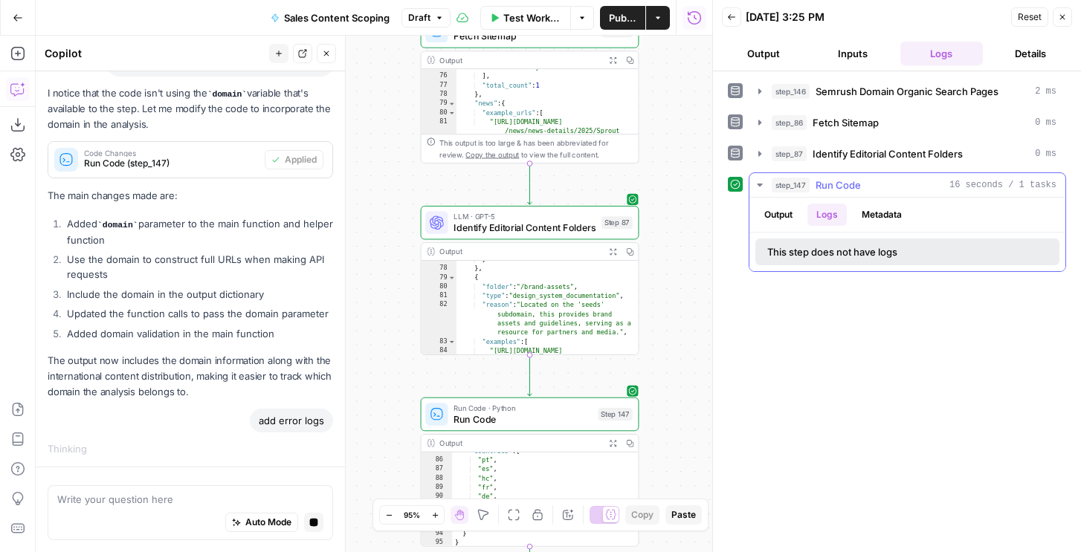
click at [776, 207] on button "Output" at bounding box center [778, 215] width 46 height 22
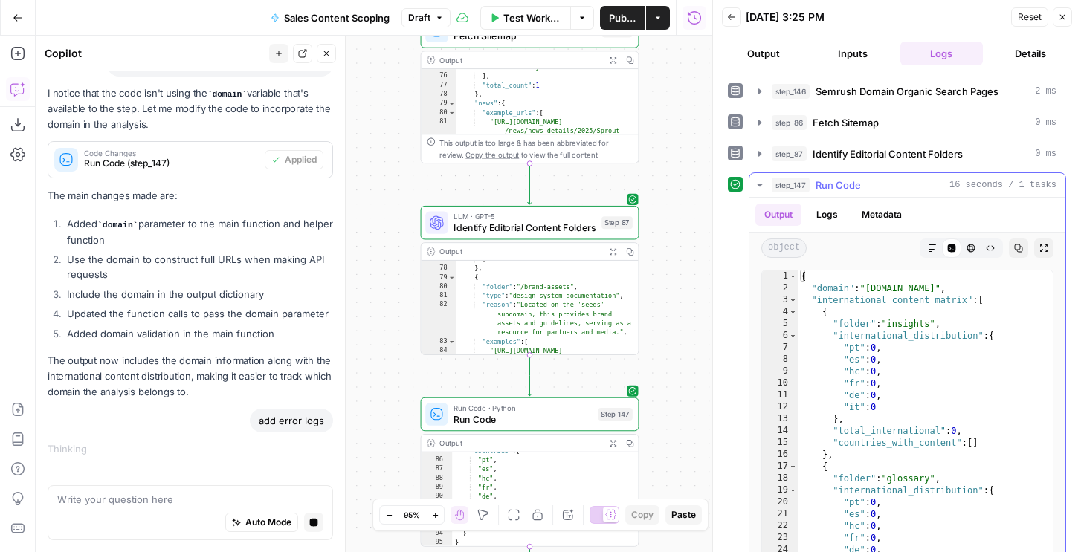
drag, startPoint x: 824, startPoint y: 153, endPoint x: 827, endPoint y: 325, distance: 171.8
click at [822, 304] on div "step_146 Semrush Domain Organic Search Pages 2 ms step_86 Fetch Sitemap 0 ms st…" at bounding box center [897, 324] width 338 height 491
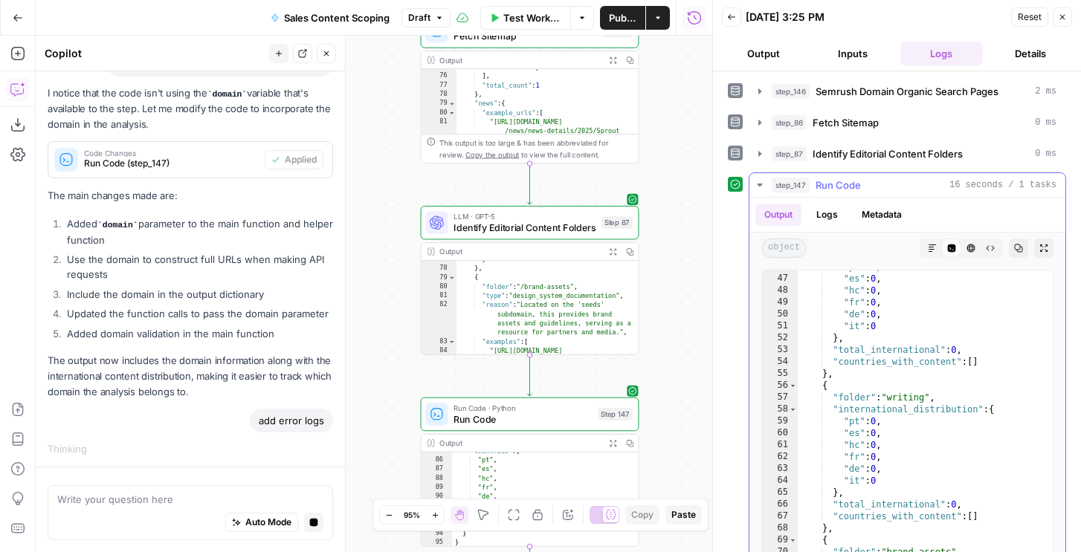
scroll to position [580, 0]
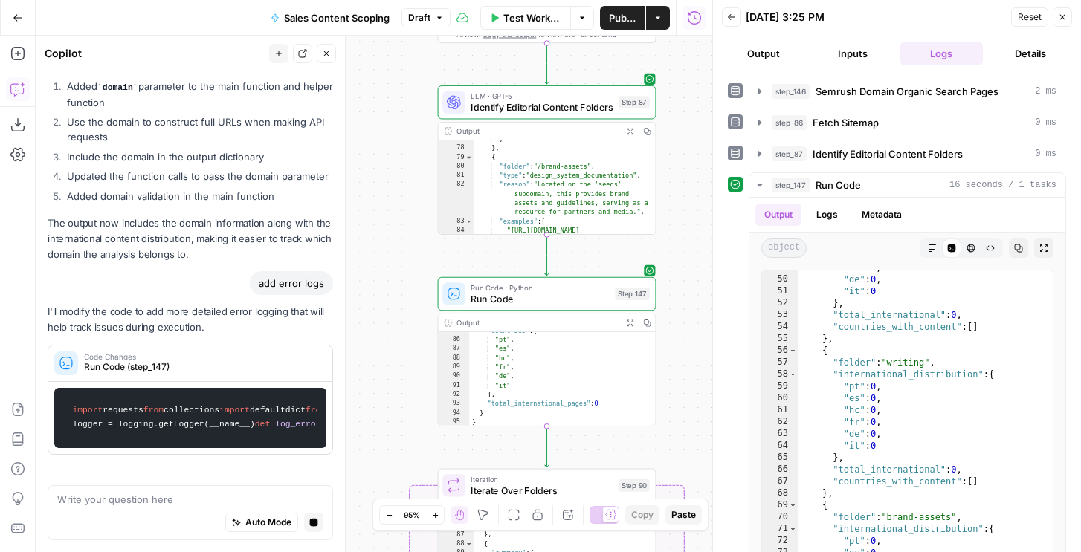
click at [582, 297] on span "Run Code" at bounding box center [540, 299] width 139 height 14
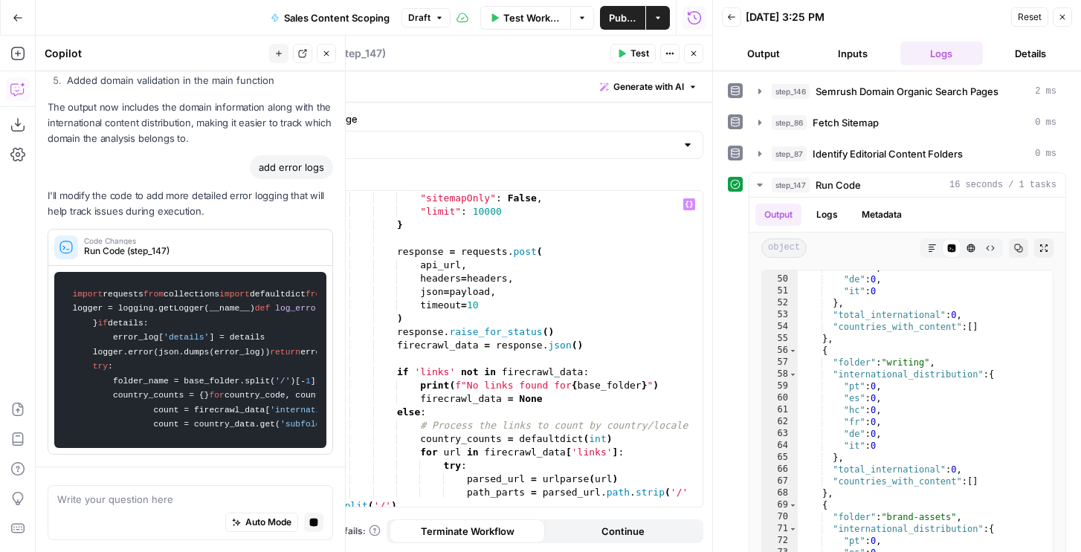
scroll to position [0, 0]
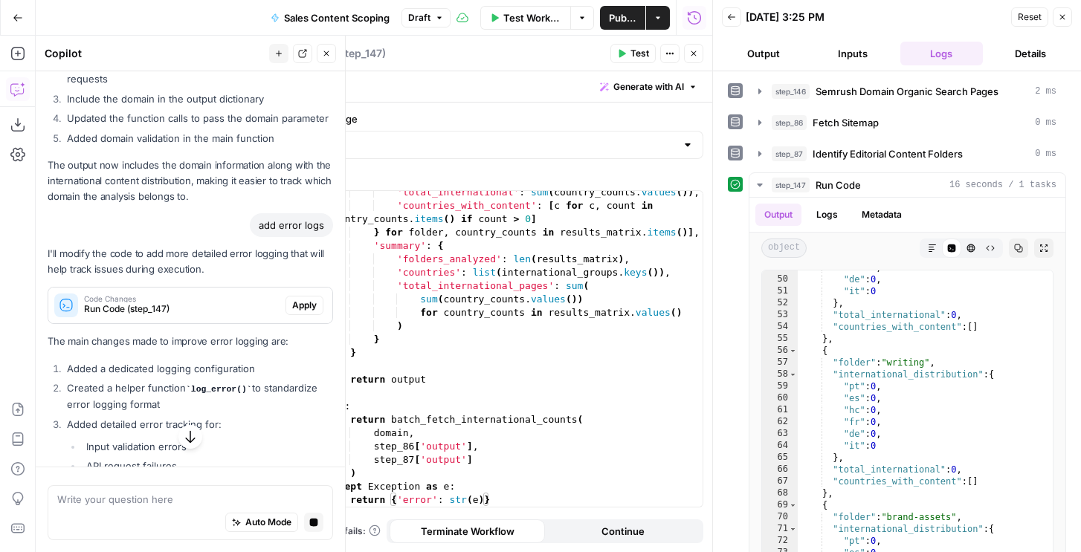
click at [309, 304] on span "Apply" at bounding box center [304, 305] width 25 height 13
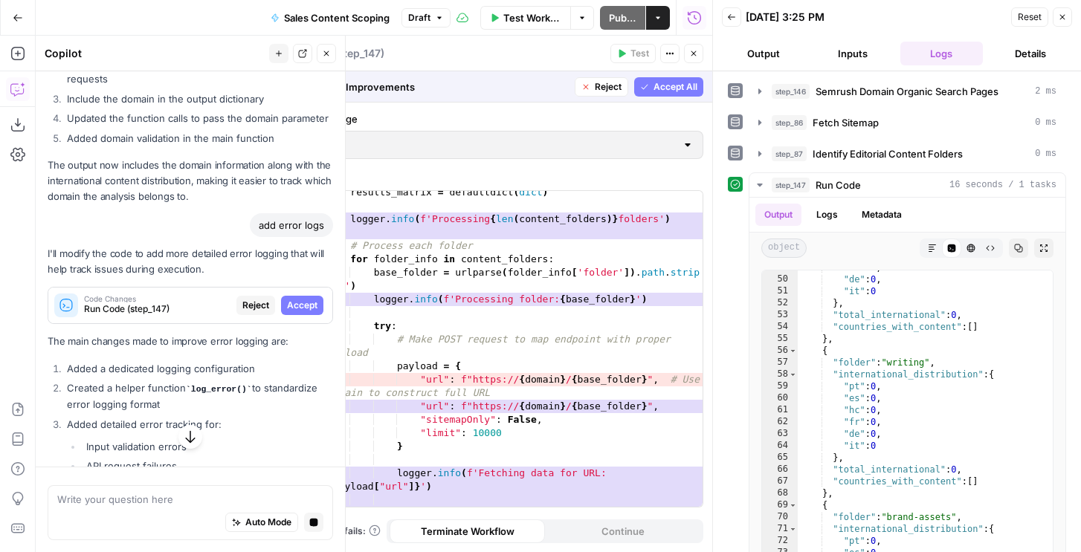
click at [664, 90] on span "Accept All" at bounding box center [676, 86] width 44 height 13
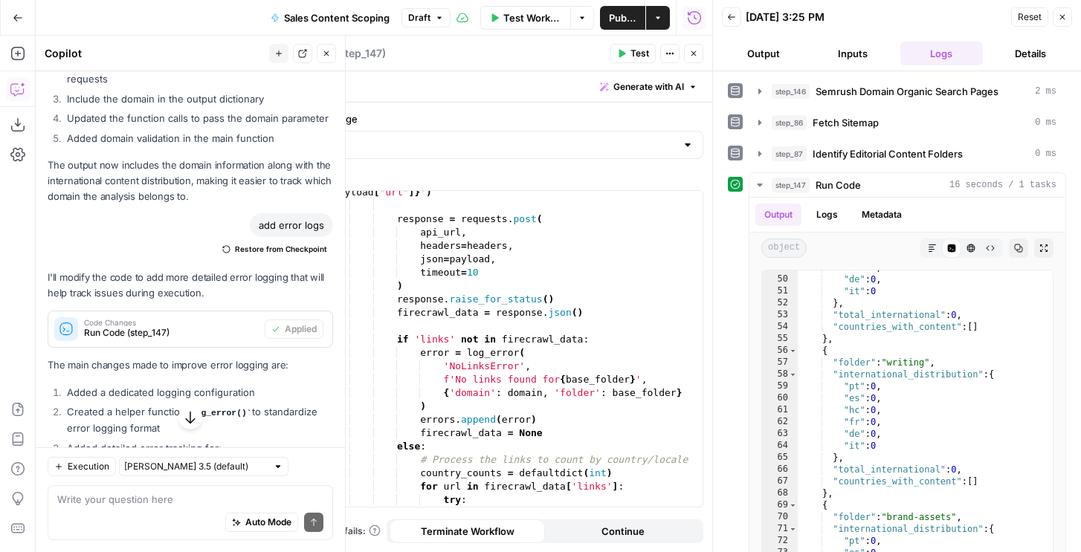
click at [635, 54] on span "Test" at bounding box center [640, 53] width 19 height 13
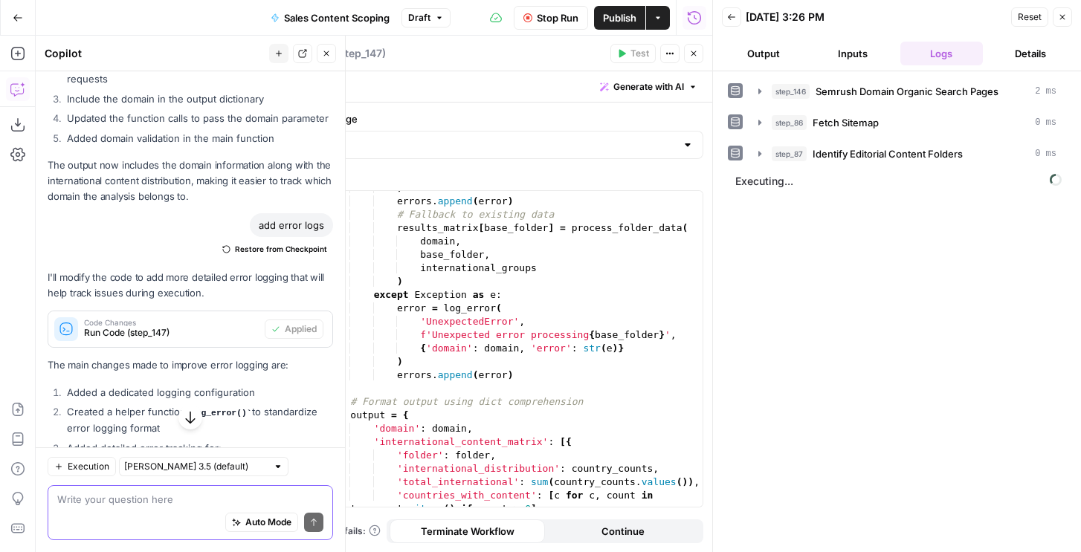
click at [109, 507] on div "Auto Mode Send" at bounding box center [190, 523] width 266 height 33
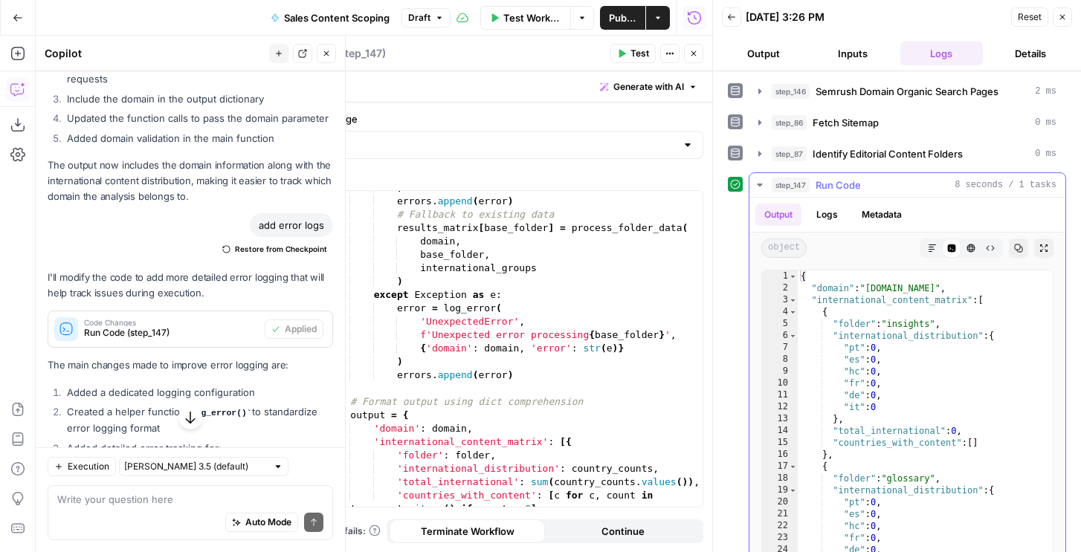
click at [837, 210] on button "Logs" at bounding box center [827, 215] width 39 height 22
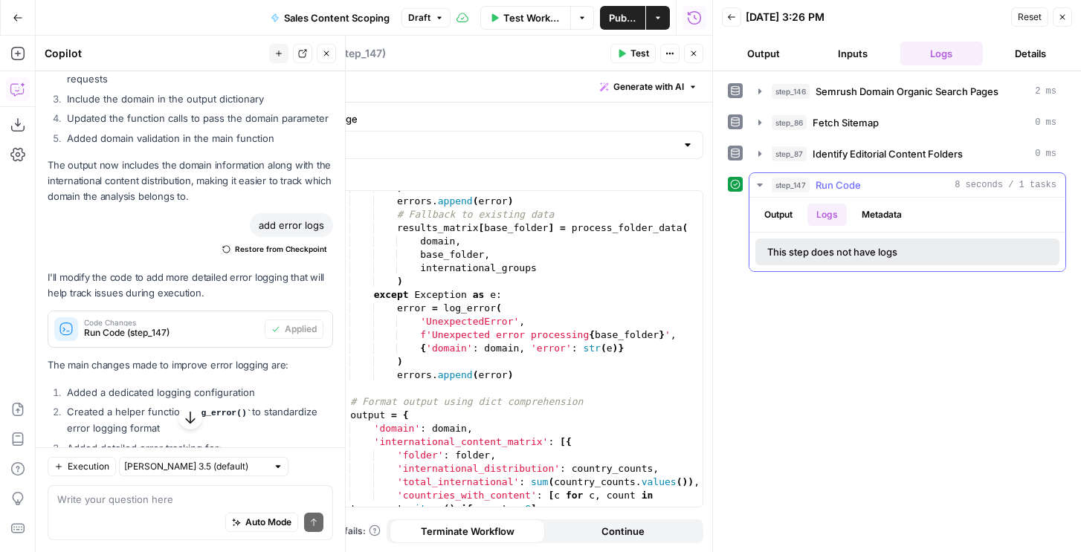
click at [871, 212] on button "Metadata" at bounding box center [882, 215] width 58 height 22
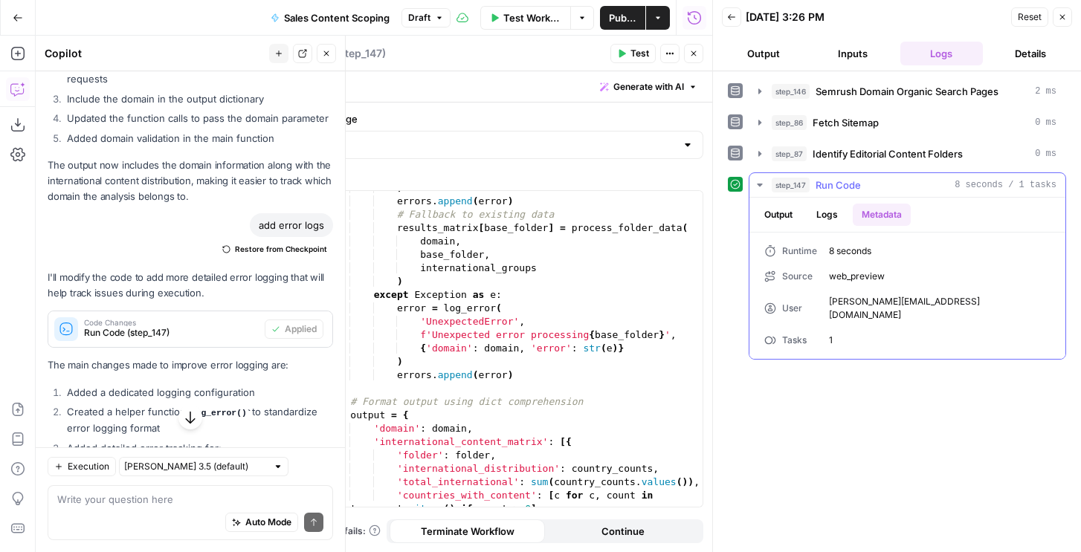
click at [782, 214] on button "Output" at bounding box center [778, 215] width 46 height 22
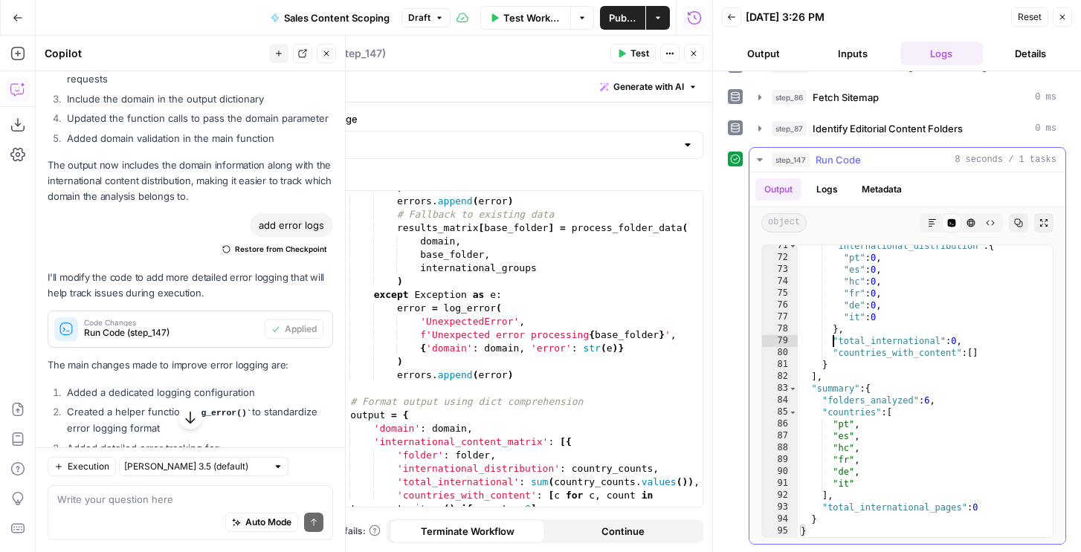
click at [833, 342] on div ""international_distribution" : { "pt" : 0 , "es" : 0 , "hc" : 0 , "fr" : 0 , "d…" at bounding box center [925, 398] width 255 height 316
type textarea "* *"
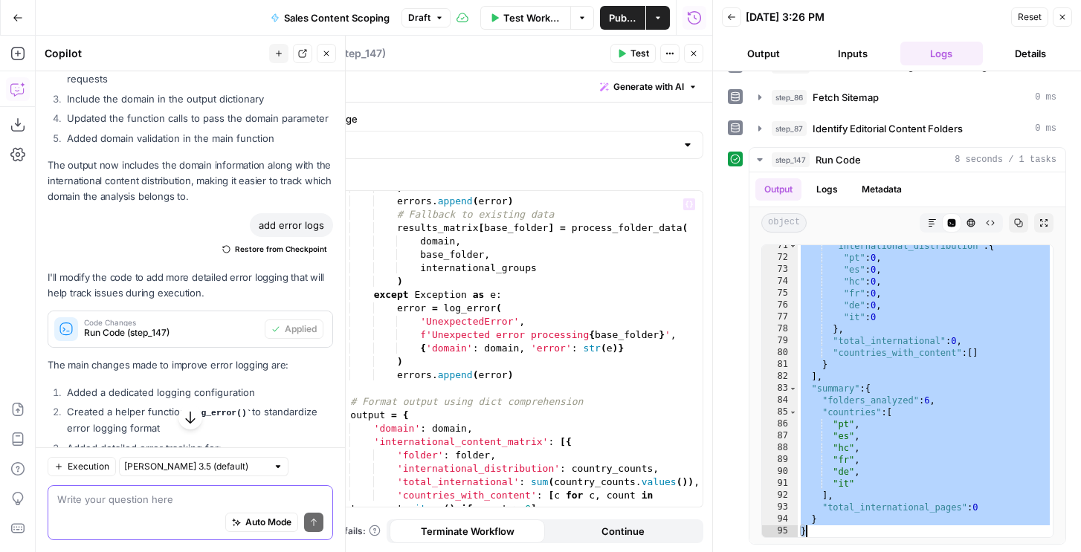
click at [147, 501] on textarea at bounding box center [190, 499] width 266 height 15
paste textarea "{ "domain": "sproutsocial.com", "international_content_matrix": [ { "folder": "…"
type textarea "why isnt this working: { "domain": "sproutsocial.com", "international_content_m…"
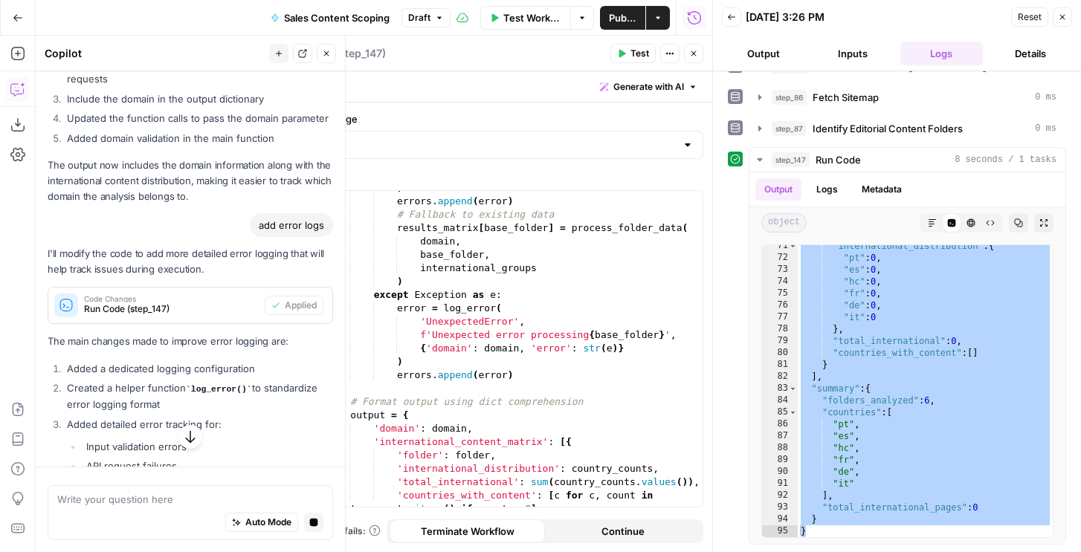
click at [1062, 20] on icon "button" at bounding box center [1062, 17] width 9 height 9
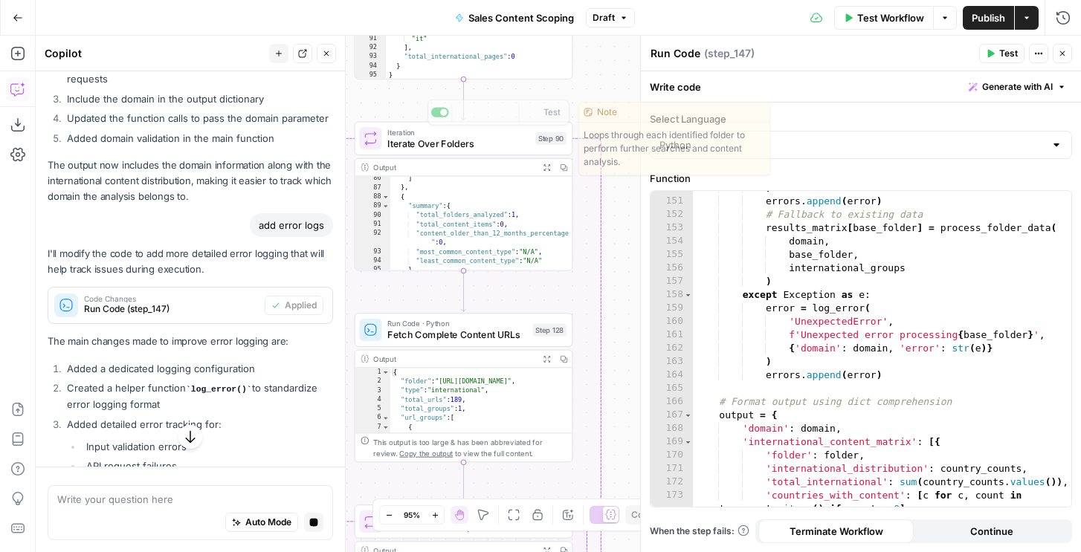
click at [489, 146] on span "Iterate Over Folders" at bounding box center [458, 143] width 142 height 14
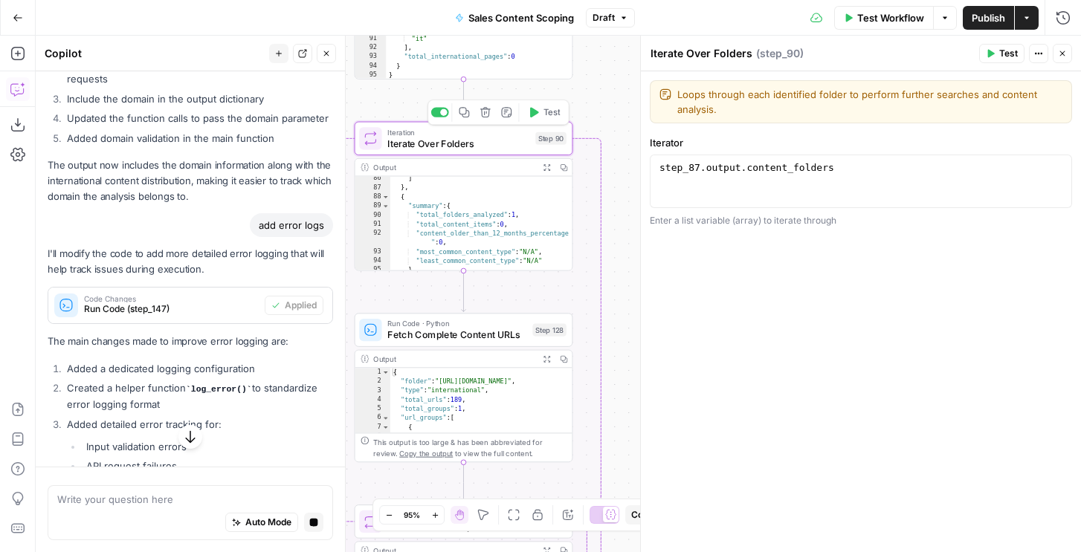
click at [900, 173] on div "step_87 . output . content_folders" at bounding box center [861, 194] width 409 height 67
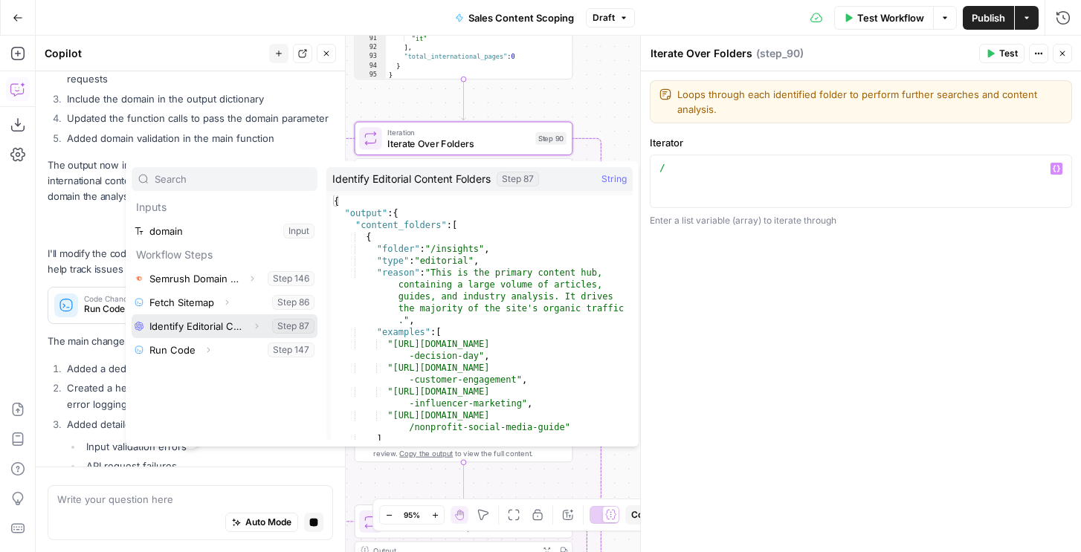
click at [248, 325] on button "Expand" at bounding box center [256, 326] width 19 height 19
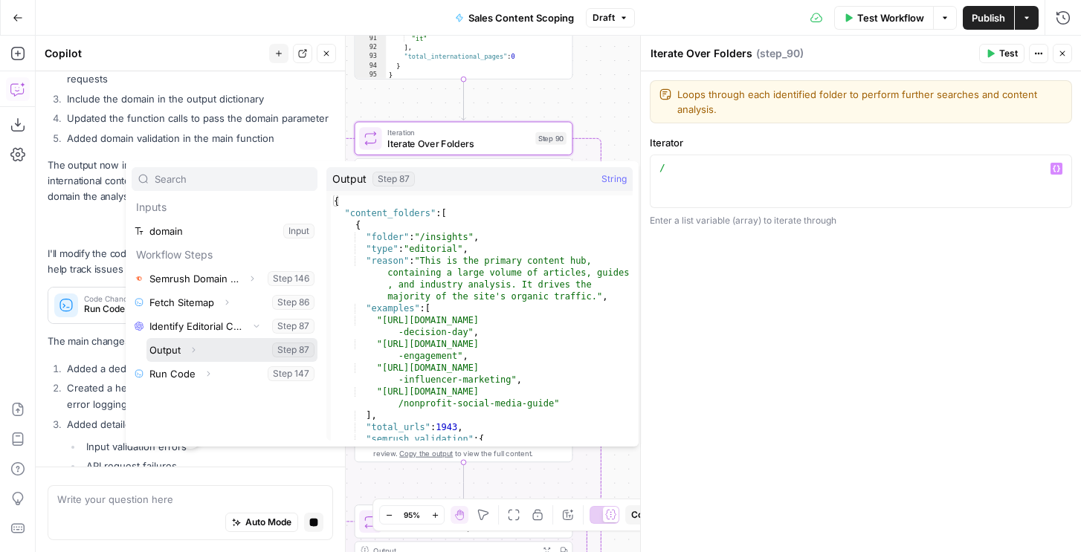
click at [193, 347] on icon "button" at bounding box center [193, 350] width 9 height 9
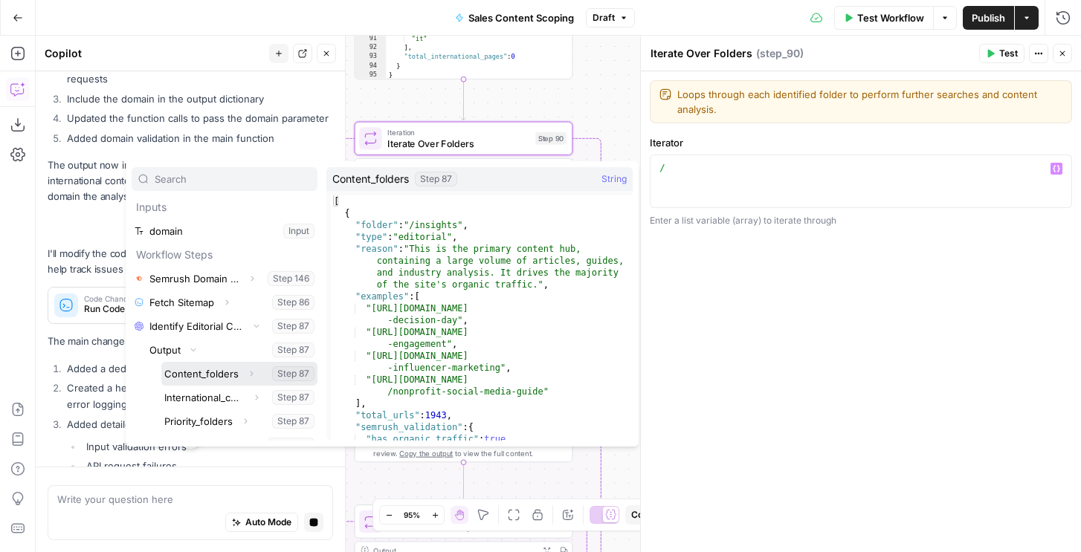
click at [190, 375] on button "Select variable Content_folders" at bounding box center [239, 374] width 156 height 24
type textarea "**********"
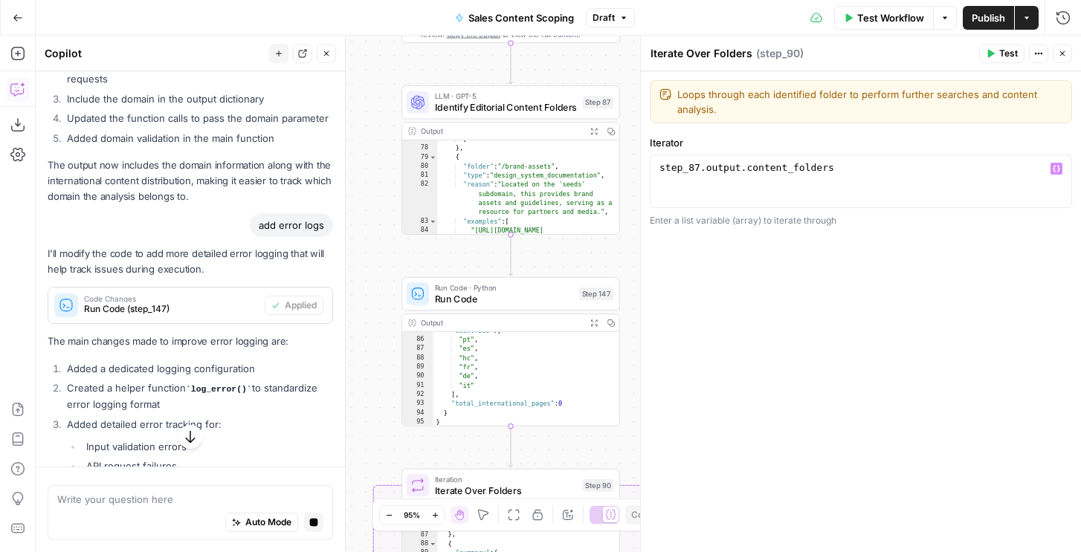
click at [1063, 51] on icon "button" at bounding box center [1062, 53] width 9 height 9
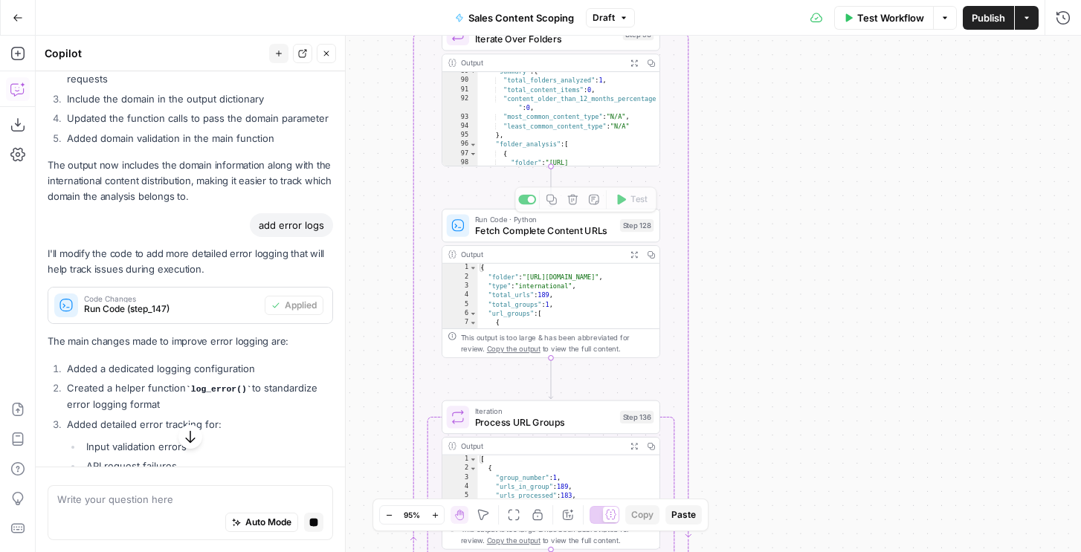
click at [588, 228] on span "Fetch Complete Content URLs" at bounding box center [545, 231] width 140 height 14
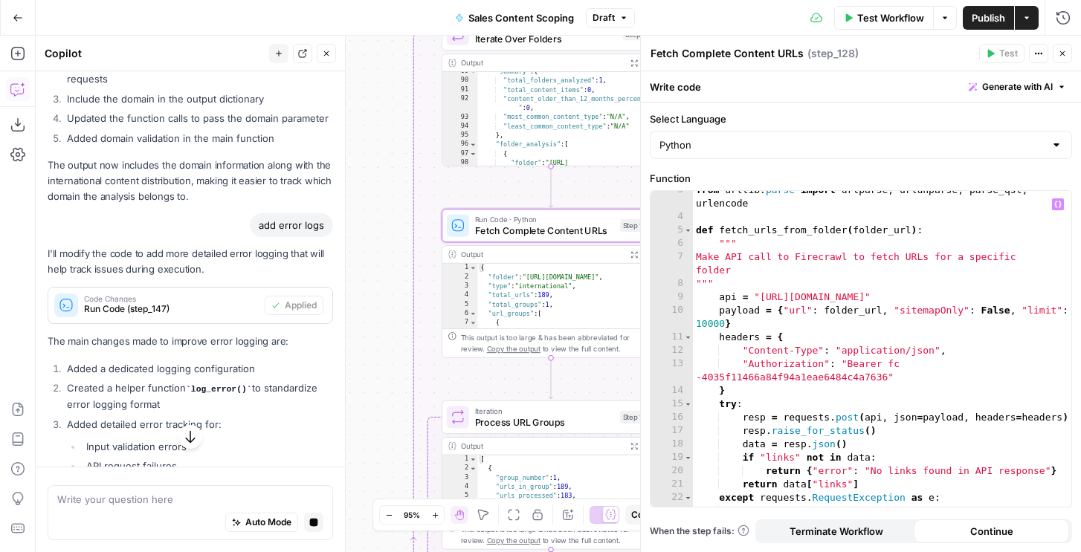
scroll to position [33, 0]
type textarea "**********"
click at [845, 336] on div "from urllib . parse import urlparse , urlunparse , parse_qsl , urlencode def fe…" at bounding box center [882, 362] width 378 height 356
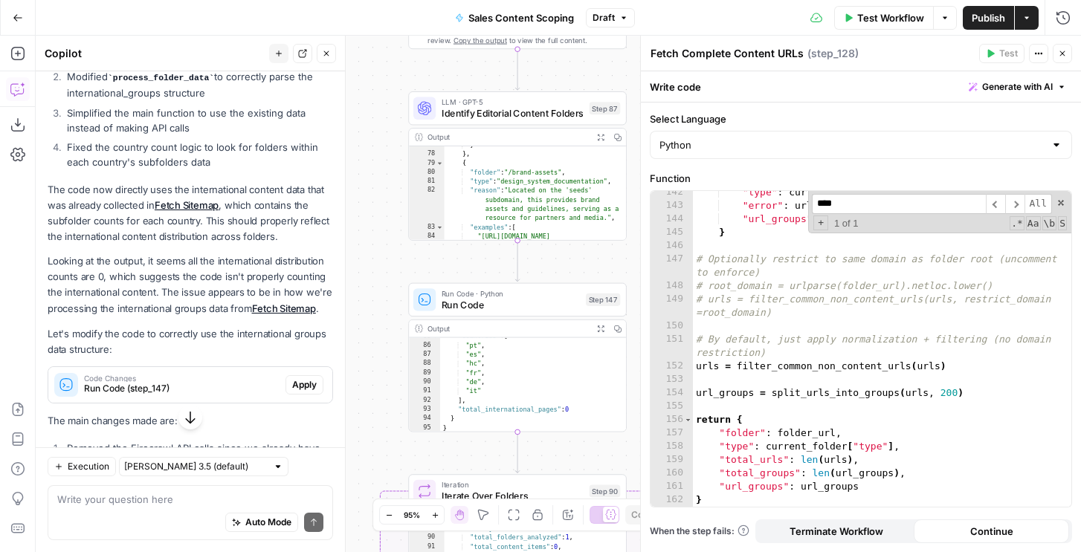
scroll to position [3000, 0]
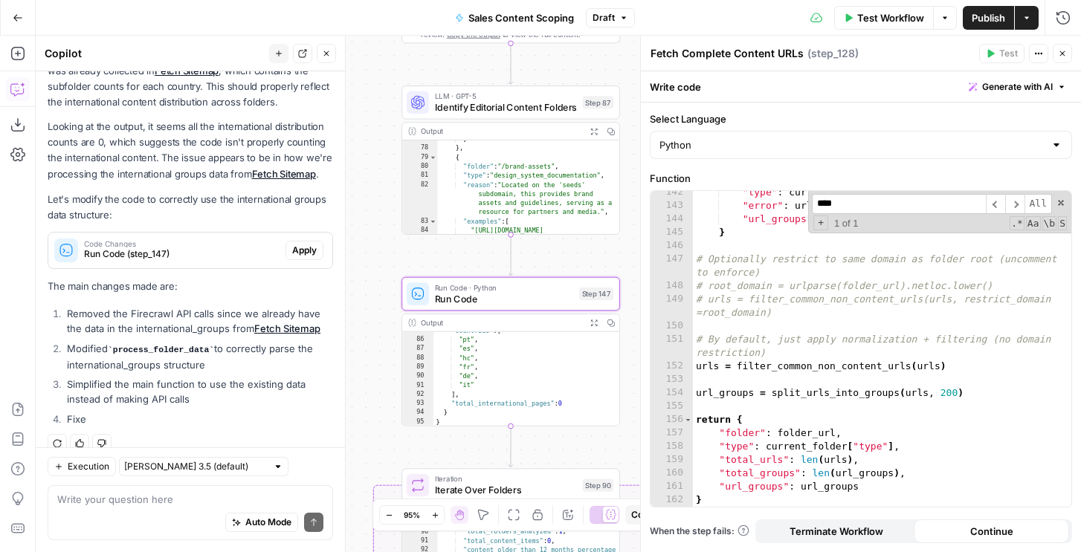
type input "****"
click at [306, 244] on span "Apply" at bounding box center [304, 250] width 25 height 13
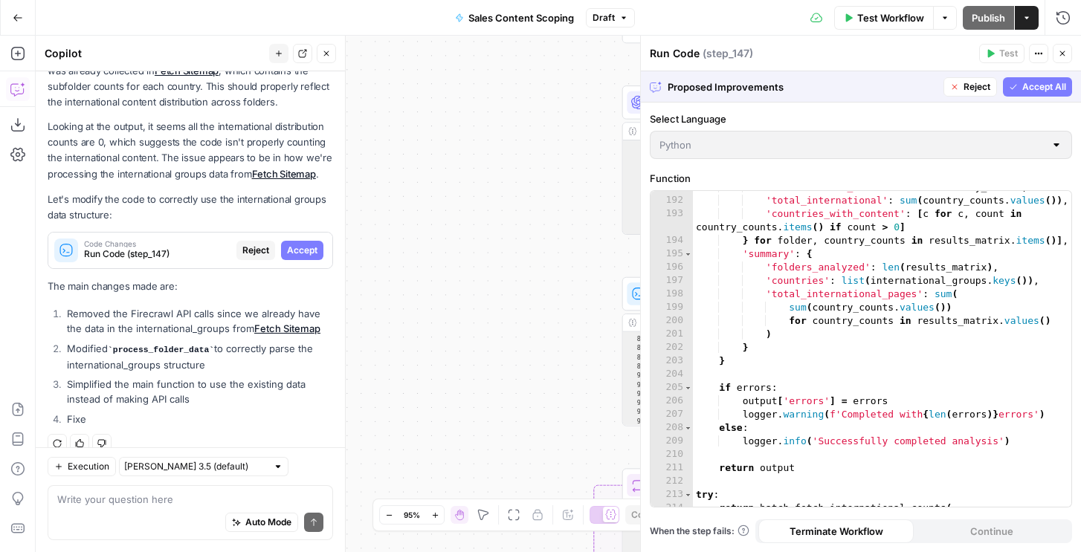
scroll to position [3097, 0]
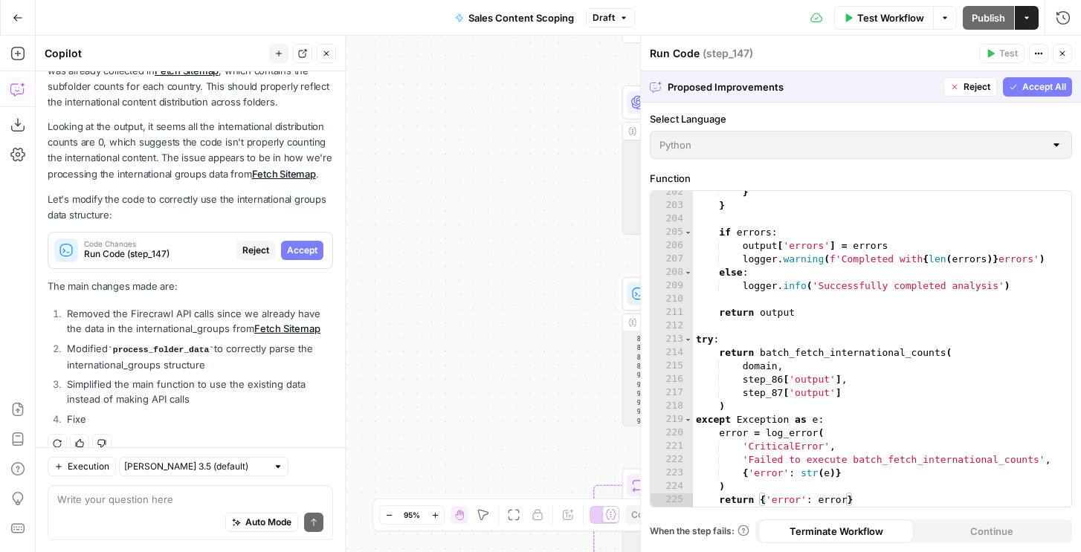
click at [1031, 91] on span "Accept All" at bounding box center [1044, 86] width 44 height 13
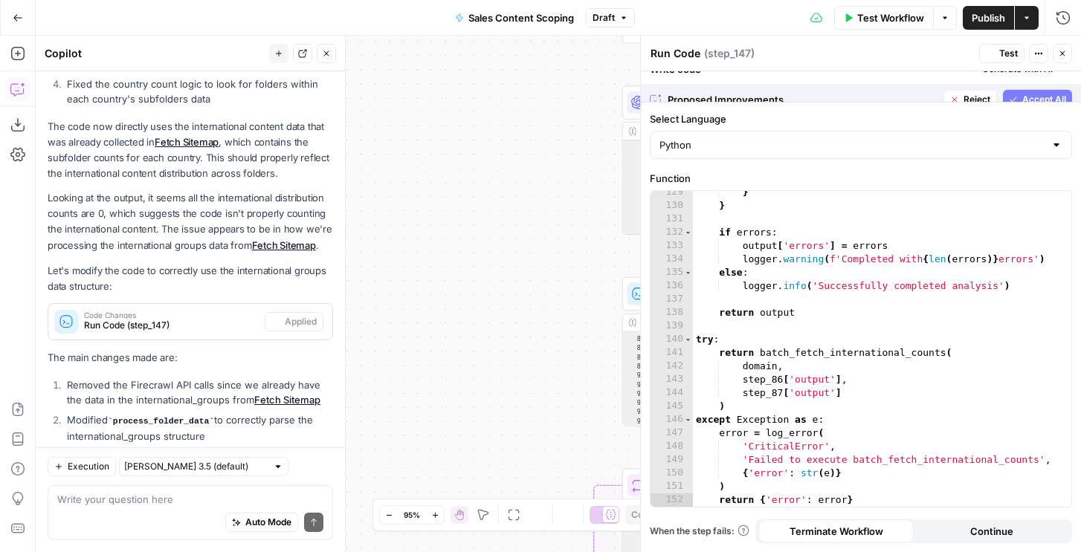
scroll to position [1933, 0]
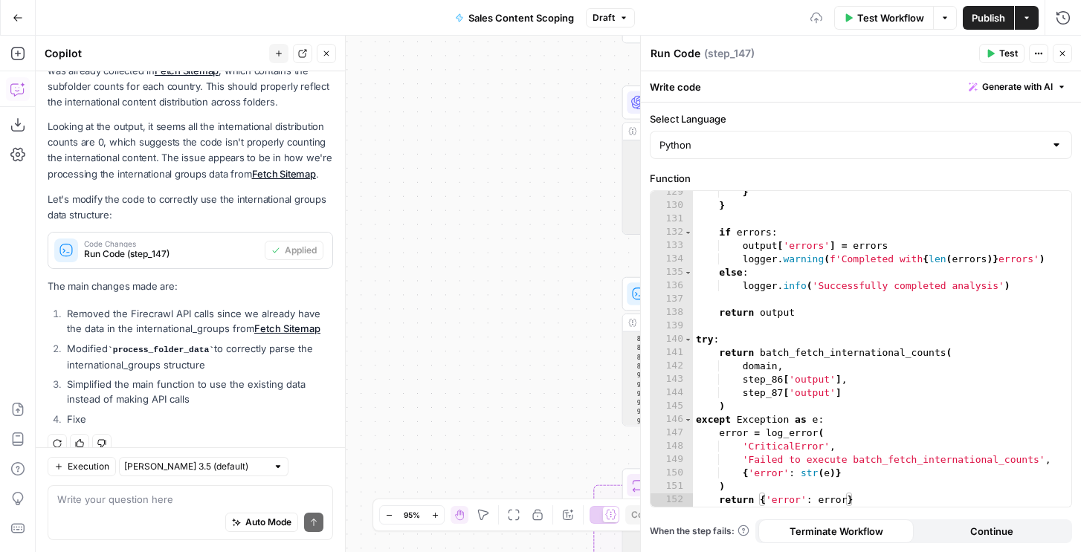
click at [1005, 57] on span "Test" at bounding box center [1008, 53] width 19 height 13
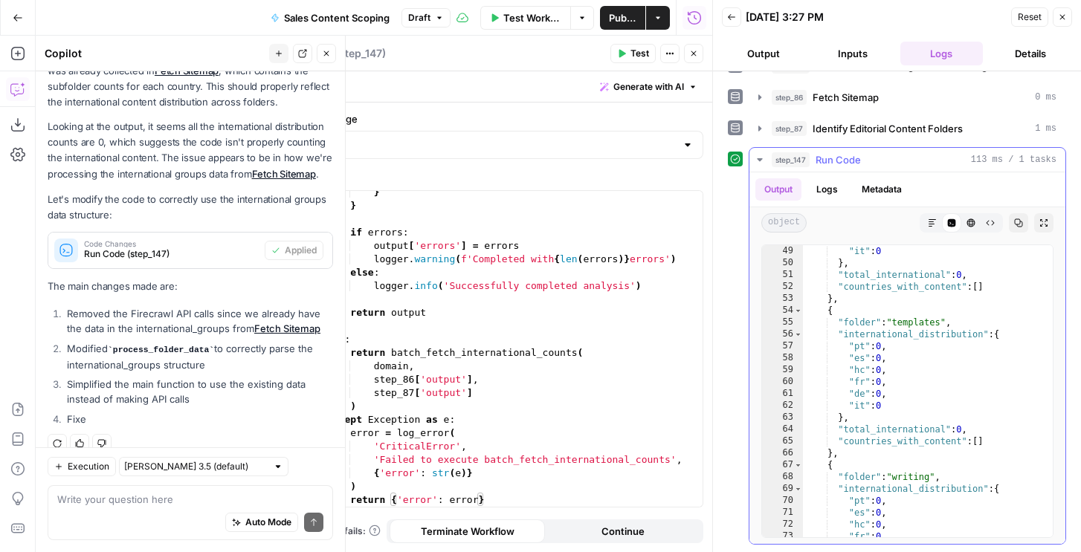
scroll to position [571, 0]
click at [828, 184] on button "Logs" at bounding box center [827, 189] width 39 height 22
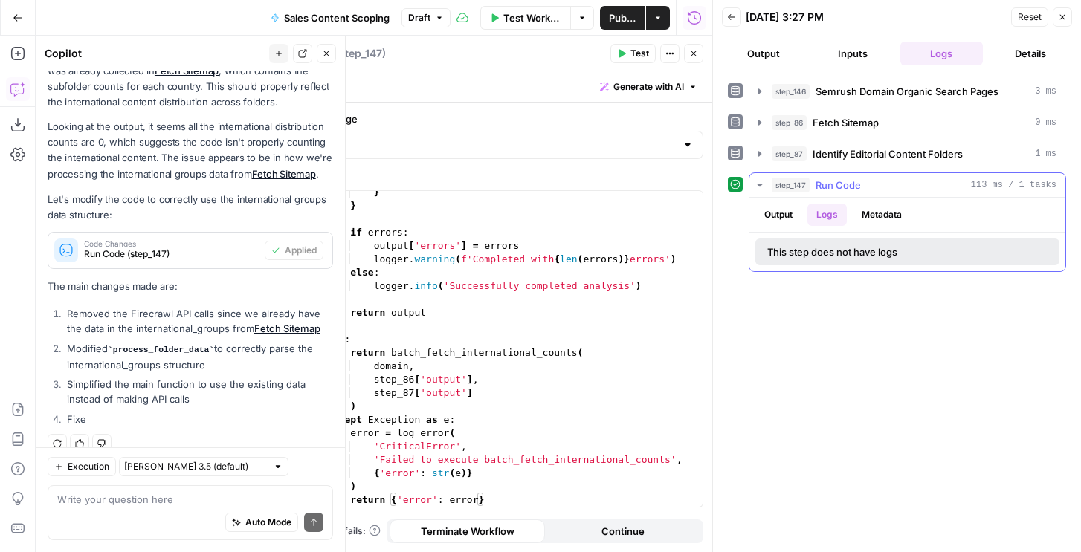
scroll to position [0, 0]
click at [148, 518] on div "Auto Mode Send" at bounding box center [190, 523] width 266 height 33
type textarea "we need to get the urls in each folder hto"
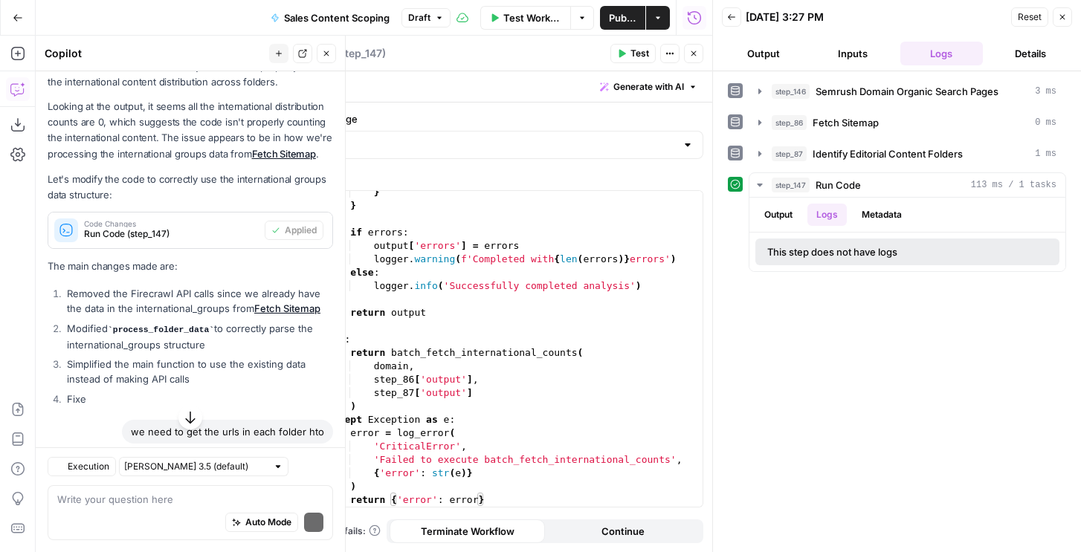
scroll to position [3116, 0]
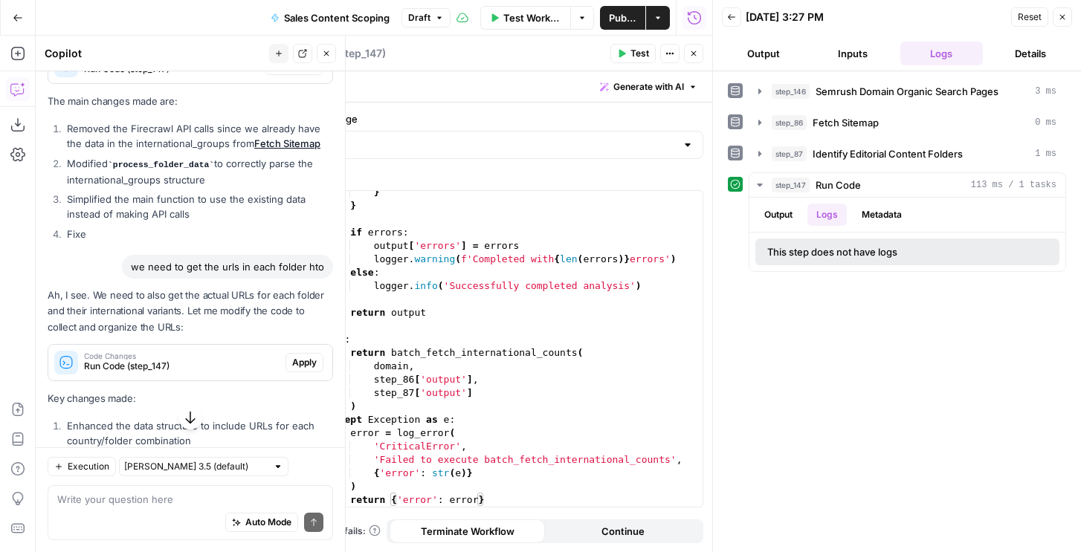
click at [303, 356] on span "Apply" at bounding box center [304, 362] width 25 height 13
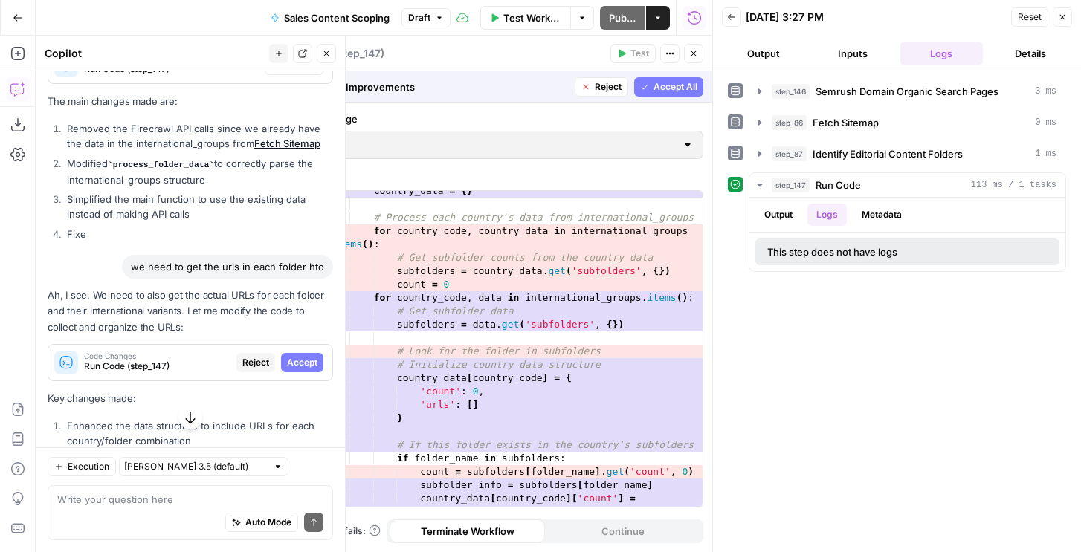
scroll to position [449, 0]
click at [698, 48] on button "Close" at bounding box center [693, 53] width 19 height 19
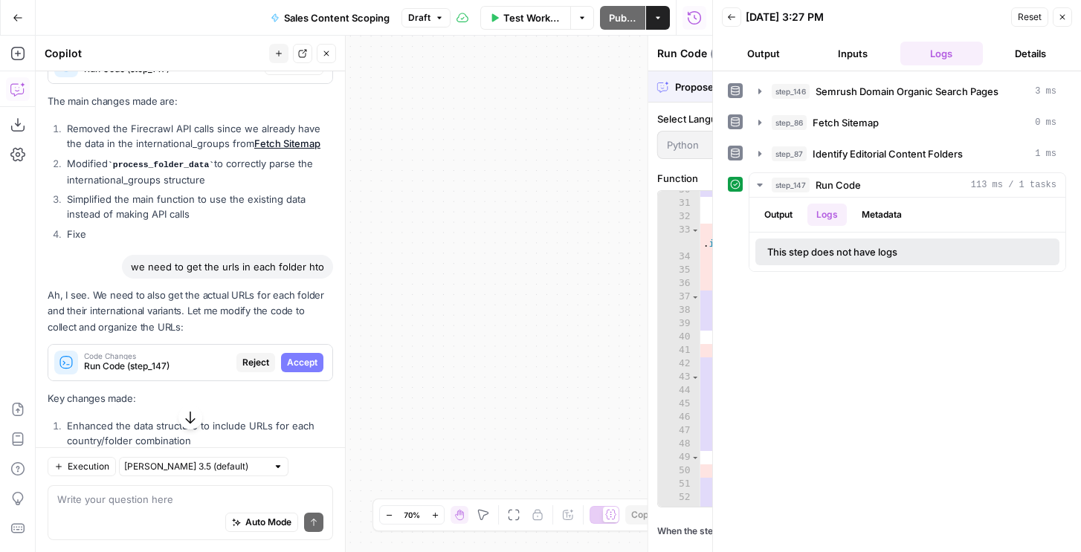
scroll to position [3209, 0]
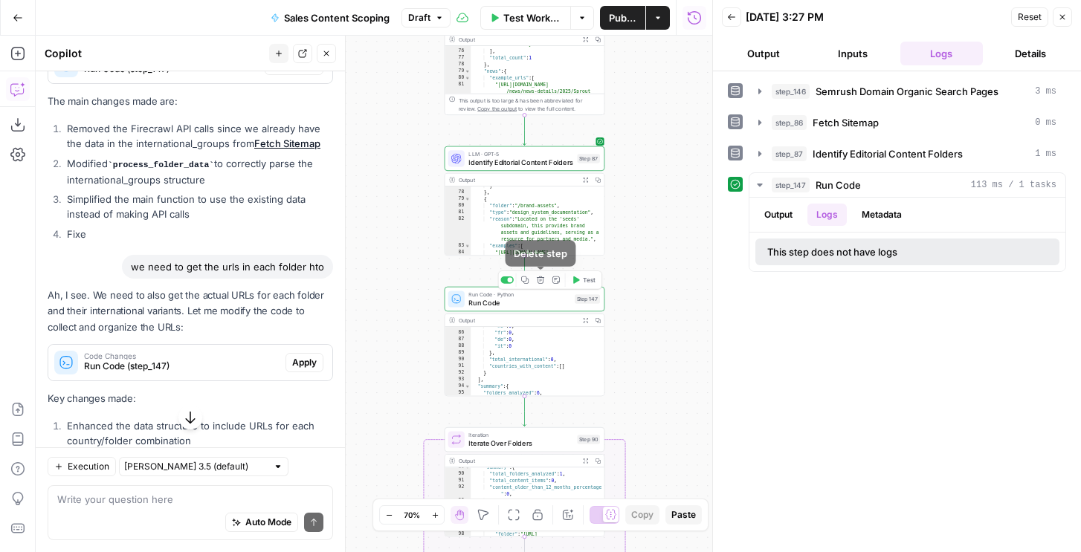
click at [540, 277] on icon "button" at bounding box center [540, 280] width 7 height 7
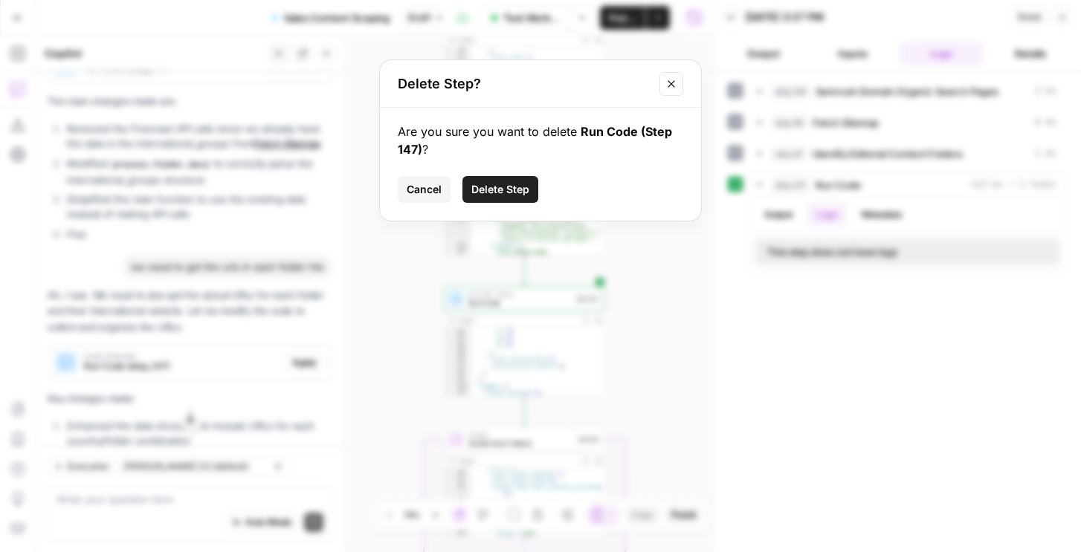
click at [513, 180] on button "Delete Step" at bounding box center [500, 189] width 76 height 27
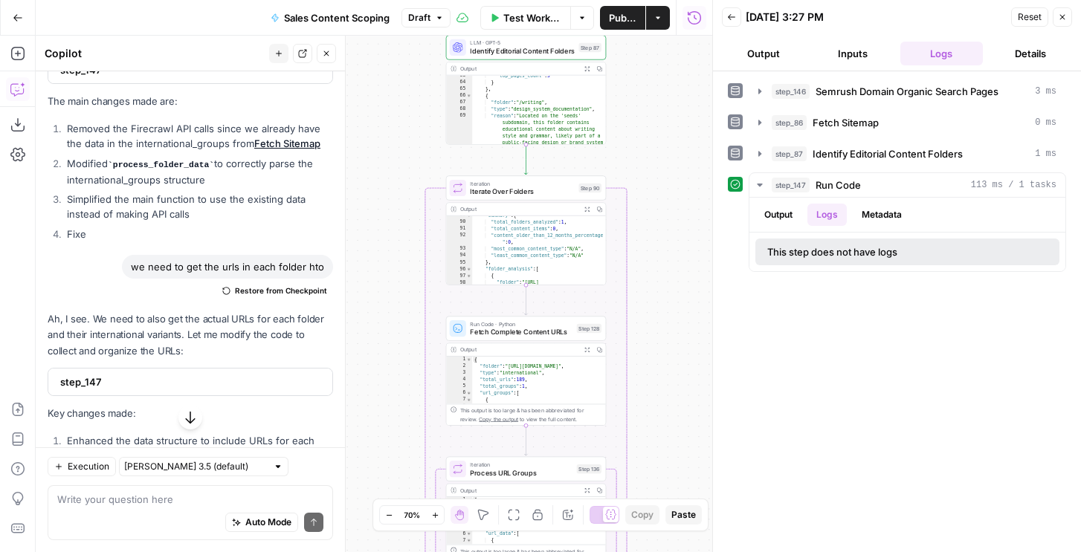
scroll to position [900, 0]
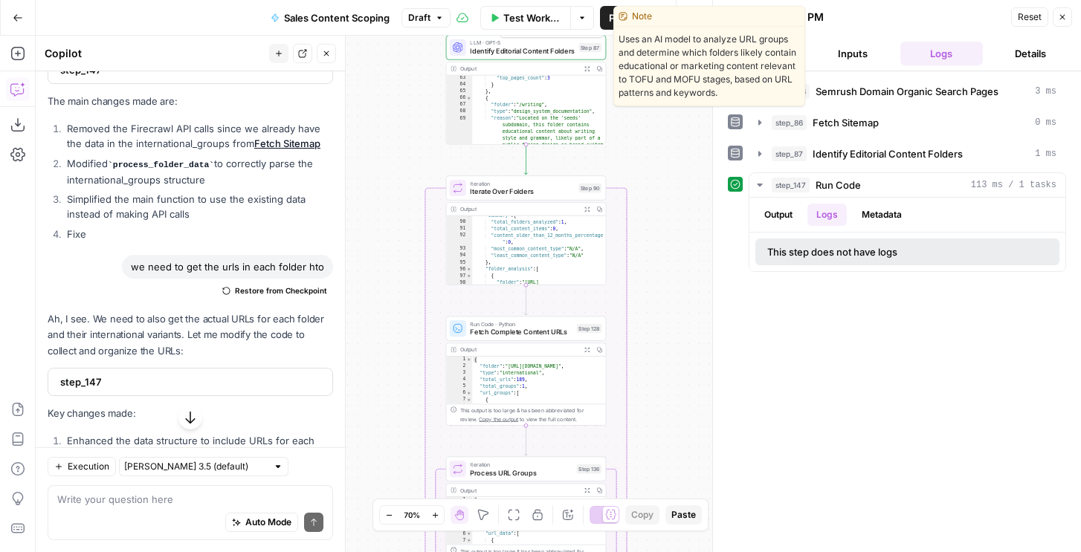
click at [539, 48] on span "Identify Editorial Content Folders" at bounding box center [522, 51] width 104 height 10
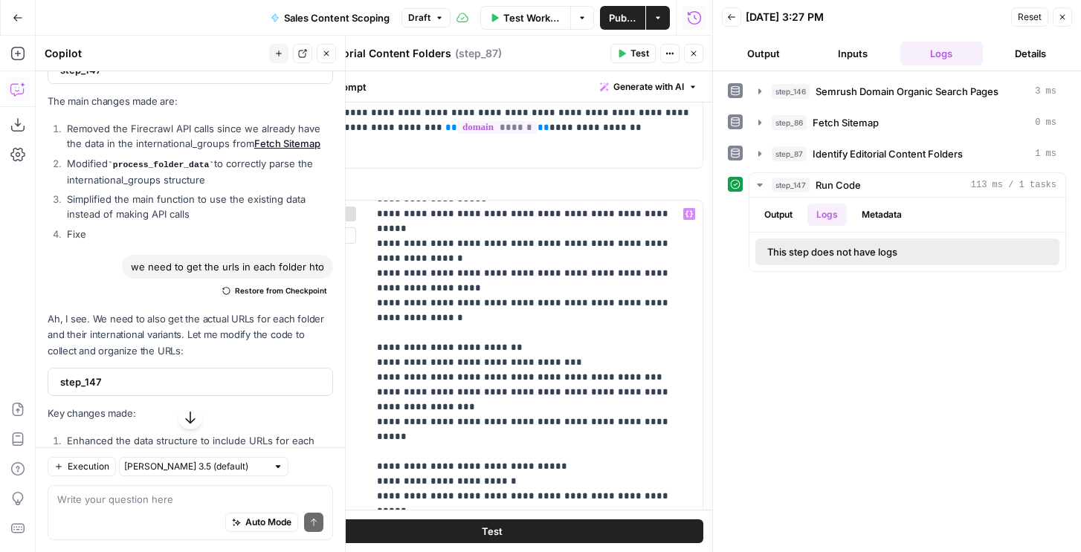
scroll to position [61, 0]
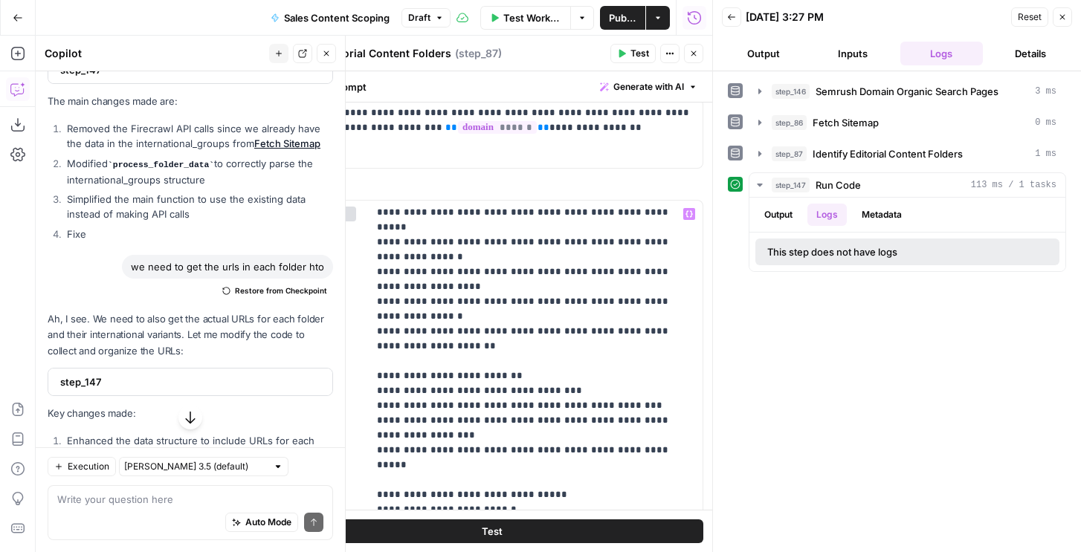
click at [1066, 22] on button "Close" at bounding box center [1062, 16] width 19 height 19
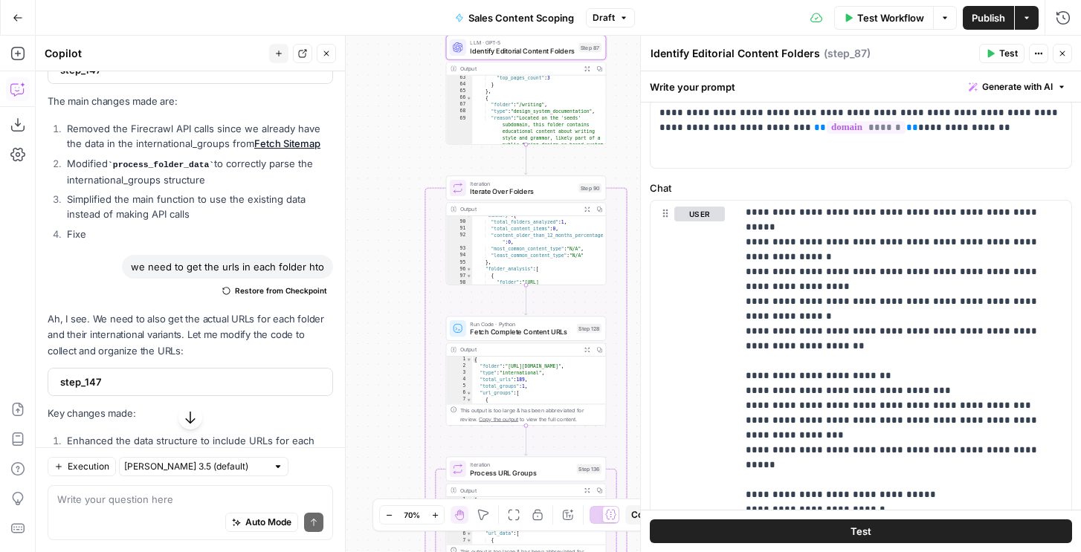
click at [1003, 52] on span "Test" at bounding box center [1008, 53] width 19 height 13
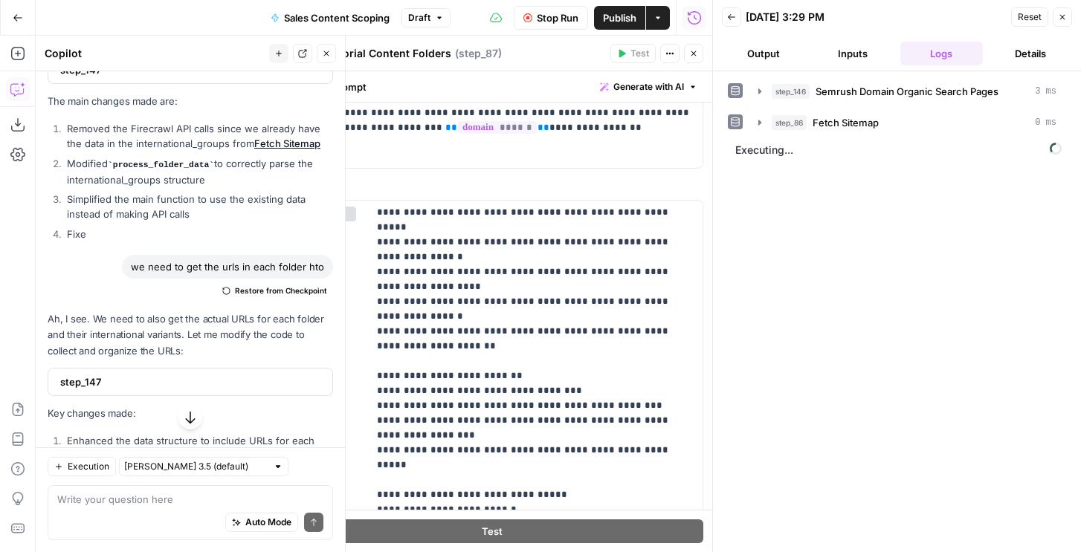
click at [1059, 13] on icon "button" at bounding box center [1062, 17] width 9 height 9
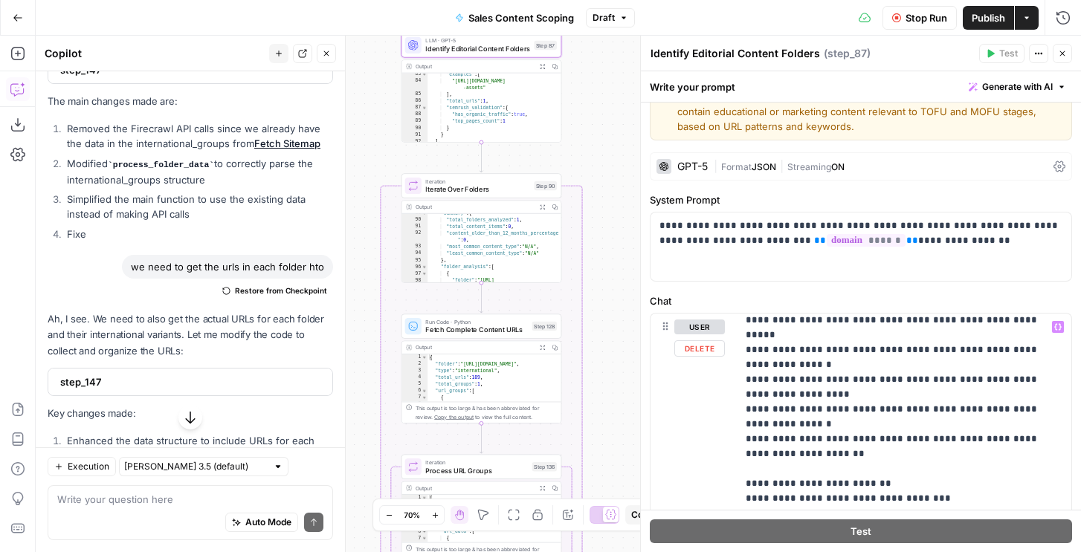
scroll to position [68, 0]
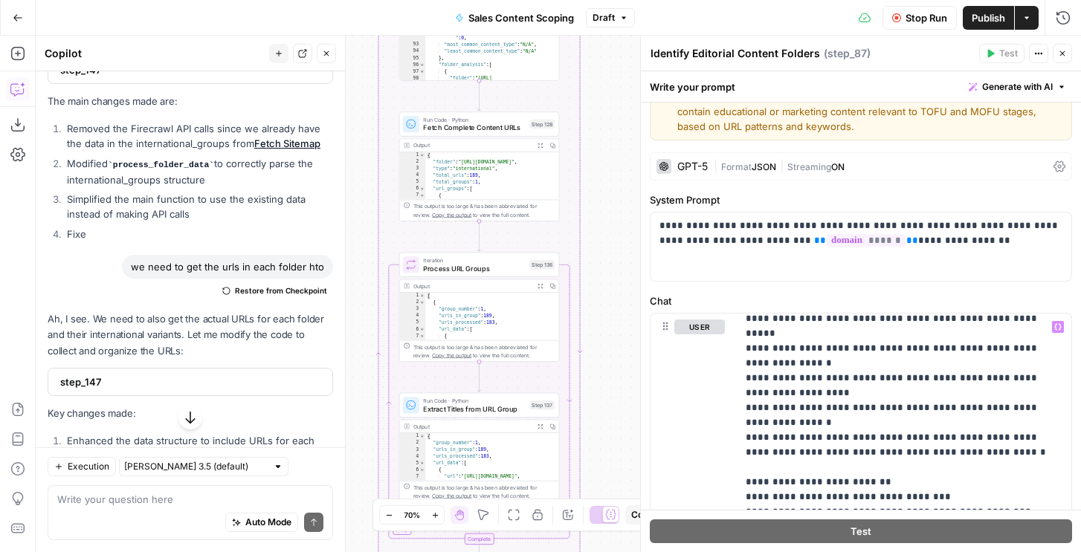
click at [326, 53] on icon "button" at bounding box center [326, 53] width 5 height 5
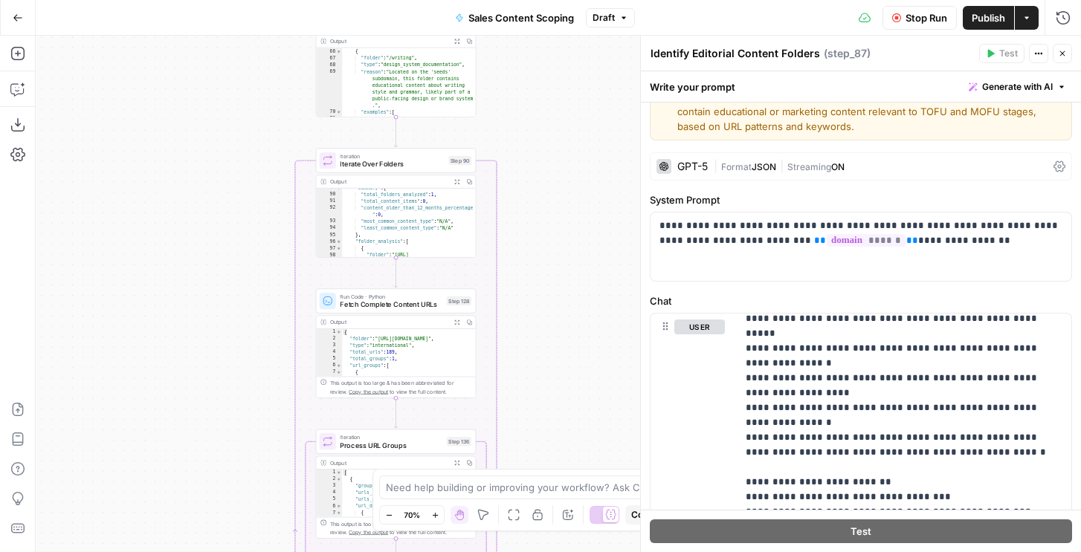
scroll to position [921, 0]
type textarea "**********"
click at [434, 83] on div "} , { "folder" : "/writing" , "type" : "design_system_documentation" , "reason"…" at bounding box center [409, 90] width 134 height 90
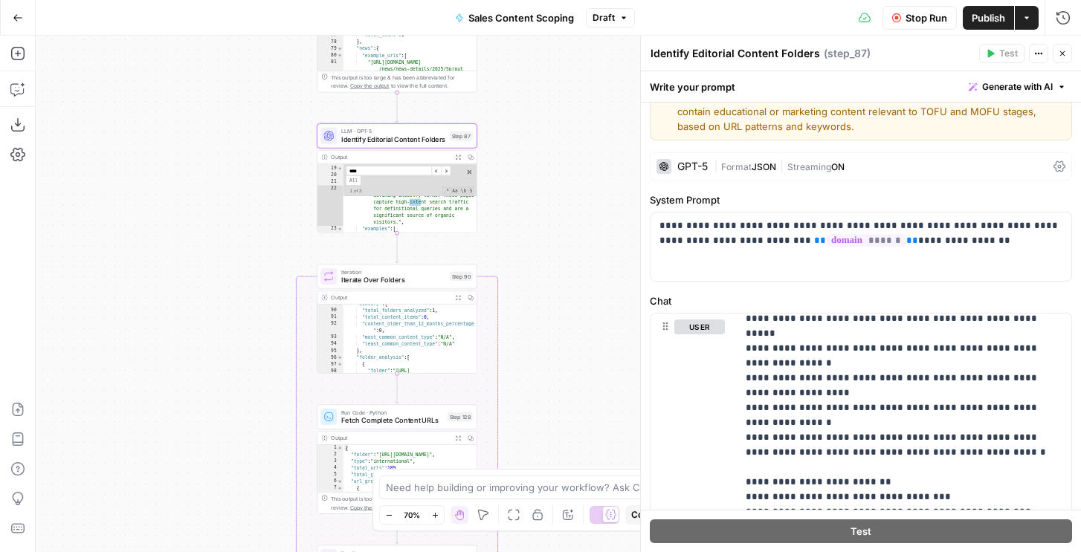
type input "****"
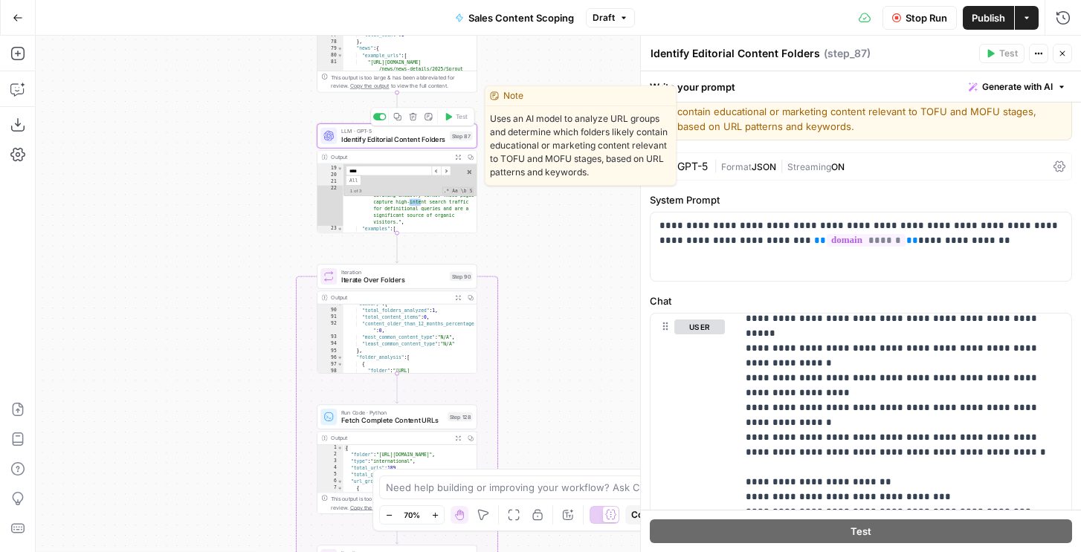
click at [440, 138] on span "Identify Editorial Content Folders" at bounding box center [393, 140] width 104 height 10
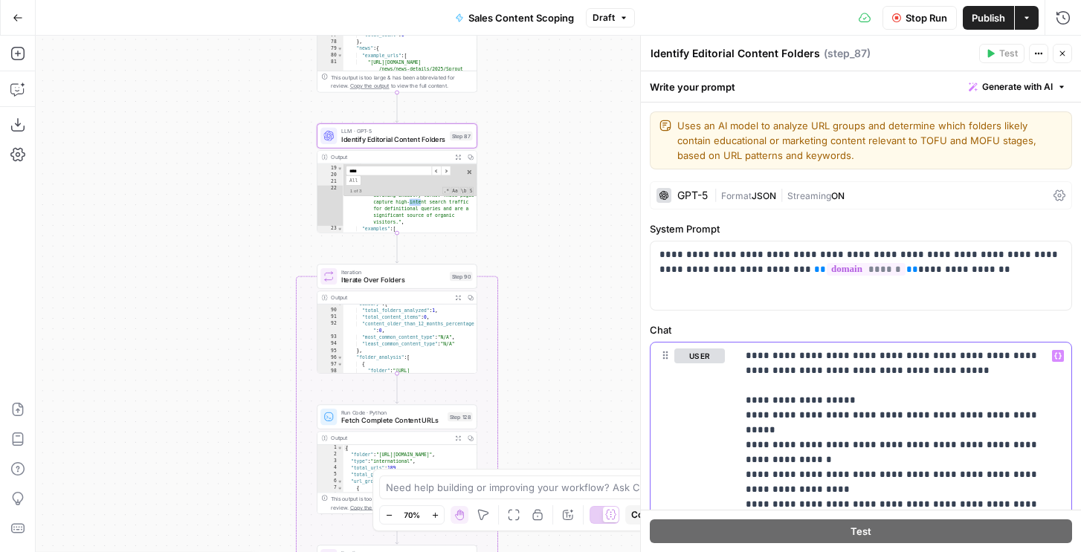
scroll to position [68, 0]
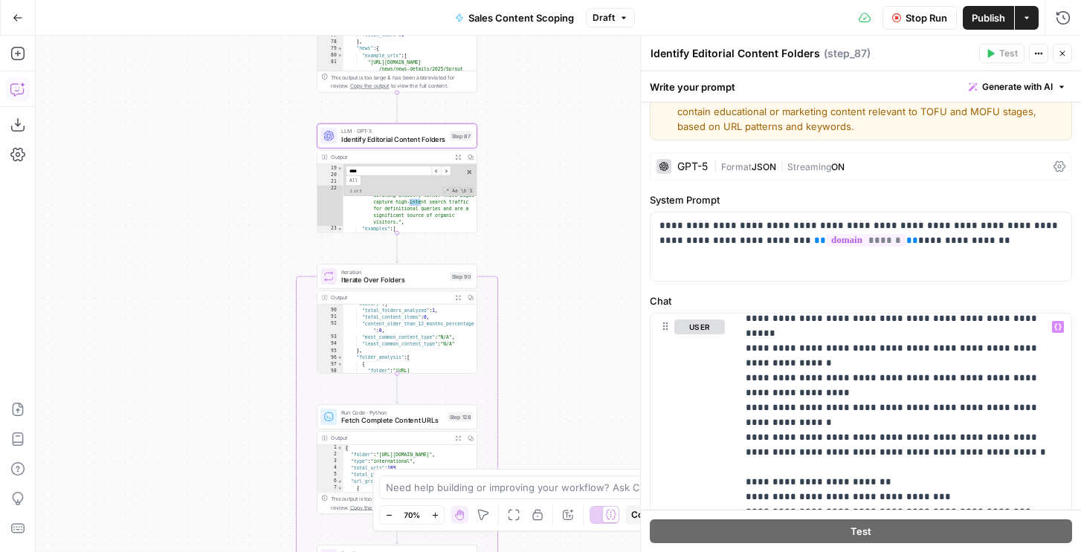
click at [10, 96] on icon "button" at bounding box center [17, 89] width 15 height 15
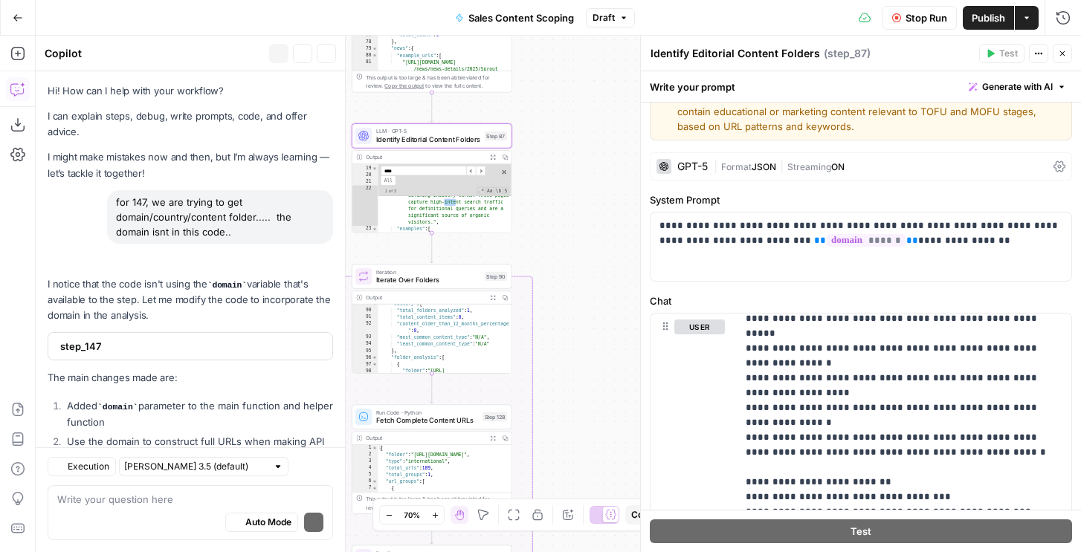
scroll to position [3516, 0]
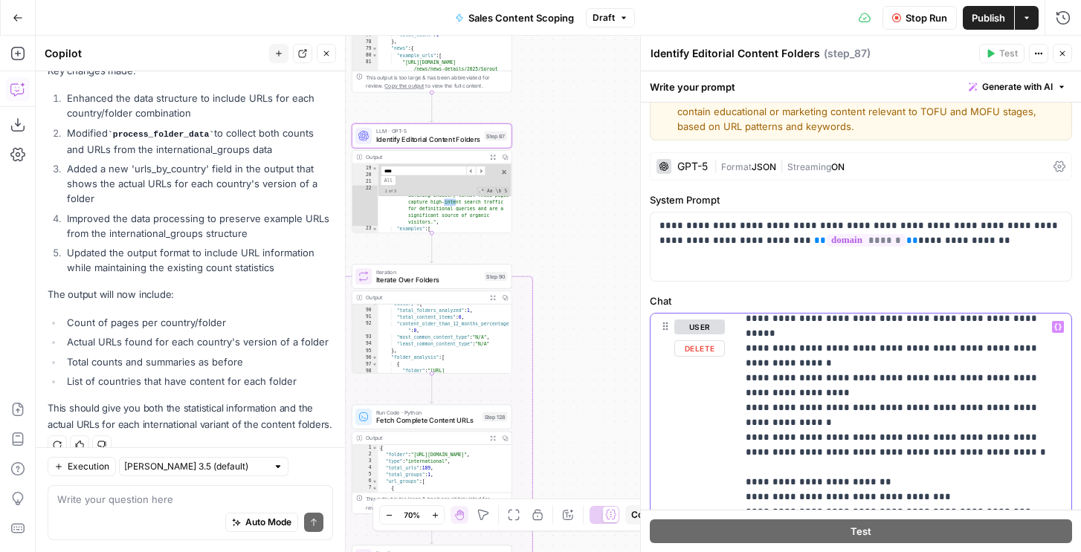
copy p "**********"
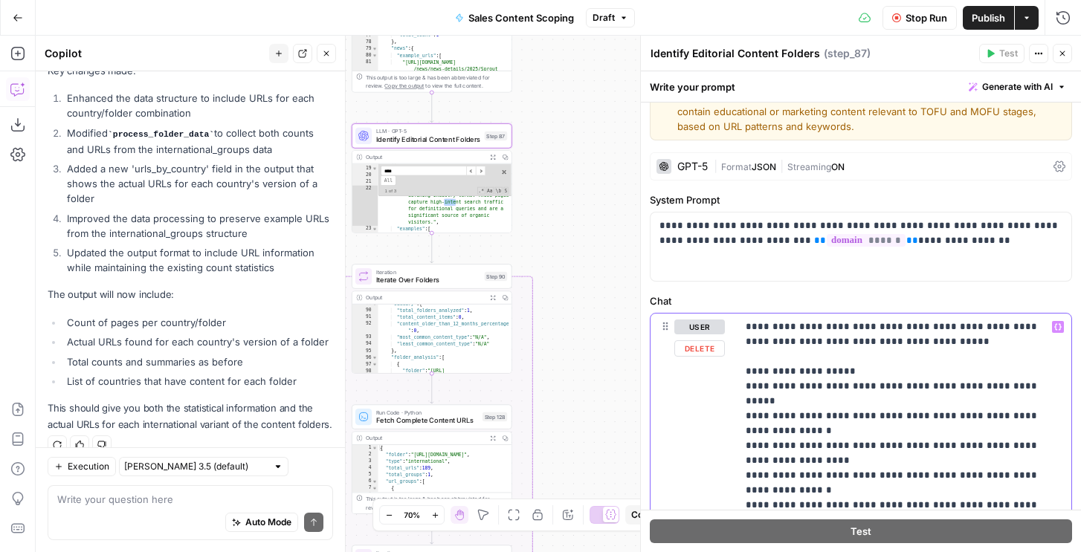
copy p "**********"
click at [278, 49] on icon "button" at bounding box center [278, 53] width 9 height 9
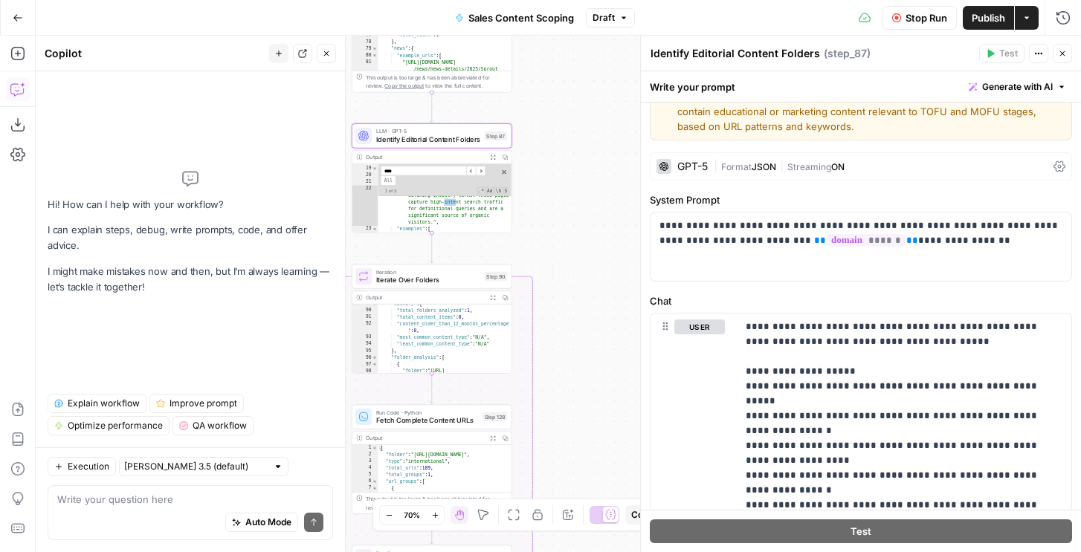
click at [153, 519] on div "Auto Mode Send" at bounding box center [190, 523] width 266 height 33
paste textarea "Analyze URL groups and Semrush organic search data to identify high-value edito…"
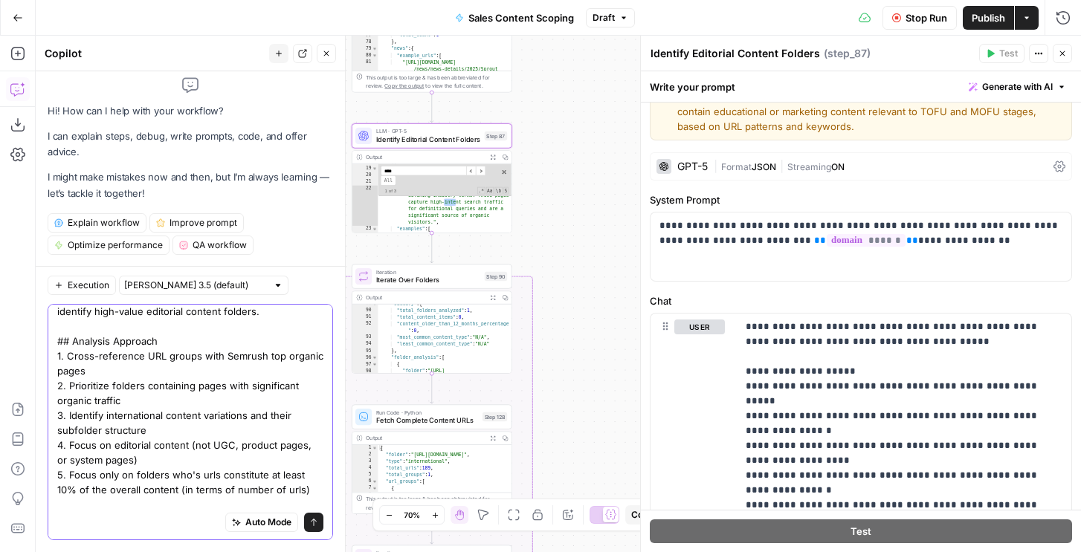
scroll to position [57, 0]
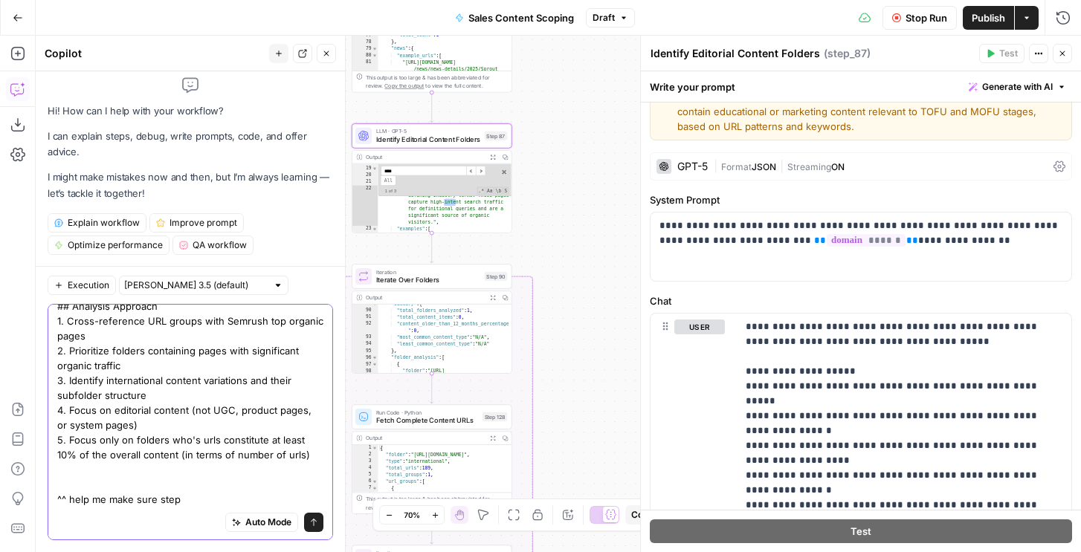
click at [169, 501] on textarea "Analyze URL groups and Semrush organic search data to identify high-value edito…" at bounding box center [190, 380] width 266 height 253
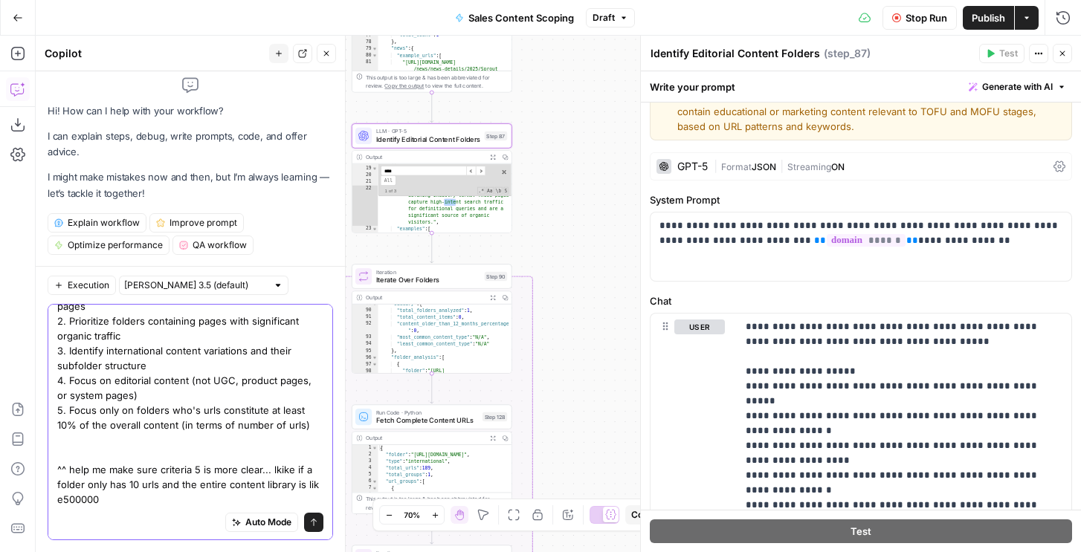
click at [65, 501] on textarea "Analyze URL groups and Semrush organic search data to identify high-value edito…" at bounding box center [190, 366] width 266 height 283
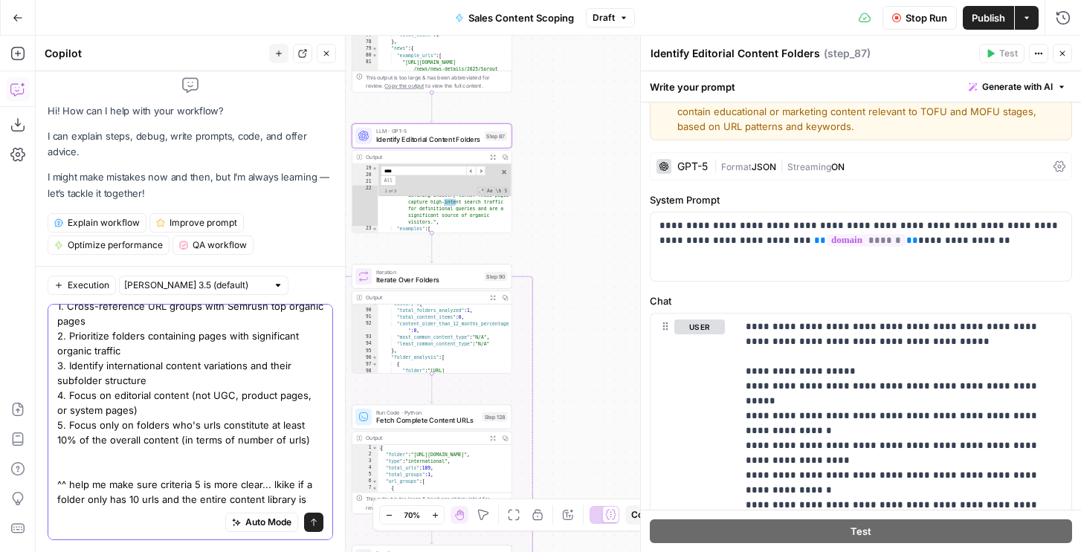
drag, startPoint x: 270, startPoint y: 484, endPoint x: 352, endPoint y: 495, distance: 83.3
click at [352, 495] on body "N [PERSON_NAME] New Home T-Mobile Insights Opportunities Forge Insights Opportu…" at bounding box center [540, 276] width 1081 height 552
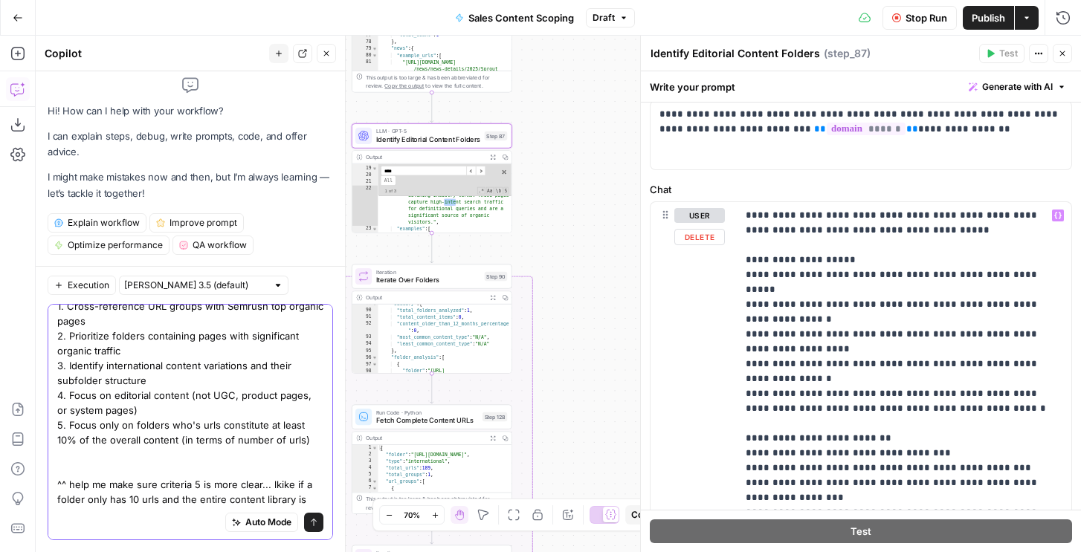
type textarea "Analyze URL groups and Semrush organic search data to identify high-value edito…"
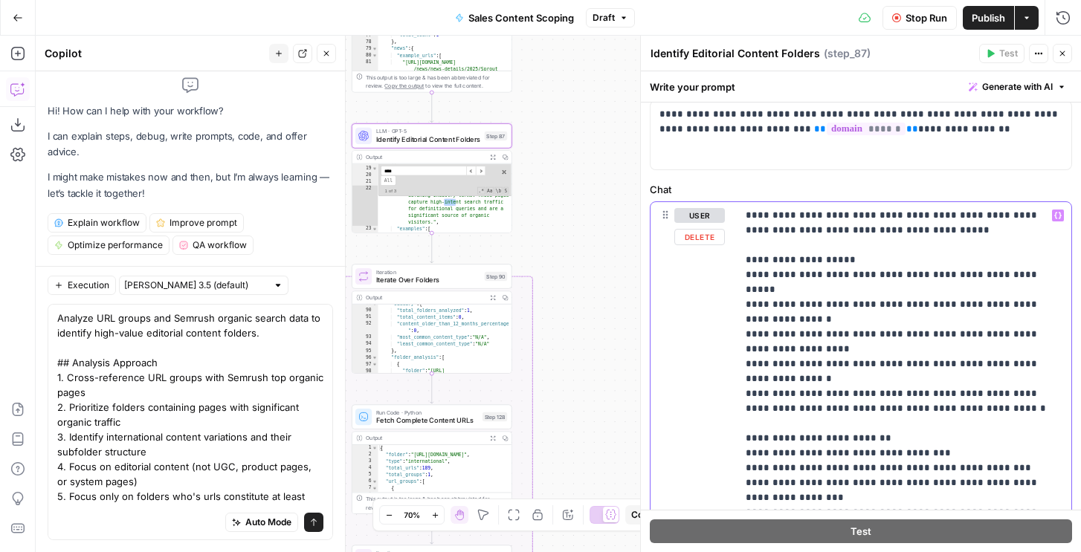
drag, startPoint x: 757, startPoint y: 366, endPoint x: 962, endPoint y: 378, distance: 205.6
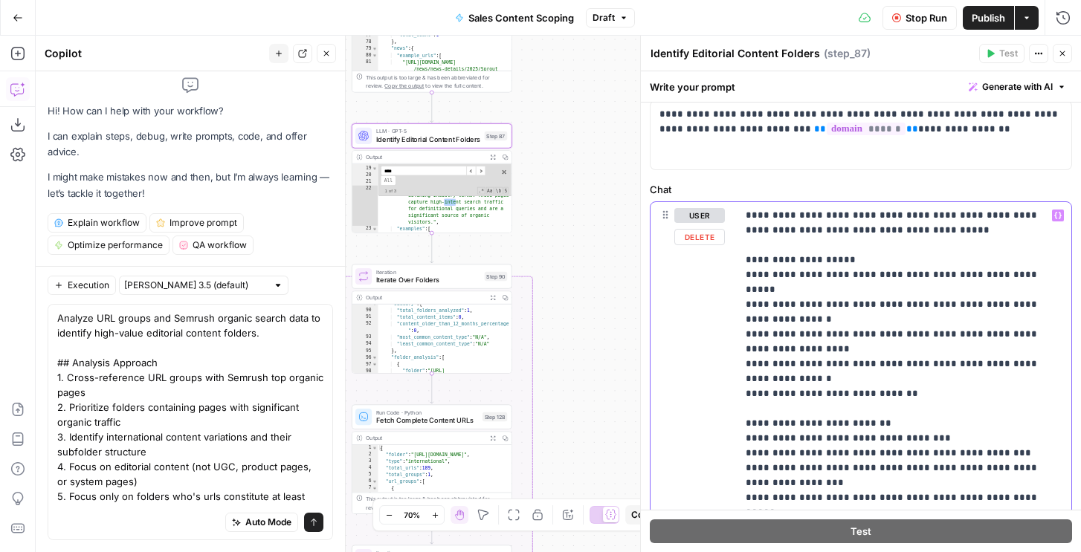
click at [908, 20] on span "Stop Run" at bounding box center [927, 17] width 42 height 15
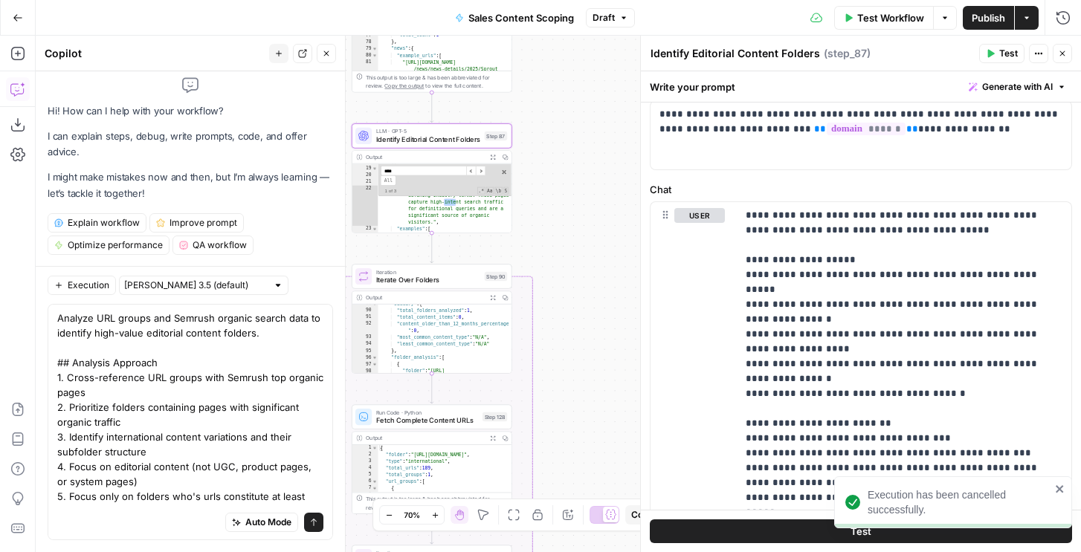
click at [1007, 57] on span "Test" at bounding box center [1008, 53] width 19 height 13
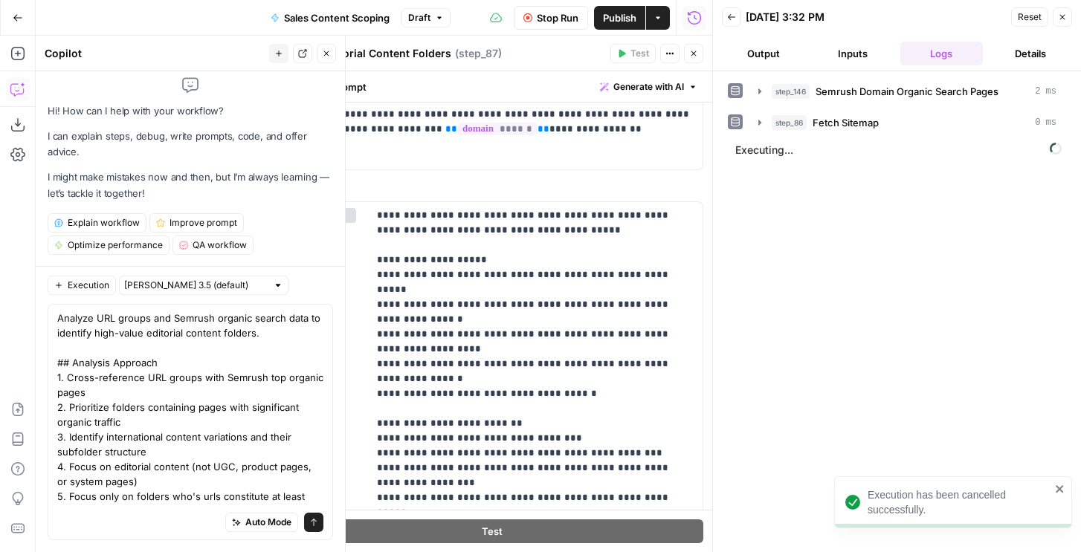
click at [764, 48] on button "Output" at bounding box center [763, 54] width 83 height 24
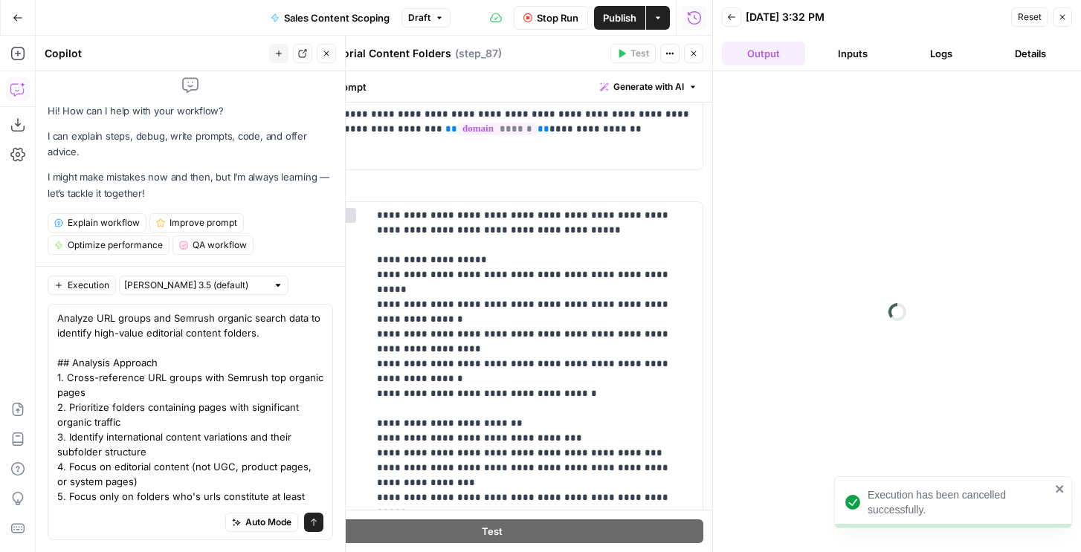
click at [698, 64] on header "Identify Editorial Content Folders Identify Editorial Content Folders ( step_87…" at bounding box center [492, 54] width 440 height 36
click at [697, 57] on icon "button" at bounding box center [693, 53] width 9 height 9
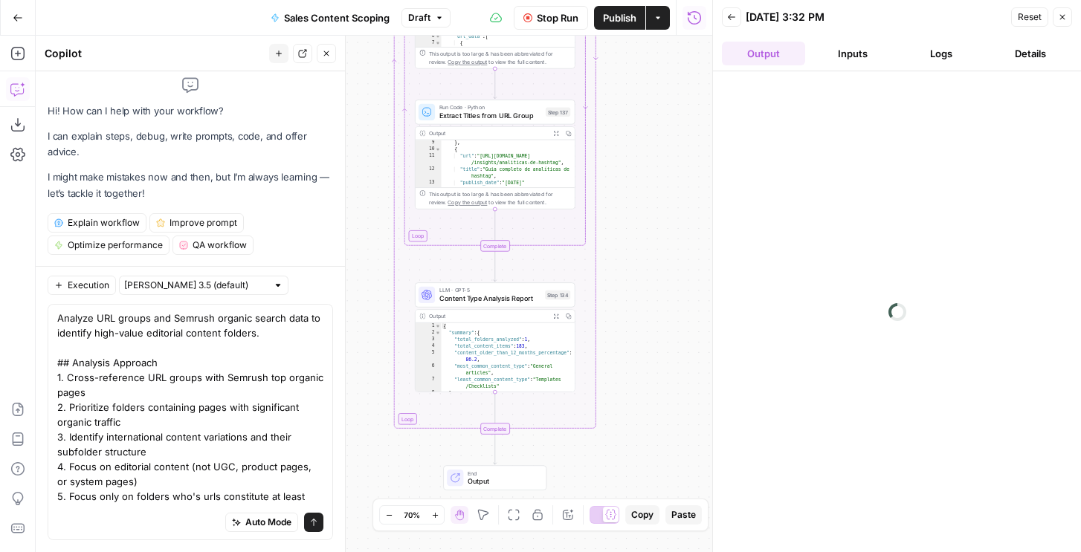
scroll to position [121, 0]
click at [515, 299] on span "Content Type Analysis Report" at bounding box center [490, 299] width 102 height 10
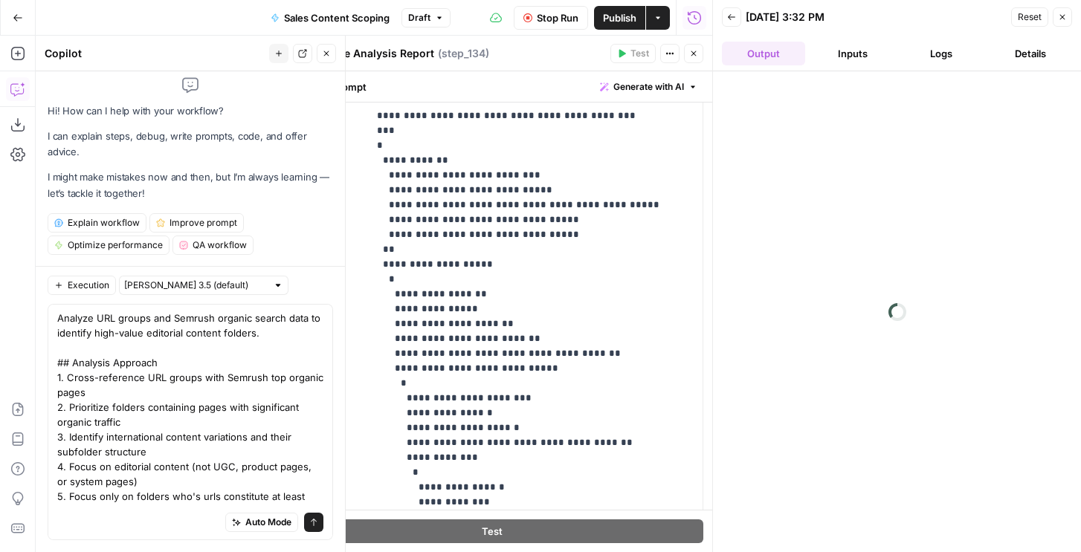
scroll to position [223, 0]
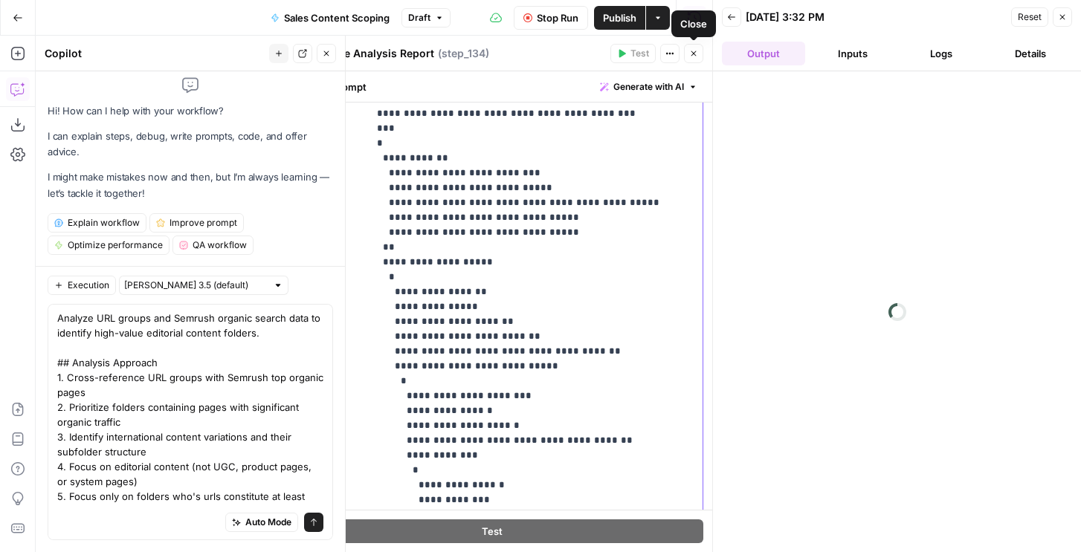
click at [614, 213] on p "**********" at bounding box center [535, 315] width 317 height 1160
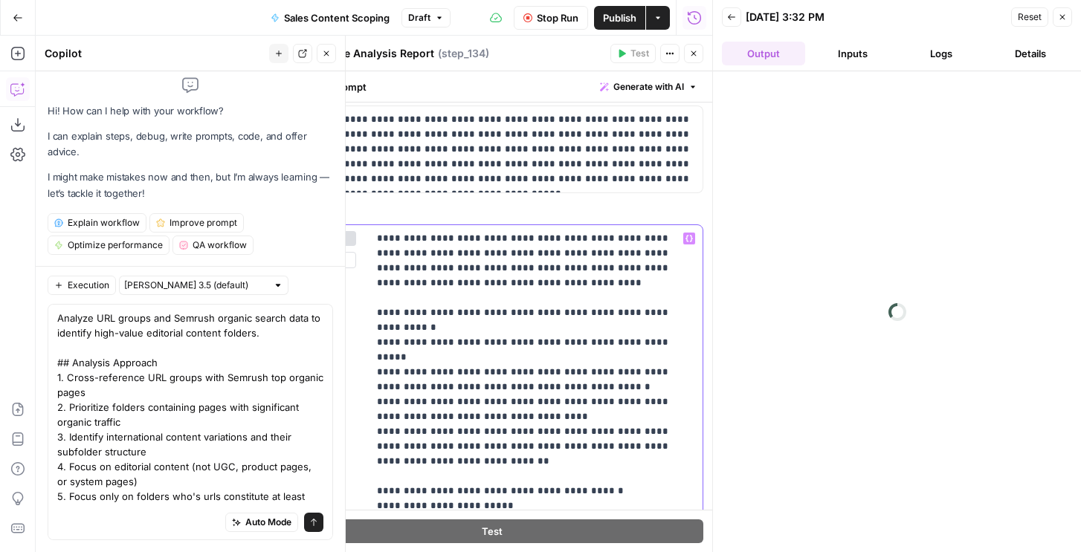
scroll to position [103, 0]
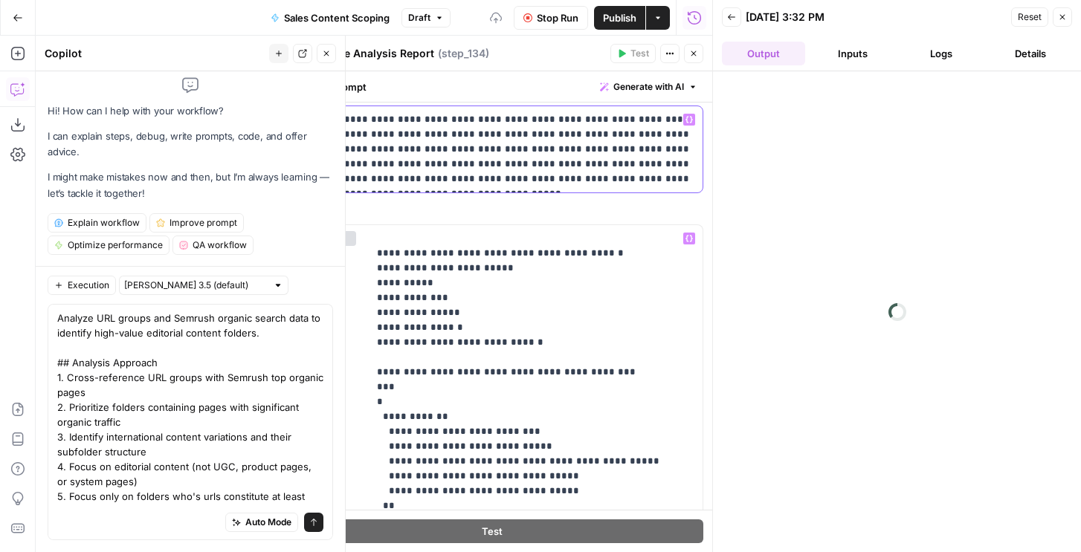
click at [558, 158] on p "**********" at bounding box center [492, 149] width 403 height 74
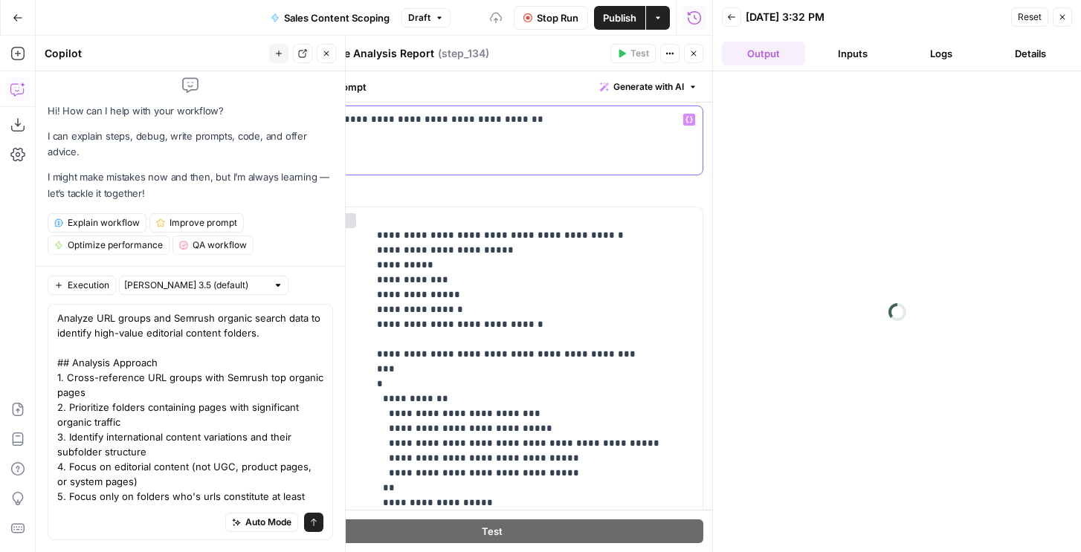
click at [474, 120] on p "**********" at bounding box center [492, 119] width 403 height 15
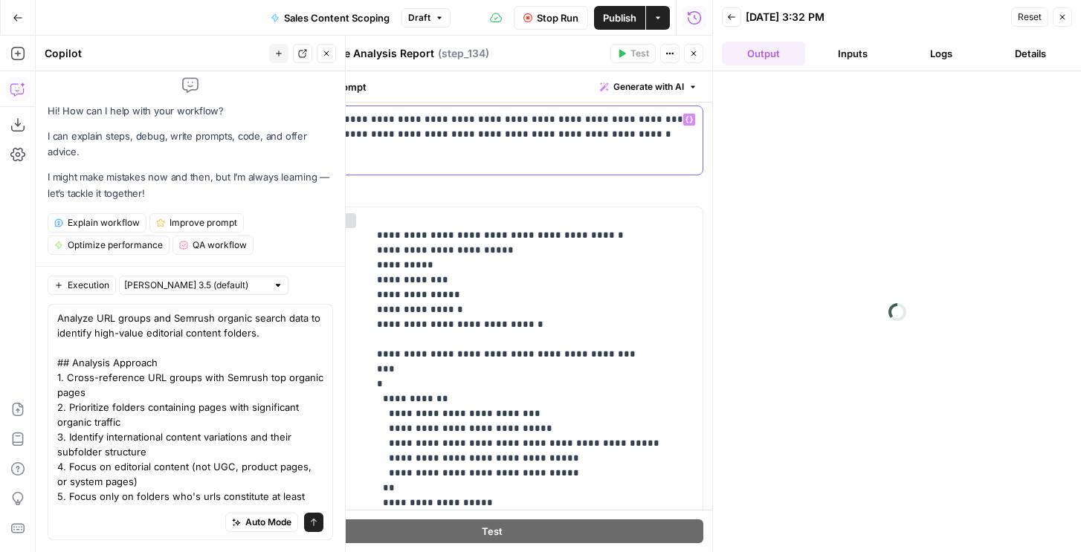
drag, startPoint x: 486, startPoint y: 136, endPoint x: 594, endPoint y: 140, distance: 107.9
click at [594, 140] on p "**********" at bounding box center [492, 127] width 403 height 30
click at [117, 440] on textarea "Analyze URL groups and Semrush organic search data to identify high-value edito…" at bounding box center [190, 452] width 266 height 283
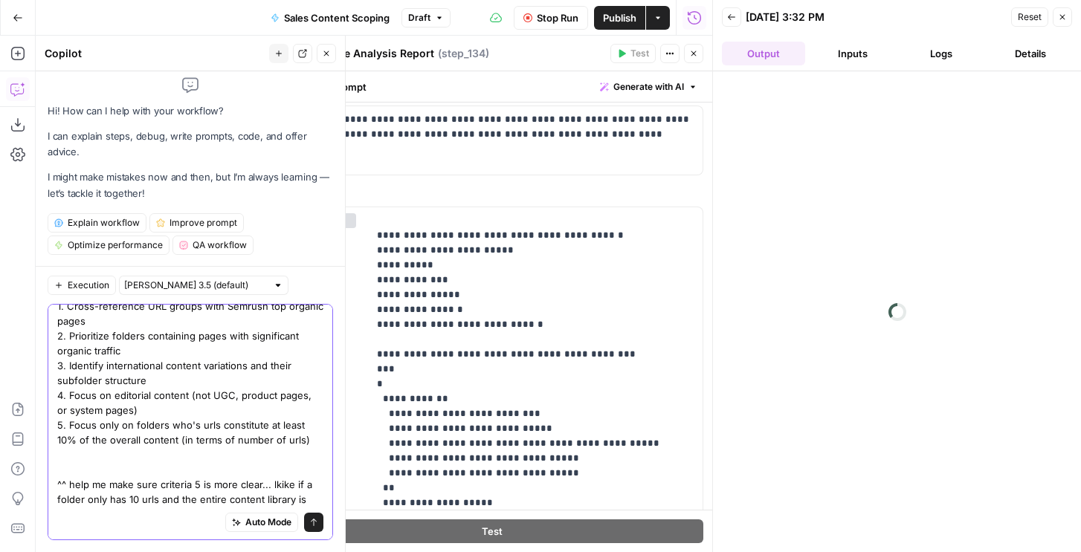
paste textarea "Enrich the list as is but categorize each url into one of the 6 categories belo…"
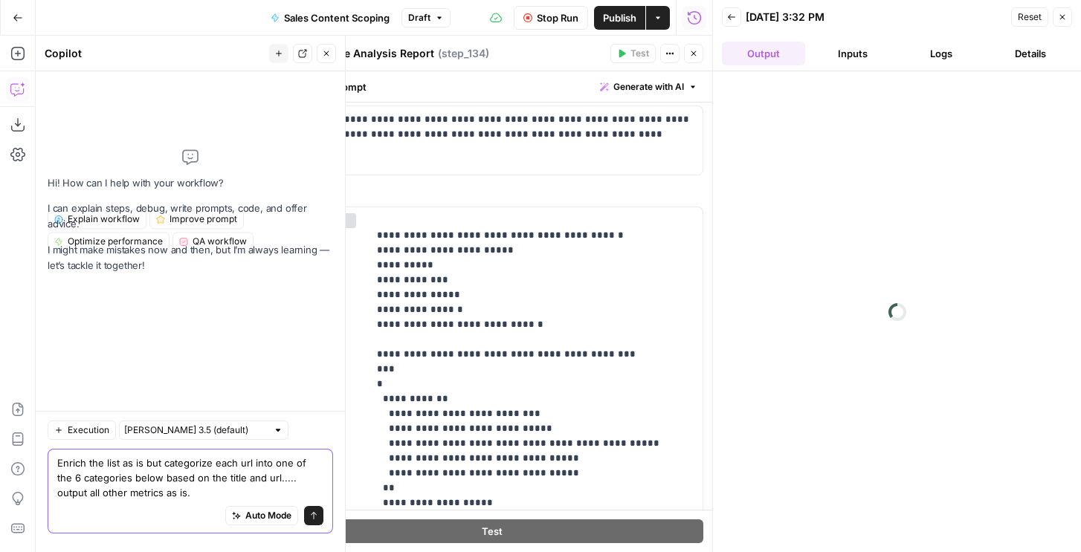
scroll to position [0, 0]
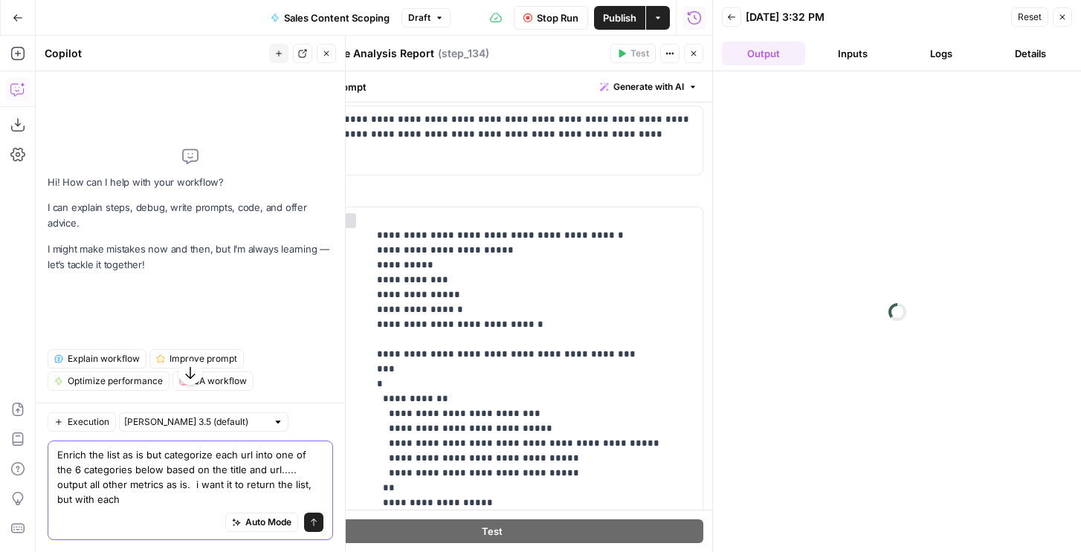
drag, startPoint x: 265, startPoint y: 486, endPoint x: 272, endPoint y: 505, distance: 20.5
click at [272, 505] on textarea "Enrich the list as is but categorize each url into one of the 6 categories belo…" at bounding box center [190, 477] width 266 height 59
click at [163, 483] on textarea "Enrich the list as is but categorize each url into one of the 6 categories belo…" at bounding box center [190, 477] width 266 height 59
click at [151, 502] on textarea "Enrich the list as is but categorize each url into one of the 6 categories belo…" at bounding box center [190, 477] width 266 height 59
drag, startPoint x: 196, startPoint y: 498, endPoint x: 334, endPoint y: 506, distance: 138.5
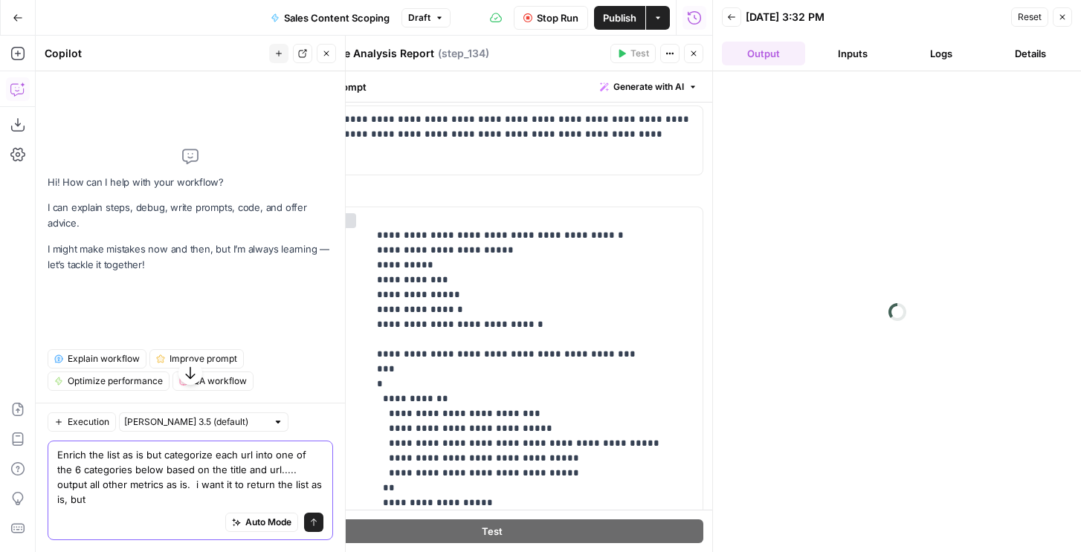
click at [334, 506] on div "Execution Claude Sonnet 3.5 (default) Enrich the list as is but categorize each…" at bounding box center [190, 477] width 309 height 149
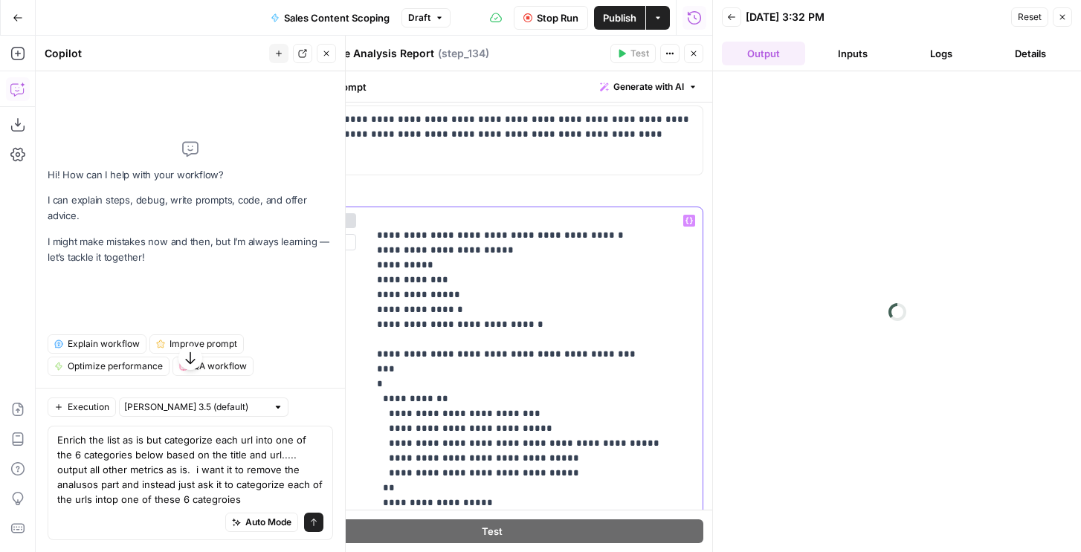
drag, startPoint x: 454, startPoint y: 306, endPoint x: 373, endPoint y: 255, distance: 95.5
click at [373, 255] on div "**********" at bounding box center [535, 510] width 335 height 606
copy p "**********"
click at [207, 495] on textarea "Enrich the list as is but categorize each url into one of the 6 categories belo…" at bounding box center [190, 470] width 266 height 74
paste textarea "1. Informational Articles 2. Best of 3. Comparison 4. Alternatives 5. Landing P…"
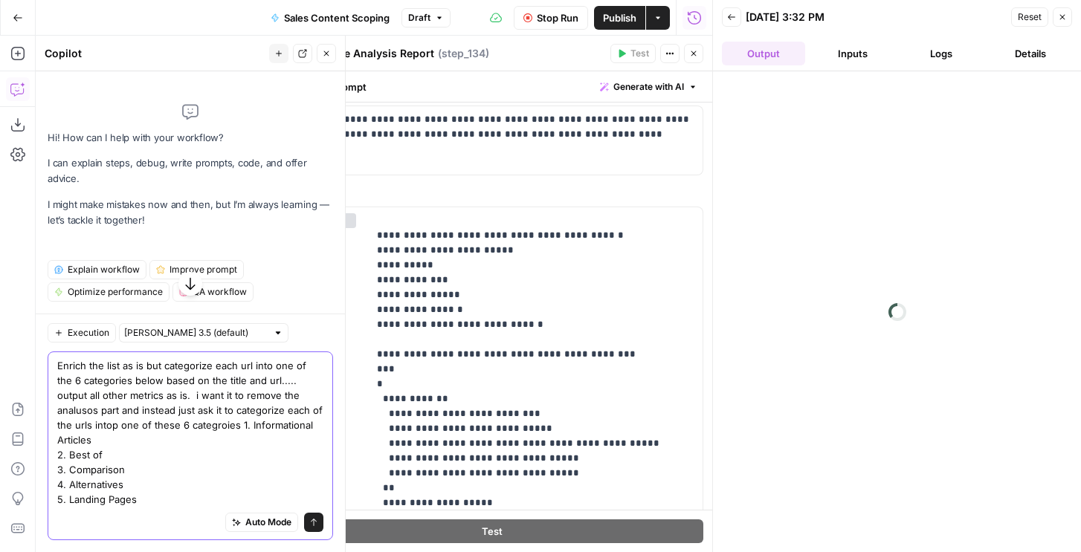
click at [147, 504] on textarea "Enrich the list as is but categorize each url into one of the 6 categories belo…" at bounding box center [190, 432] width 266 height 149
drag, startPoint x: 474, startPoint y: 331, endPoint x: 486, endPoint y: 330, distance: 11.9
click at [485, 331] on div "**********" at bounding box center [535, 510] width 335 height 606
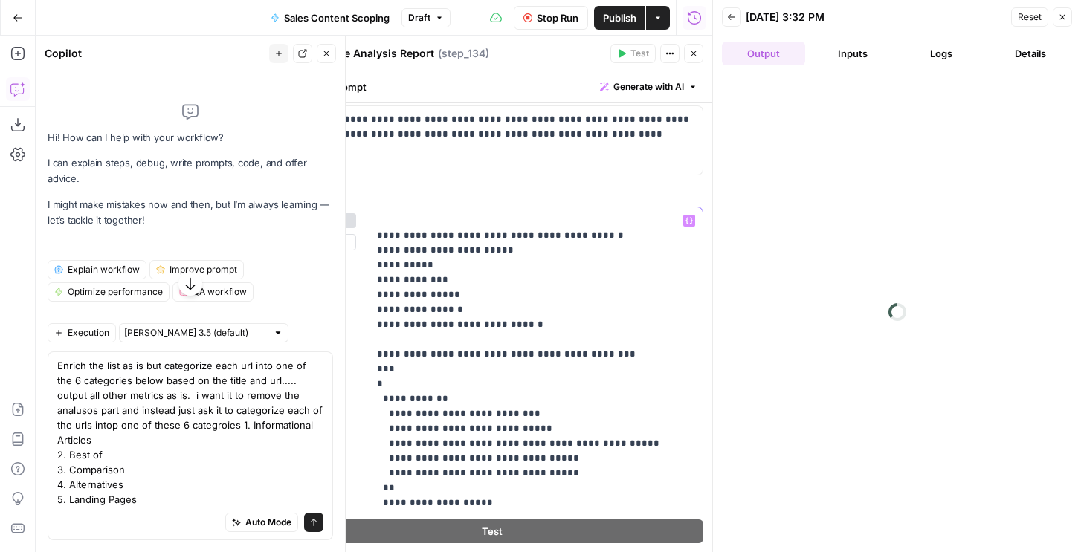
drag, startPoint x: 522, startPoint y: 326, endPoint x: 483, endPoint y: 311, distance: 42.1
click at [141, 499] on textarea "Enrich the list as is but categorize each url into one of the 6 categories belo…" at bounding box center [190, 432] width 266 height 149
paste textarea "6. Other distinct content types"
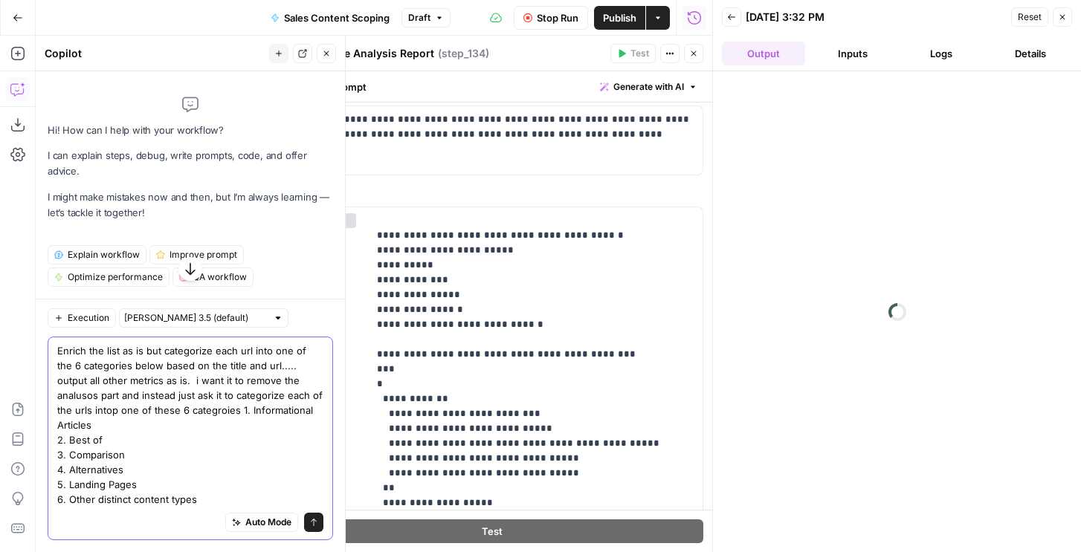
click at [123, 496] on textarea "Enrich the list as is but categorize each url into one of the 6 categories belo…" at bounding box center [190, 426] width 266 height 164
click at [132, 500] on textarea "Enrich the list as is but categorize each url into one of the 6 categories belo…" at bounding box center [190, 426] width 266 height 164
click at [208, 499] on textarea "Enrich the list as is but categorize each url into one of the 6 categories belo…" at bounding box center [190, 426] width 266 height 164
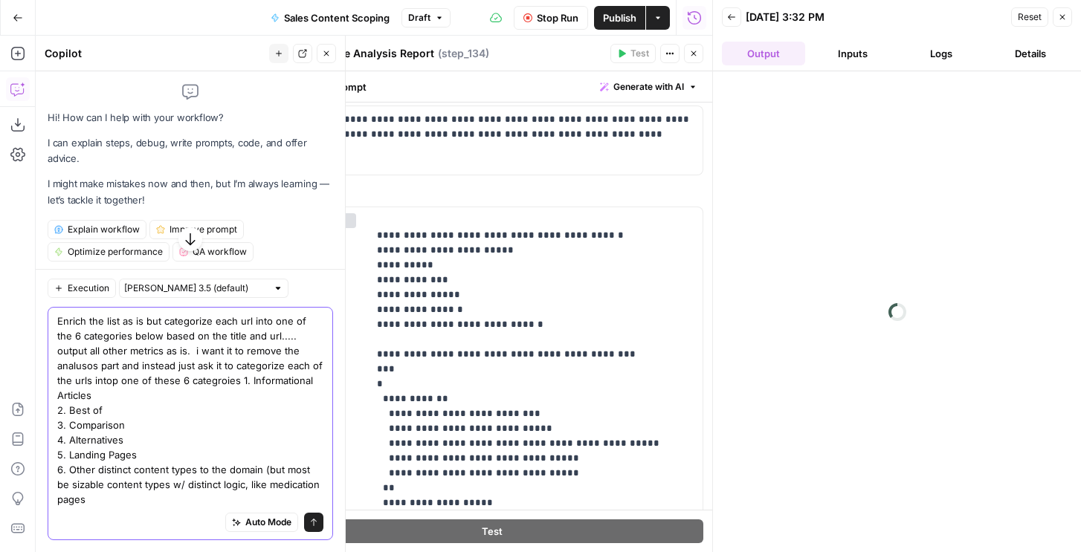
drag, startPoint x: 256, startPoint y: 487, endPoint x: 255, endPoint y: 509, distance: 21.6
click at [255, 509] on div "Enrich the list as is but categorize each url into one of the 6 categories belo…" at bounding box center [191, 423] width 286 height 233
type textarea "Enrich the list as is but categorize each url into one of the 6 categories belo…"
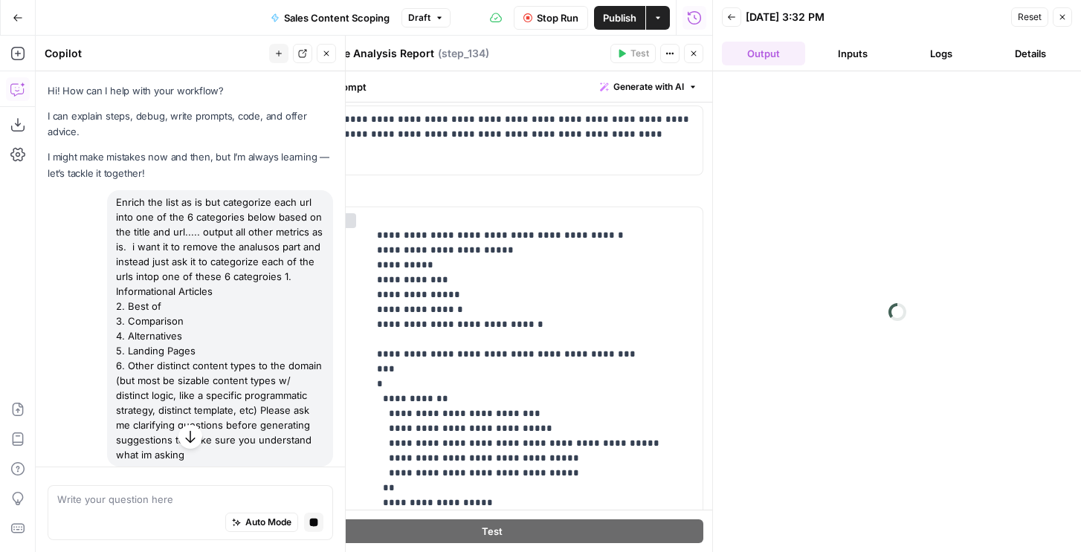
click at [1060, 22] on button "Close" at bounding box center [1062, 16] width 19 height 19
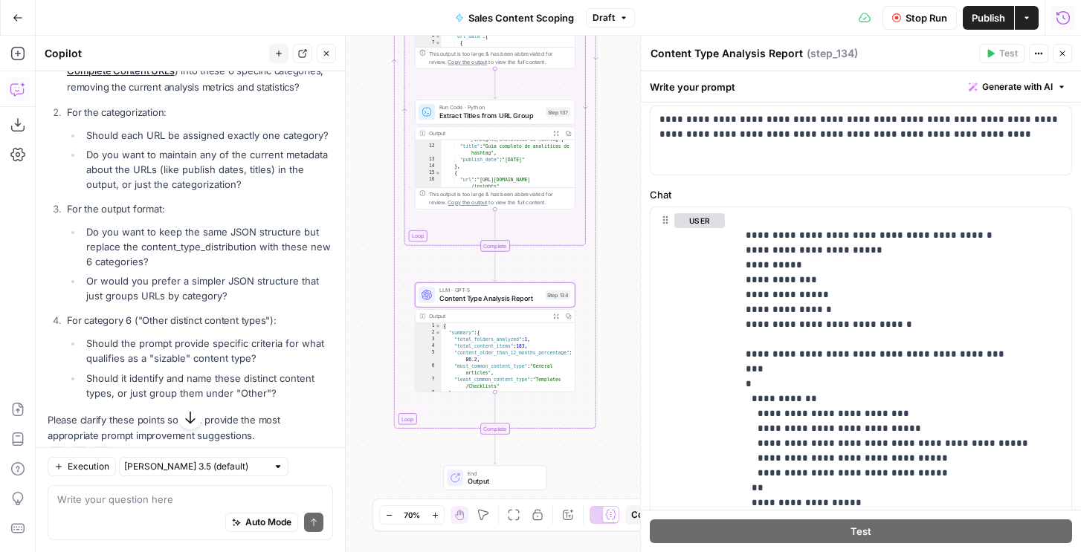
scroll to position [501, 0]
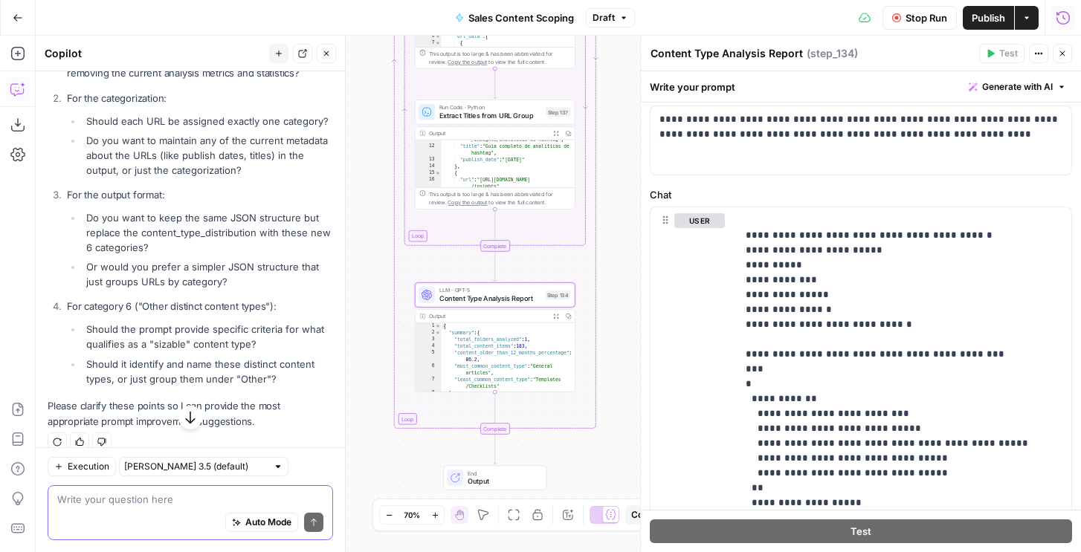
click at [132, 497] on textarea at bounding box center [190, 499] width 266 height 15
type textarea "w"
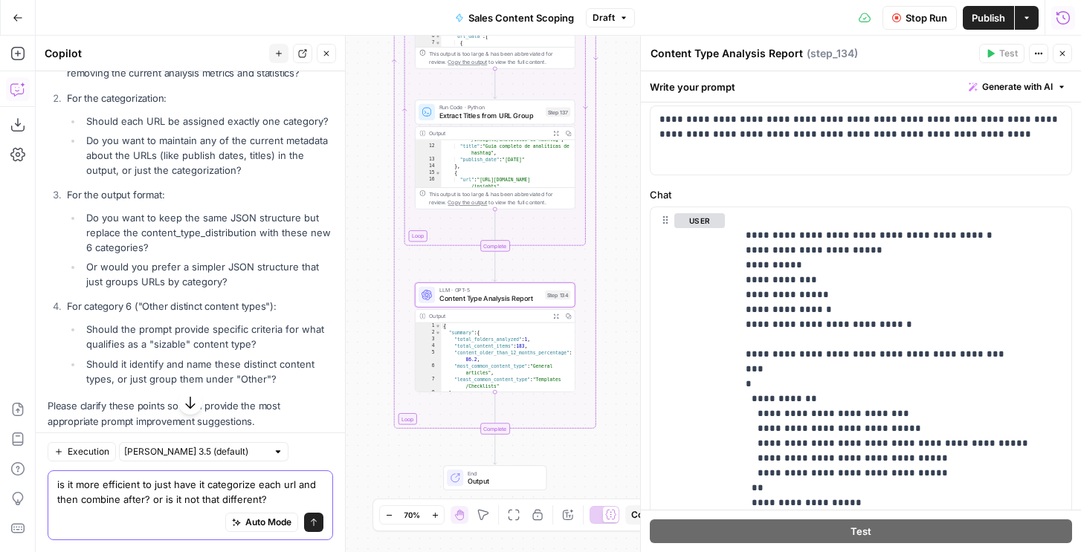
type textarea "is it more efficient to just have it categorize each url and then combine after…"
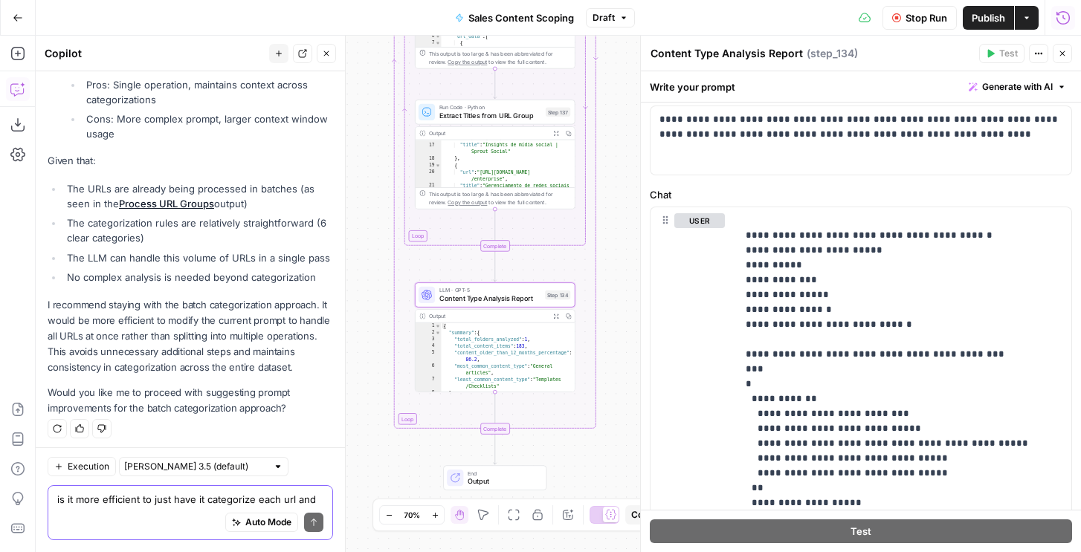
scroll to position [1193, 0]
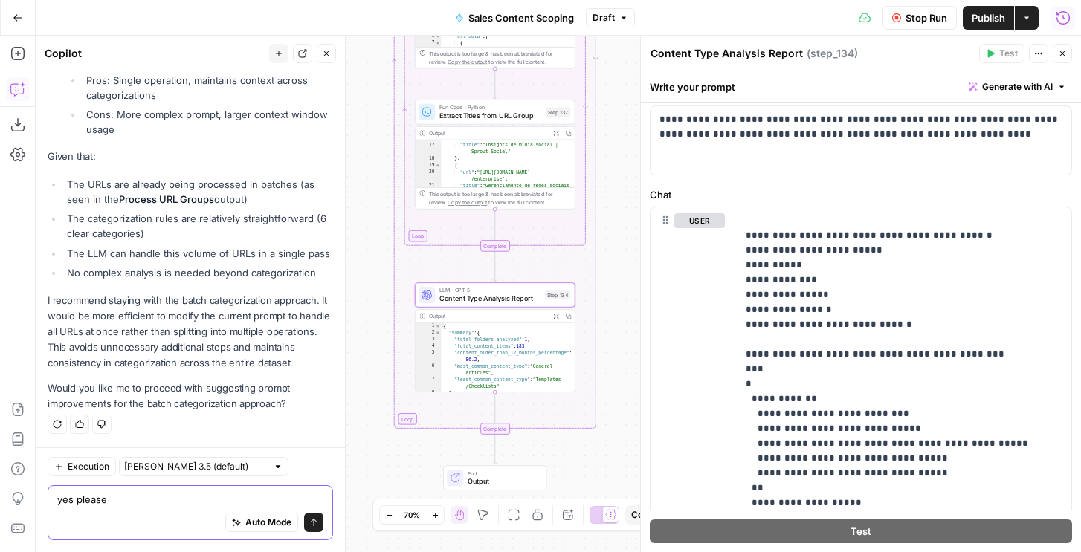
type textarea "yes please!"
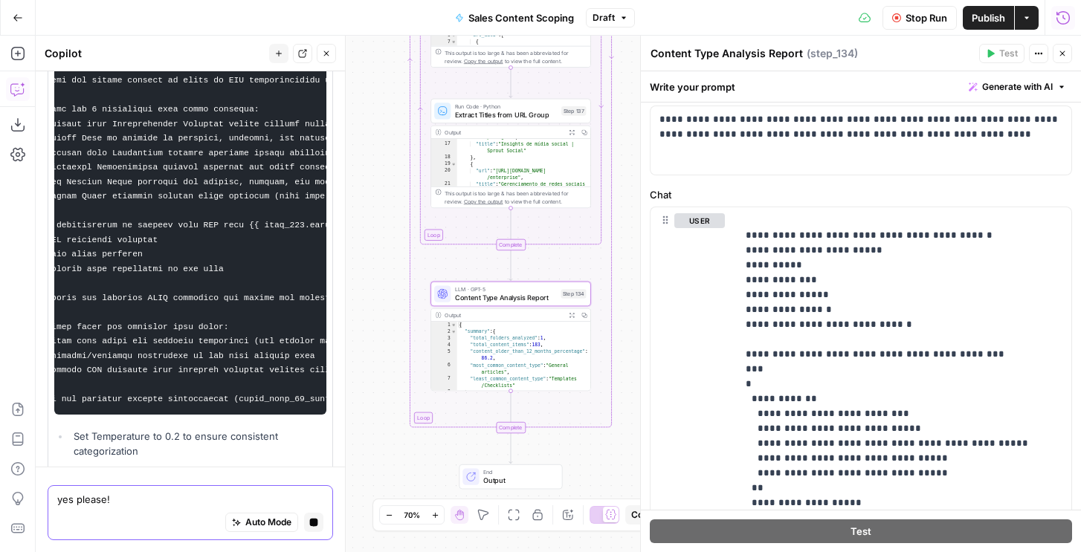
scroll to position [0, 44]
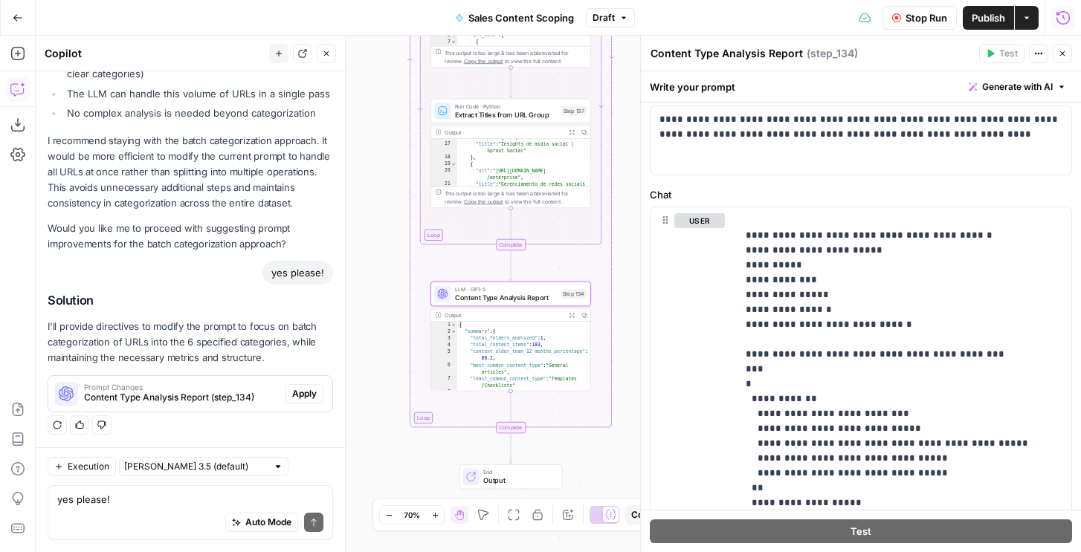
click at [190, 393] on span "Content Type Analysis Report (step_134)" at bounding box center [182, 397] width 196 height 13
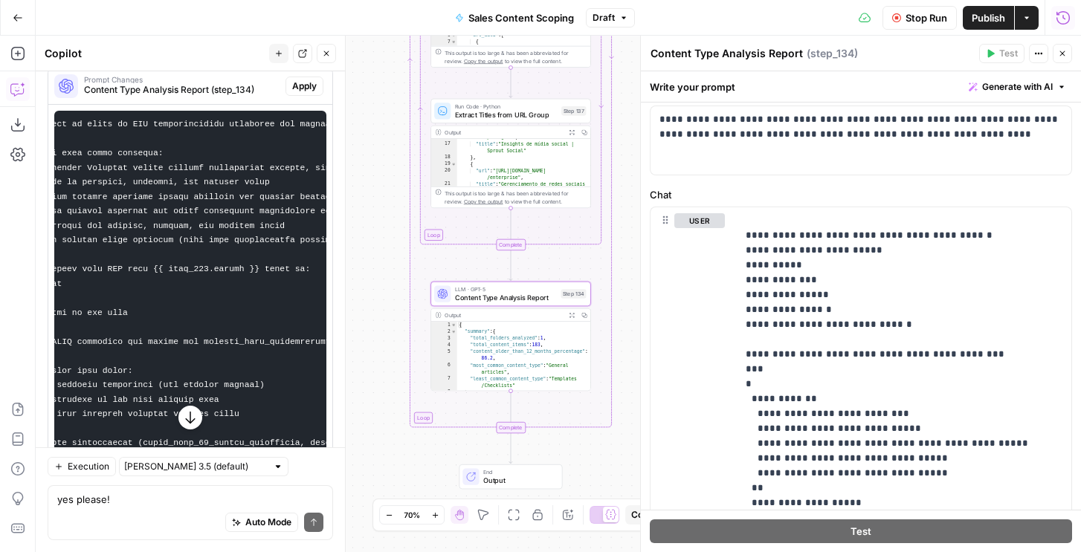
scroll to position [0, 0]
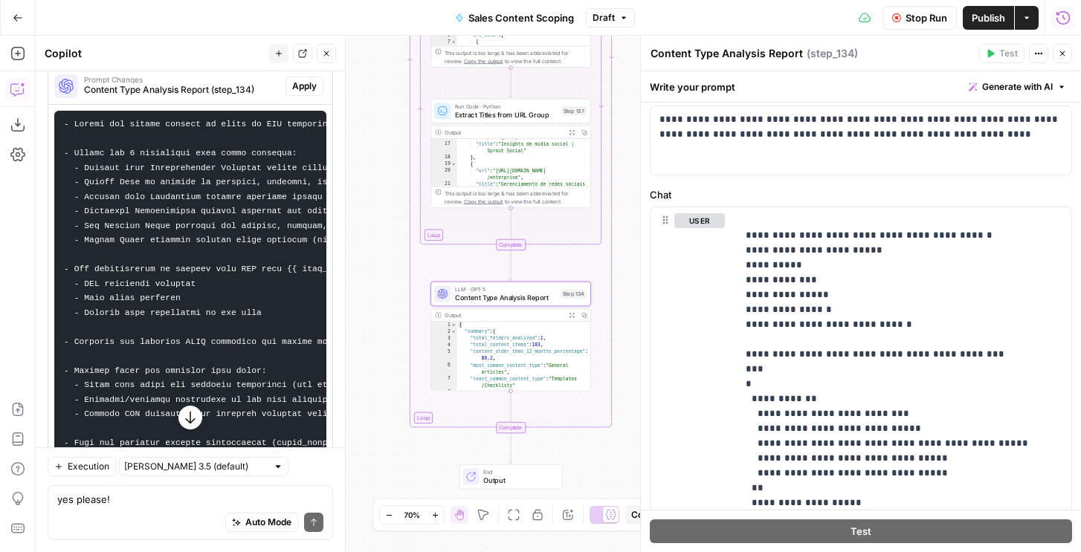
click at [303, 88] on span "Apply" at bounding box center [304, 86] width 25 height 13
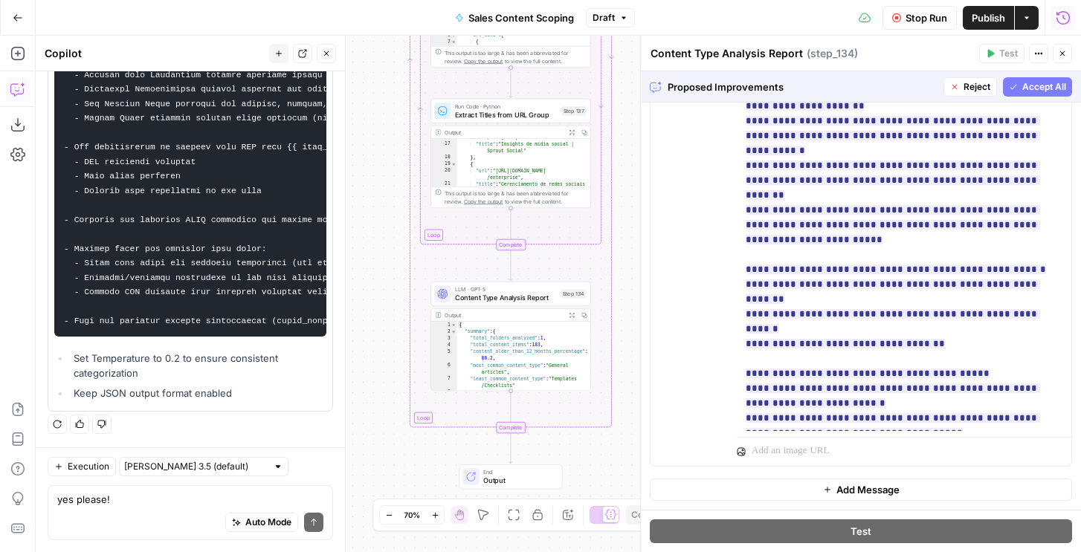
scroll to position [355, 0]
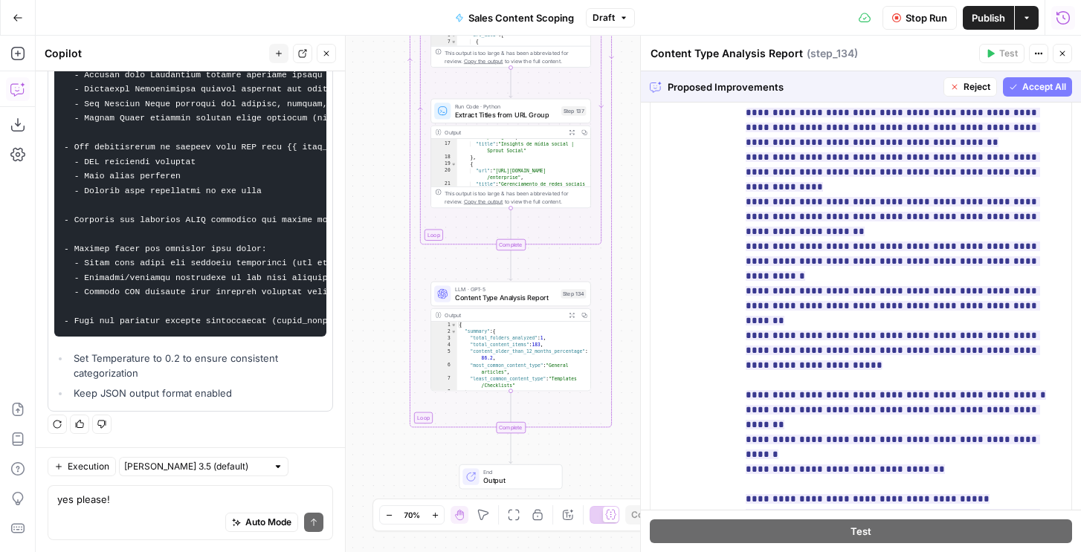
click at [1042, 86] on span "Accept All" at bounding box center [1044, 86] width 44 height 13
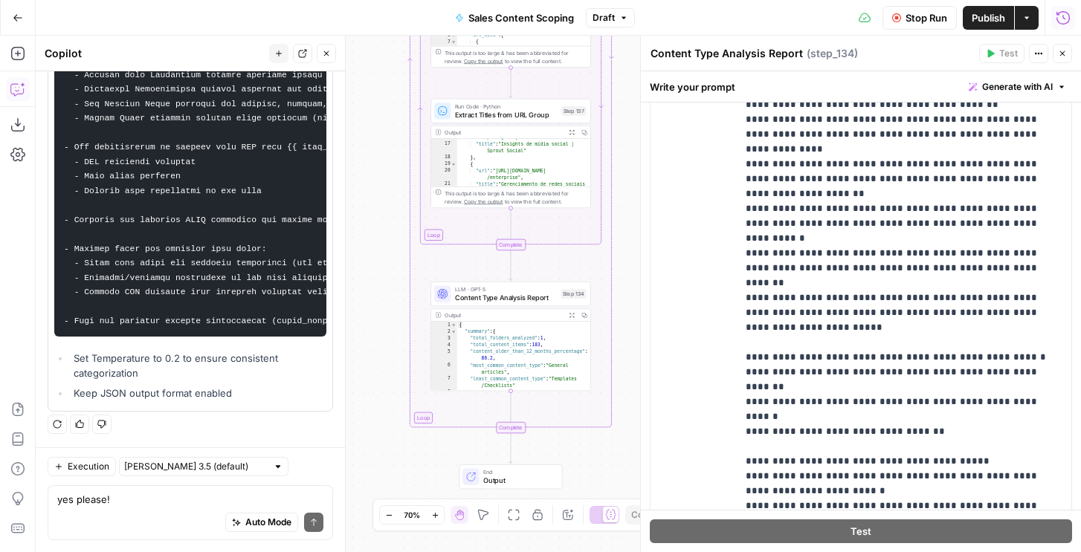
scroll to position [0, 0]
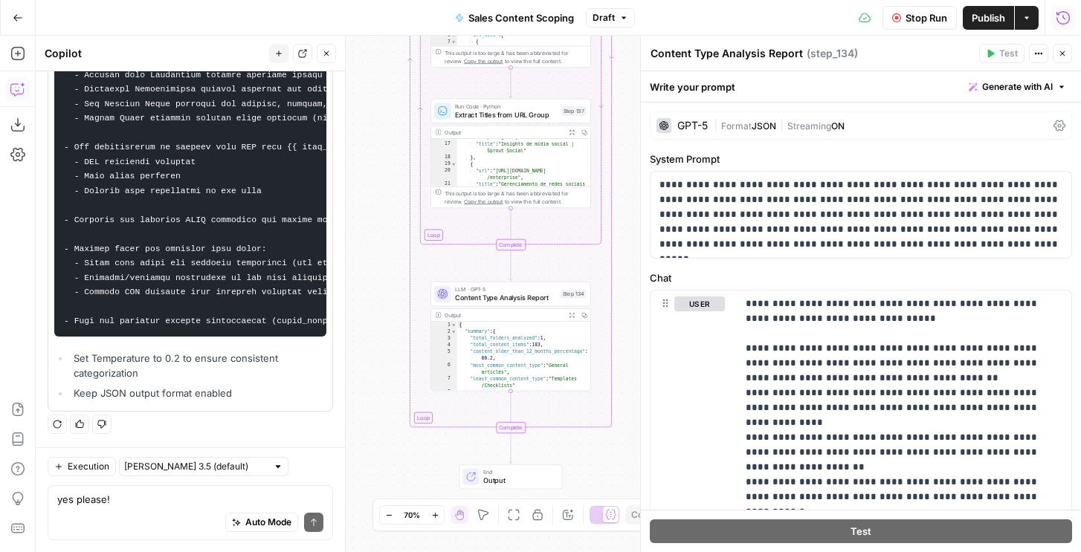
click at [167, 510] on div "Auto Mode Send" at bounding box center [190, 523] width 266 height 33
click at [102, 322] on code at bounding box center [426, 162] width 725 height 328
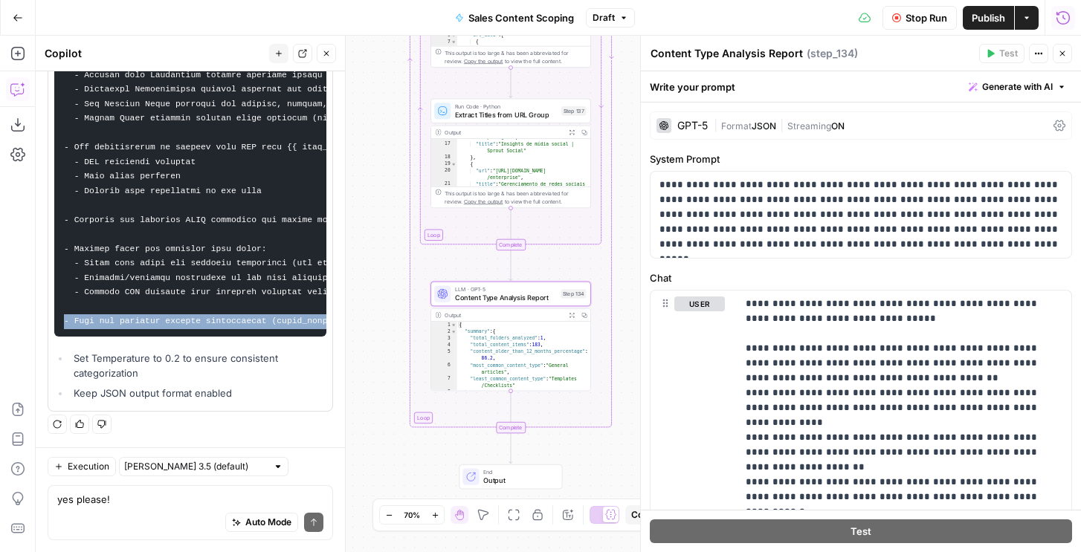
copy div "- Keep all existing metrics calculations (older_than_12_months_percentage, tota…"
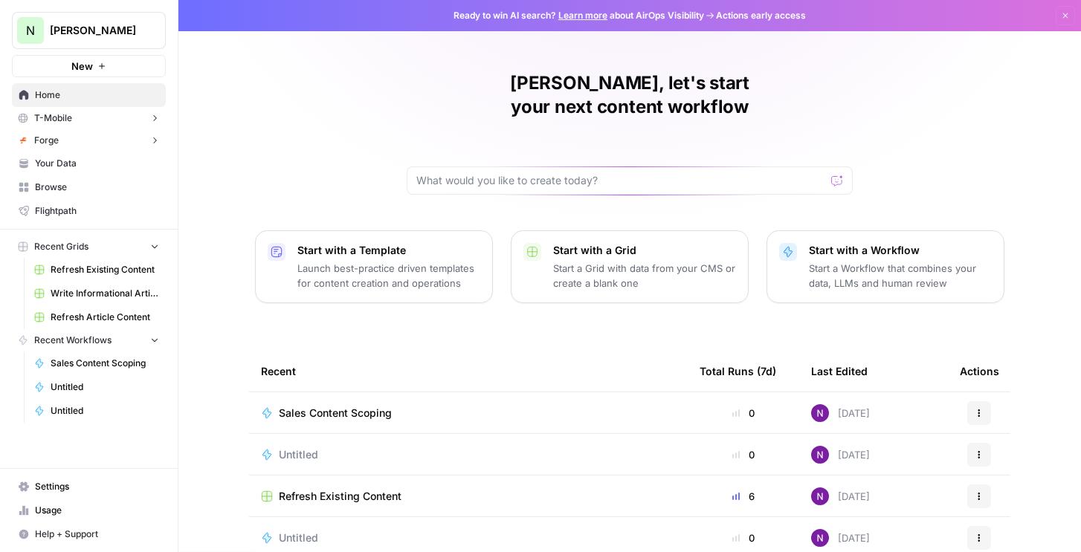
click at [128, 40] on button "N [PERSON_NAME]" at bounding box center [89, 30] width 154 height 37
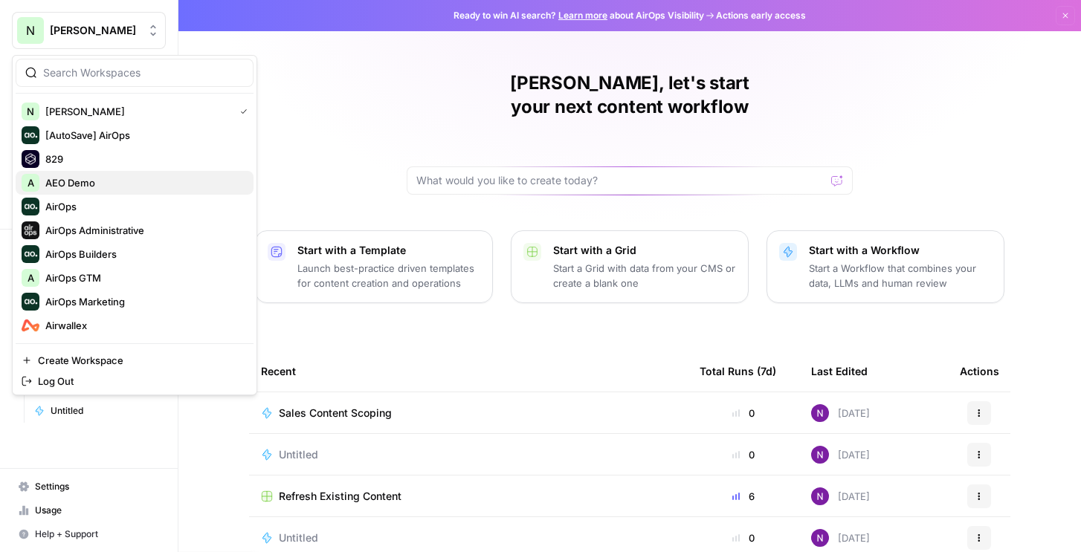
click at [83, 176] on span "AEO Demo" at bounding box center [143, 182] width 196 height 15
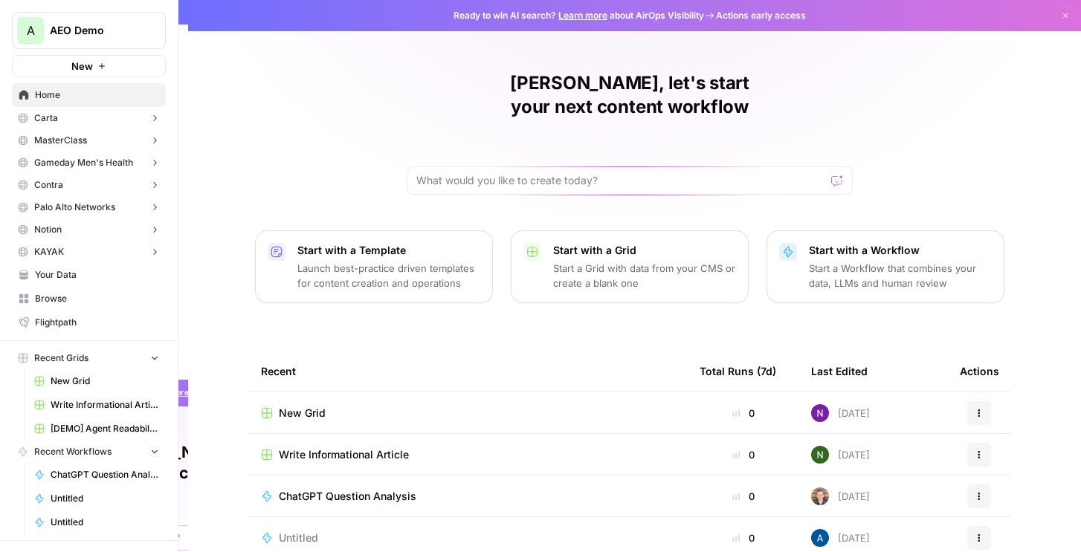
click at [91, 36] on span "AEO Demo" at bounding box center [95, 30] width 90 height 15
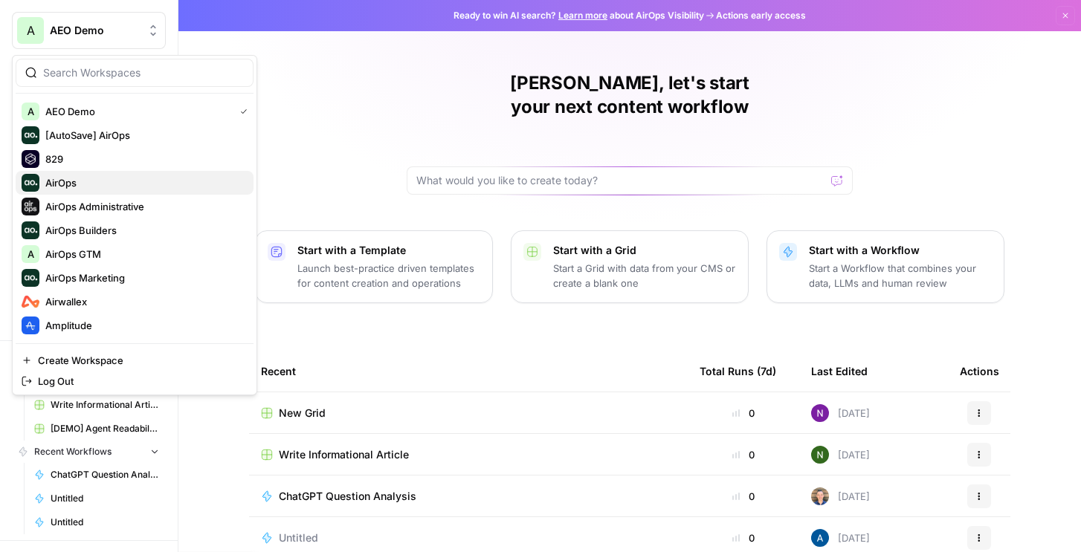
click at [112, 179] on span "AirOps" at bounding box center [143, 182] width 196 height 15
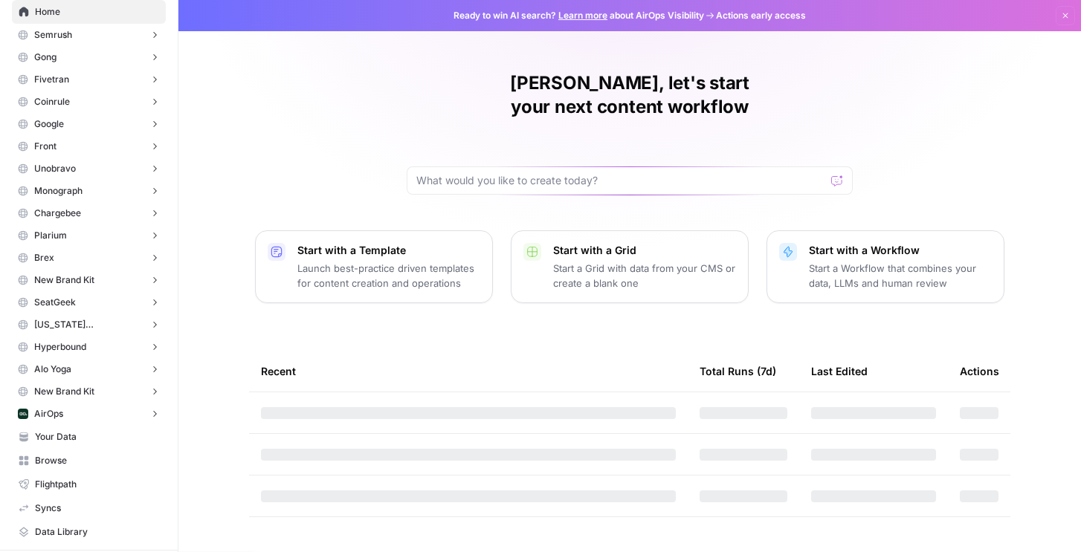
scroll to position [25, 0]
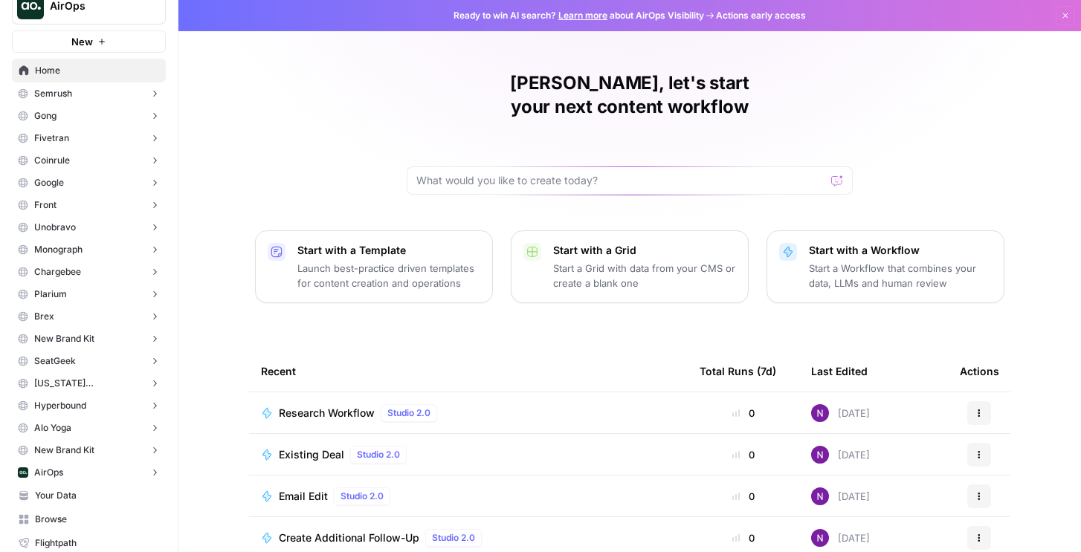
click at [86, 115] on button "Gong" at bounding box center [89, 116] width 154 height 22
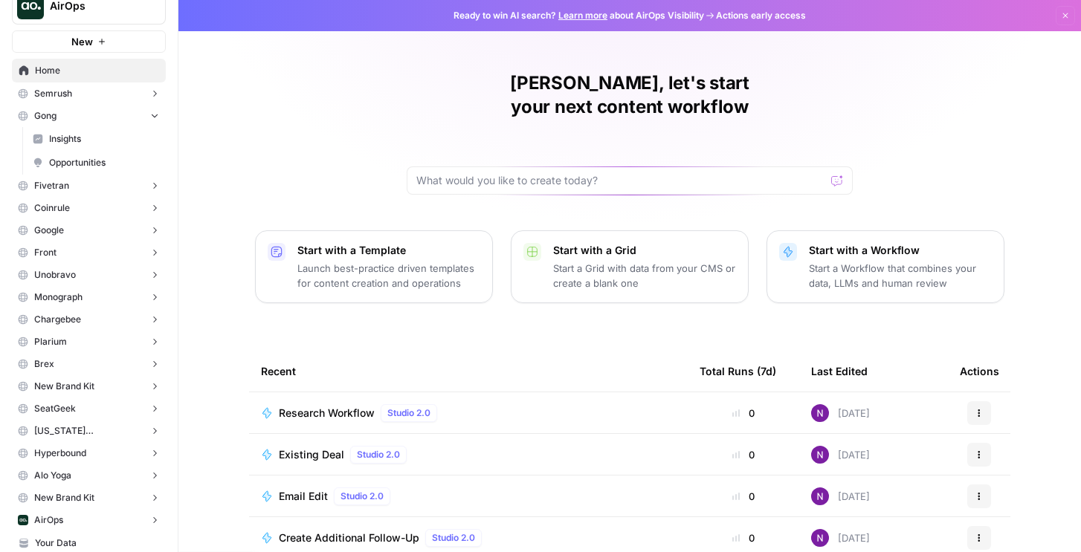
click at [73, 141] on span "Insights" at bounding box center [104, 138] width 110 height 13
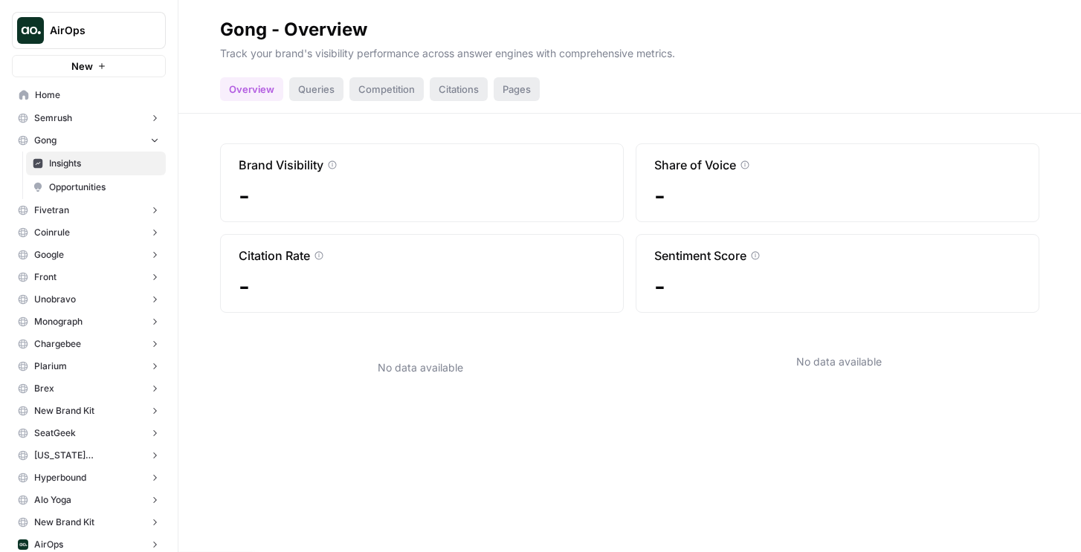
click at [62, 177] on link "Opportunities" at bounding box center [96, 187] width 140 height 24
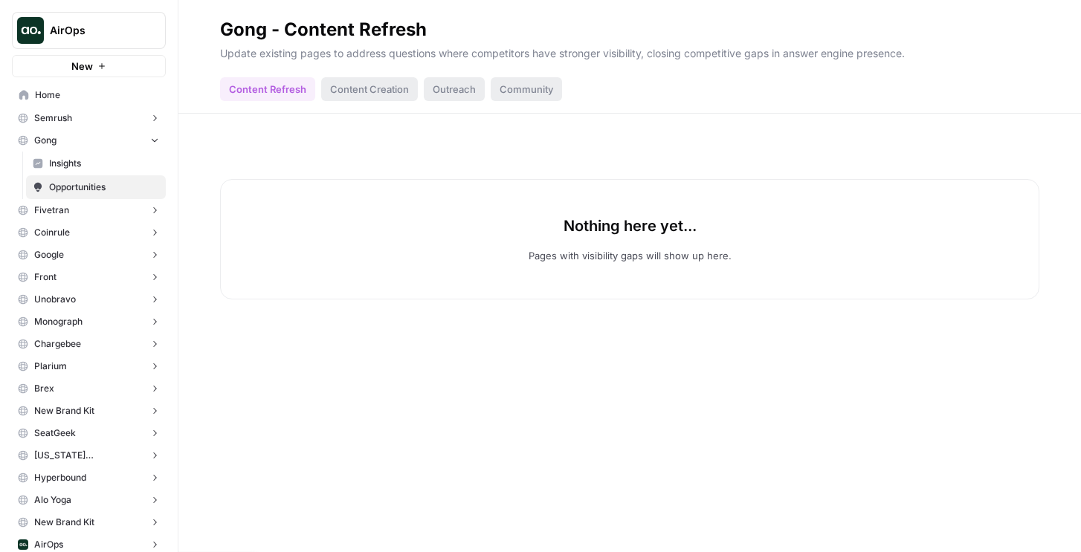
click at [100, 30] on span "AirOps" at bounding box center [95, 30] width 90 height 15
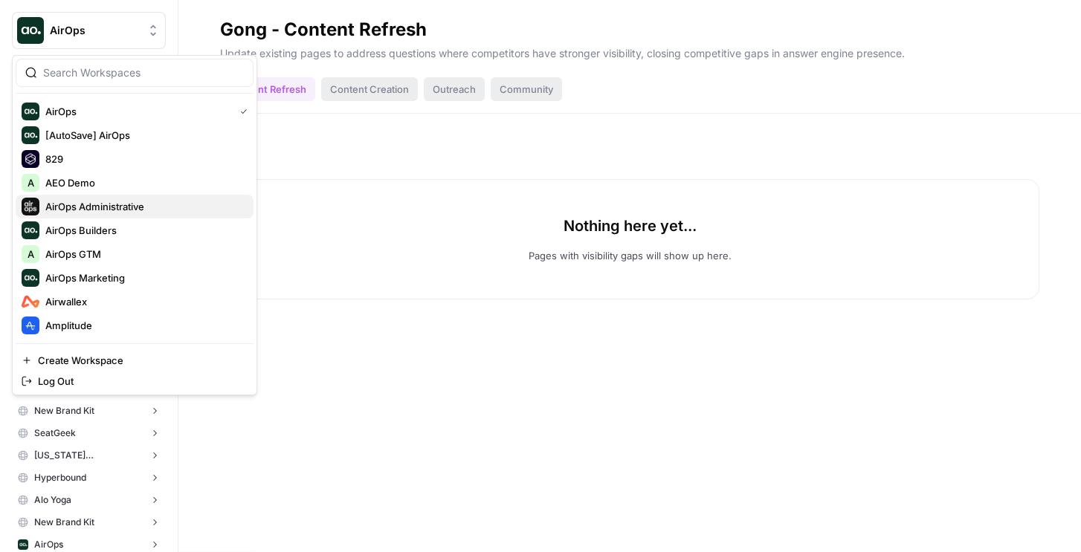
click at [97, 207] on span "AirOps Administrative" at bounding box center [143, 206] width 196 height 15
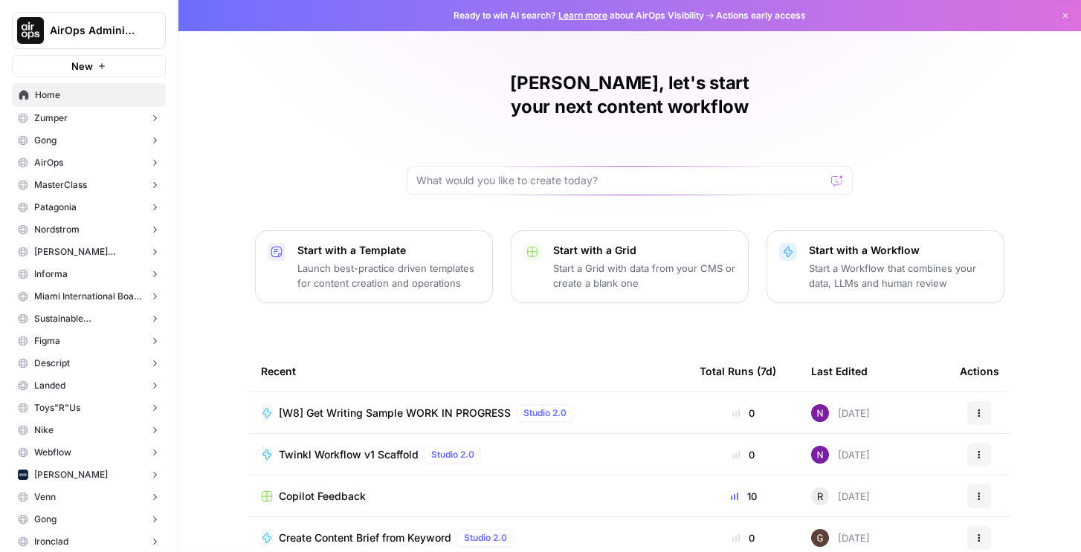
click at [87, 146] on button "Gong" at bounding box center [89, 140] width 154 height 22
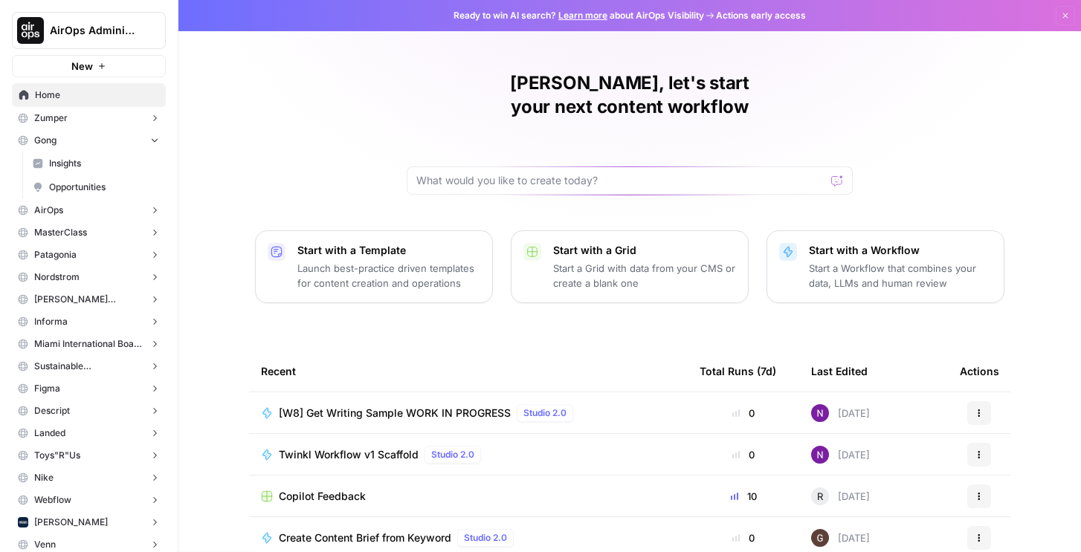
click at [75, 164] on span "Insights" at bounding box center [104, 163] width 110 height 13
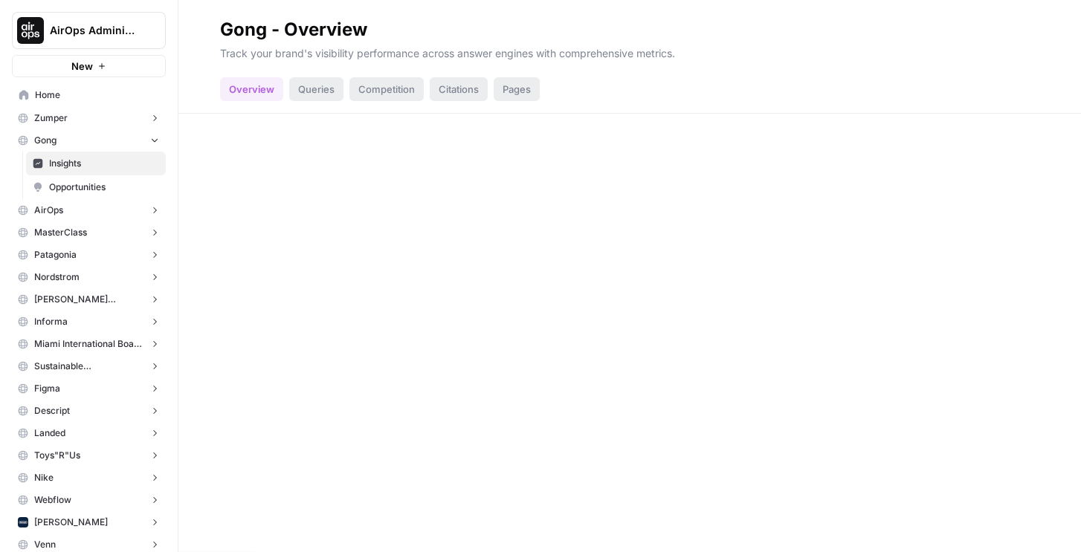
click at [97, 188] on span "Opportunities" at bounding box center [104, 187] width 110 height 13
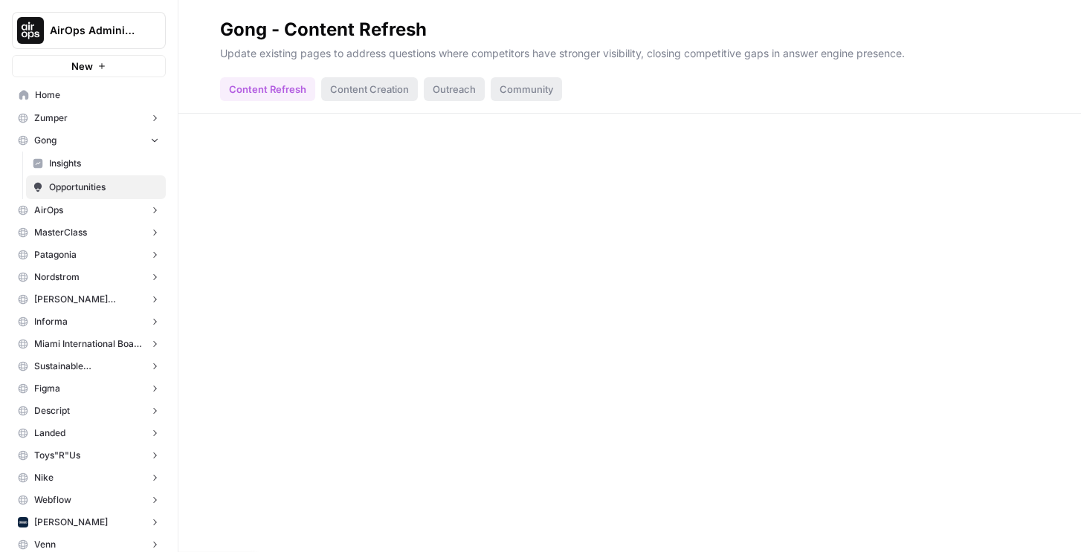
click at [137, 30] on span "AirOps Administrative" at bounding box center [95, 30] width 90 height 15
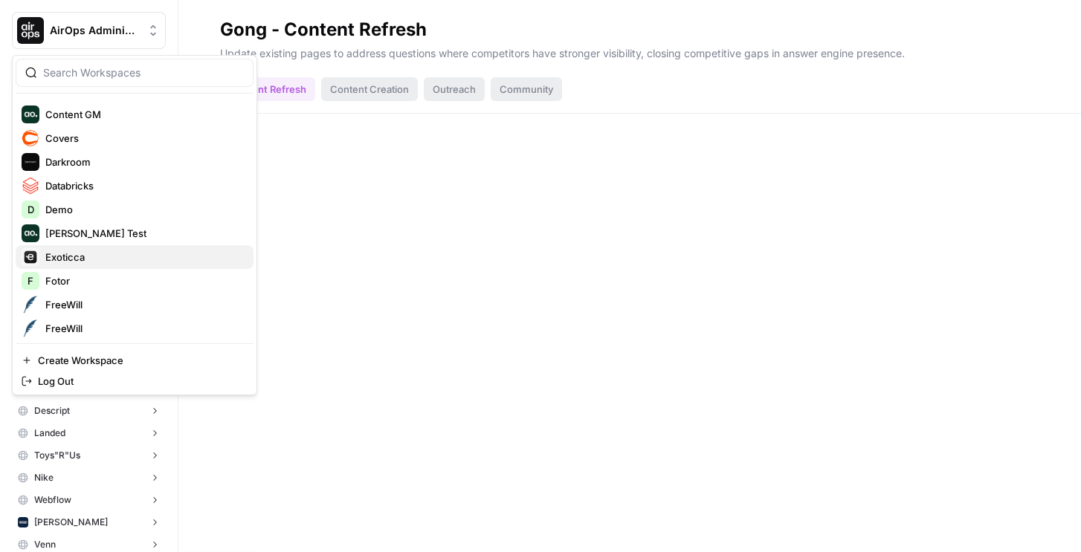
scroll to position [599, 0]
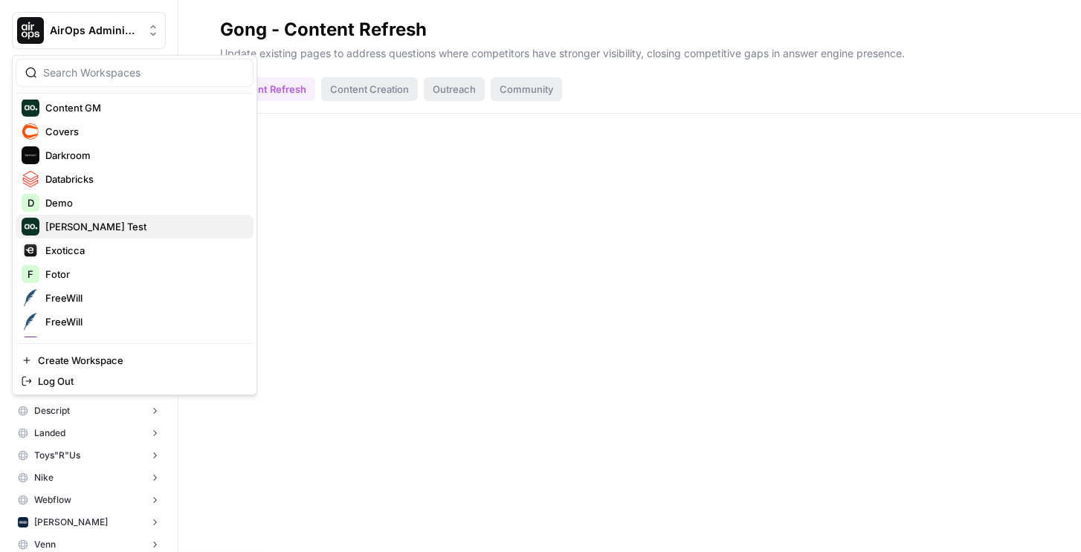
click at [78, 228] on span "[PERSON_NAME] Test" at bounding box center [143, 226] width 196 height 15
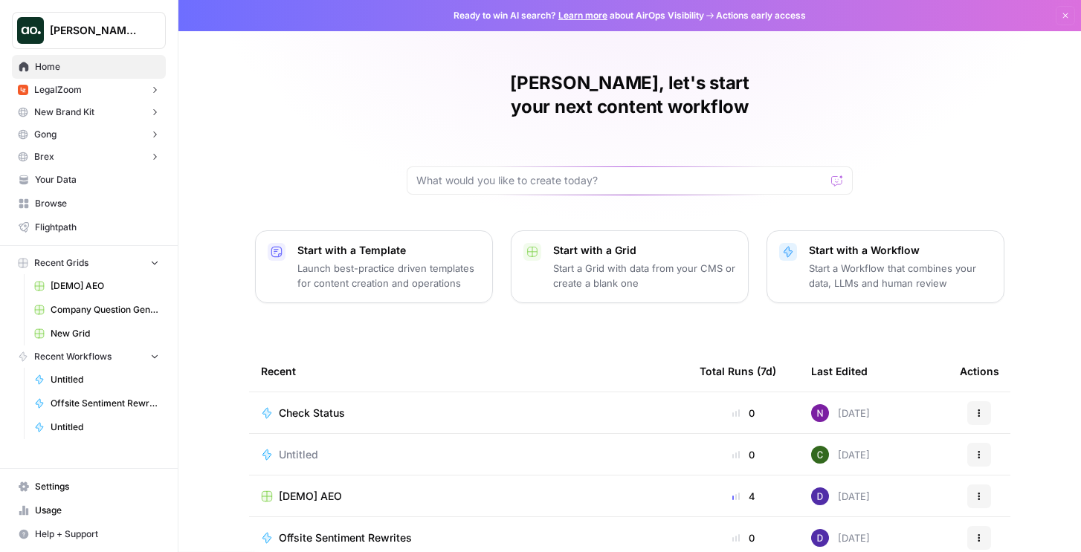
click at [62, 132] on button "Gong" at bounding box center [89, 134] width 154 height 22
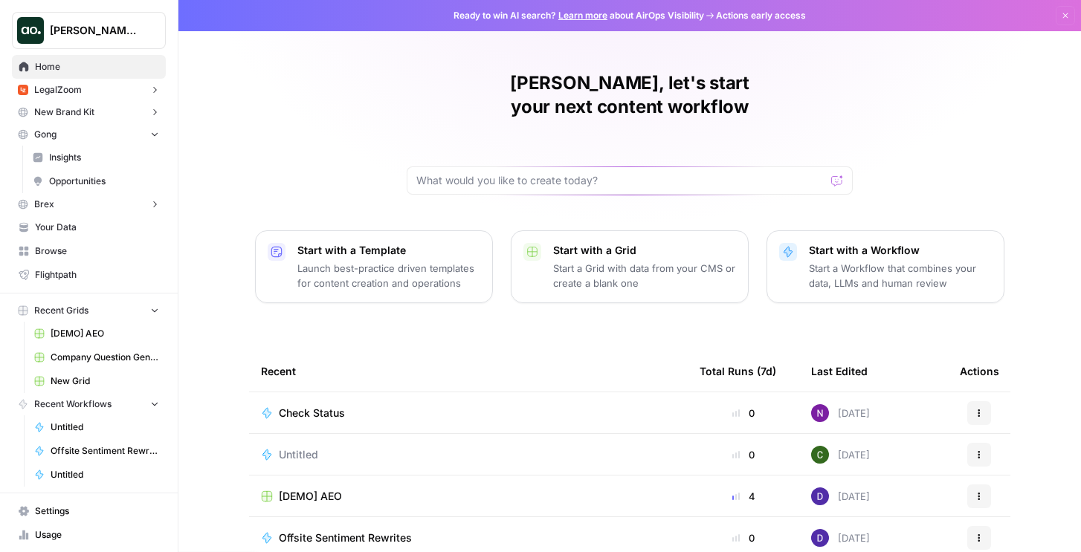
click at [66, 160] on span "Insights" at bounding box center [104, 157] width 110 height 13
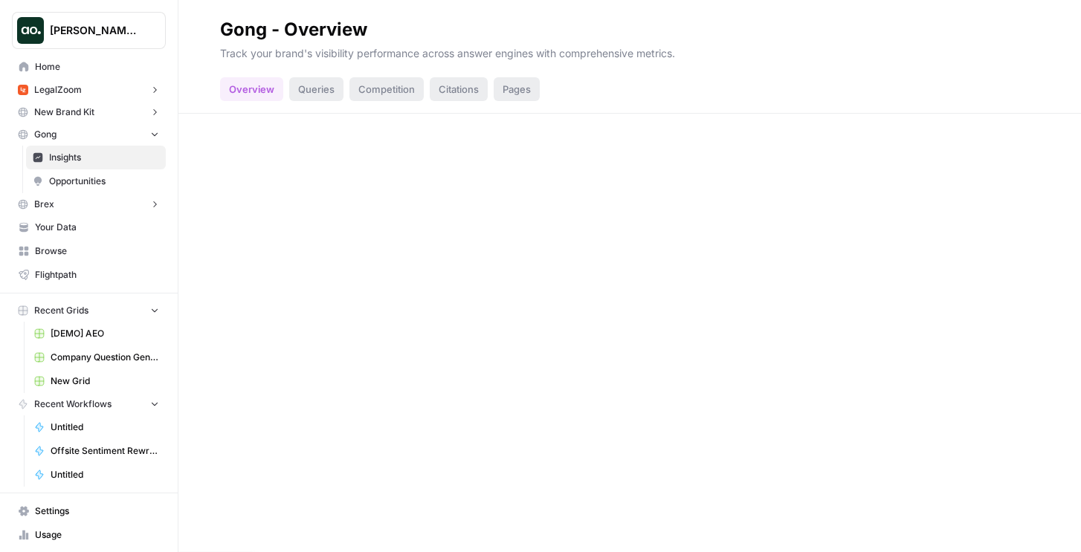
click at [68, 179] on span "Opportunities" at bounding box center [104, 181] width 110 height 13
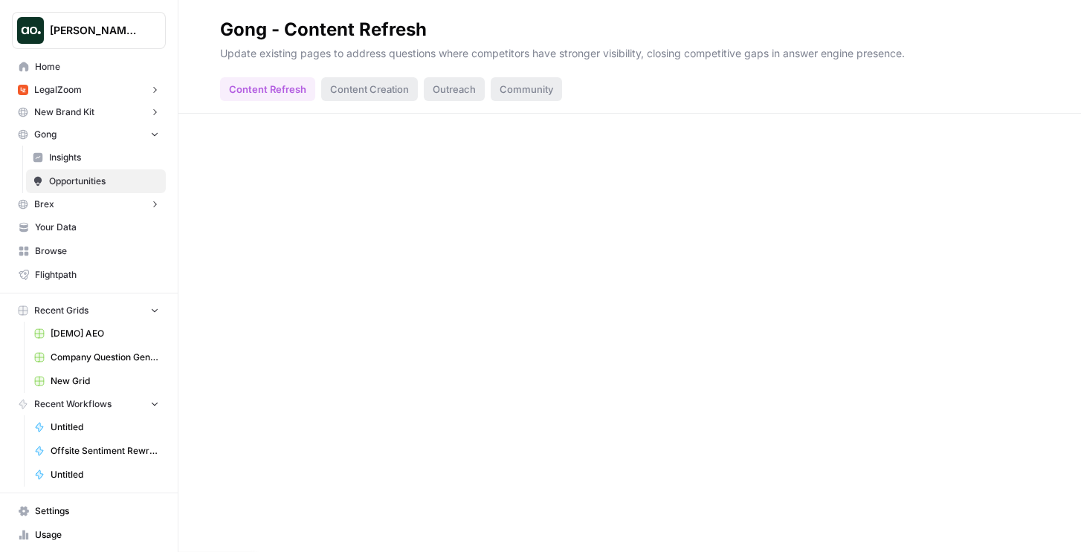
click at [65, 203] on button "Brex" at bounding box center [89, 204] width 154 height 22
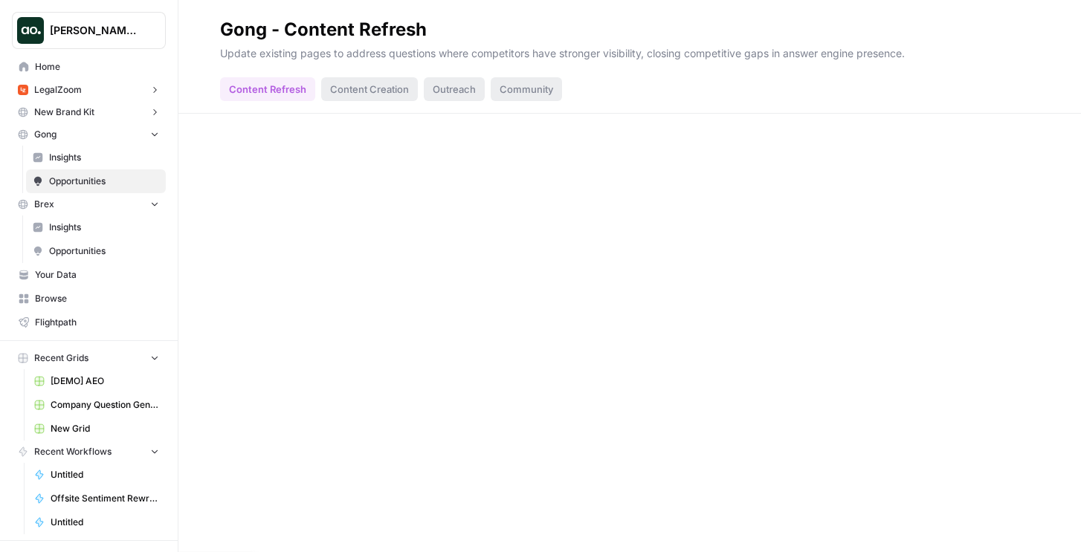
click at [65, 219] on link "Insights" at bounding box center [96, 228] width 140 height 24
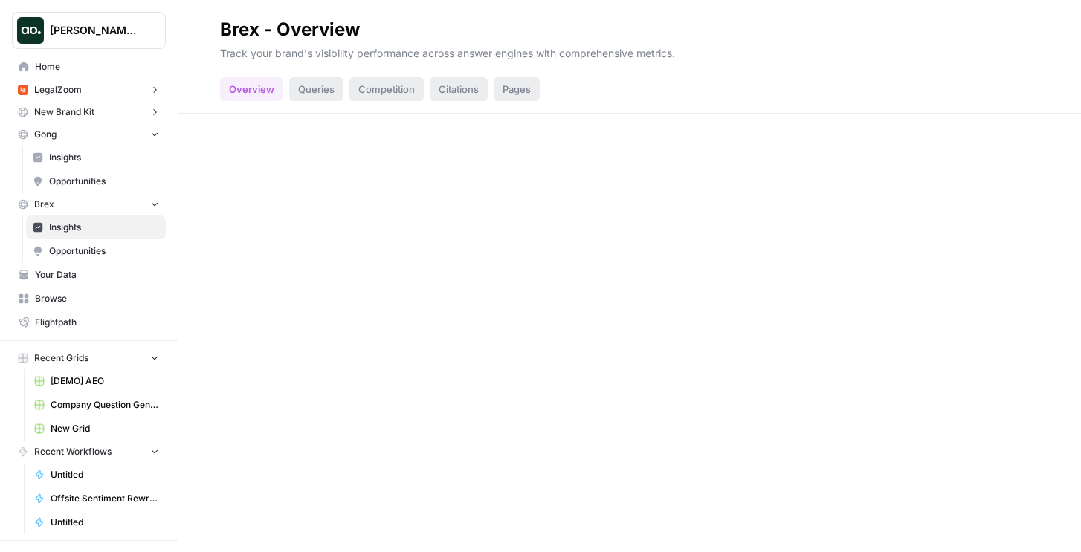
click at [98, 44] on button "Dillon Test" at bounding box center [89, 30] width 154 height 37
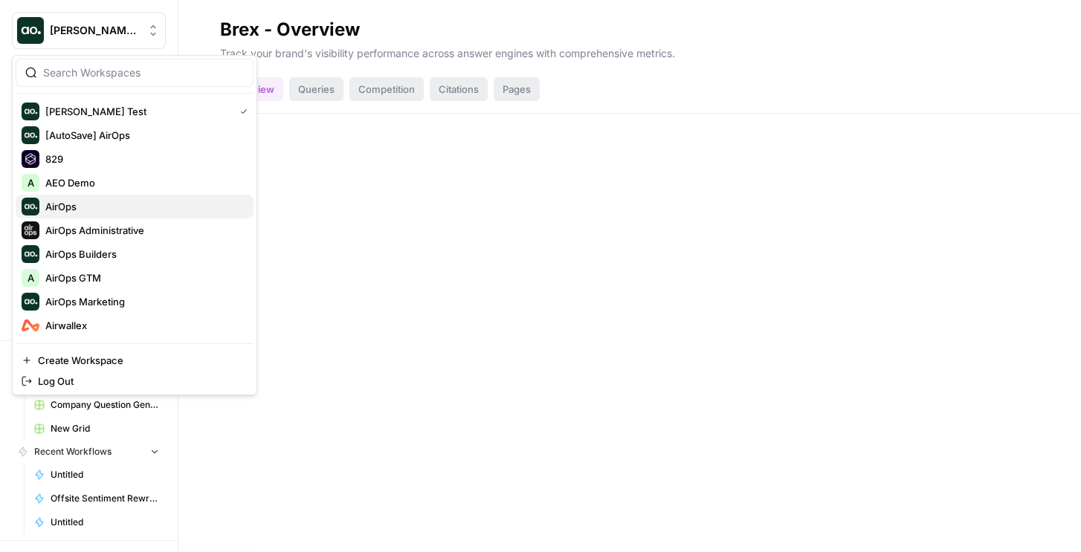
click at [109, 202] on span "AirOps" at bounding box center [143, 206] width 196 height 15
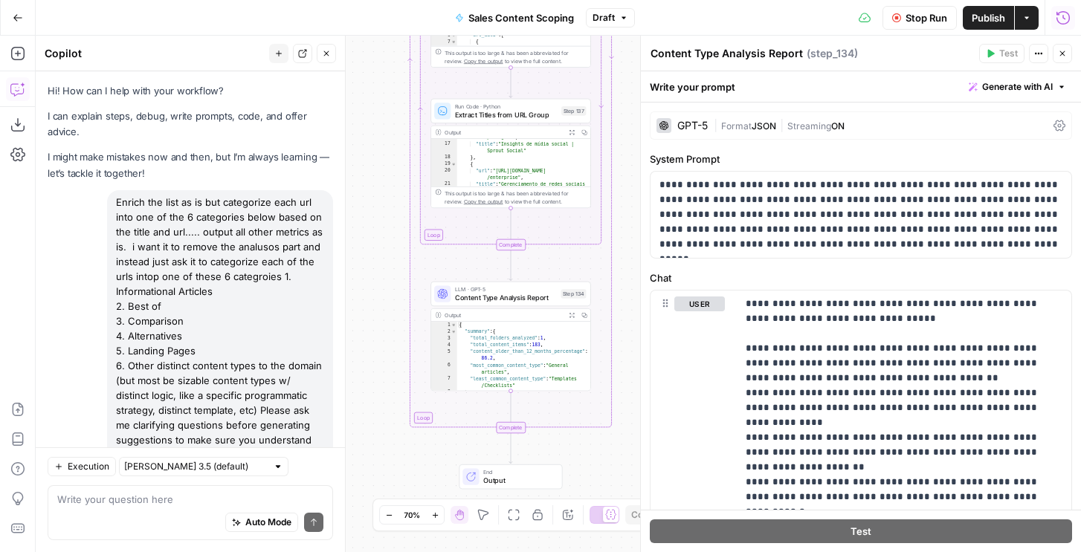
scroll to position [1854, 0]
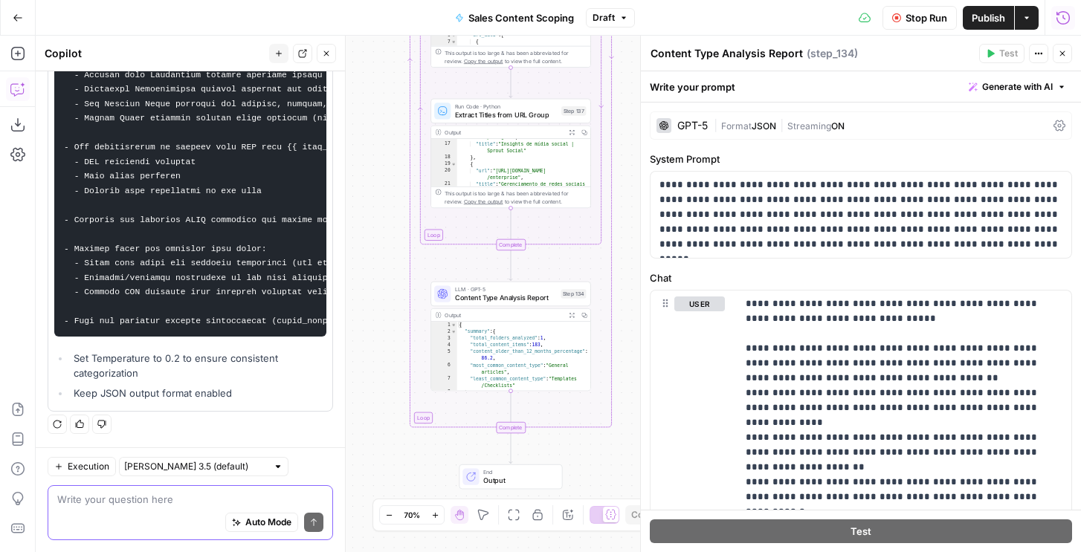
click at [130, 495] on textarea at bounding box center [190, 499] width 266 height 15
type textarea "i dont want to keep metrics this should just be labeloing"
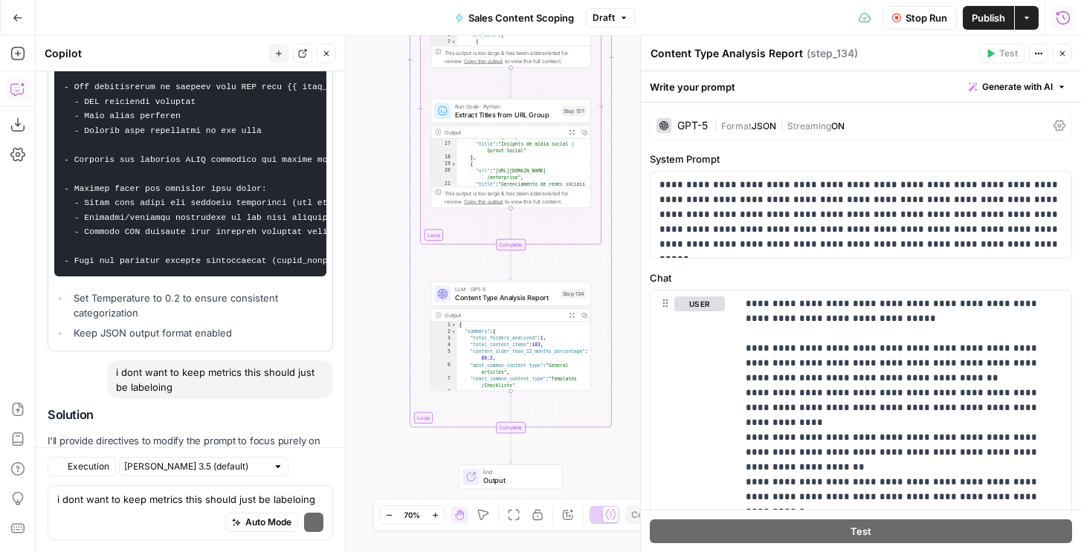
scroll to position [2028, 0]
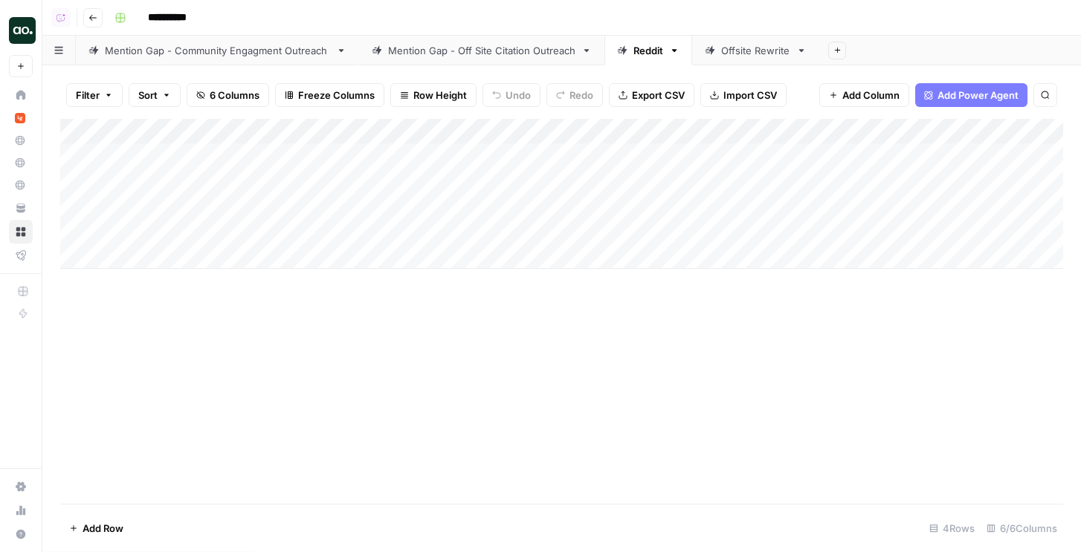
click at [515, 56] on div "Mention Gap - Off Site Citation Outreach" at bounding box center [481, 50] width 187 height 15
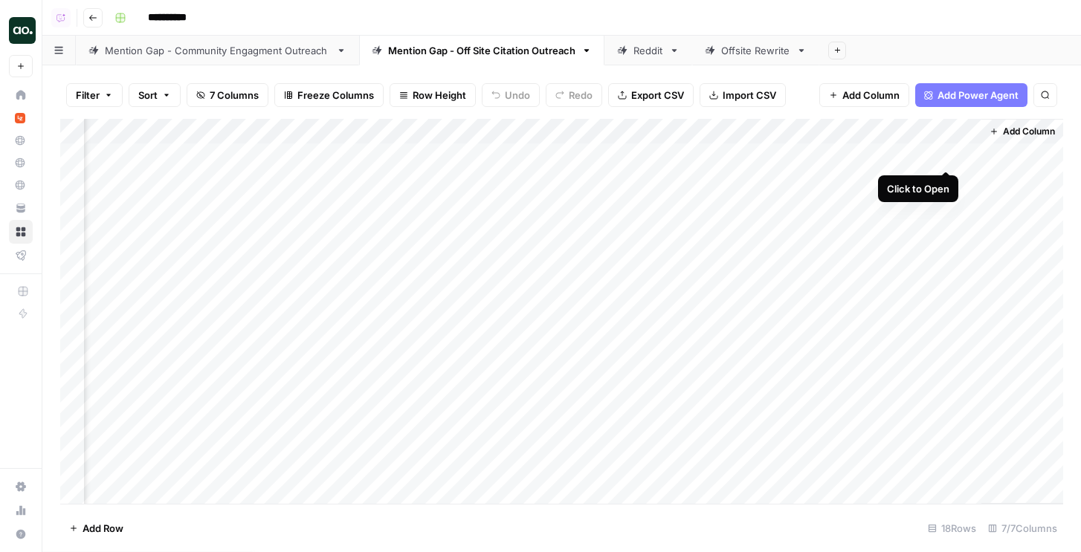
click at [947, 156] on div "Add Column" at bounding box center [561, 311] width 1003 height 385
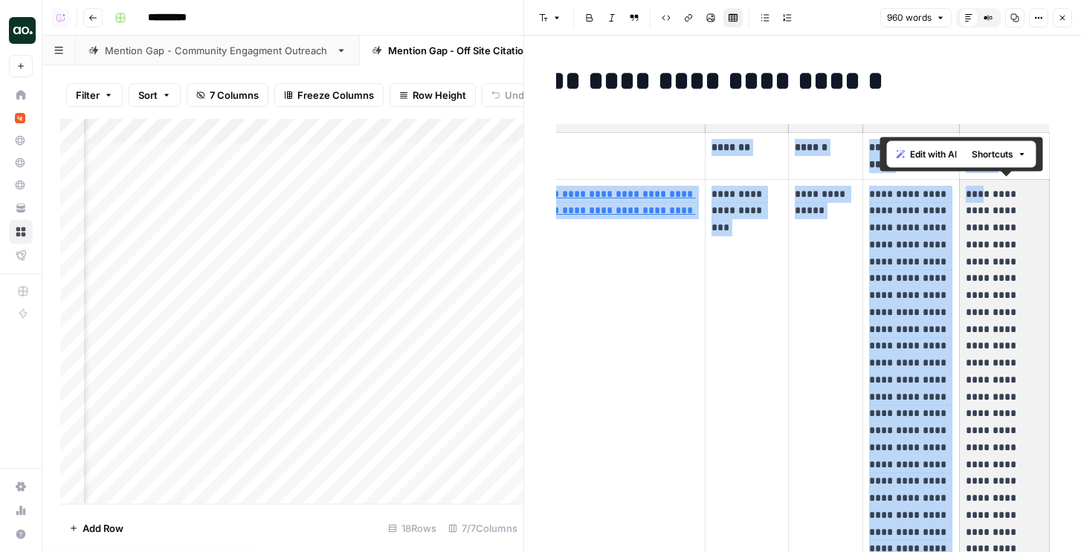
scroll to position [124, 0]
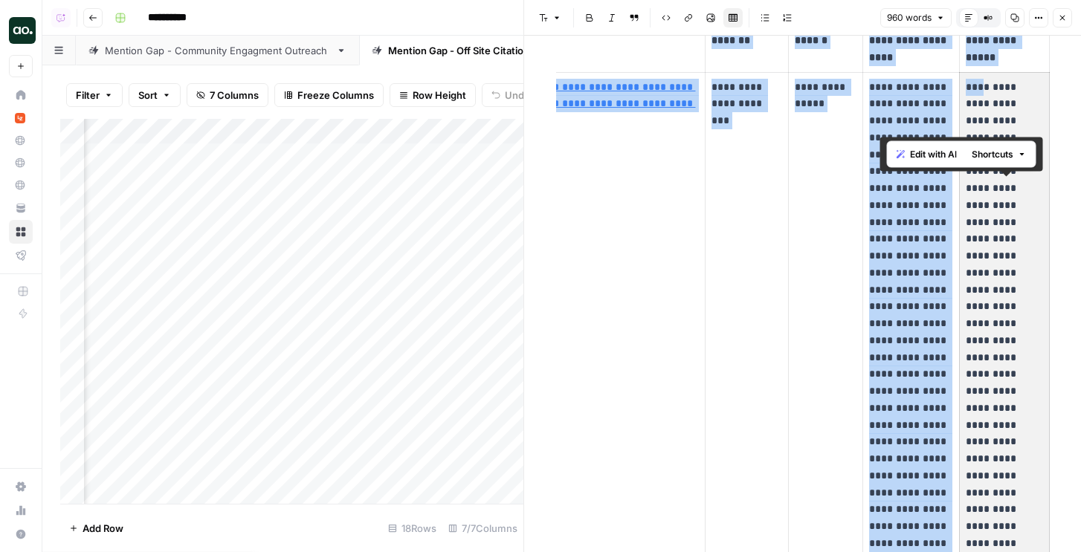
drag, startPoint x: 978, startPoint y: 194, endPoint x: 970, endPoint y: 564, distance: 369.6
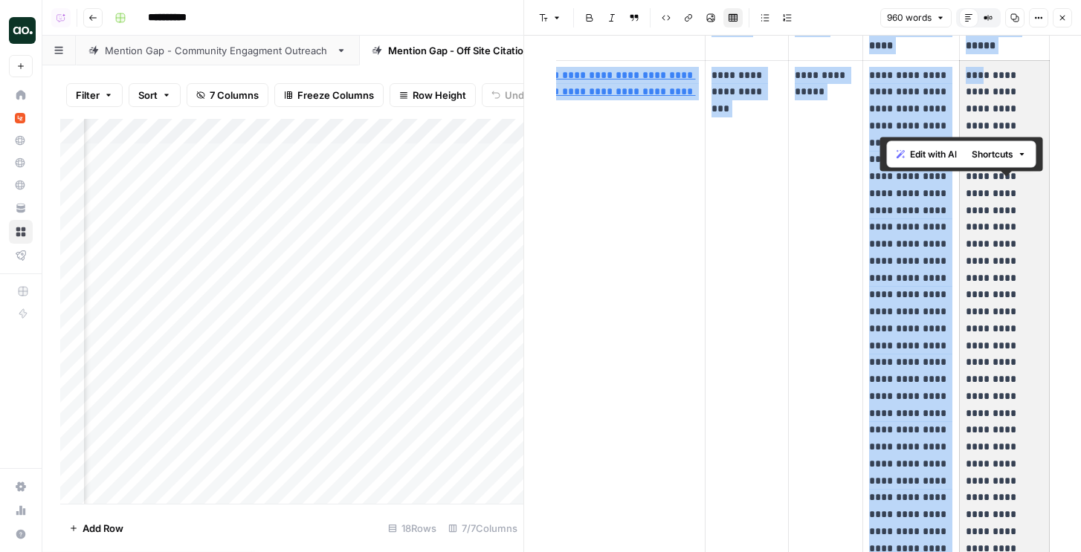
click at [970, 552] on html "**********" at bounding box center [540, 276] width 1081 height 552
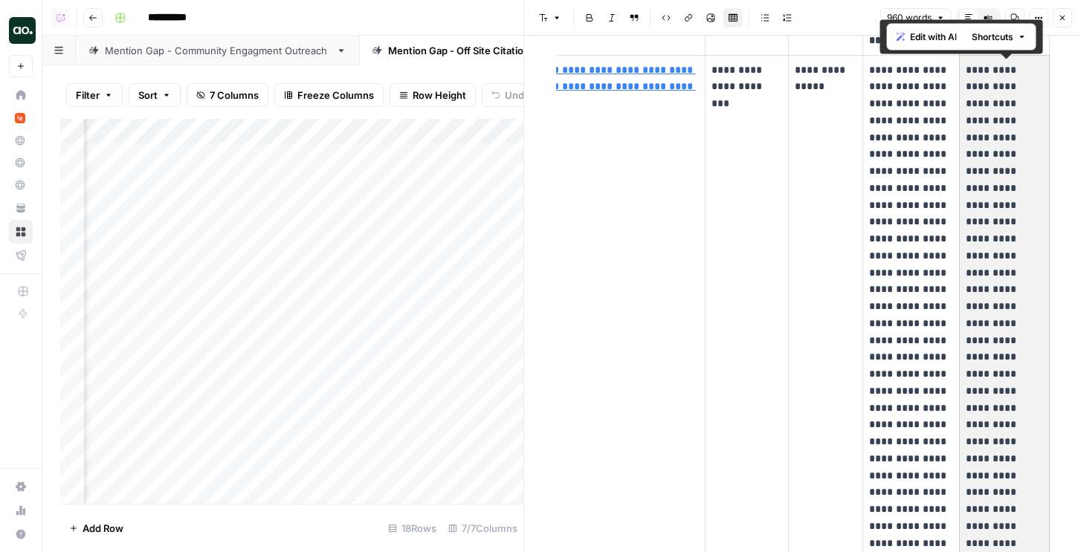
click at [966, 272] on p "**********" at bounding box center [1004, 409] width 77 height 694
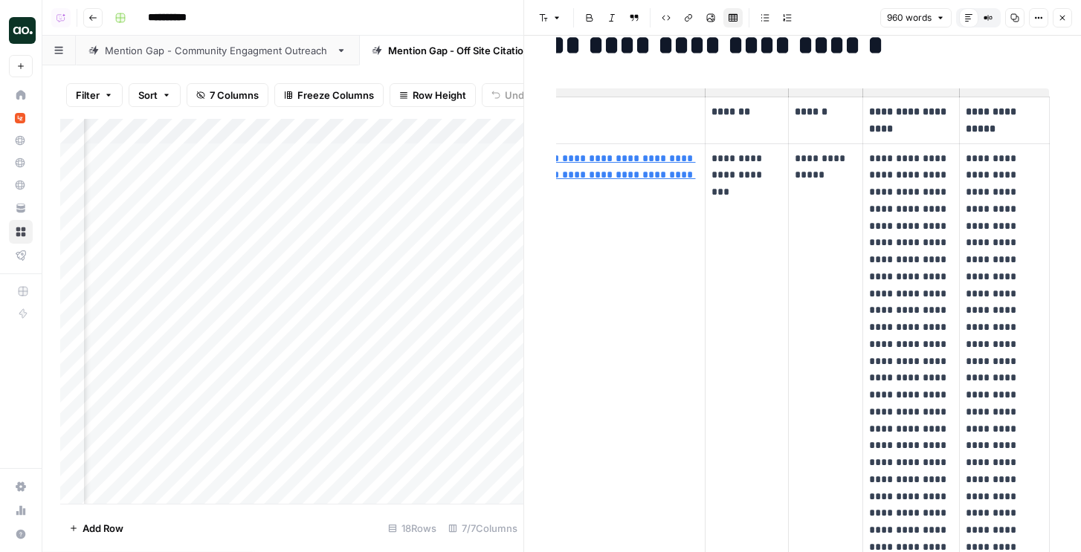
scroll to position [39, 0]
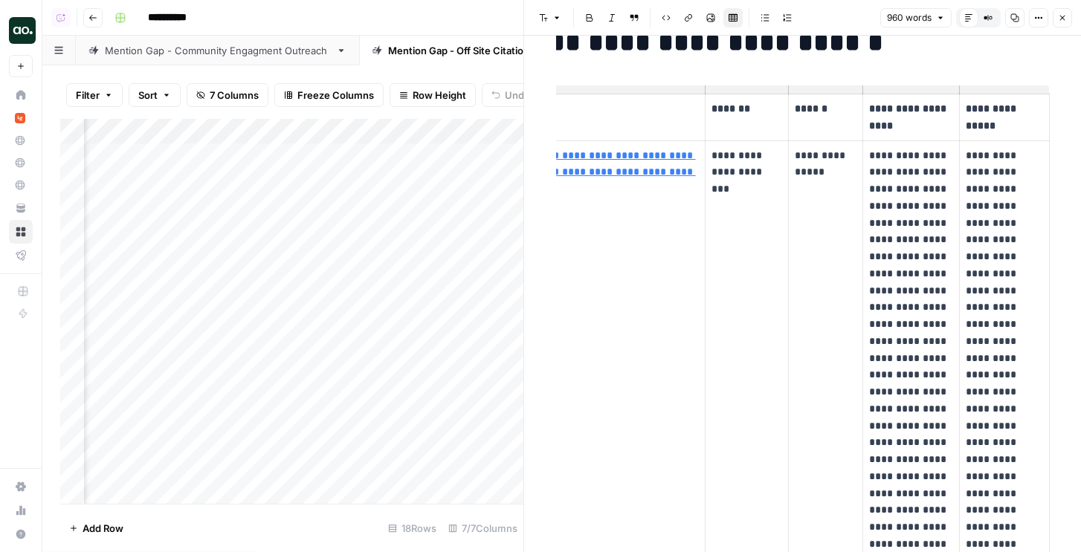
click at [1063, 14] on icon "button" at bounding box center [1062, 17] width 9 height 9
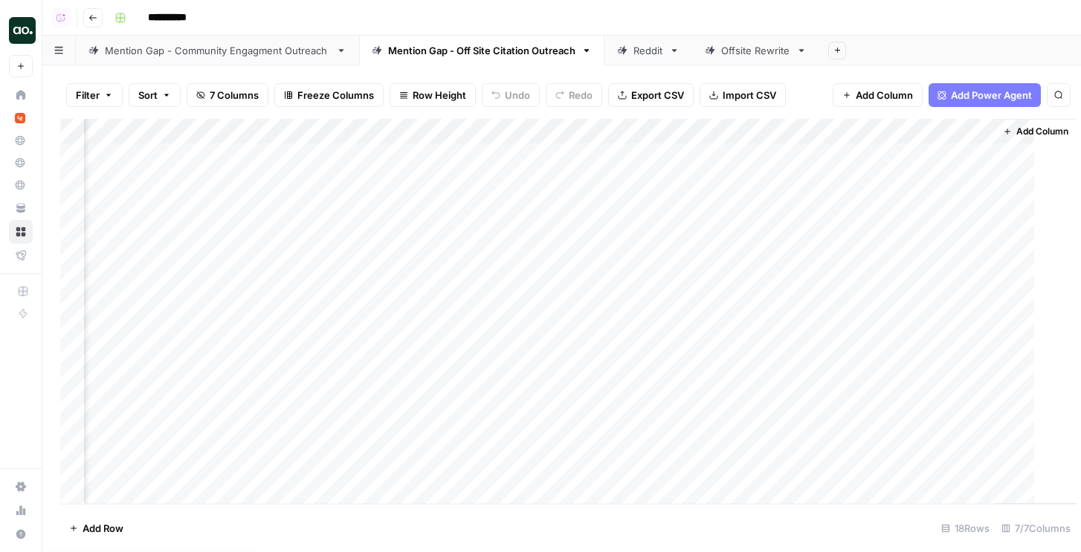
scroll to position [0, 274]
click at [630, 50] on div "Reddit" at bounding box center [640, 50] width 46 height 15
